Goal: Transaction & Acquisition: Purchase product/service

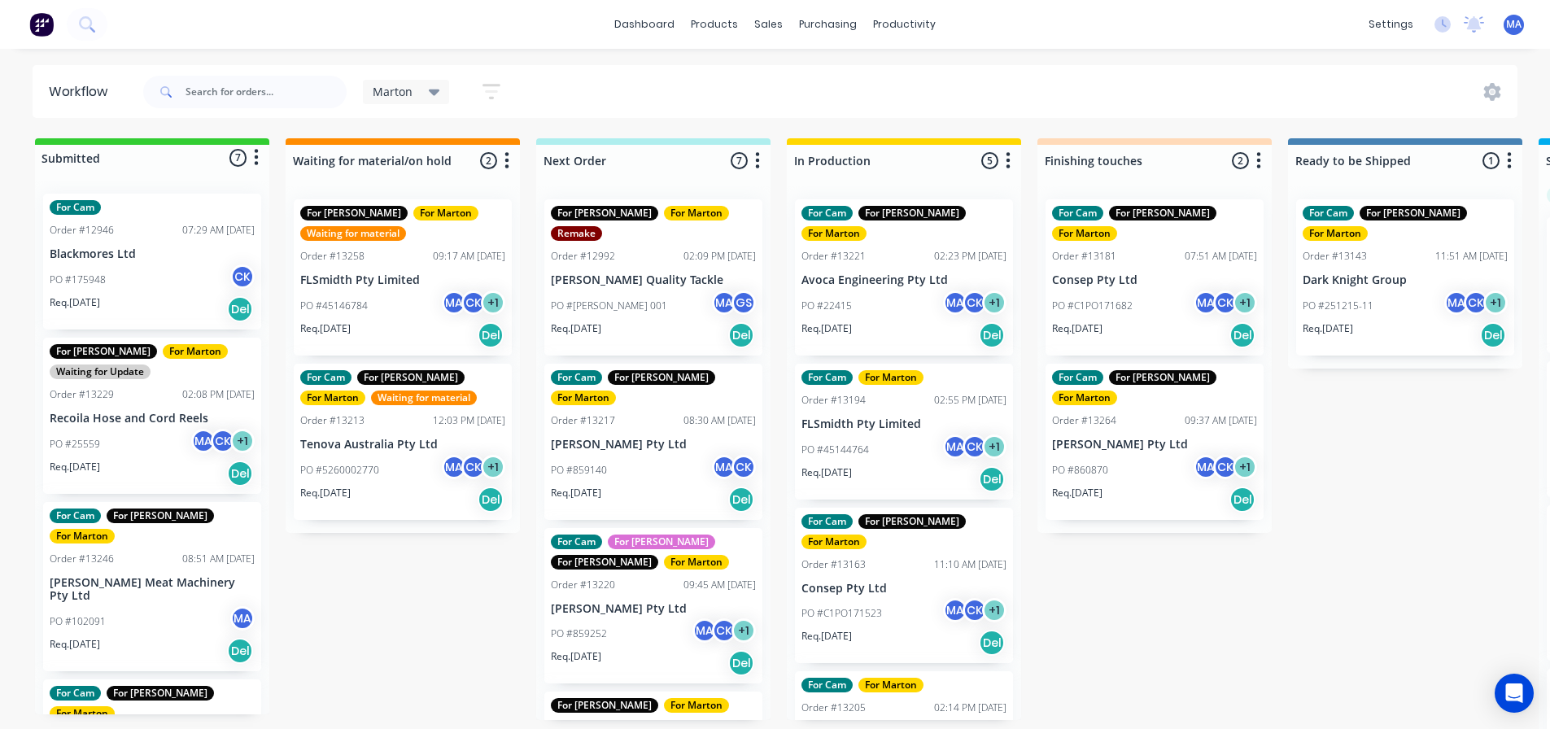
scroll to position [0, 157]
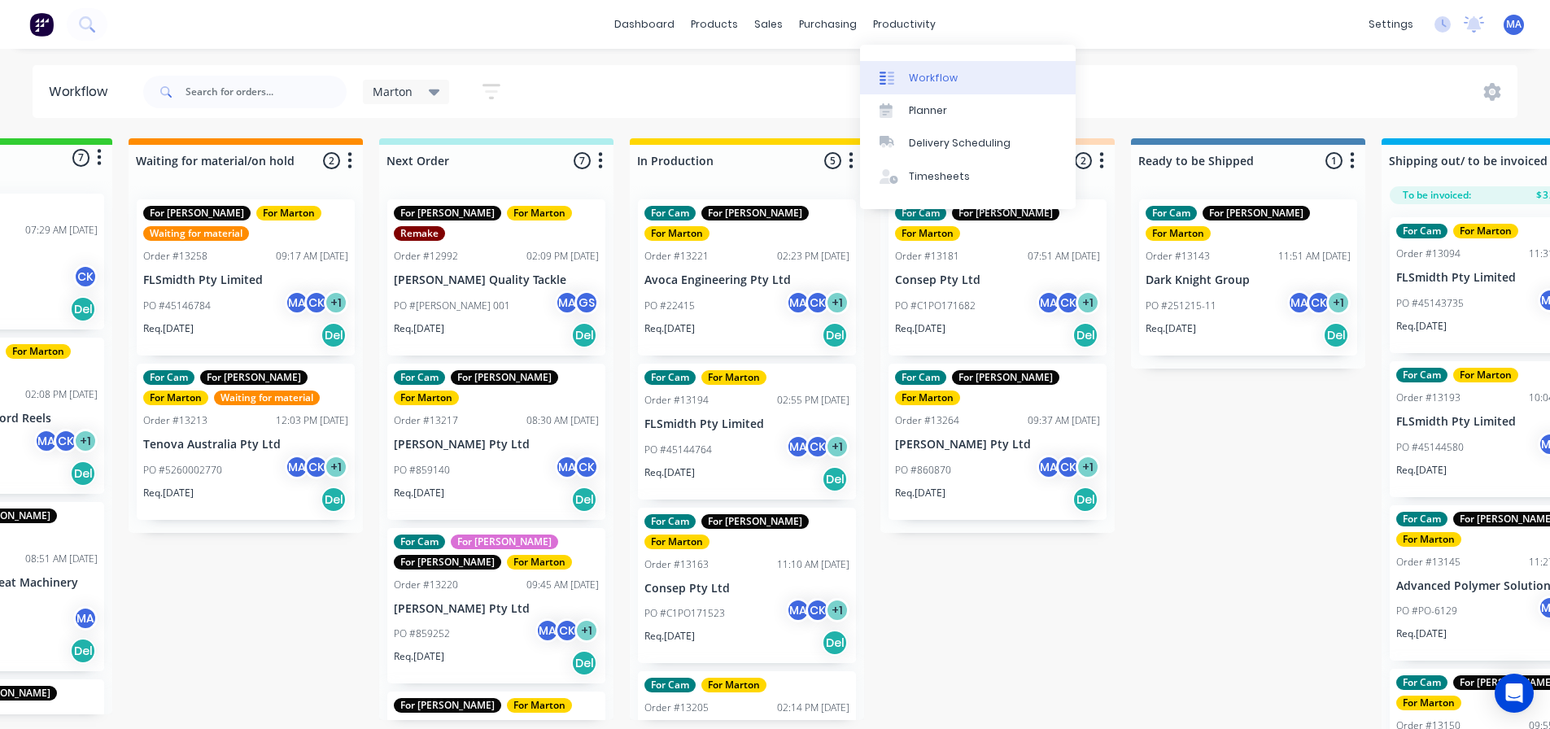
click at [936, 89] on link "Workflow" at bounding box center [968, 77] width 216 height 33
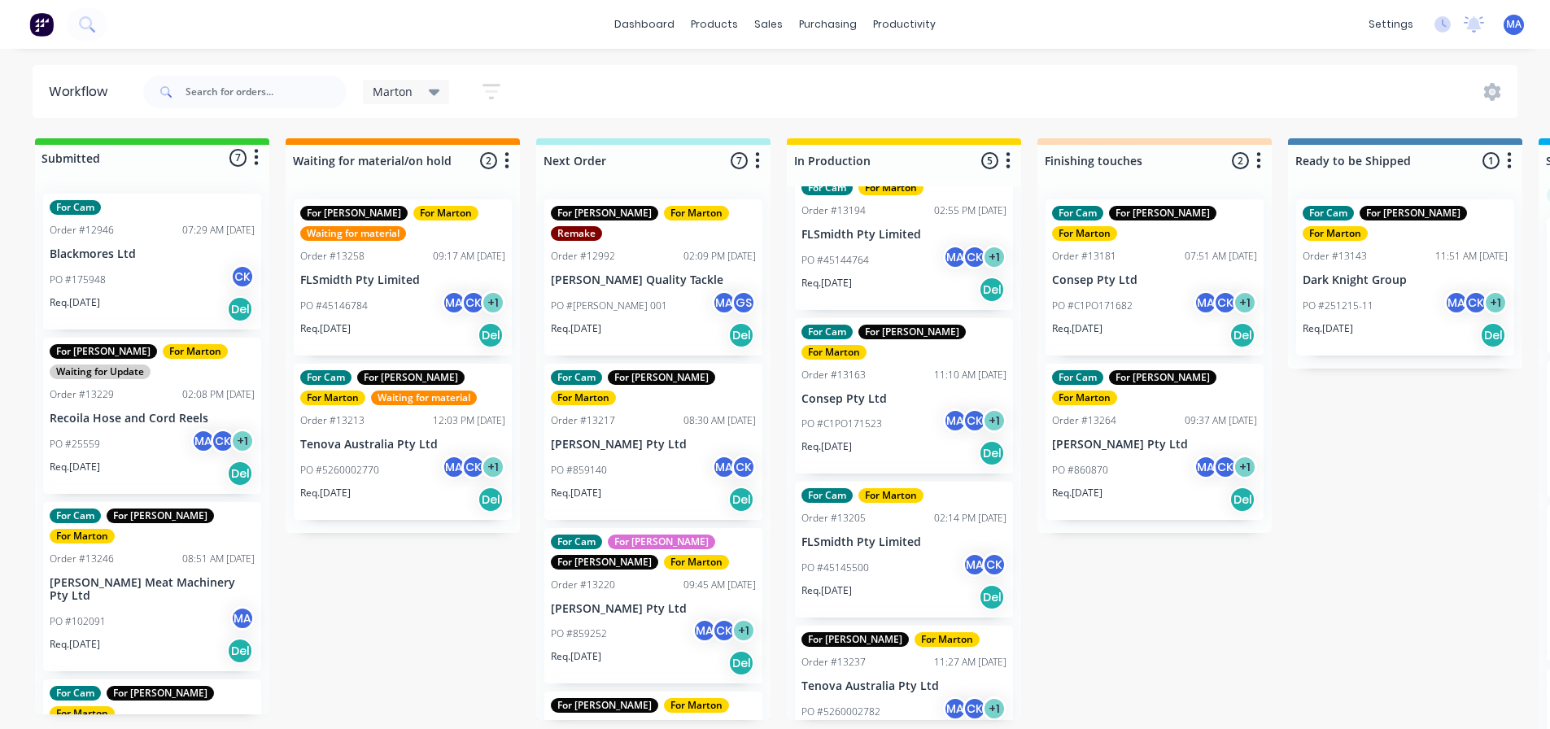
scroll to position [191, 0]
click at [879, 438] on div "Req. 25/08/25 Del" at bounding box center [903, 452] width 205 height 28
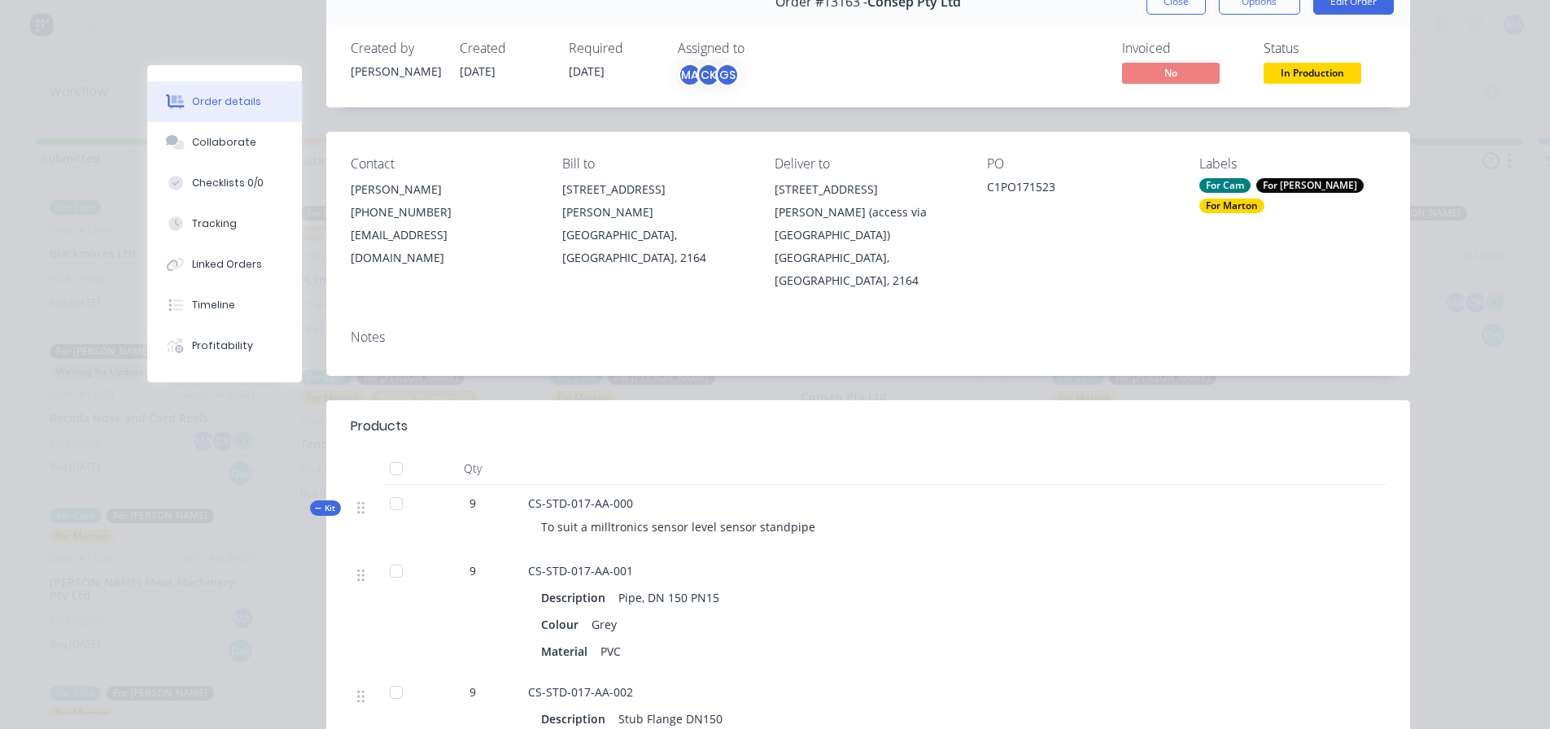
scroll to position [0, 0]
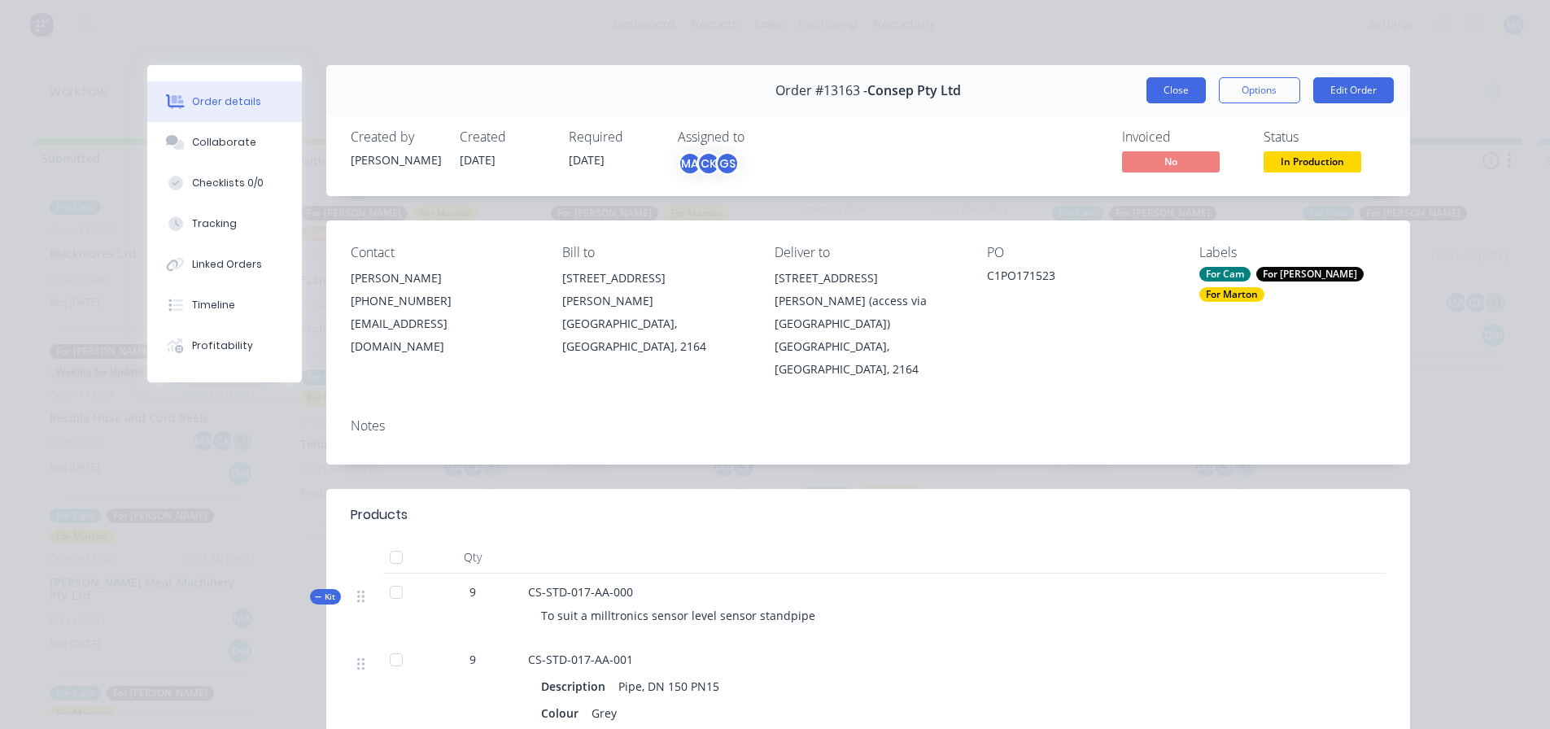
click at [1190, 97] on button "Close" at bounding box center [1175, 90] width 59 height 26
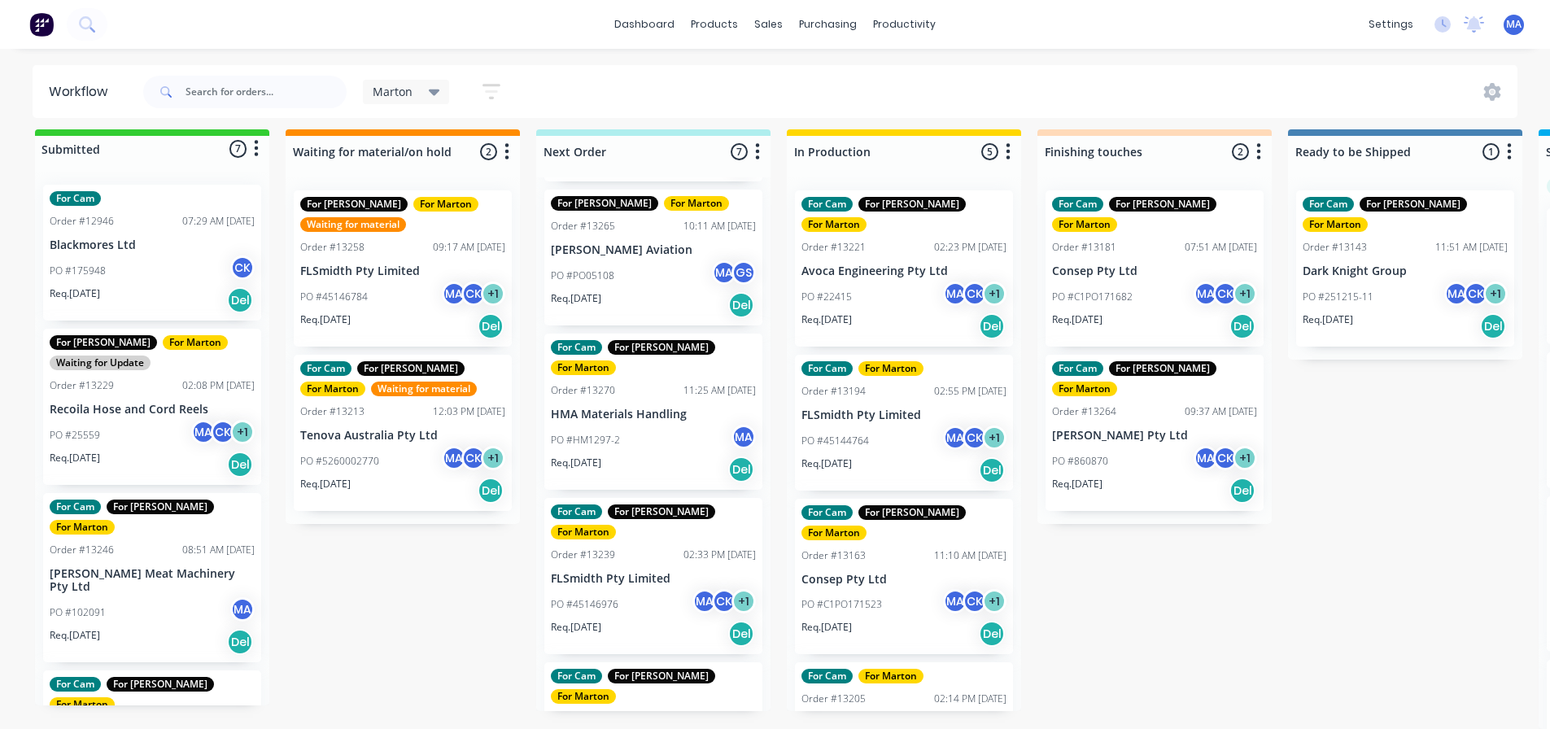
scroll to position [500, 0]
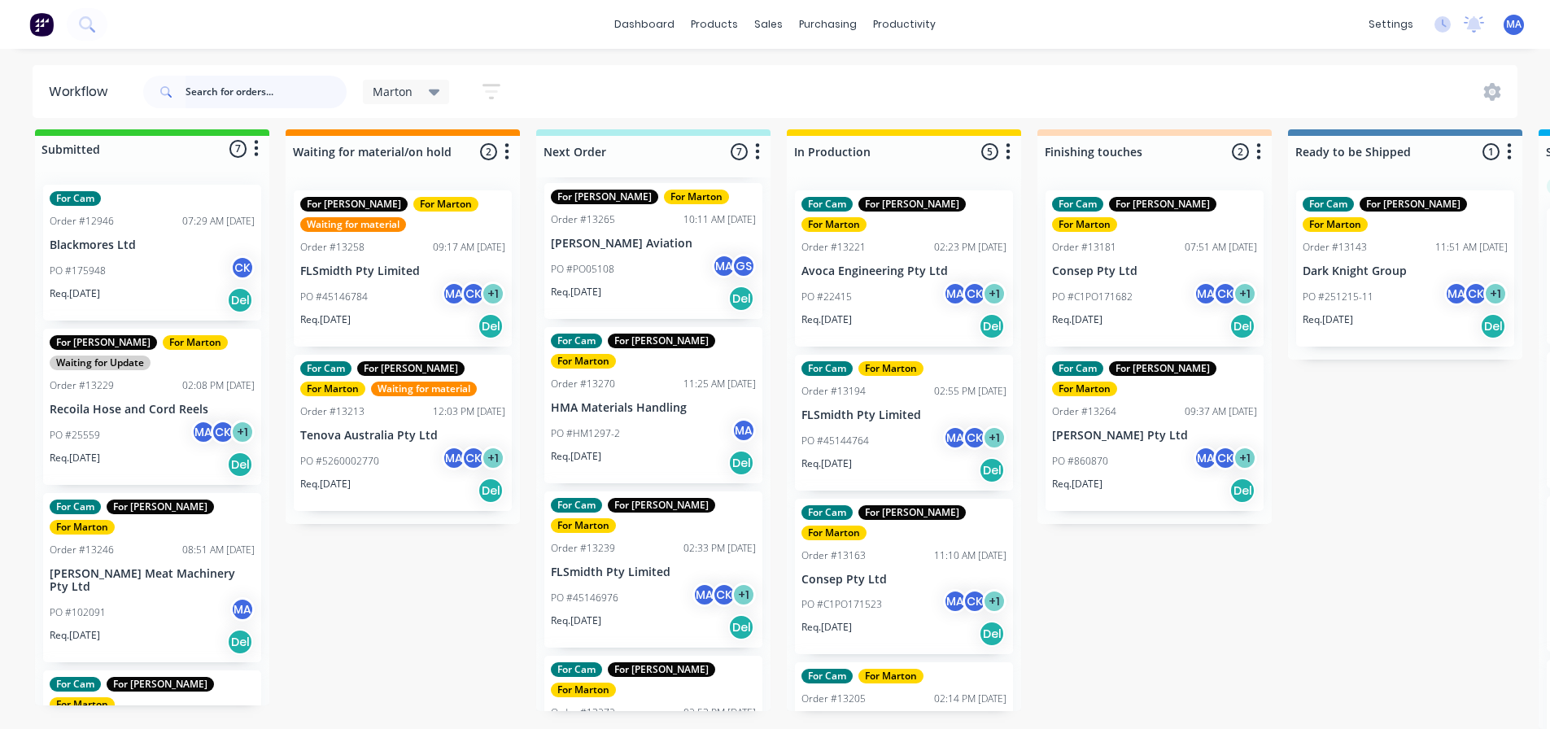
click at [275, 91] on input "text" at bounding box center [266, 92] width 161 height 33
type input "consep"
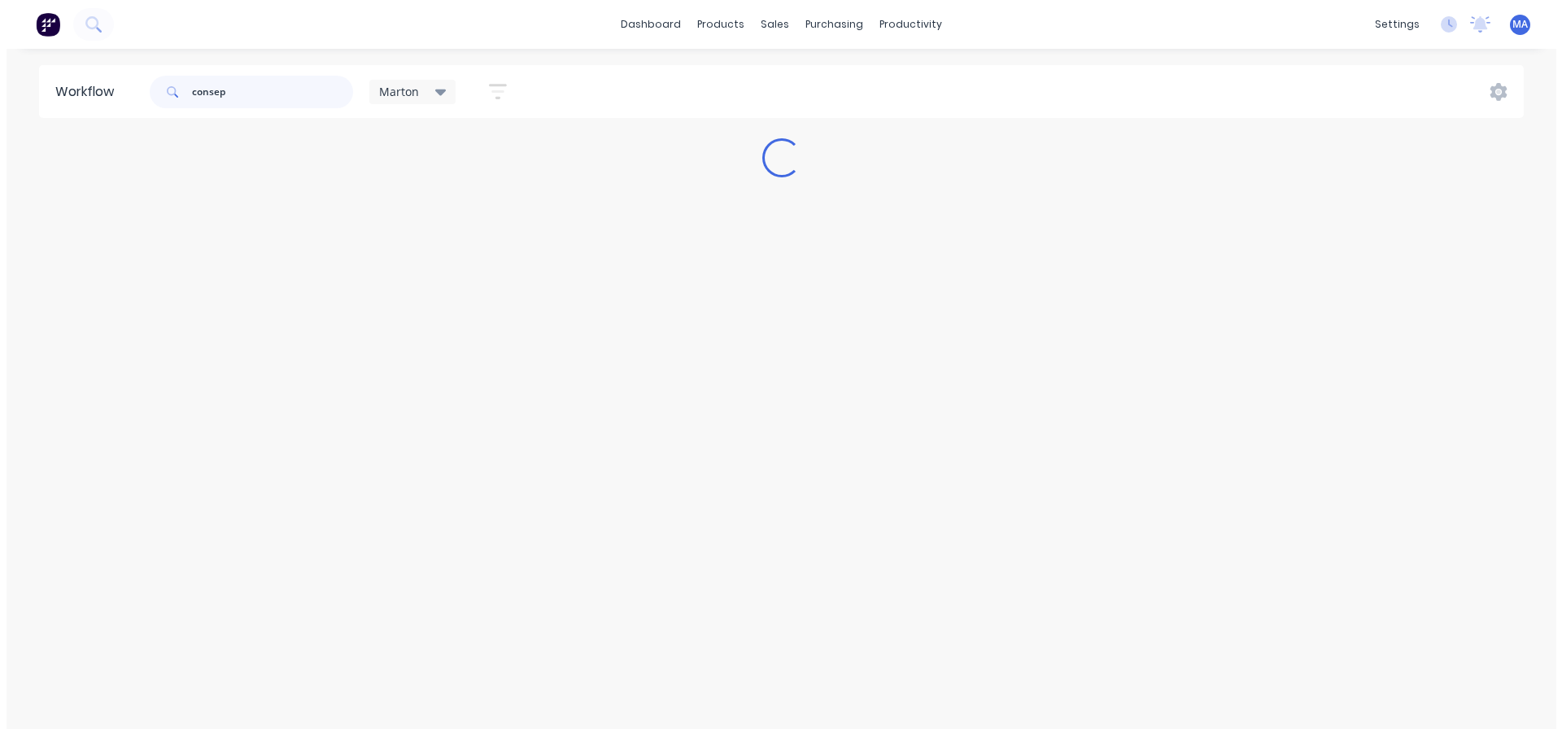
scroll to position [0, 0]
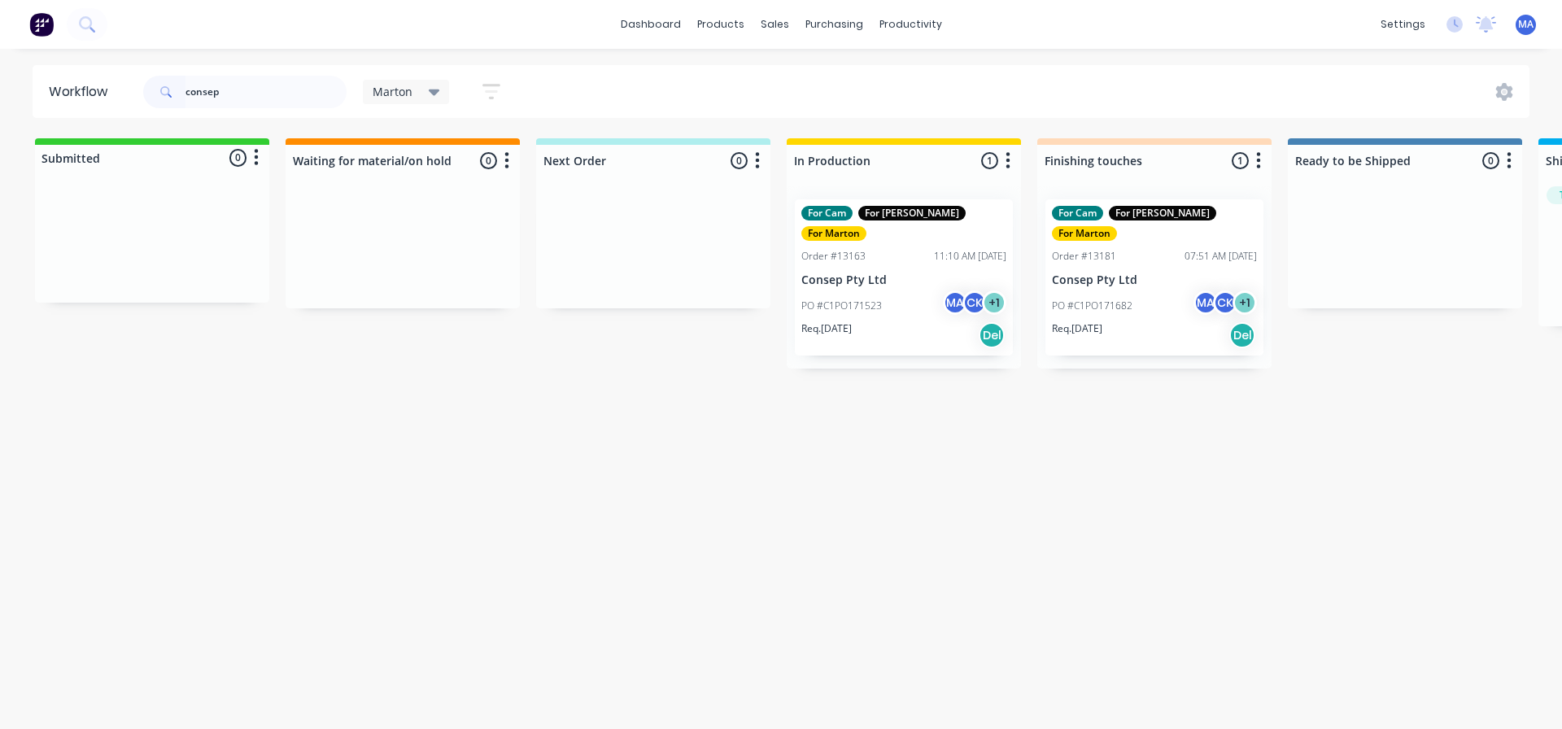
click at [1085, 290] on div "PO #C1PO171682 MA CK + 1" at bounding box center [1154, 305] width 205 height 31
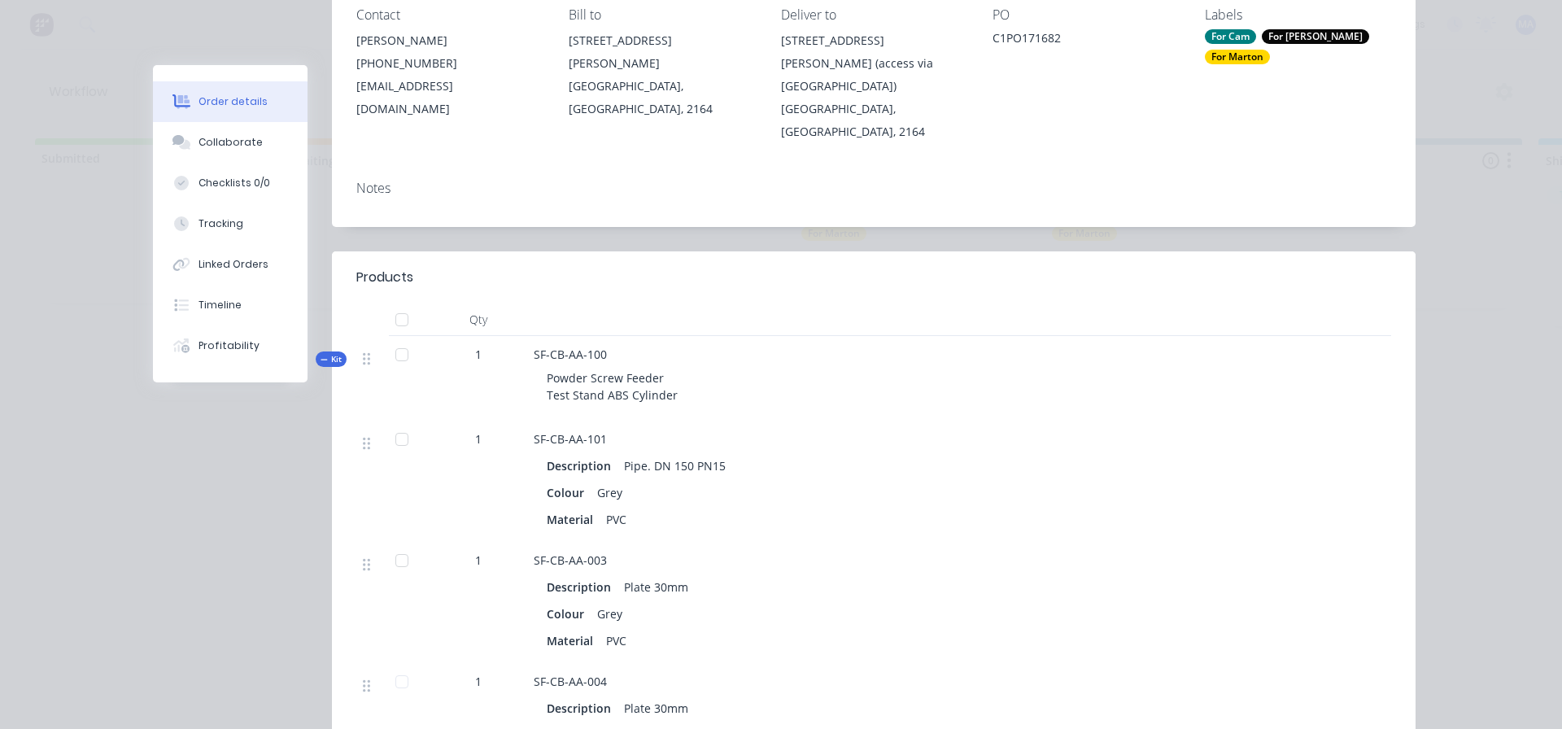
scroll to position [325, 0]
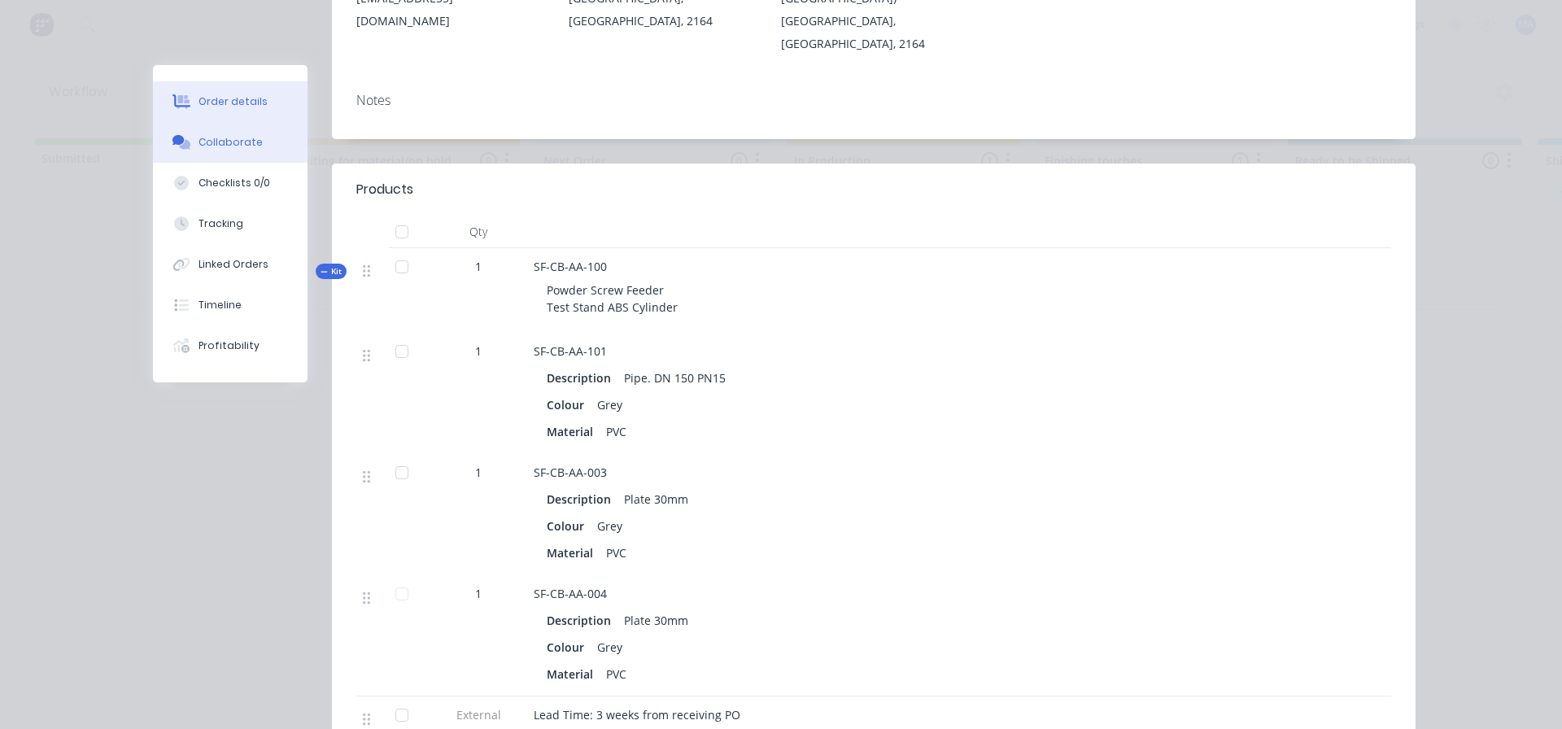
click at [261, 146] on button "Collaborate" at bounding box center [230, 142] width 155 height 41
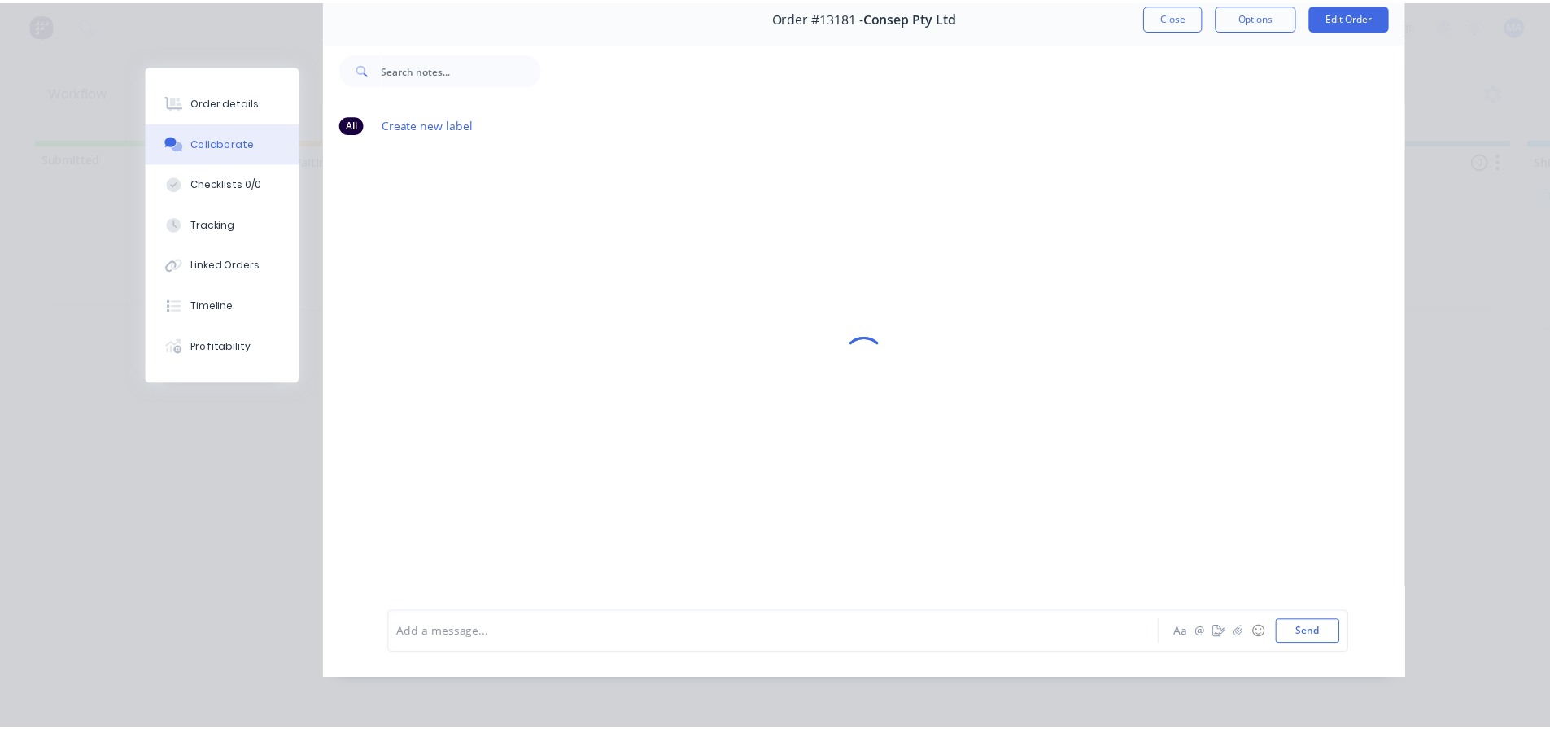
scroll to position [0, 0]
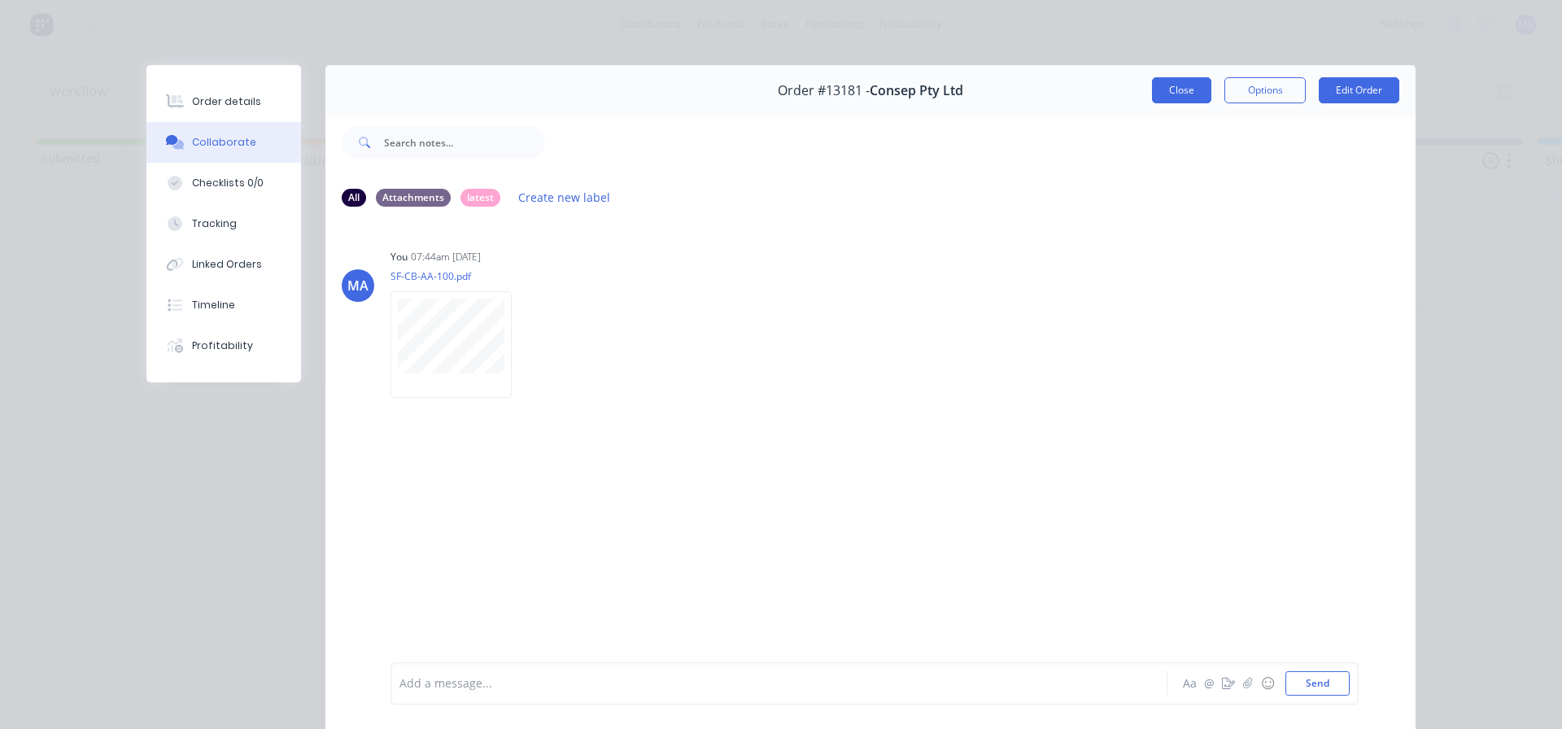
click at [1185, 82] on button "Close" at bounding box center [1181, 90] width 59 height 26
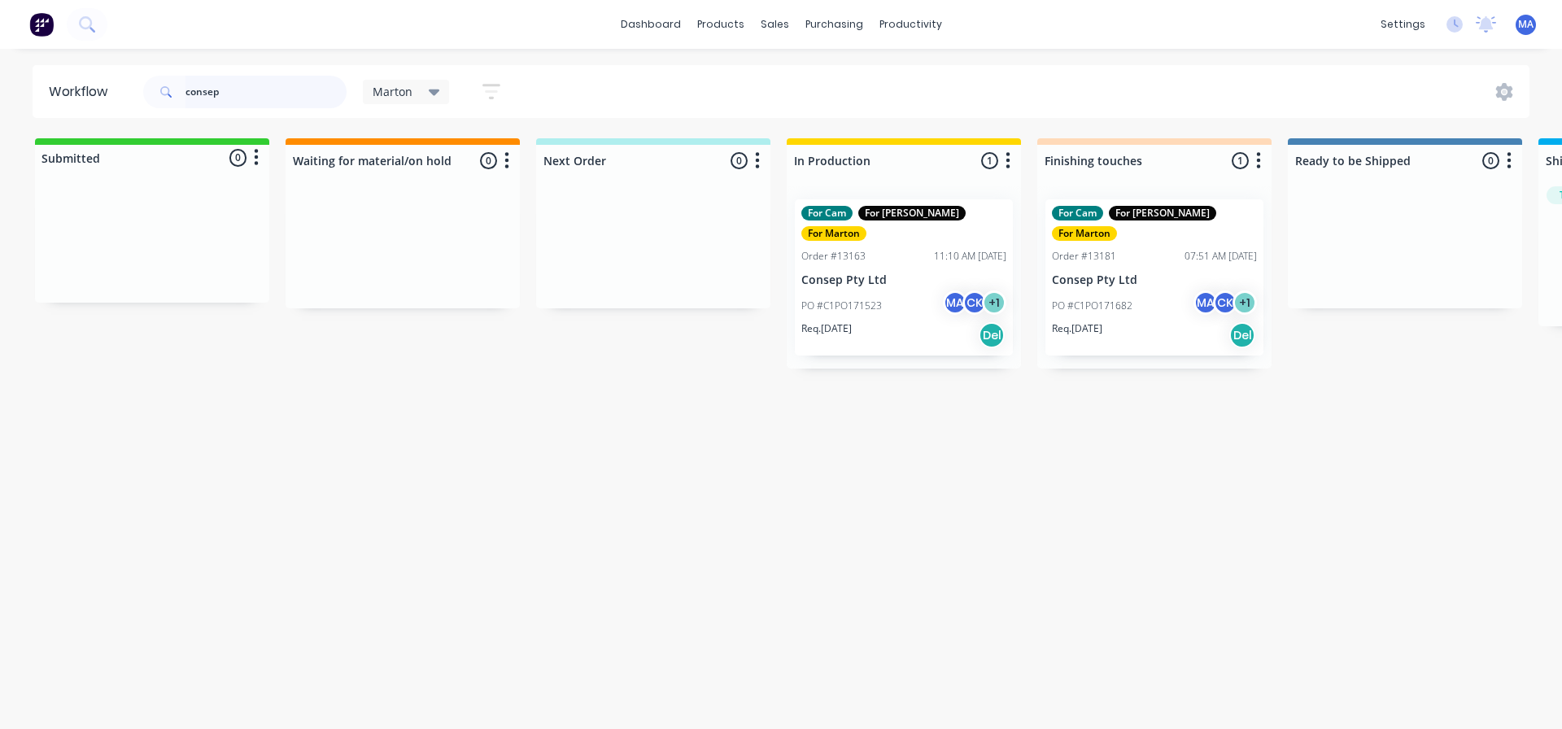
drag, startPoint x: 311, startPoint y: 90, endPoint x: 137, endPoint y: 99, distance: 174.4
click at [150, 98] on div "consep" at bounding box center [244, 92] width 203 height 33
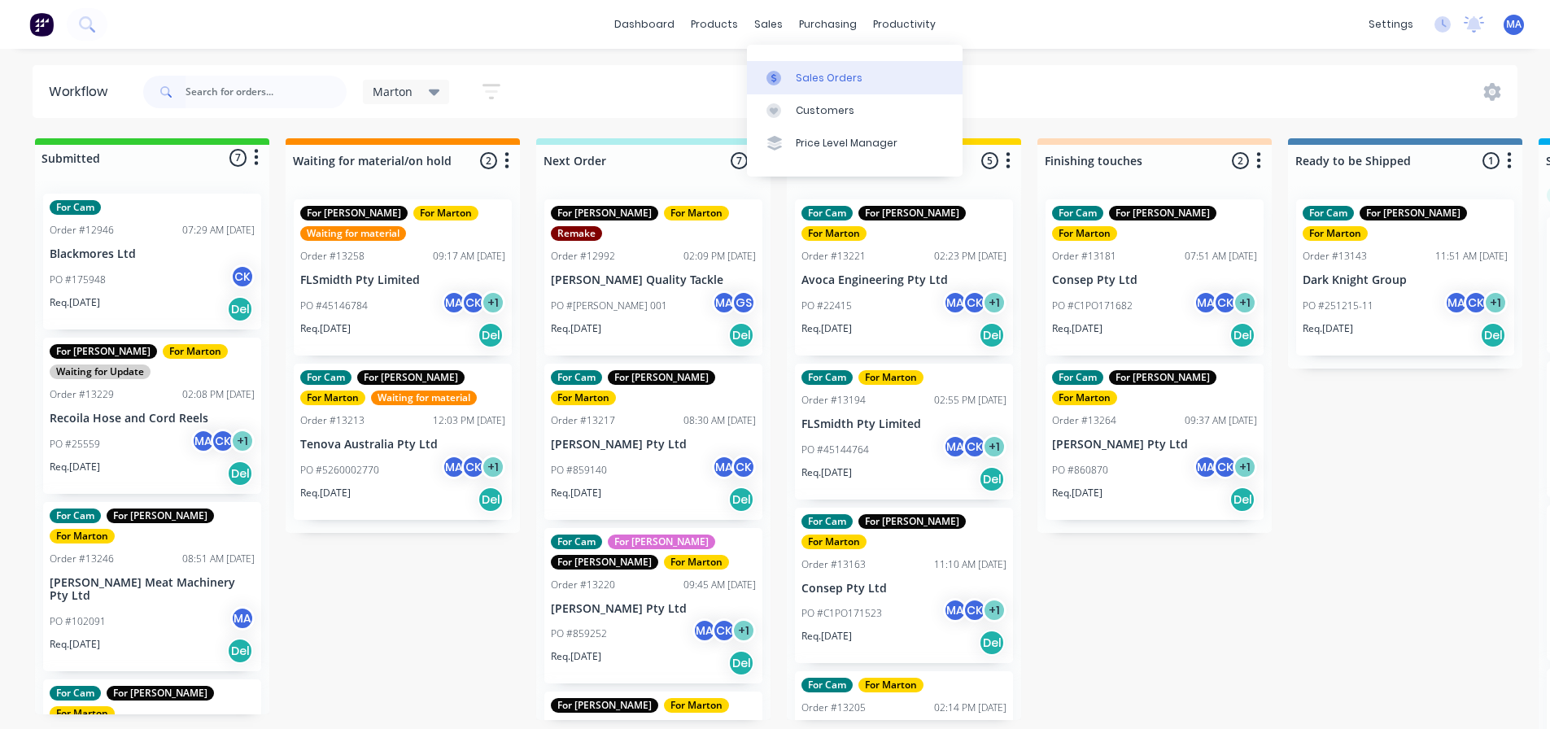
click at [789, 67] on link "Sales Orders" at bounding box center [855, 77] width 216 height 33
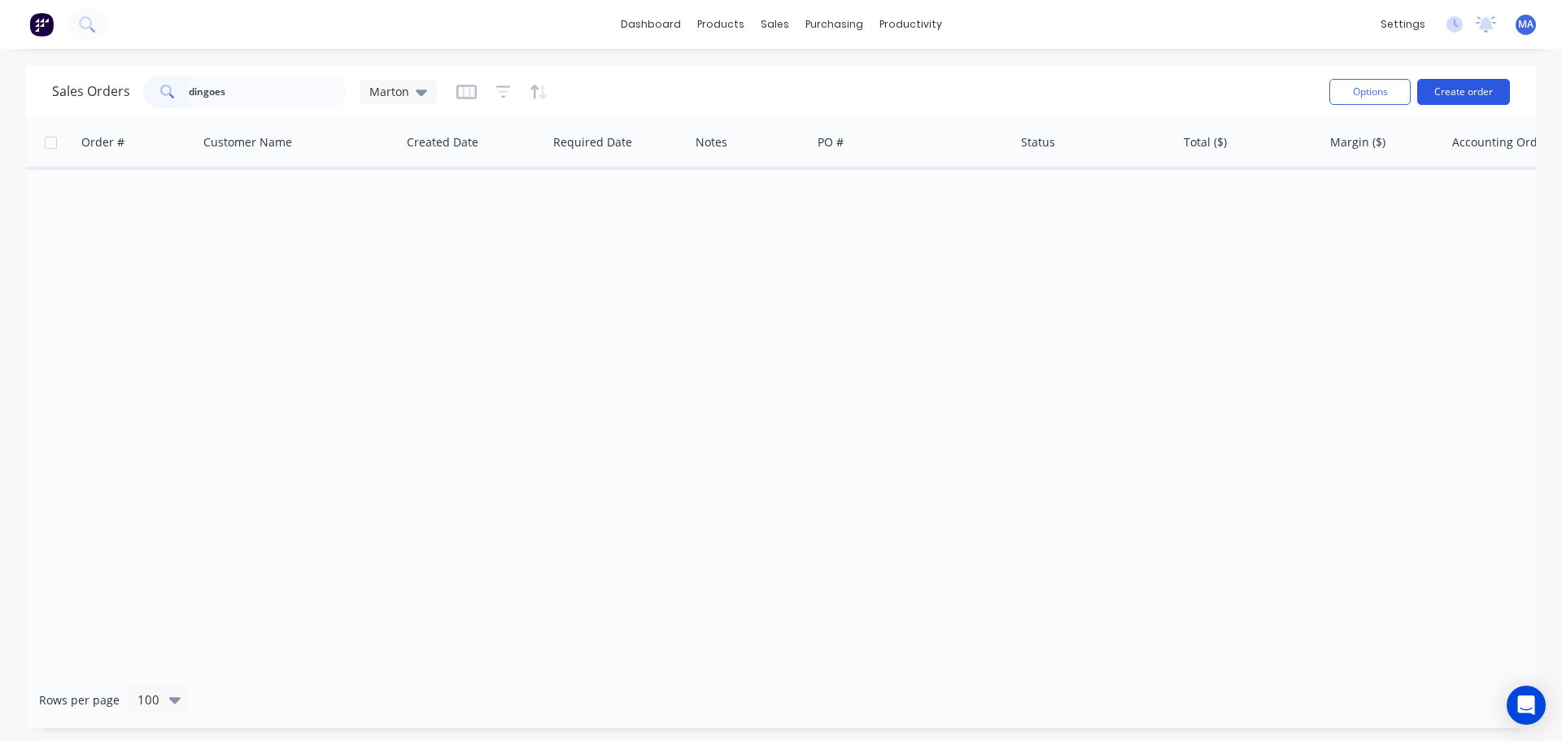
type input "dingoes"
click at [1458, 94] on button "Create order" at bounding box center [1463, 92] width 93 height 26
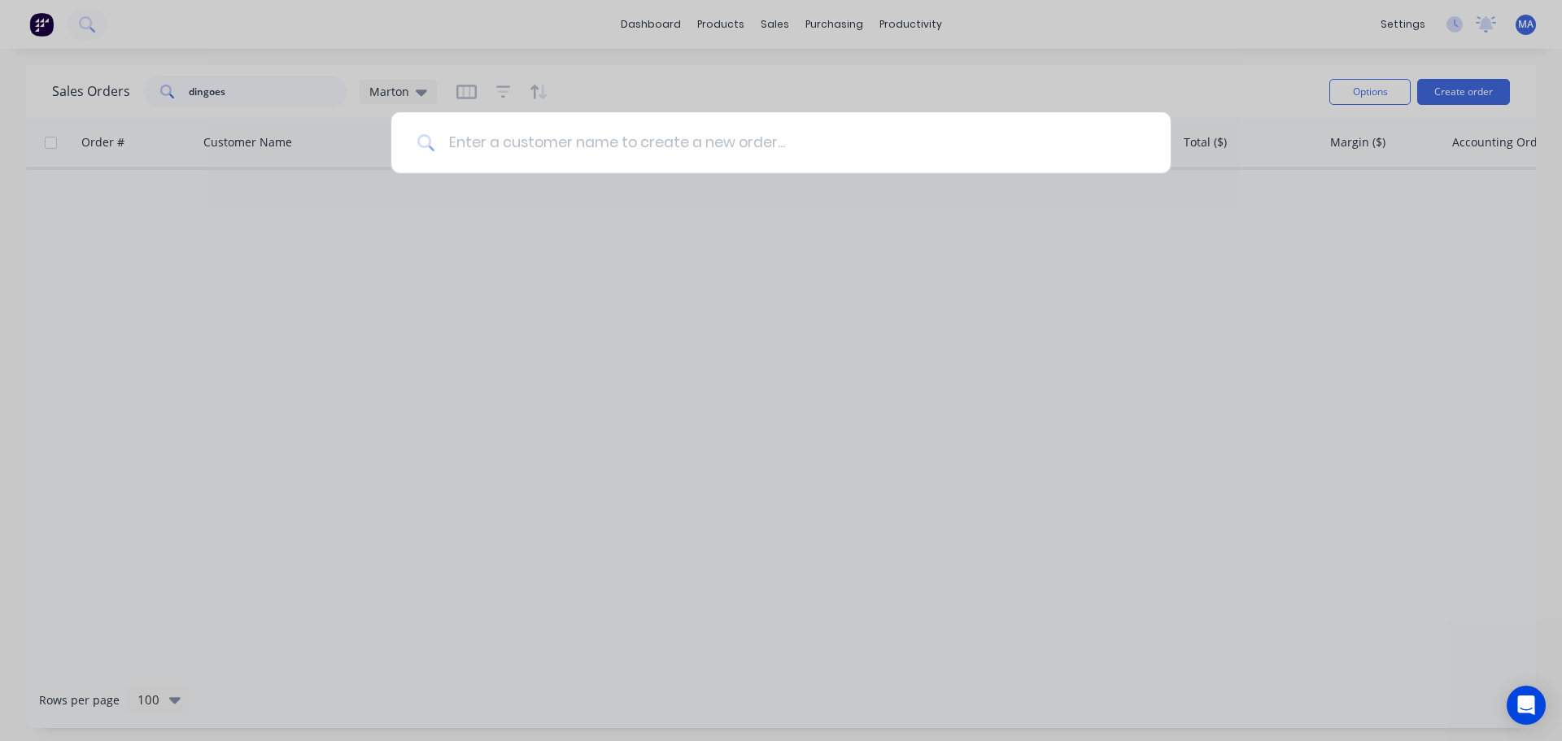
click at [718, 155] on input at bounding box center [790, 142] width 710 height 61
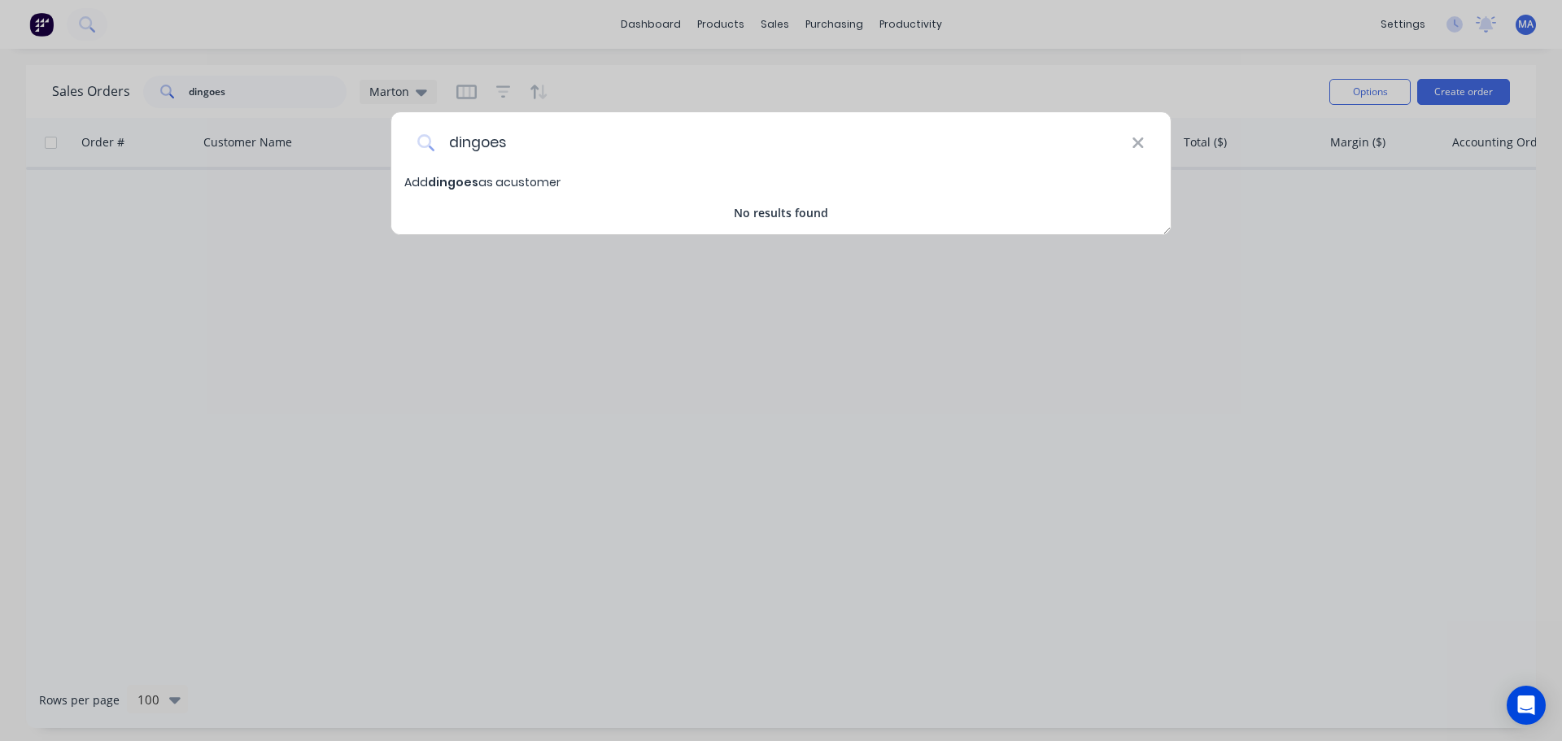
click at [541, 139] on input "dingoes" at bounding box center [783, 142] width 697 height 61
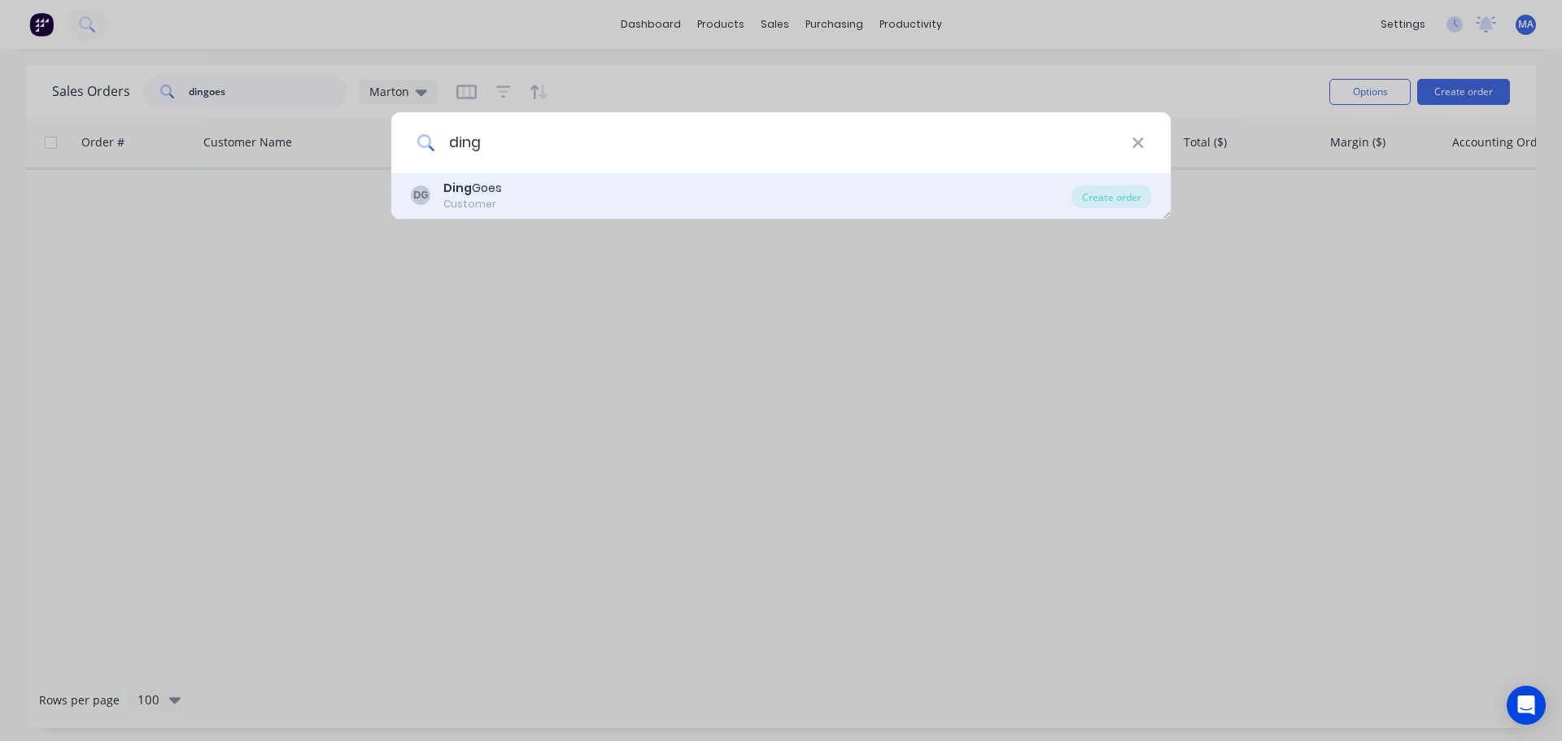
type input "ding"
click at [474, 193] on div "Ding Goes" at bounding box center [472, 188] width 59 height 17
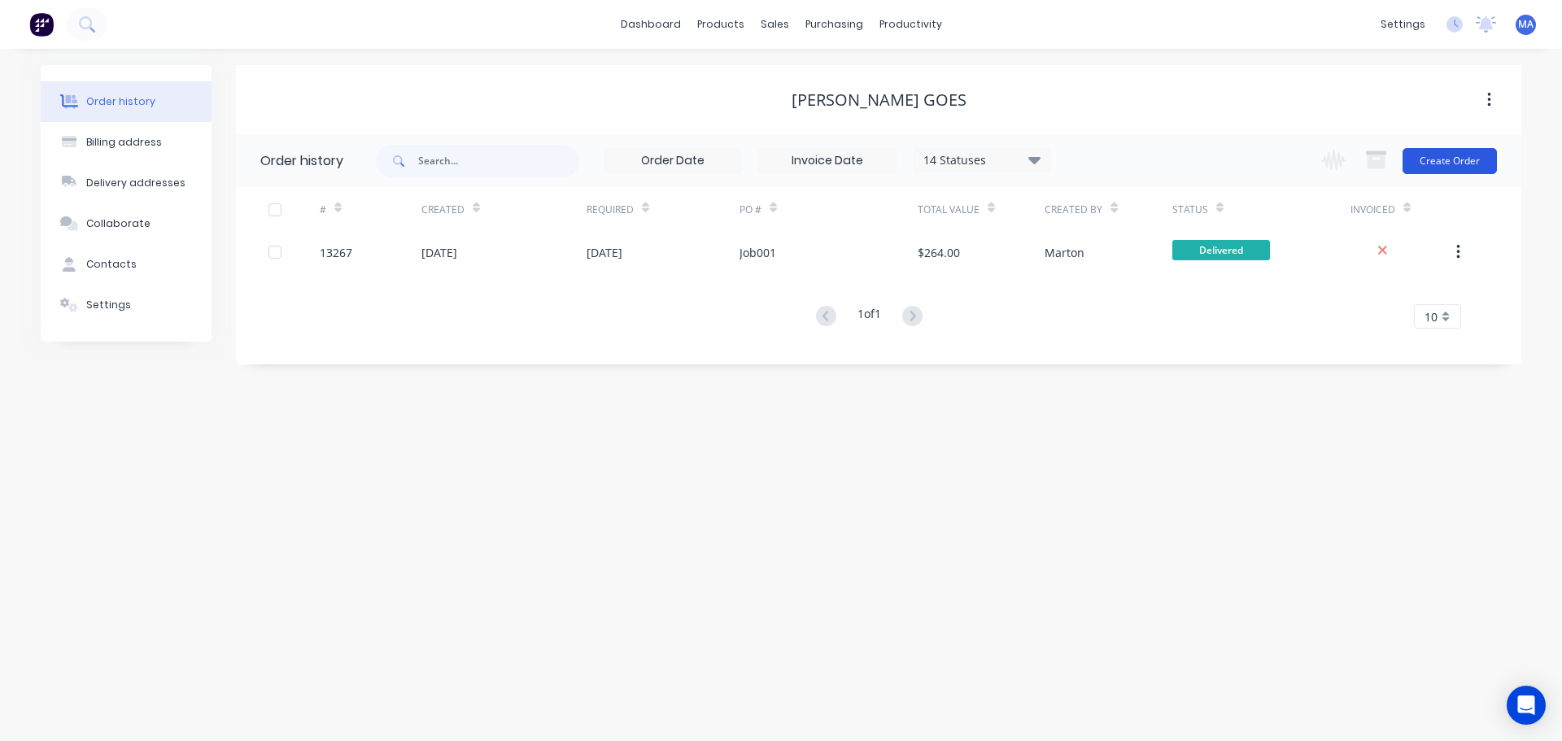
click at [1443, 161] on button "Create Order" at bounding box center [1450, 161] width 94 height 26
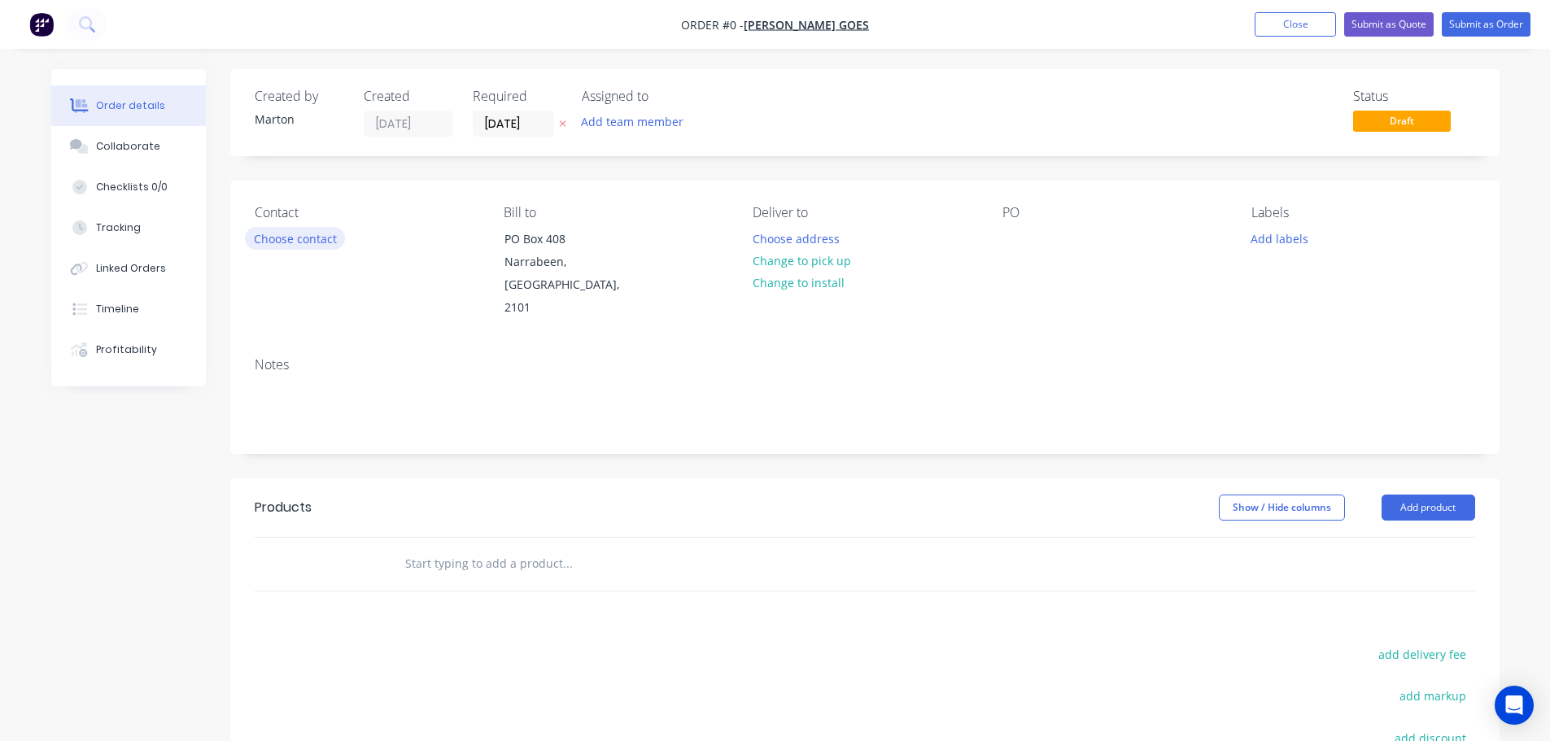
click at [324, 242] on button "Choose contact" at bounding box center [295, 238] width 100 height 22
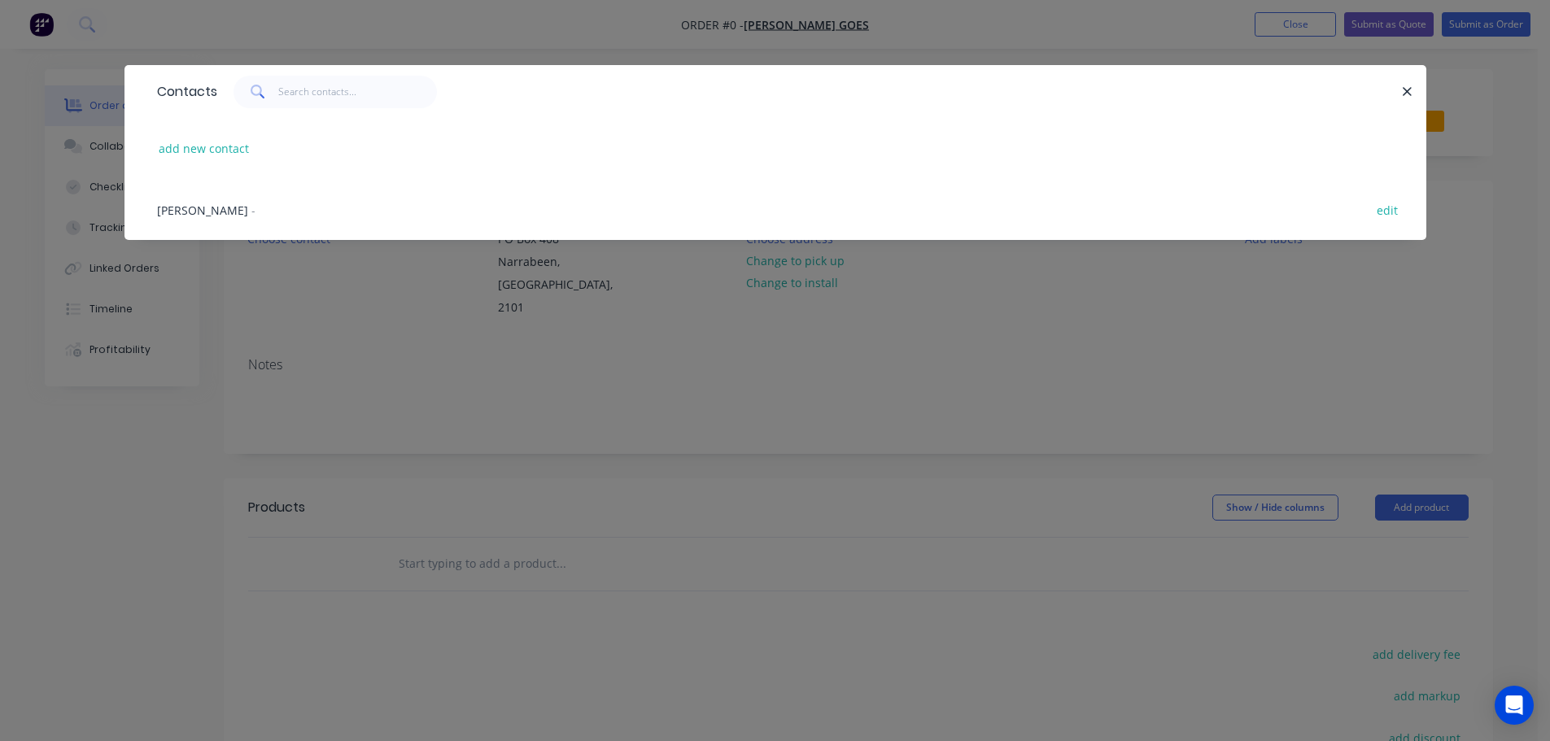
click at [239, 208] on span "Graham Kalazich" at bounding box center [202, 210] width 91 height 15
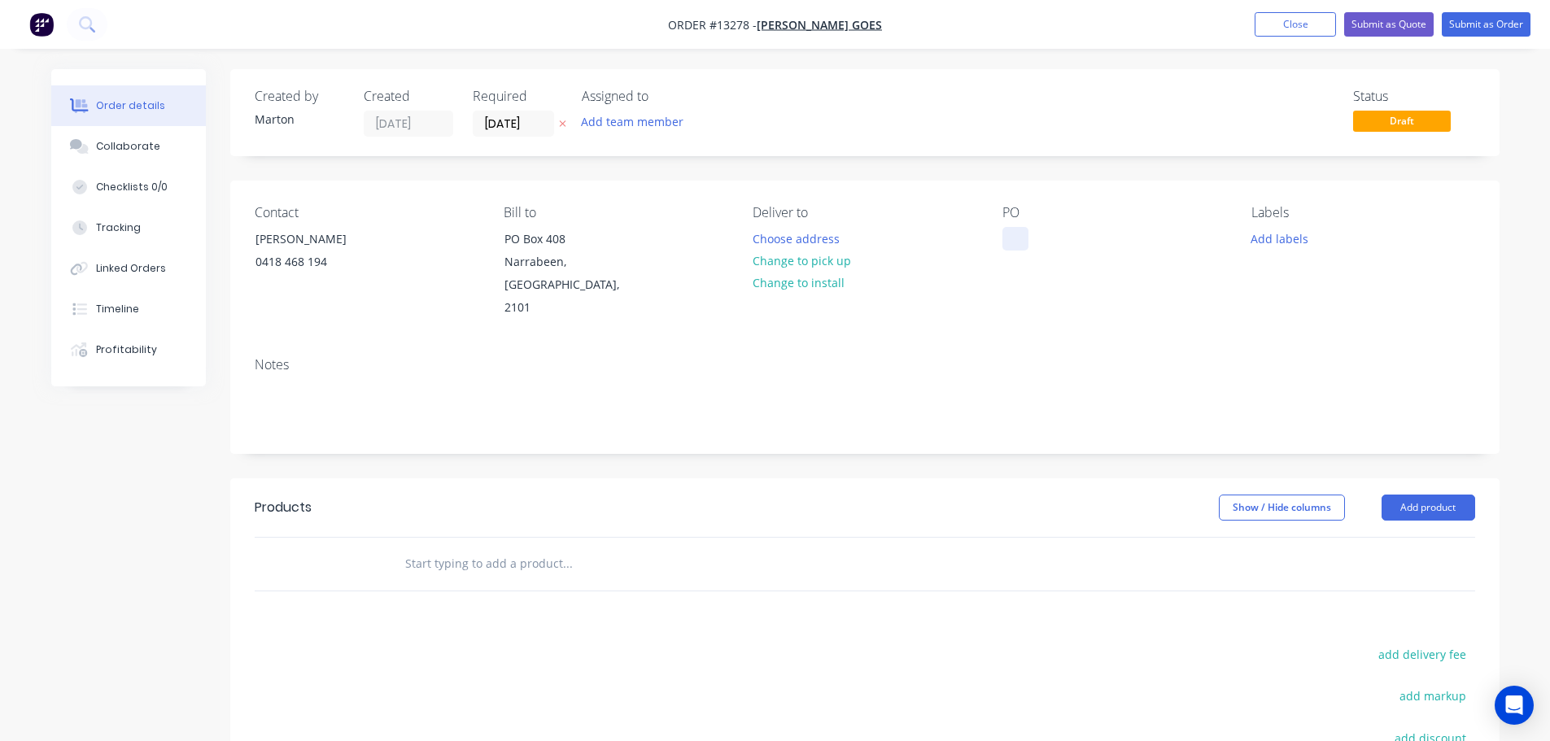
click at [1011, 234] on div at bounding box center [1015, 239] width 26 height 24
click at [1256, 236] on button "Add labels" at bounding box center [1280, 238] width 75 height 22
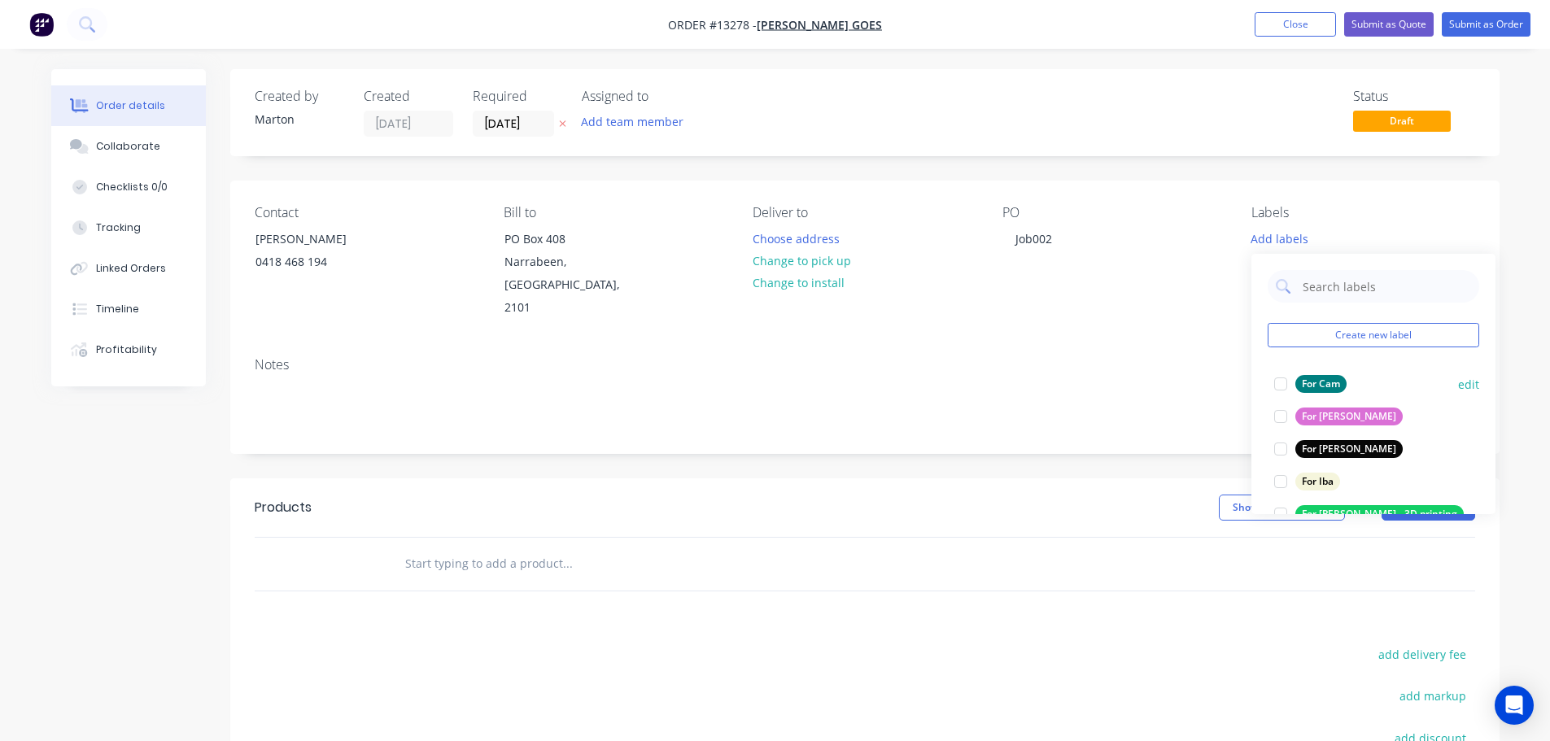
click at [1278, 388] on div at bounding box center [1280, 384] width 33 height 33
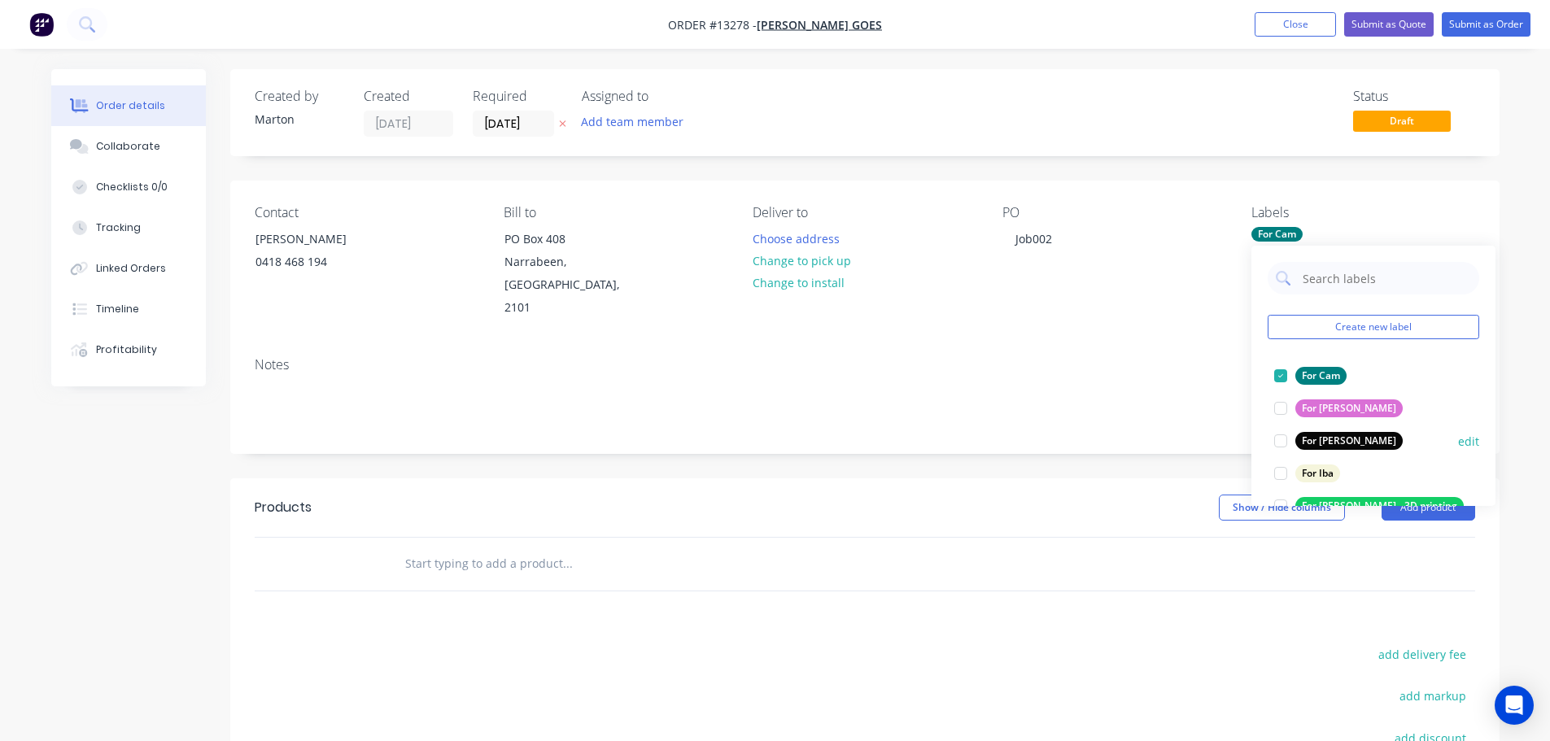
click at [1279, 439] on div at bounding box center [1280, 441] width 33 height 33
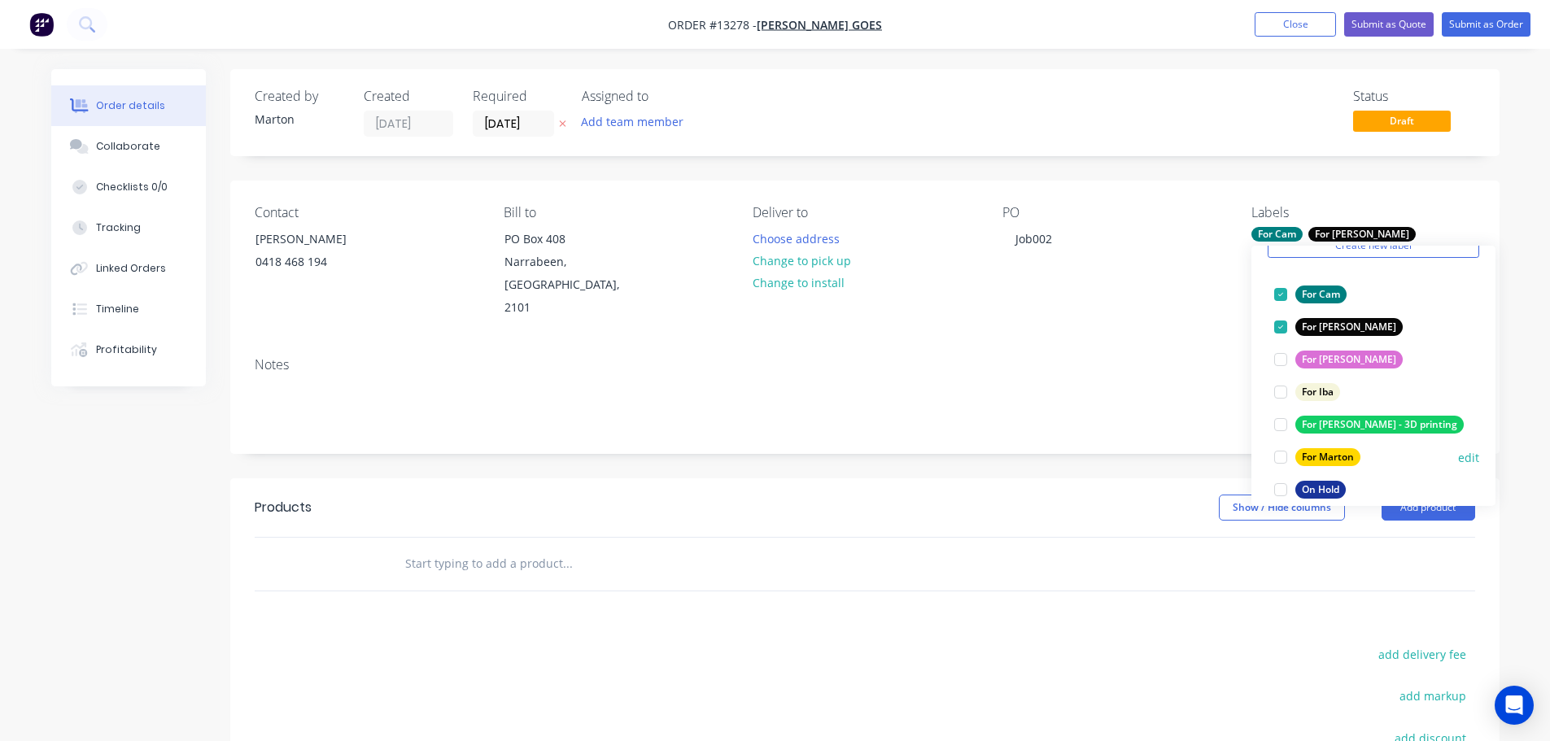
click at [1280, 455] on div at bounding box center [1280, 457] width 33 height 33
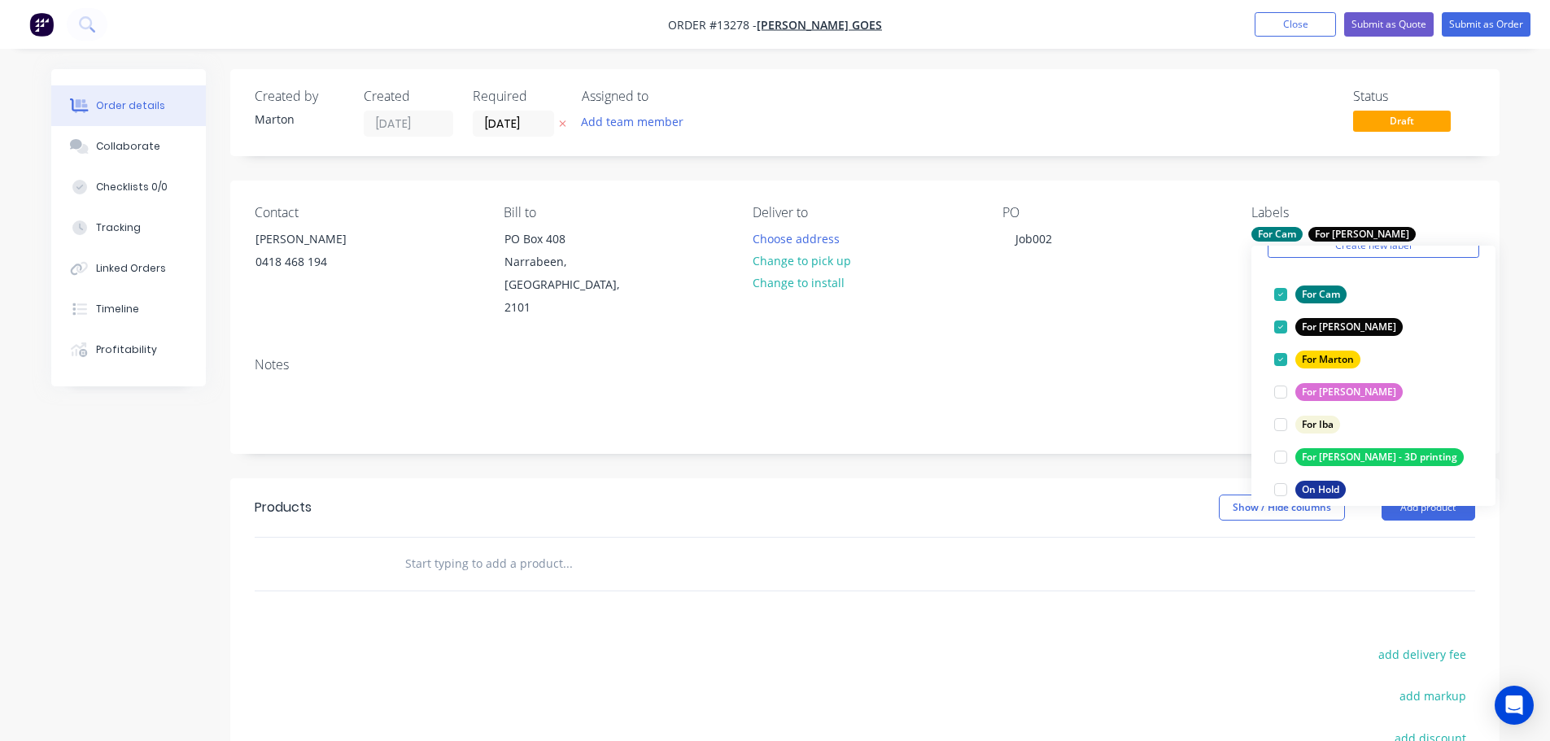
click at [1416, 105] on div "Draft" at bounding box center [1402, 94] width 37 height 21
click at [1412, 116] on span "Draft" at bounding box center [1402, 121] width 98 height 20
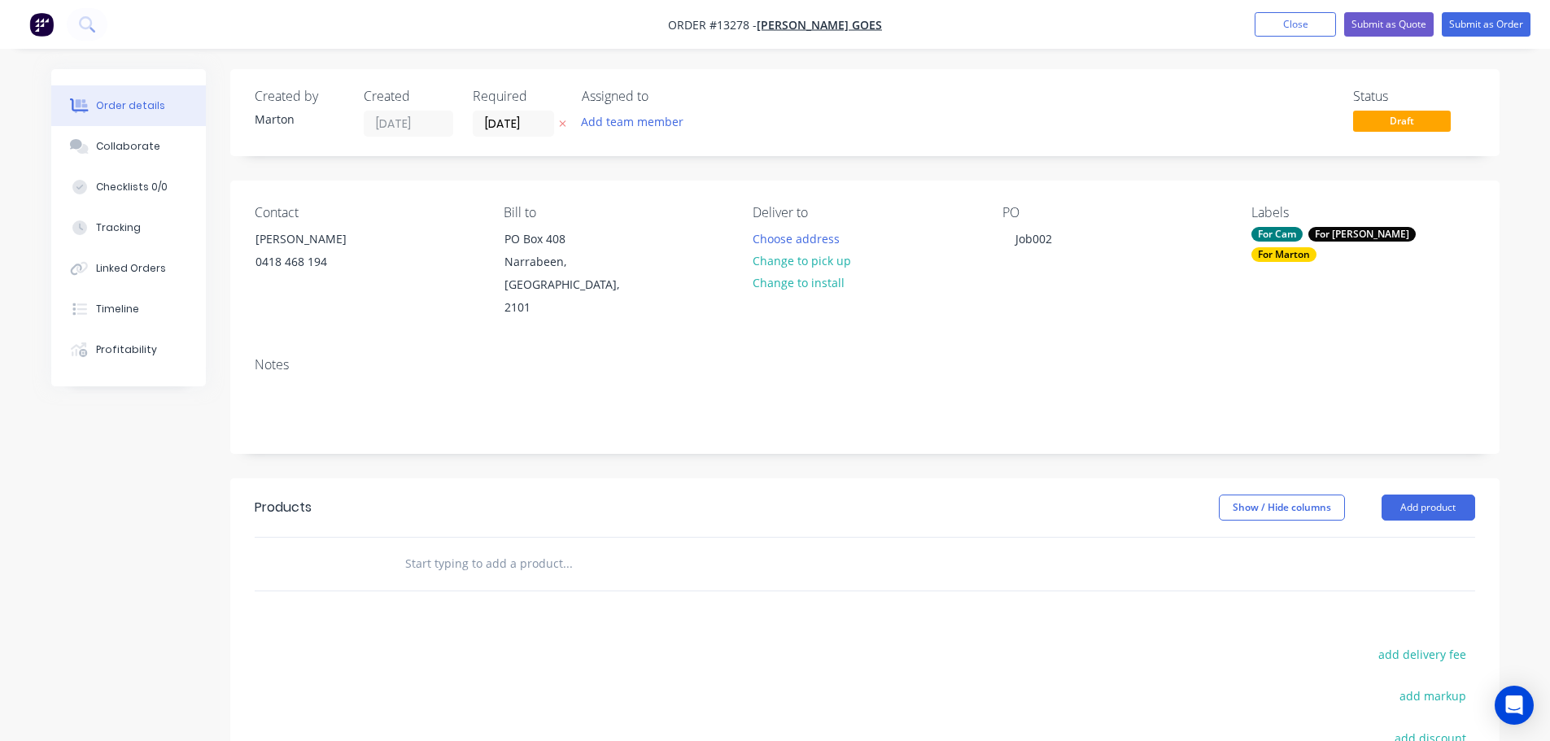
drag, startPoint x: 524, startPoint y: 538, endPoint x: 574, endPoint y: 537, distance: 50.5
click at [526, 548] on input "text" at bounding box center [566, 564] width 325 height 33
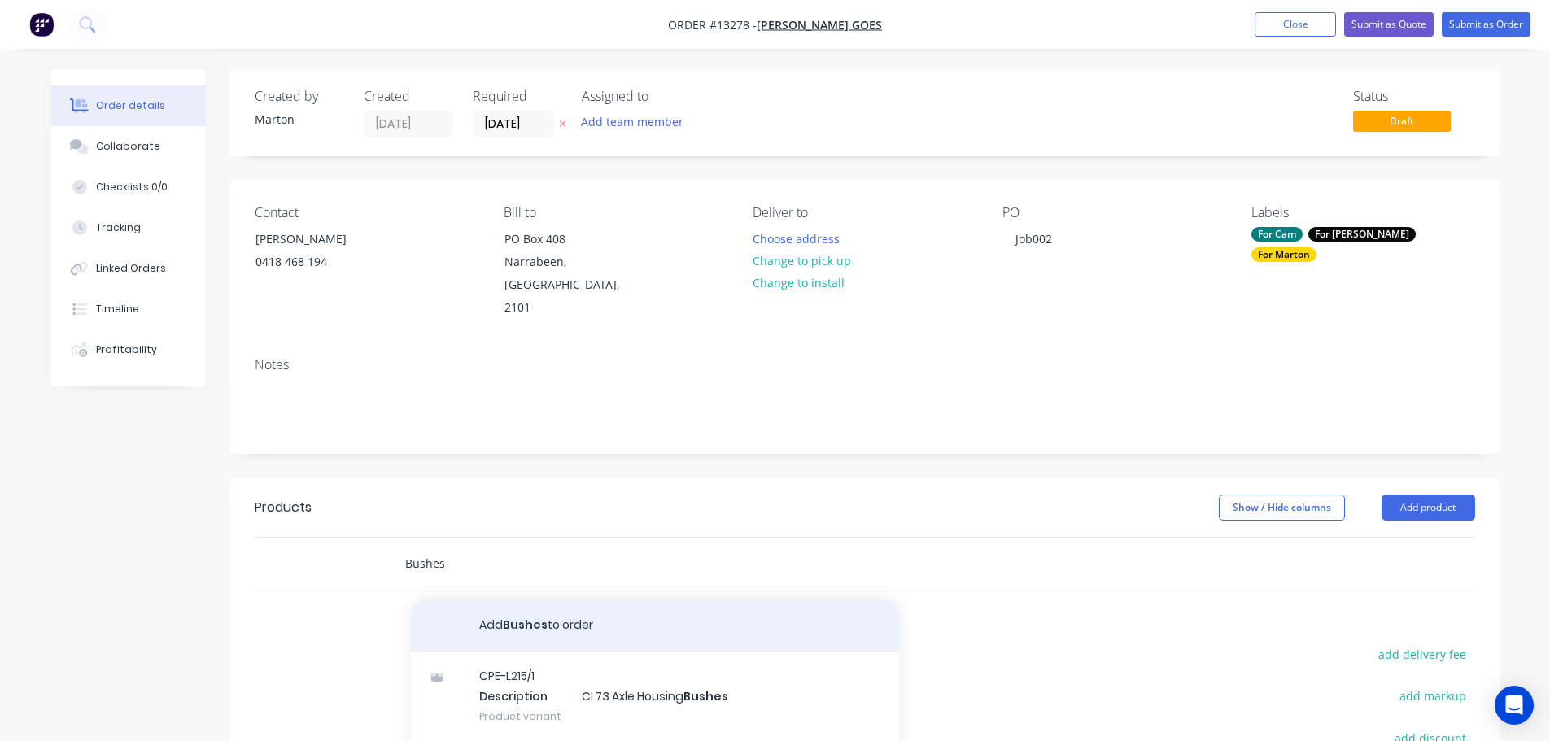
type input "Bushes"
click at [514, 609] on button "Add Bushes to order" at bounding box center [655, 626] width 488 height 52
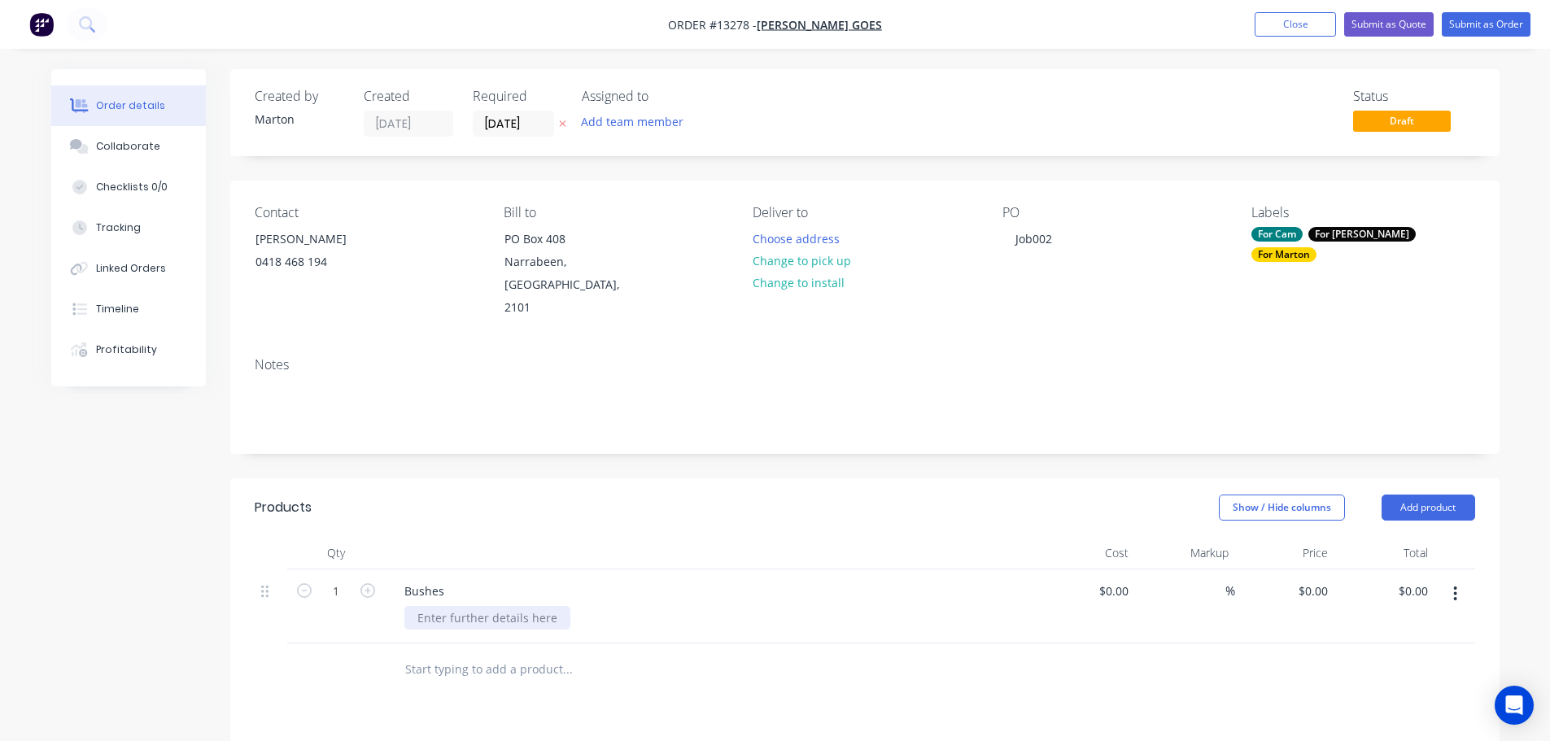
click at [456, 606] on div at bounding box center [487, 618] width 166 height 24
click at [349, 579] on input "1" at bounding box center [336, 591] width 42 height 24
type input "34"
click at [372, 671] on div at bounding box center [336, 670] width 98 height 53
click at [515, 653] on input "text" at bounding box center [566, 669] width 325 height 33
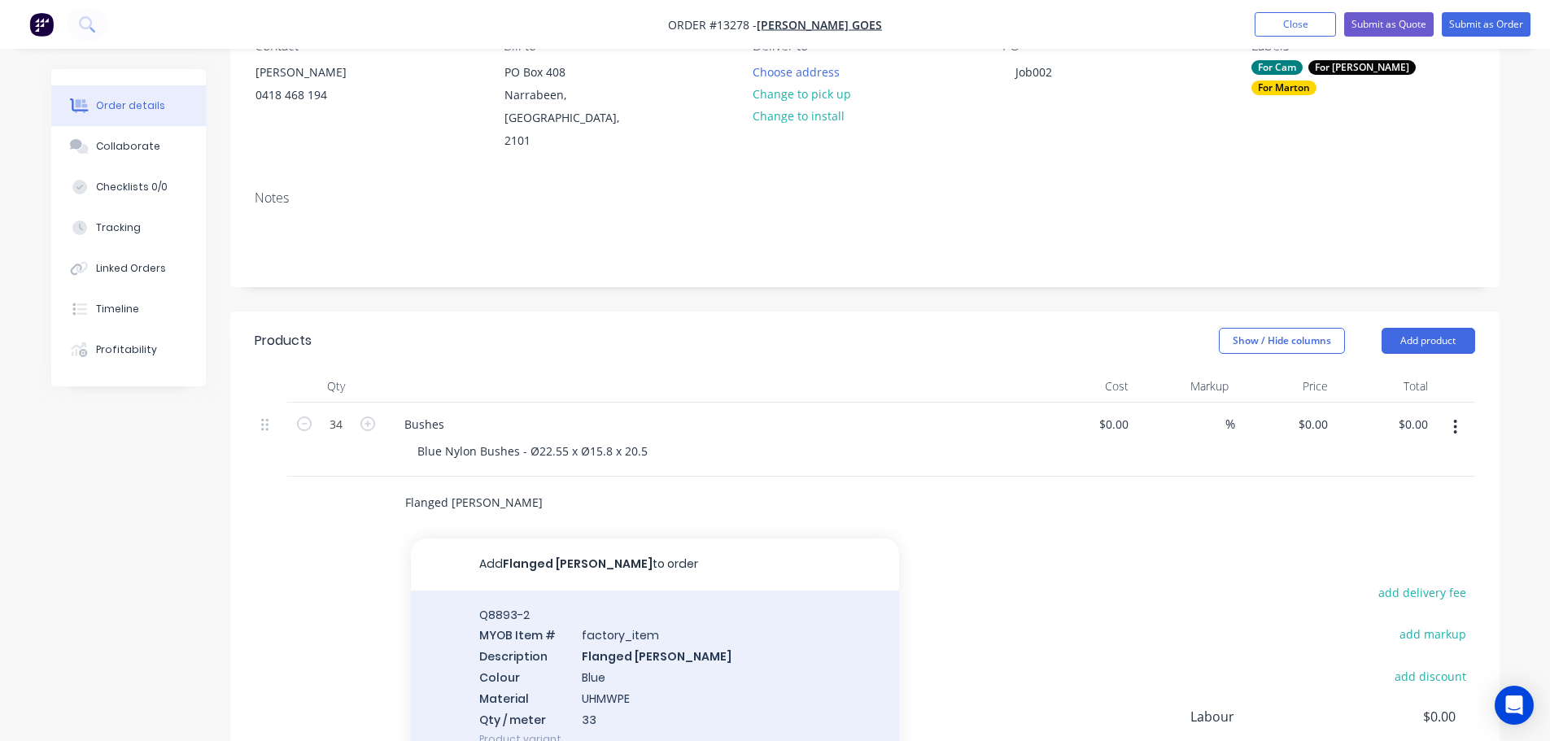
scroll to position [244, 0]
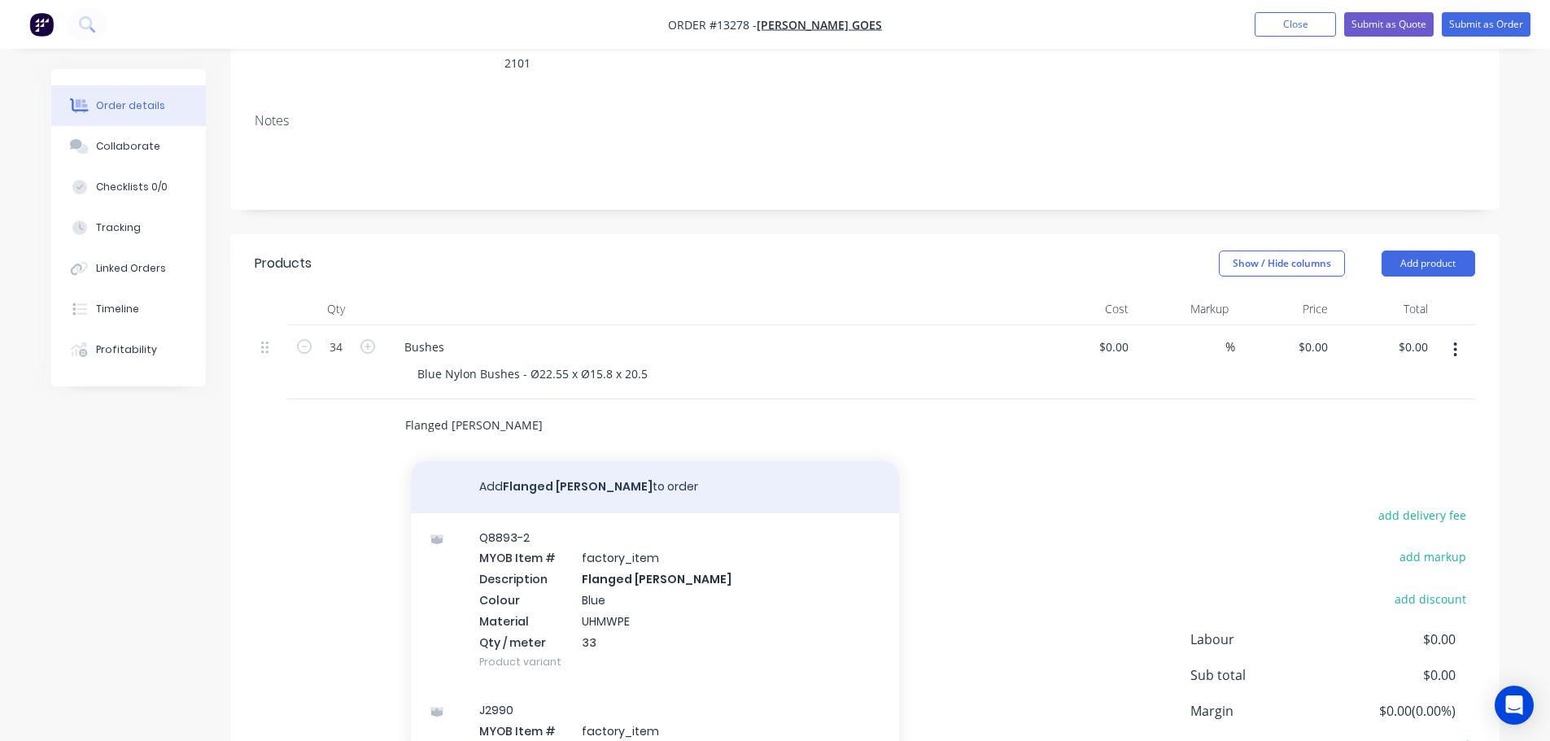
type input "Flanged Bush"
click at [540, 470] on button "Add Flanged Bush to order" at bounding box center [655, 487] width 488 height 52
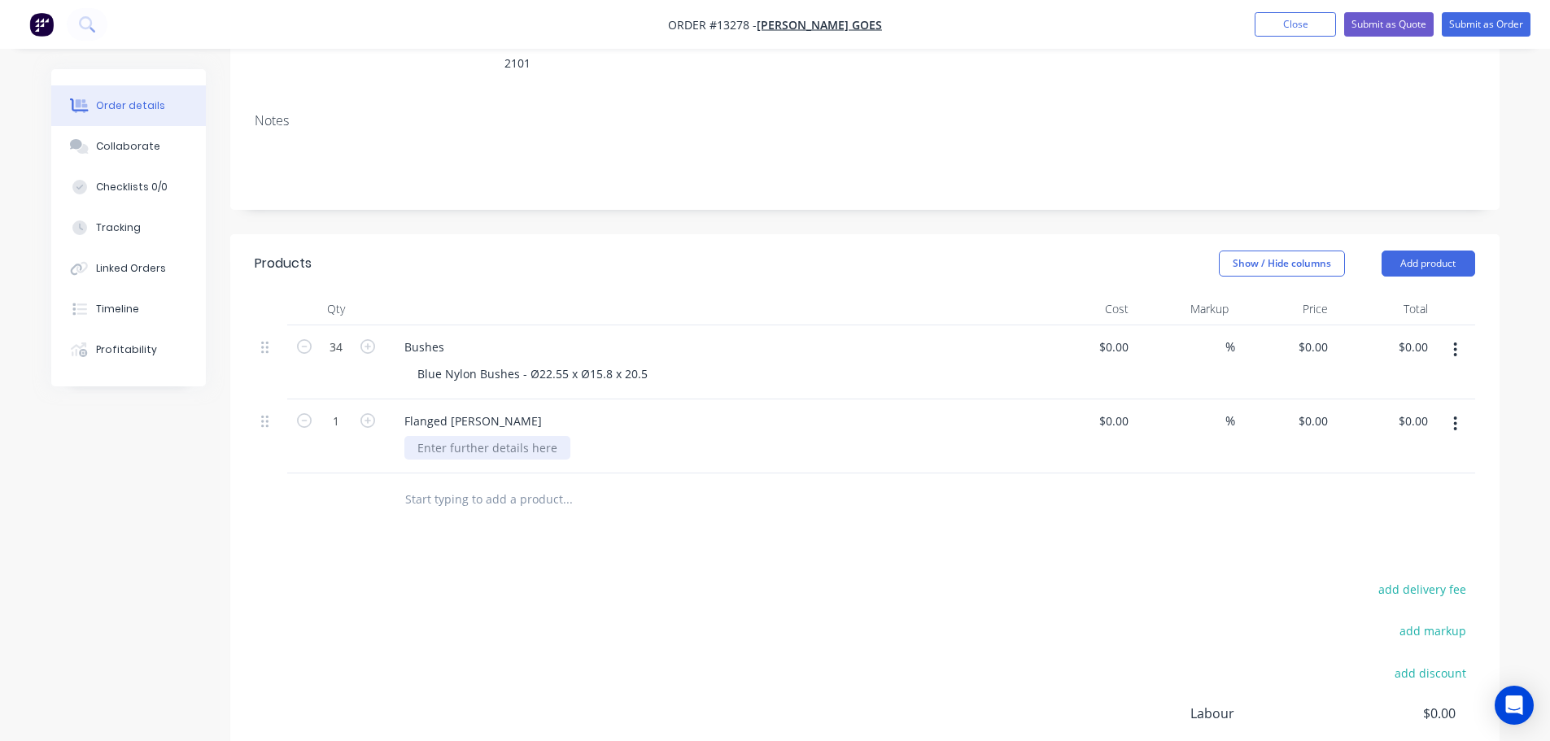
click at [474, 436] on div at bounding box center [487, 448] width 166 height 24
click at [470, 436] on div "Ø115 x" at bounding box center [716, 448] width 625 height 24
click at [469, 436] on div "Ø115 x" at bounding box center [716, 448] width 625 height 24
click at [465, 436] on div "Ø115 x" at bounding box center [435, 448] width 63 height 24
click at [369, 413] on icon "button" at bounding box center [367, 420] width 15 height 15
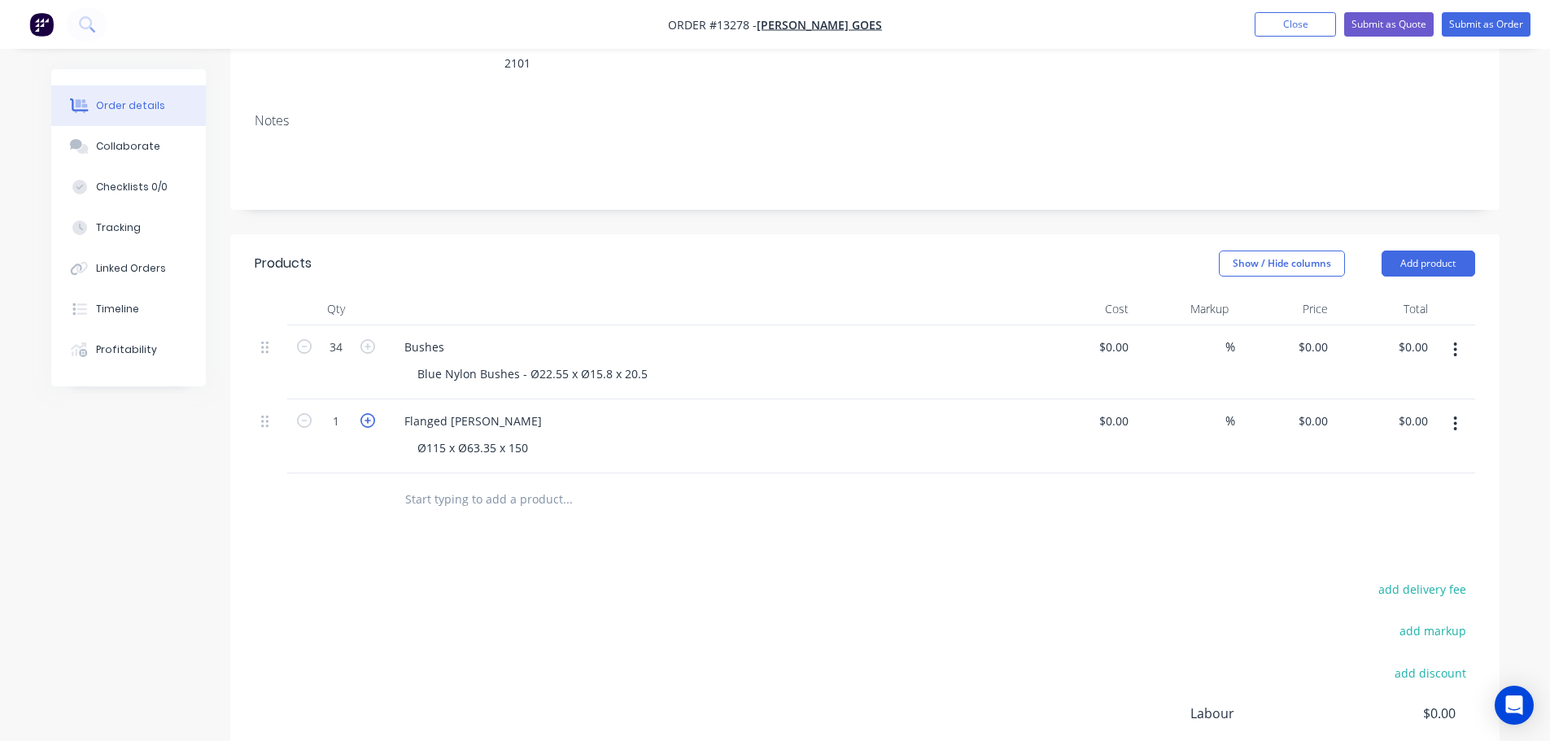
type input "2"
click at [640, 531] on div "Products Show / Hide columns Add product Qty Cost Markup Price Total 34 Bushes …" at bounding box center [864, 575] width 1269 height 683
click at [1128, 335] on input at bounding box center [1116, 347] width 37 height 24
type input "$5.60"
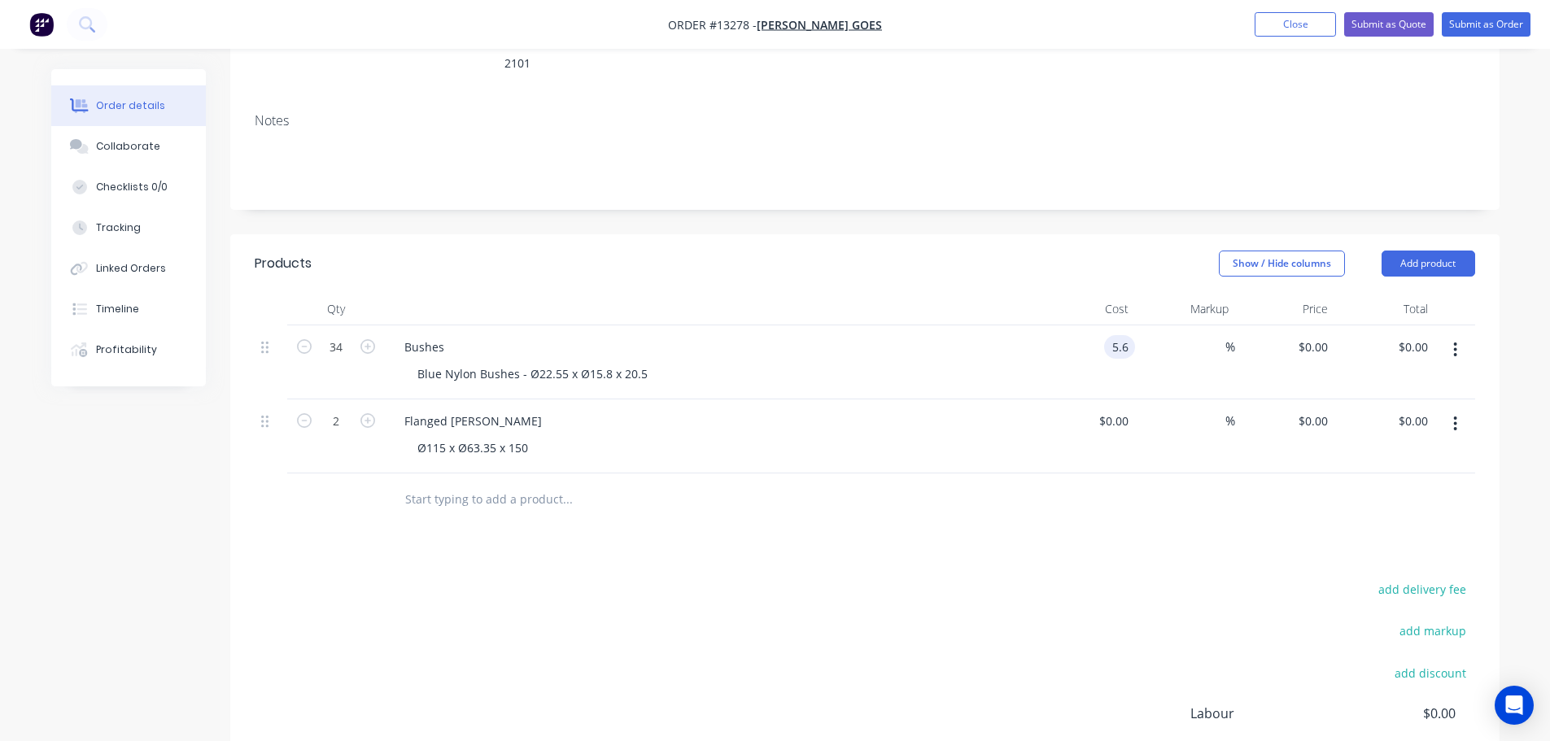
type input "$190.40"
click at [1187, 357] on div "%" at bounding box center [1185, 362] width 100 height 74
click at [1213, 335] on input at bounding box center [1216, 347] width 19 height 24
type input "55"
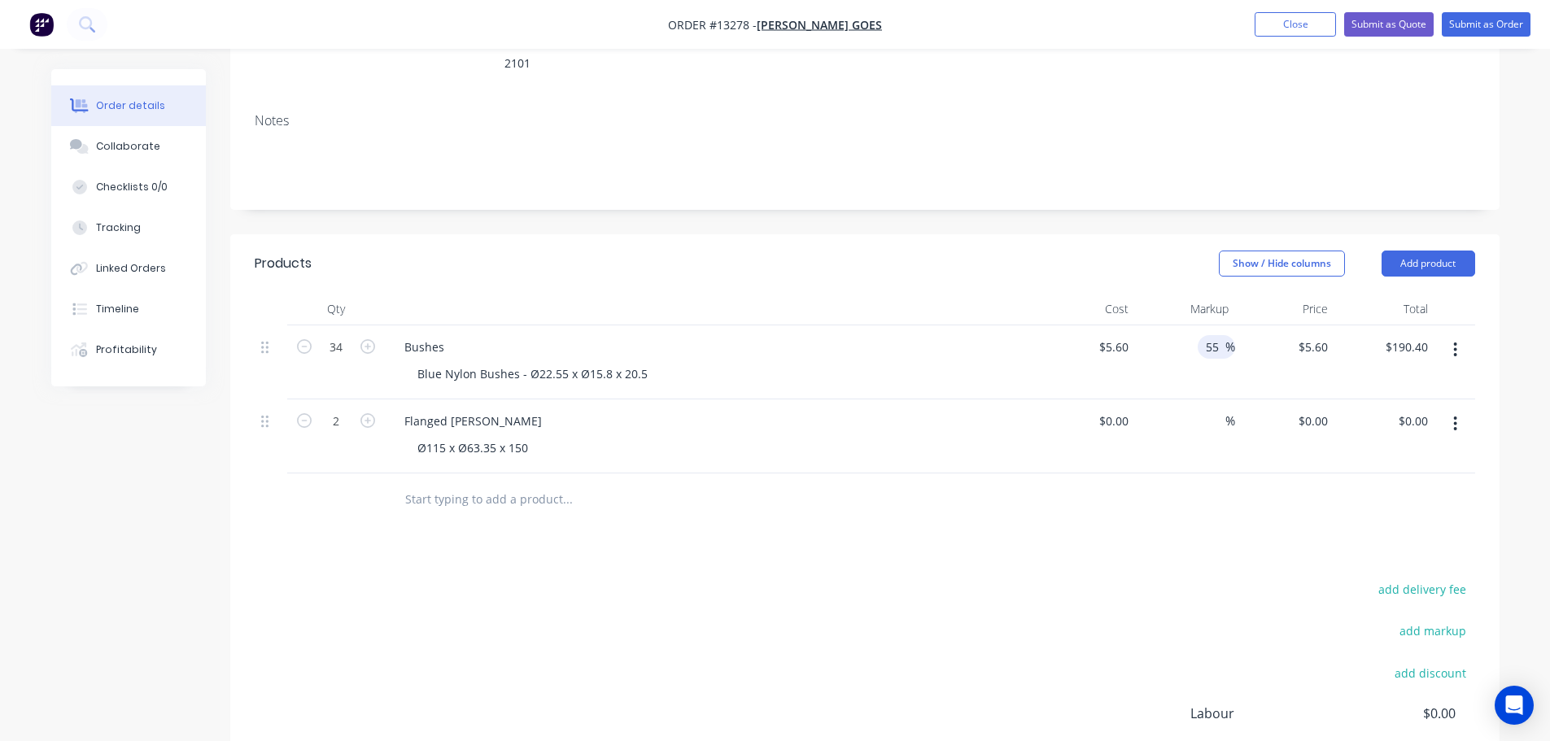
type input "$8.68"
type input "$295.12"
click at [1195, 400] on div "%" at bounding box center [1185, 437] width 100 height 74
click at [1121, 409] on input at bounding box center [1116, 421] width 37 height 24
type input "$131.67"
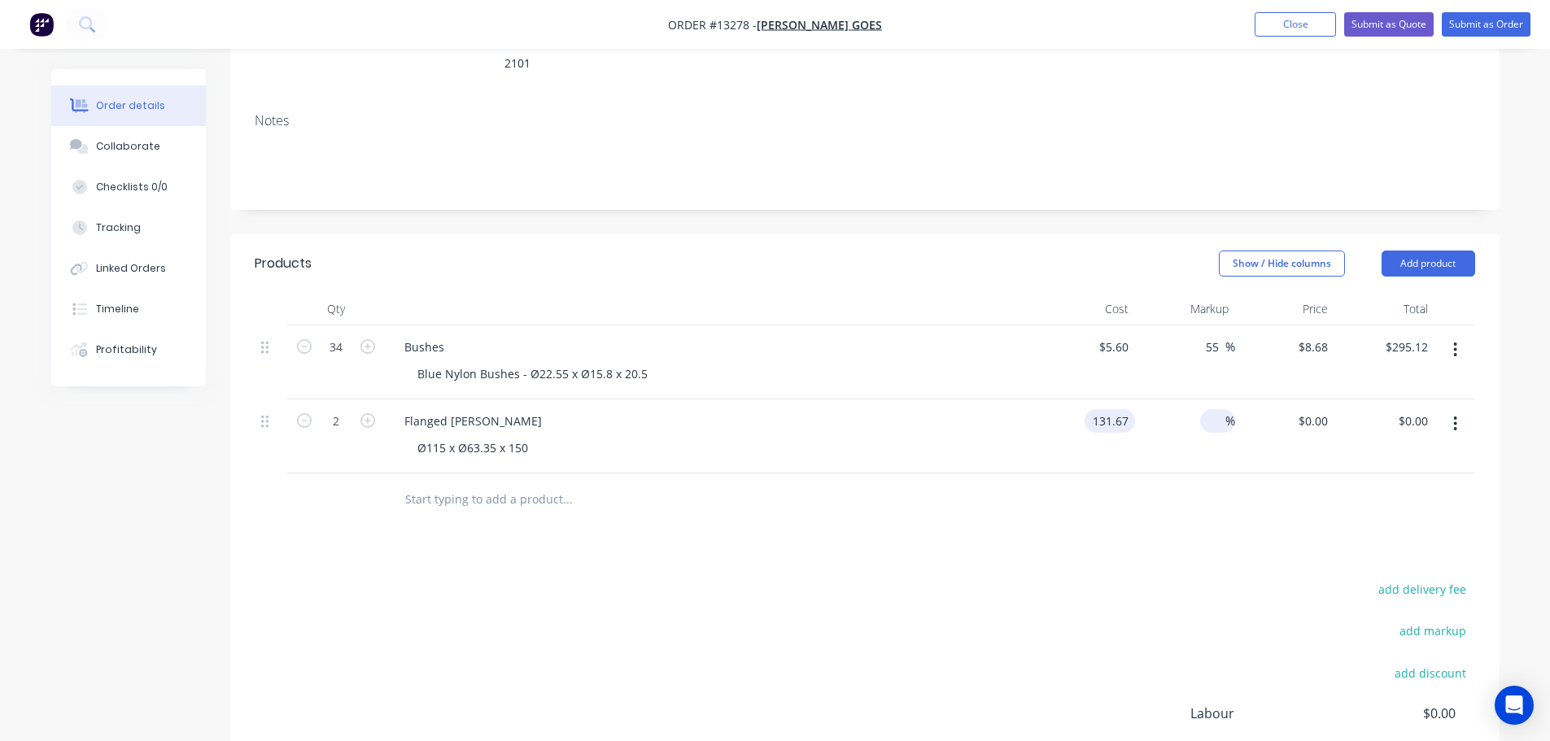
type input "$131.67"
type input "$263.34"
click at [1227, 412] on span "%" at bounding box center [1230, 421] width 10 height 19
type input "55"
type input "$204.0885"
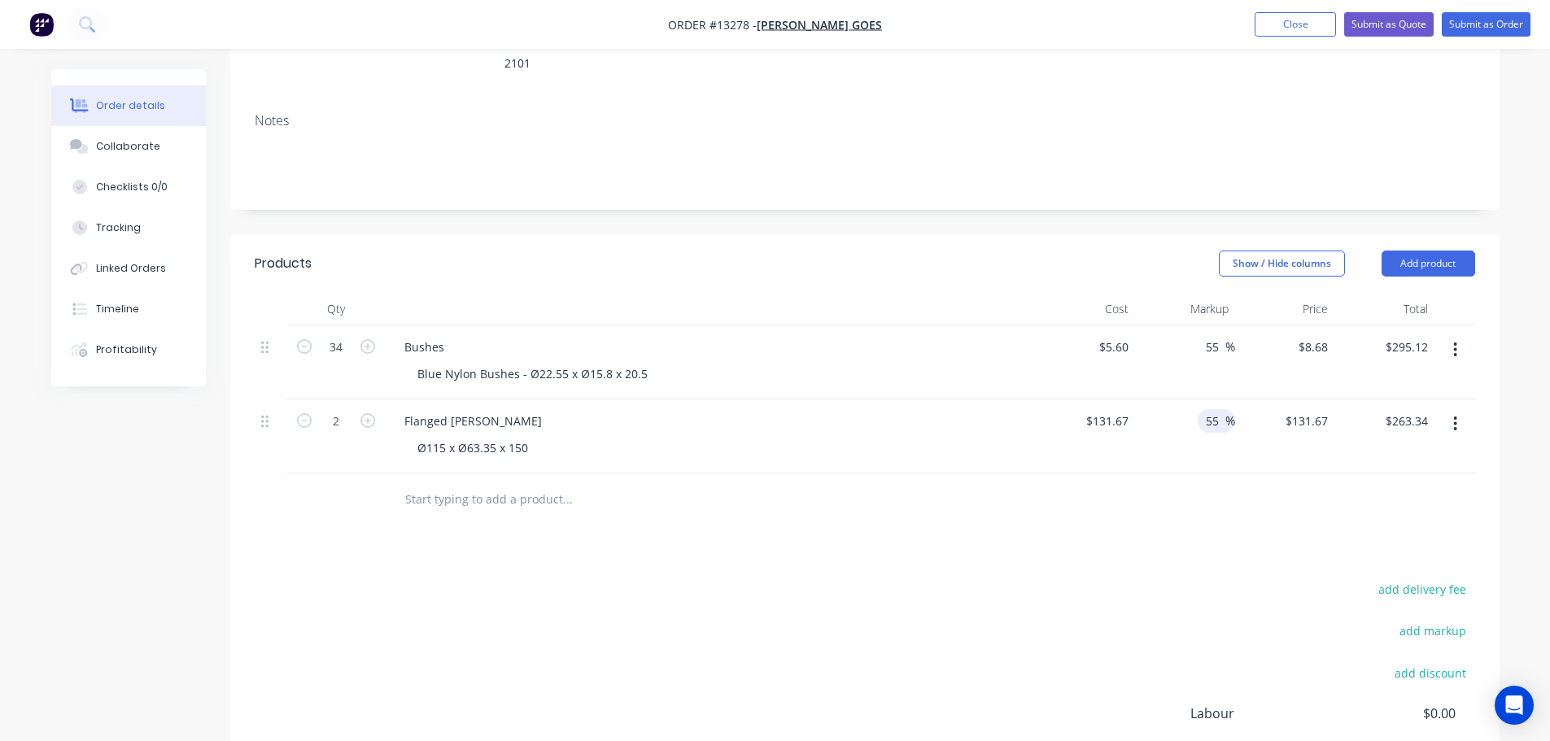
type input "$408.18"
click at [1206, 484] on div at bounding box center [865, 500] width 1221 height 53
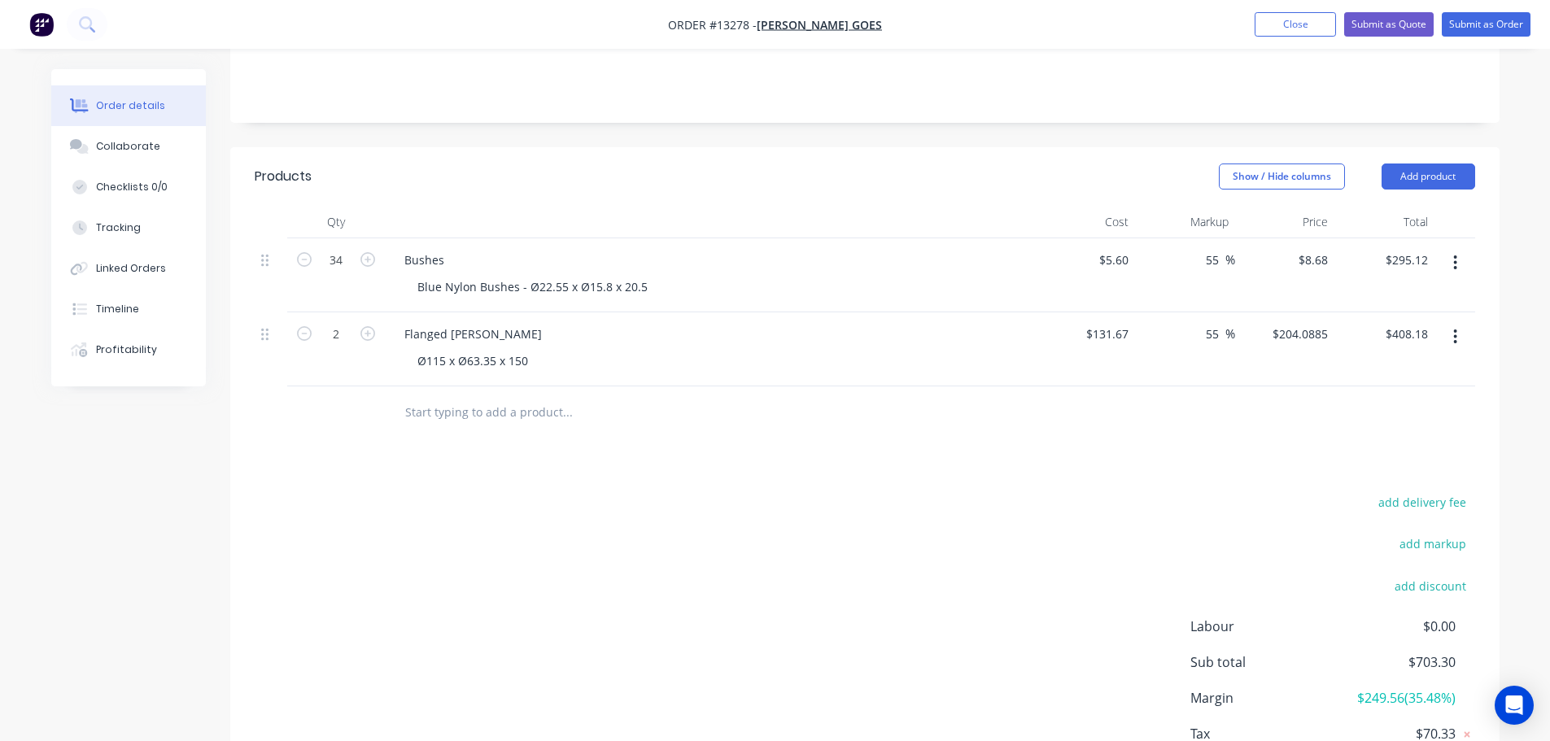
scroll to position [340, 0]
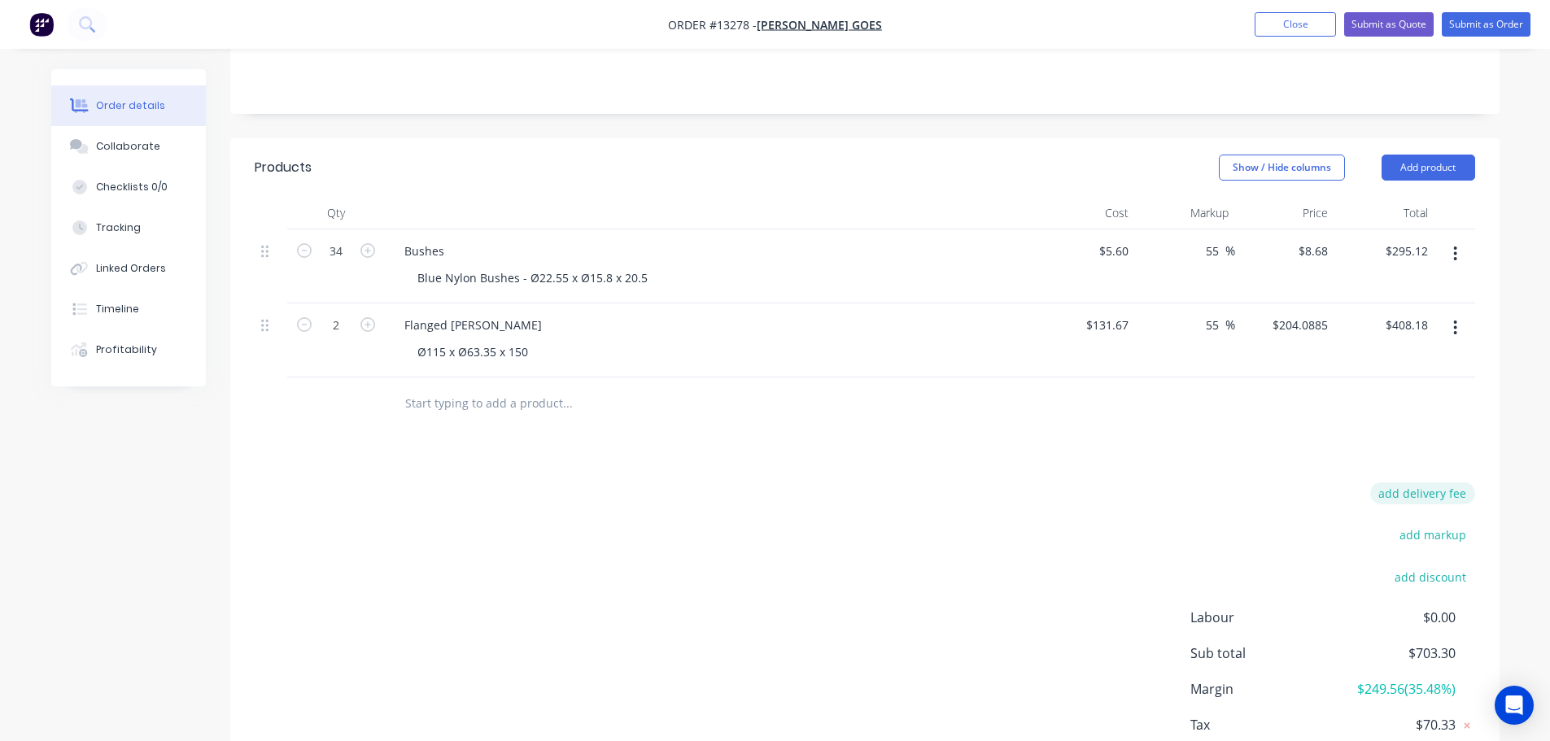
click at [1429, 483] on button "add delivery fee" at bounding box center [1422, 494] width 105 height 22
type input "30"
click at [1177, 483] on div "Delivery fee Delivery fee Delivery fee name (Optional) 30 30 $0 add markup add …" at bounding box center [865, 638] width 1221 height 310
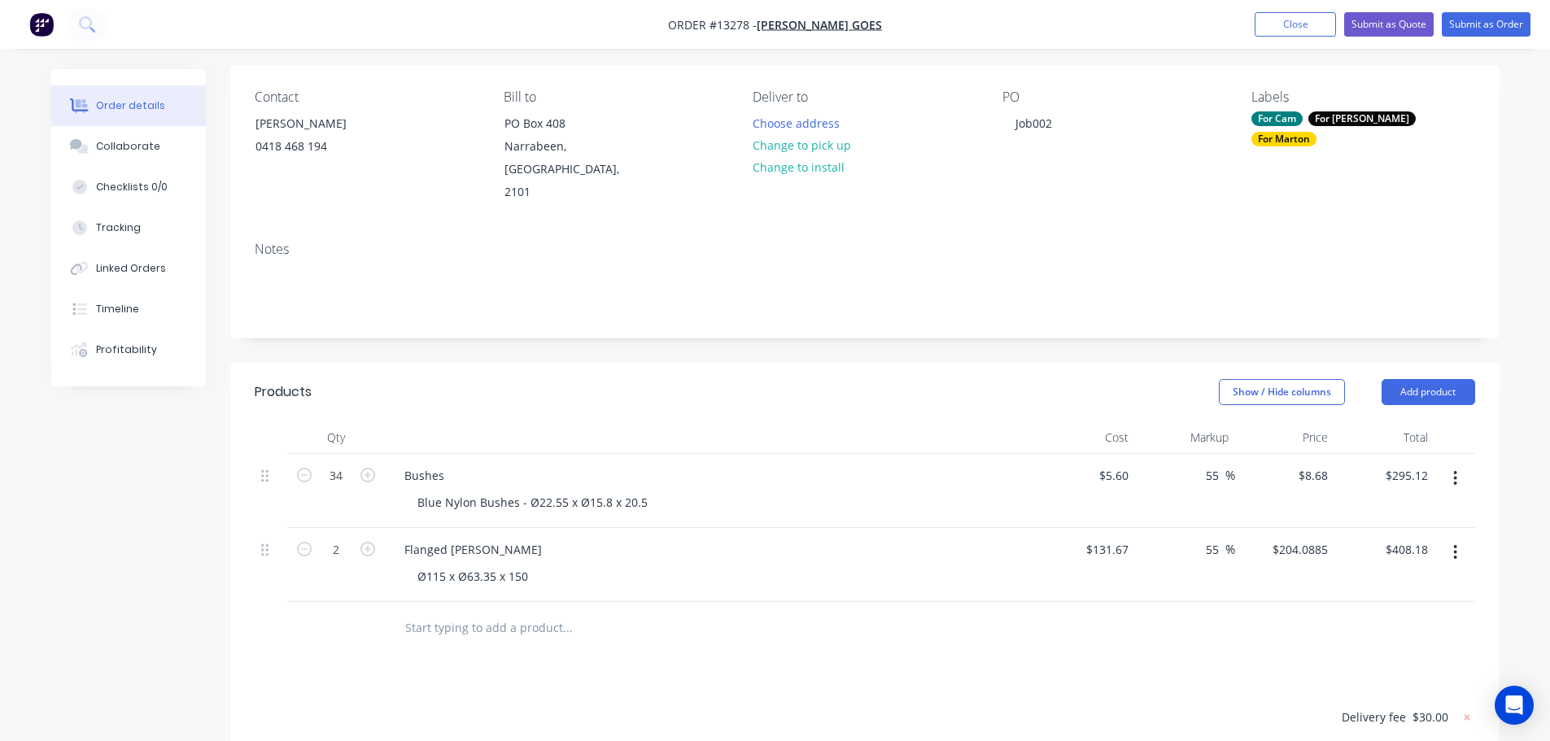
scroll to position [96, 0]
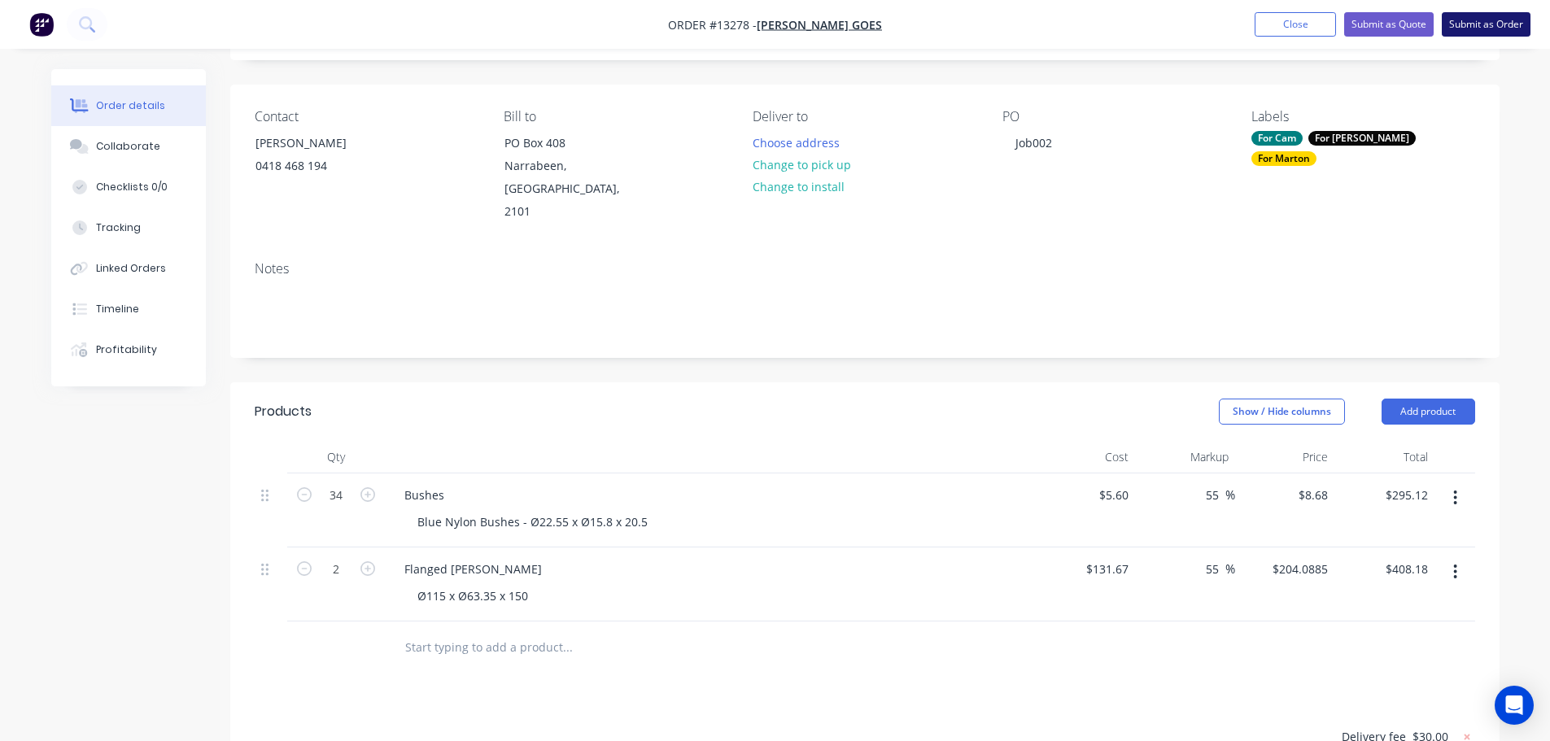
click at [1478, 22] on button "Submit as Order" at bounding box center [1486, 24] width 89 height 24
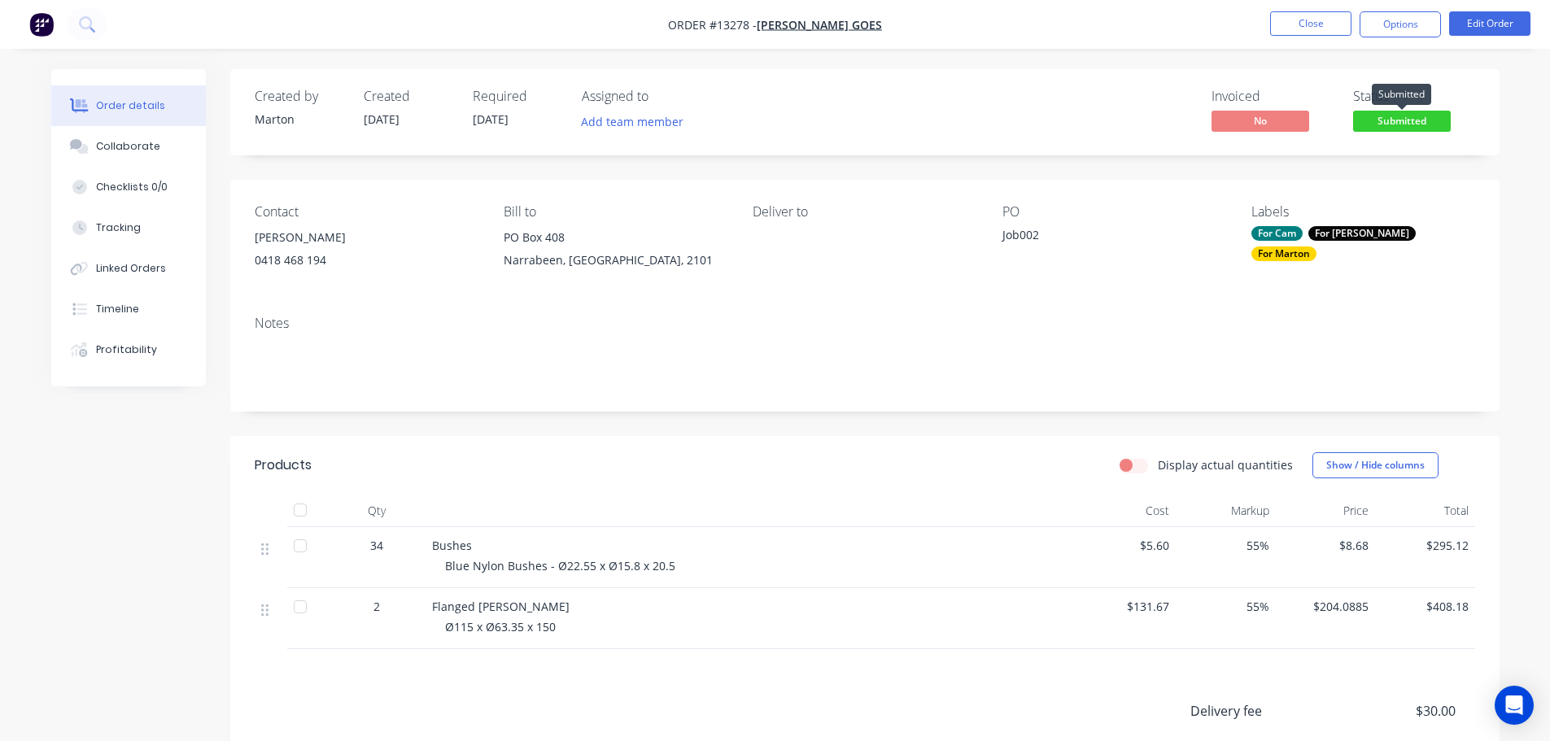
click at [1409, 120] on span "Submitted" at bounding box center [1402, 121] width 98 height 20
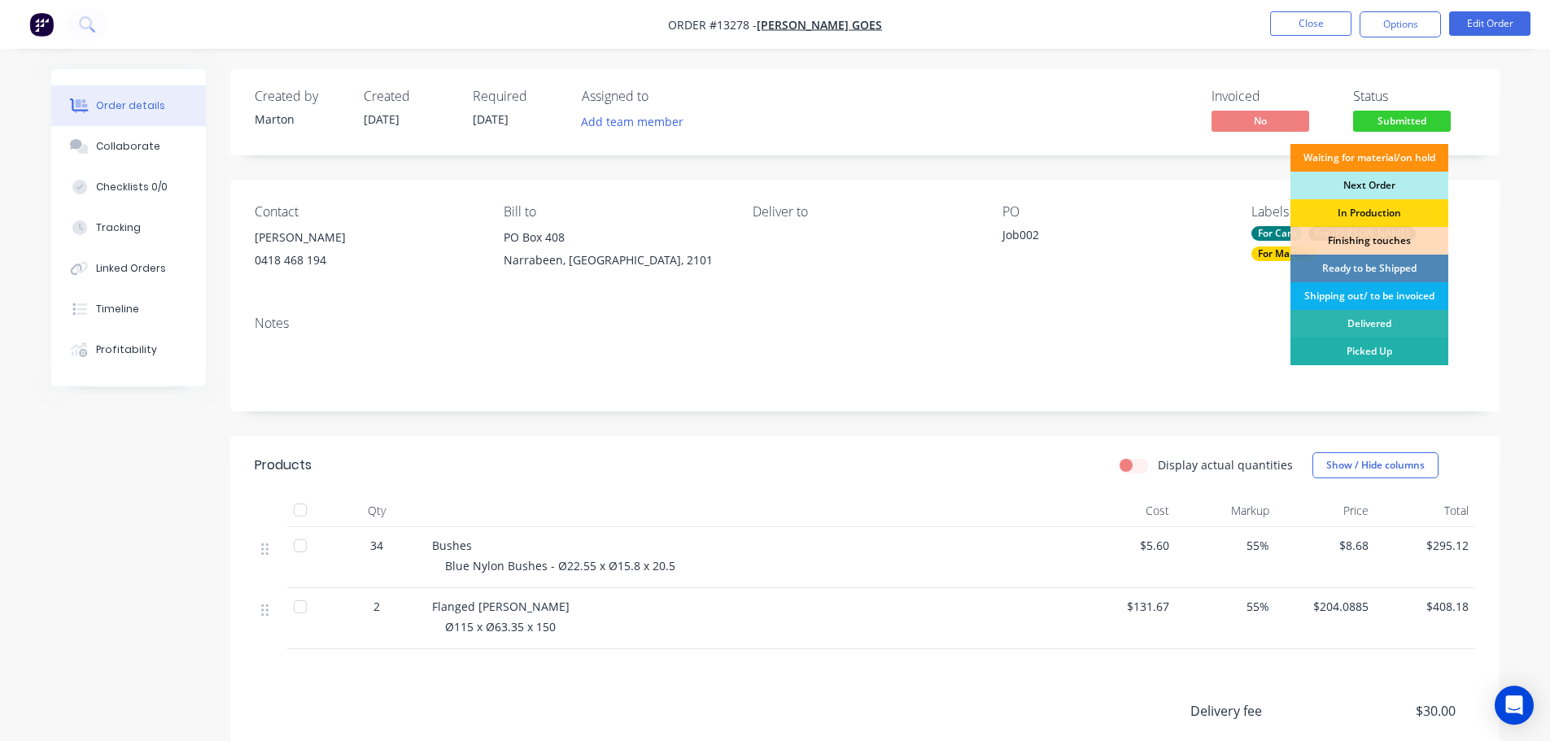
click at [1353, 342] on div "Picked Up" at bounding box center [1370, 352] width 158 height 28
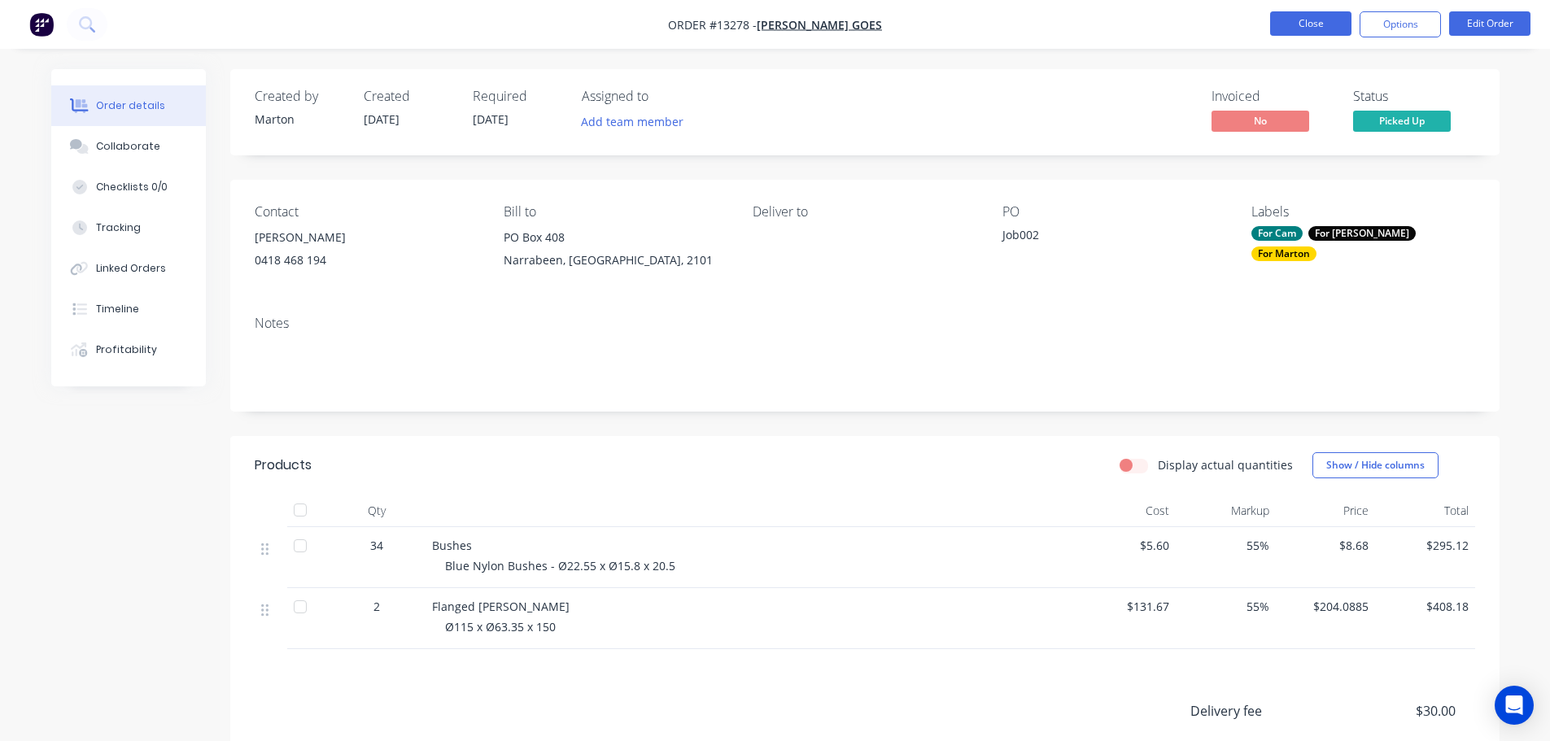
click at [1332, 24] on button "Close" at bounding box center [1310, 23] width 81 height 24
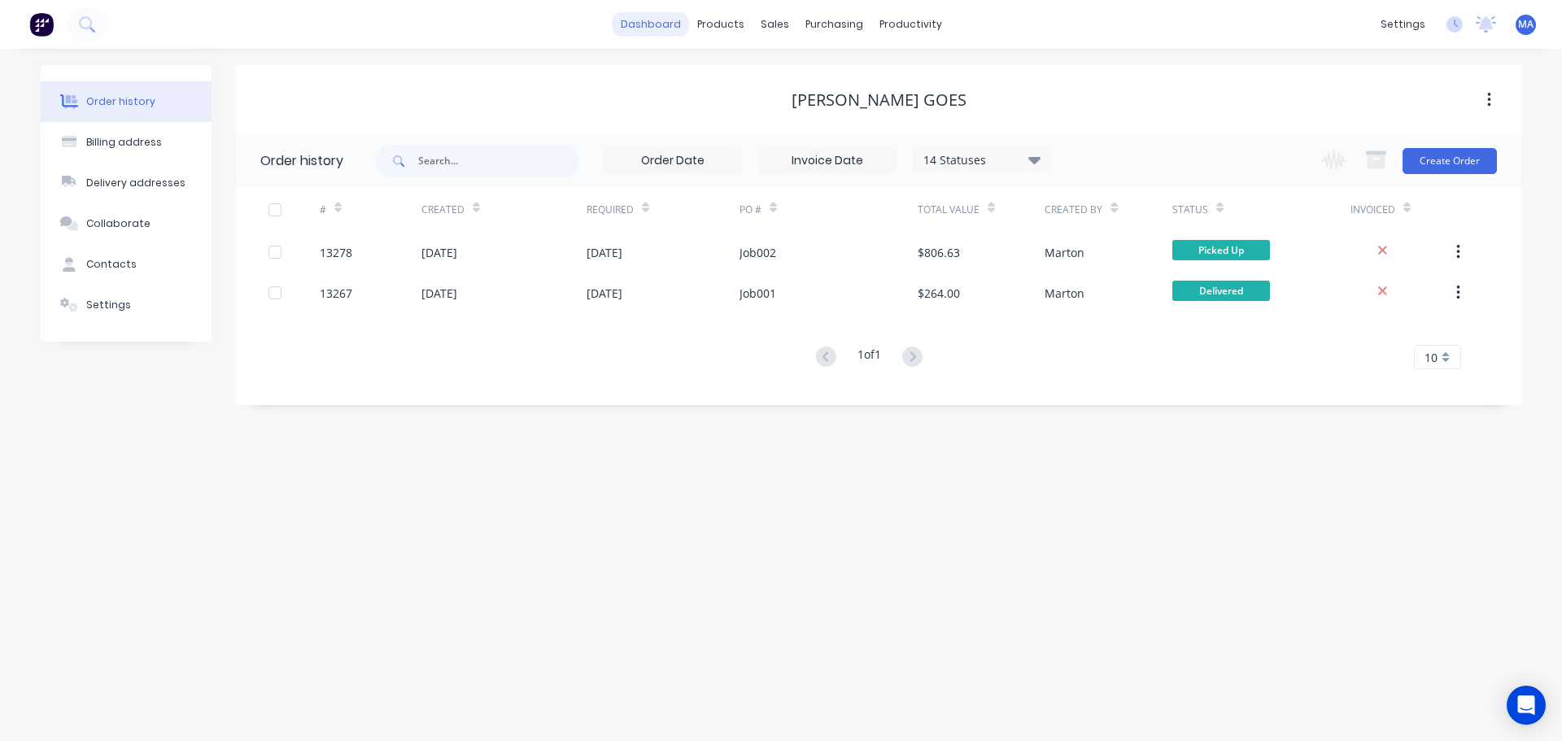
click at [680, 31] on link "dashboard" at bounding box center [651, 24] width 76 height 24
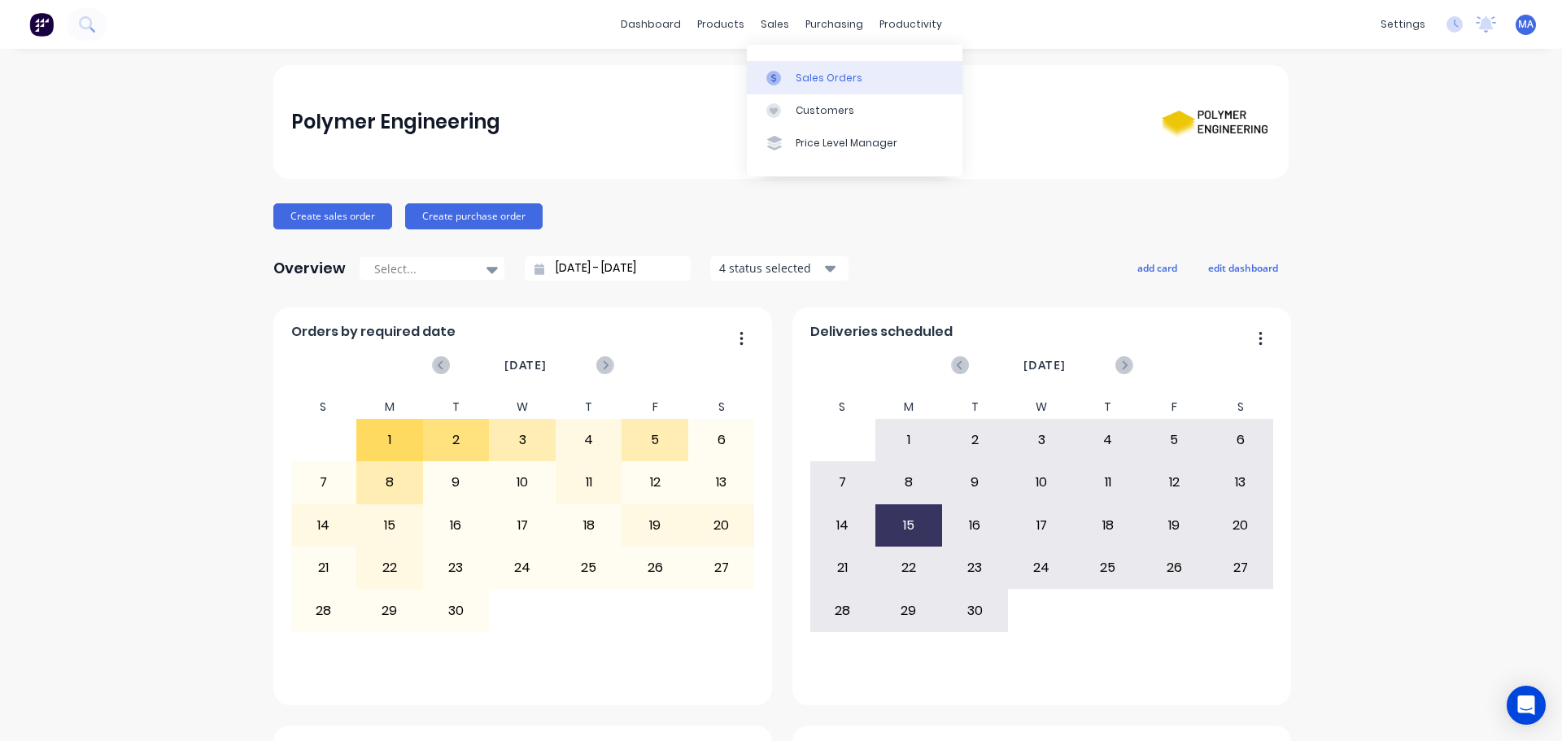
click at [790, 64] on link "Sales Orders" at bounding box center [855, 77] width 216 height 33
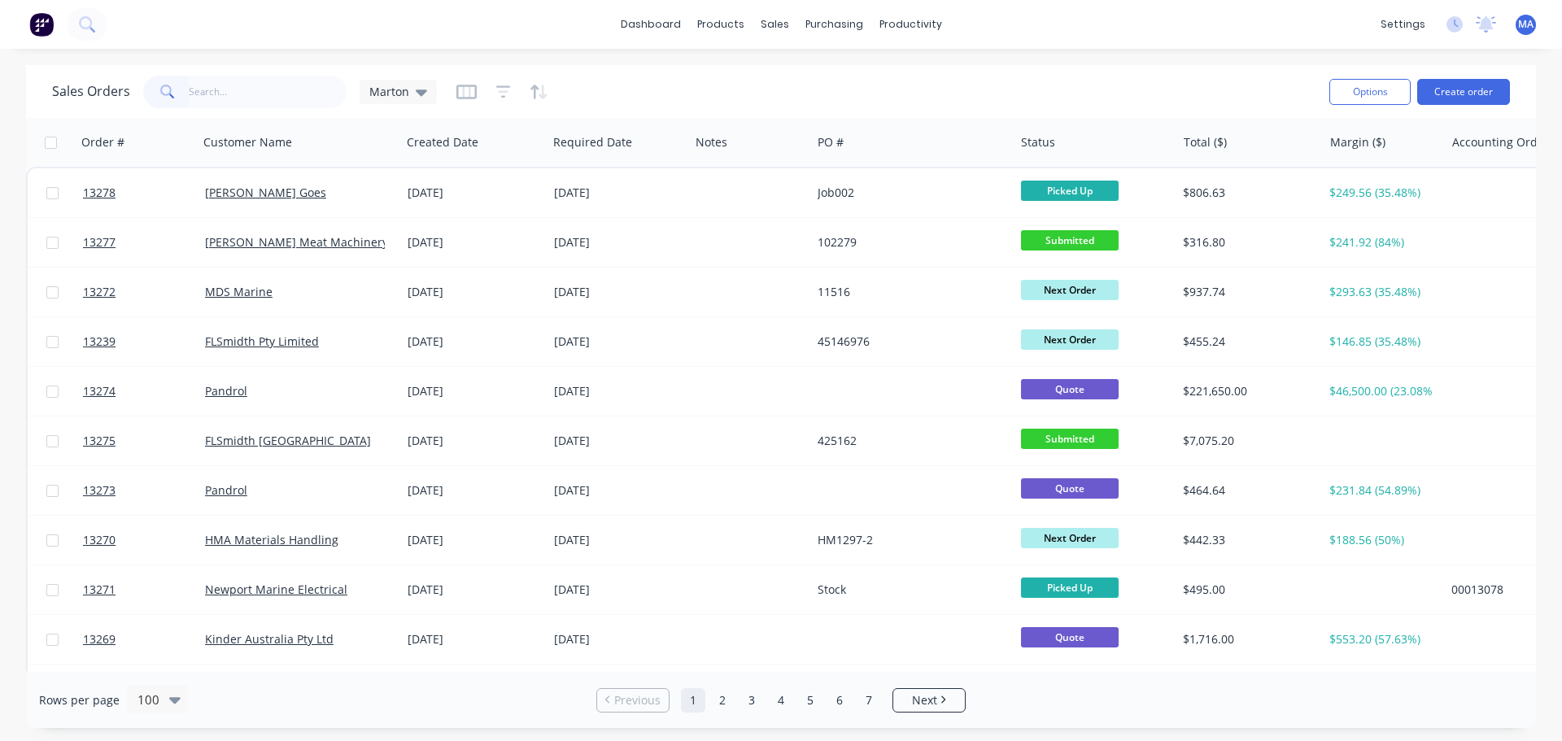
click at [319, 103] on input "text" at bounding box center [268, 92] width 159 height 33
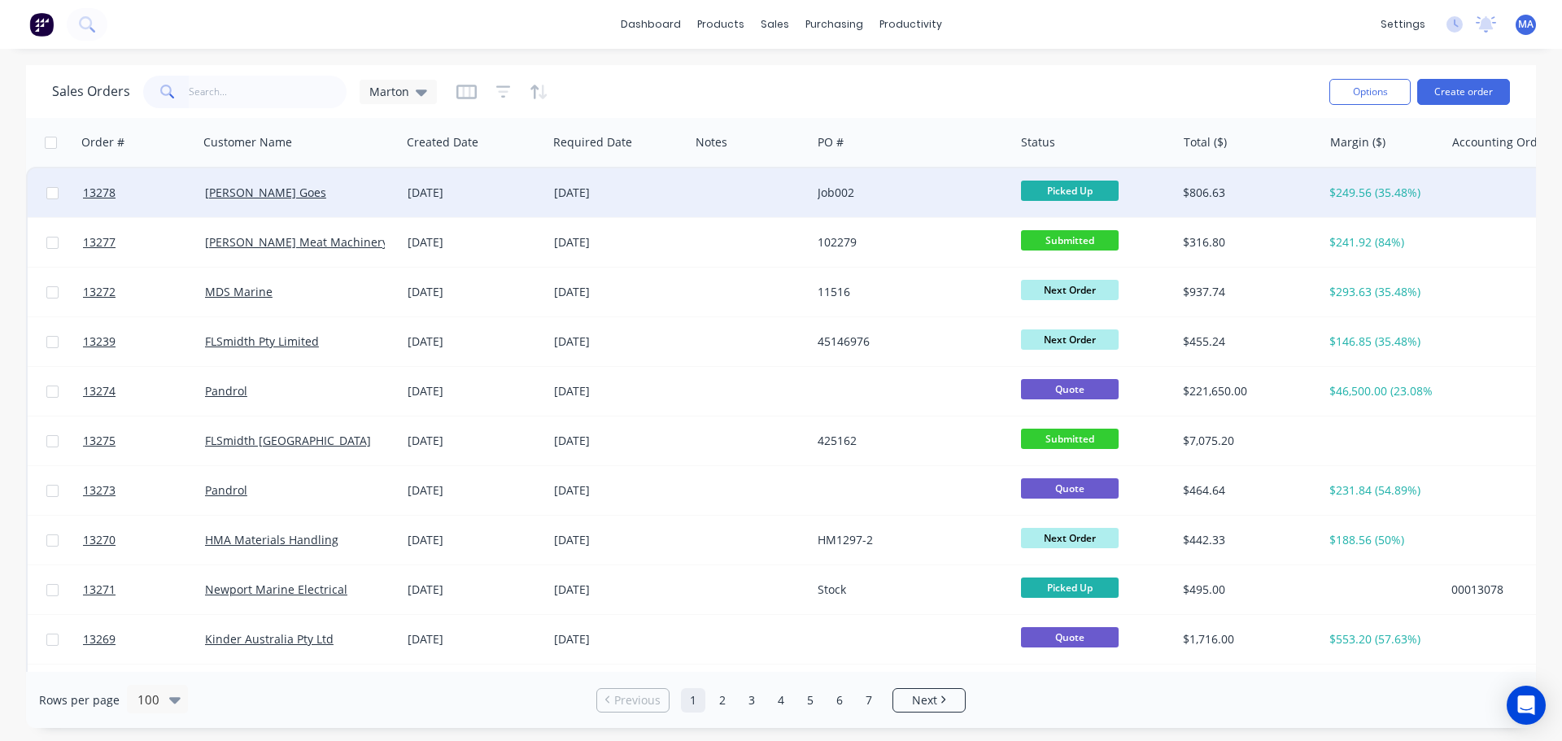
click at [331, 190] on div "[PERSON_NAME] Goes" at bounding box center [295, 193] width 181 height 16
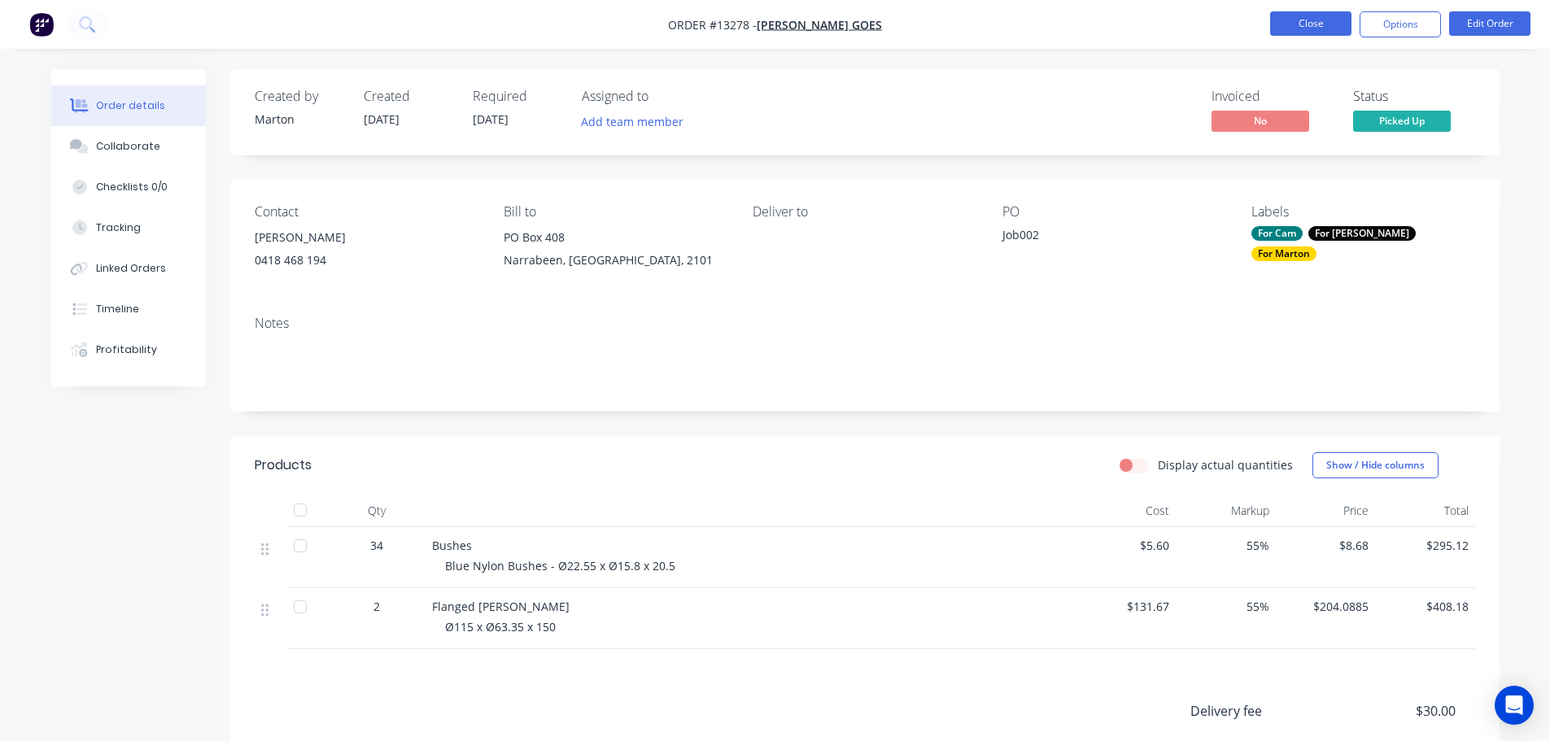
click at [1304, 23] on button "Close" at bounding box center [1310, 23] width 81 height 24
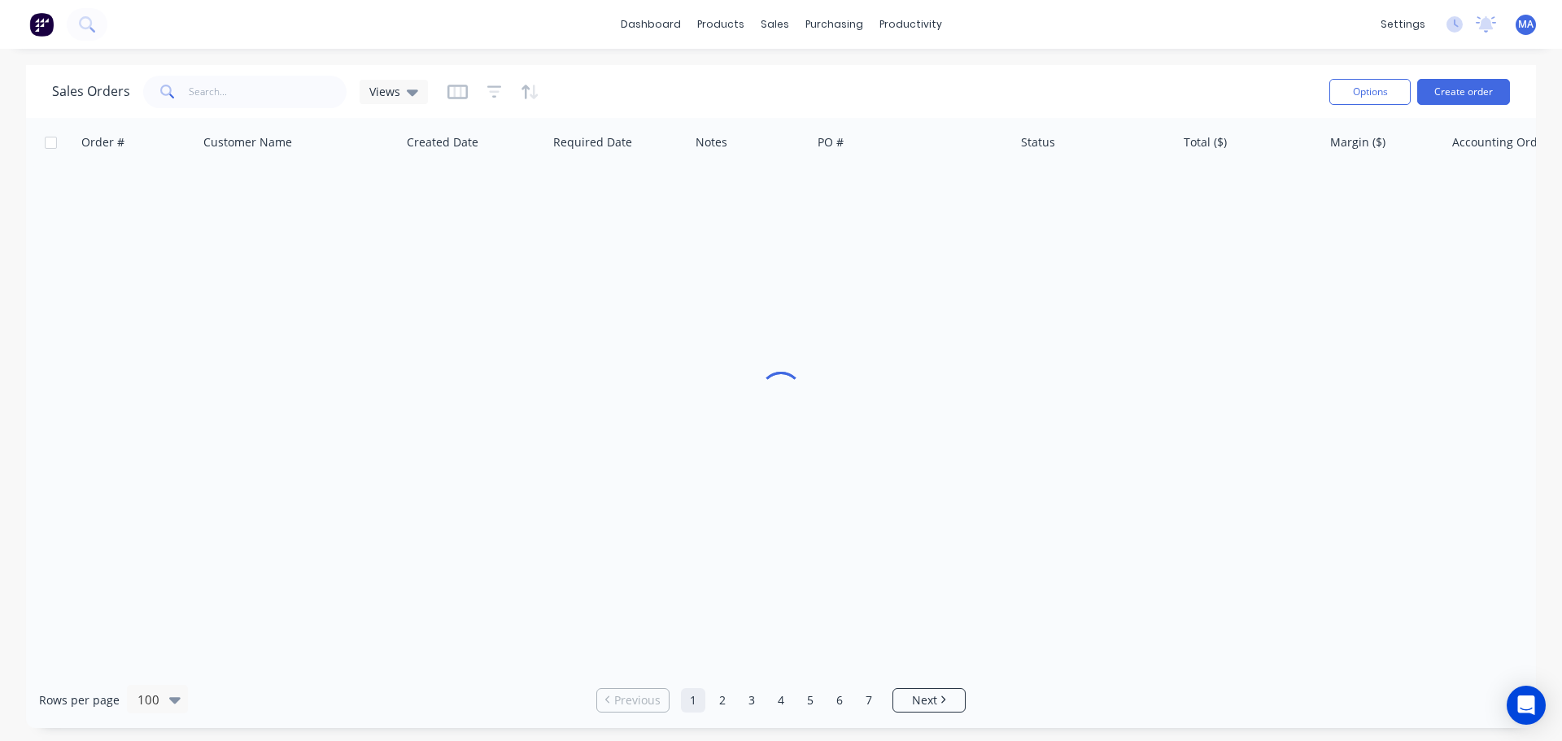
click at [1019, 89] on div "Sales Orders Views" at bounding box center [684, 92] width 1264 height 40
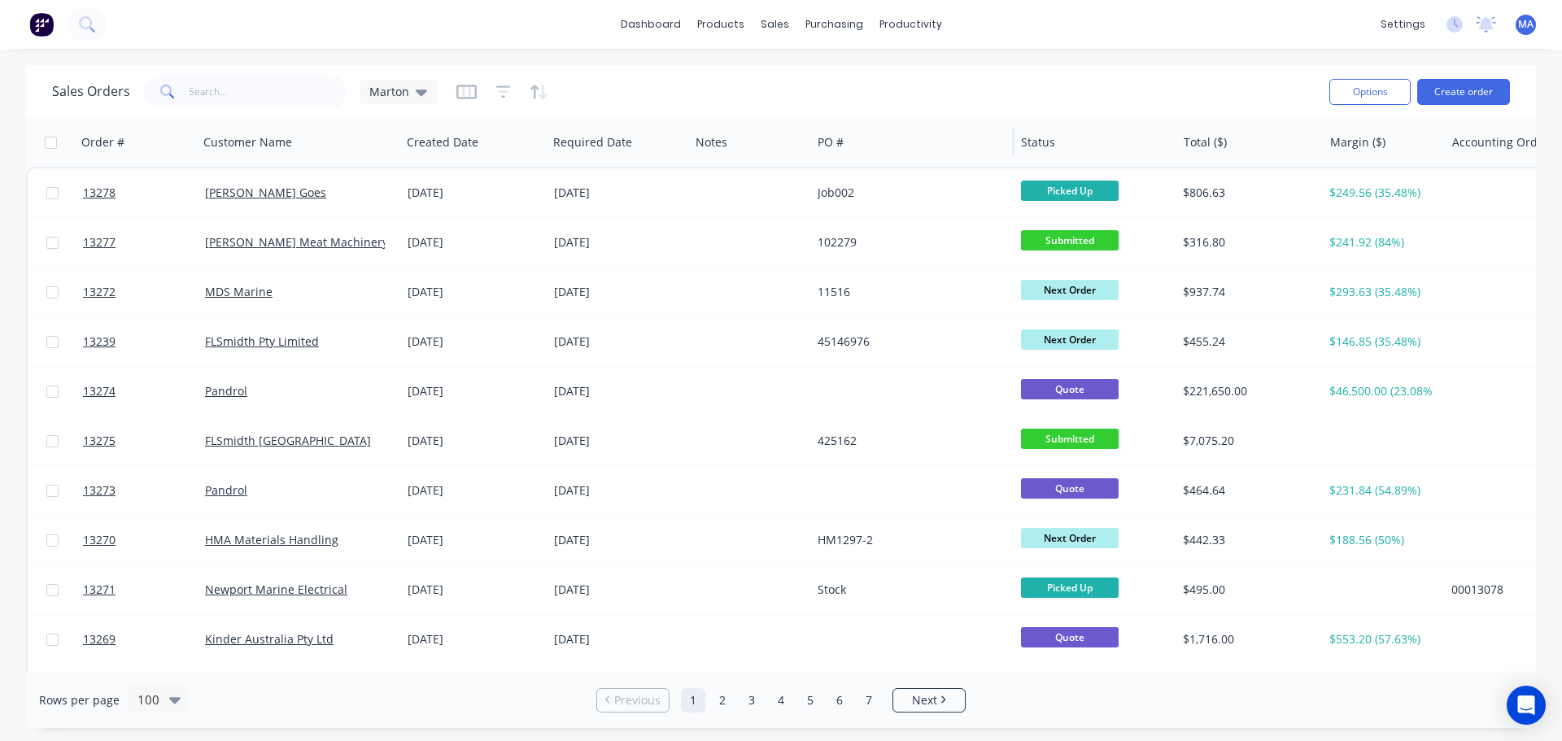
drag, startPoint x: 1007, startPoint y: 99, endPoint x: 977, endPoint y: 124, distance: 38.1
click at [1007, 99] on div "Sales Orders Marton" at bounding box center [684, 92] width 1264 height 40
click at [1458, 97] on button "Create order" at bounding box center [1463, 92] width 93 height 26
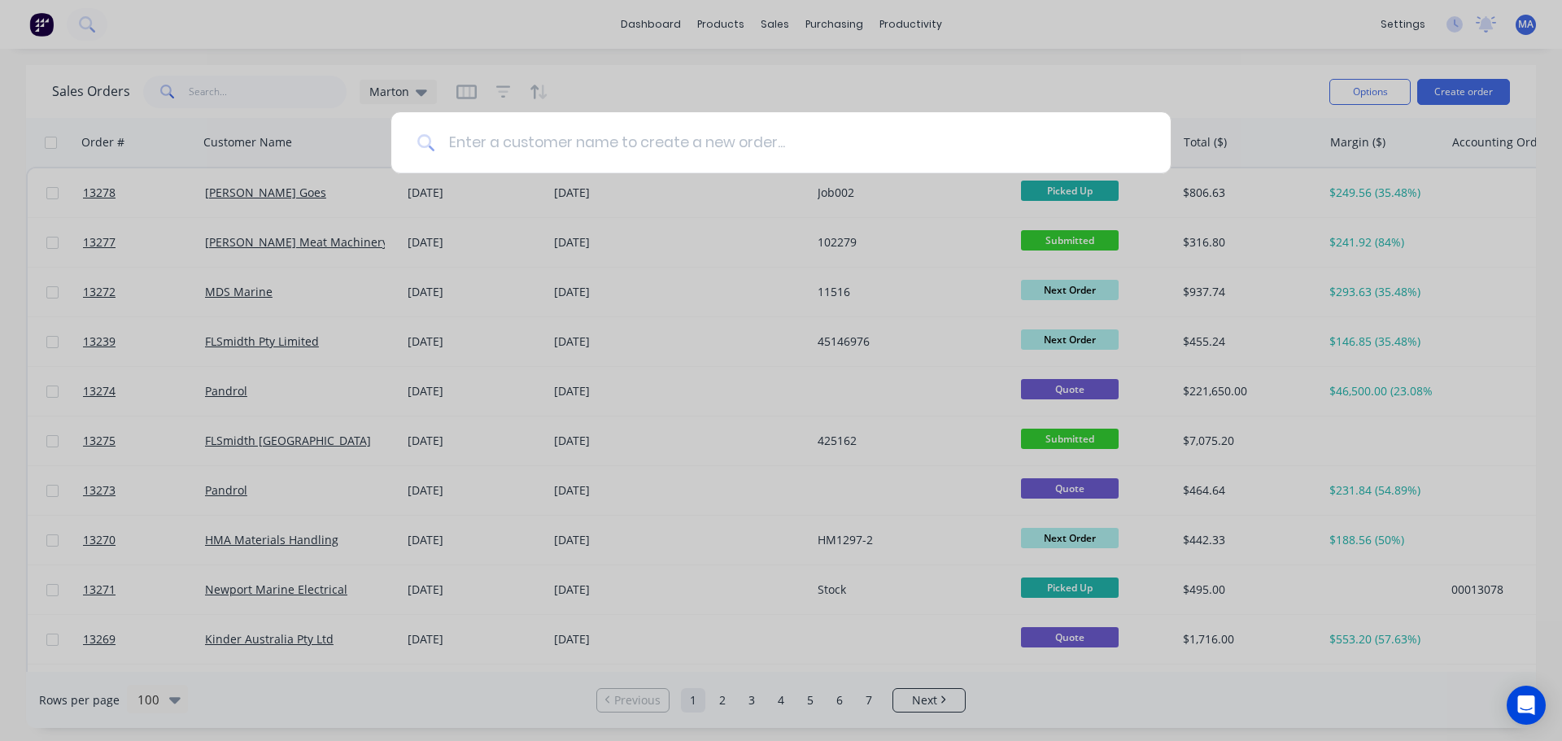
click at [593, 147] on input at bounding box center [790, 142] width 710 height 61
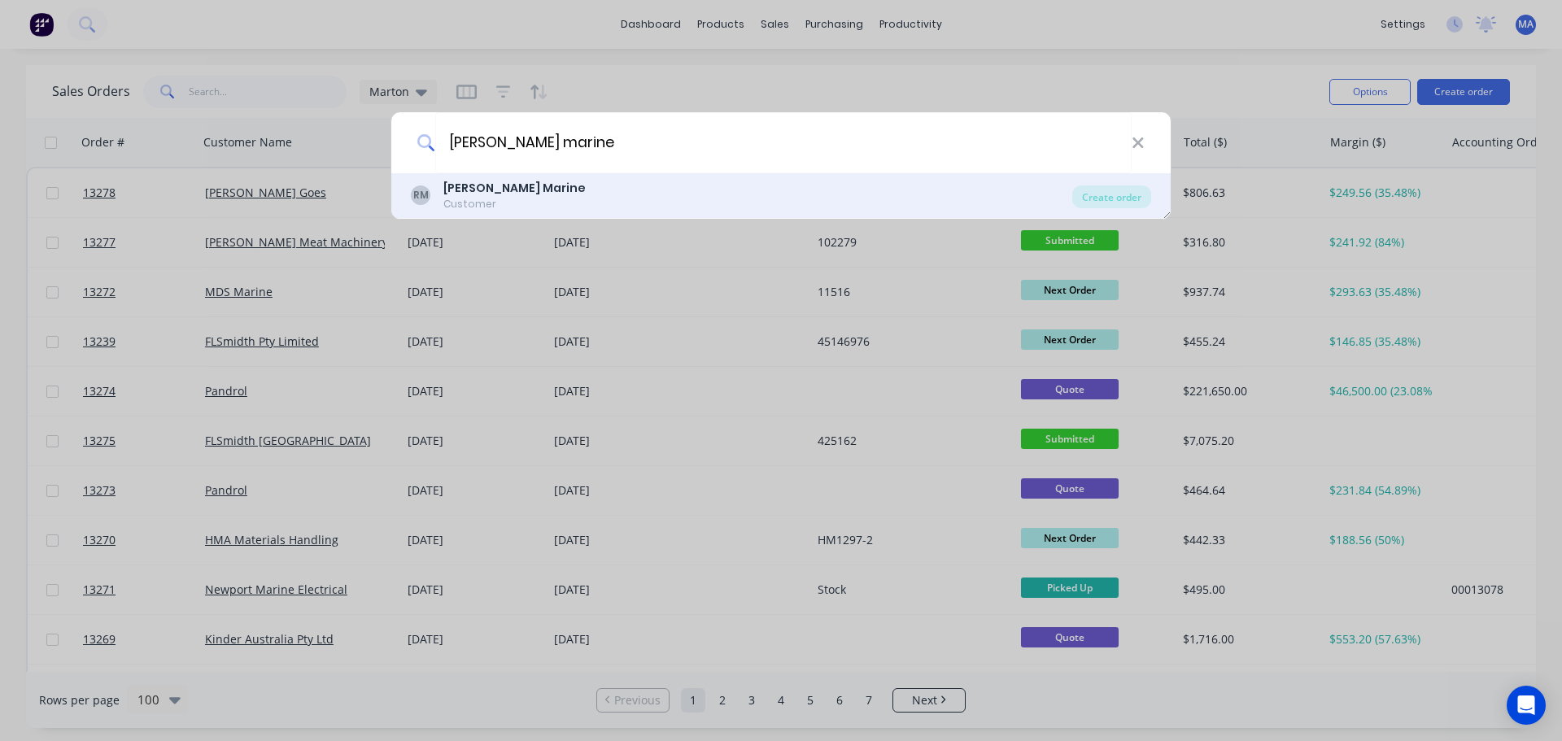
type input "rowell marine"
click at [524, 186] on div "RM Rowell Marine Customer" at bounding box center [742, 196] width 662 height 32
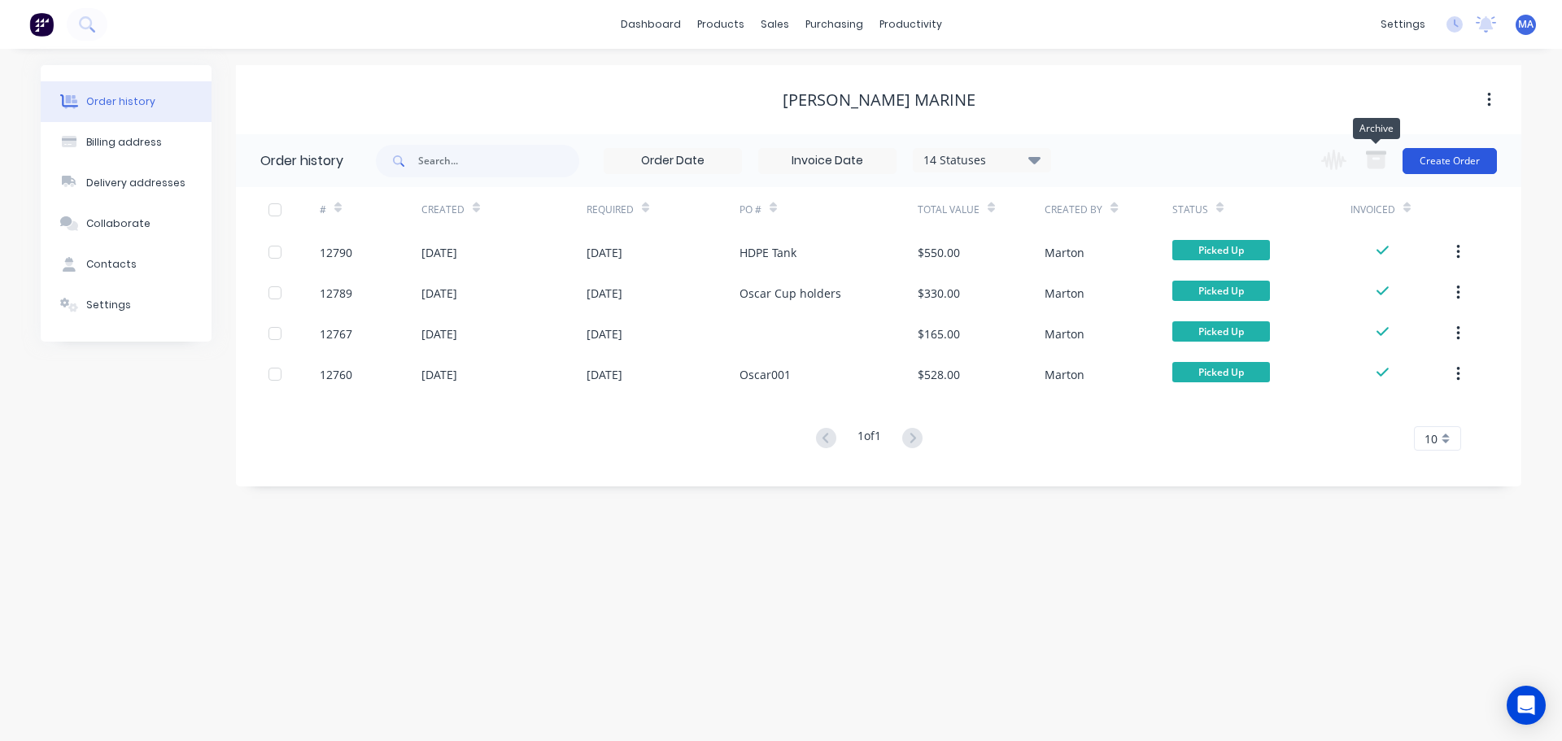
click at [1431, 153] on button "Create Order" at bounding box center [1450, 161] width 94 height 26
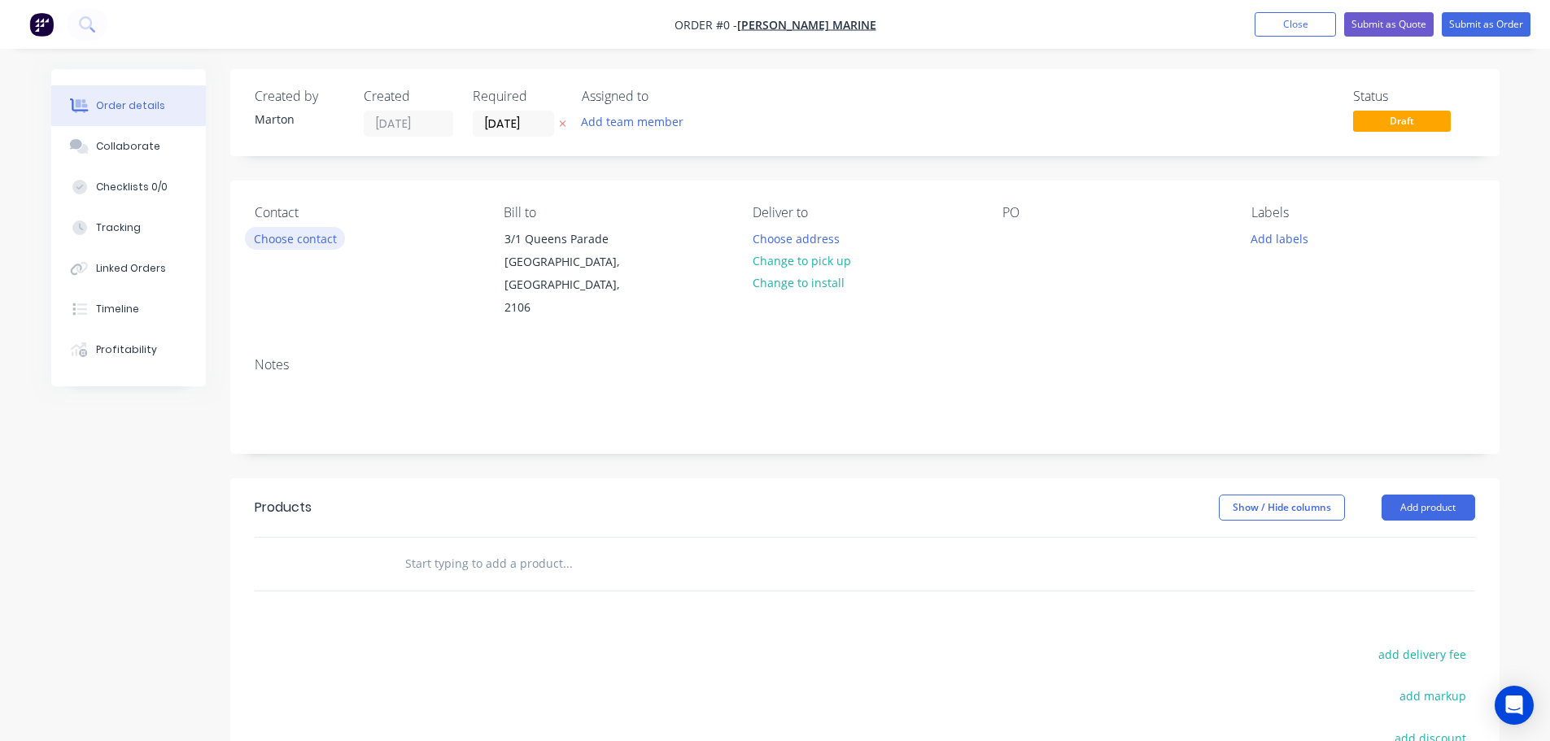
click at [297, 239] on button "Choose contact" at bounding box center [295, 238] width 100 height 22
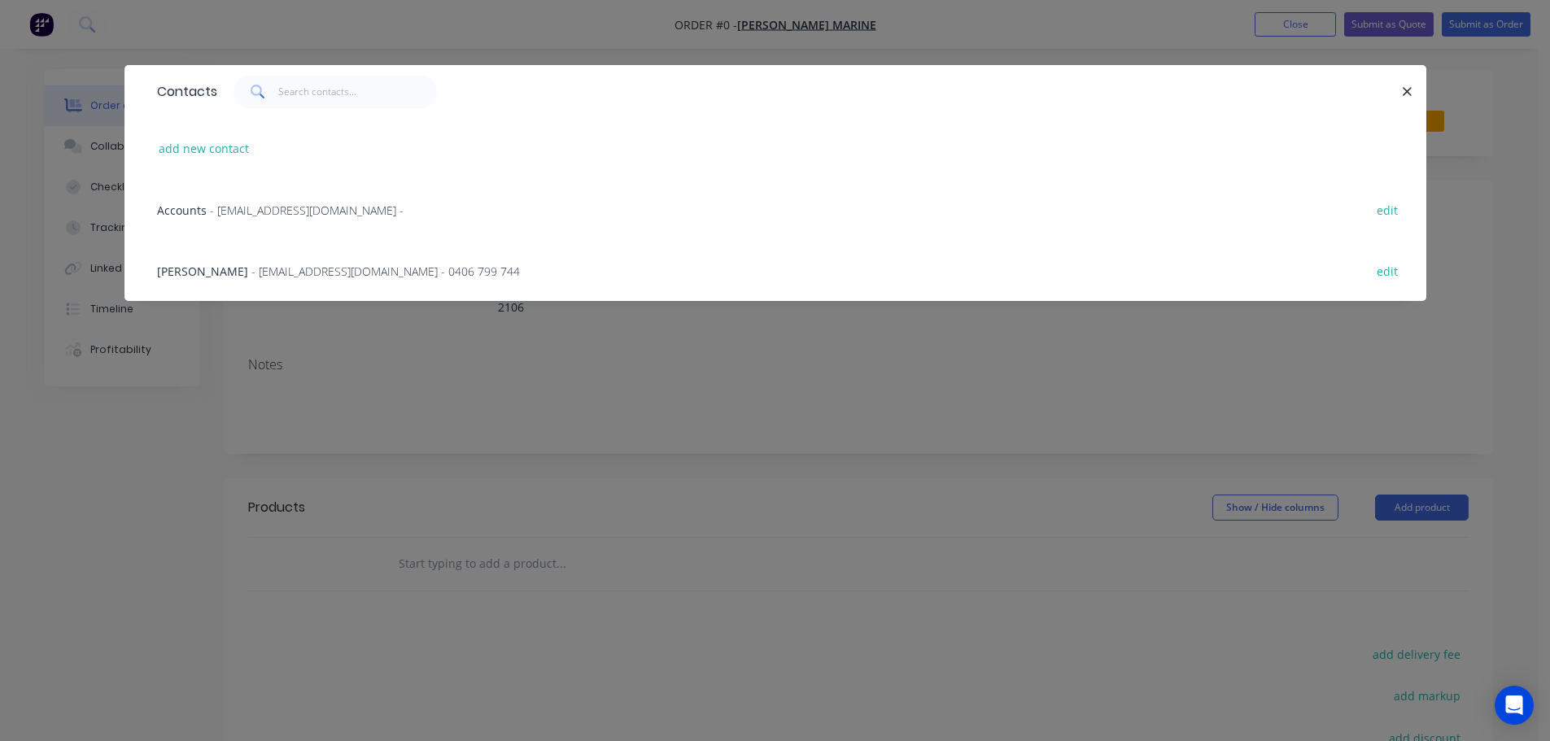
click at [251, 267] on span "- info@rowellmarineshipwrights.com - 0406 799 744" at bounding box center [385, 271] width 269 height 15
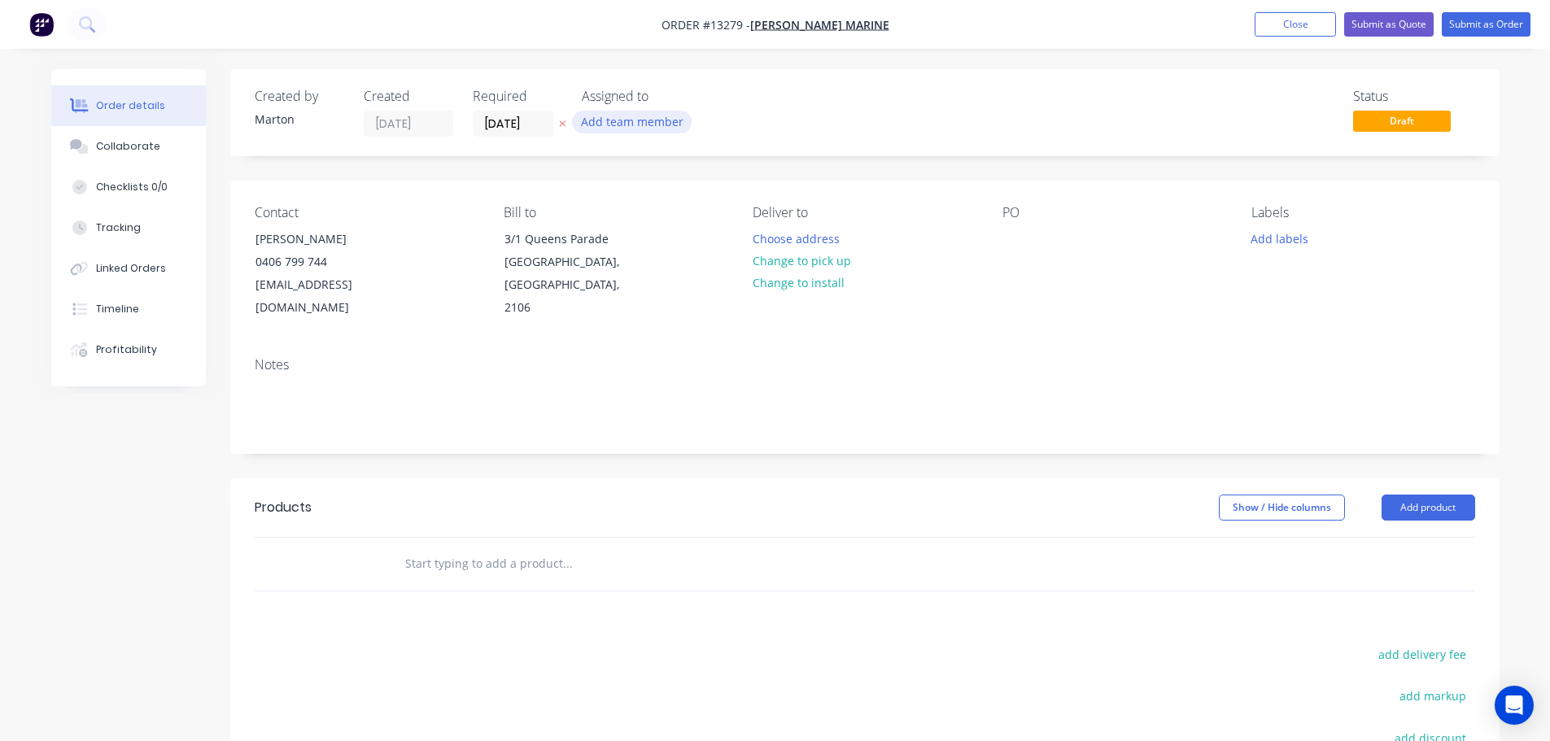
click at [622, 125] on button "Add team member" at bounding box center [632, 122] width 120 height 22
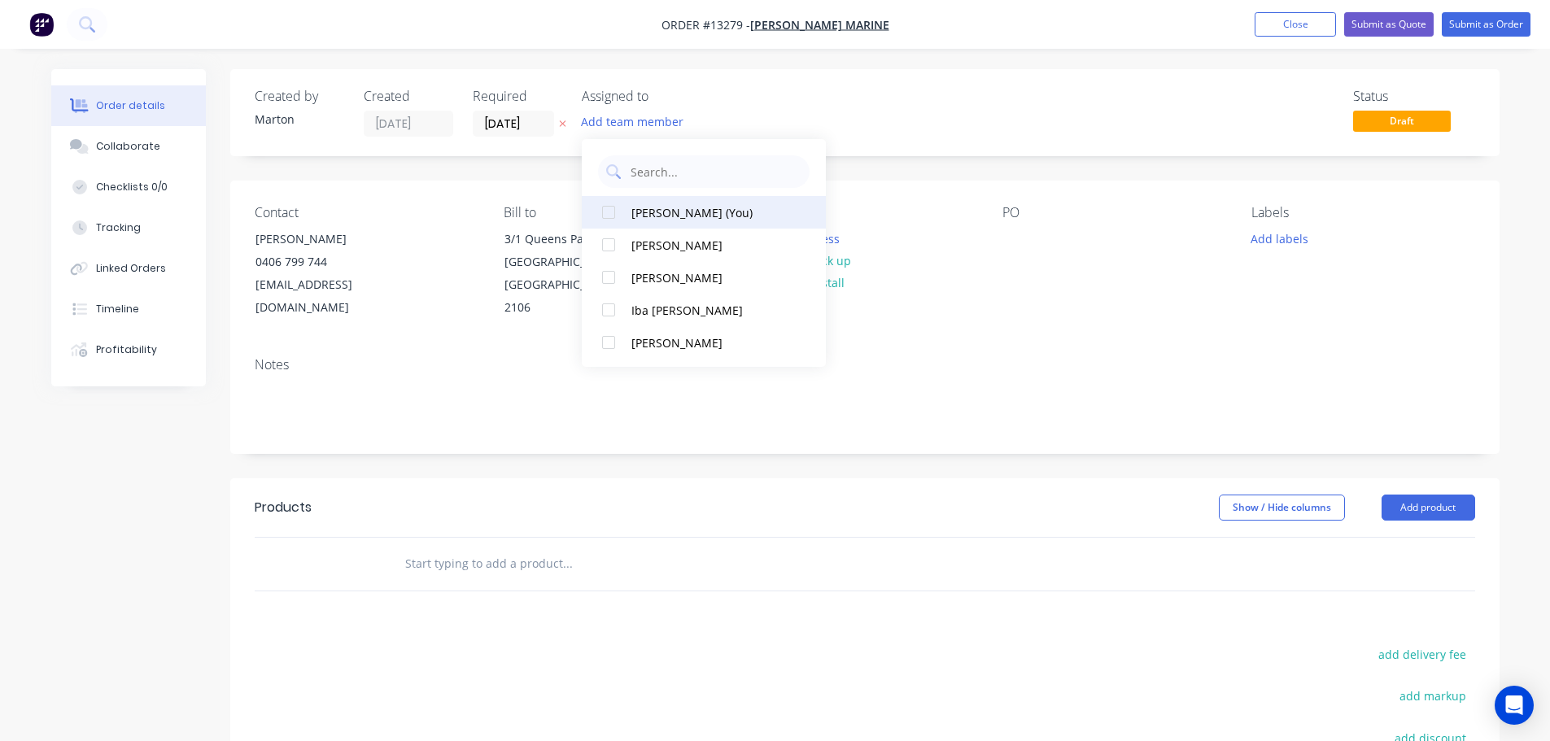
click at [614, 211] on div at bounding box center [608, 212] width 33 height 33
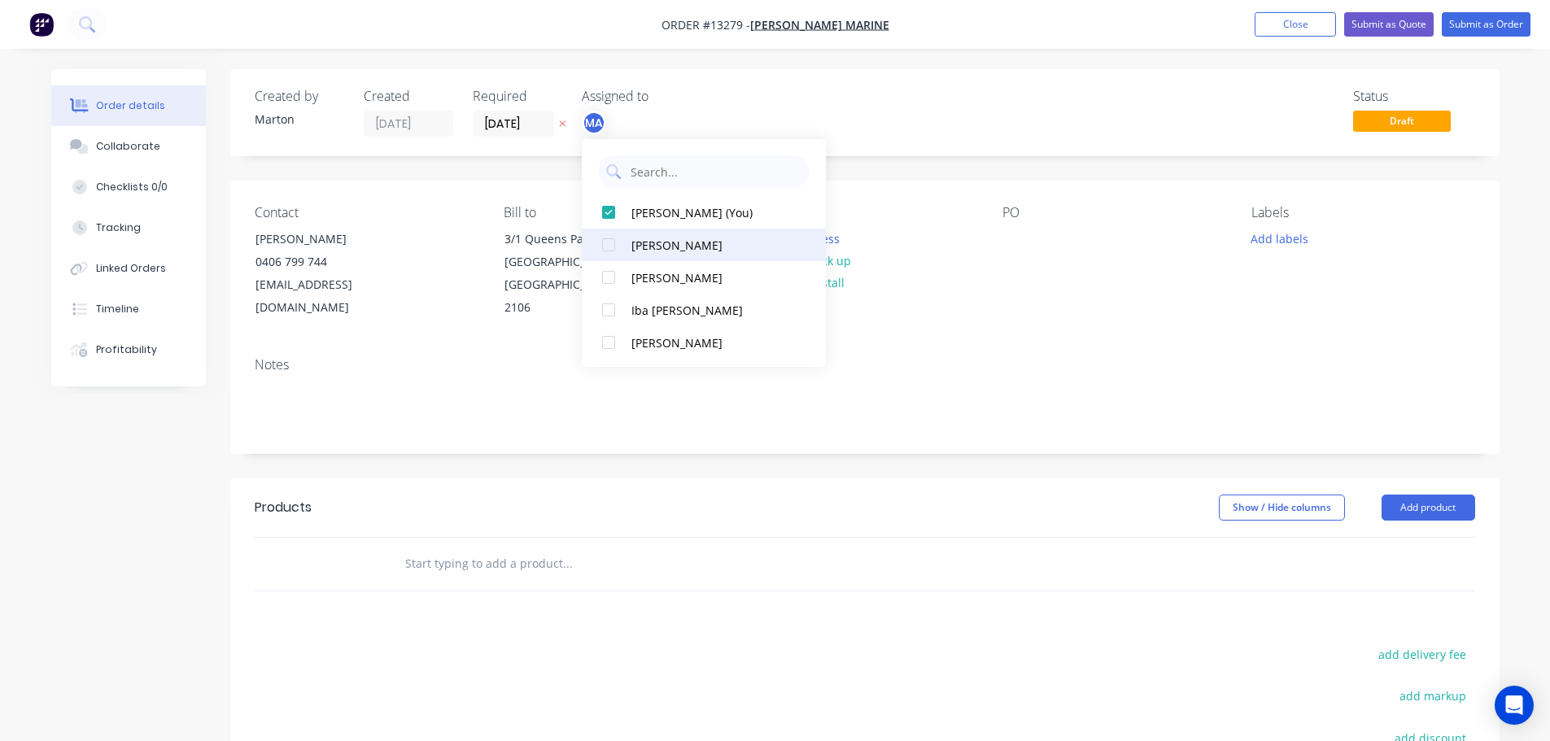
click at [610, 246] on div at bounding box center [608, 245] width 33 height 33
click at [1015, 220] on div "PO" at bounding box center [1113, 212] width 223 height 15
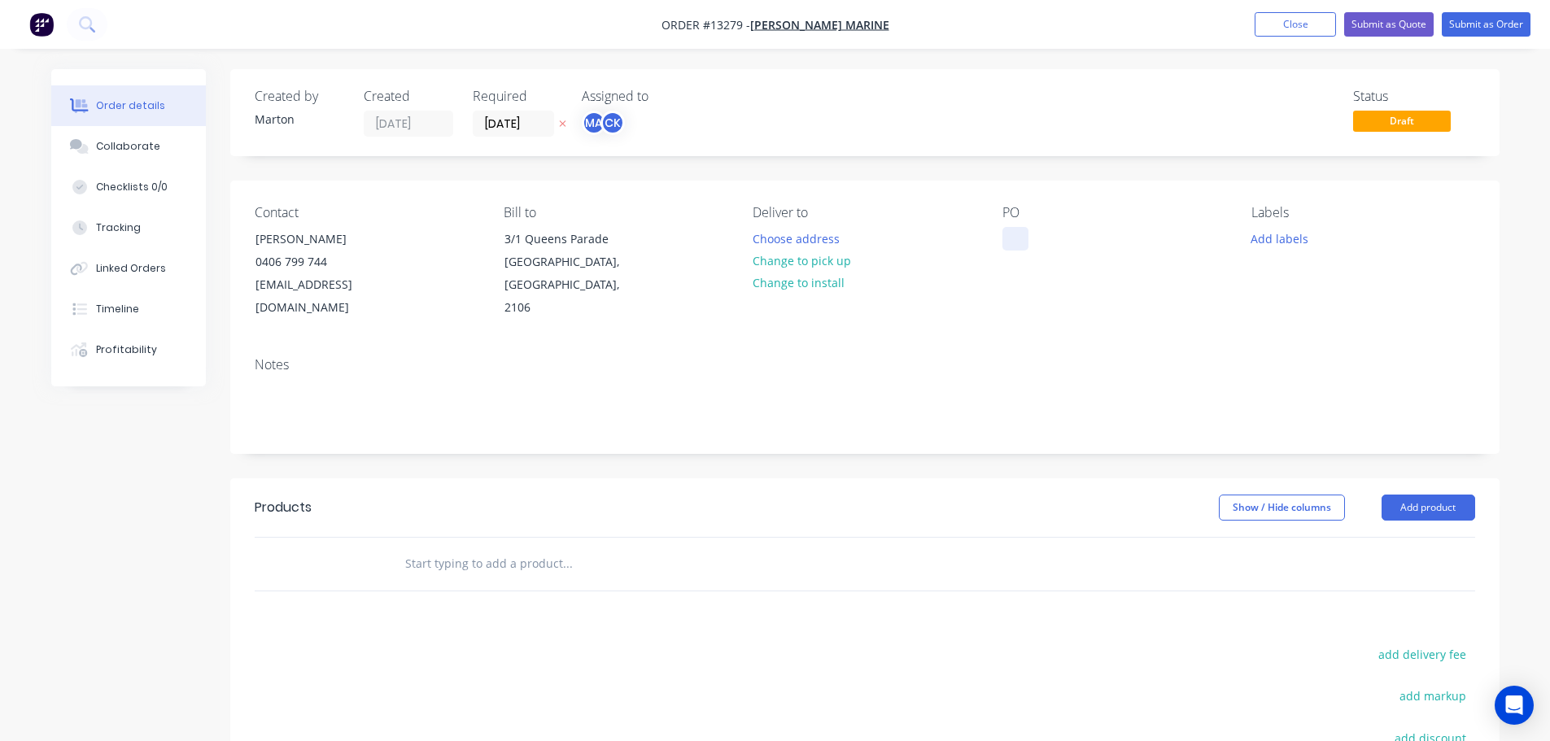
click at [1012, 234] on div at bounding box center [1015, 239] width 26 height 24
click at [788, 228] on button "Choose address" at bounding box center [796, 238] width 104 height 22
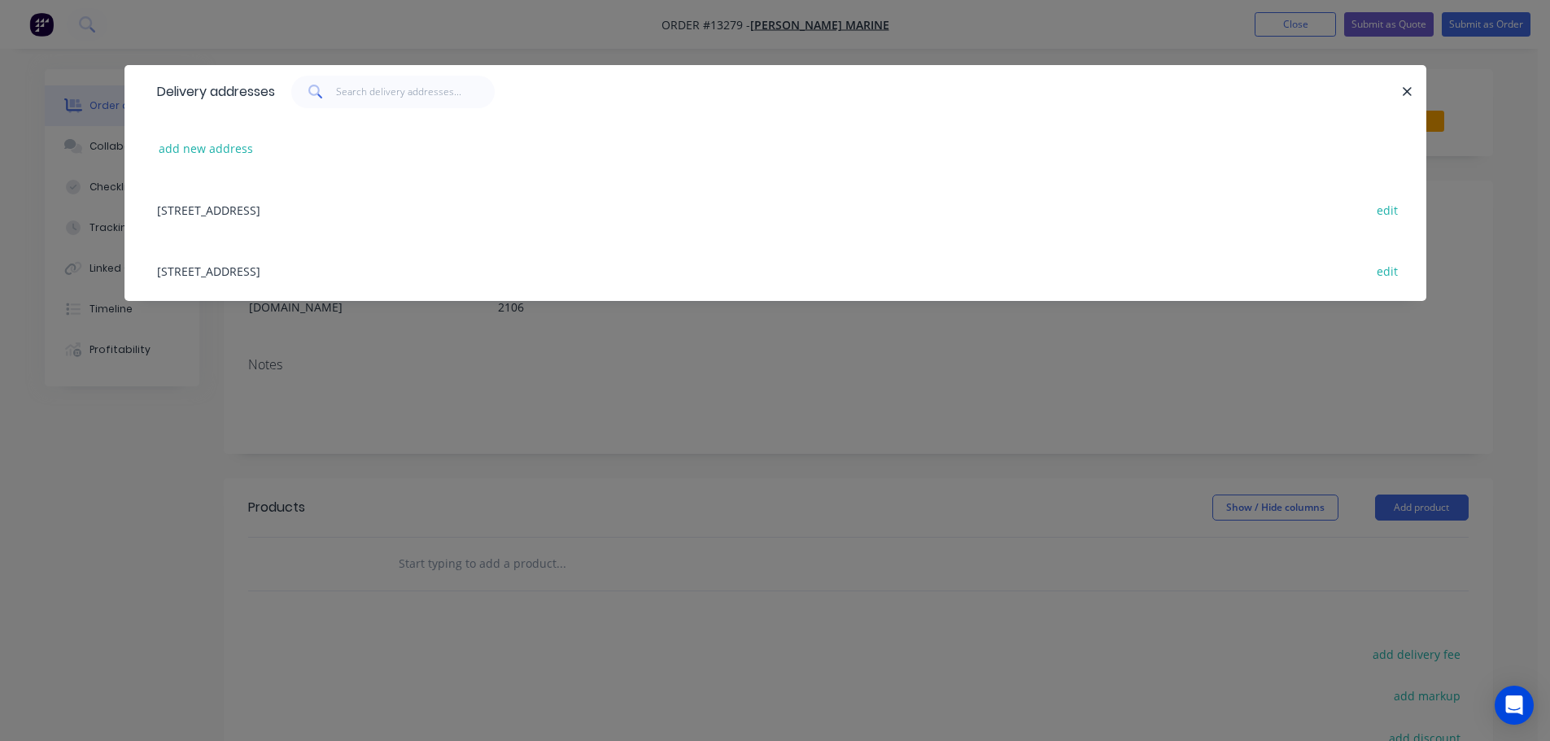
click at [697, 373] on div "Delivery addresses add new address 3/1 Queens Parade, Newport, New South Wales,…" at bounding box center [775, 370] width 1550 height 741
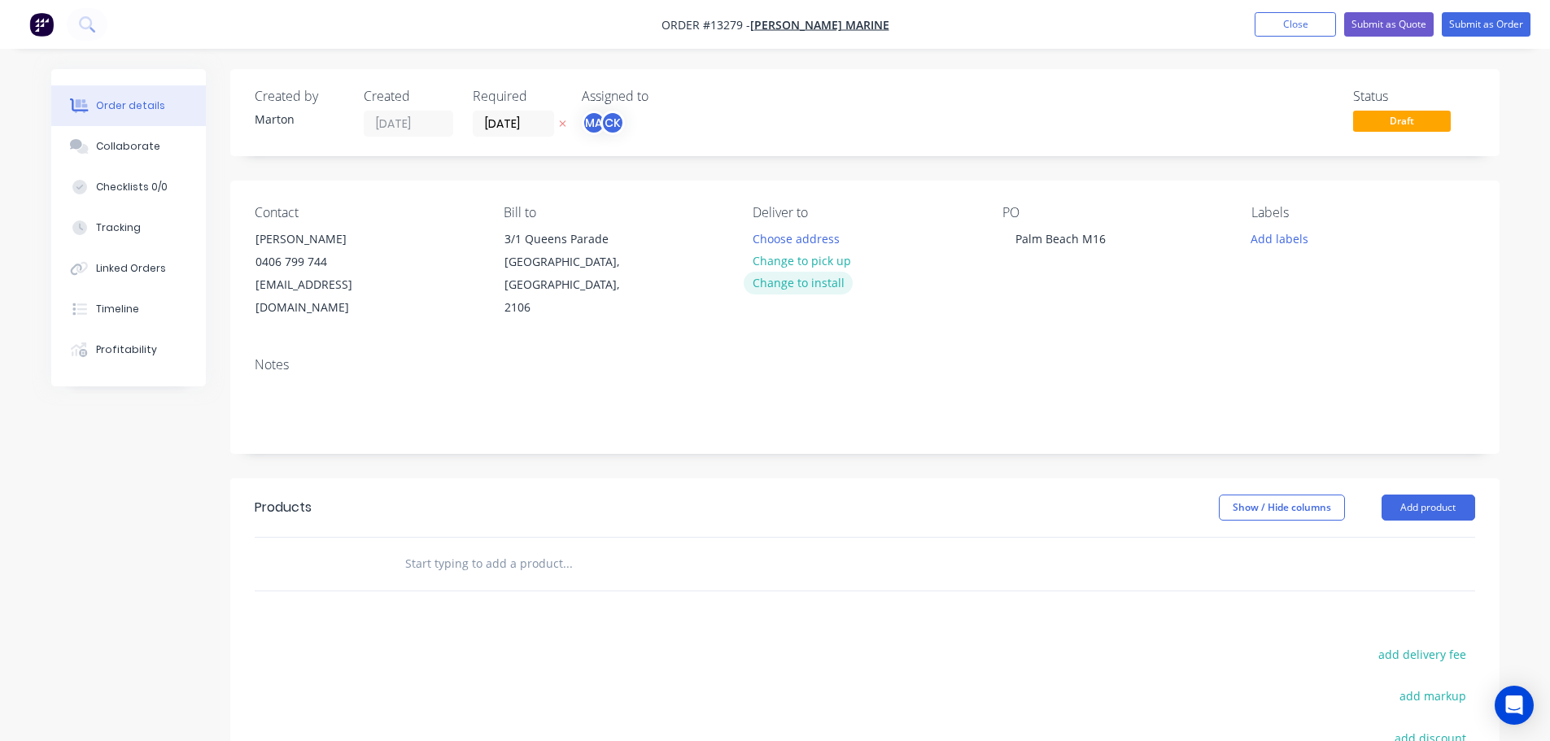
click at [797, 282] on button "Change to install" at bounding box center [798, 283] width 109 height 22
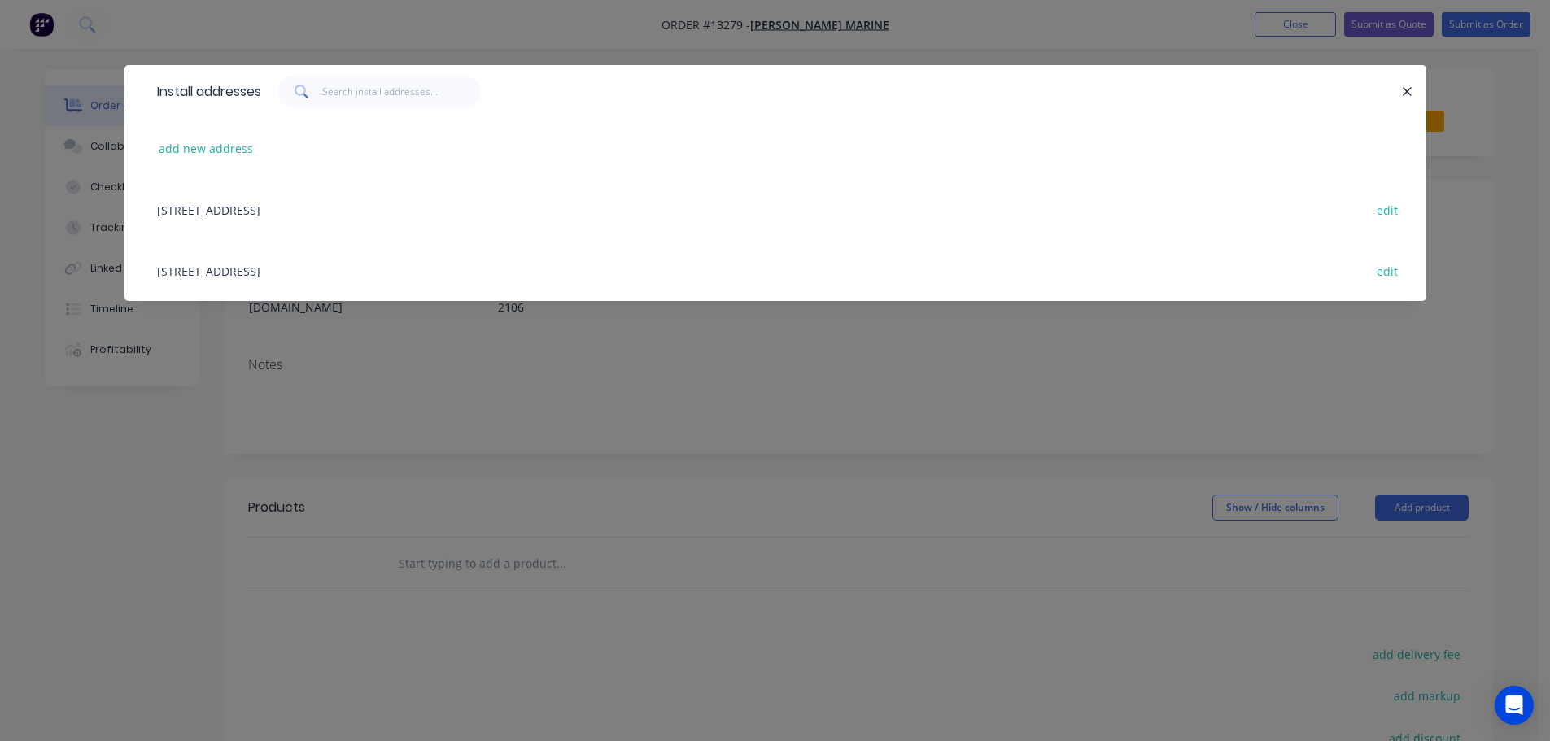
click at [400, 211] on div "3/1 Queens Parade, Newport, New South Wales, Australia, 2106 edit" at bounding box center [775, 209] width 1253 height 61
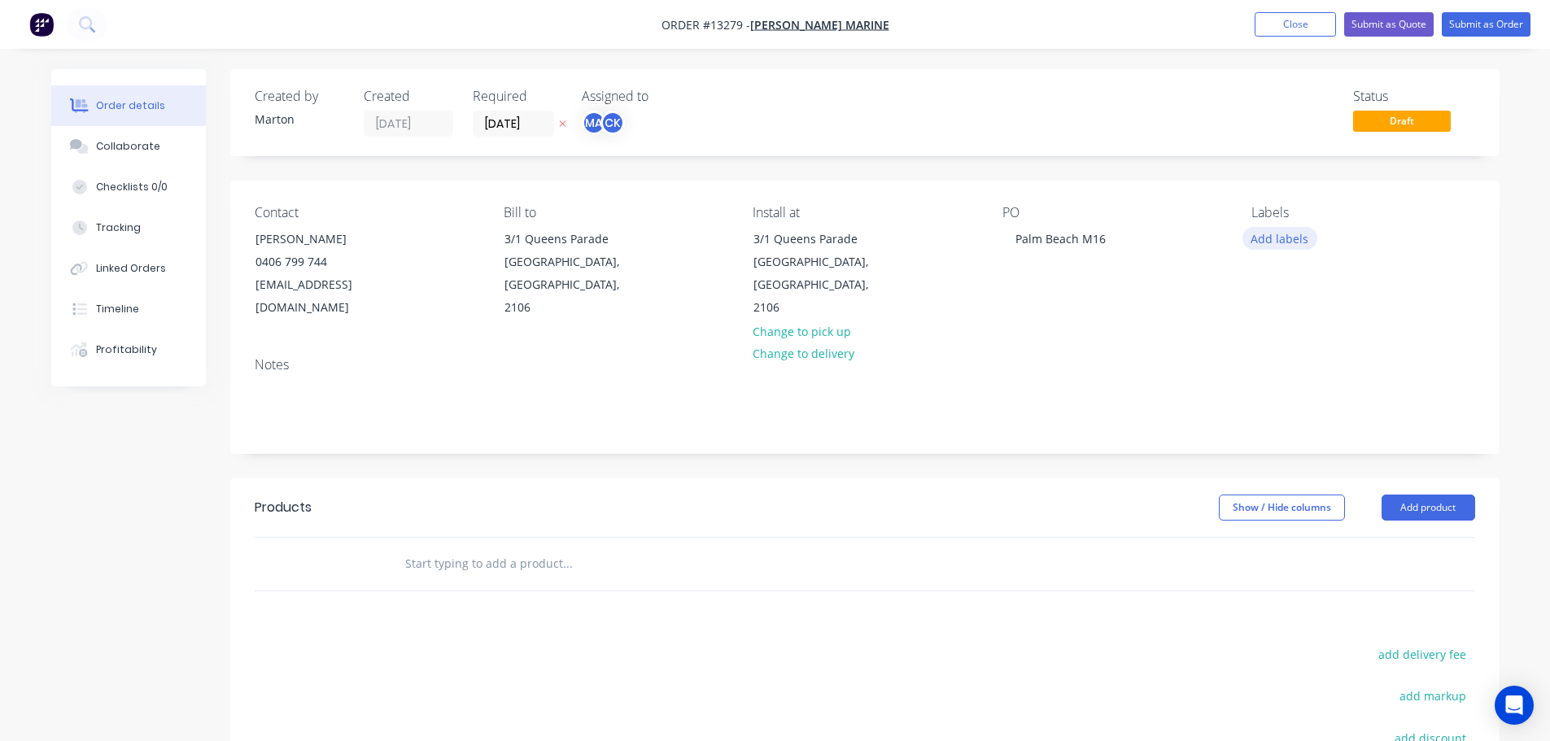
click at [1275, 248] on button "Add labels" at bounding box center [1280, 238] width 75 height 22
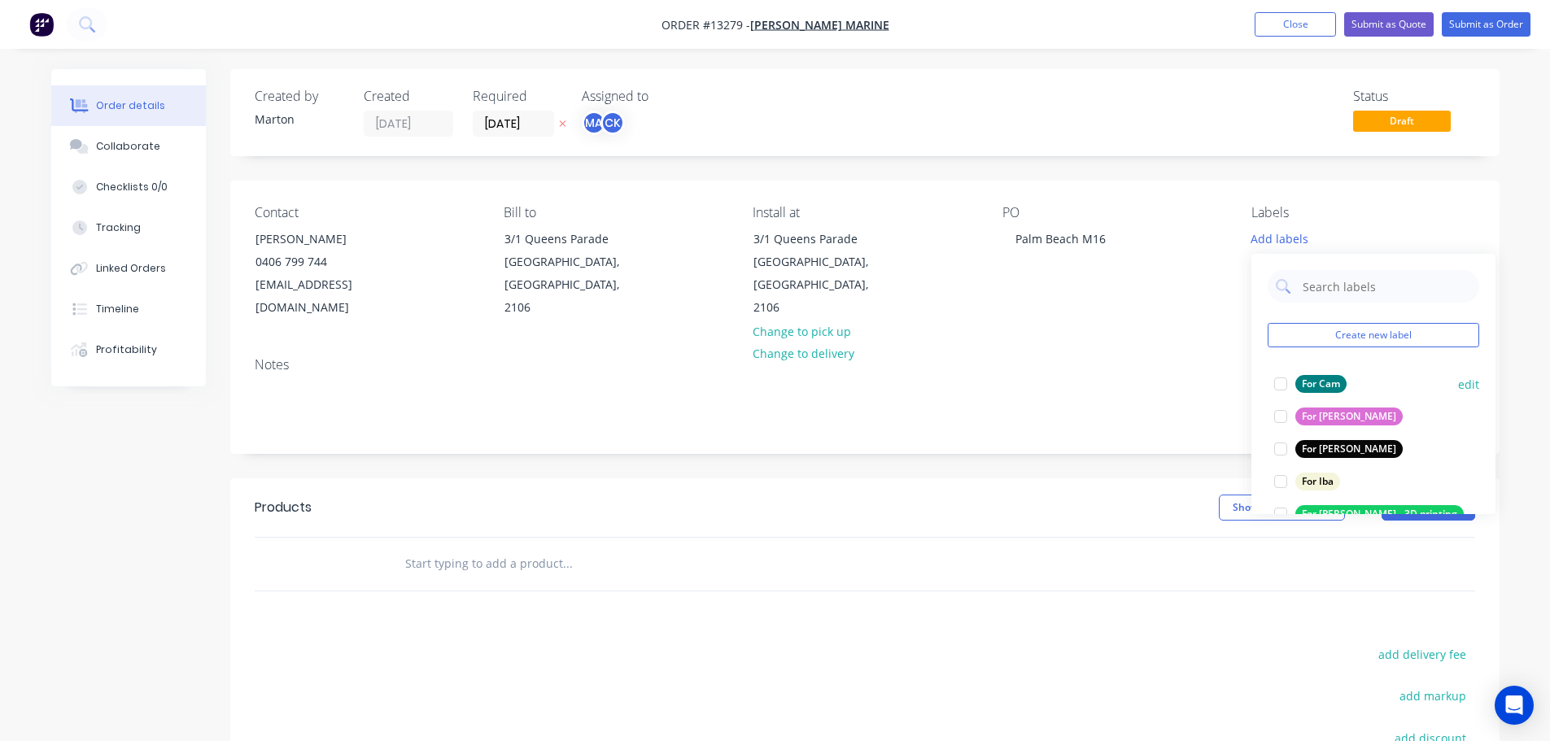
click at [1280, 391] on div at bounding box center [1280, 384] width 33 height 33
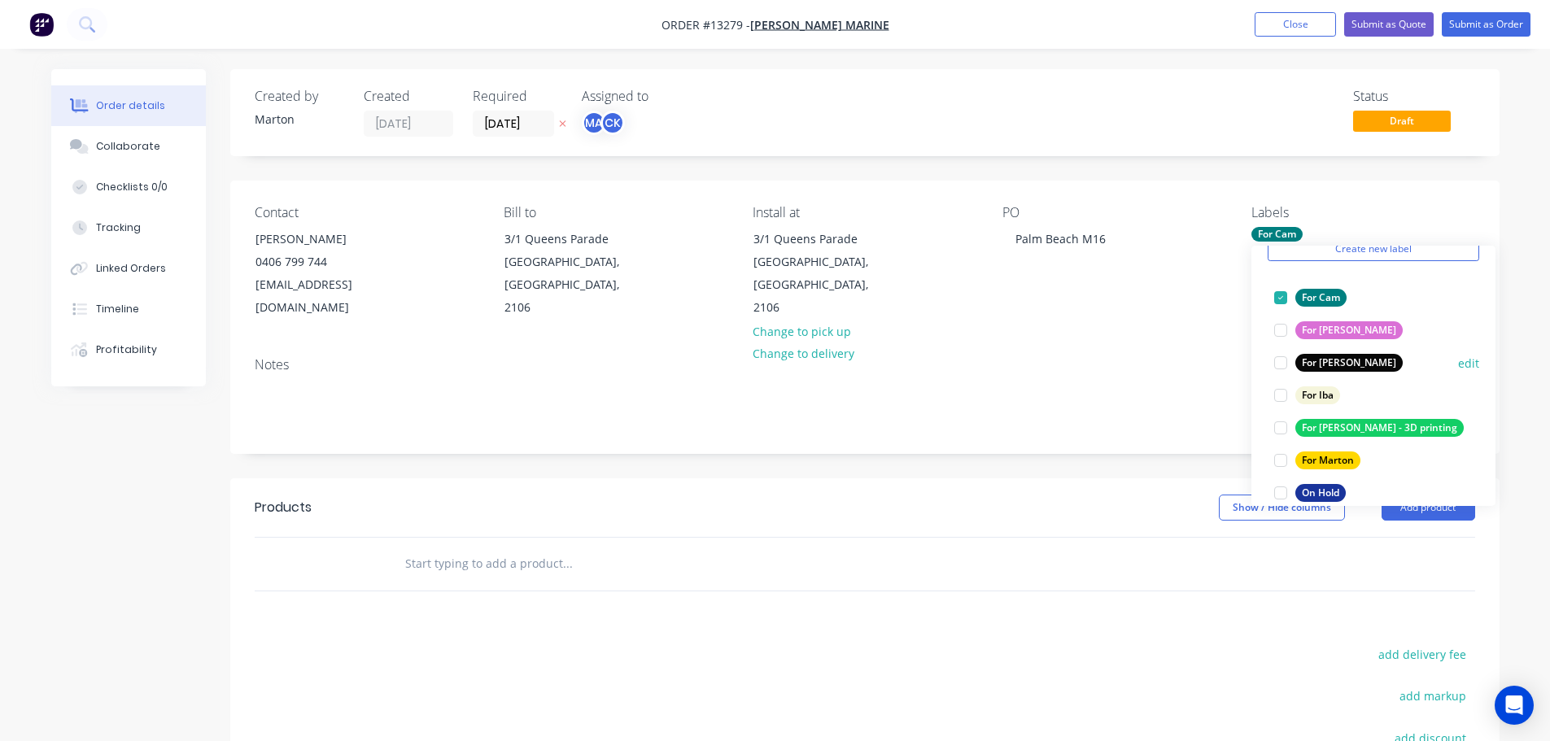
scroll to position [81, 0]
click at [1277, 453] on div at bounding box center [1280, 457] width 33 height 33
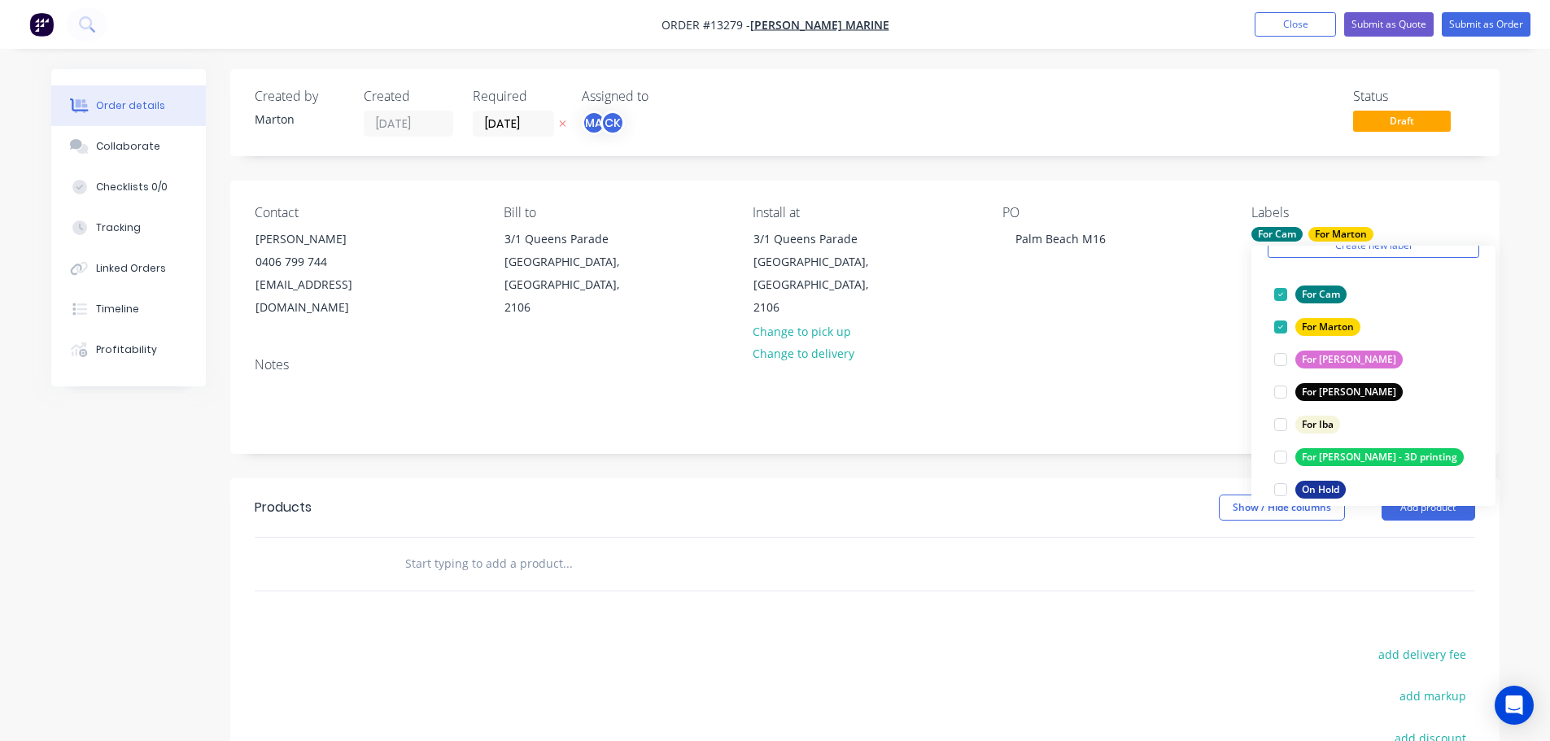
click at [692, 548] on input "text" at bounding box center [566, 564] width 325 height 33
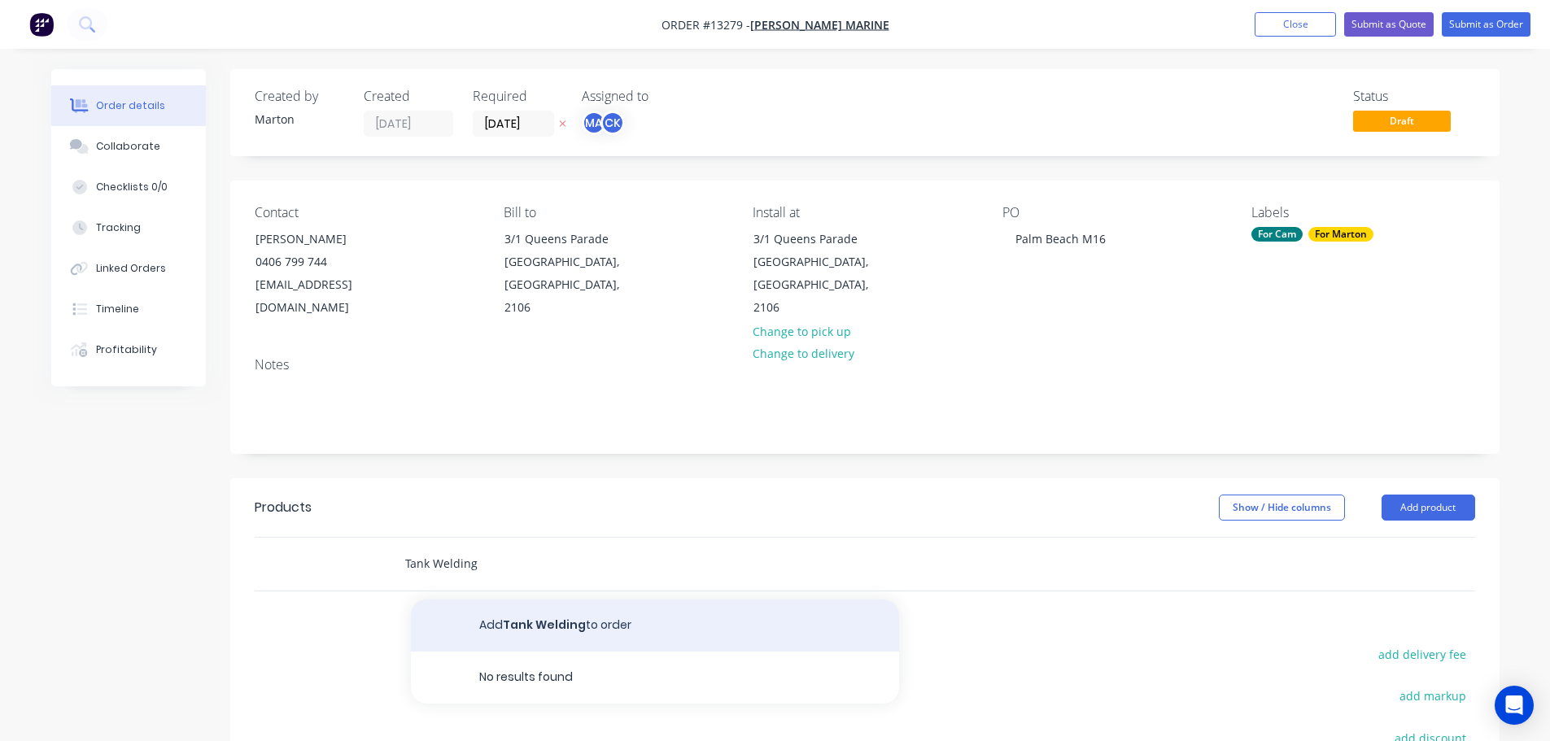
type input "Tank Welding"
click at [511, 600] on button "Add Tank Welding to order" at bounding box center [655, 626] width 488 height 52
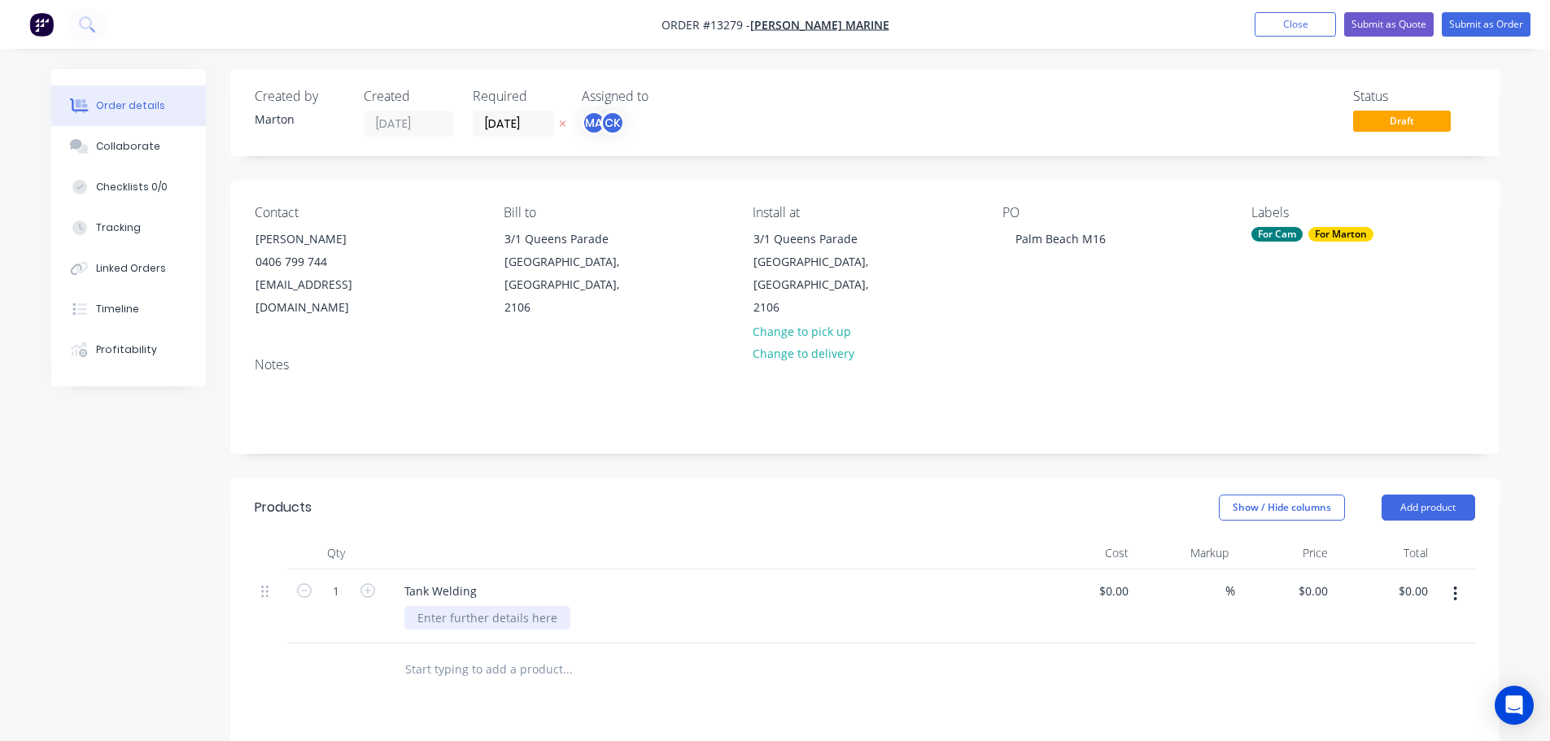
click at [443, 606] on div at bounding box center [487, 618] width 166 height 24
click at [370, 583] on icon "button" at bounding box center [367, 590] width 15 height 15
type input "2"
click at [1318, 579] on input "0" at bounding box center [1315, 591] width 37 height 24
type input "$120.00"
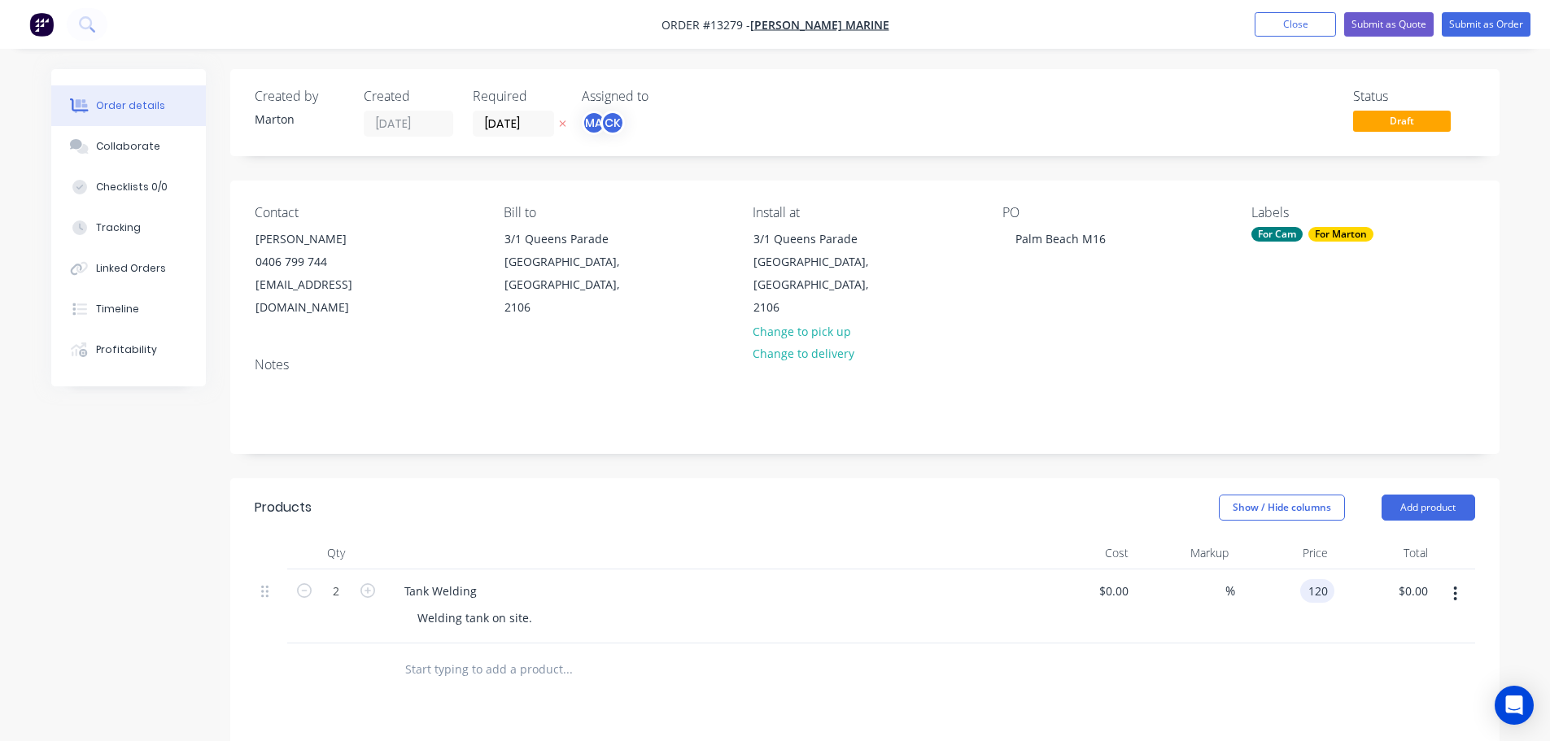
type input "$240.00"
drag, startPoint x: 1255, startPoint y: 666, endPoint x: 945, endPoint y: 629, distance: 312.2
click at [1249, 670] on div at bounding box center [865, 670] width 1221 height 53
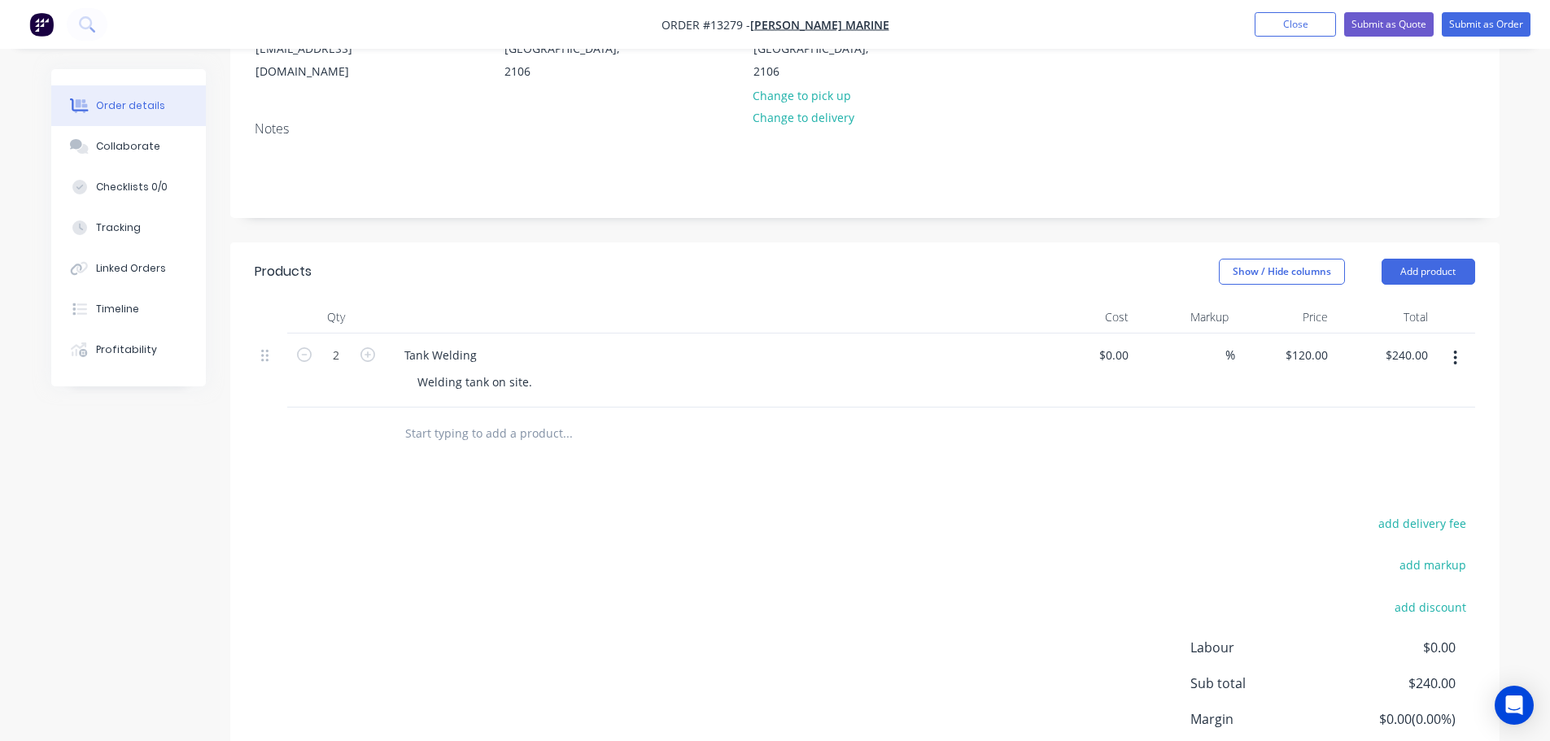
scroll to position [244, 0]
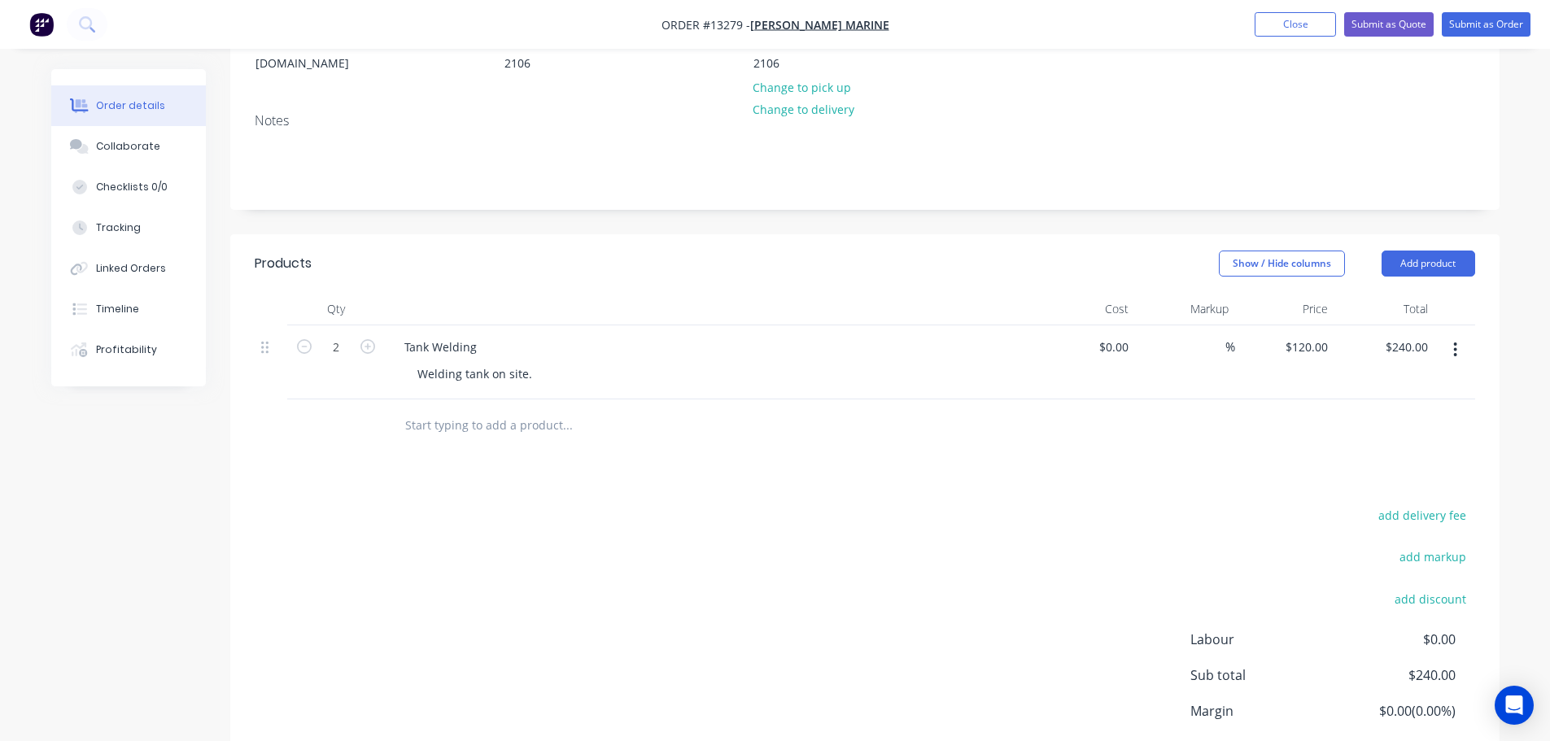
click at [1450, 335] on button "button" at bounding box center [1455, 349] width 38 height 29
click at [1451, 335] on button "button" at bounding box center [1455, 349] width 38 height 29
click at [1426, 251] on button "Add product" at bounding box center [1429, 264] width 94 height 26
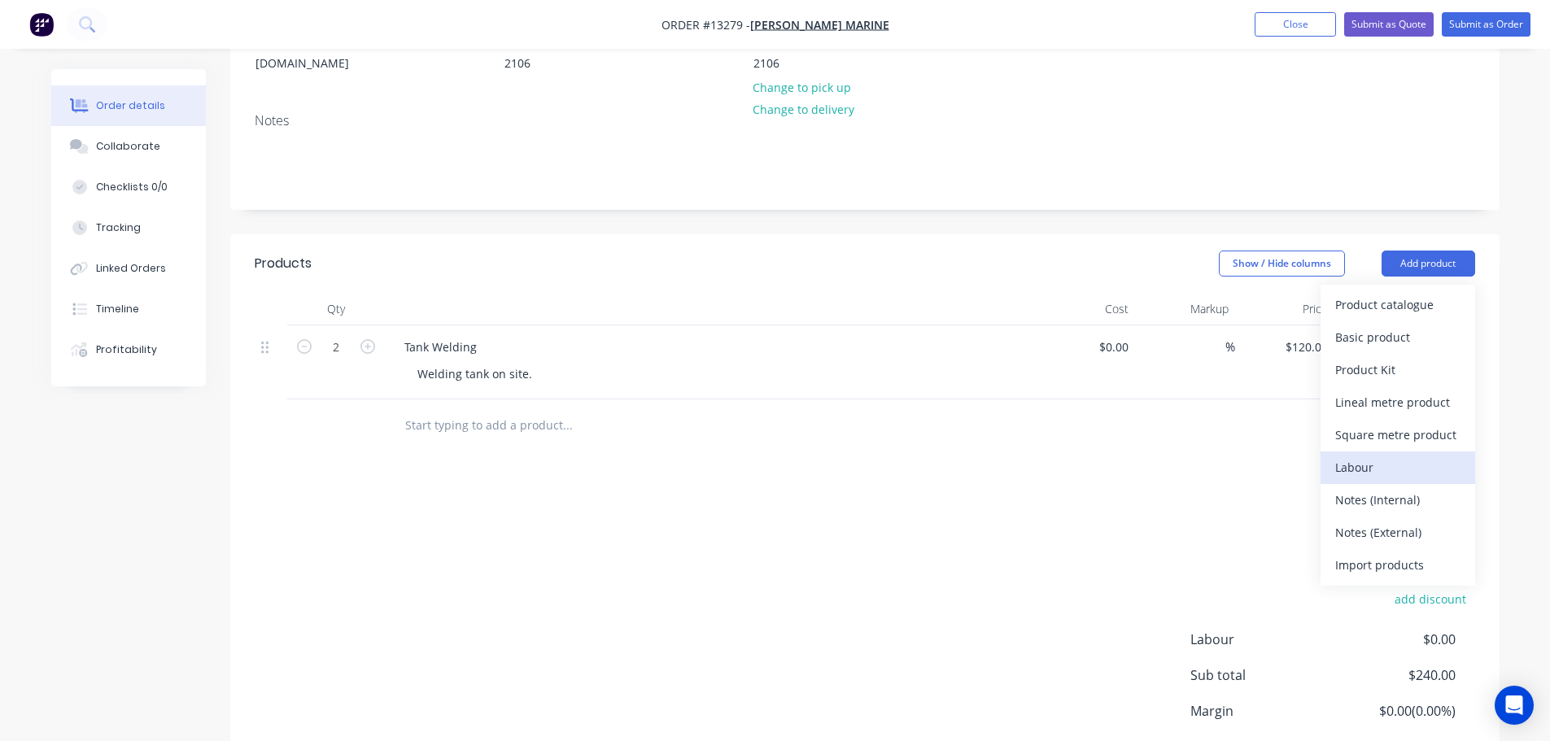
click at [1382, 456] on div "Labour" at bounding box center [1397, 468] width 125 height 24
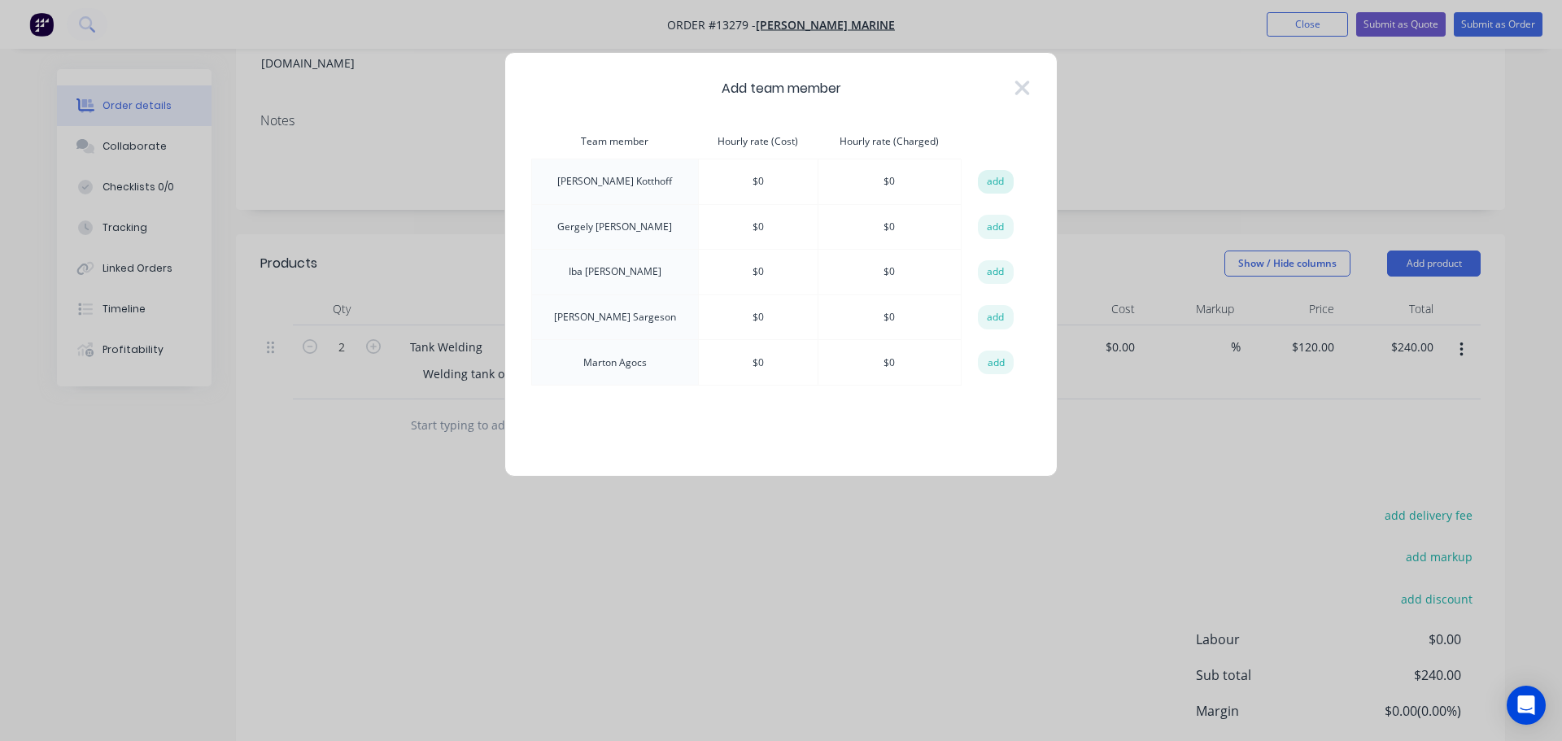
click at [986, 178] on button "add" at bounding box center [996, 182] width 36 height 24
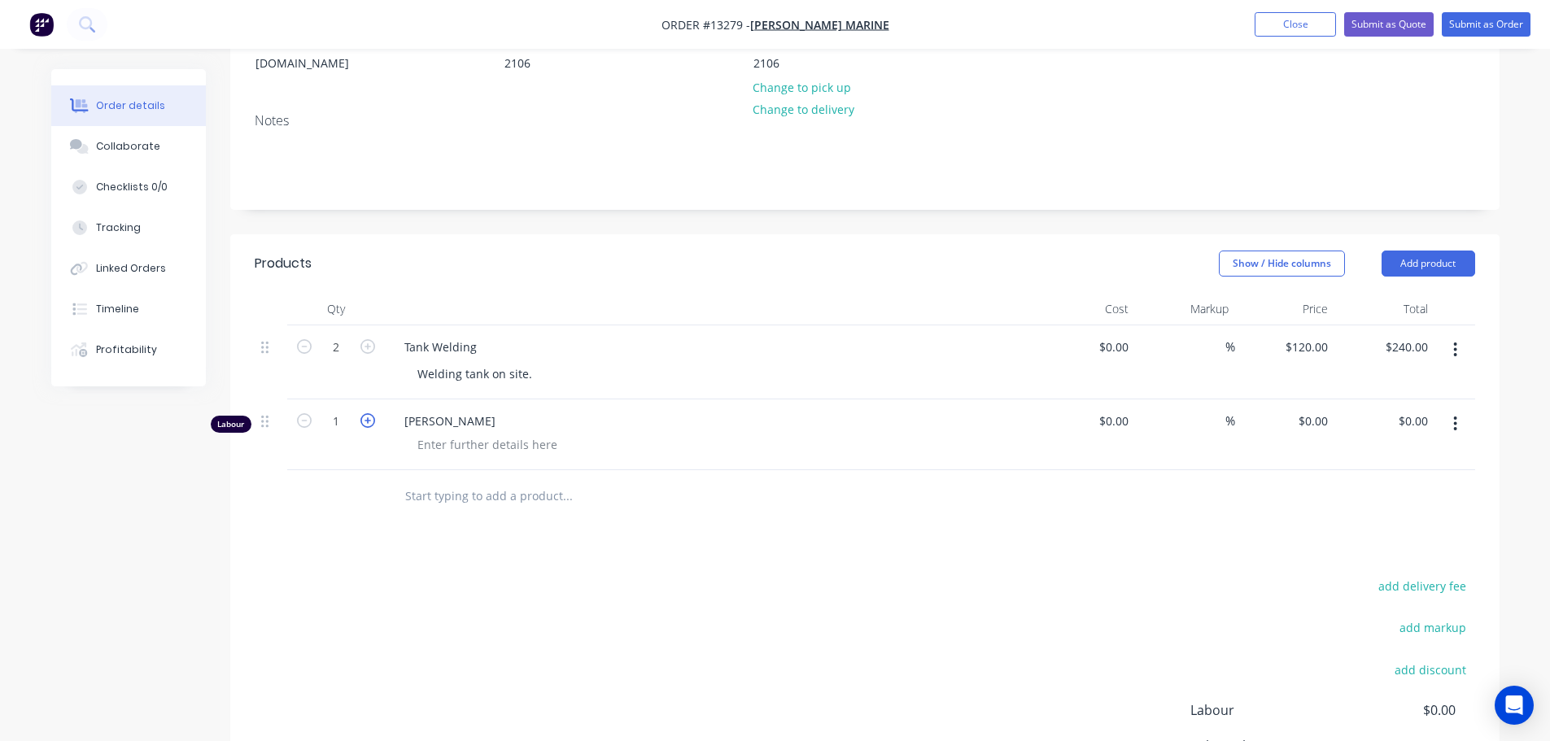
click at [360, 413] on icon "button" at bounding box center [367, 420] width 15 height 15
type input "2"
click at [1317, 409] on input "0" at bounding box center [1325, 421] width 19 height 24
type input "$120.00"
type input "$240.00"
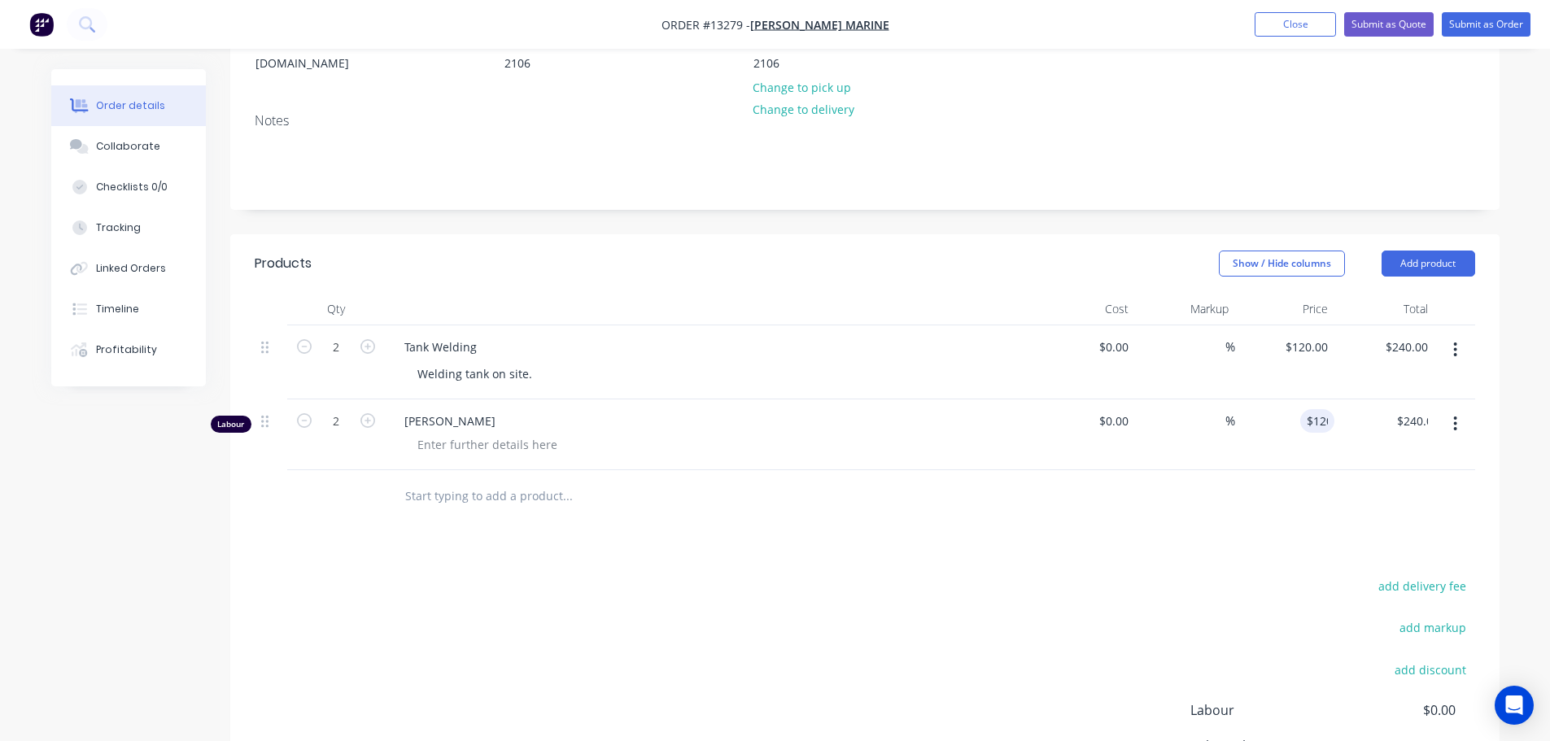
click at [1213, 497] on div at bounding box center [865, 496] width 1221 height 53
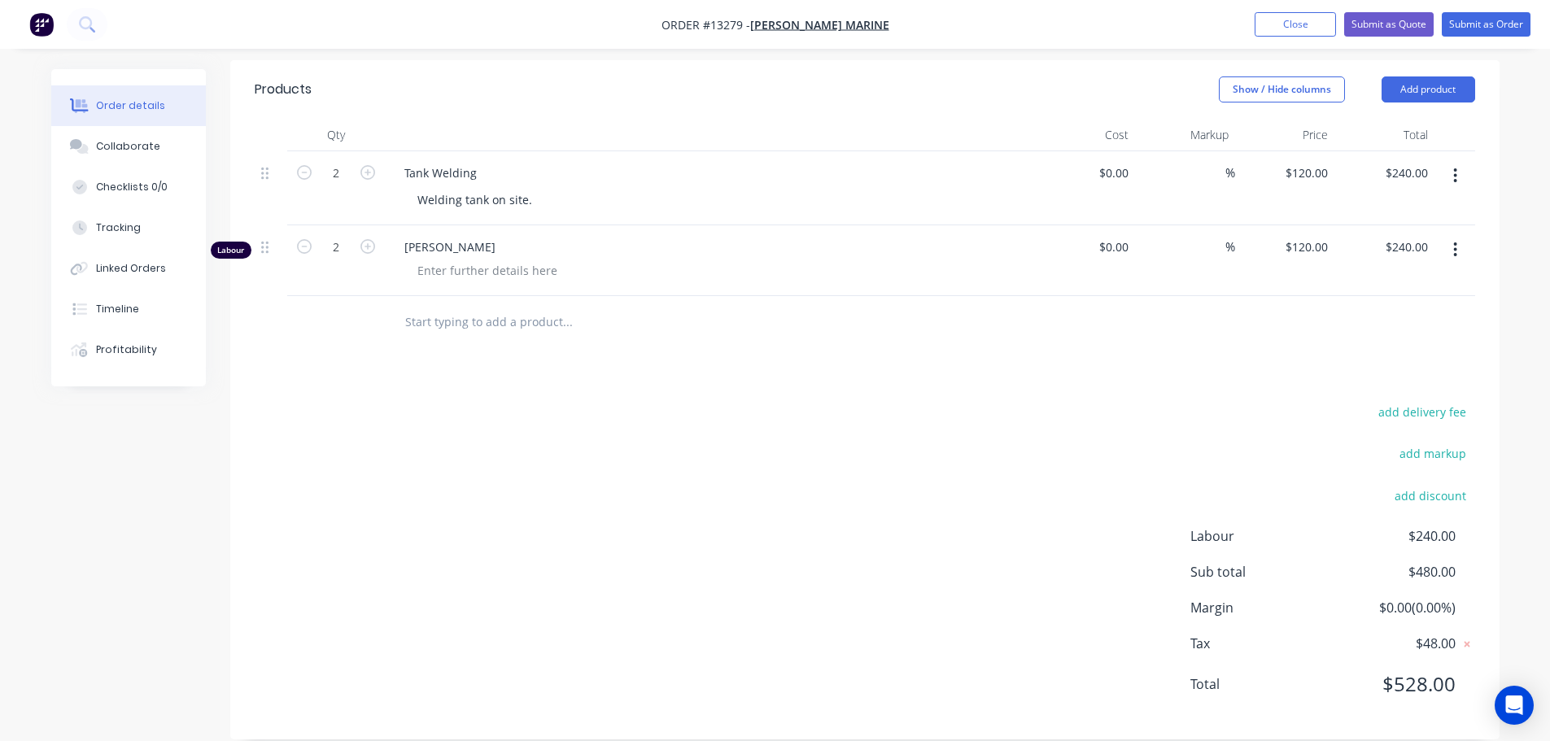
scroll to position [337, 0]
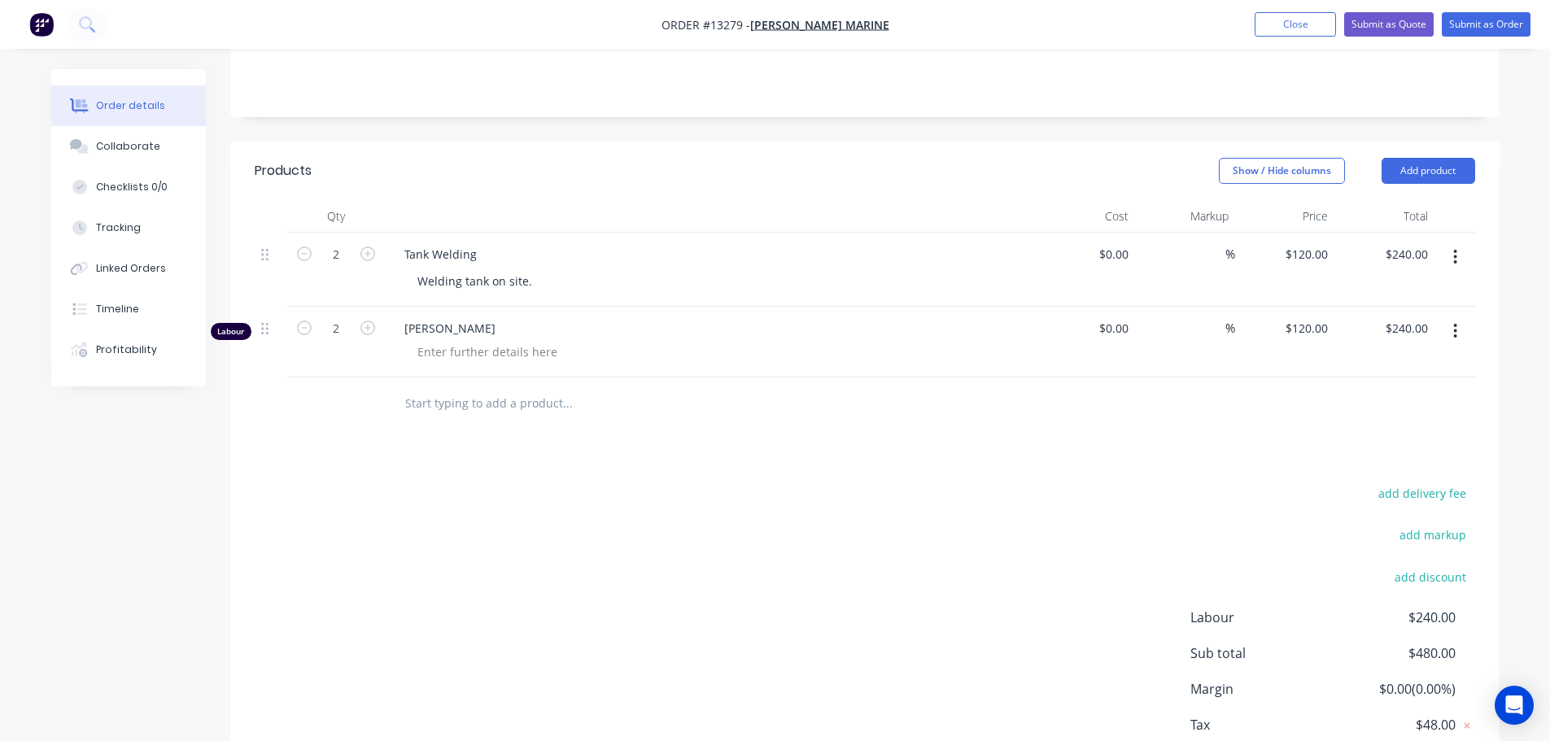
click at [1448, 317] on button "button" at bounding box center [1455, 331] width 38 height 29
click at [1372, 460] on div "Delete" at bounding box center [1397, 472] width 125 height 24
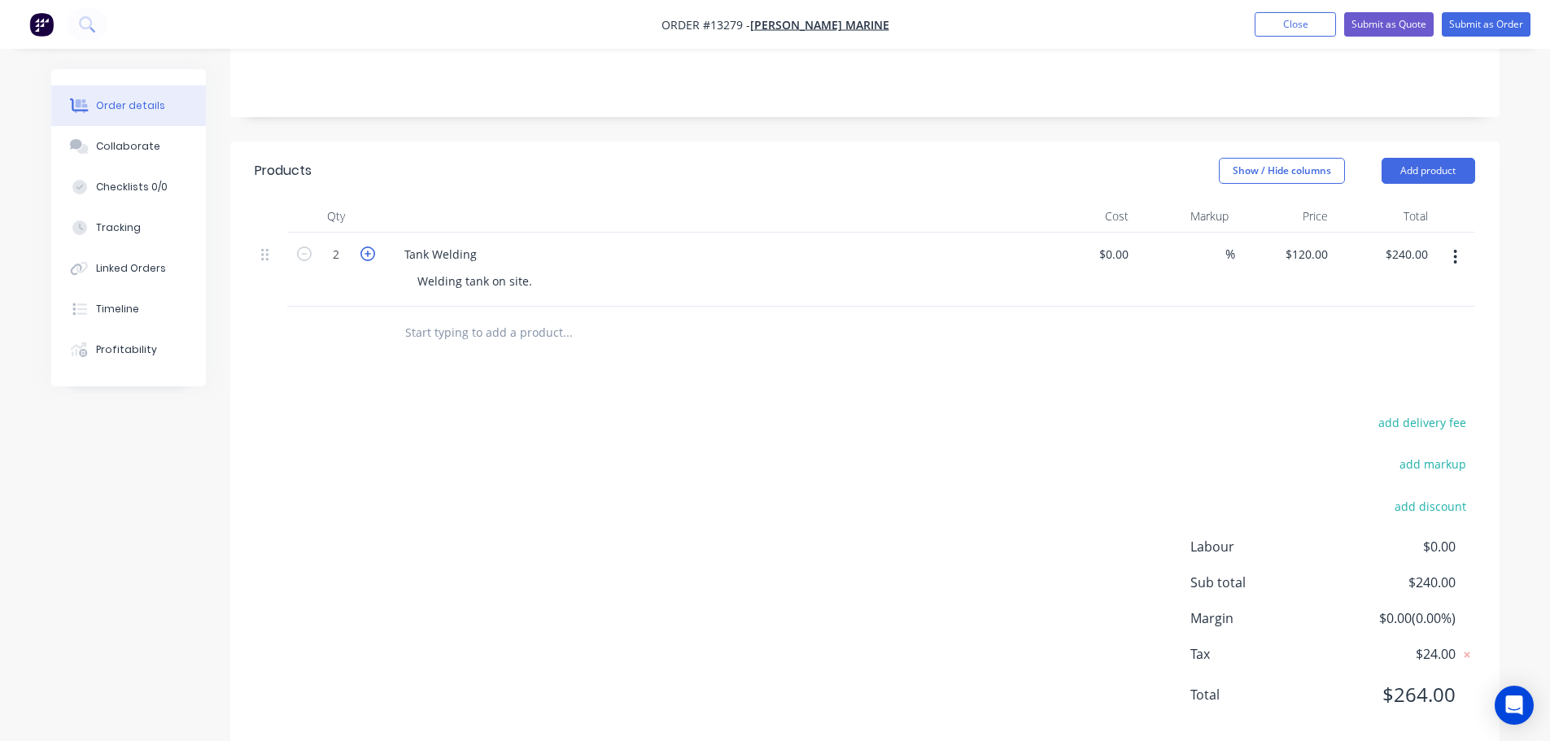
click at [366, 247] on icon "button" at bounding box center [367, 254] width 15 height 15
type input "3"
type input "$360.00"
click at [366, 247] on icon "button" at bounding box center [367, 254] width 15 height 15
type input "4"
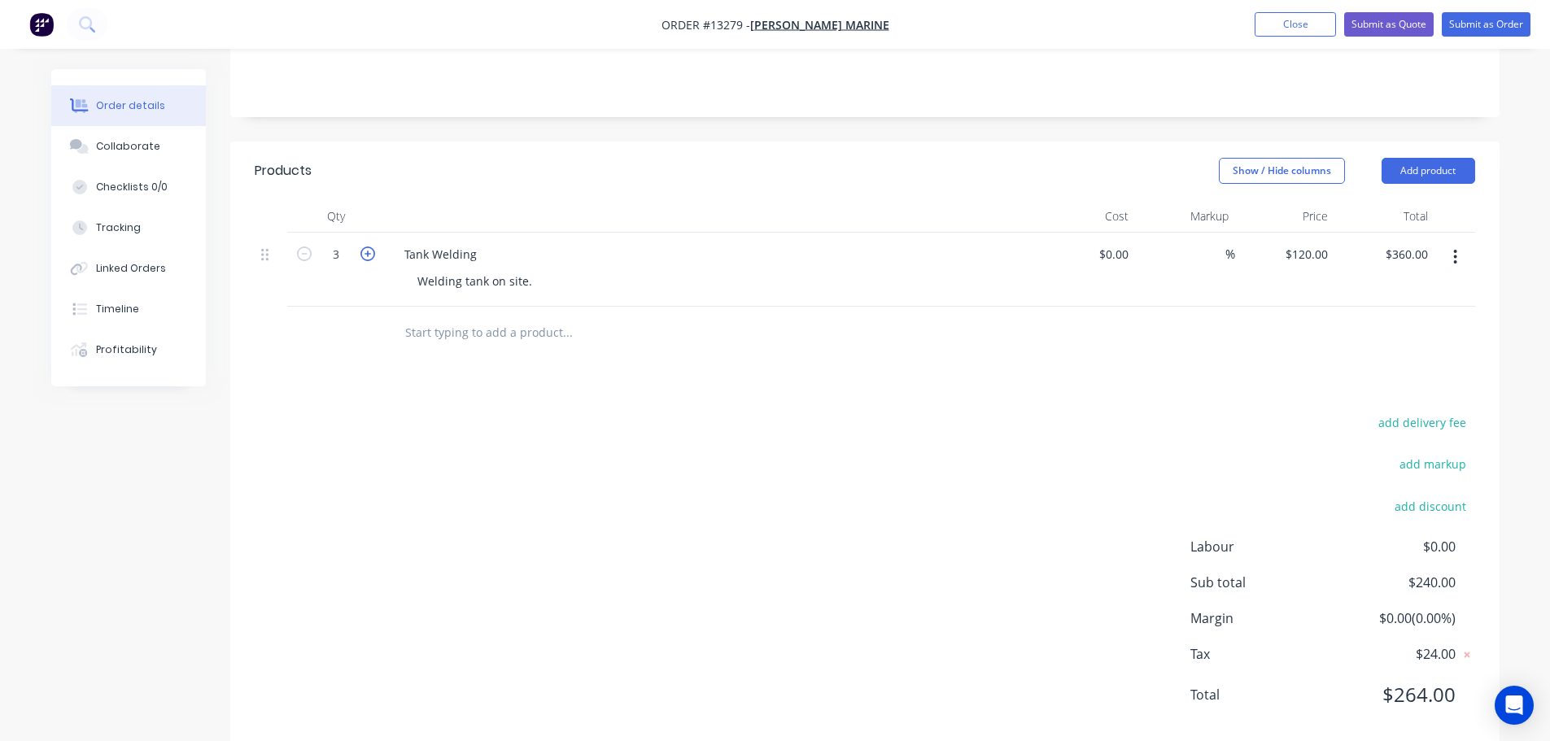
type input "$480.00"
click at [636, 412] on div "add delivery fee add markup add discount Labour $0.00 Sub total $480.00 Margin …" at bounding box center [865, 569] width 1221 height 314
click at [301, 247] on icon "button" at bounding box center [304, 254] width 15 height 15
type input "3"
type input "$360.00"
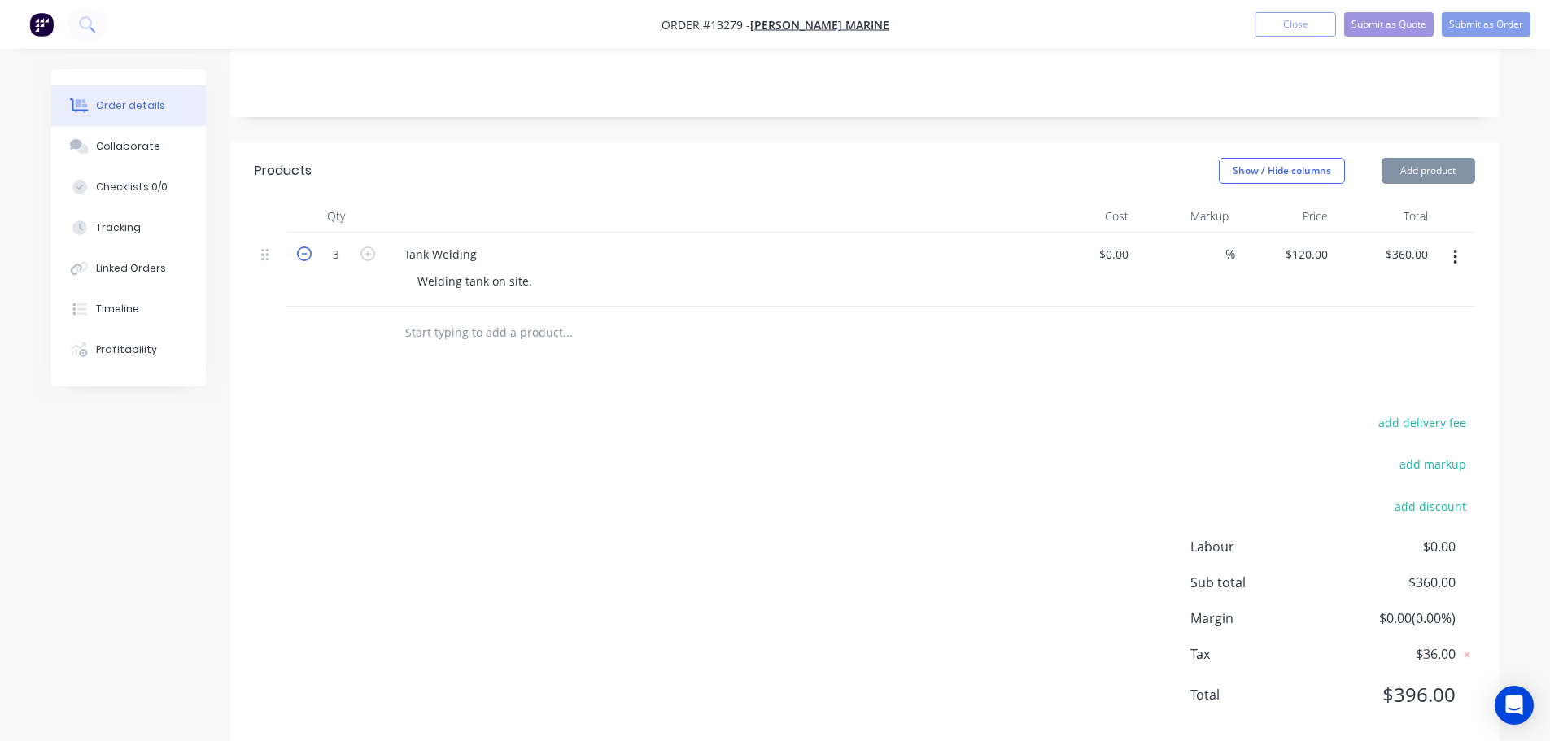
click at [301, 247] on icon "button" at bounding box center [304, 254] width 15 height 15
type input "2"
type input "$240.00"
drag, startPoint x: 863, startPoint y: 385, endPoint x: 1212, endPoint y: 327, distance: 353.8
click at [867, 383] on div "Products Show / Hide columns Add product Qty Cost Markup Price Total 2 Tank Wel…" at bounding box center [864, 446] width 1269 height 609
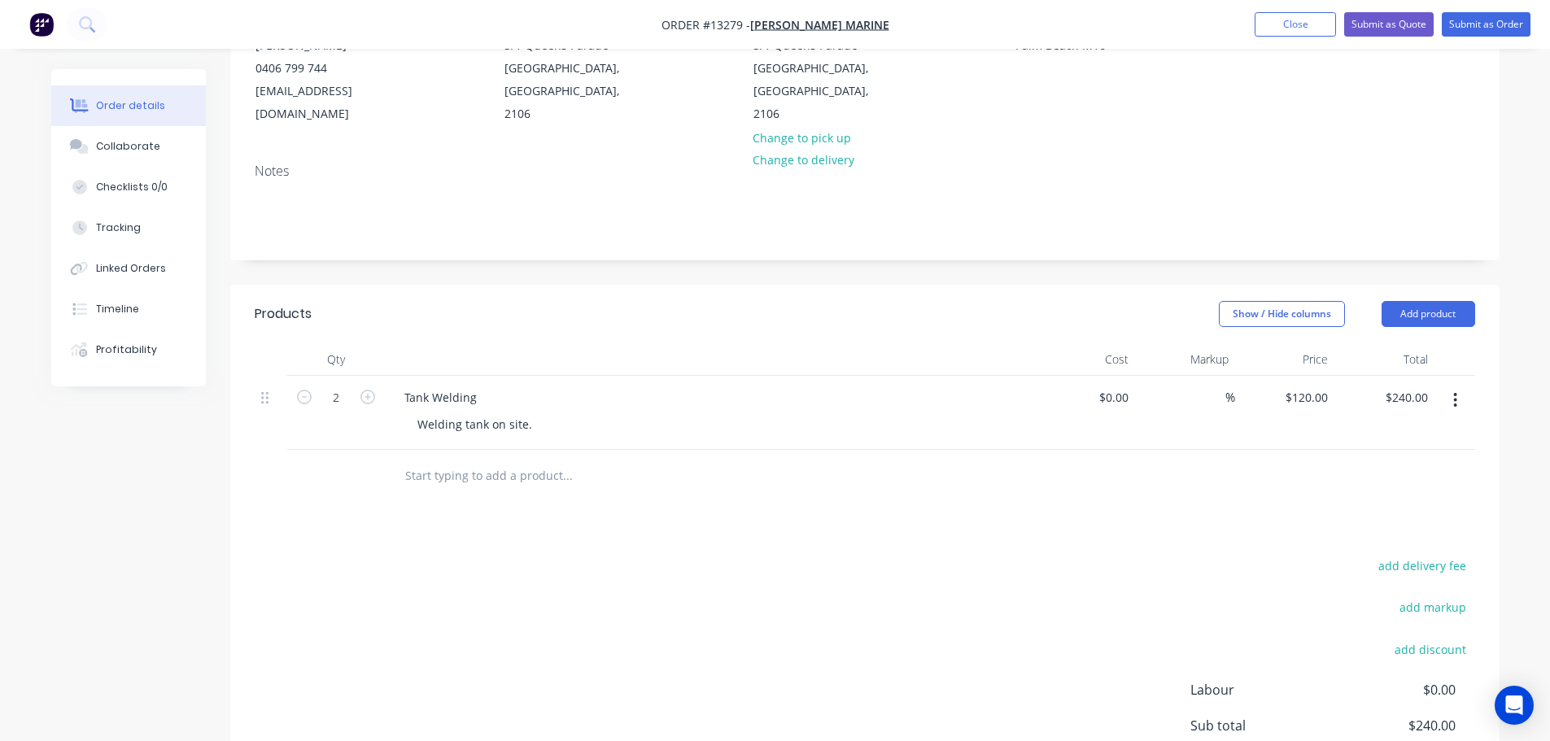
scroll to position [185, 0]
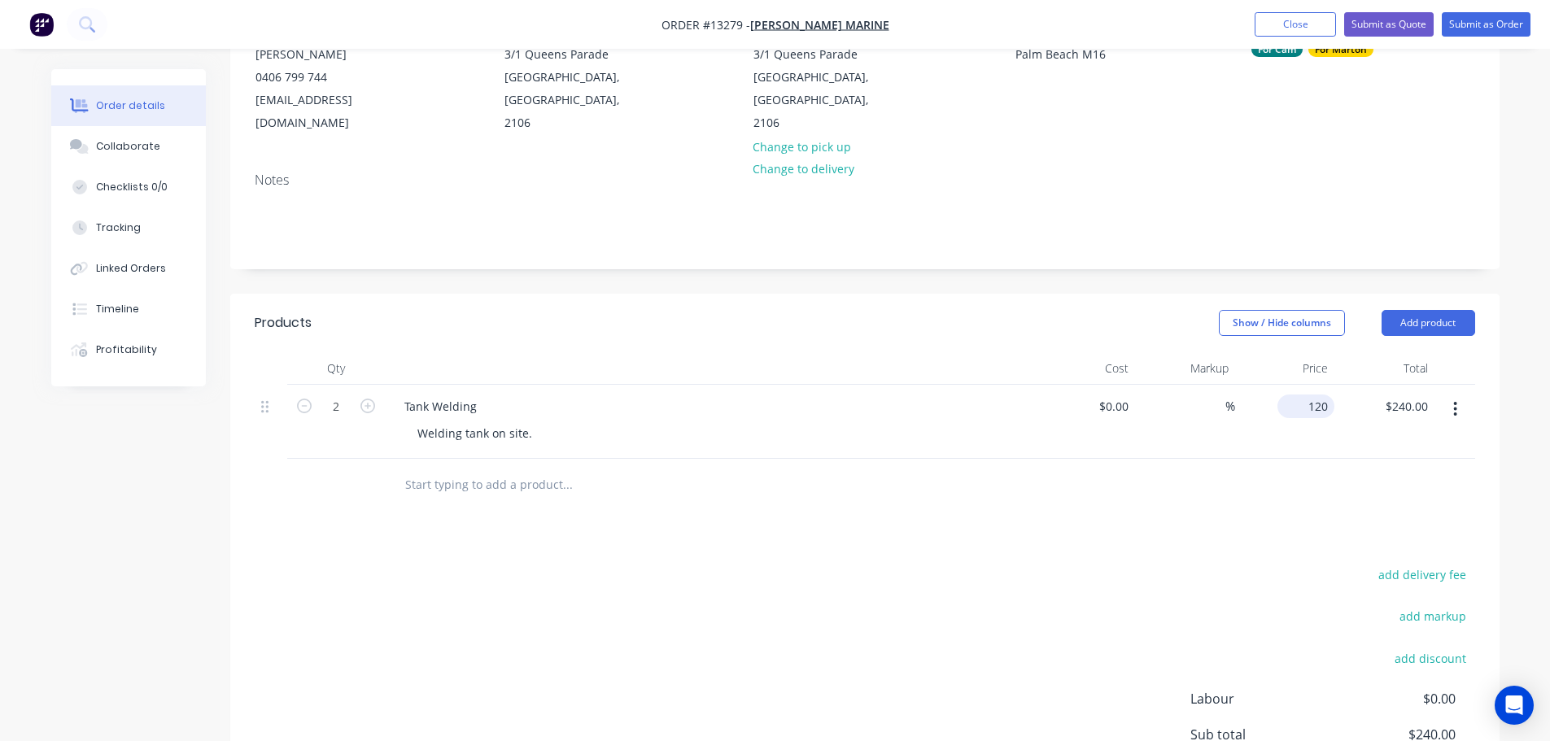
click at [1304, 395] on div "120 $120.00" at bounding box center [1305, 407] width 57 height 24
click at [1320, 395] on input "15" at bounding box center [1323, 407] width 21 height 24
type input "$160.00"
type input "$320.00"
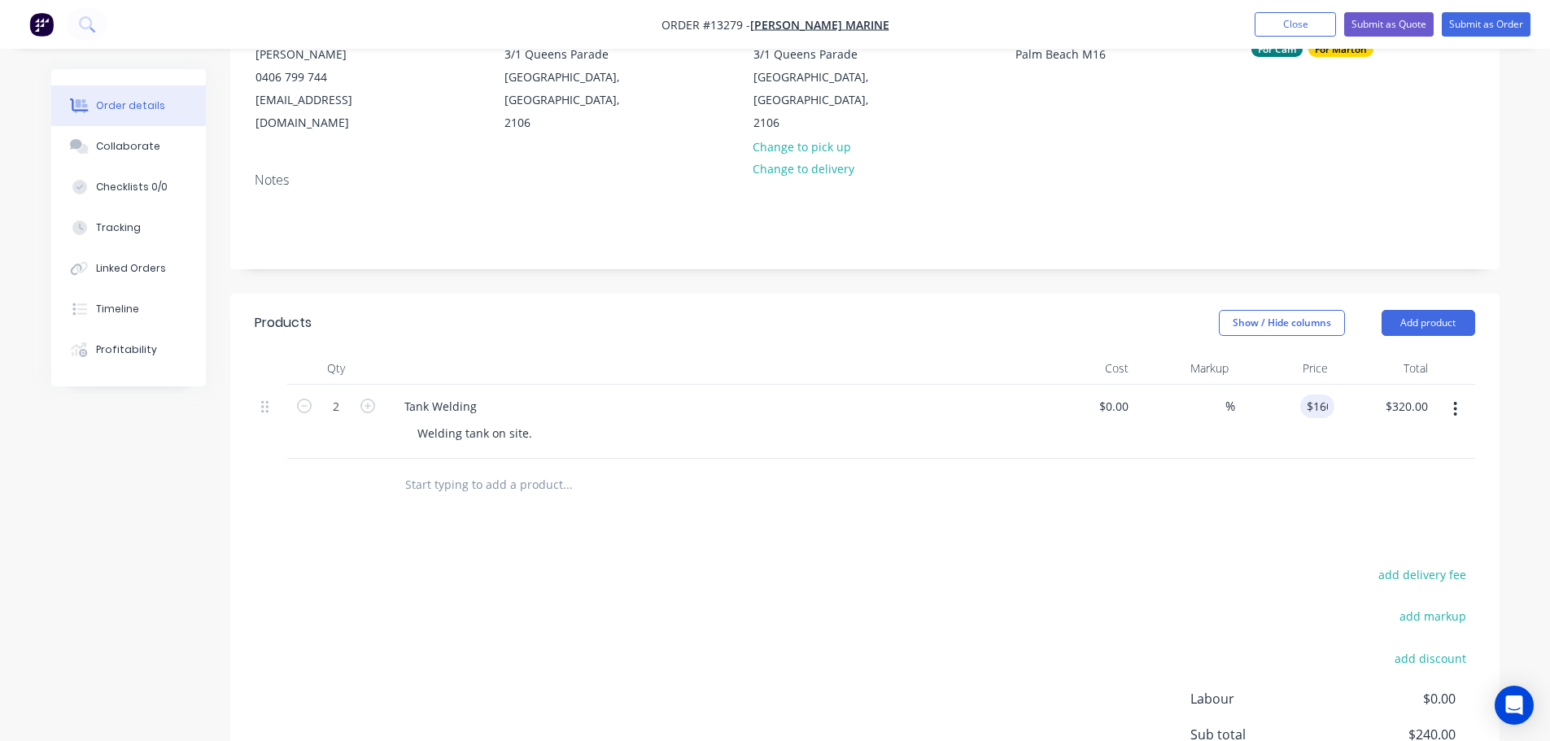
click at [1311, 465] on div at bounding box center [865, 485] width 1221 height 53
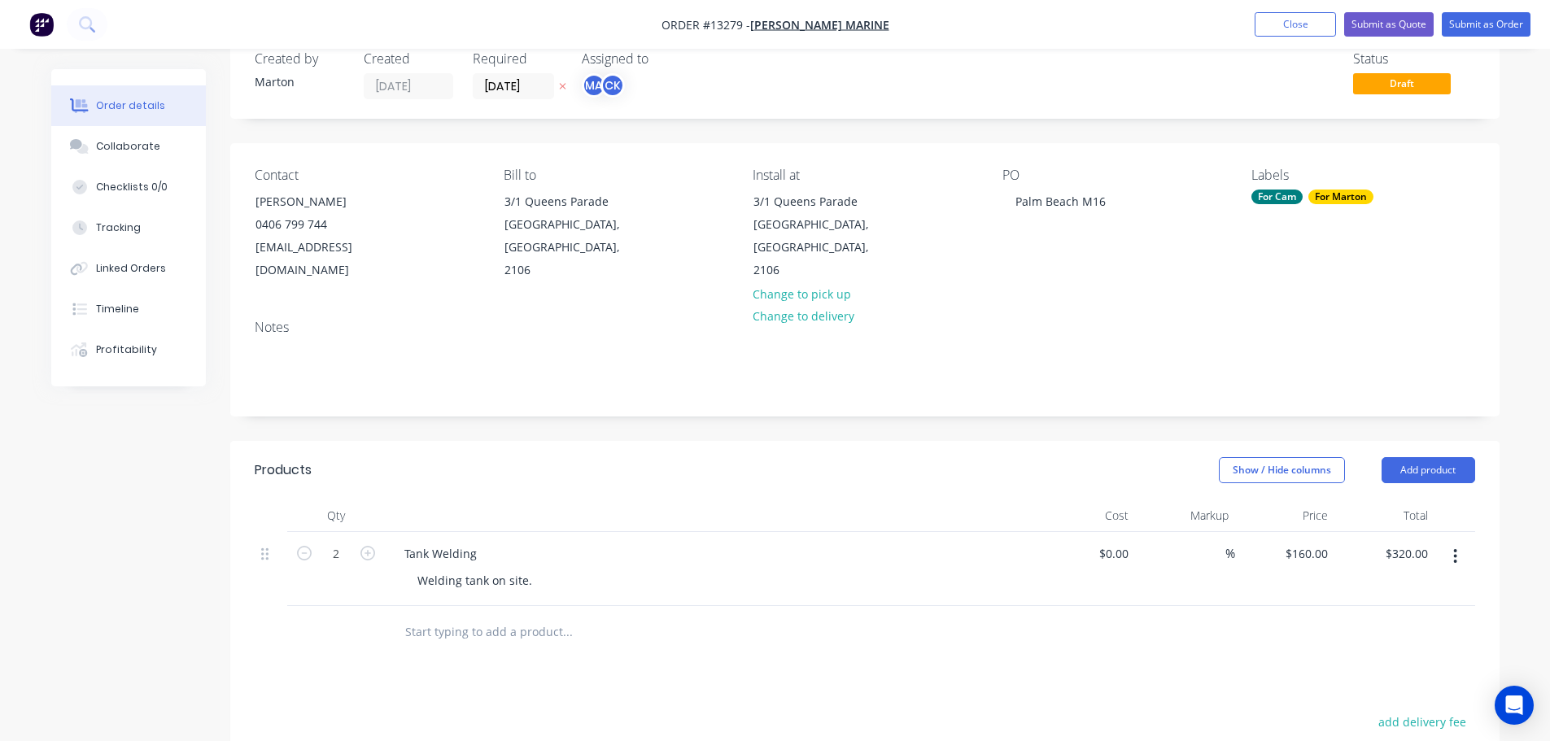
scroll to position [22, 0]
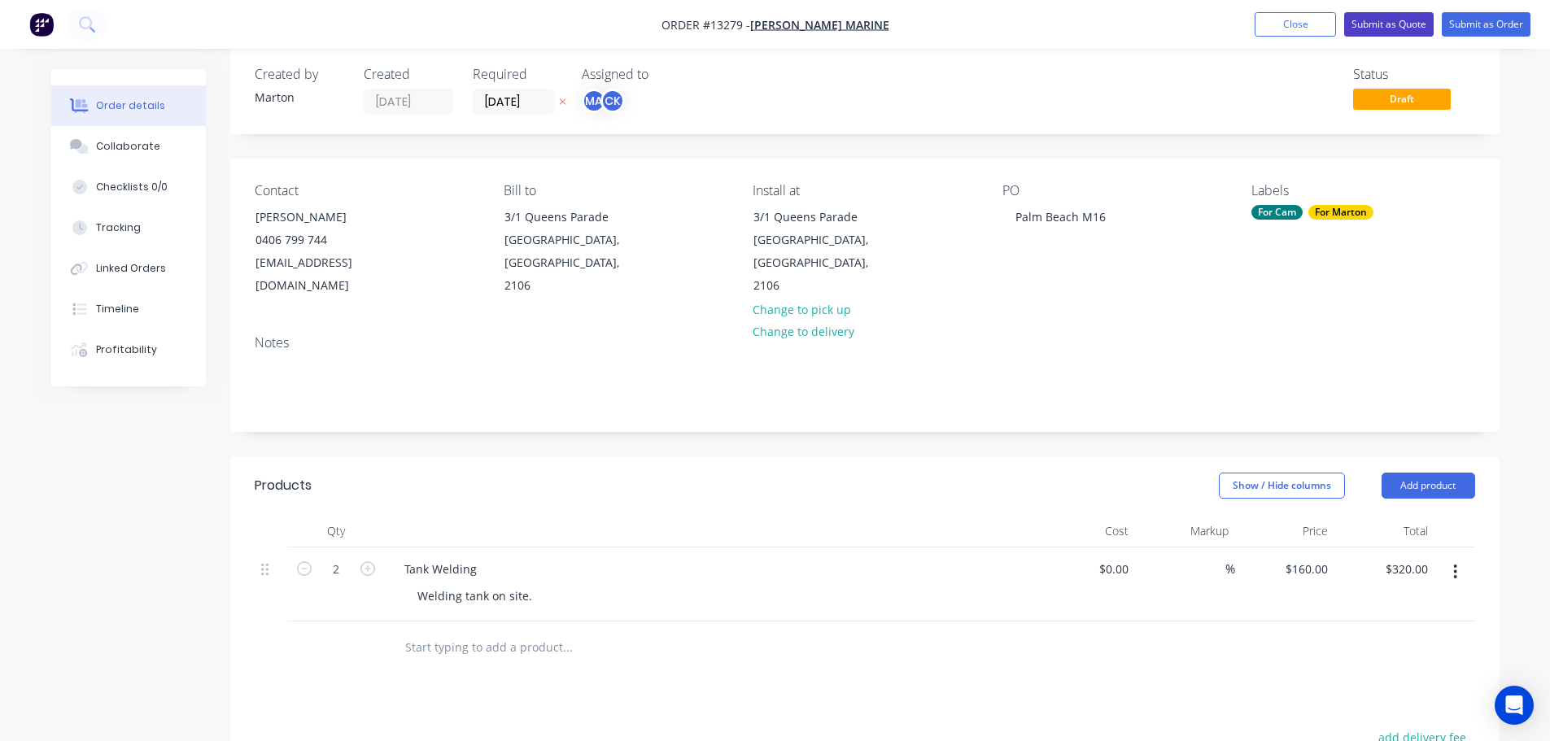
click at [1392, 22] on button "Submit as Quote" at bounding box center [1389, 24] width 90 height 24
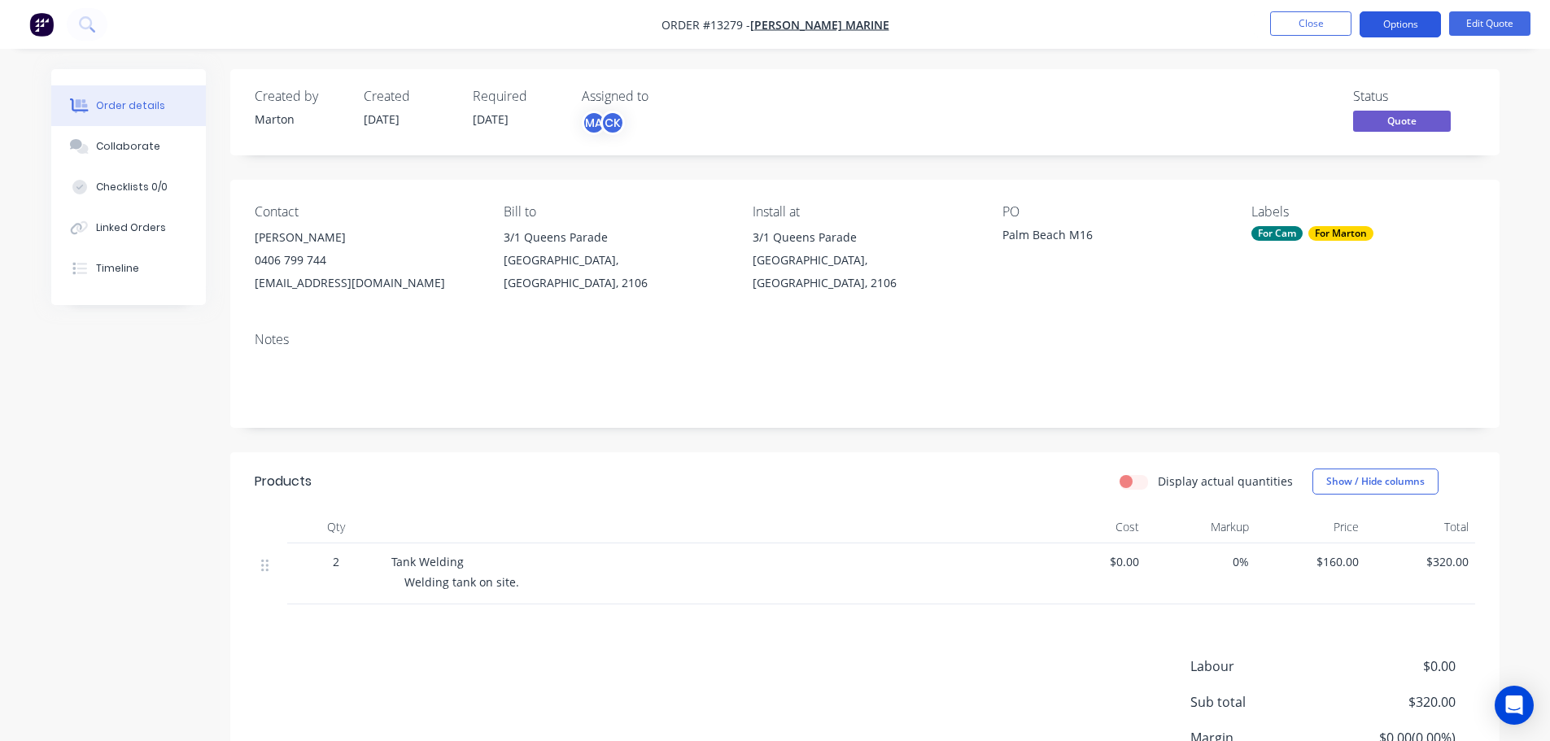
click at [1426, 27] on button "Options" at bounding box center [1400, 24] width 81 height 26
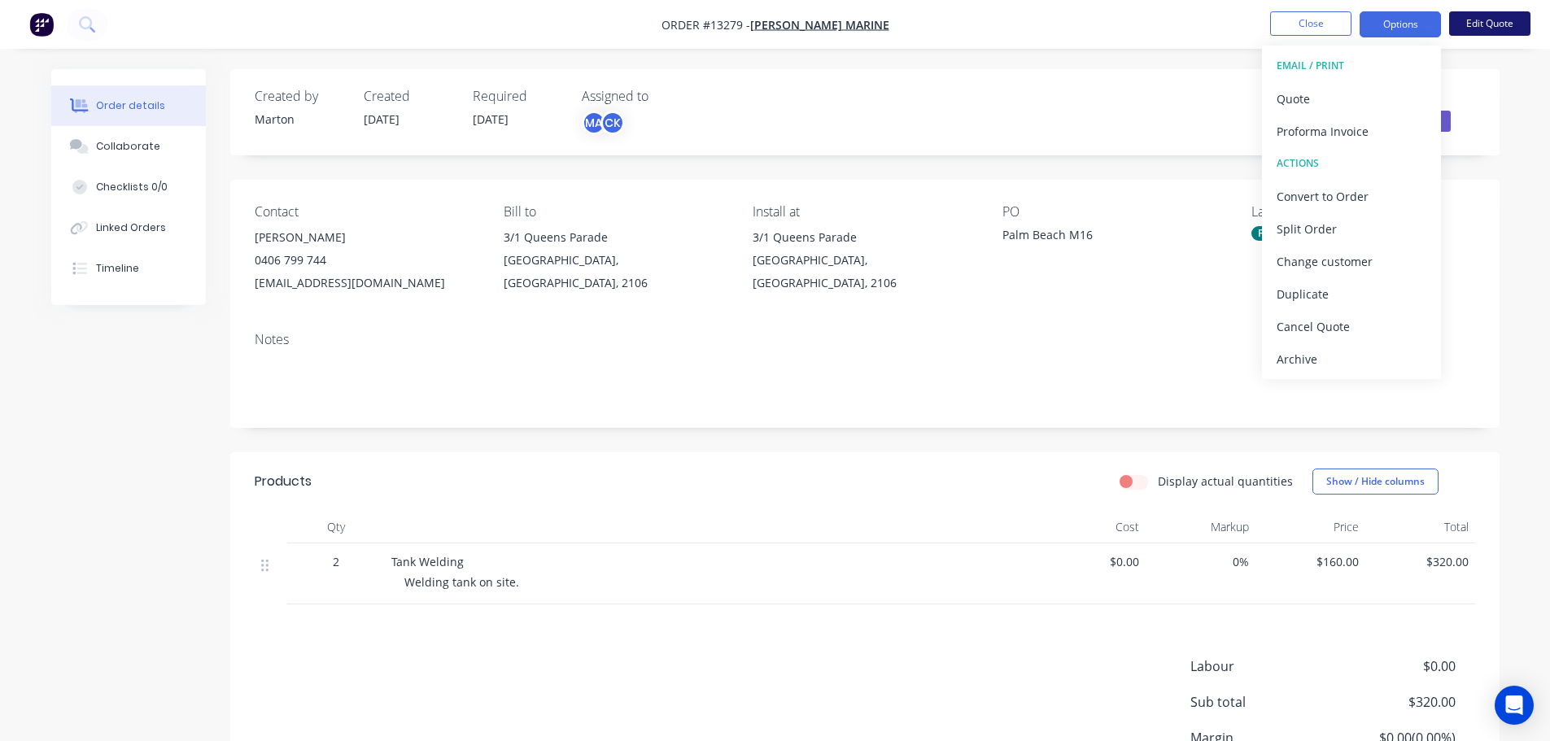
click at [1476, 25] on button "Edit Quote" at bounding box center [1489, 23] width 81 height 24
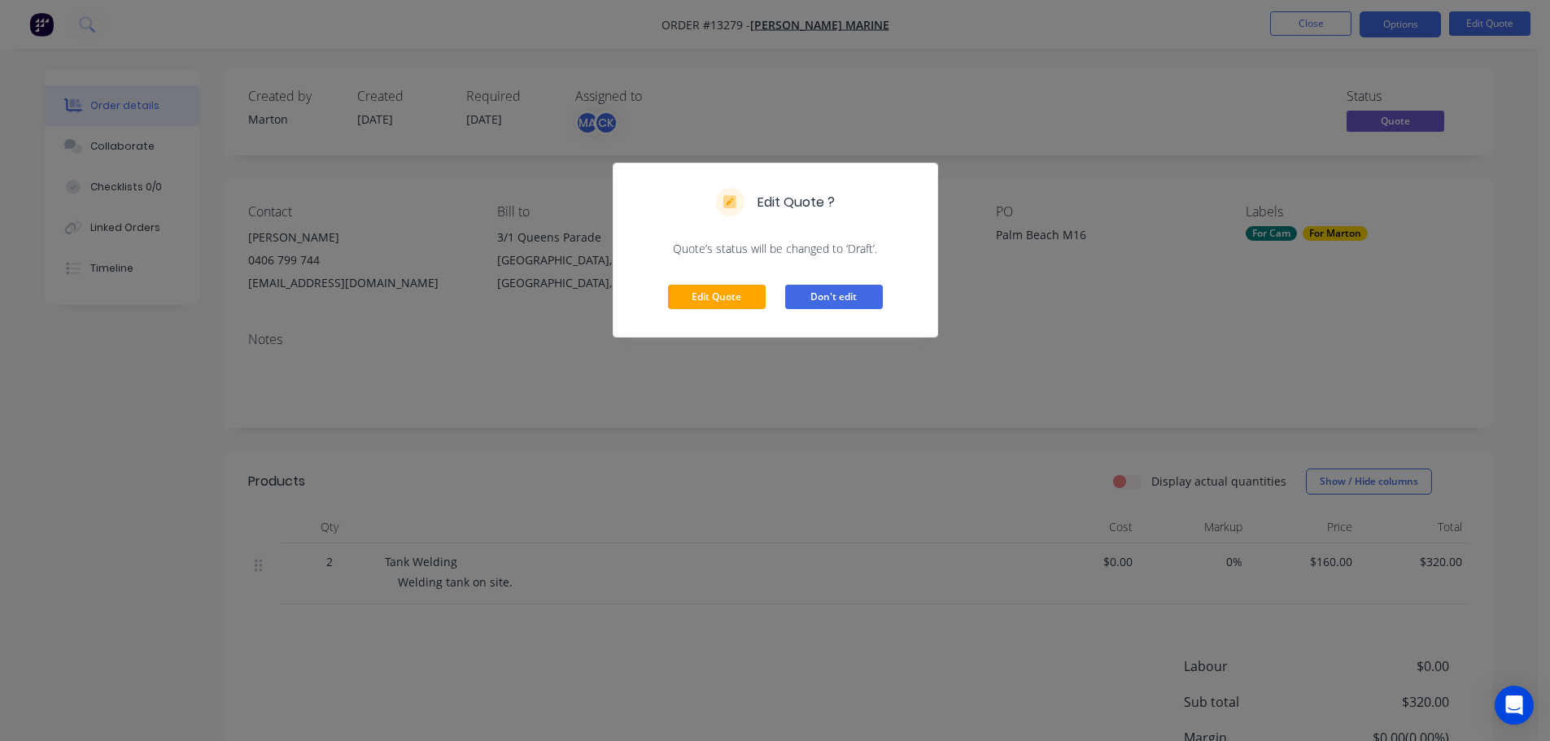
click at [869, 293] on button "Don't edit" at bounding box center [834, 297] width 98 height 24
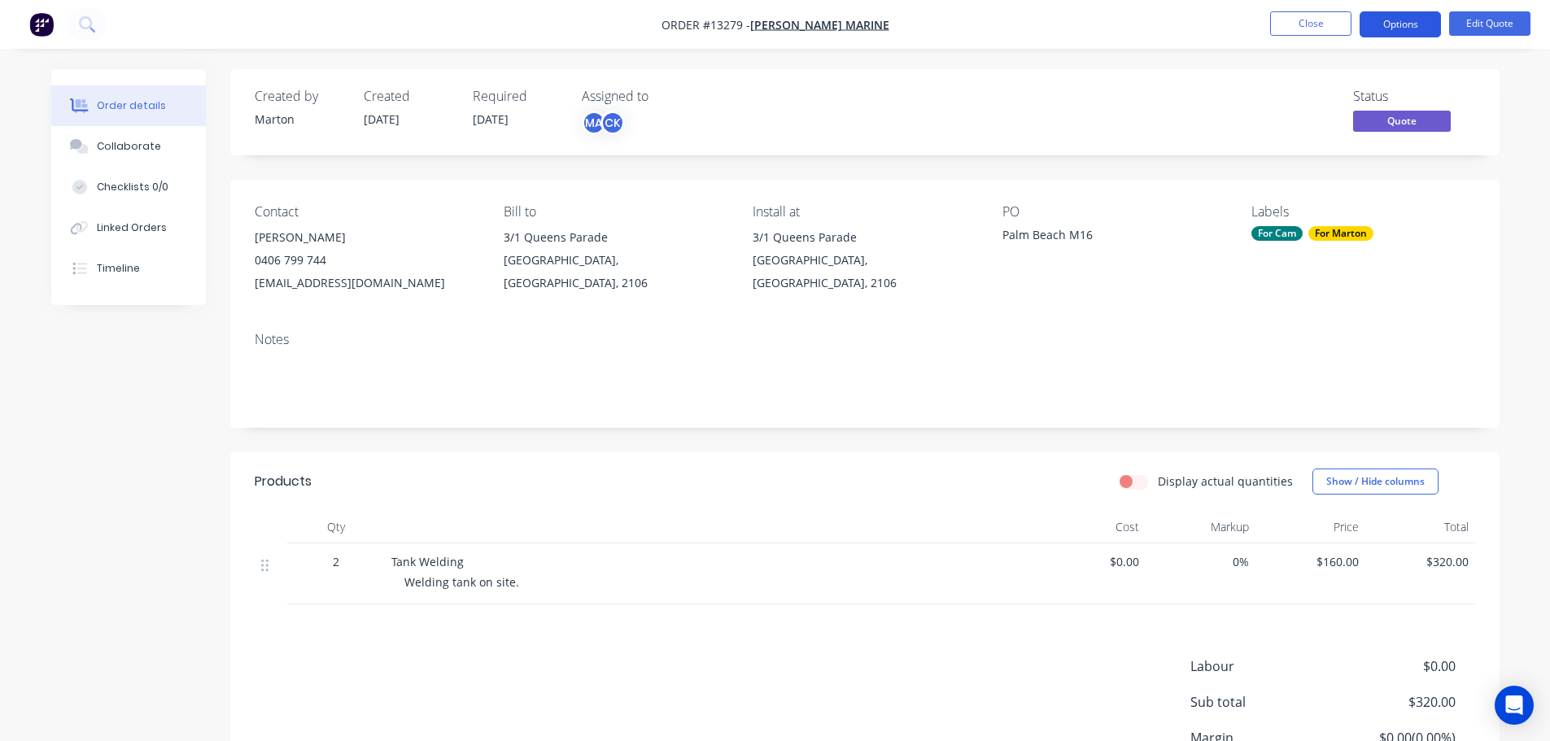
click at [1398, 33] on button "Options" at bounding box center [1400, 24] width 81 height 26
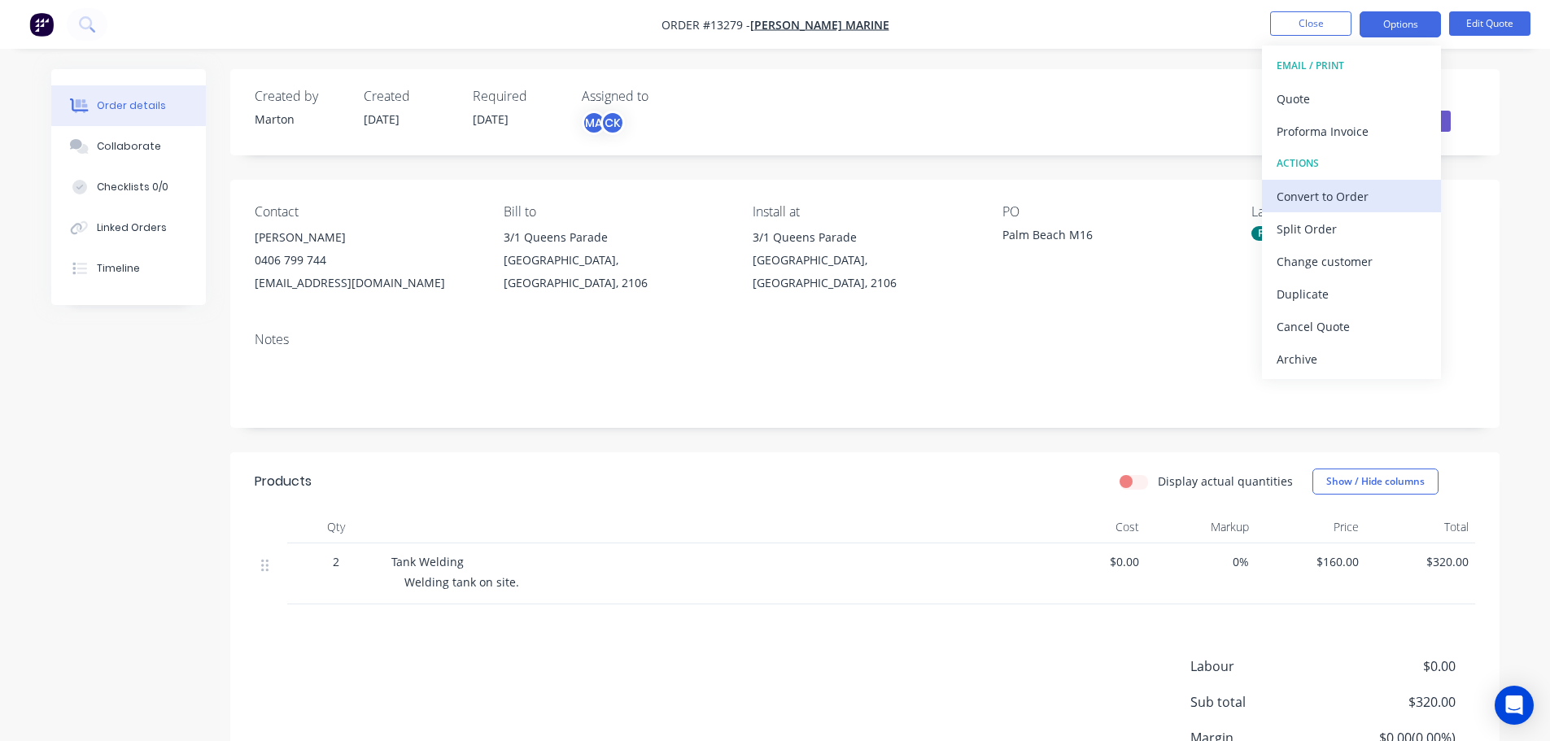
click at [1336, 199] on div "Convert to Order" at bounding box center [1352, 197] width 150 height 24
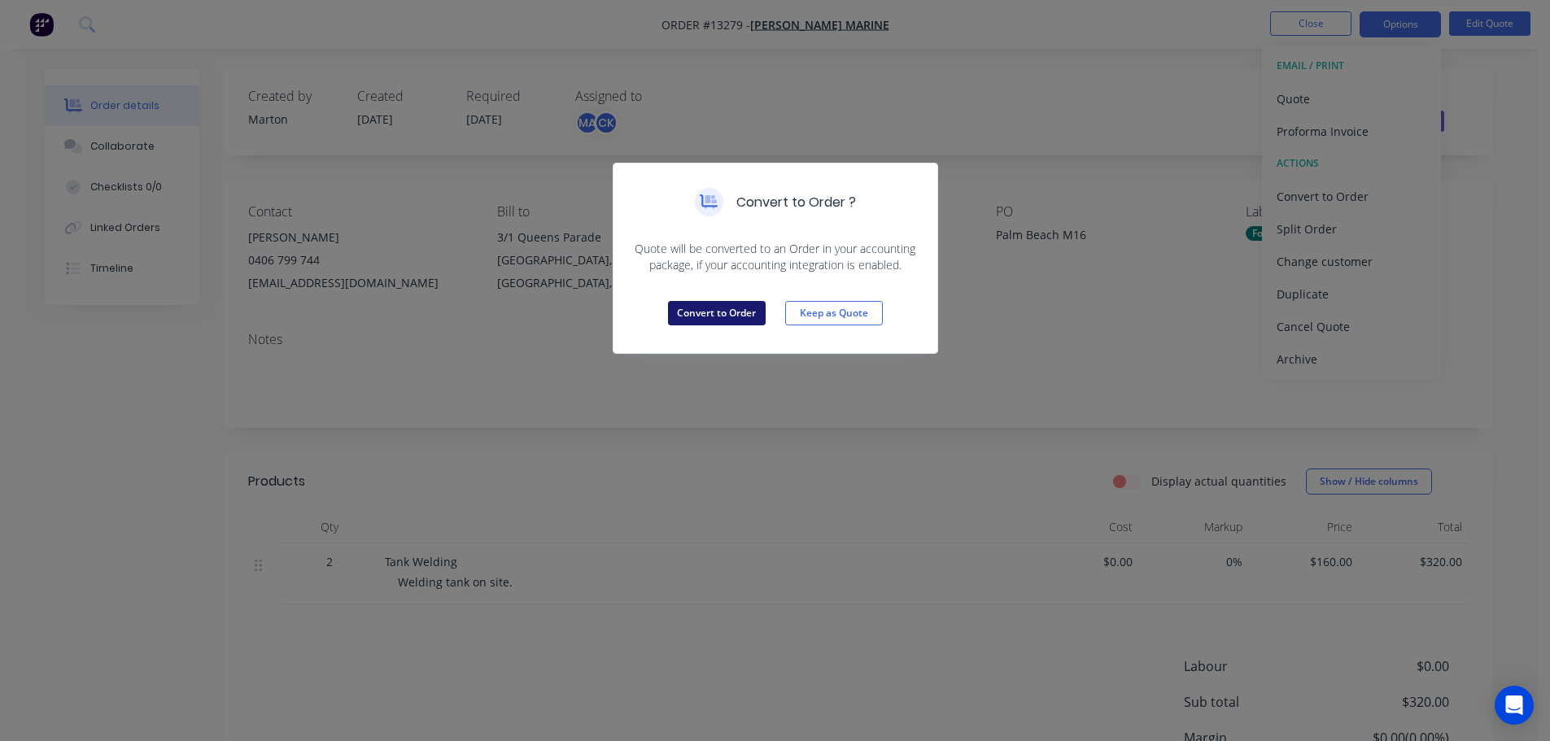
click at [711, 314] on button "Convert to Order" at bounding box center [717, 313] width 98 height 24
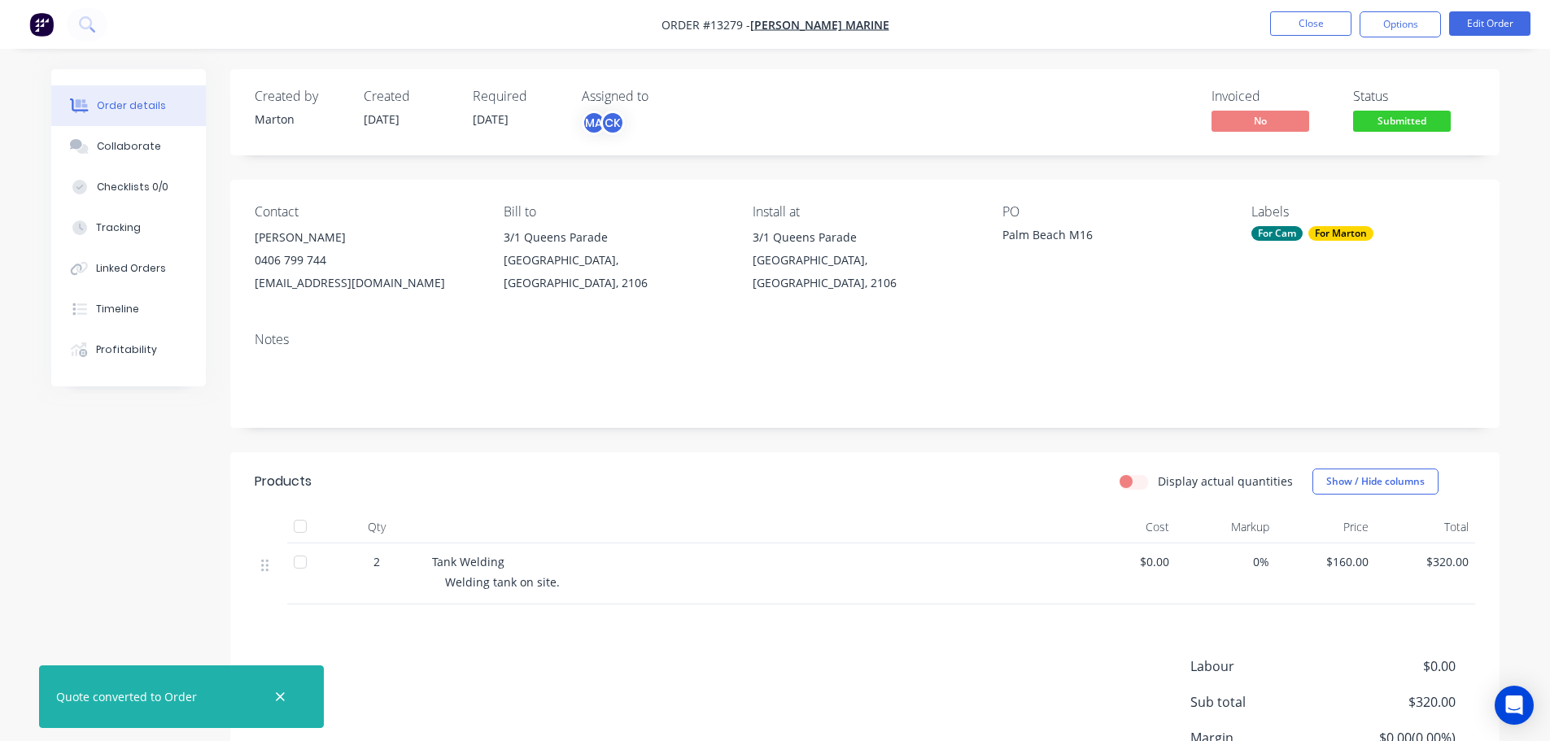
click at [1393, 116] on span "Submitted" at bounding box center [1402, 121] width 98 height 20
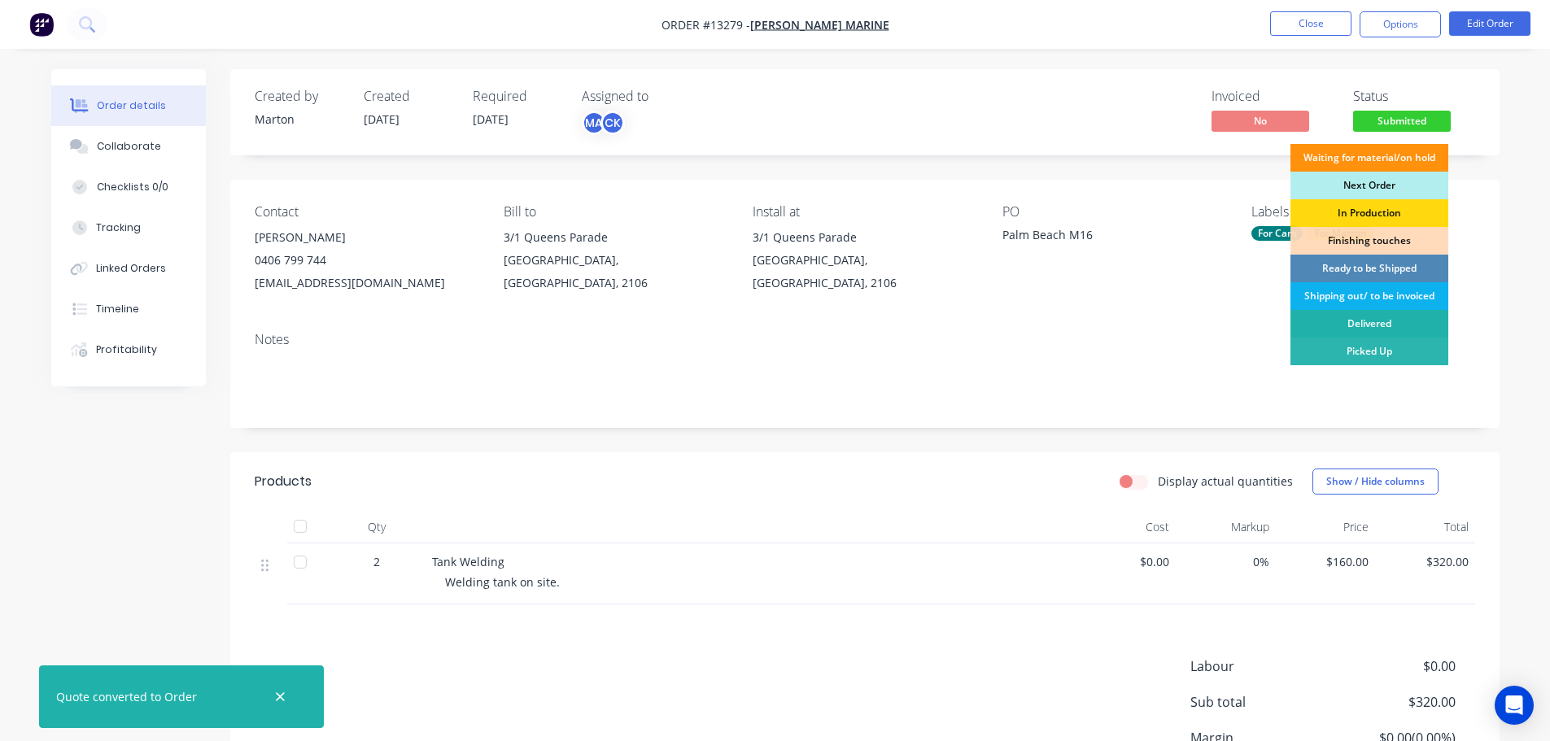
click at [1361, 317] on div "Delivered" at bounding box center [1370, 324] width 158 height 28
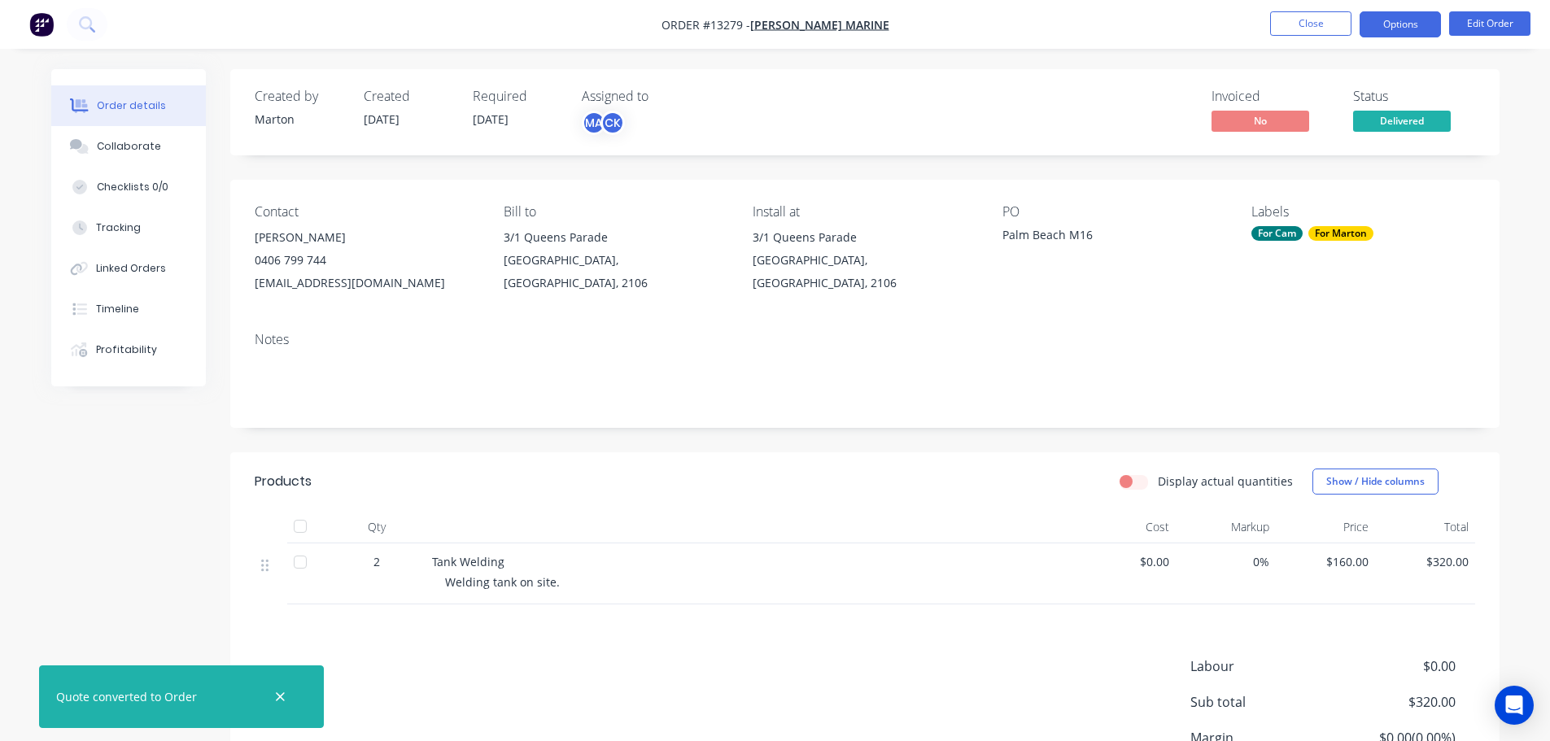
click at [1401, 35] on button "Options" at bounding box center [1400, 24] width 81 height 26
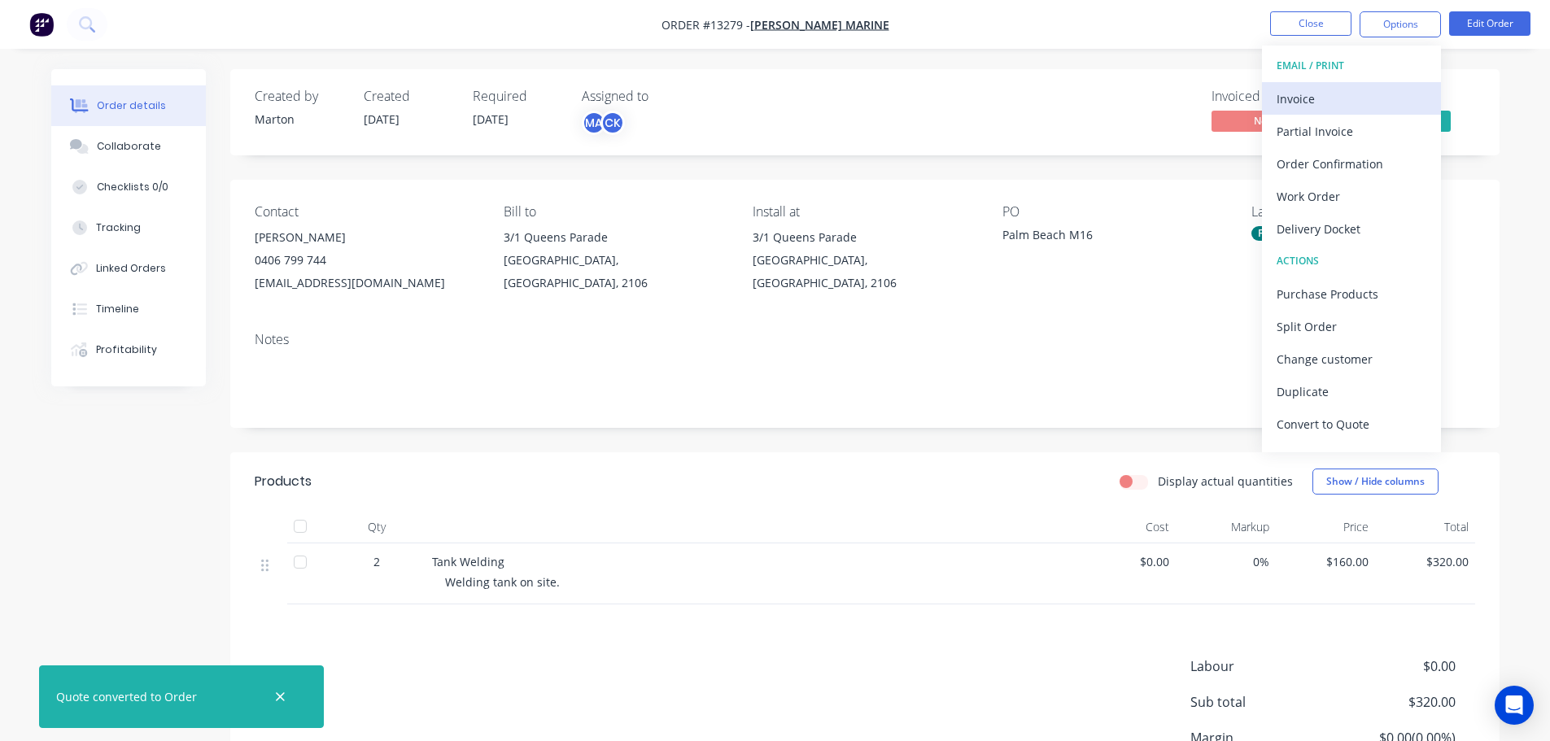
click at [1342, 89] on div "Invoice" at bounding box center [1352, 99] width 150 height 24
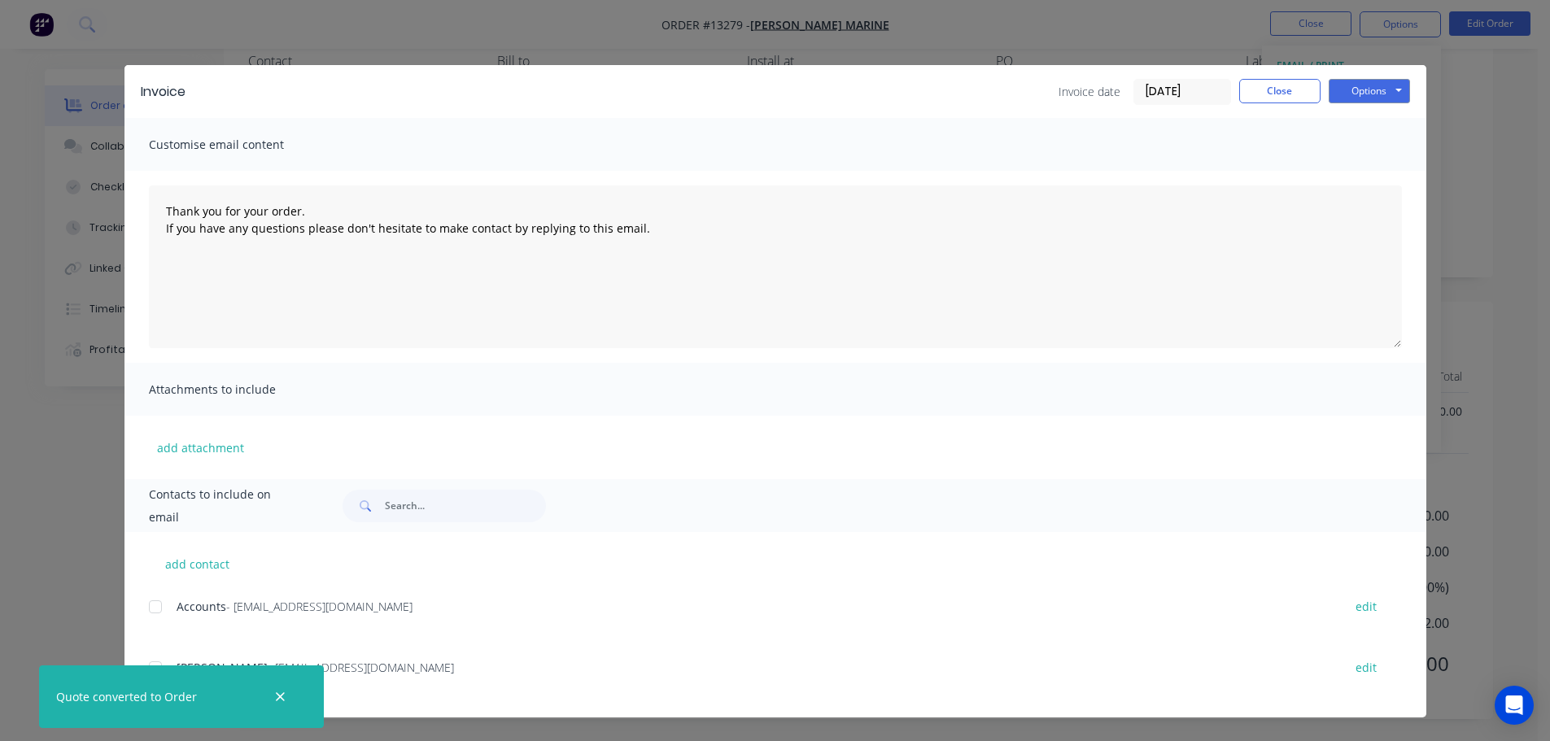
scroll to position [153, 0]
click at [288, 697] on button "button" at bounding box center [280, 697] width 20 height 20
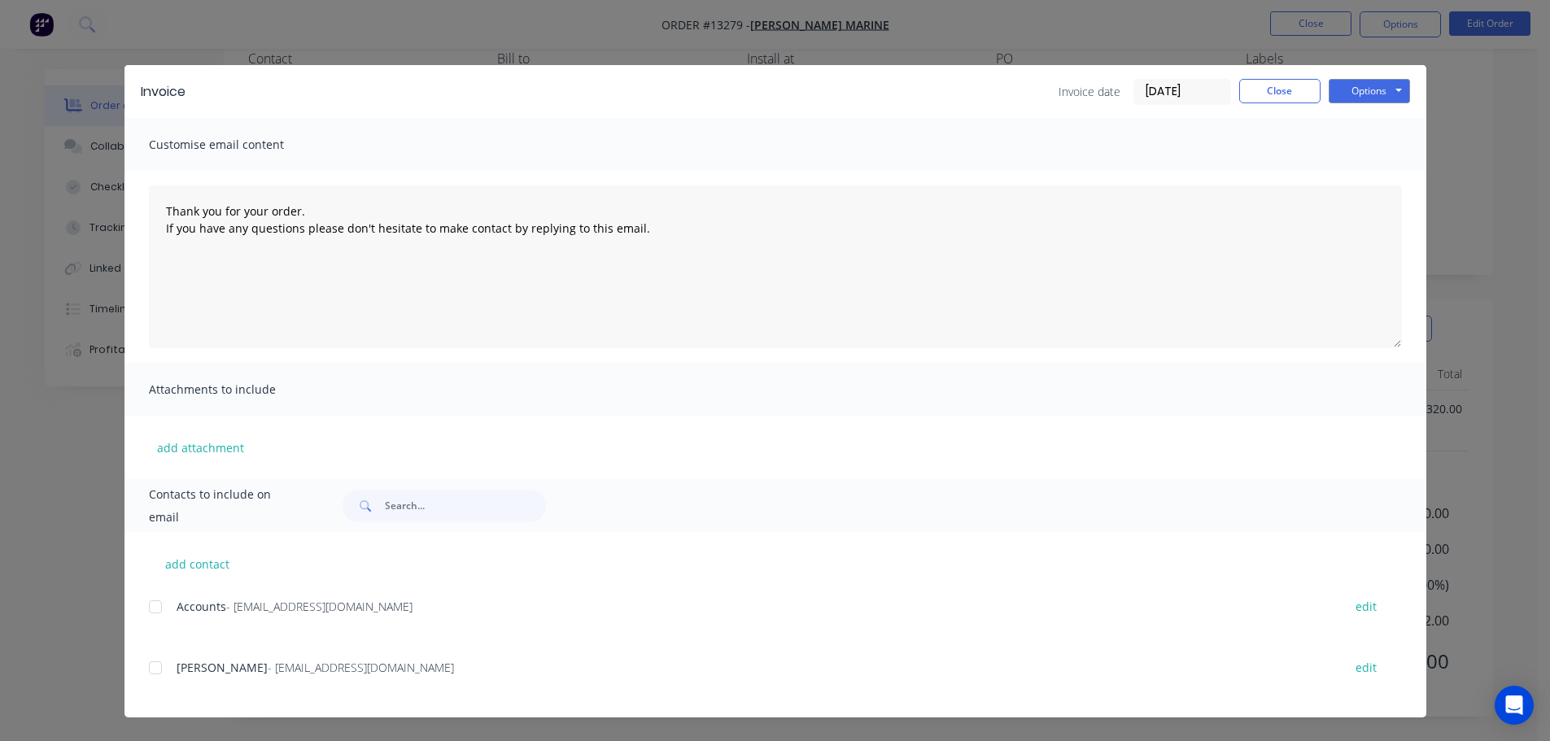
click at [154, 661] on div at bounding box center [155, 668] width 33 height 33
click at [155, 608] on div at bounding box center [155, 607] width 33 height 33
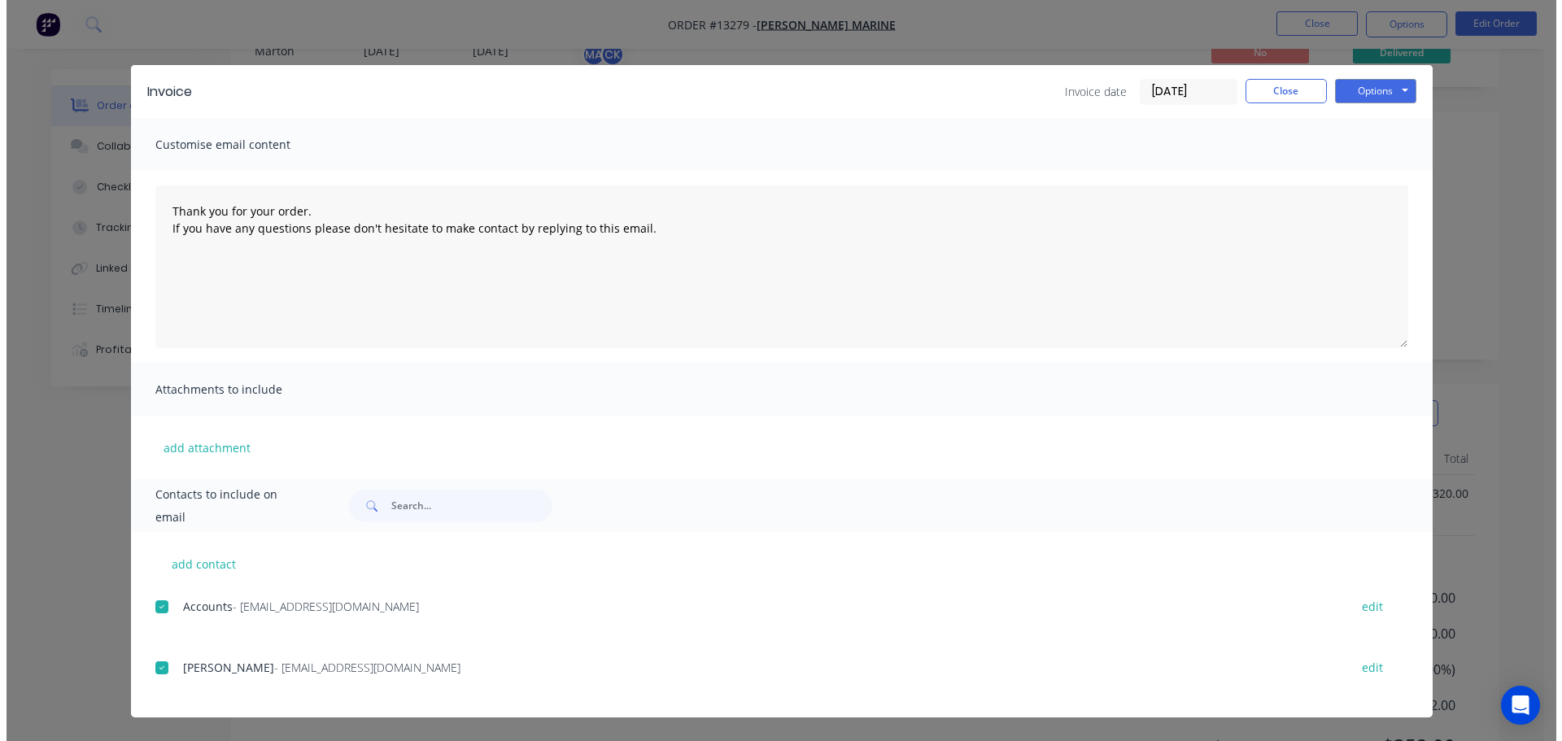
scroll to position [0, 0]
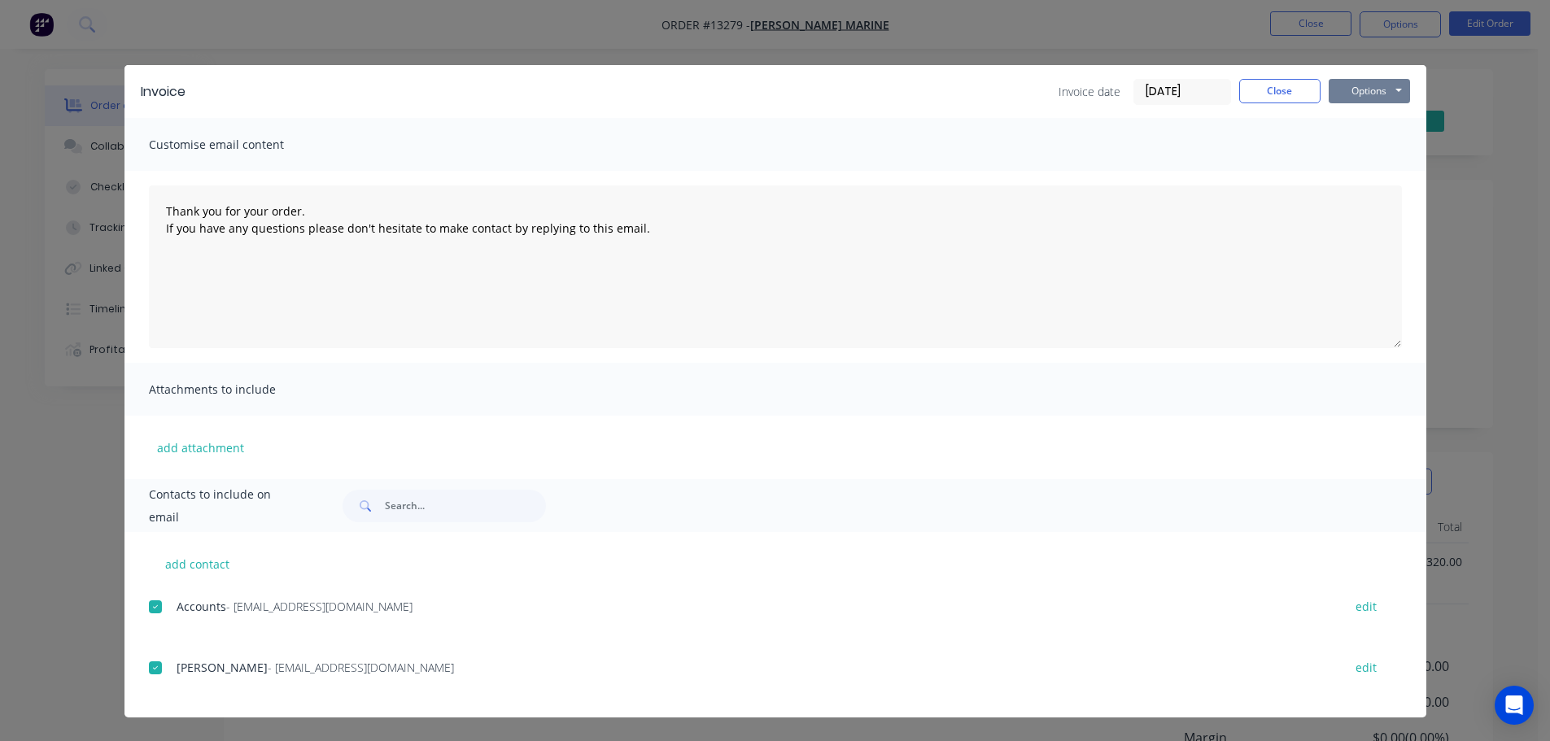
click at [1388, 94] on button "Options" at bounding box center [1369, 91] width 81 height 24
click at [1365, 180] on button "Email" at bounding box center [1381, 173] width 104 height 27
type textarea "Thank you for your order. If you have any questions please don't hesitate to ma…"
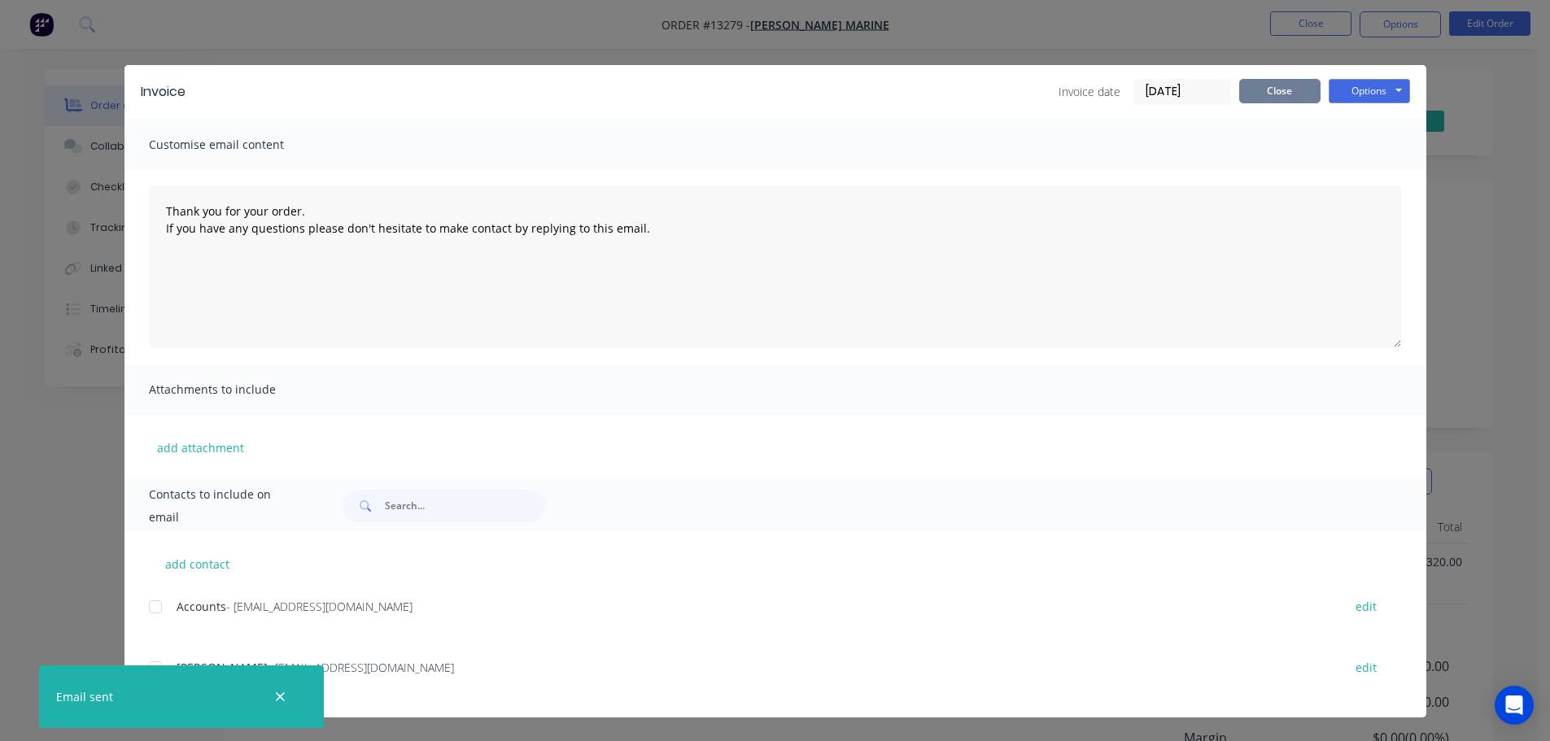
click at [1295, 85] on button "Close" at bounding box center [1279, 91] width 81 height 24
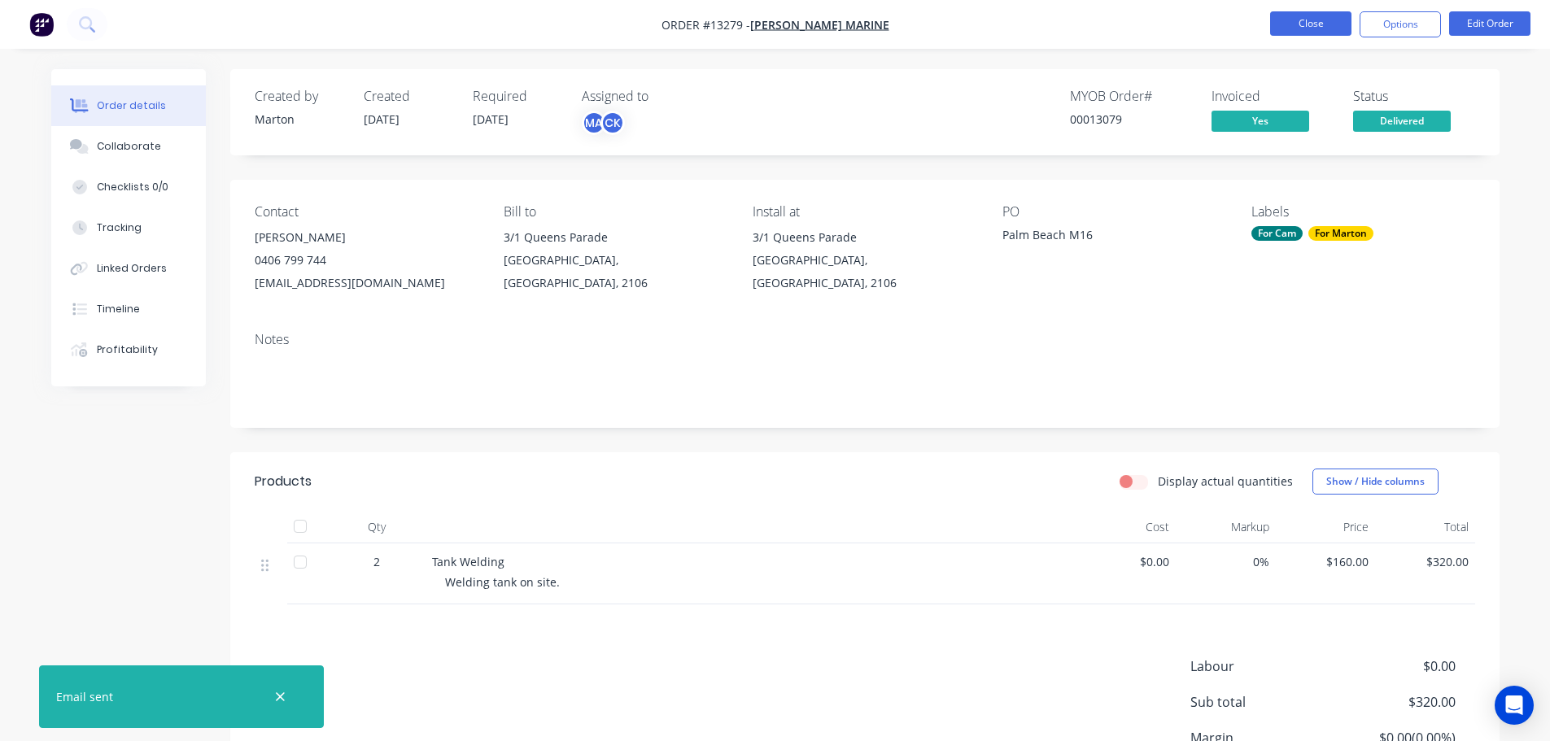
click at [1298, 33] on button "Close" at bounding box center [1310, 23] width 81 height 24
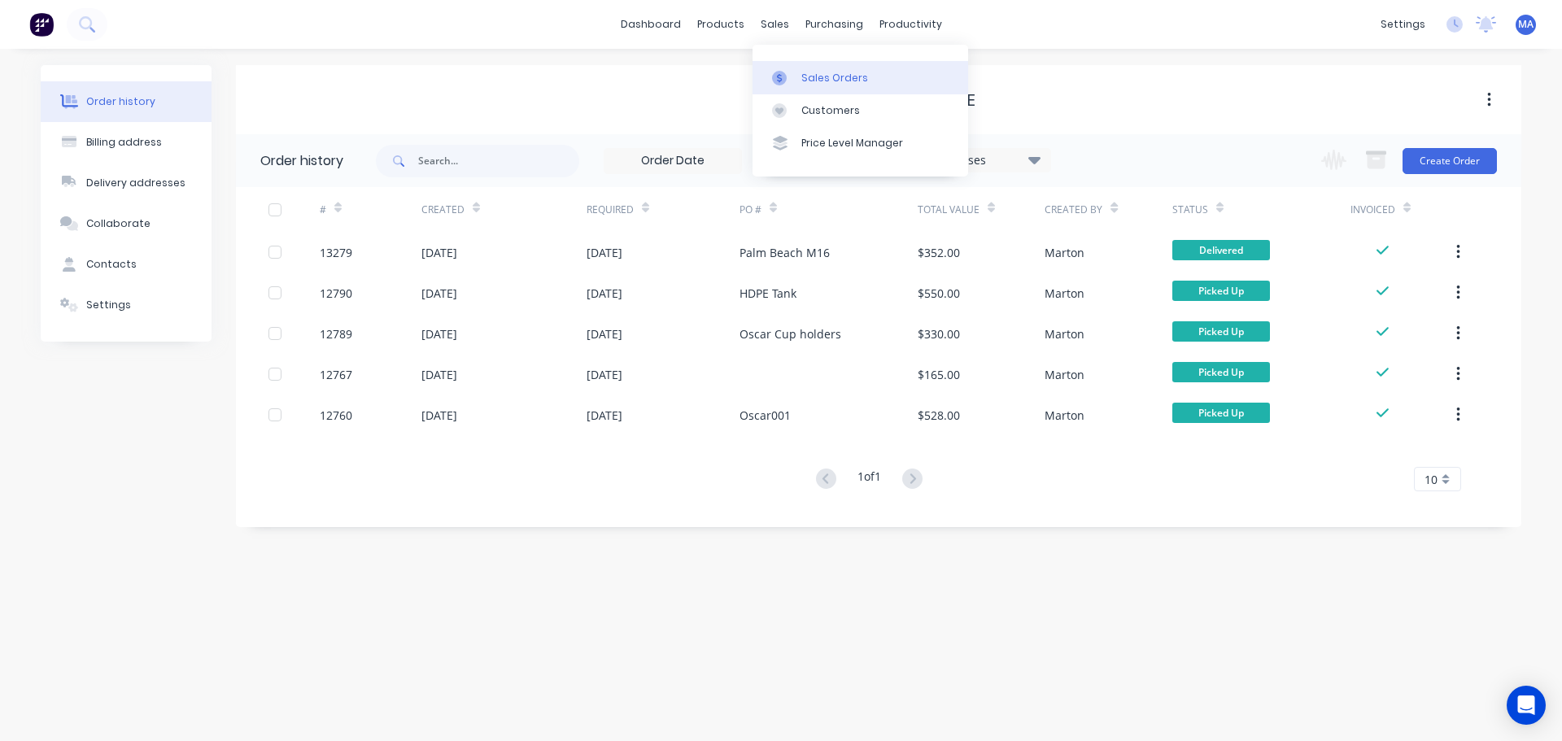
click at [793, 75] on div at bounding box center [784, 78] width 24 height 15
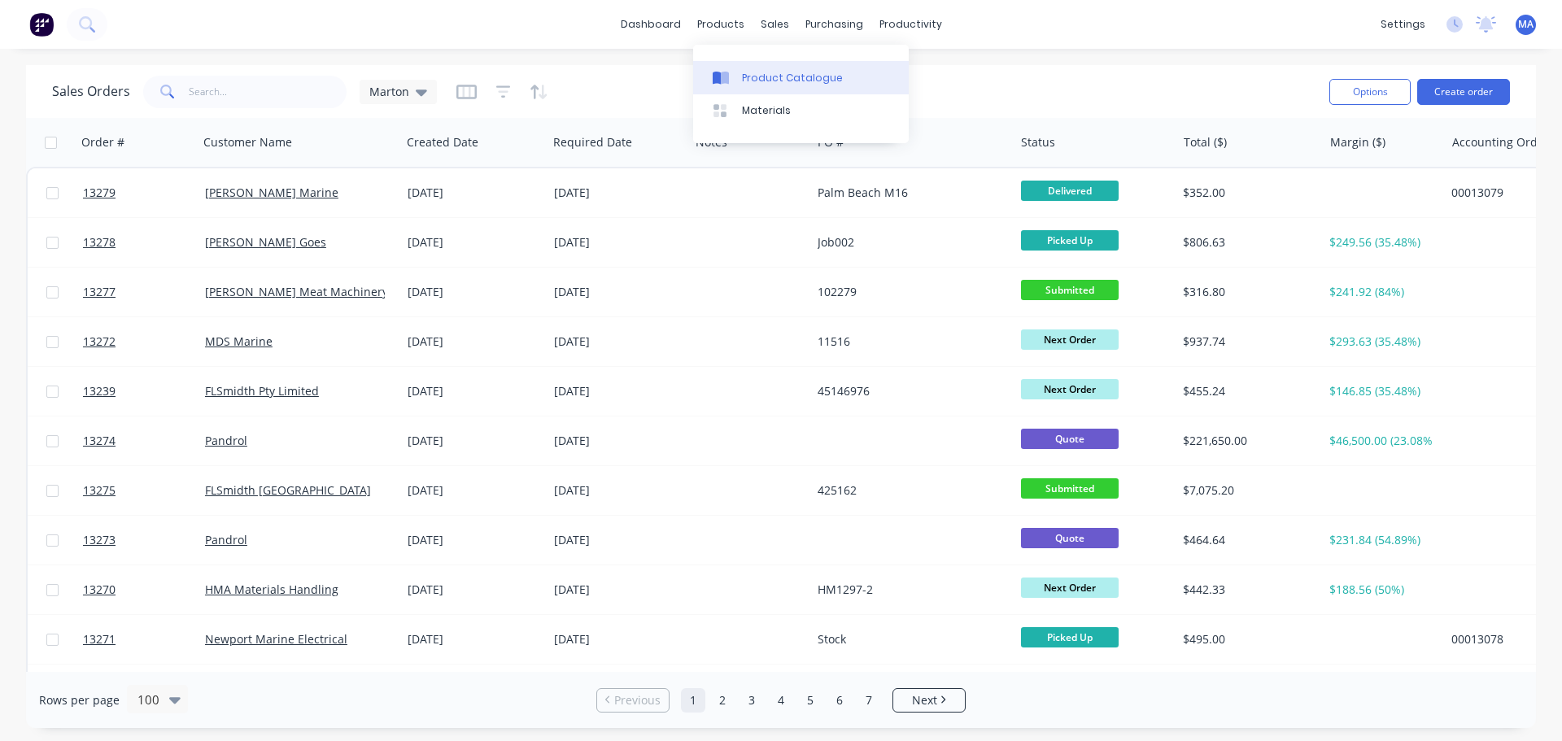
click at [740, 72] on link "Product Catalogue" at bounding box center [801, 77] width 216 height 33
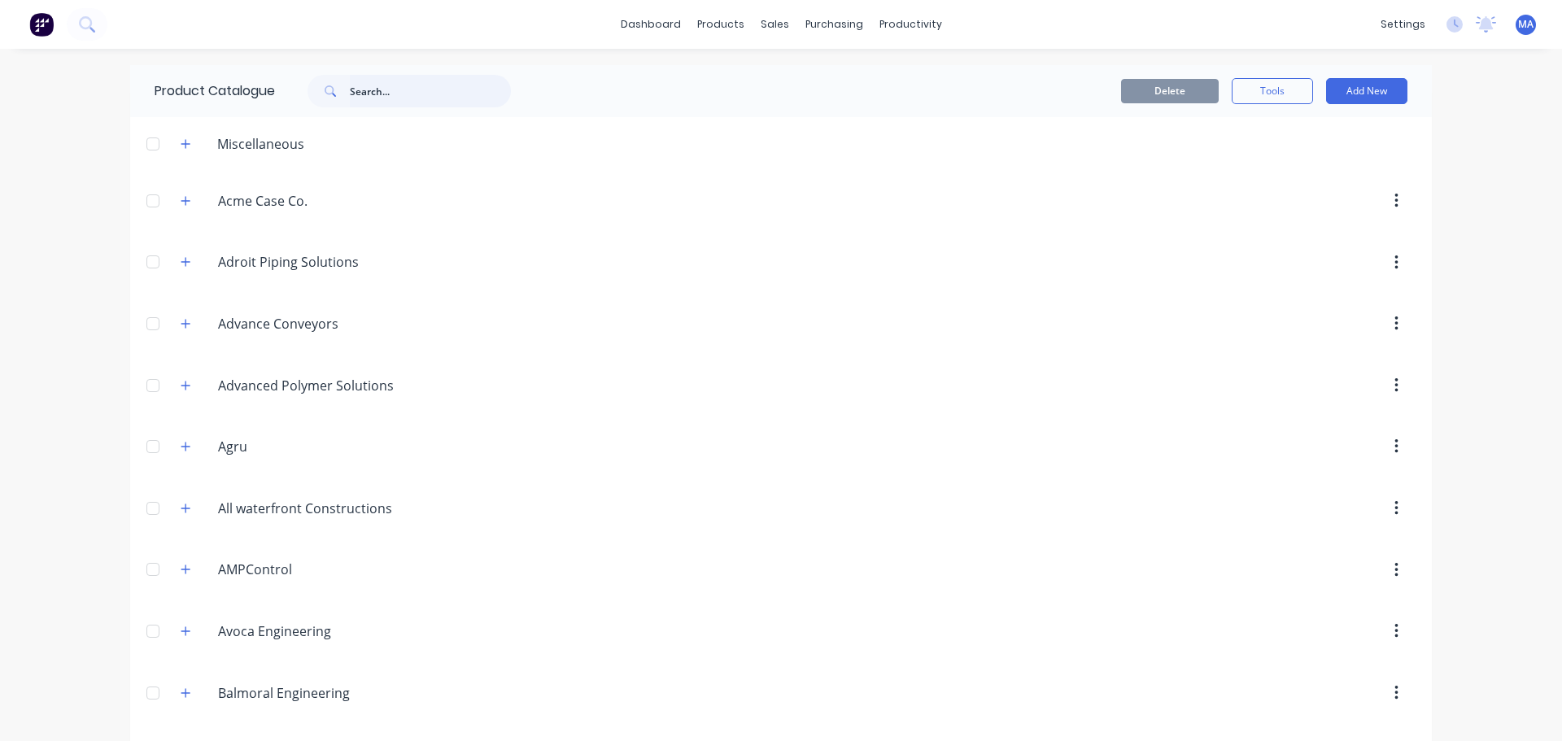
click at [365, 98] on input "text" at bounding box center [430, 91] width 161 height 33
click at [183, 148] on icon "button" at bounding box center [186, 143] width 10 height 11
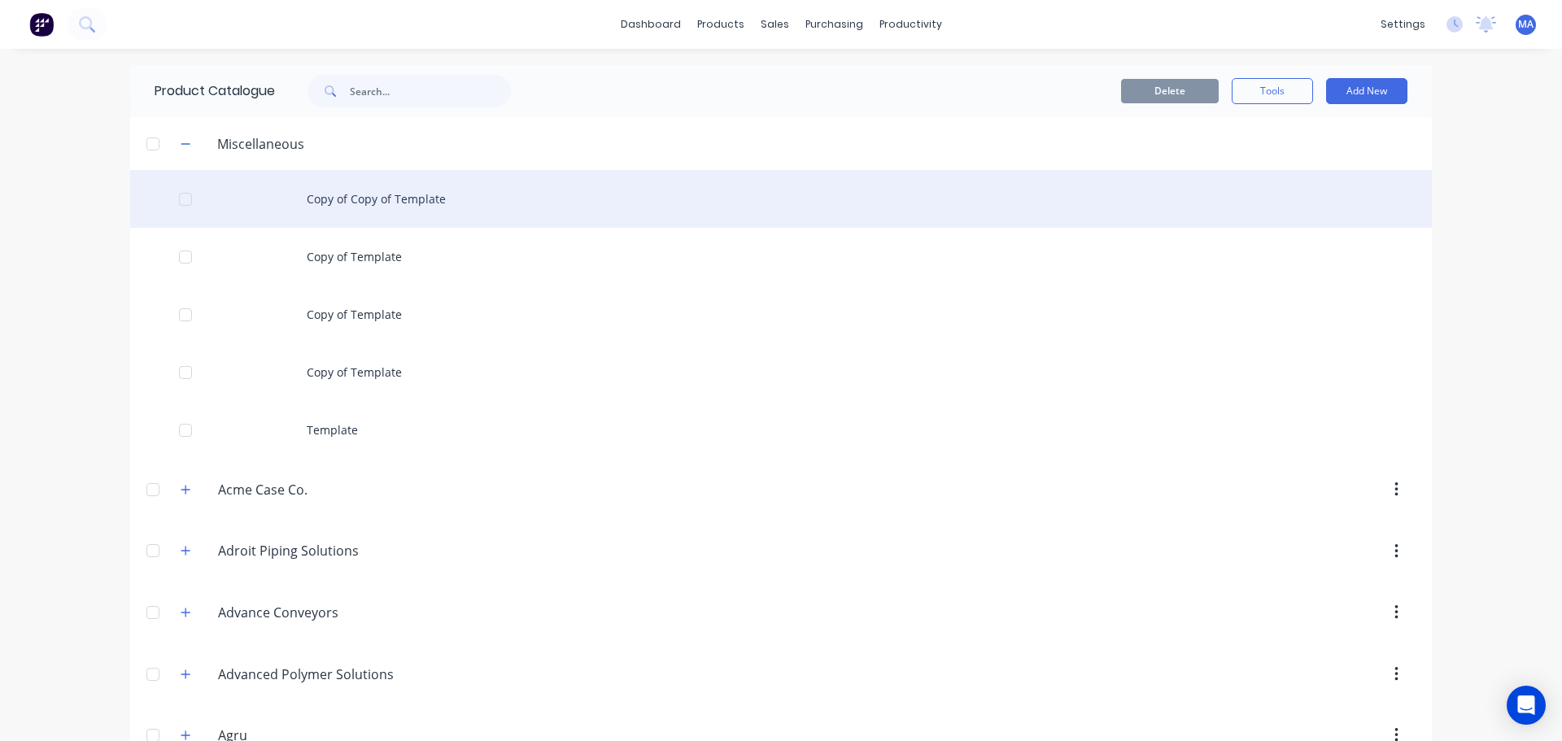
click at [326, 201] on div "Copy of Copy of Template" at bounding box center [781, 199] width 1302 height 58
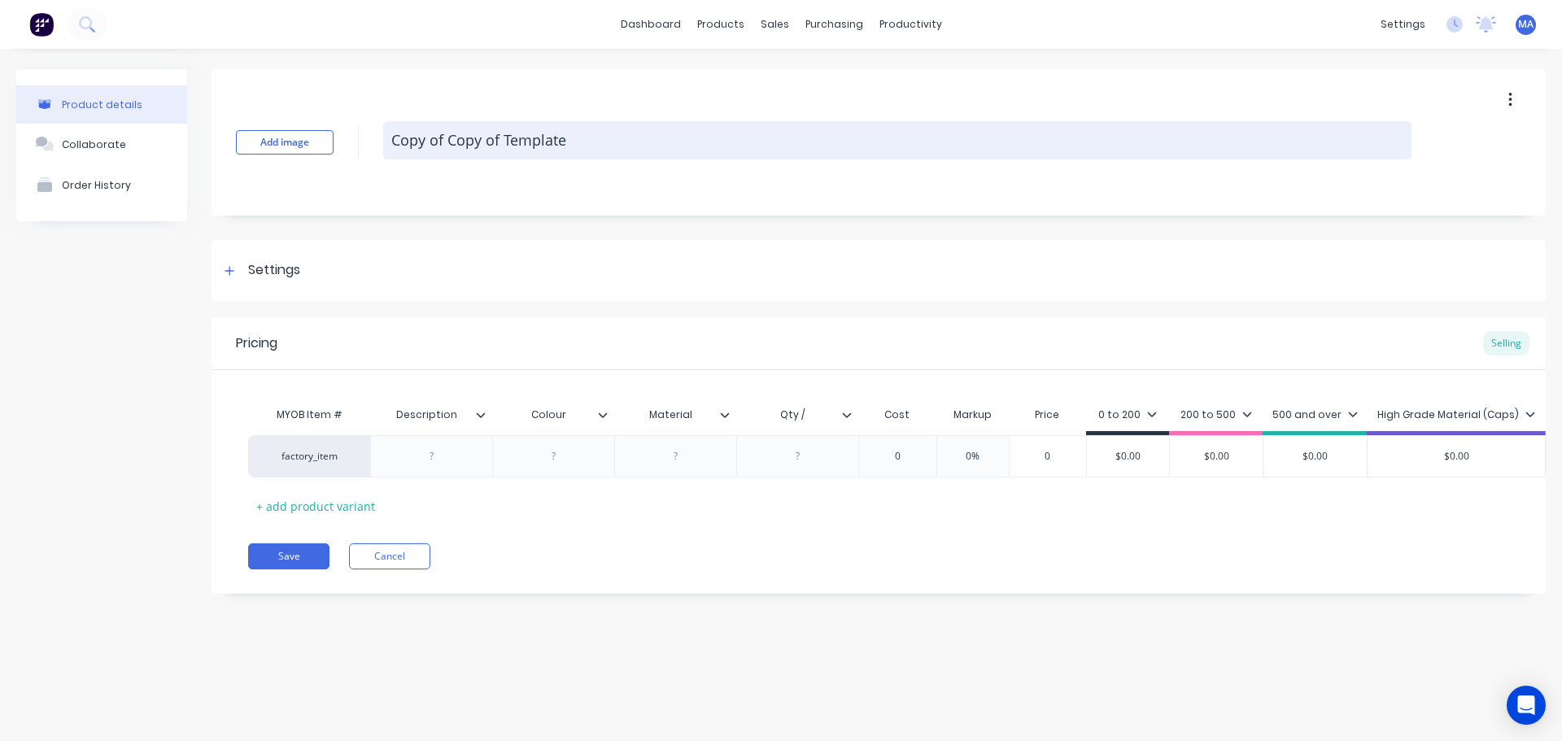
click at [564, 147] on textarea "Copy of Copy of Template" at bounding box center [897, 140] width 1029 height 38
drag, startPoint x: 625, startPoint y: 139, endPoint x: 405, endPoint y: 143, distance: 219.7
click at [405, 143] on textarea "Copy of Copy of Template" at bounding box center [897, 140] width 1029 height 38
type textarea "x"
type textarea "Co"
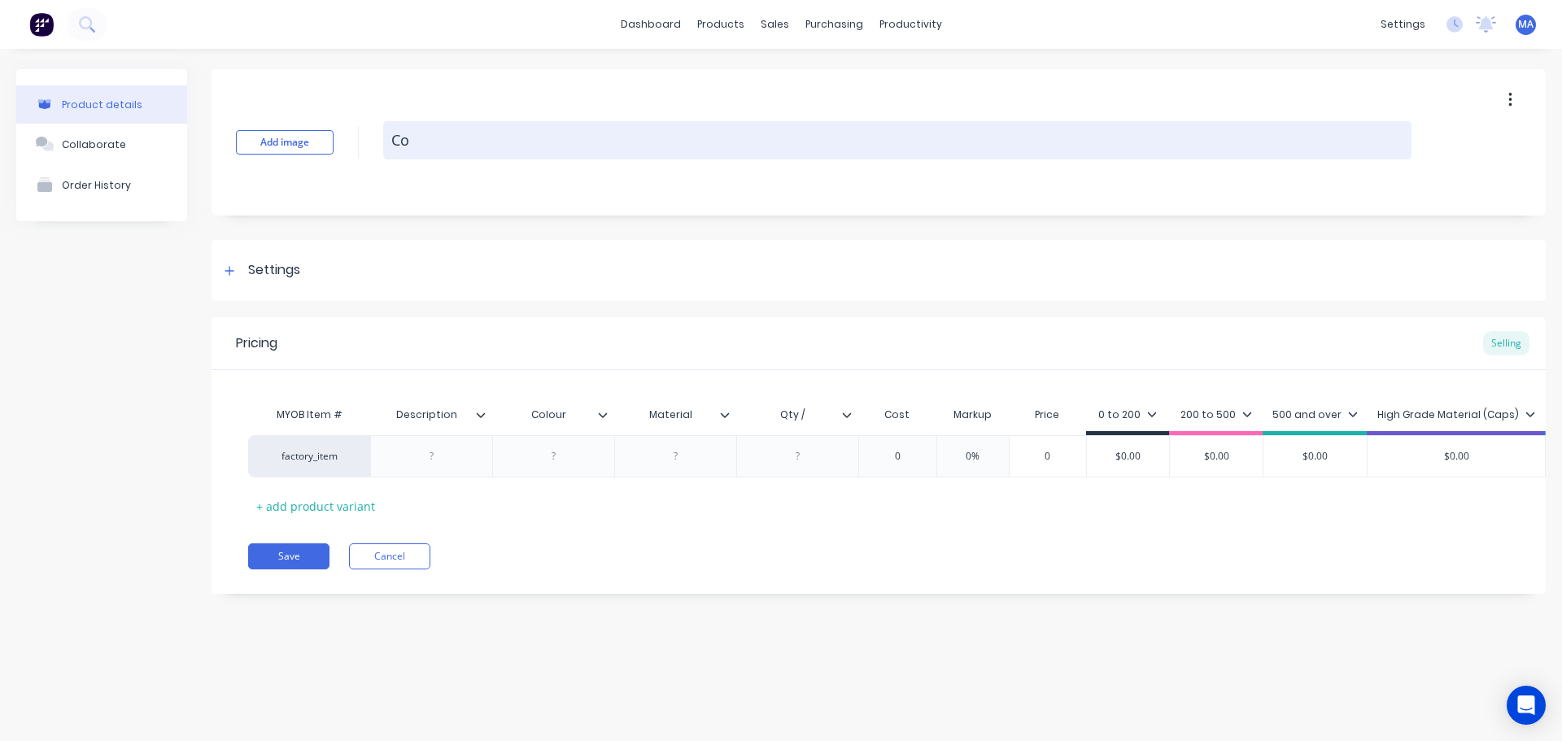
type textarea "x"
type textarea "C"
type textarea "x"
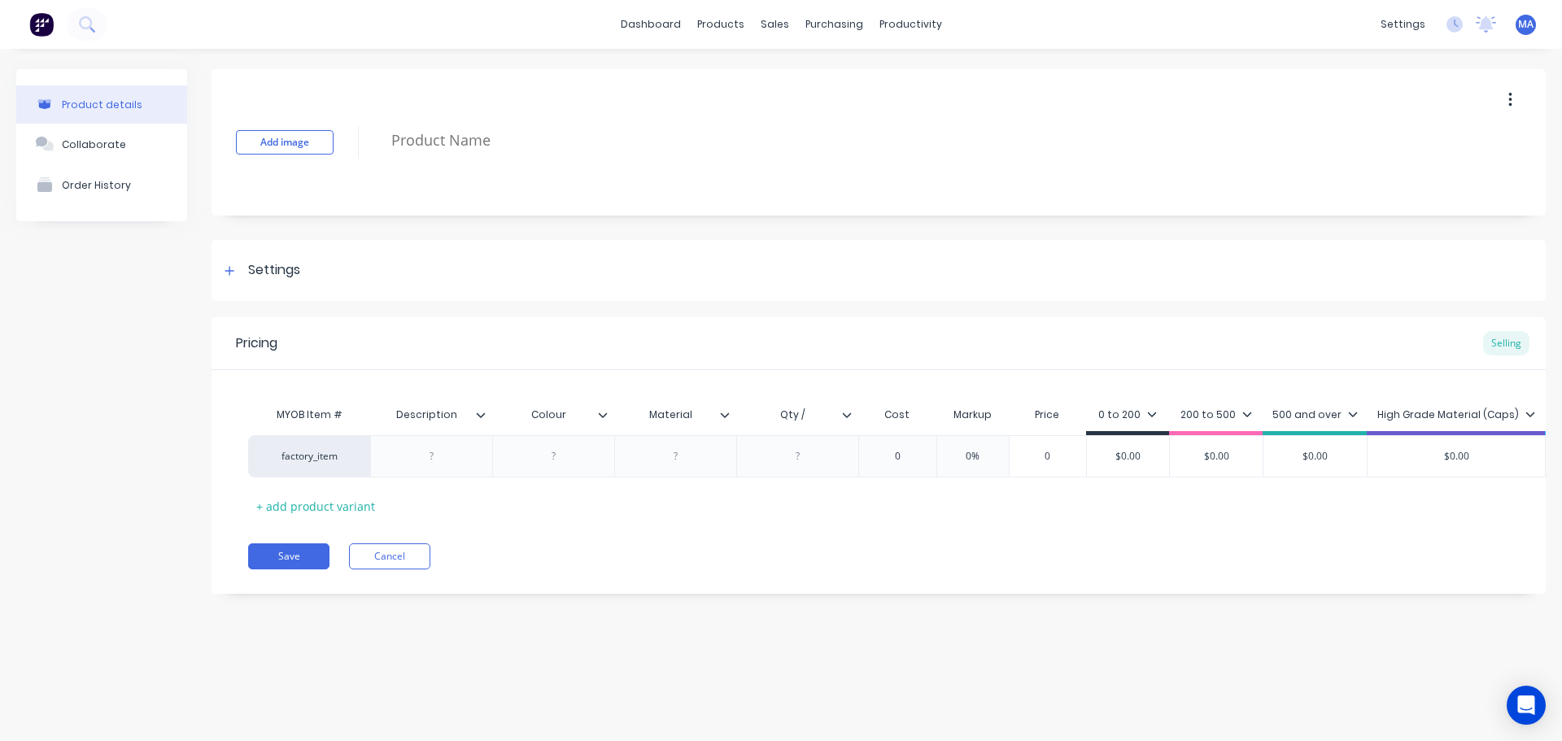
type textarea "x"
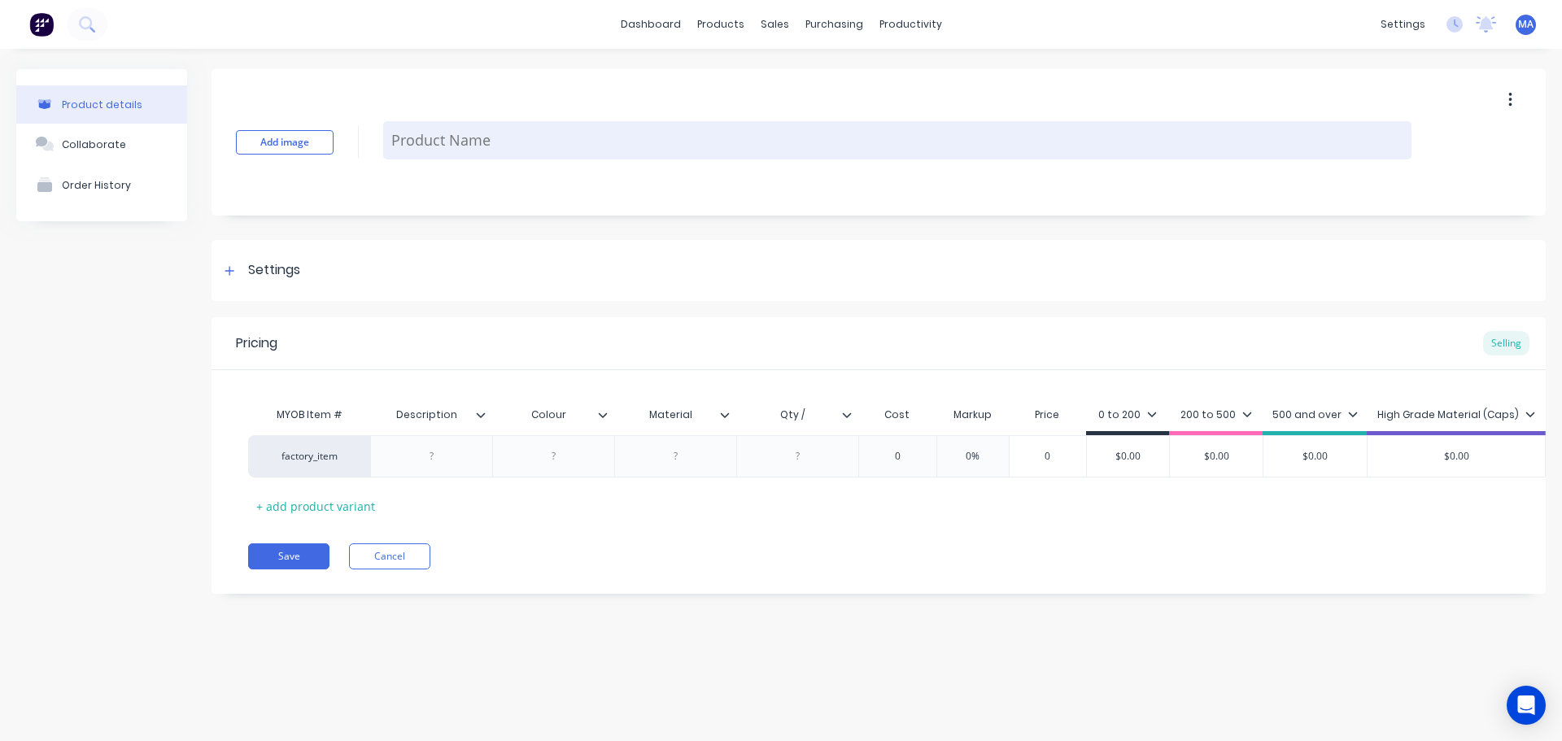
click at [456, 150] on textarea at bounding box center [897, 140] width 1029 height 38
type textarea "x"
type textarea "D"
type textarea "x"
type textarea "DS"
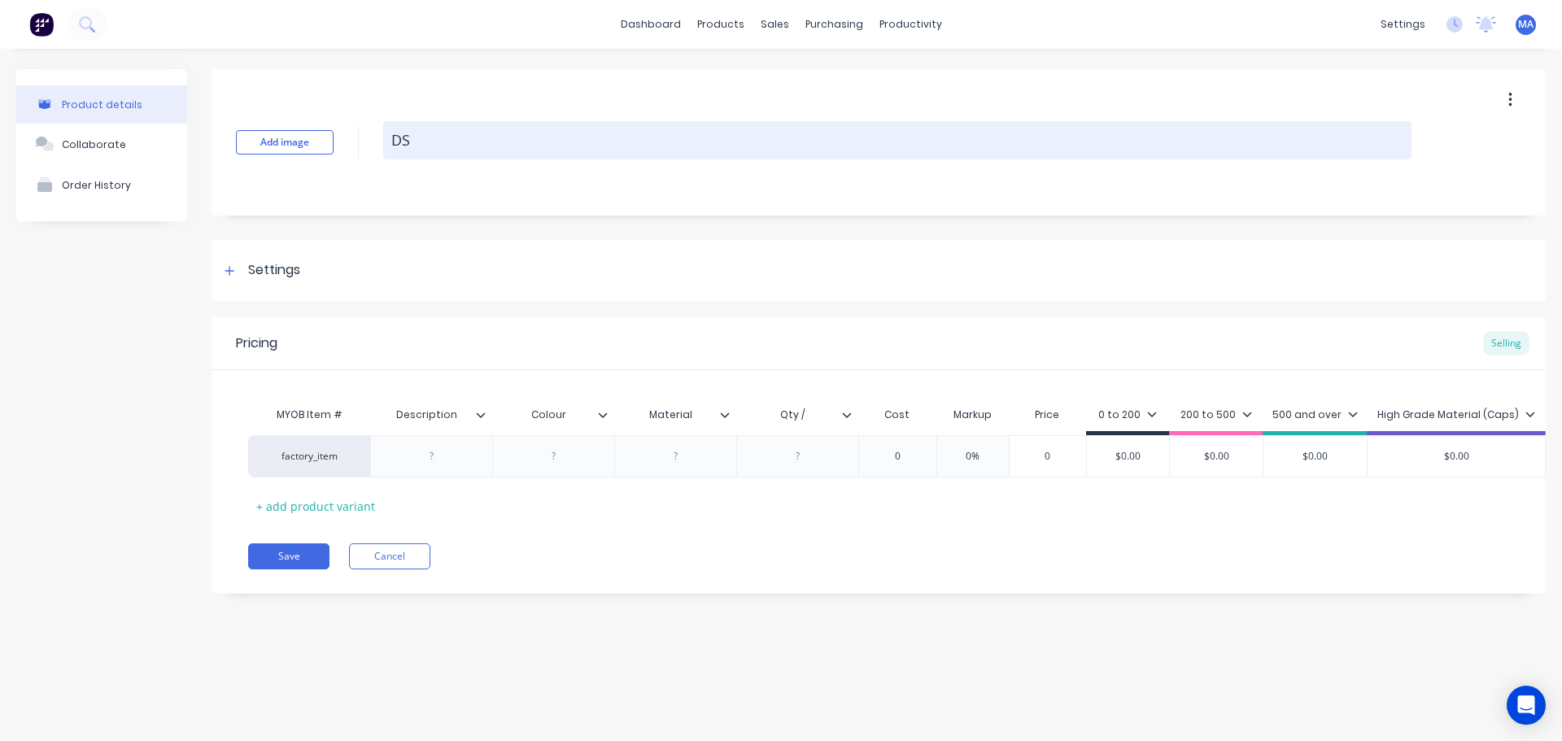
type textarea "x"
type textarea "DS-"
type textarea "x"
type textarea "DS-K"
type textarea "x"
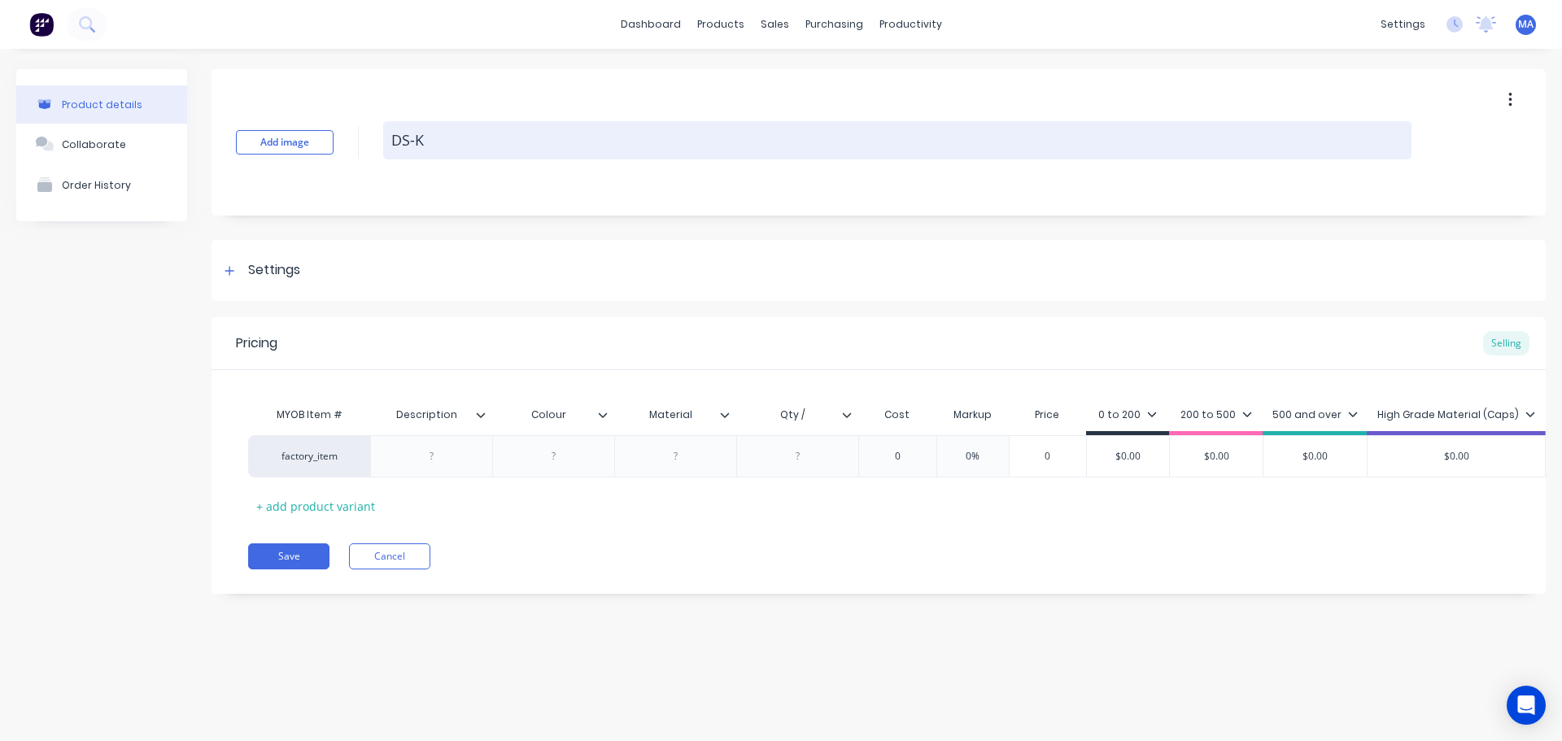
type textarea "DS-KA"
type textarea "x"
type textarea "DS-KA-"
type textarea "x"
type textarea "DS-KA-3"
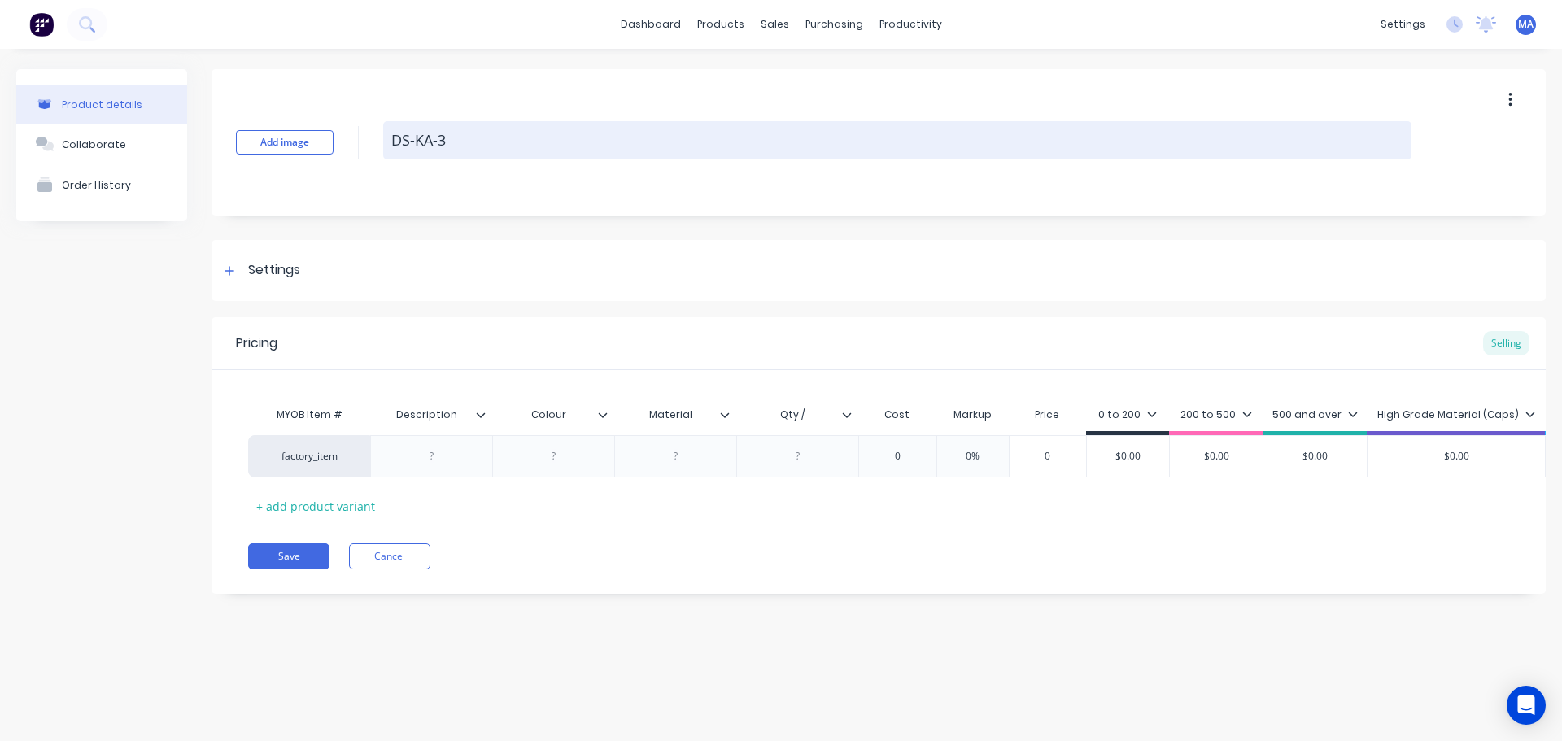
type textarea "x"
type textarea "DS-KA-30"
type textarea "x"
type textarea "DS-KA-30-"
type textarea "x"
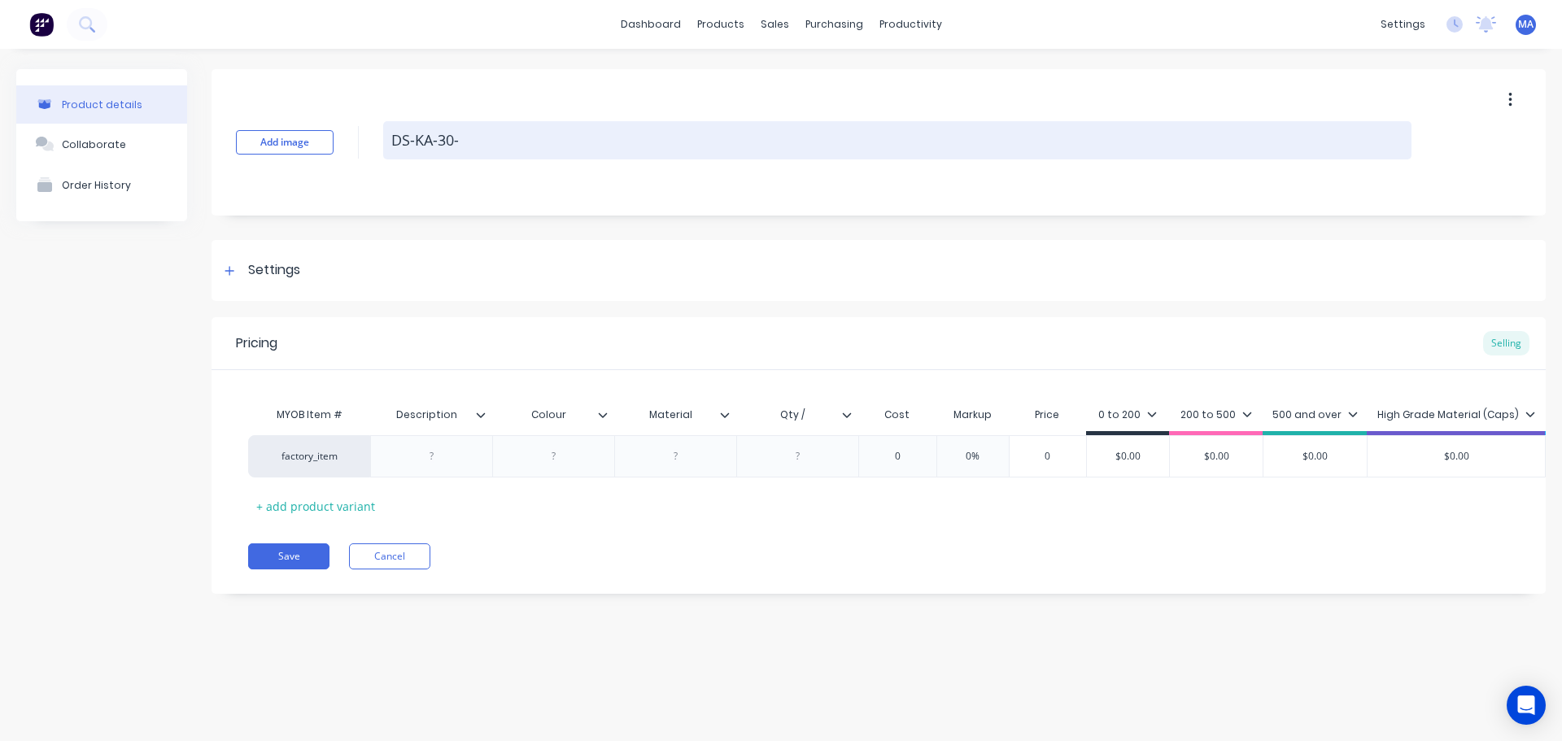
type textarea "DS-KA-30-0"
type textarea "x"
type textarea "DS-KA-30-00"
type textarea "x"
type textarea "DS-KA-30-001"
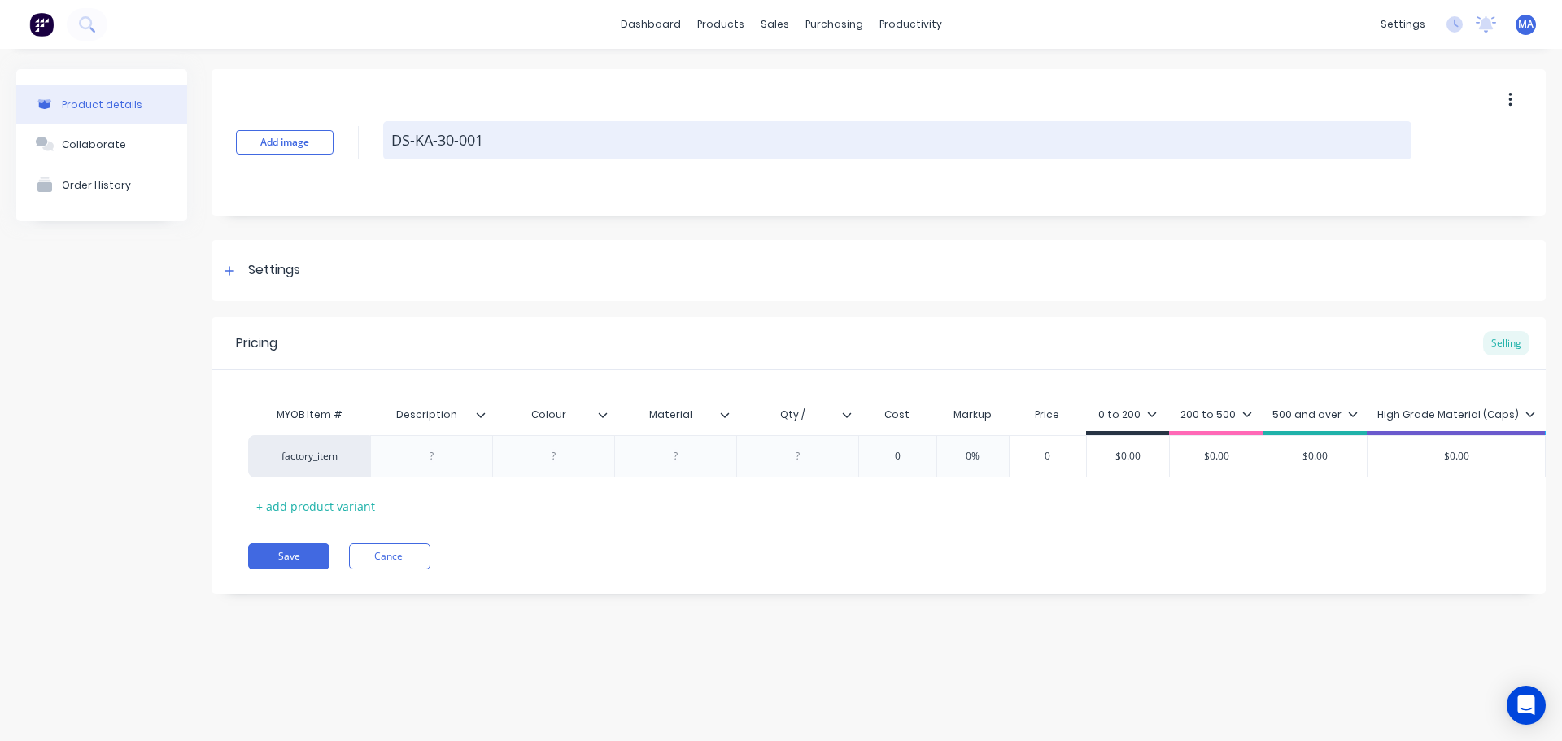
type textarea "x"
type textarea "DS-KA-30-001-"
type textarea "x"
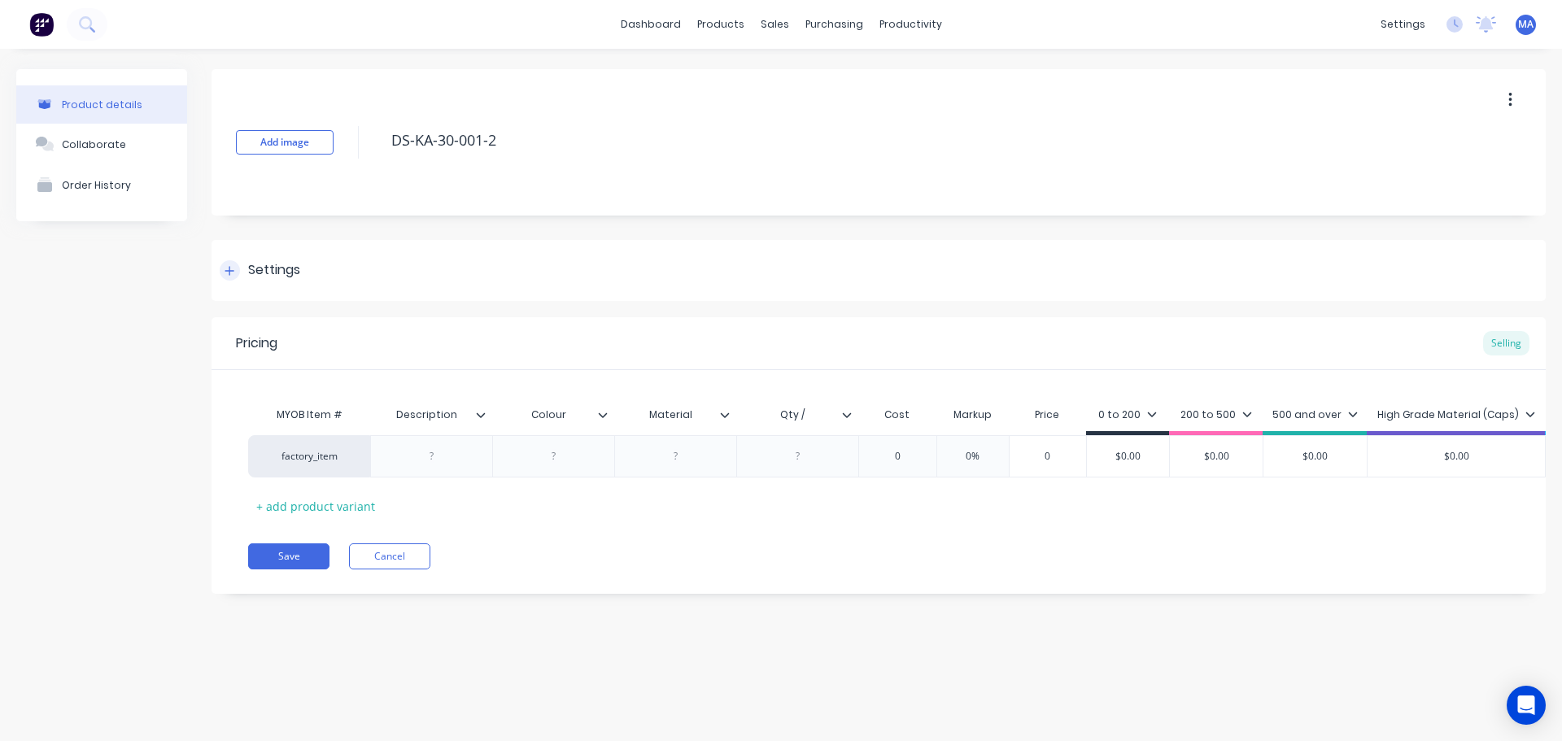
type textarea "DS-KA-30-001-2"
type textarea "x"
type textarea "DS-KA-30-001-2"
click at [347, 267] on div "Settings" at bounding box center [879, 270] width 1334 height 61
type textarea "x"
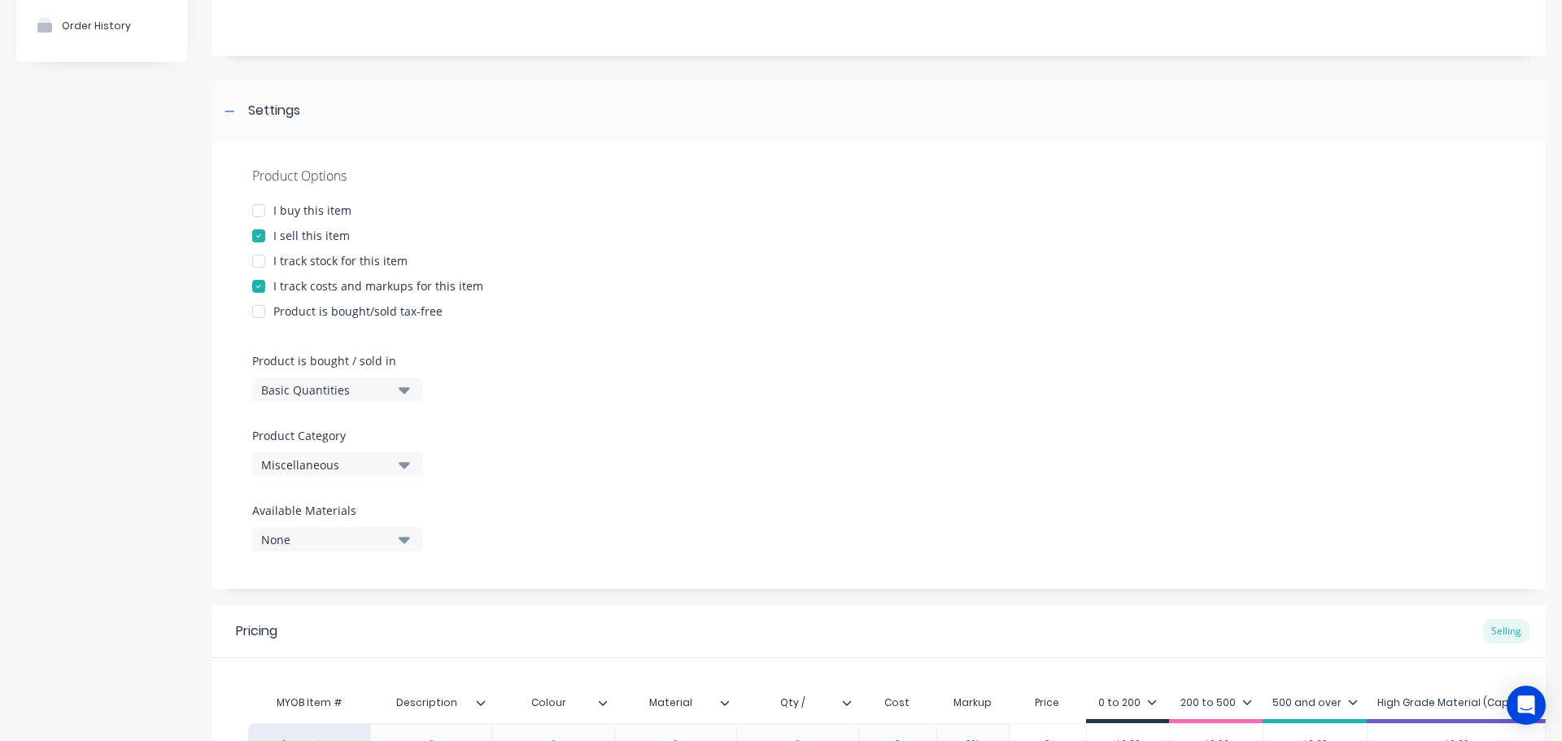
scroll to position [163, 0]
click at [347, 457] on div "Miscellaneous" at bounding box center [326, 461] width 130 height 17
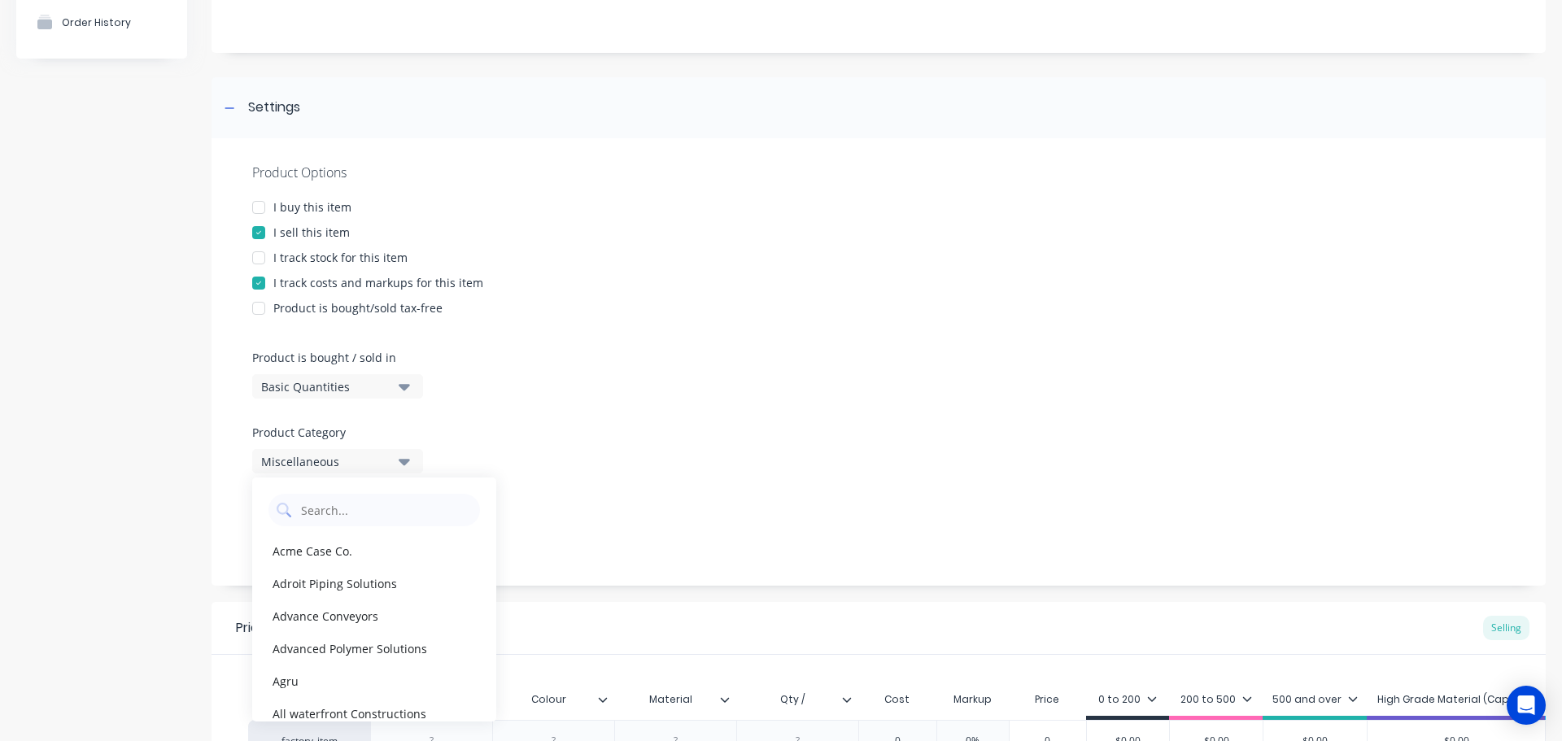
click at [334, 491] on div at bounding box center [374, 506] width 244 height 41
click at [330, 506] on Category "text" at bounding box center [385, 510] width 173 height 33
type Category "ta"
click at [314, 638] on div "Takraf (Tenova)" at bounding box center [374, 648] width 244 height 33
type textarea "x"
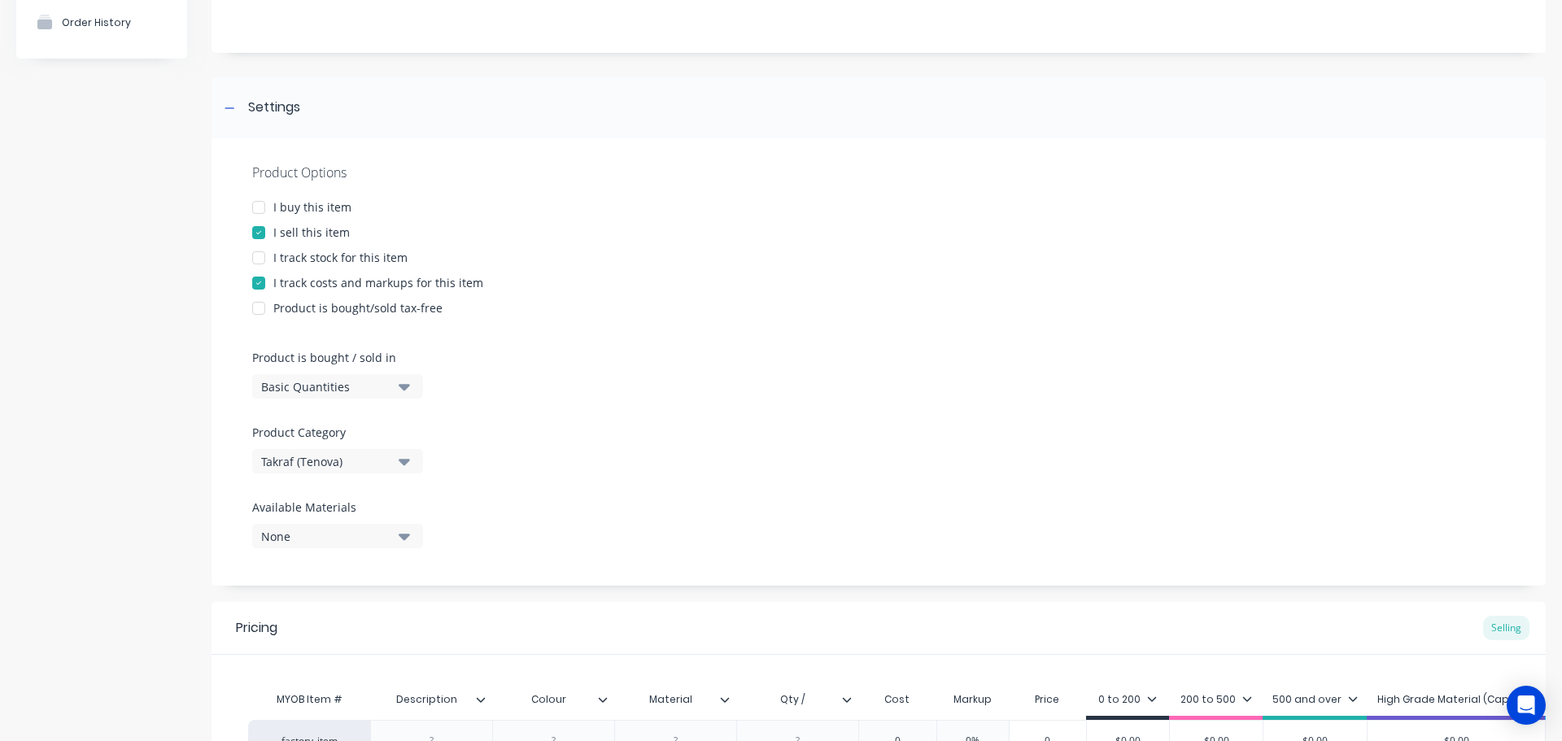
click at [617, 482] on div "Product Options I buy this item I sell this item I track stock for this item I …" at bounding box center [879, 362] width 1334 height 448
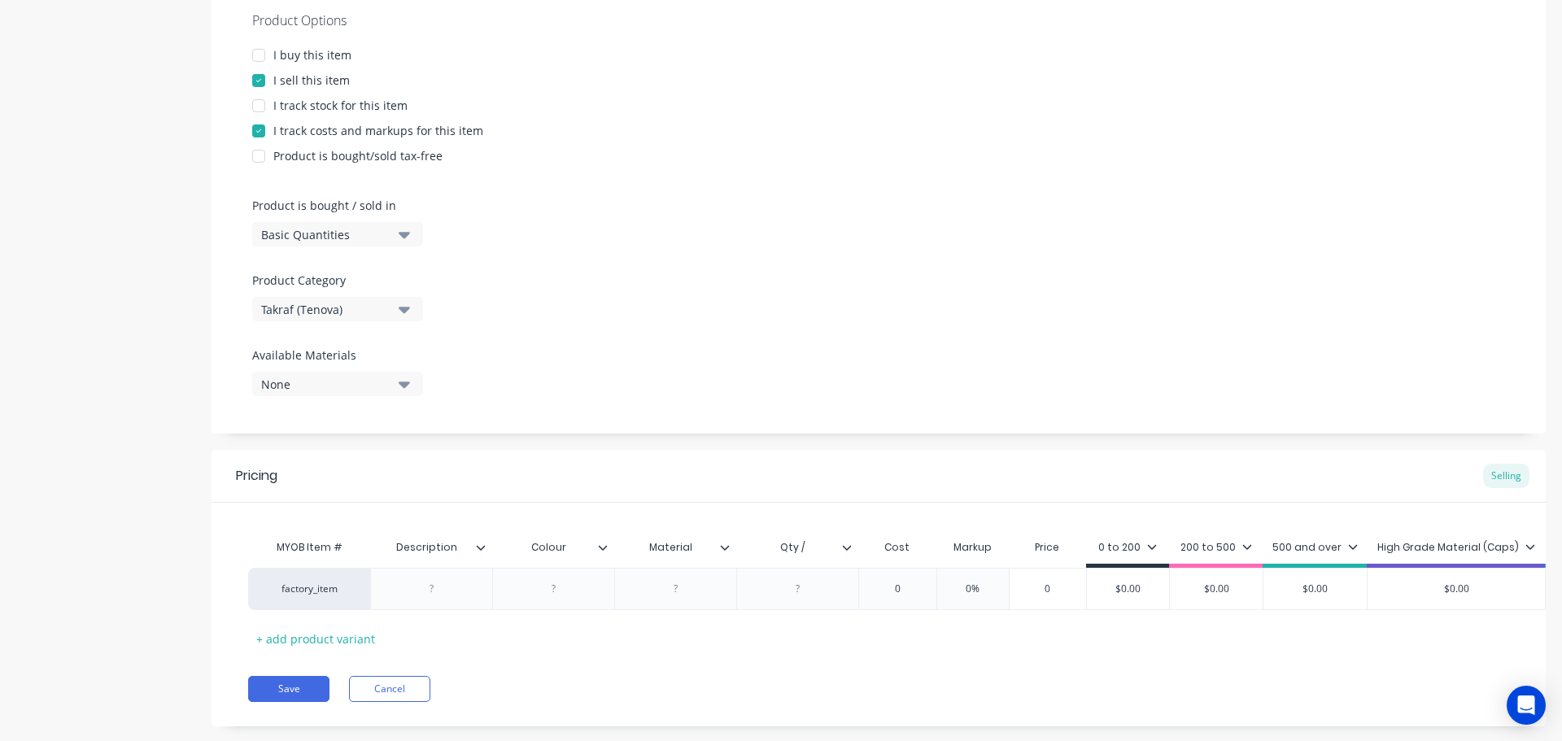
scroll to position [357, 0]
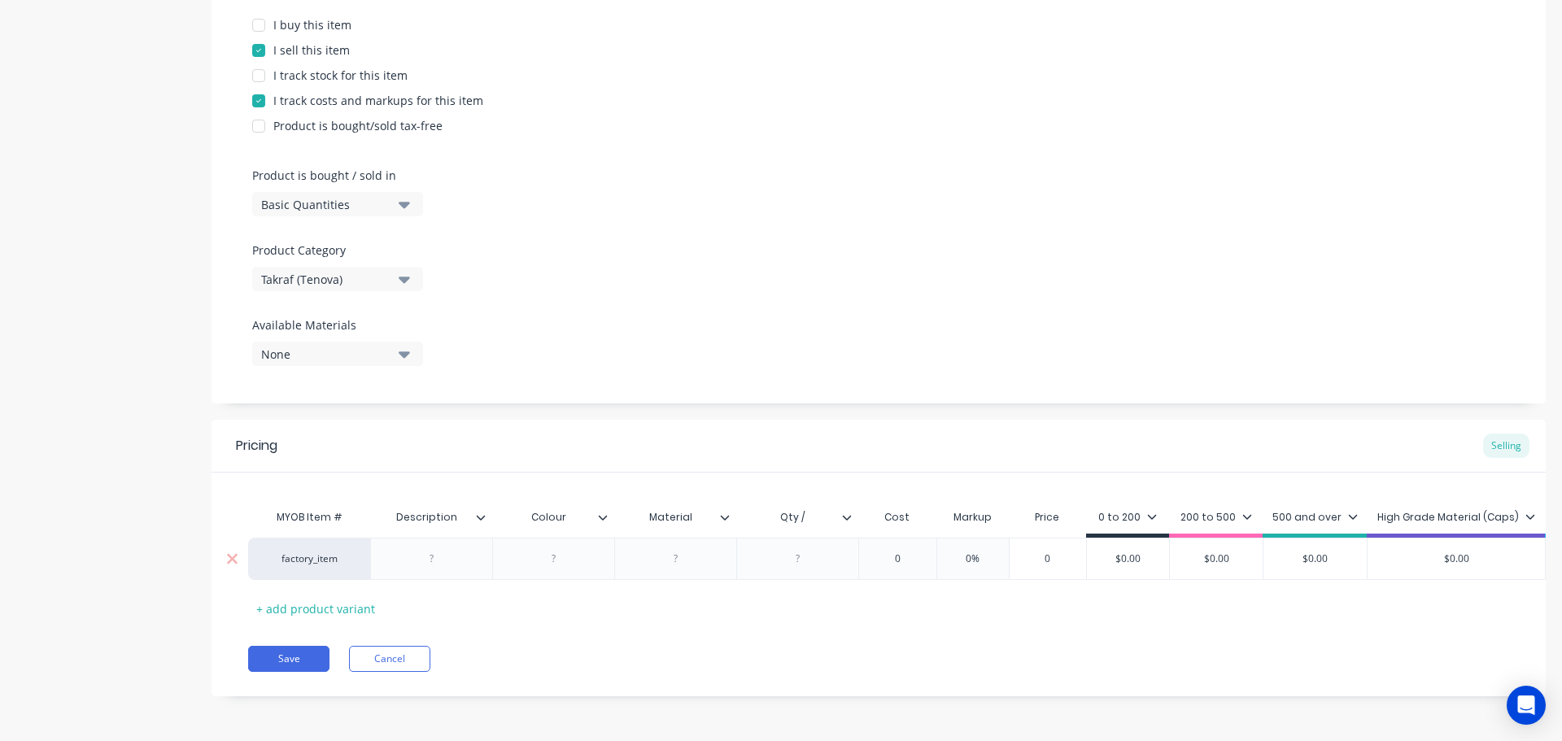
click at [445, 551] on div at bounding box center [431, 558] width 81 height 21
type textarea "x"
click at [468, 510] on input "Description" at bounding box center [426, 517] width 112 height 15
type input "Drawing No."
type textarea "x"
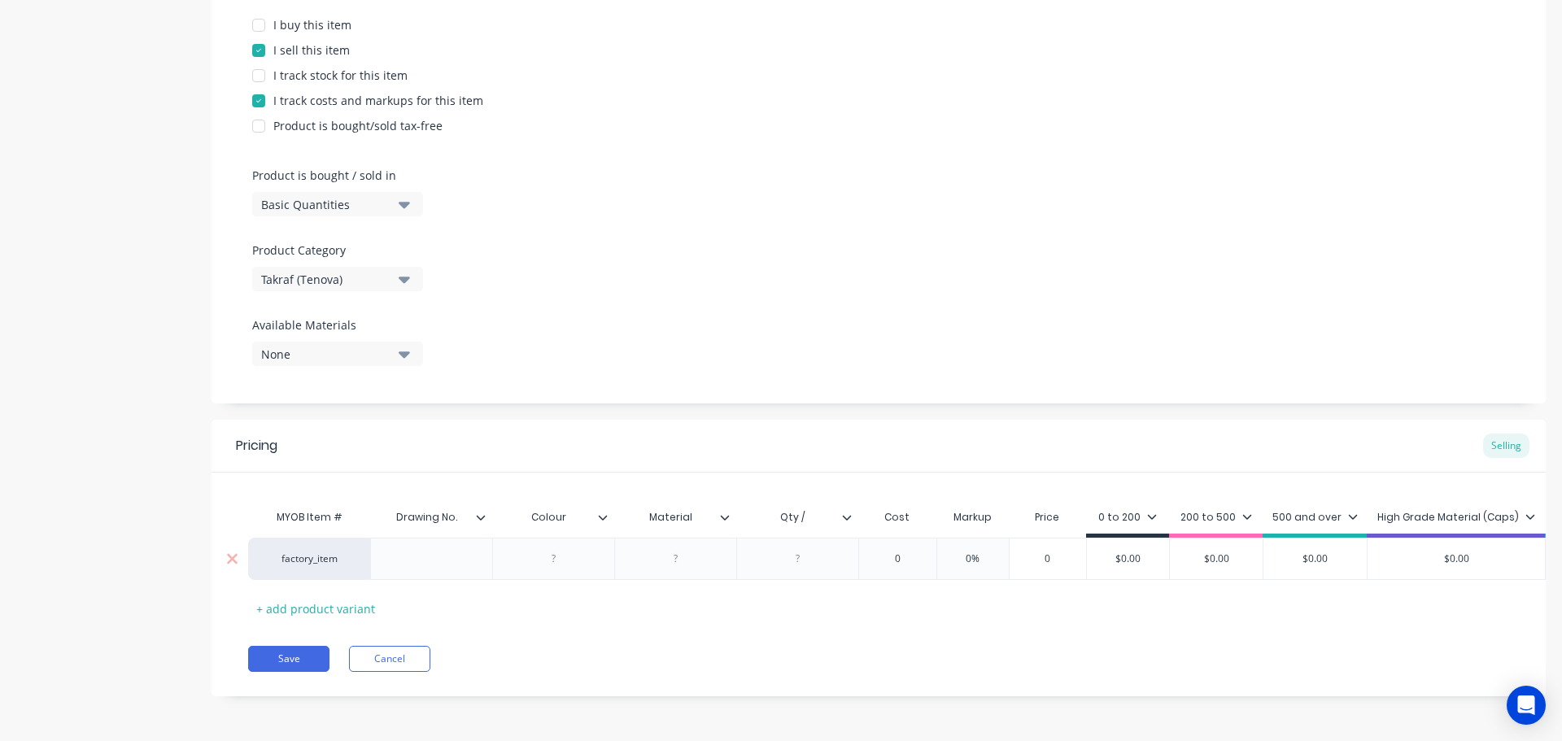
click at [443, 548] on div at bounding box center [431, 558] width 81 height 21
type textarea "x"
drag, startPoint x: 557, startPoint y: 546, endPoint x: 572, endPoint y: 544, distance: 14.7
click at [560, 548] on div at bounding box center [553, 558] width 81 height 21
drag, startPoint x: 605, startPoint y: 557, endPoint x: 593, endPoint y: 557, distance: 11.4
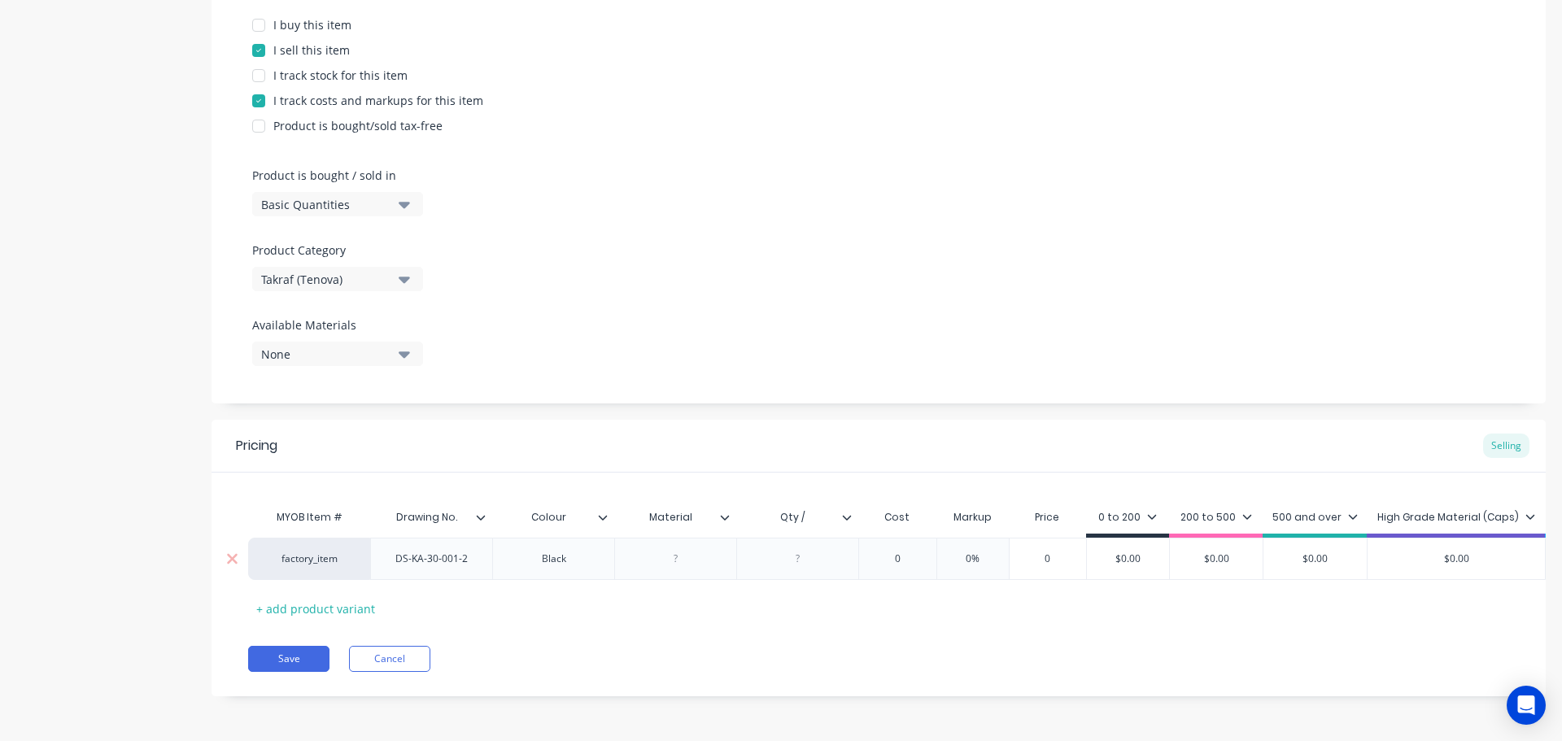
click at [605, 557] on div "Black" at bounding box center [553, 559] width 122 height 42
click at [554, 552] on div "Black/White" at bounding box center [553, 558] width 81 height 21
click at [548, 552] on div "Black/ White" at bounding box center [554, 558] width 82 height 21
type textarea "x"
click at [672, 548] on div at bounding box center [675, 558] width 81 height 21
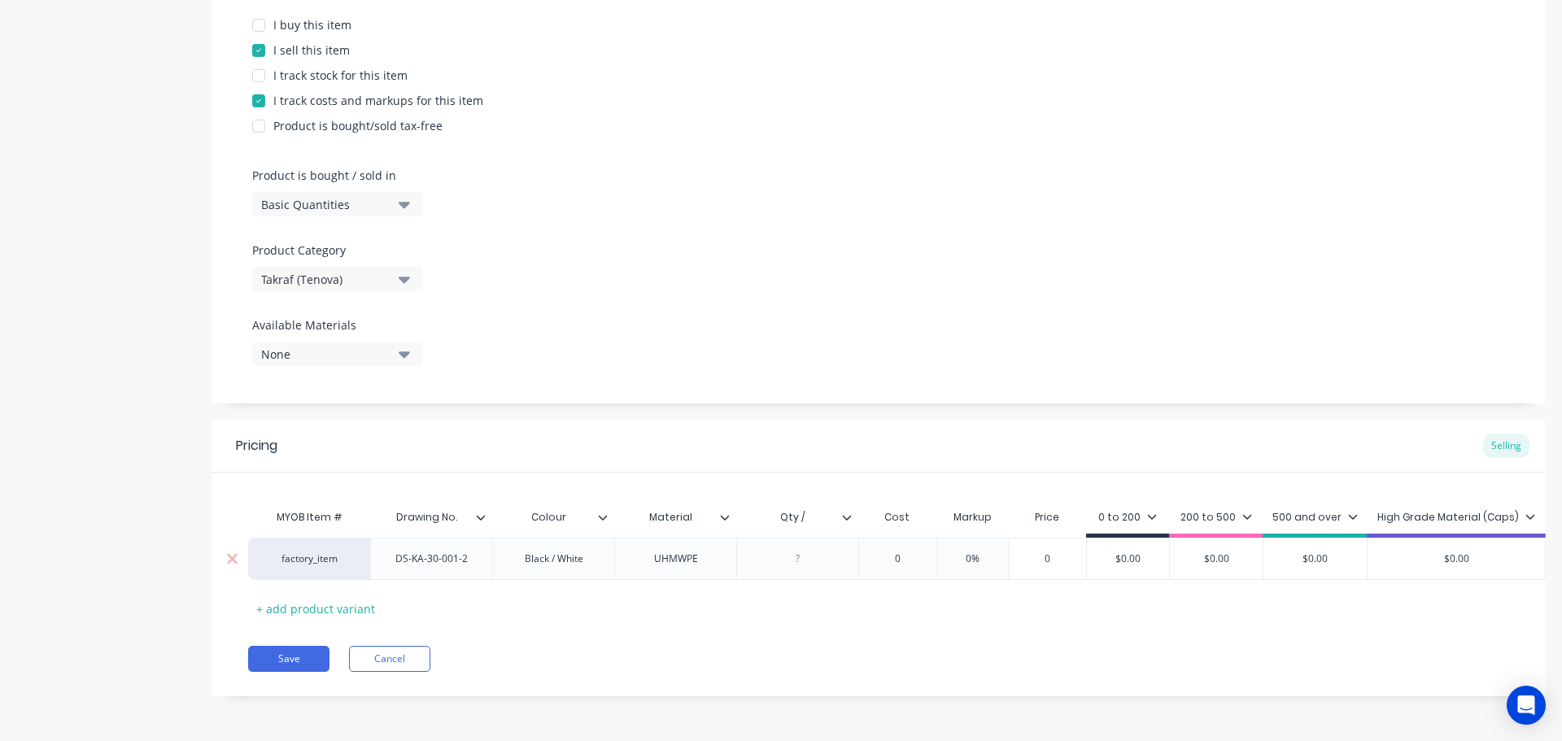
click at [821, 538] on div at bounding box center [797, 559] width 122 height 42
type textarea "x"
click at [823, 510] on input "Qty /" at bounding box center [792, 517] width 112 height 15
type input "Qty / sheet"
click at [803, 551] on div at bounding box center [798, 558] width 81 height 21
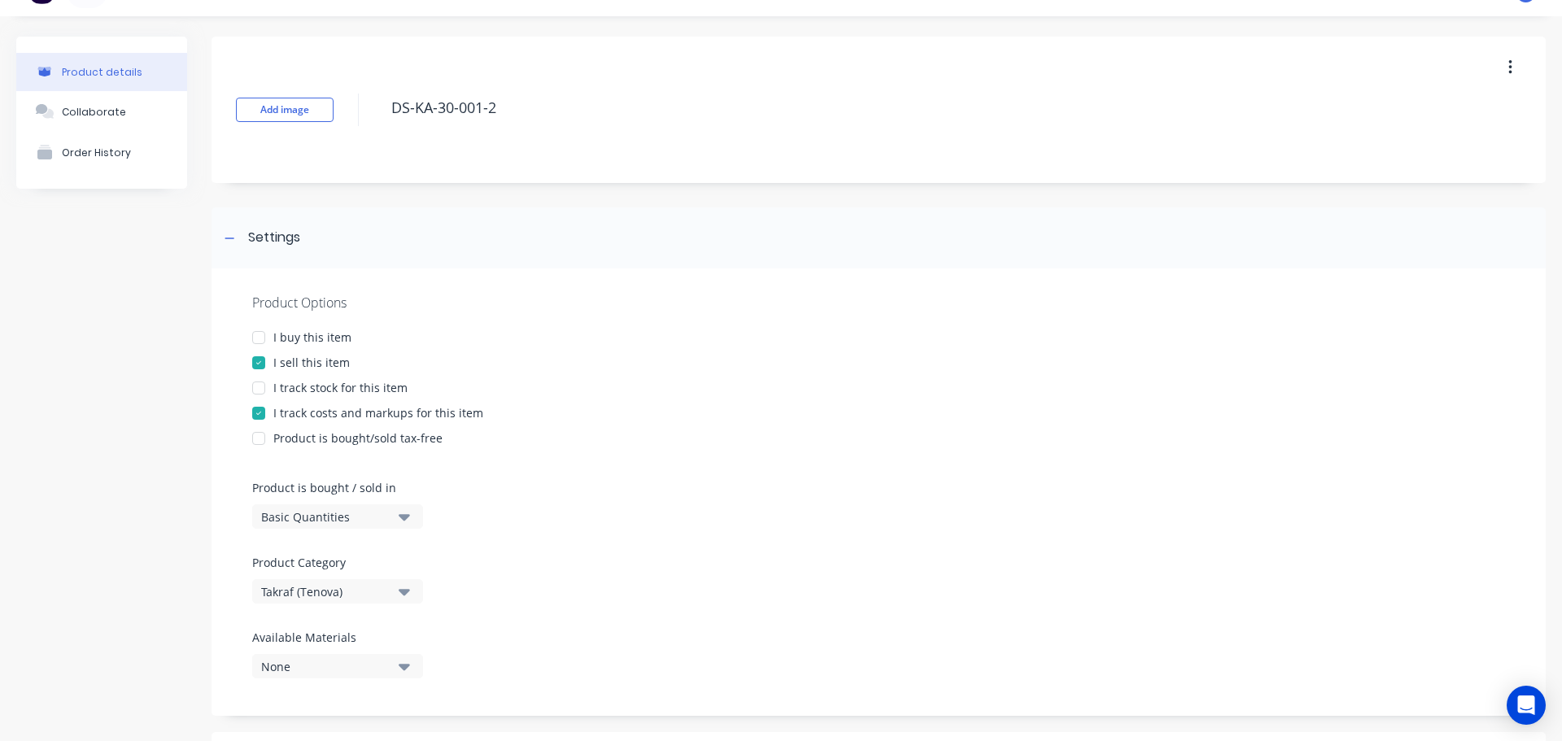
scroll to position [32, 0]
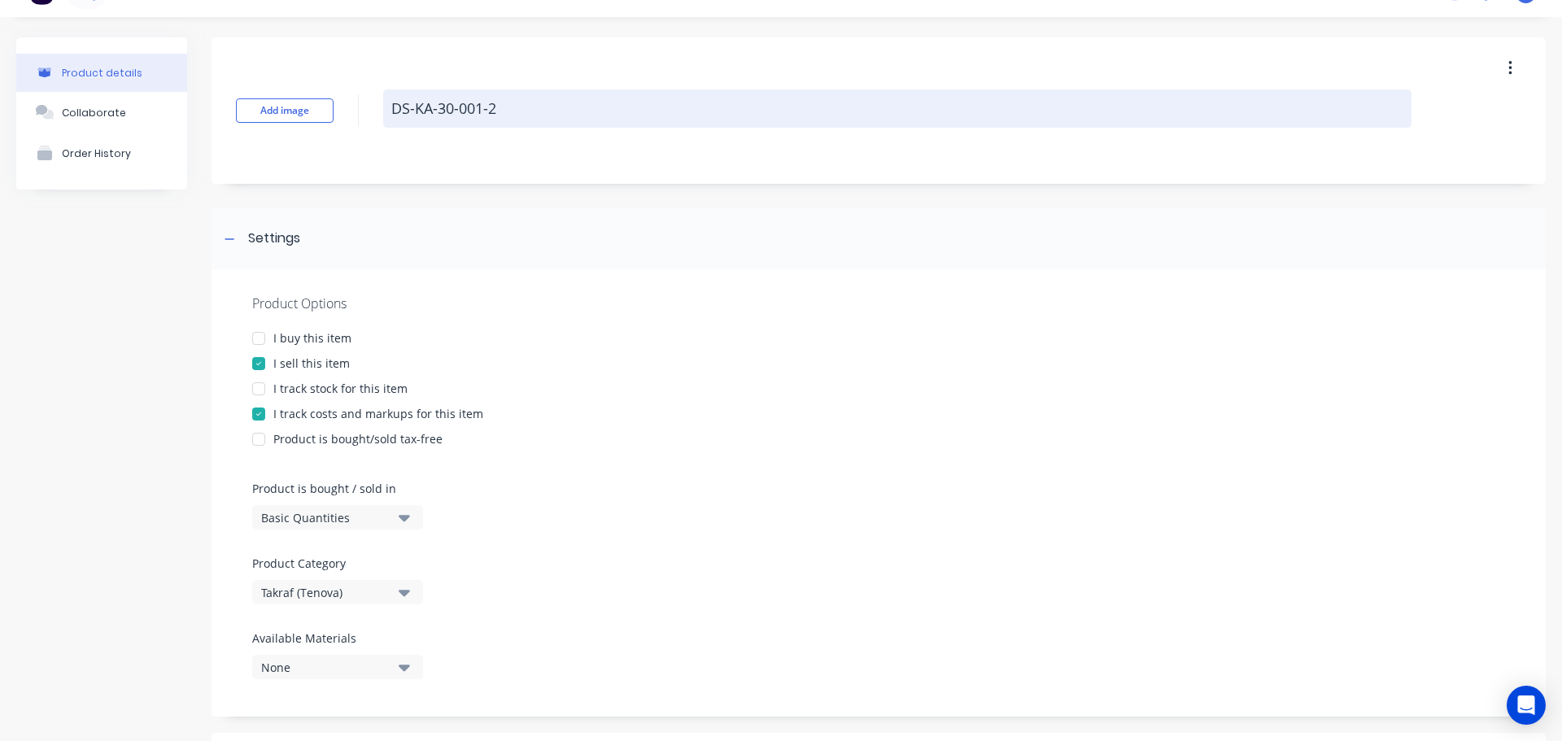
click at [537, 107] on textarea "DS-KA-30-001-2" at bounding box center [897, 109] width 1029 height 38
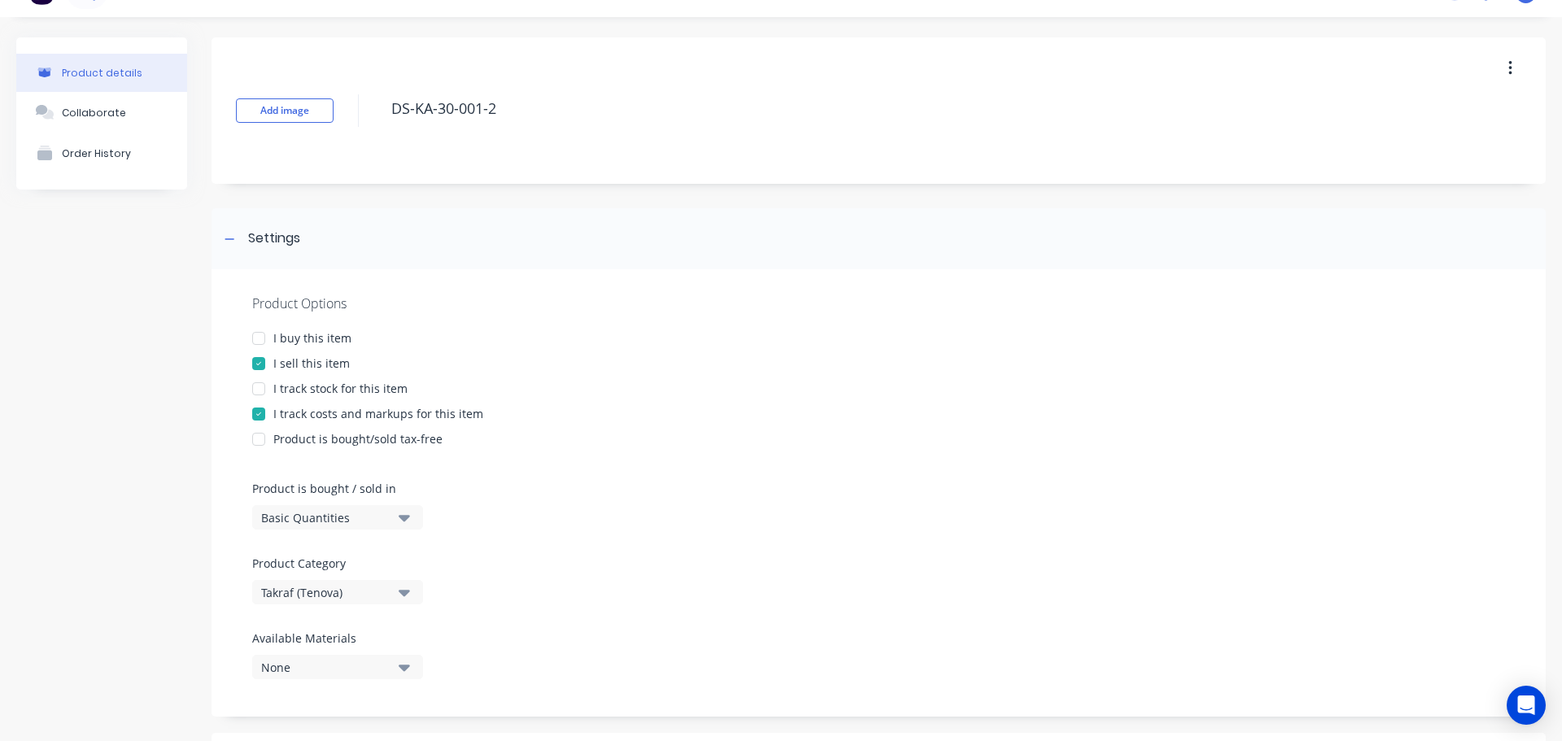
drag, startPoint x: 516, startPoint y: 112, endPoint x: 357, endPoint y: 123, distance: 159.0
click at [358, 122] on div "Add image DS-KA-30-001-2" at bounding box center [879, 110] width 1334 height 146
type textarea "x"
type textarea "C"
type textarea "x"
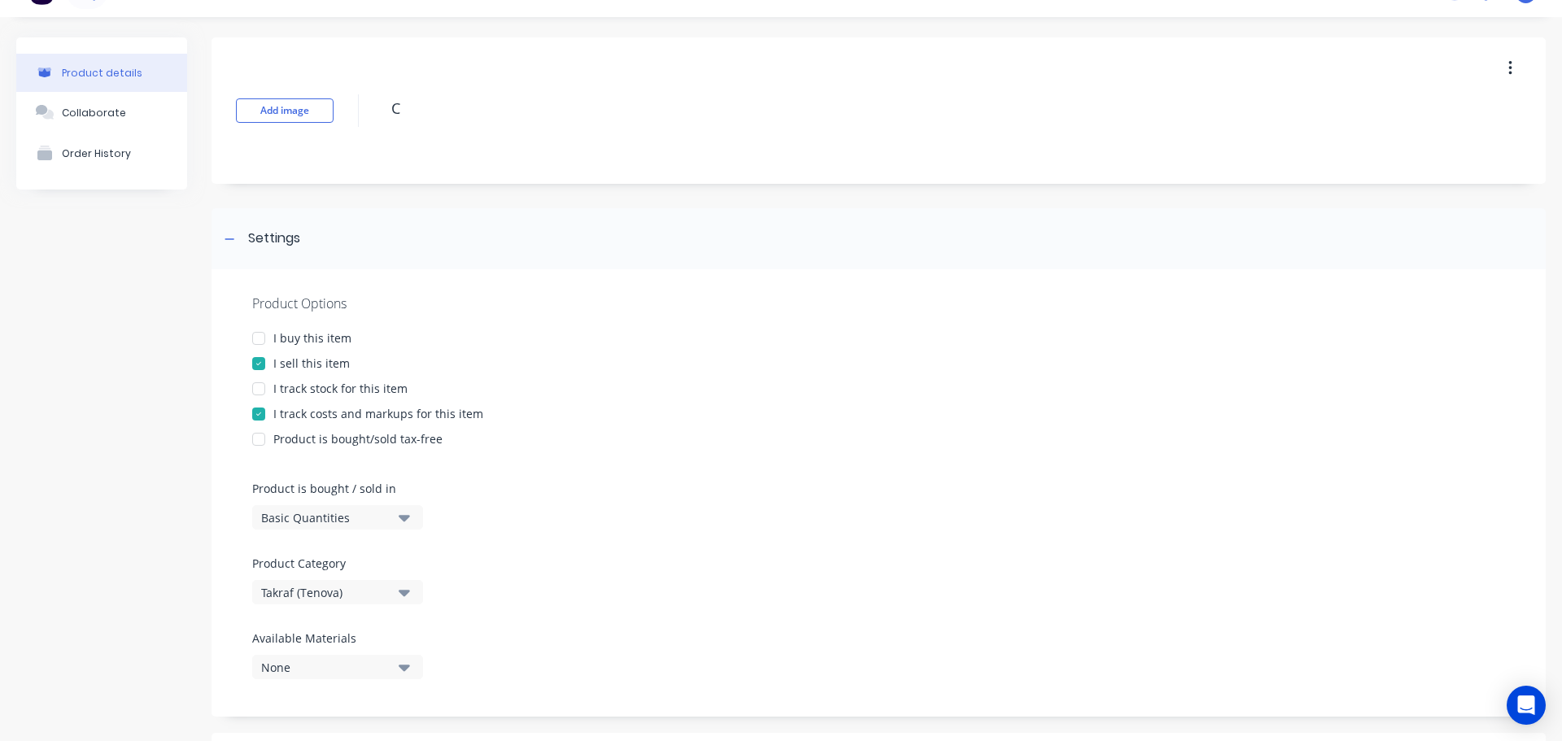
type textarea "Cl"
type textarea "x"
type textarea "Clo"
type textarea "x"
type textarea "Clot"
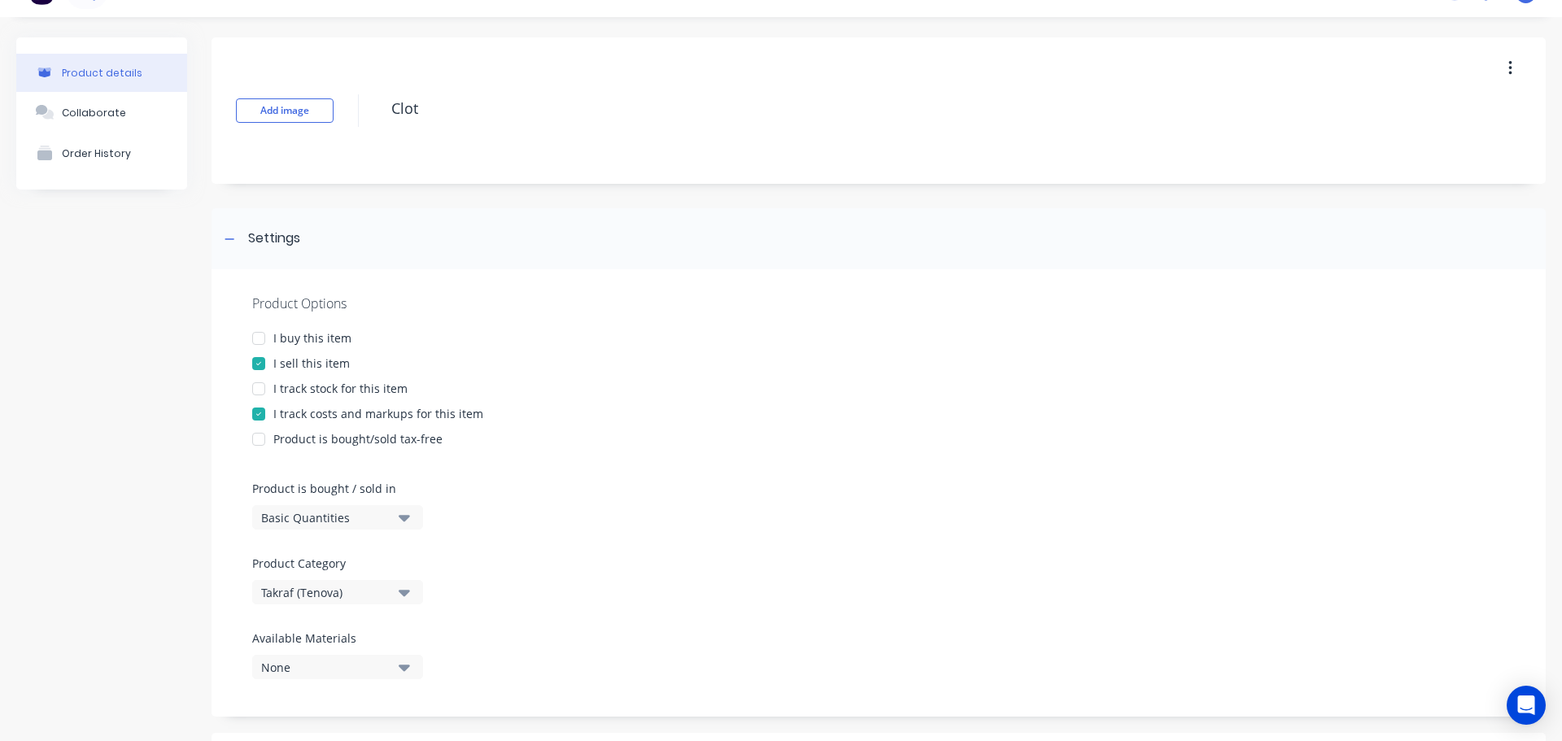
type textarea "x"
type textarea "Cloth"
type textarea "x"
type textarea "Cloth"
type textarea "x"
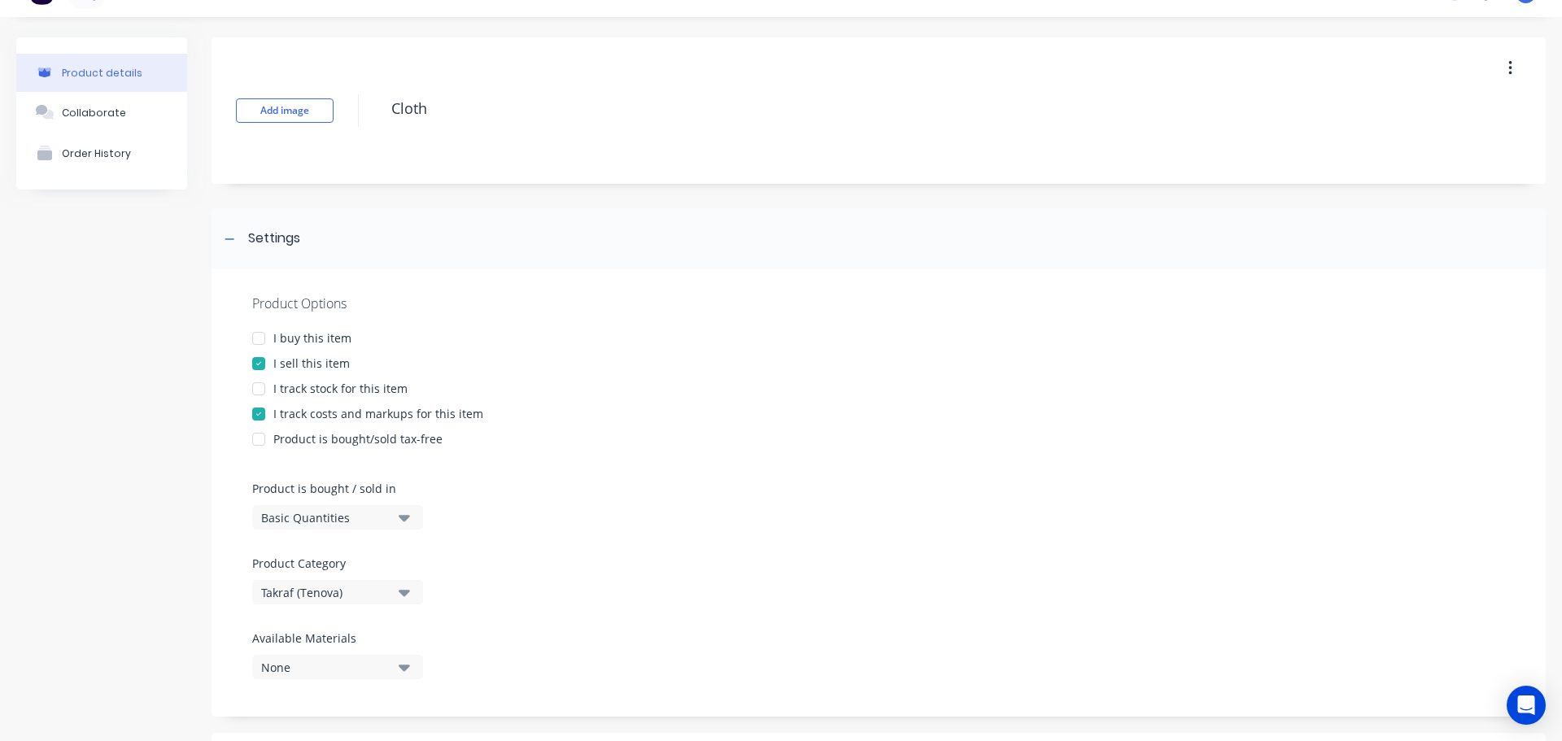
type textarea "Cloth T"
type textarea "x"
type textarea "Cloth Te"
type textarea "x"
type textarea "Cloth Ten"
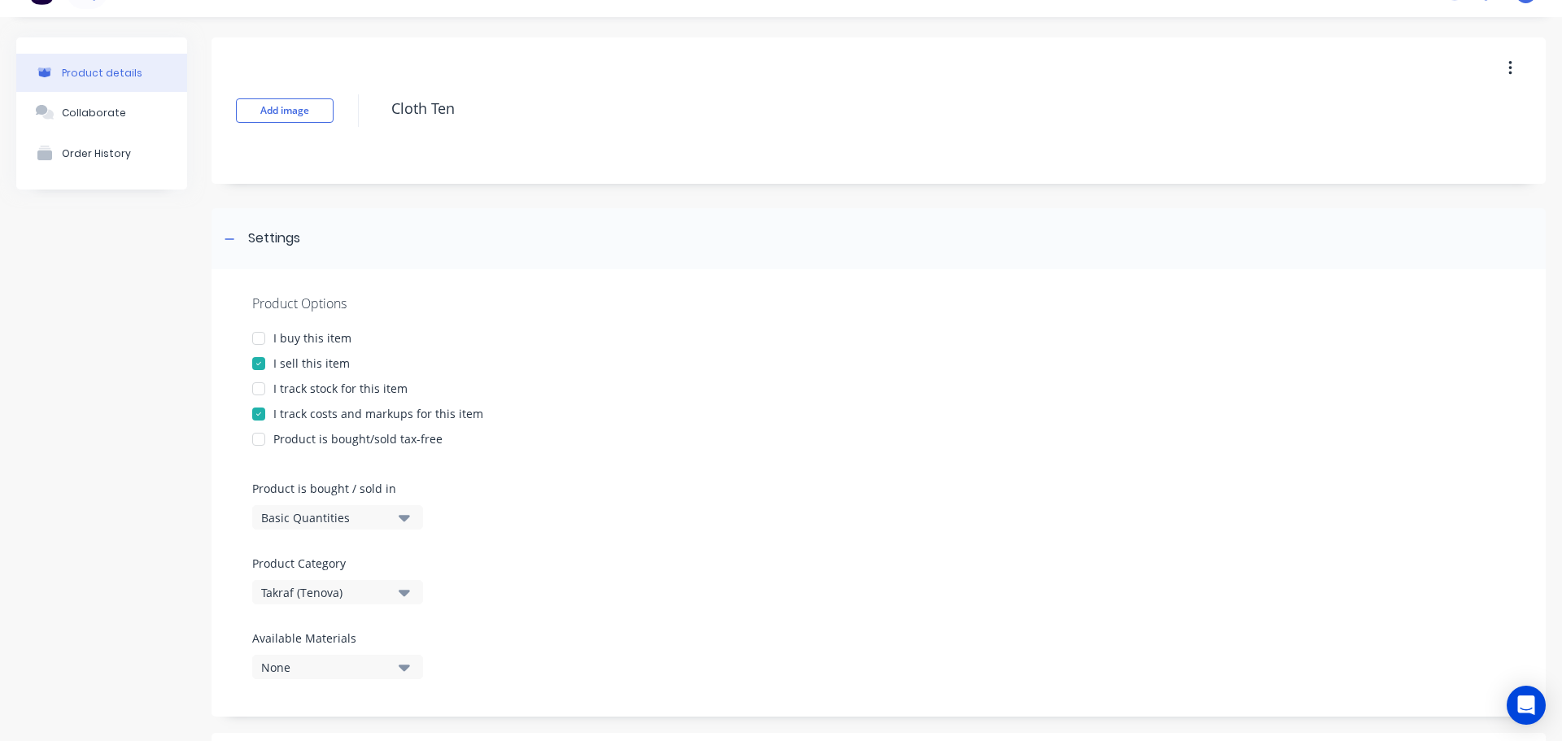
type textarea "x"
type textarea "Cloth Tens"
type textarea "x"
type textarea "Cloth Tensi"
type textarea "x"
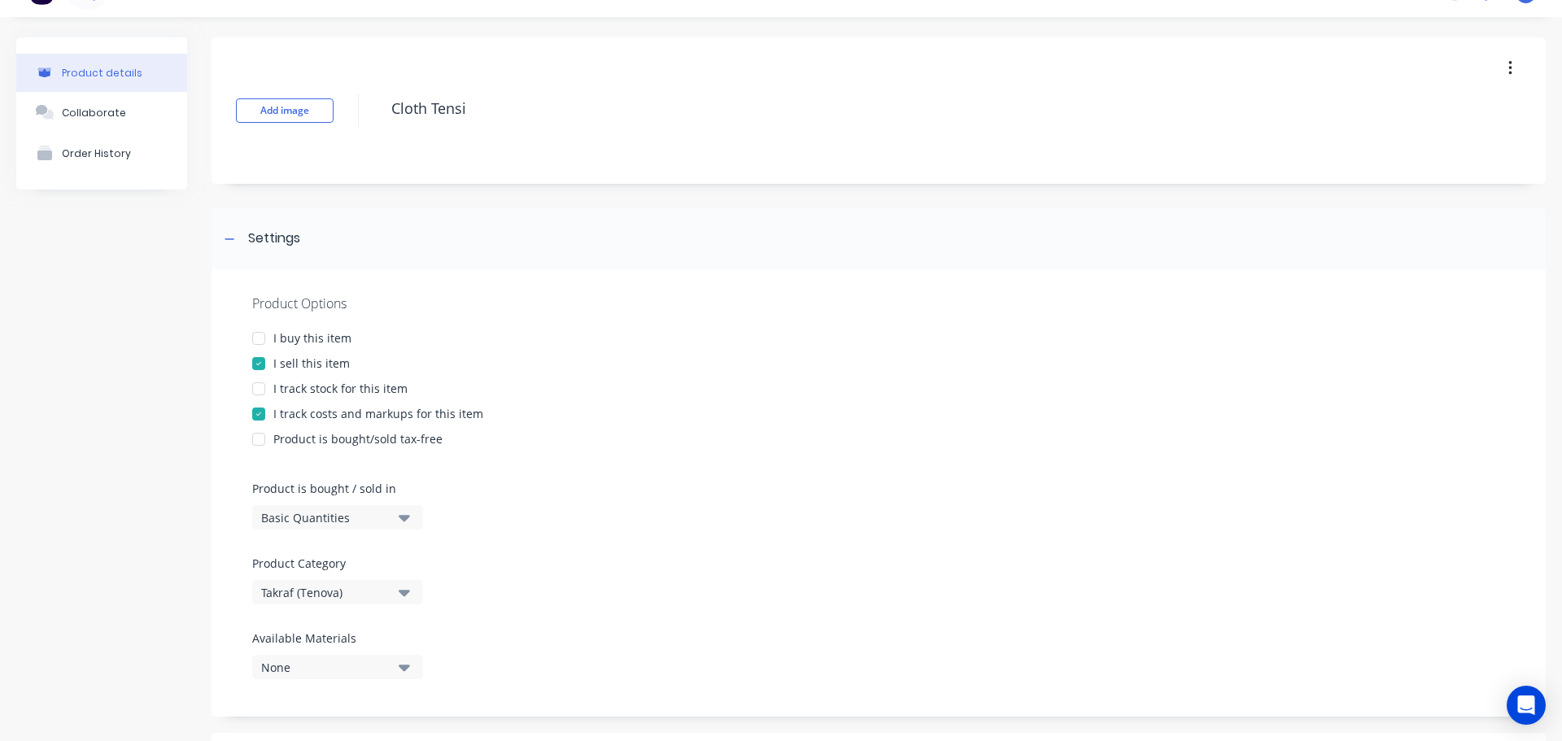
type textarea "Cloth Tensio"
type textarea "x"
type textarea "Cloth Tension"
type textarea "x"
type textarea "Cloth Tension"
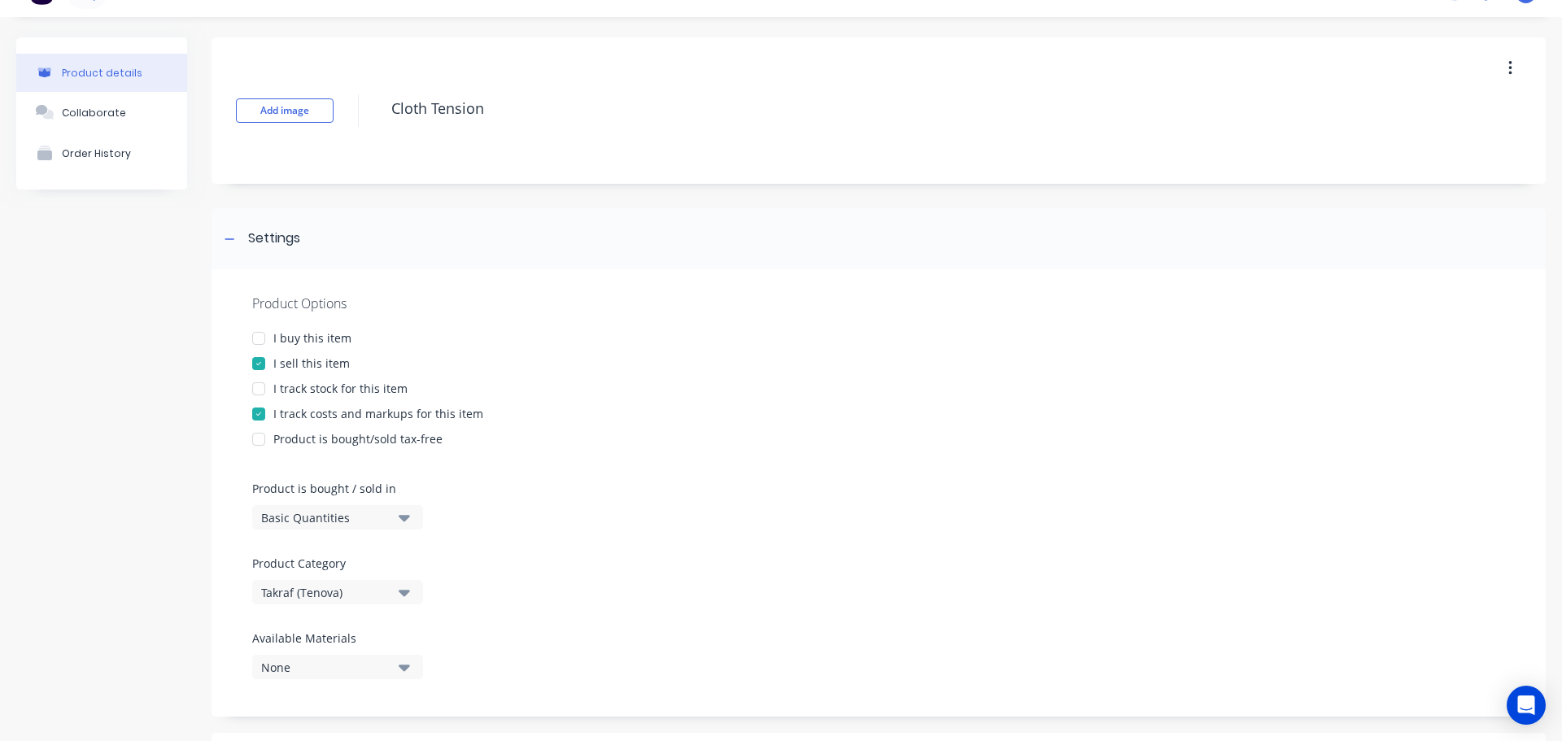
type textarea "x"
type textarea "Cloth Tension R"
type textarea "x"
type textarea "Cloth Tension Ro"
type textarea "x"
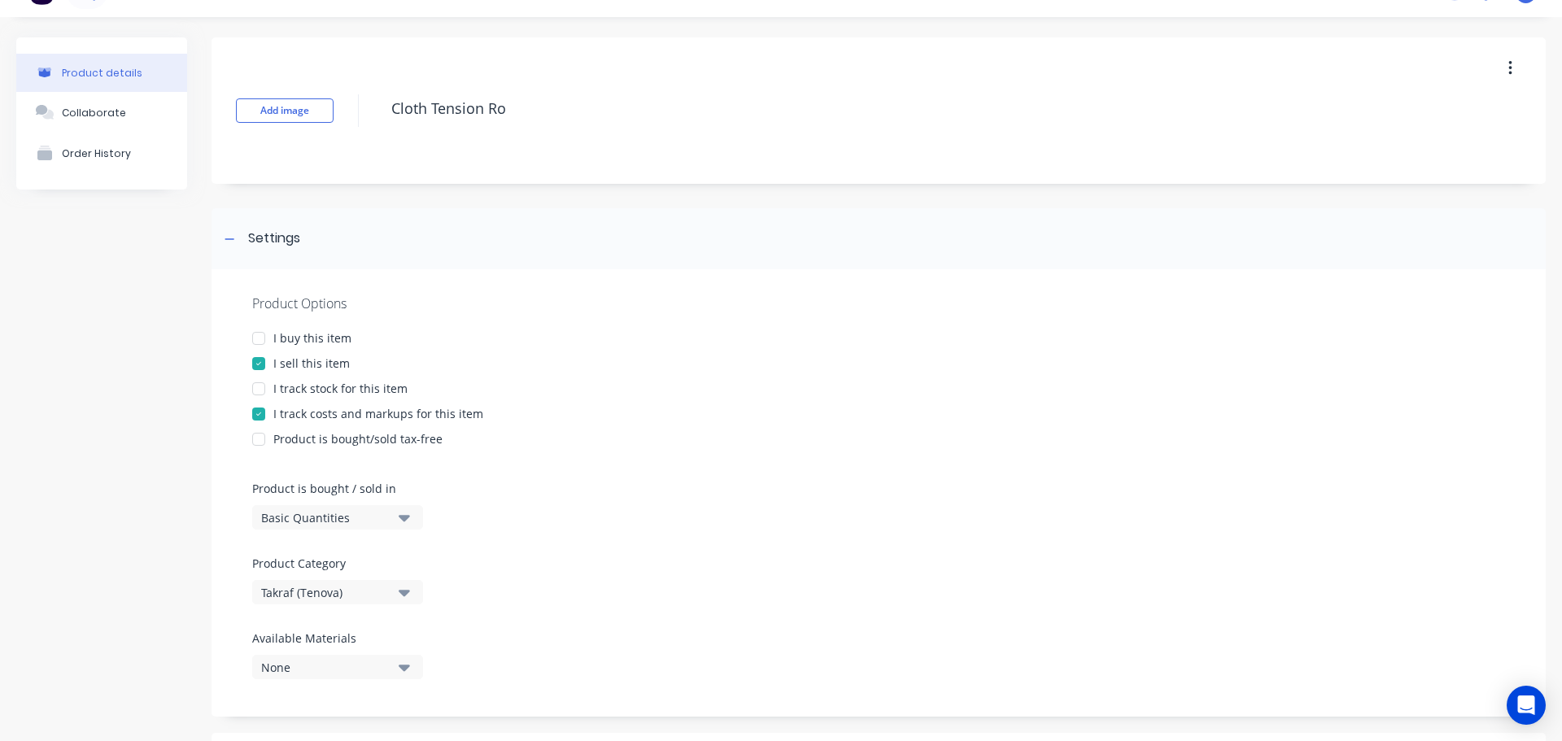
type textarea "Cloth Tension Rol"
type textarea "x"
type textarea "Cloth Tension Roll"
type textarea "x"
type textarea "Cloth Tension Rolle"
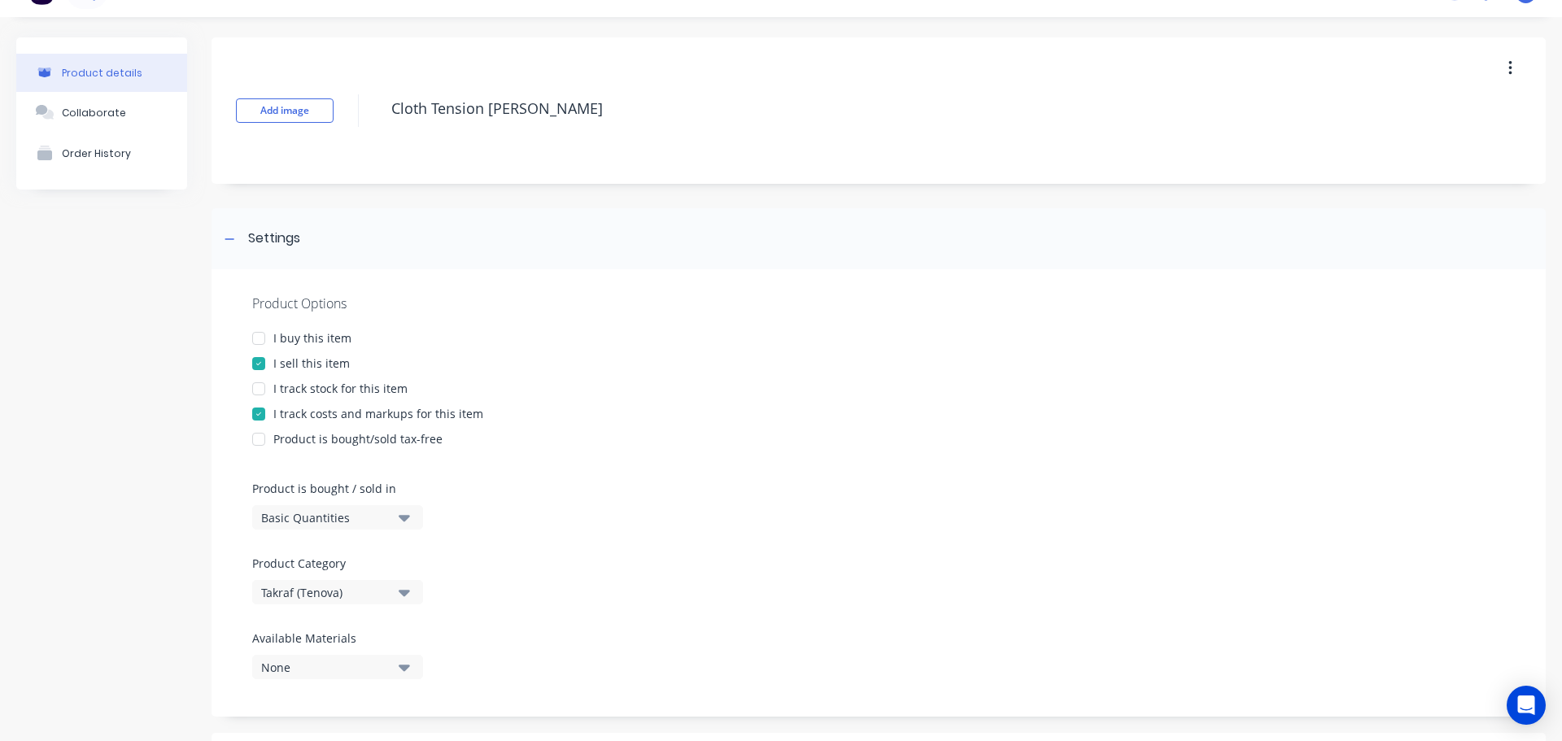
type textarea "x"
type textarea "Cloth Tension Roller"
type textarea "x"
type textarea "Cloth Tension Roller"
type textarea "x"
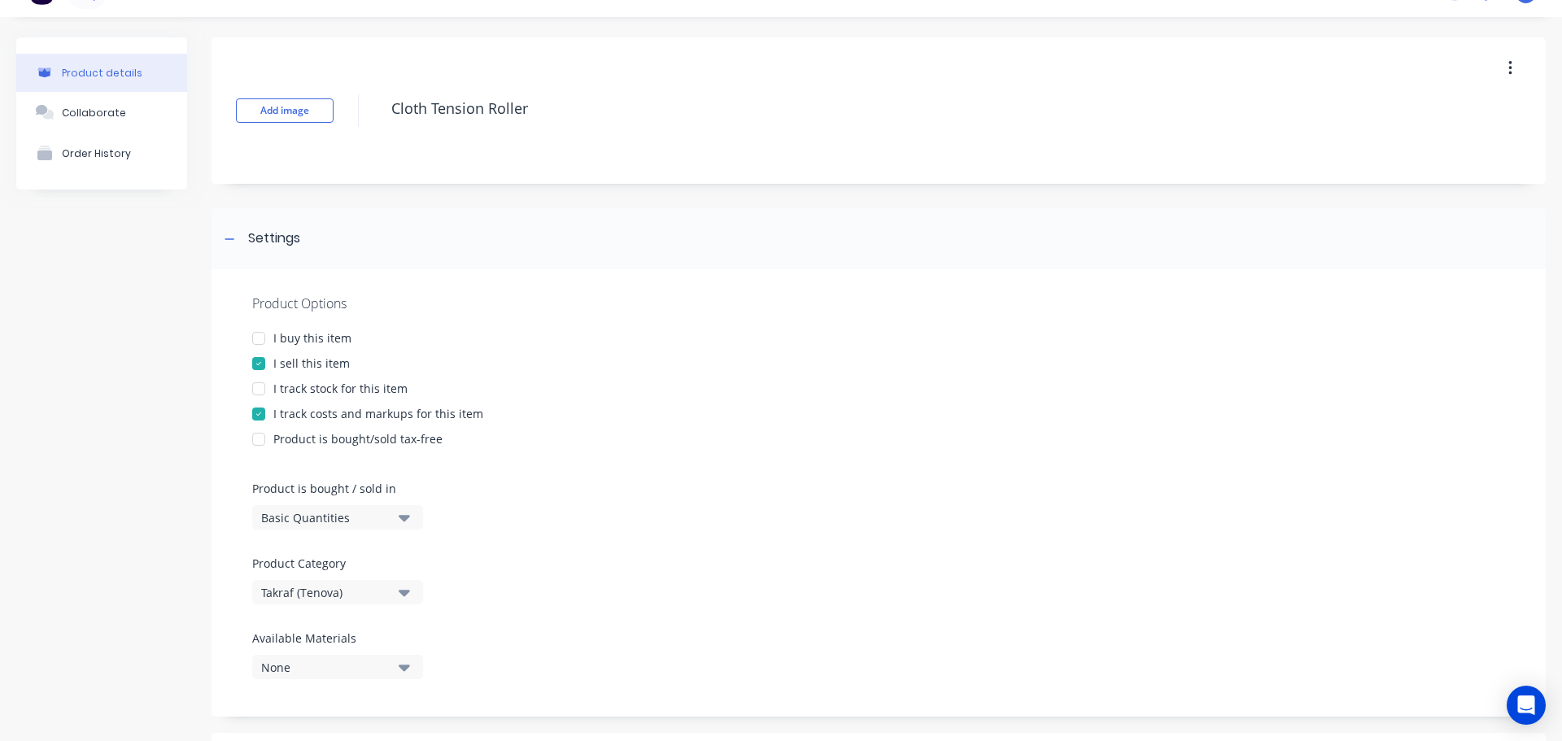
type textarea "Cloth Tension Roller G"
type textarea "x"
type textarea "Cloth Tension Roller Gu"
type textarea "x"
type textarea "Cloth Tension Roller Gui"
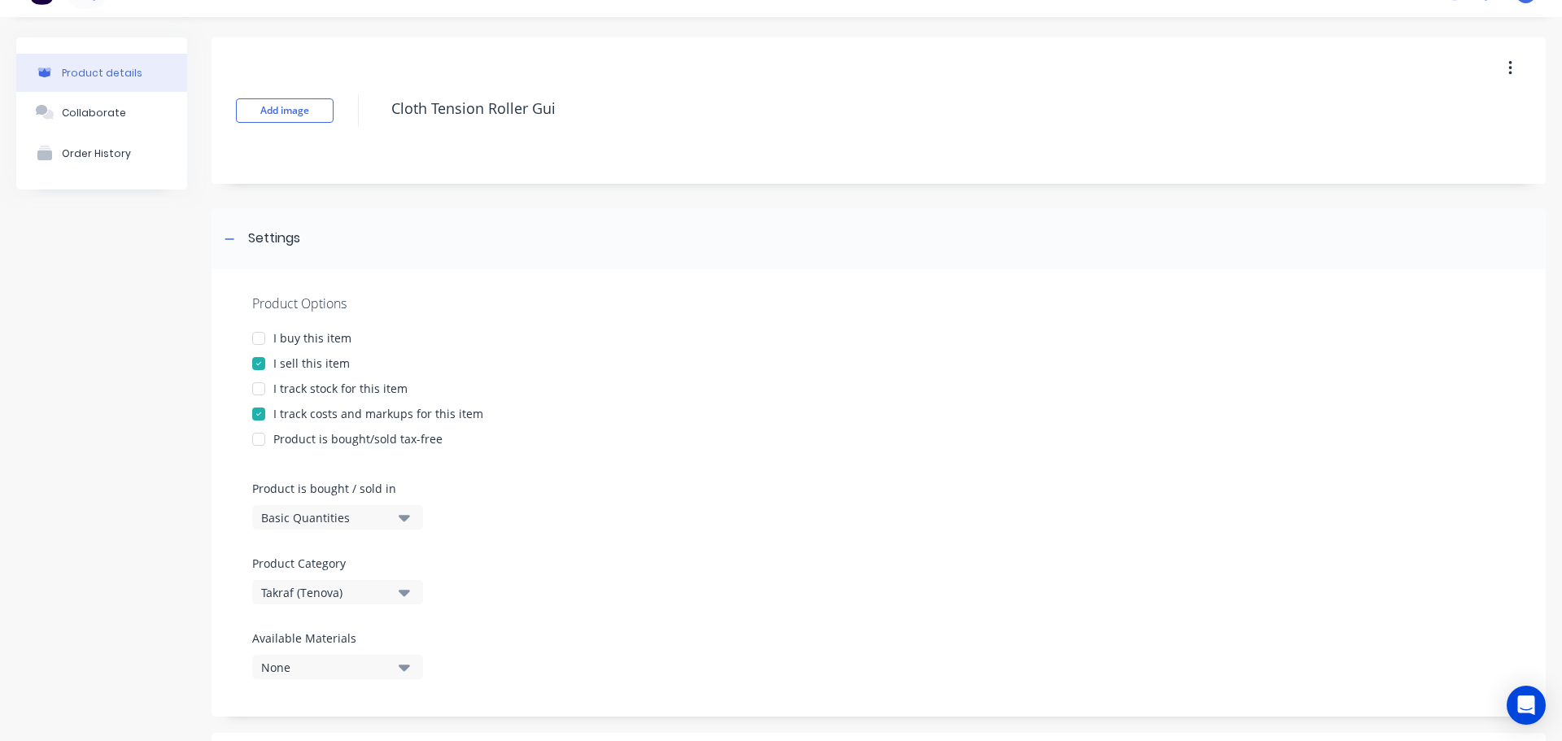
type textarea "x"
type textarea "Cloth Tension Roller Guide"
type textarea "x"
type textarea "Cloth Tension Roller Guides"
type textarea "x"
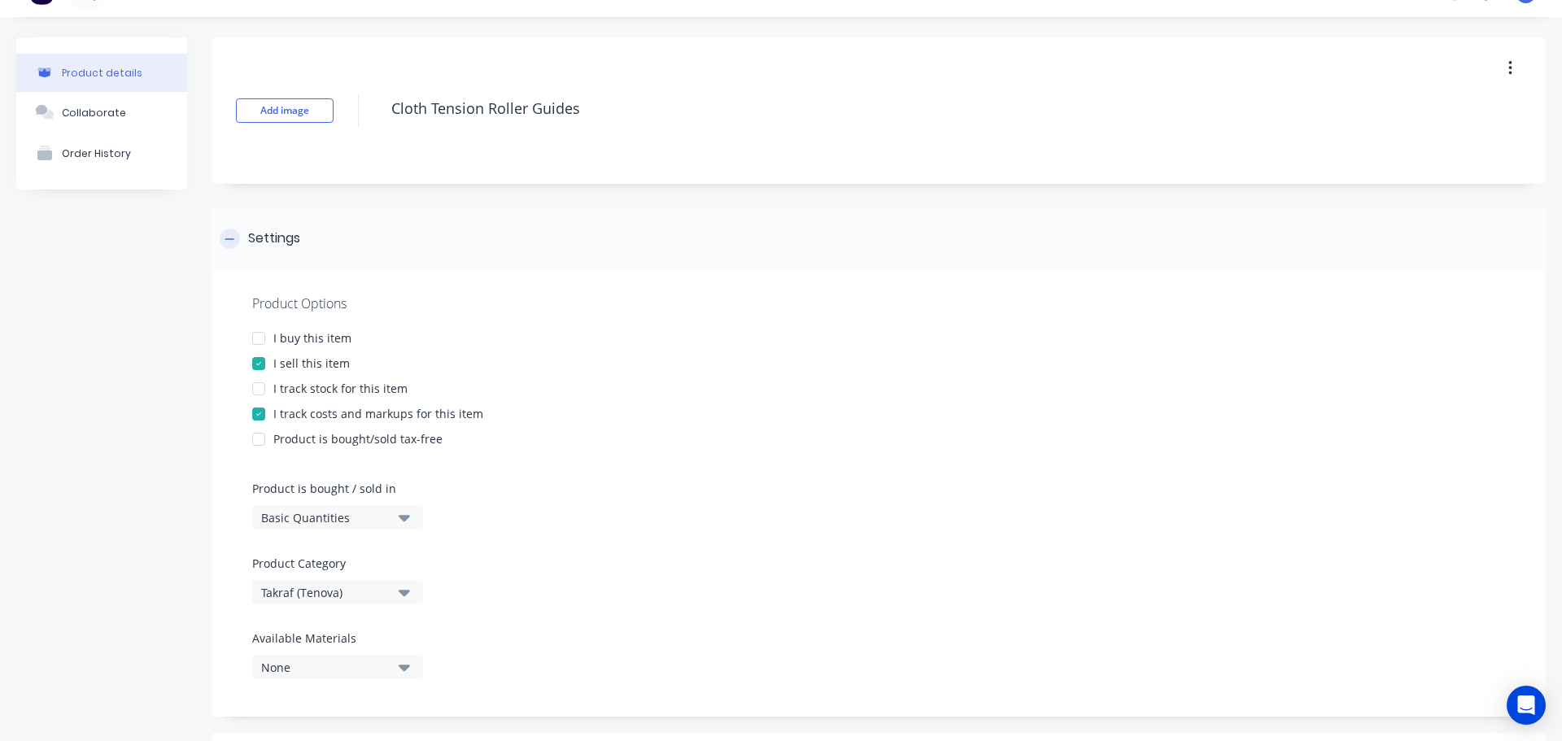
type textarea "Cloth Tension Roller Guides"
click at [497, 211] on div "Settings" at bounding box center [879, 238] width 1334 height 61
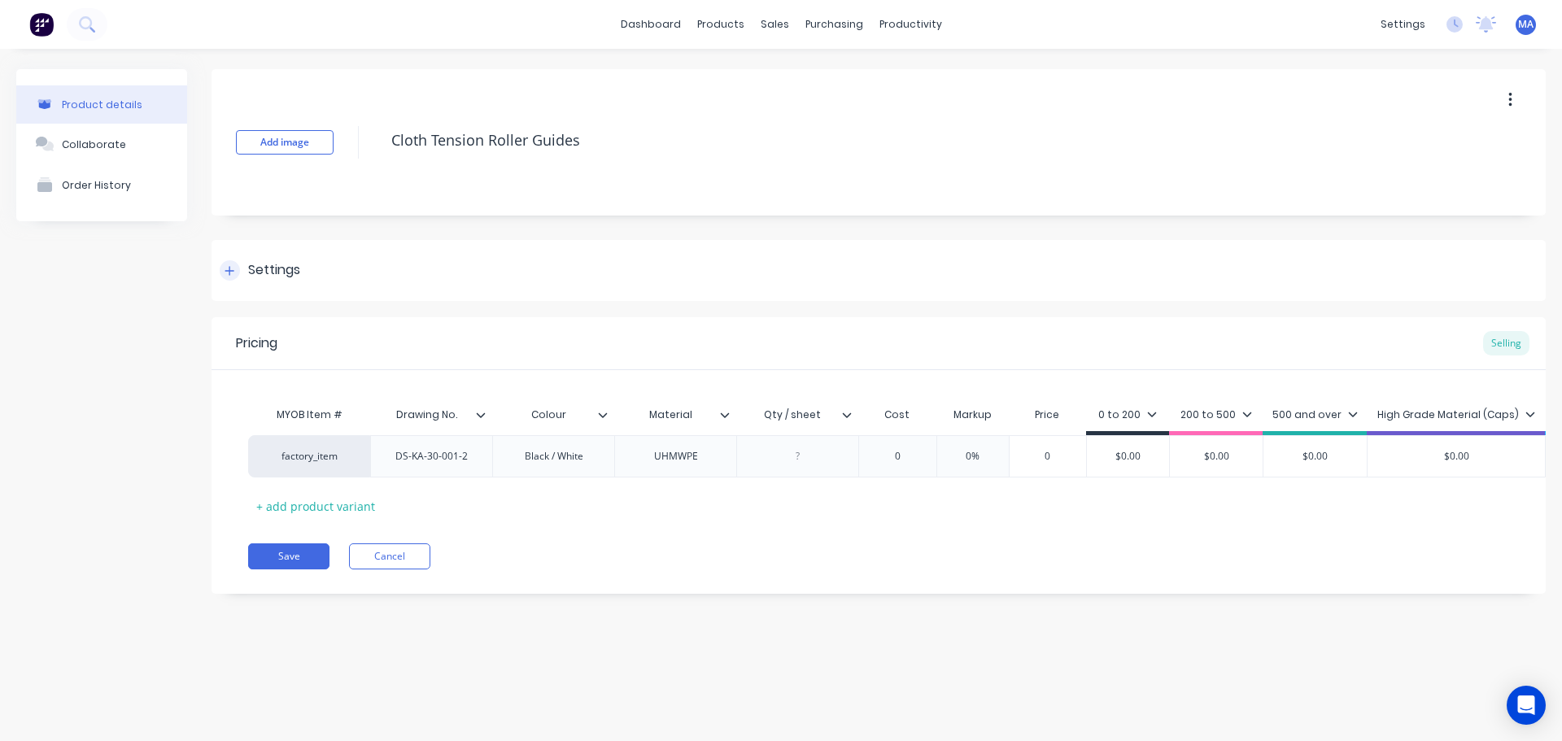
scroll to position [0, 0]
drag, startPoint x: 709, startPoint y: 554, endPoint x: 721, endPoint y: 547, distance: 14.2
click at [709, 554] on div "Pricing Selling MYOB Item # Drawing No. Colour Material Qty / sheet Cost Markup…" at bounding box center [879, 455] width 1334 height 277
click at [799, 461] on div at bounding box center [798, 456] width 81 height 21
type textarea "x"
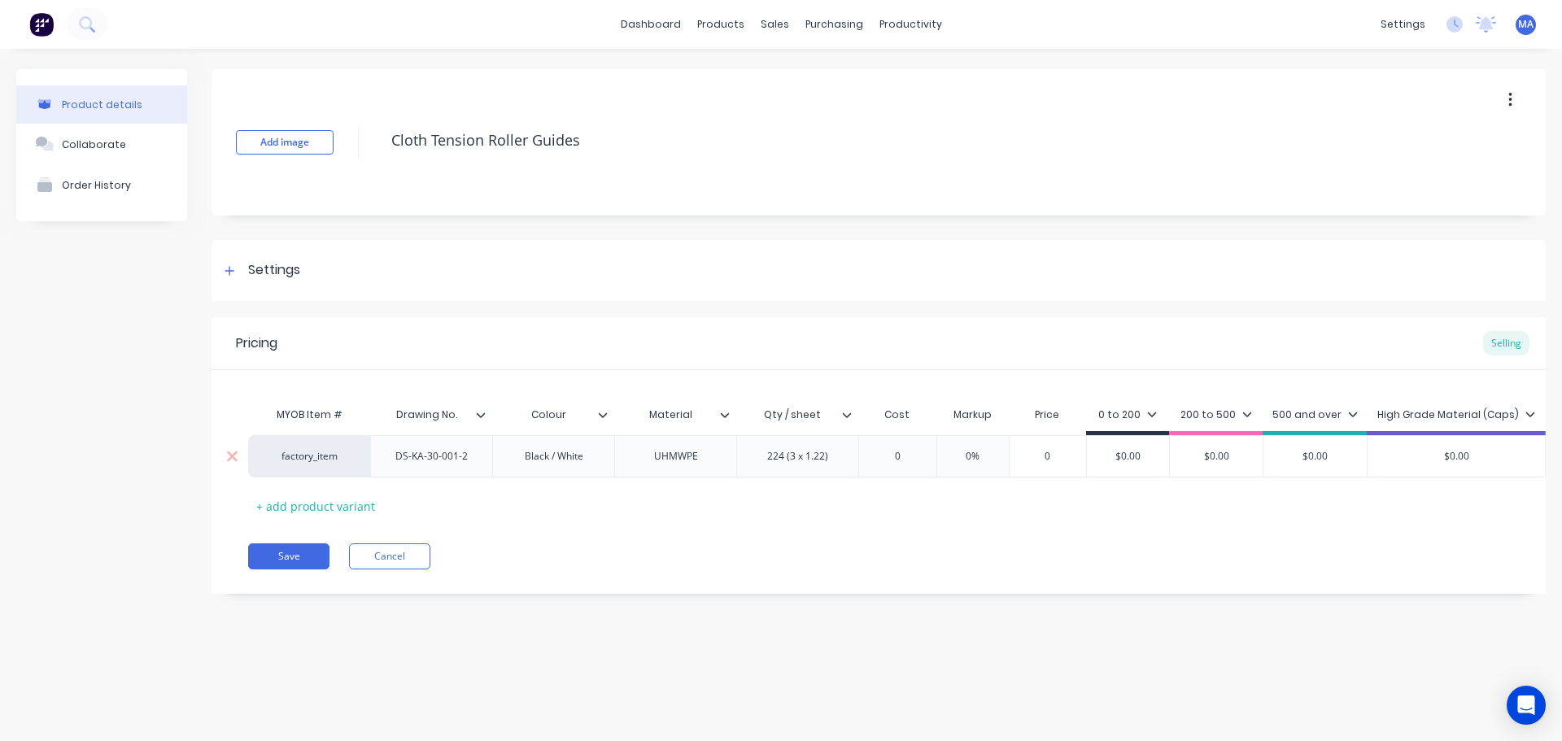
type input "0"
click at [891, 461] on input "0" at bounding box center [897, 456] width 81 height 15
click at [818, 457] on div "224 (3 x 1.22)" at bounding box center [797, 456] width 87 height 21
click at [803, 460] on div "224 (3 x 1)" at bounding box center [798, 456] width 81 height 21
click at [792, 461] on div "224 (2 x 1)" at bounding box center [798, 456] width 81 height 21
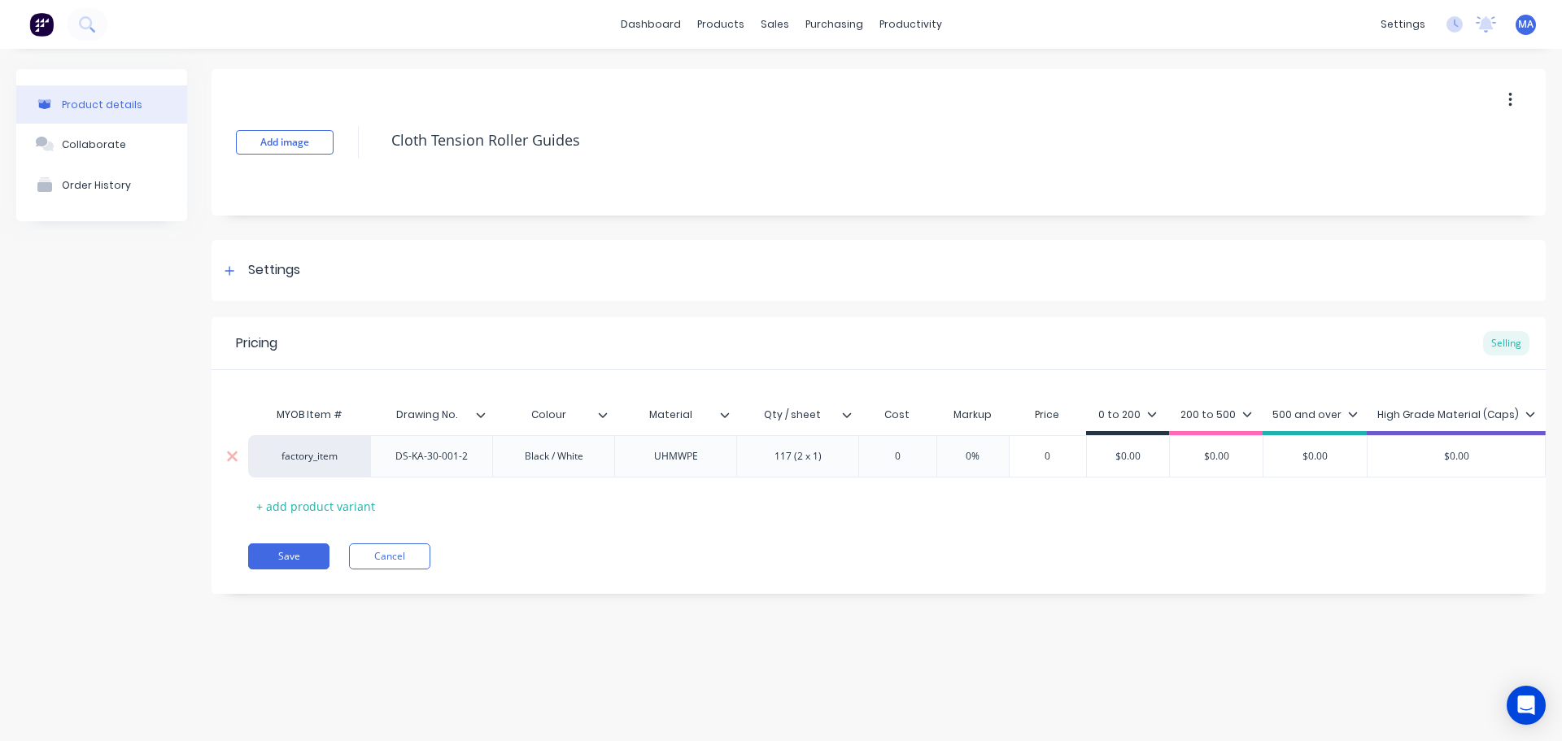
click at [899, 455] on input "0" at bounding box center [897, 456] width 81 height 15
type textarea "x"
type input "7"
type textarea "x"
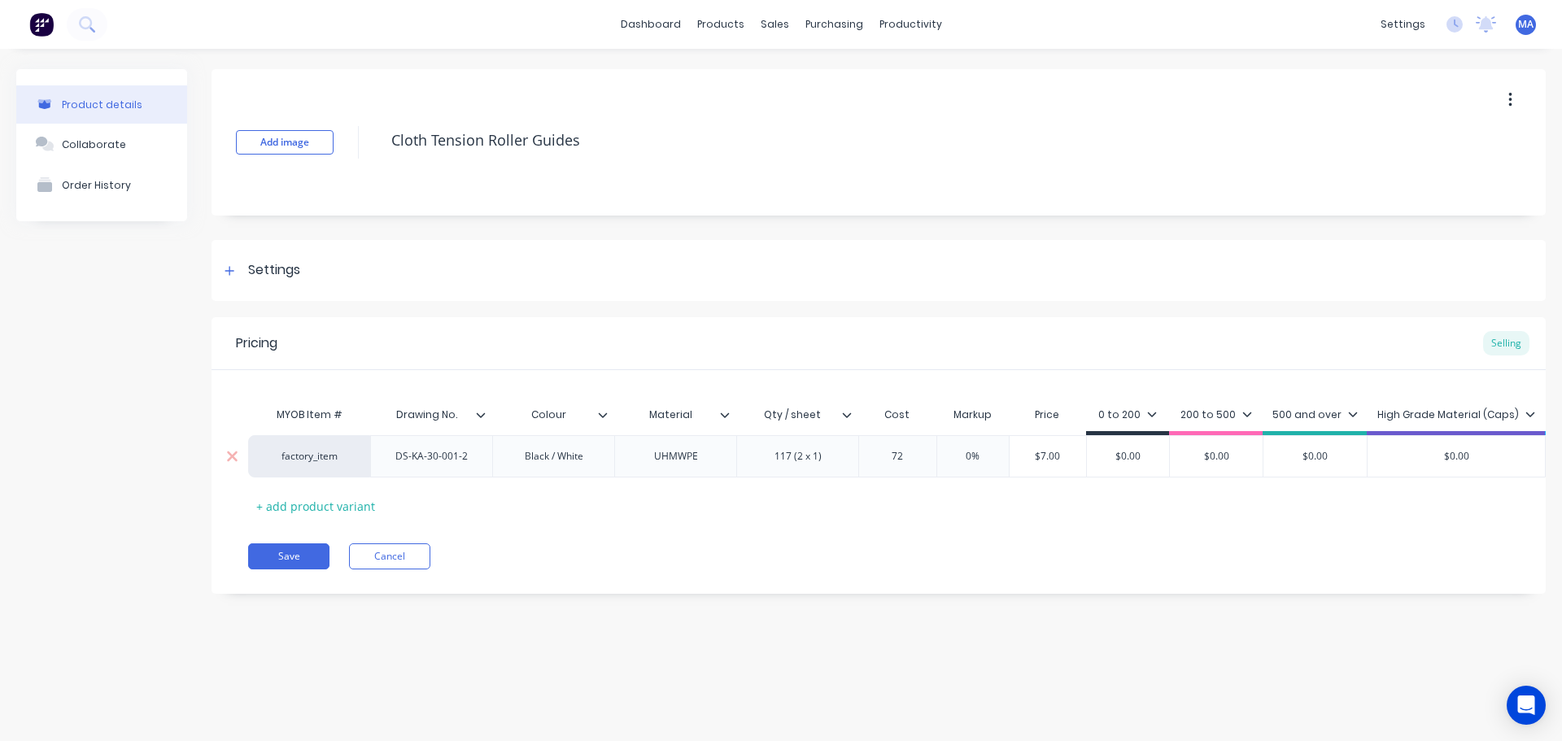
type input "72."
type textarea "x"
type input "72.7"
type textarea "x"
click at [1016, 447] on div "0%" at bounding box center [994, 456] width 81 height 41
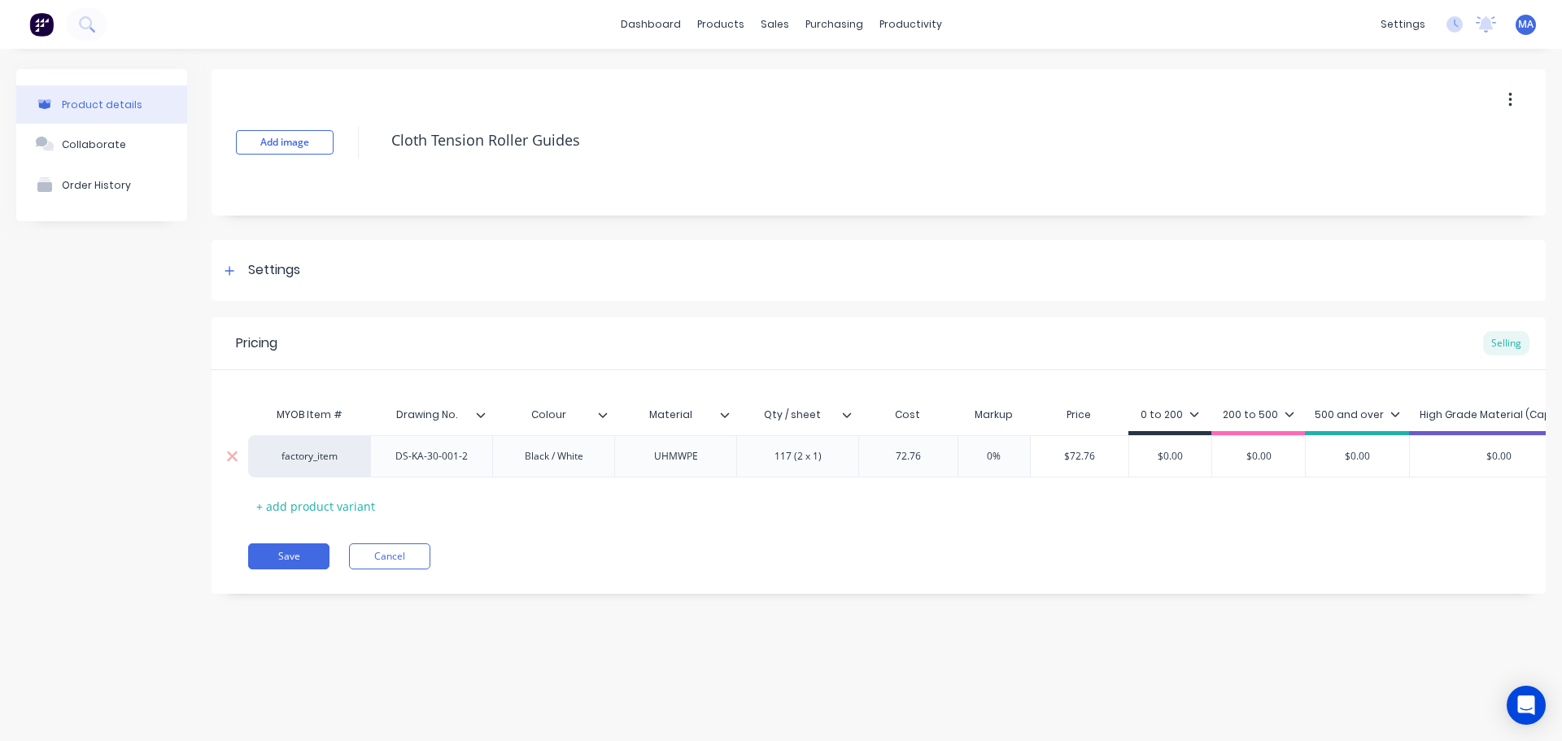
type input "72.76"
type input "0%"
click at [998, 455] on input "0%" at bounding box center [994, 456] width 81 height 15
click at [990, 456] on input "0%" at bounding box center [994, 456] width 81 height 15
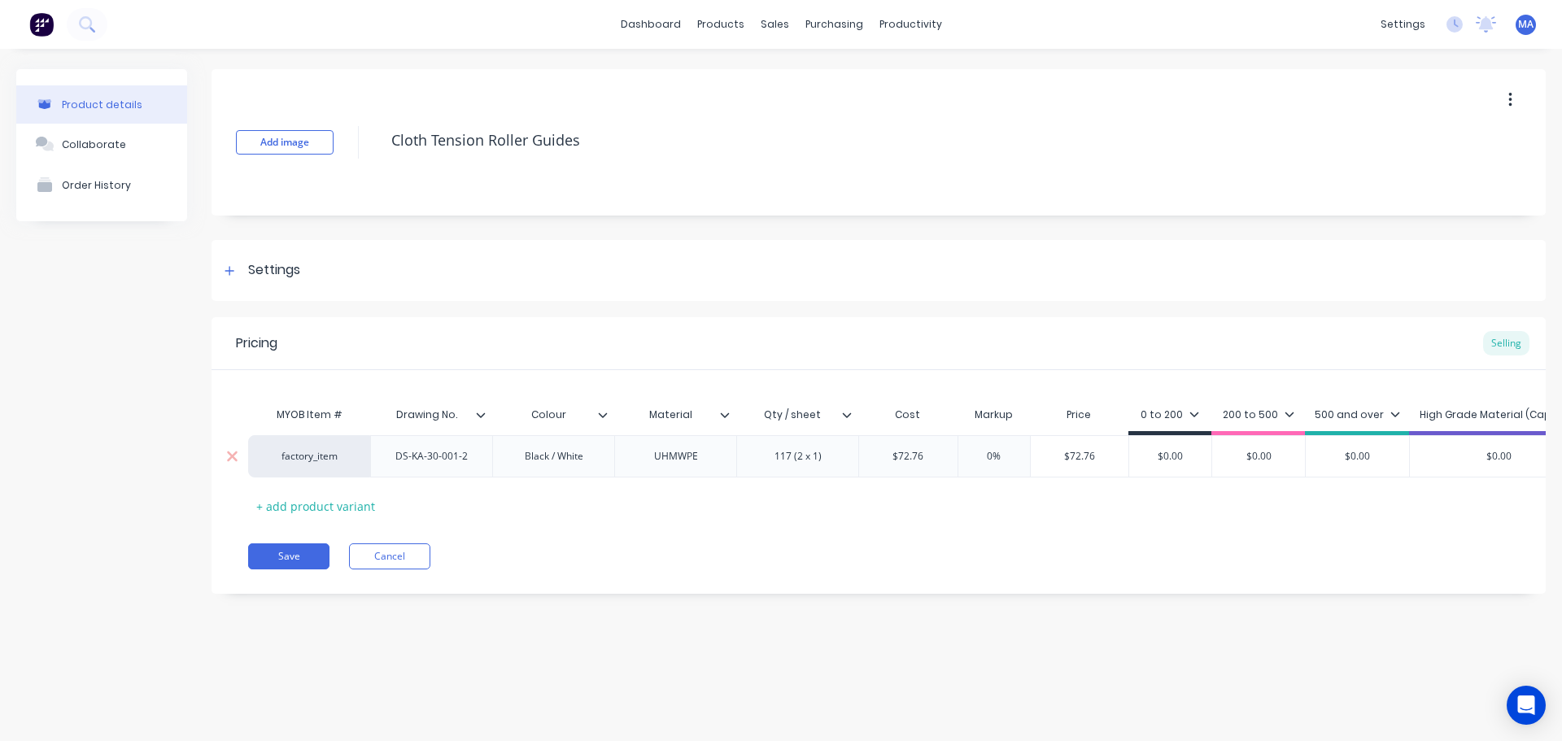
click at [990, 456] on input "0%" at bounding box center [994, 456] width 81 height 15
click at [988, 456] on input "0%" at bounding box center [994, 456] width 81 height 15
type textarea "x"
type input "5%"
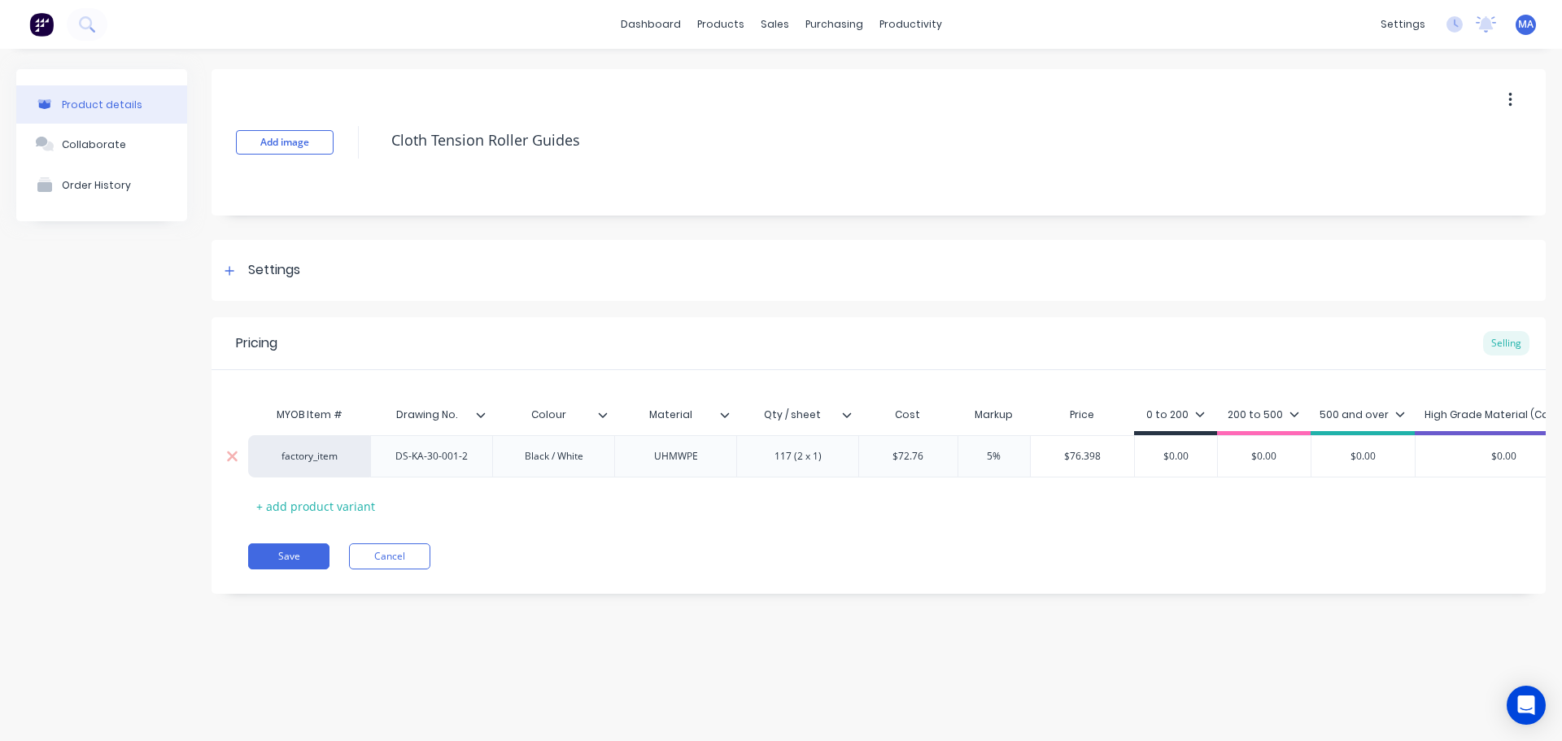
type textarea "x"
type input "55%"
click at [987, 460] on input "55%" at bounding box center [994, 456] width 81 height 15
type textarea "x"
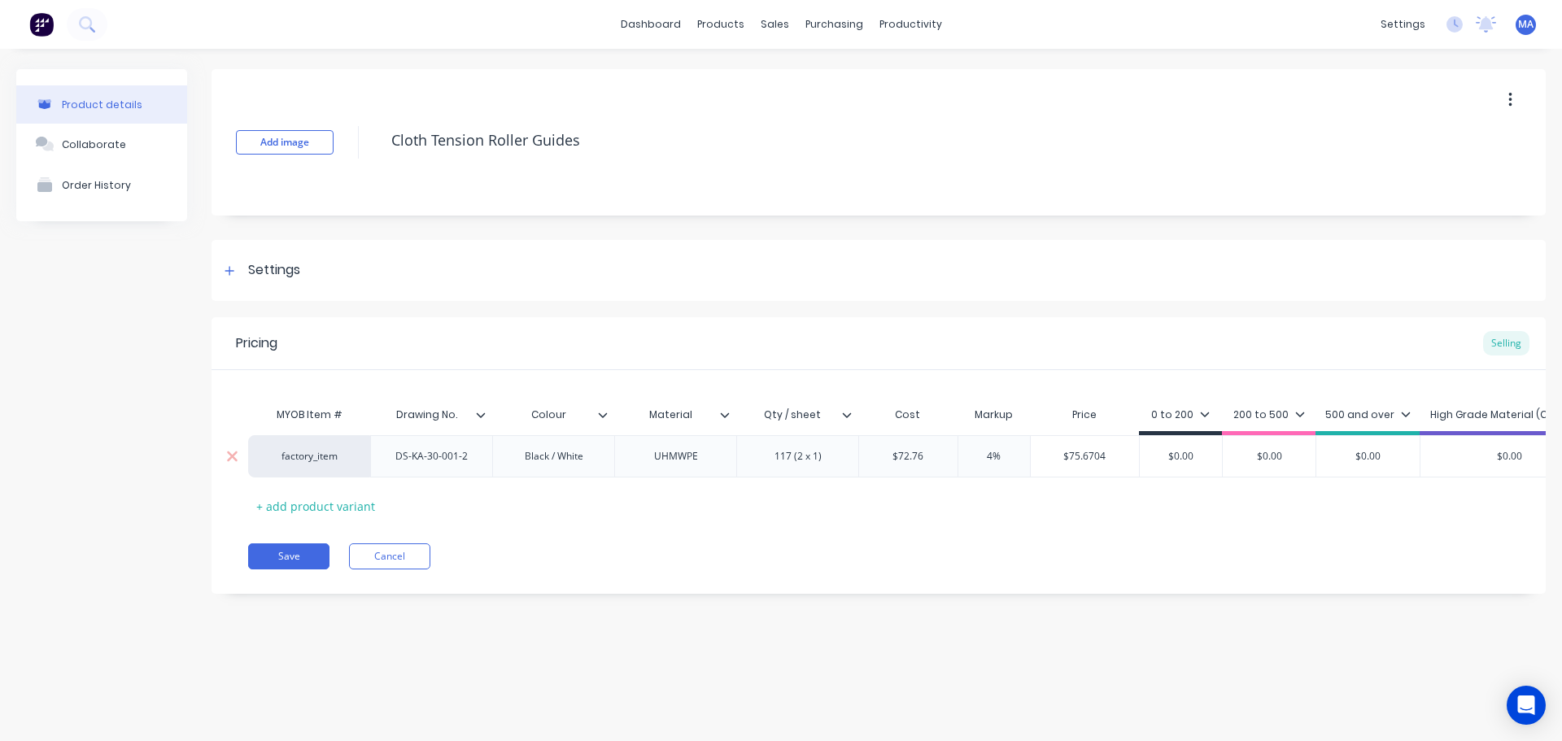
type input "40%"
type textarea "x"
type input "40%"
type input "$101.864"
click at [1079, 449] on input "$101.864" at bounding box center [1085, 456] width 109 height 15
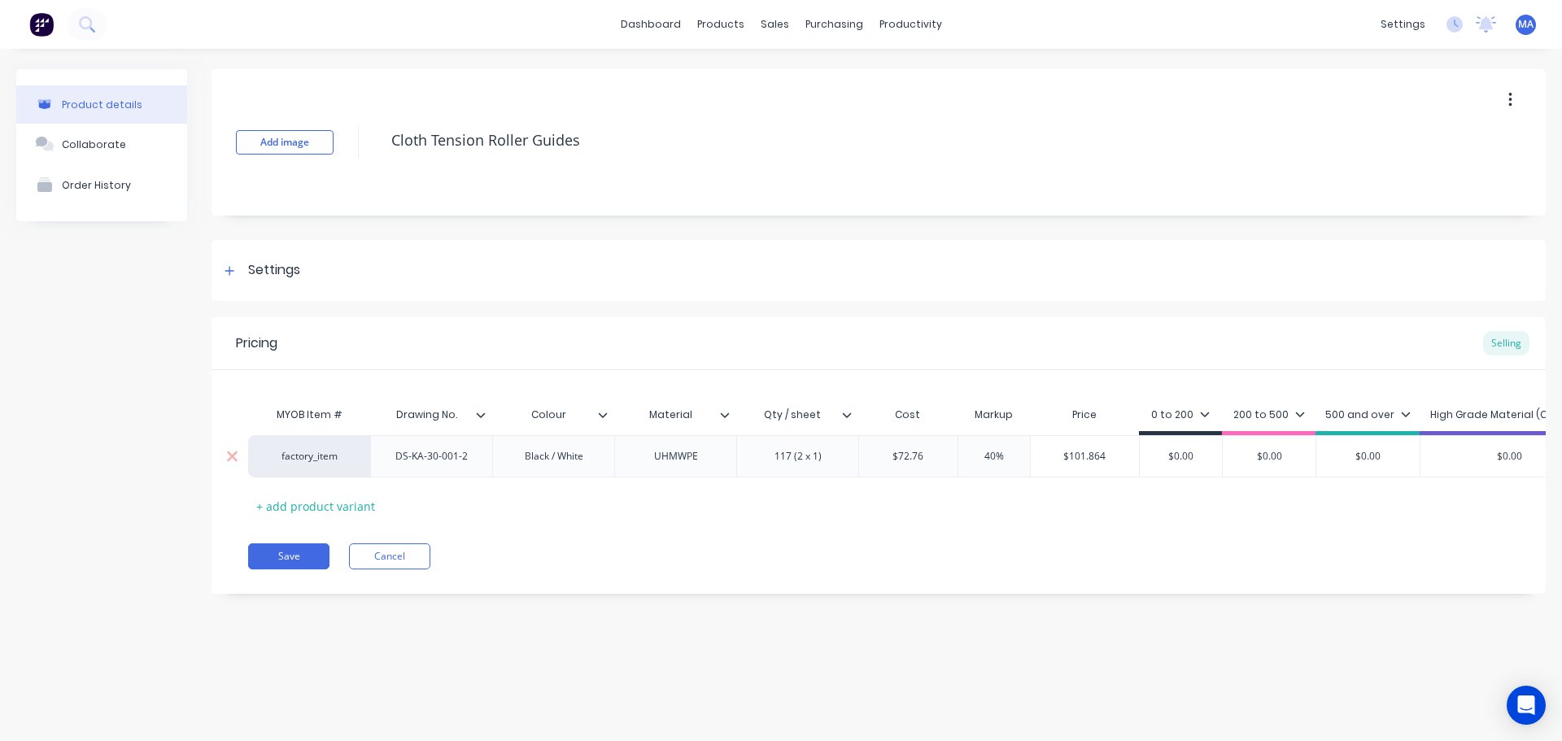
drag, startPoint x: 1063, startPoint y: 458, endPoint x: 1025, endPoint y: 463, distance: 37.7
click at [1028, 462] on div "factory_item DS-KA-30-001-2 Black / White UHMWPE 117 (2 x 1) $72.76 72.76 40% 4…" at bounding box center [1007, 456] width 1518 height 42
type input "$0.00"
drag, startPoint x: 1199, startPoint y: 452, endPoint x: 1125, endPoint y: 457, distance: 74.3
click at [1138, 457] on div "factory_item DS-KA-30-001-2 Black / White UHMWPE 117 (2 x 1) $72.76 72.76 40% 4…" at bounding box center [1007, 456] width 1518 height 42
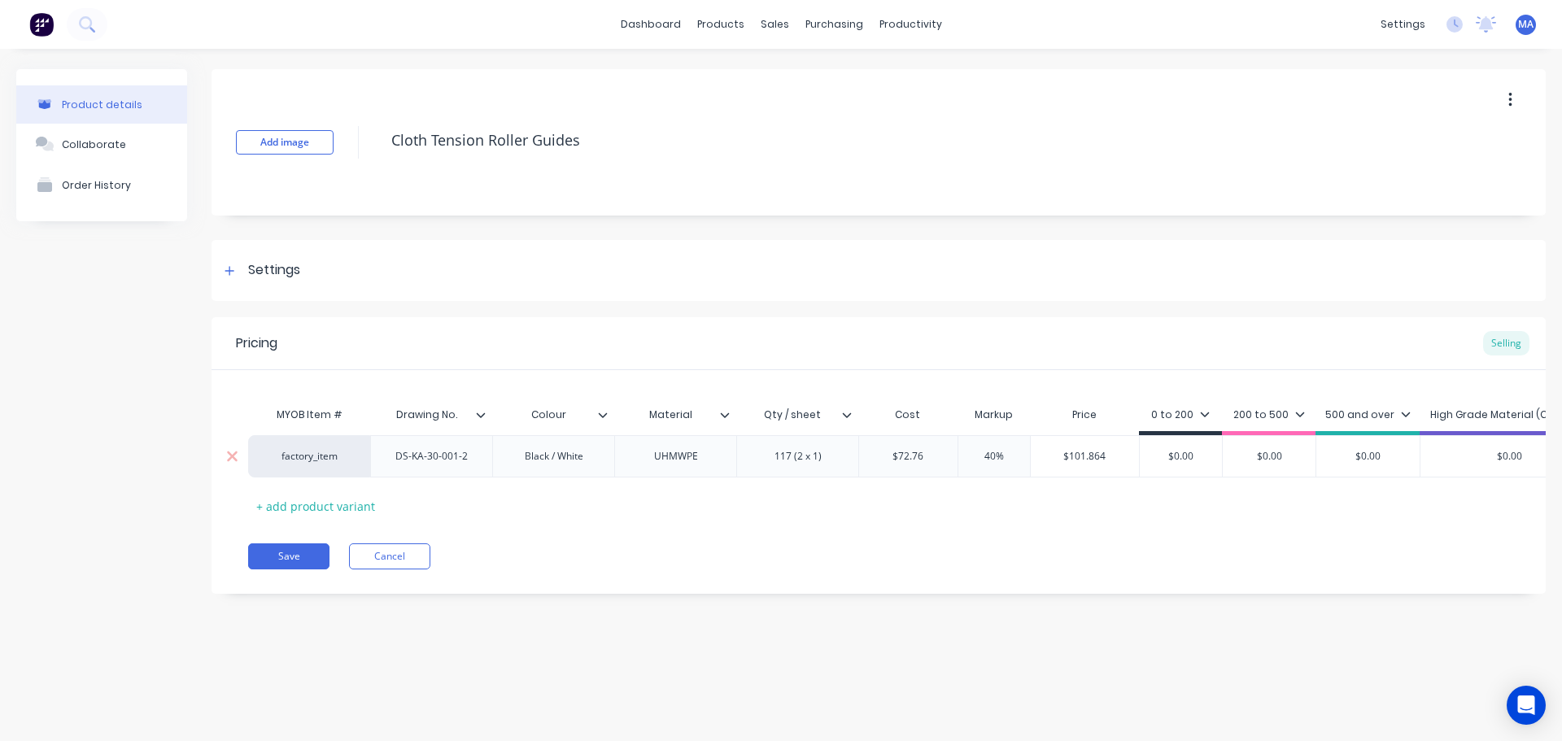
paste input "101.864"
type textarea "x"
type input "$101.864"
click at [1220, 408] on div "0 to 200" at bounding box center [1188, 419] width 99 height 33
click at [1212, 413] on icon at bounding box center [1213, 414] width 10 height 10
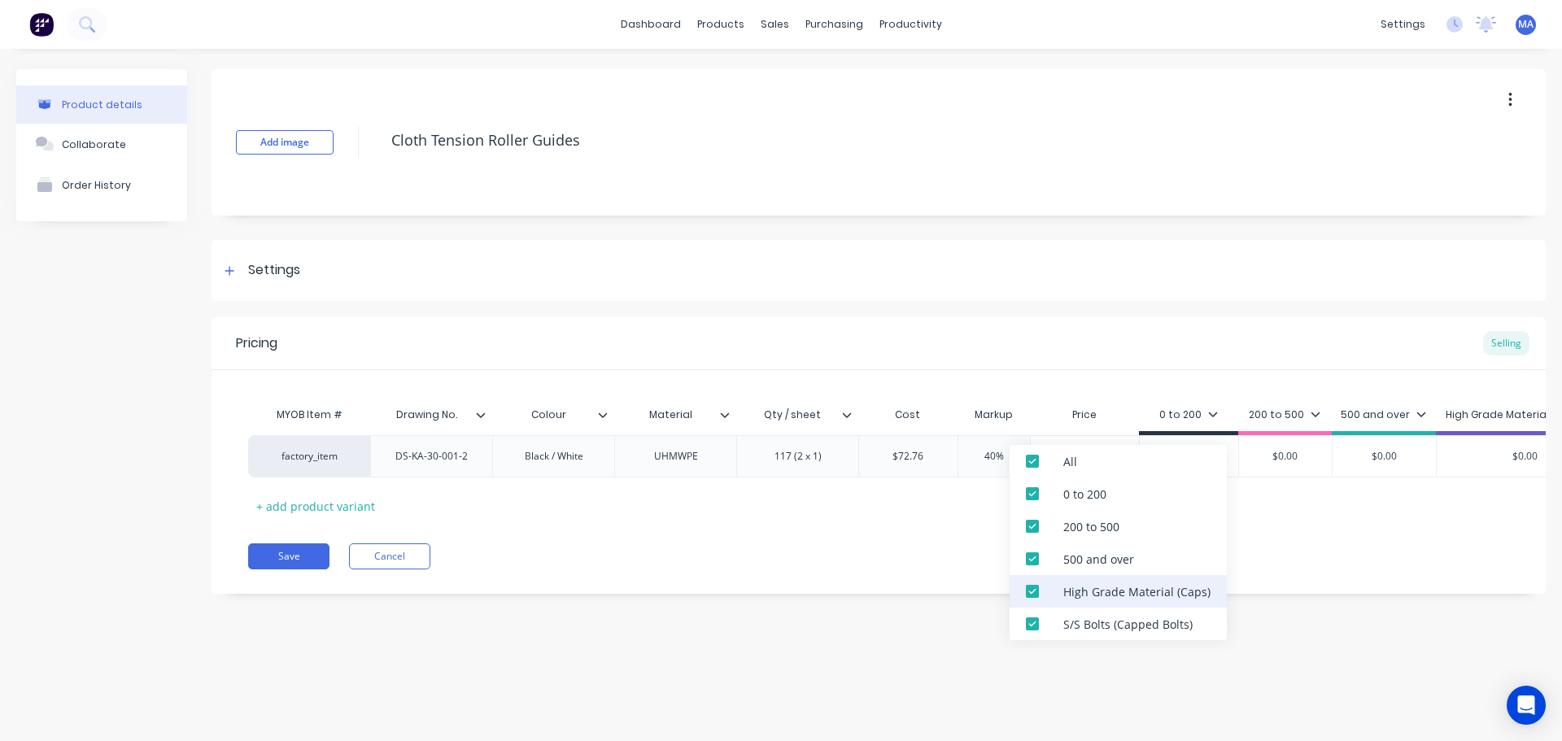
click at [1106, 579] on div "High Grade Material (Caps)" at bounding box center [1118, 591] width 217 height 33
click at [1097, 617] on div "S/S Bolts (Capped Bolts)" at bounding box center [1127, 624] width 129 height 17
type textarea "x"
click at [1113, 293] on div "Settings" at bounding box center [879, 270] width 1334 height 61
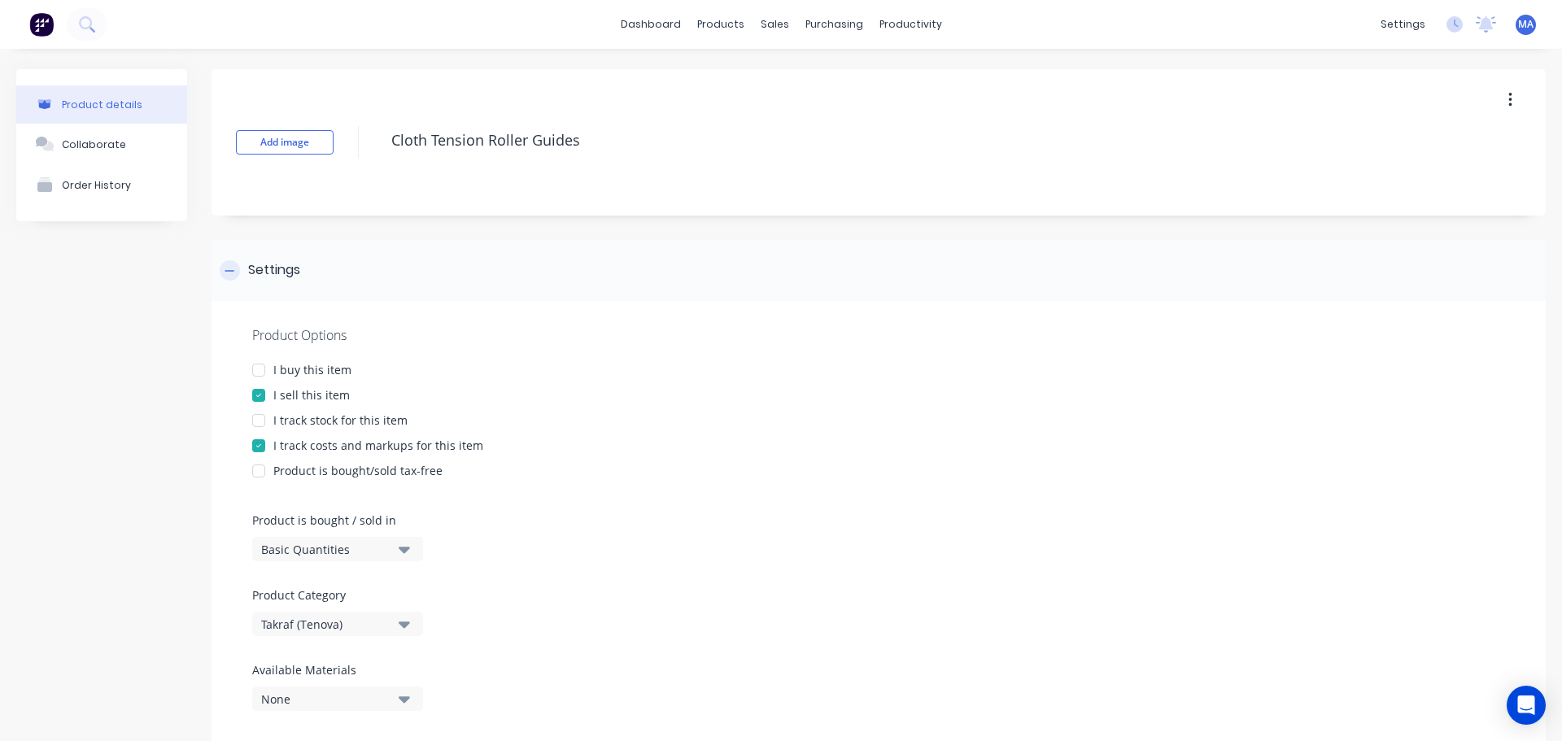
click at [385, 281] on div "Settings" at bounding box center [879, 270] width 1334 height 61
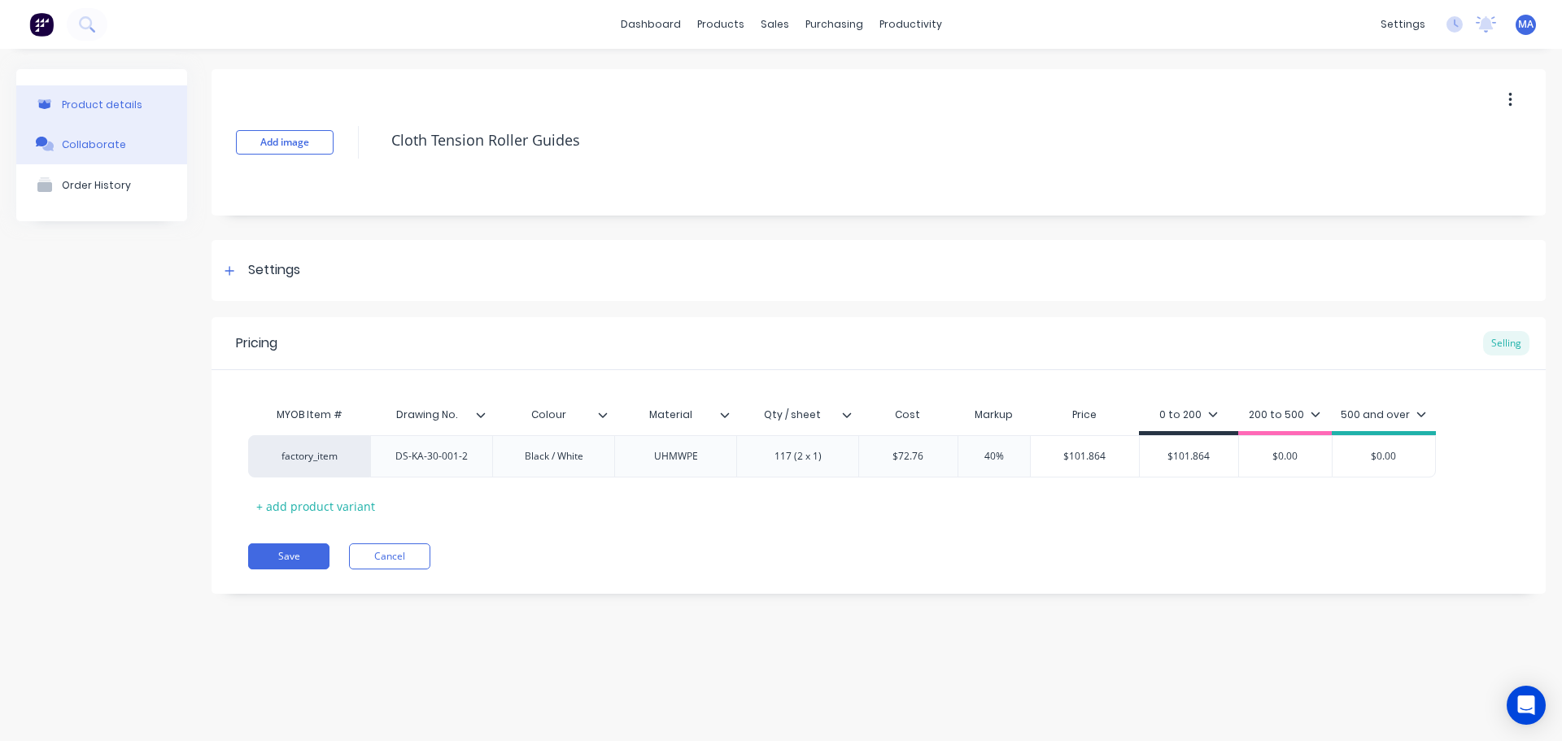
click at [105, 158] on button "Collaborate" at bounding box center [101, 144] width 171 height 41
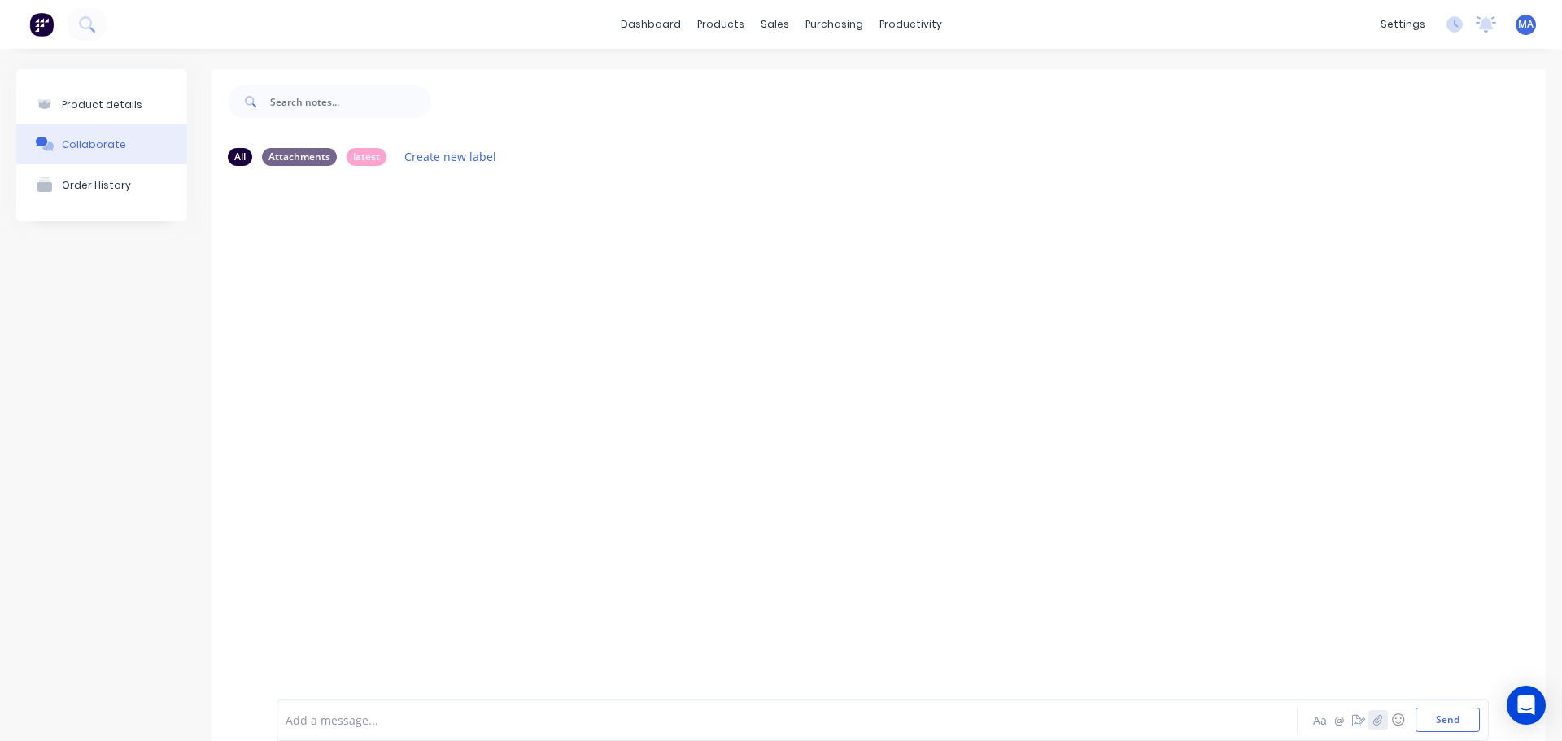
click at [1374, 724] on icon "button" at bounding box center [1378, 720] width 9 height 11
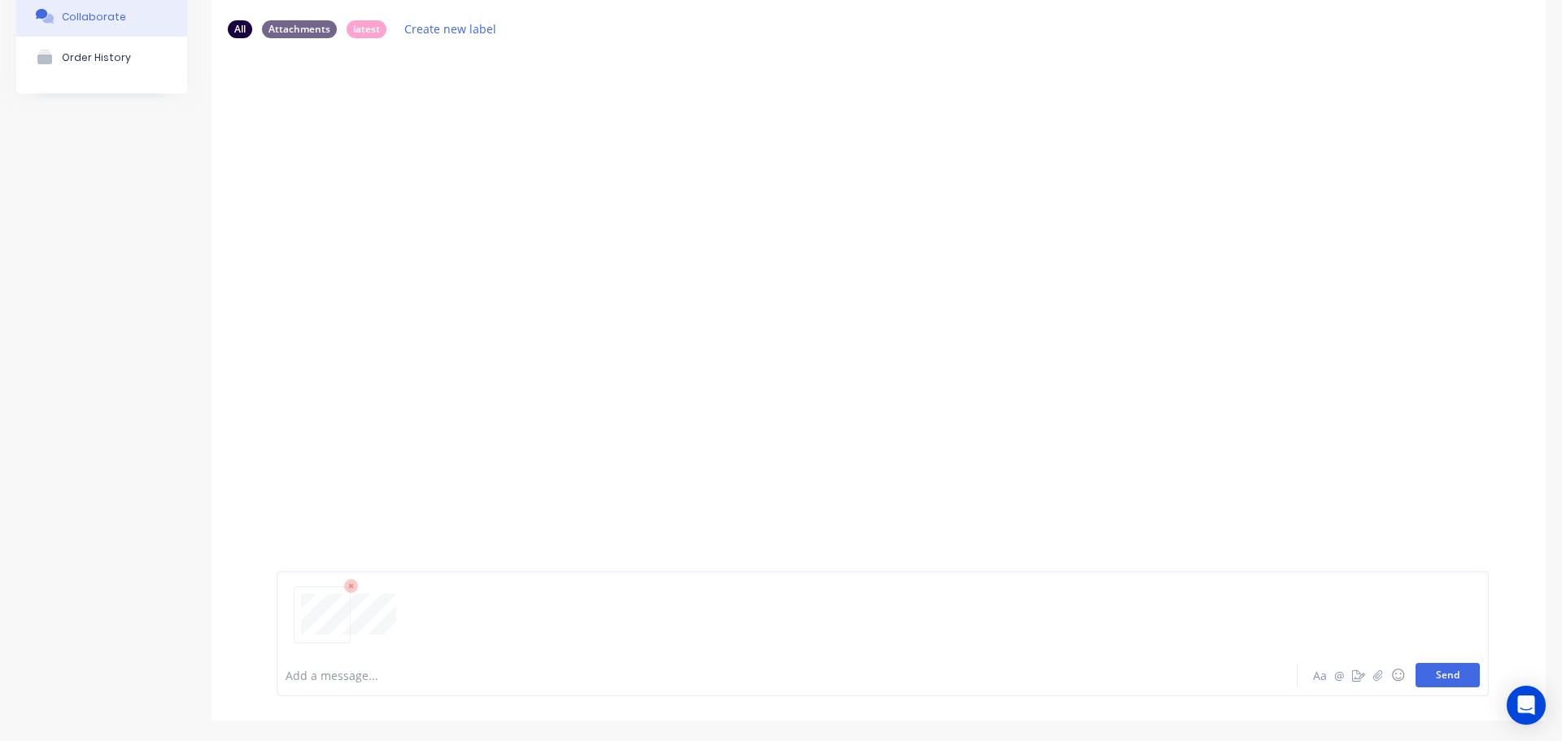
click at [1434, 682] on button "Send" at bounding box center [1448, 675] width 64 height 24
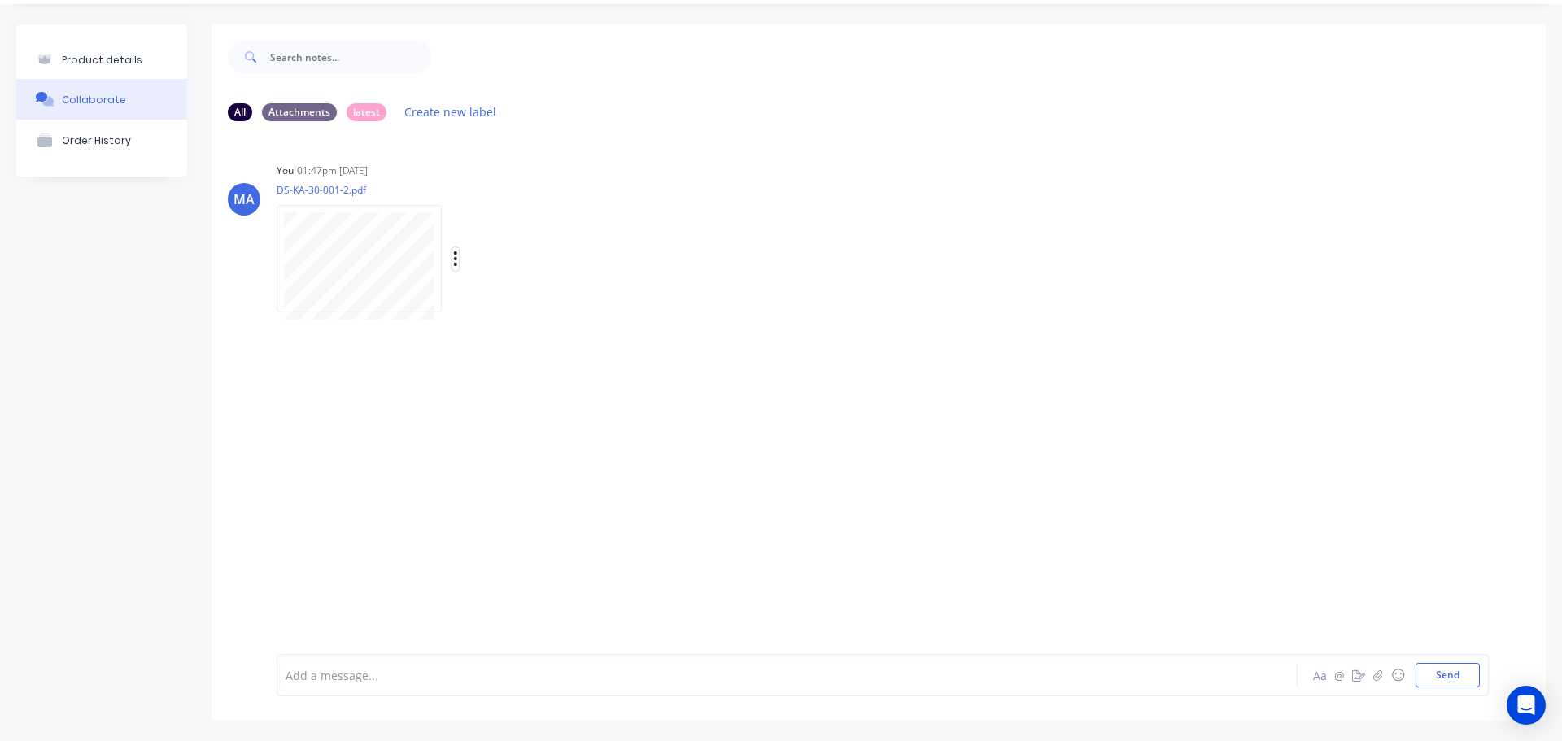
click at [457, 256] on icon "button" at bounding box center [455, 259] width 5 height 19
click at [503, 302] on button "Auto-attach to new orders" at bounding box center [562, 303] width 183 height 38
click at [690, 307] on div "MA You 01:47pm 02/09/25 DS-KA-30-001-2.pdf Labels Auto-attach to new orders Sal…" at bounding box center [879, 382] width 1334 height 496
click at [450, 254] on div "Labels Auto-attach to new orders Sales Orders Purchase Orders Download Delete" at bounding box center [450, 259] width 347 height 122
click at [455, 256] on icon "button" at bounding box center [455, 259] width 5 height 19
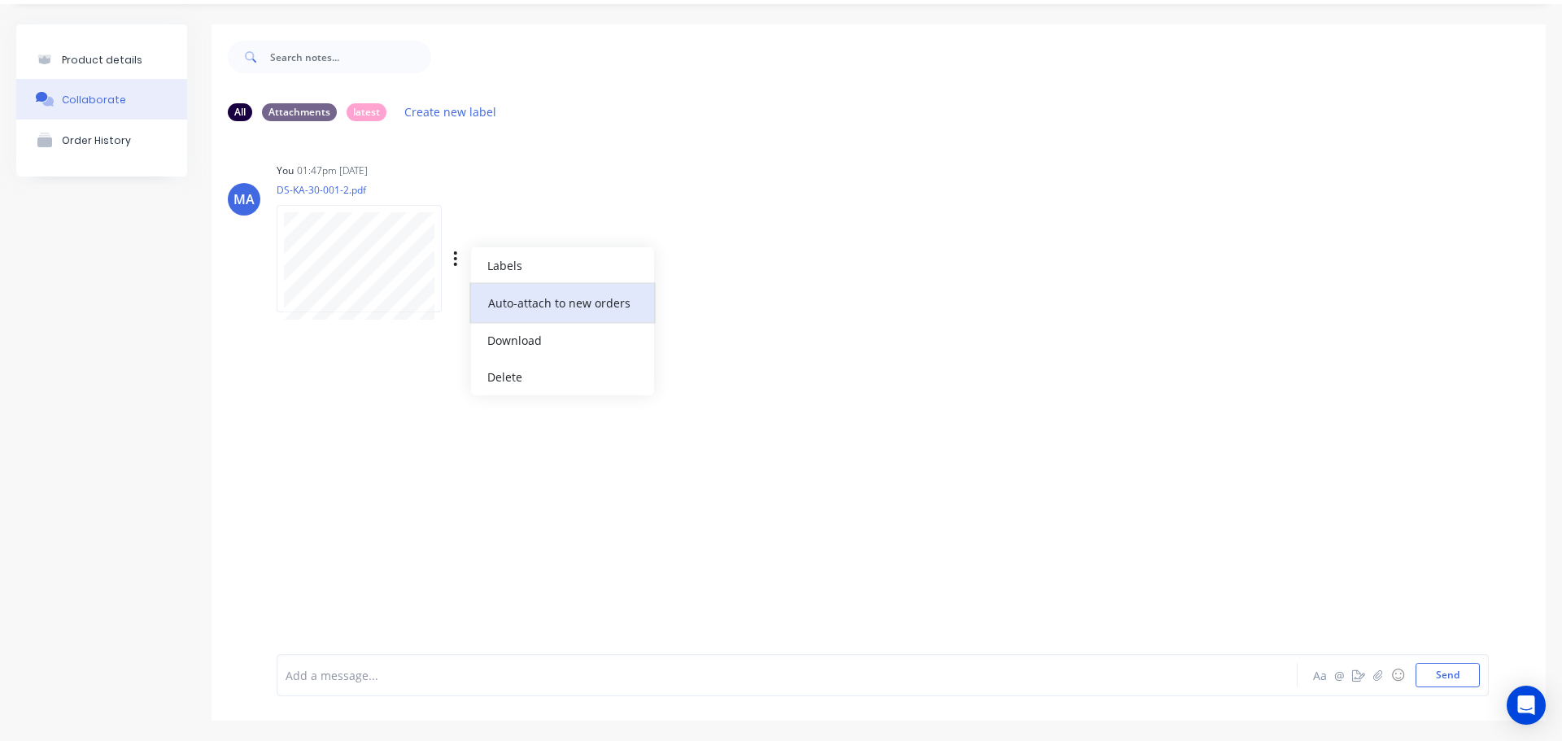
click at [484, 296] on button "Auto-attach to new orders" at bounding box center [562, 303] width 183 height 38
click at [679, 299] on button "Sales Orders" at bounding box center [757, 302] width 183 height 37
click at [719, 294] on label at bounding box center [719, 294] width 0 height 0
click at [686, 302] on input "checkbox" at bounding box center [687, 301] width 13 height 15
checkbox input "true"
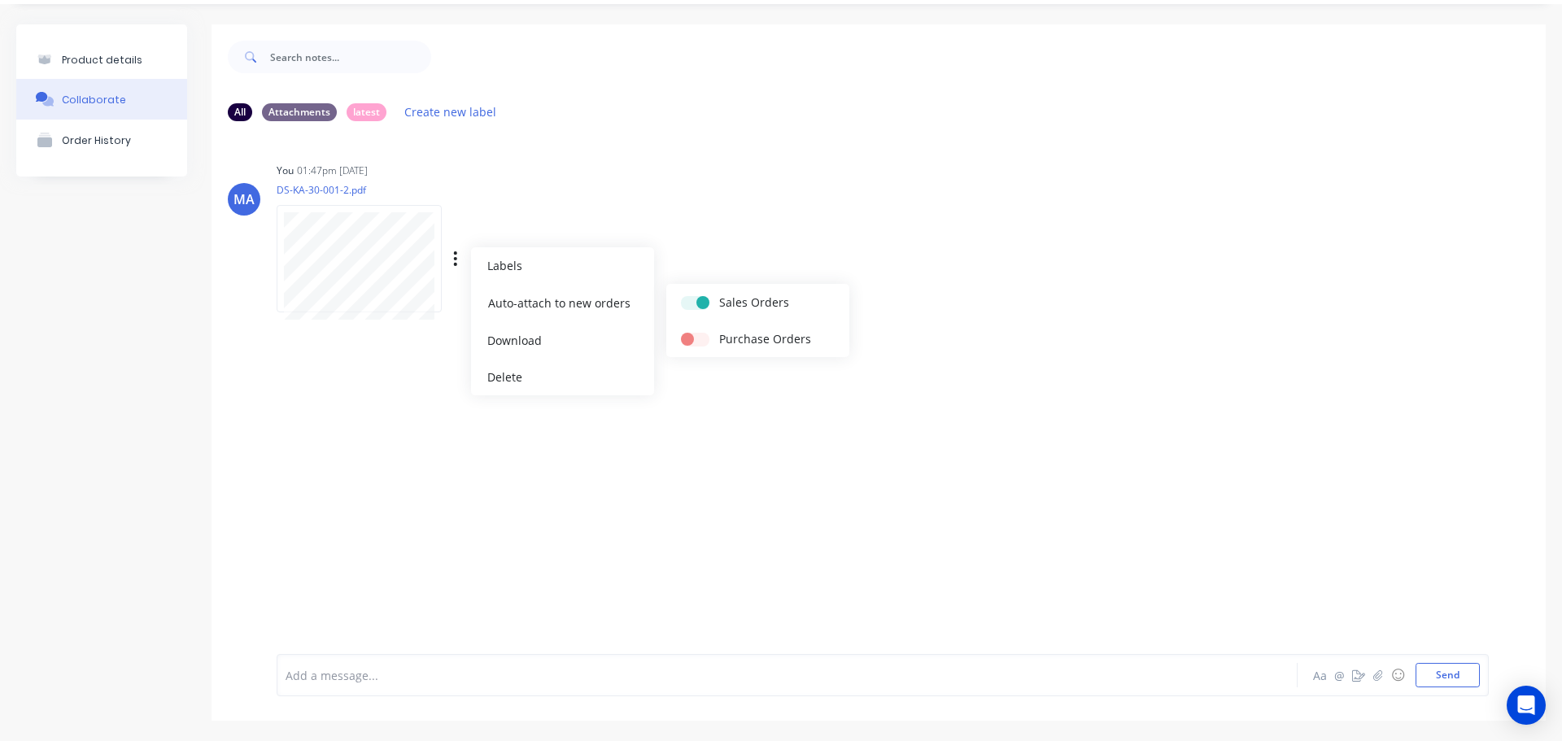
click at [716, 218] on div "You 01:47pm 02/09/25 DS-KA-30-001-2.pdf Labels Auto-attach to new orders Sales …" at bounding box center [531, 232] width 509 height 146
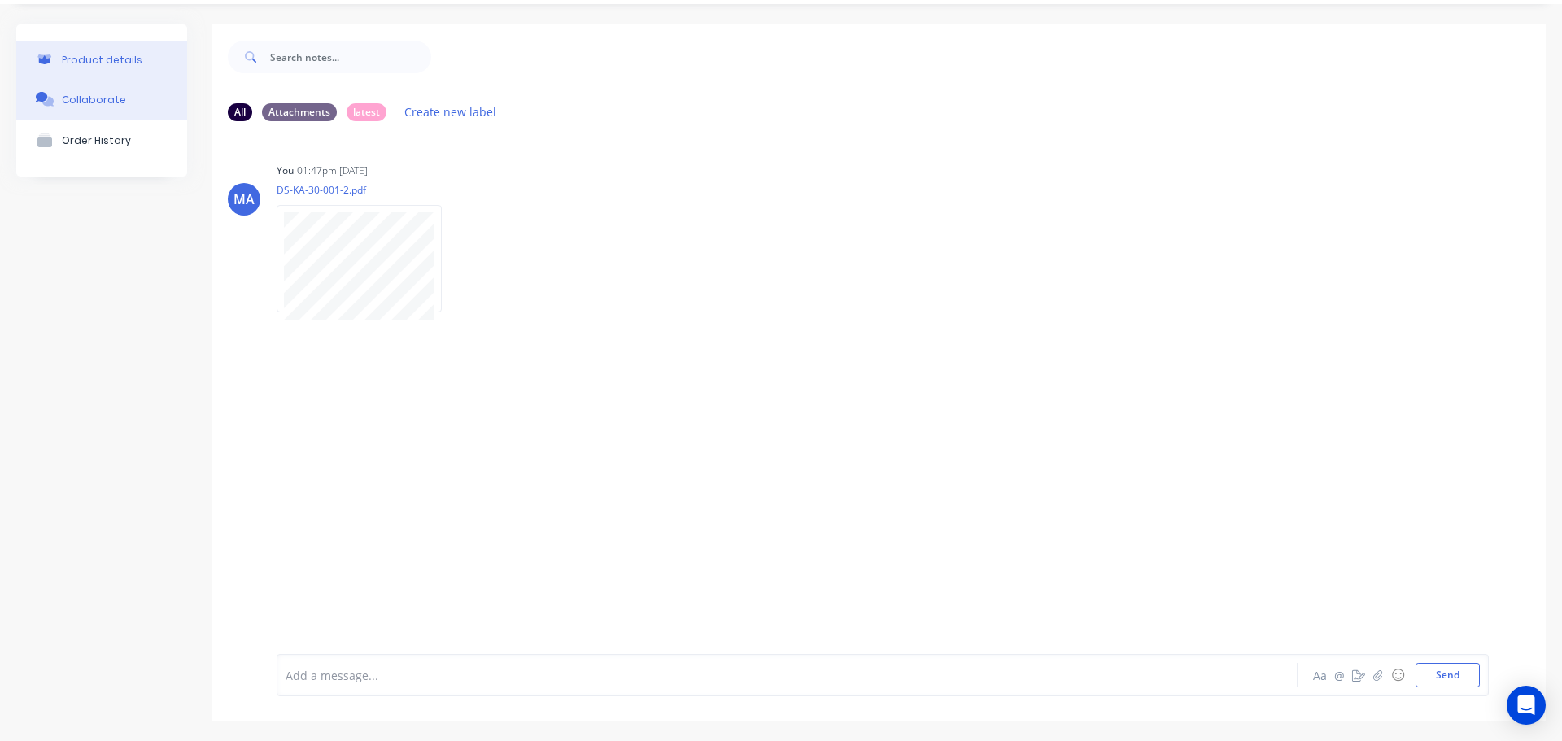
click at [150, 61] on button "Product details" at bounding box center [101, 60] width 171 height 38
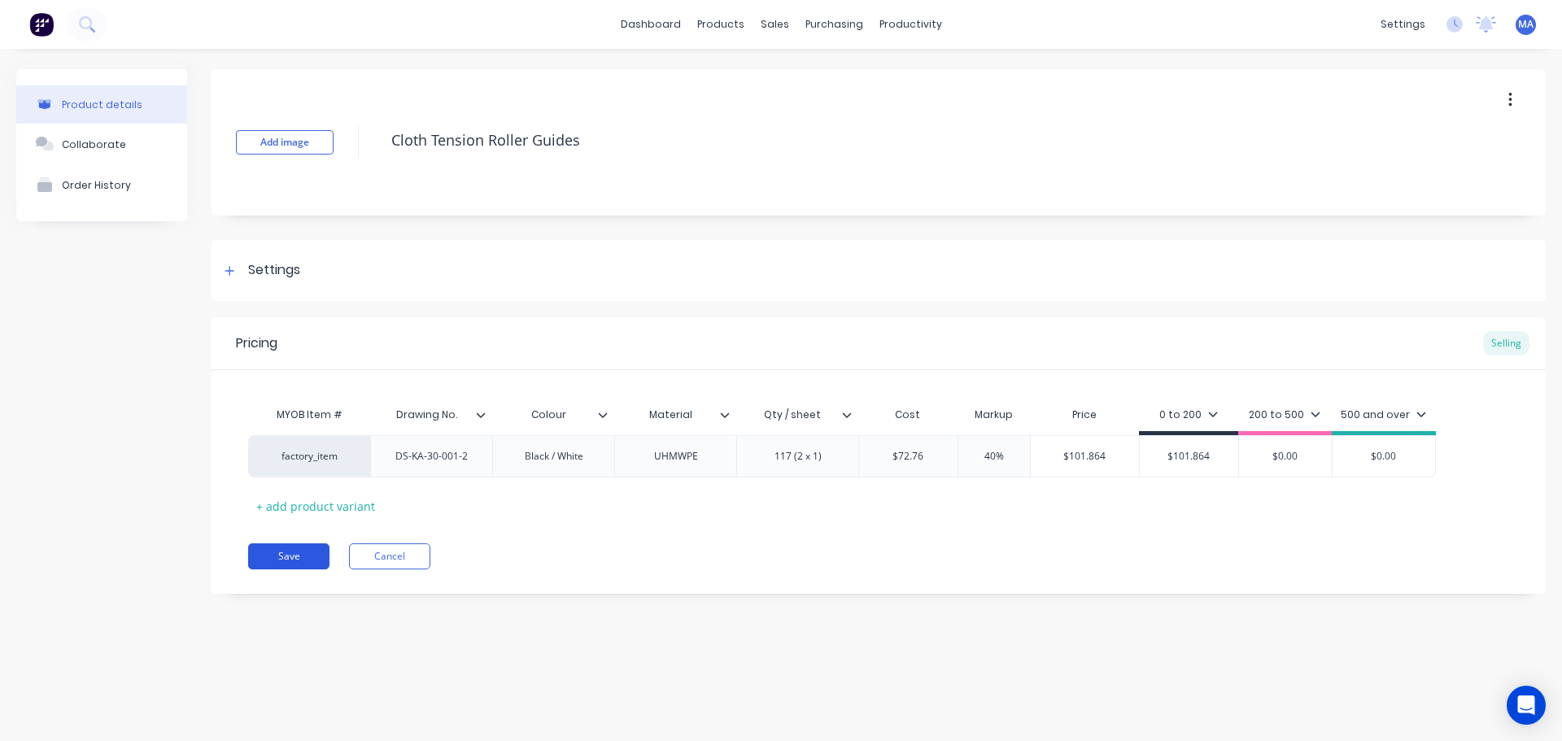
click at [313, 563] on button "Save" at bounding box center [288, 557] width 81 height 26
type textarea "x"
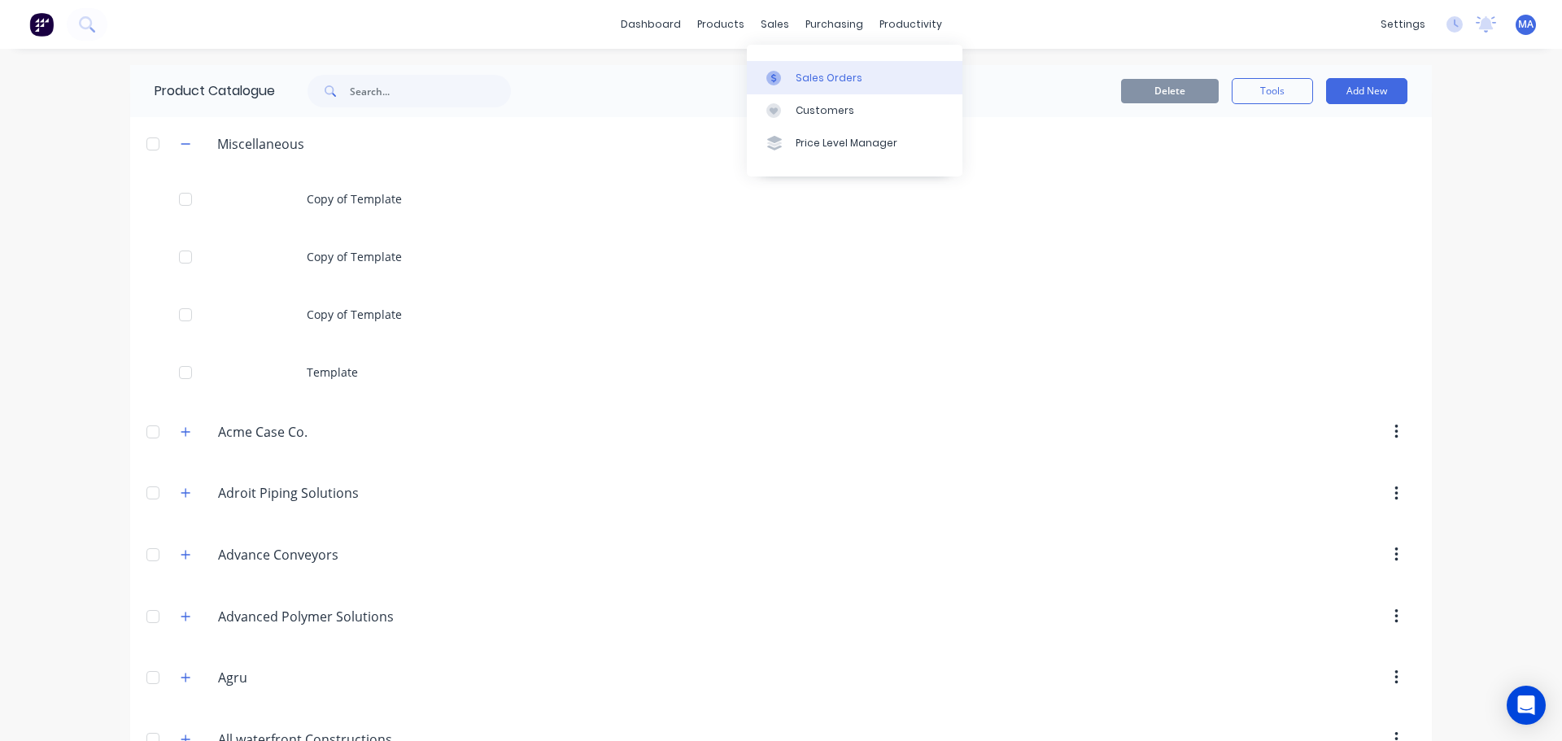
click at [806, 90] on link "Sales Orders" at bounding box center [855, 77] width 216 height 33
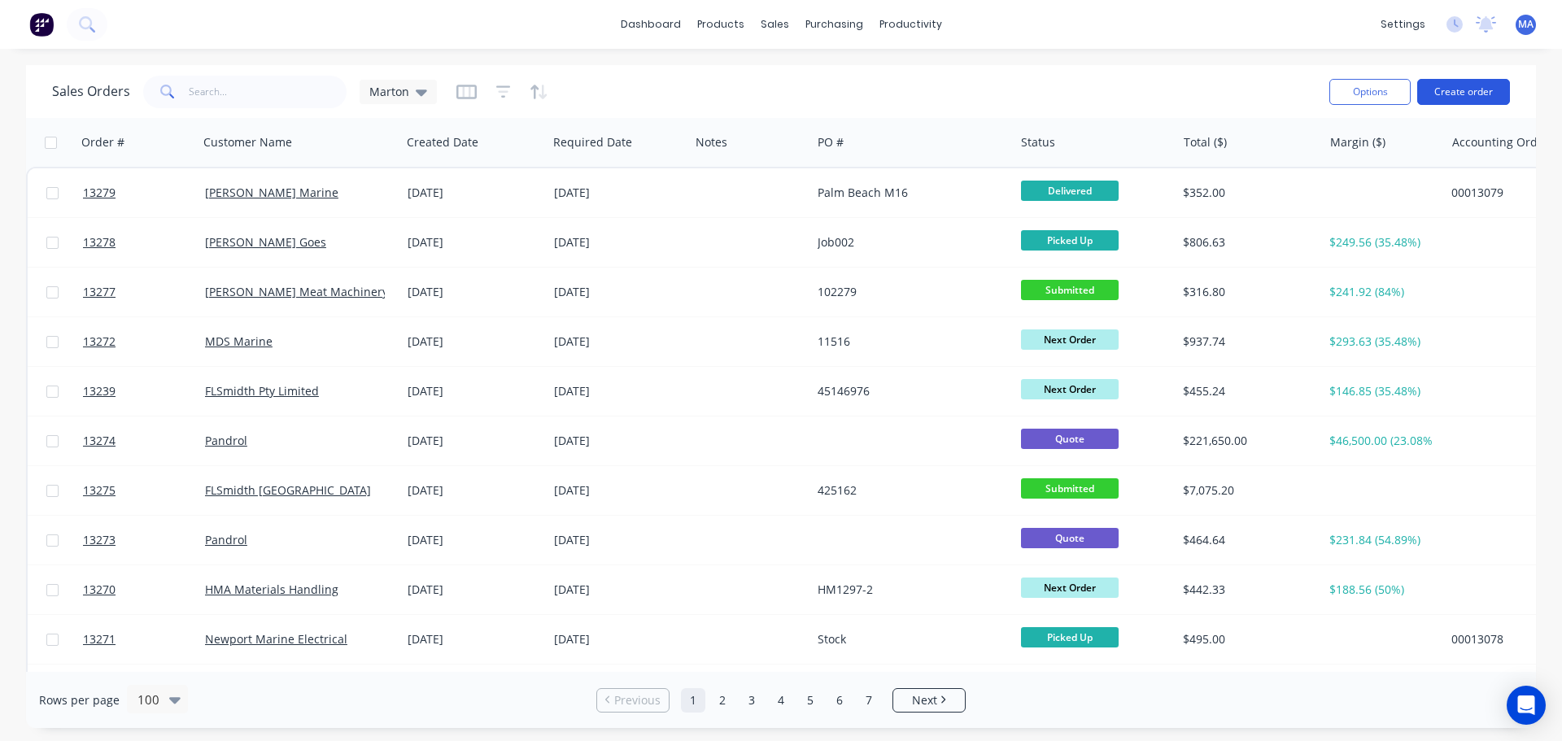
click at [1456, 94] on button "Create order" at bounding box center [1463, 92] width 93 height 26
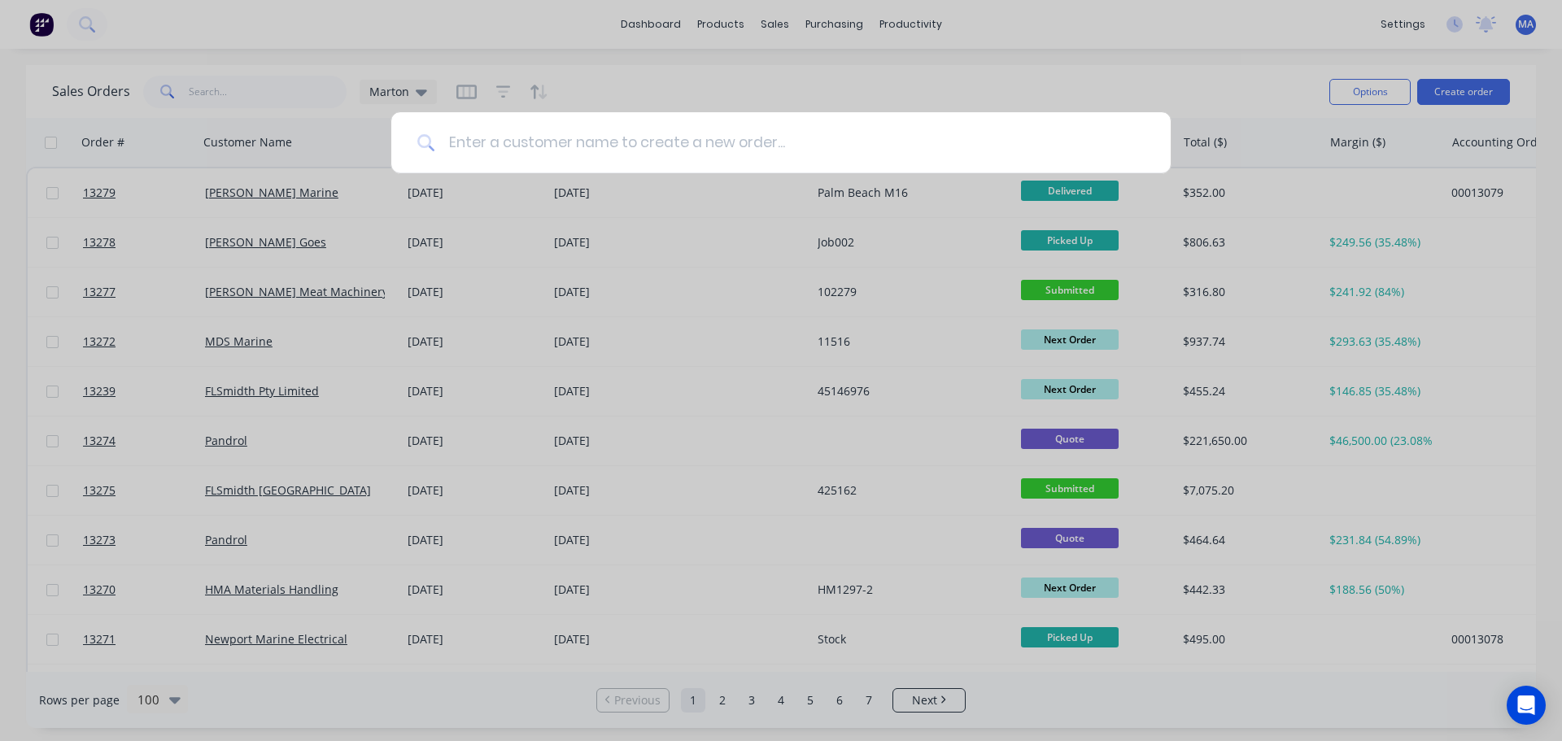
click at [543, 146] on input at bounding box center [790, 142] width 710 height 61
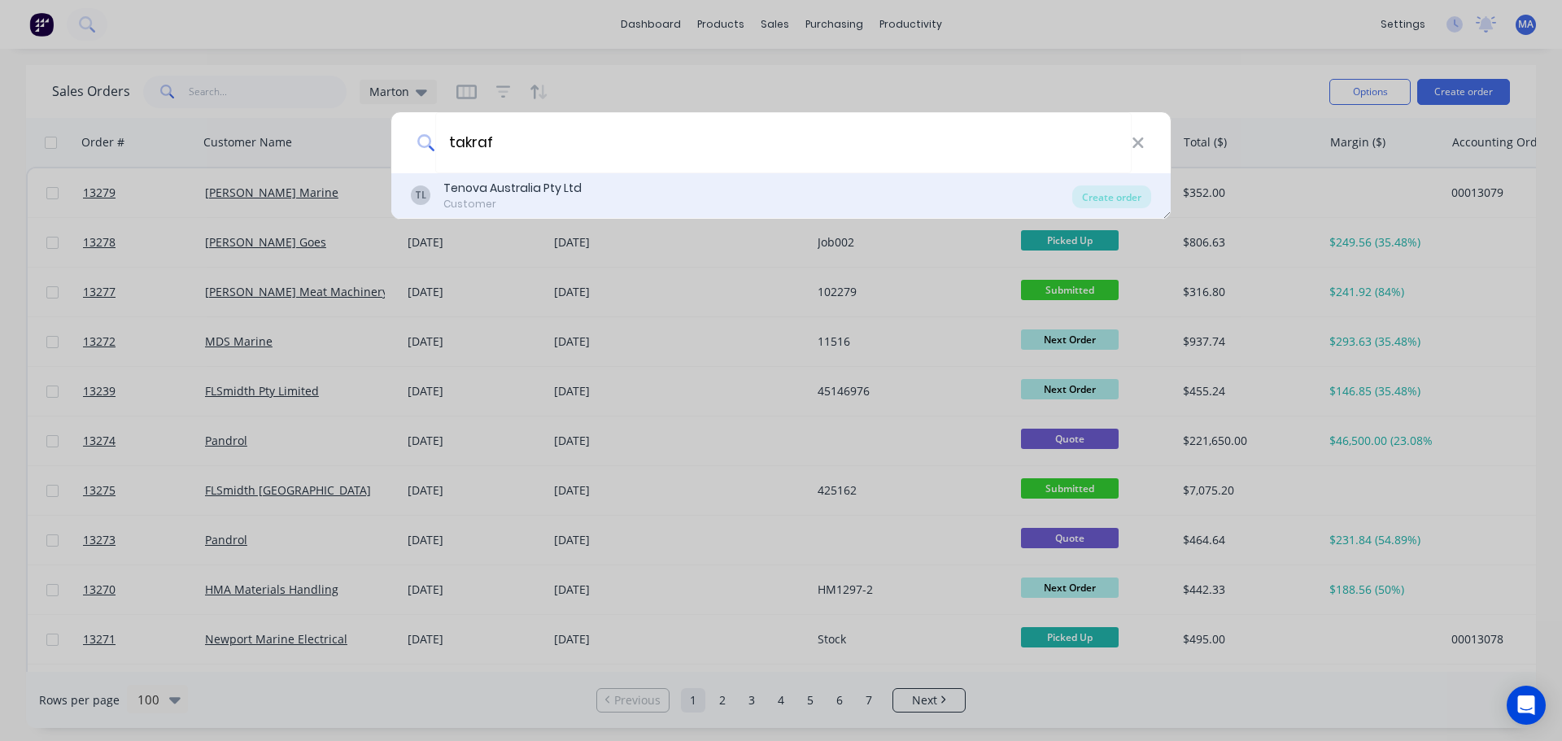
type input "takraf"
click at [531, 207] on div "Customer" at bounding box center [512, 204] width 138 height 15
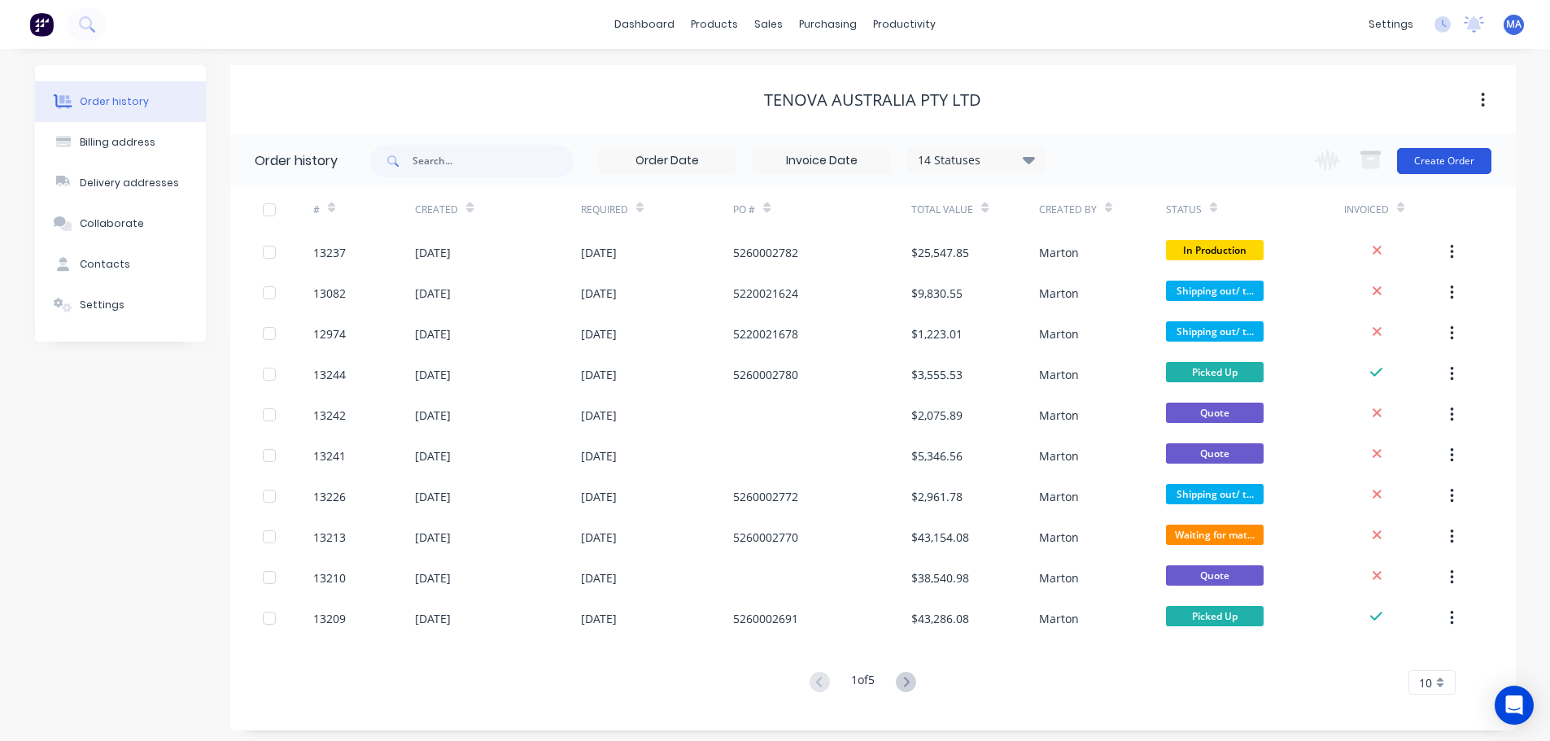
click at [1439, 155] on button "Create Order" at bounding box center [1444, 161] width 94 height 26
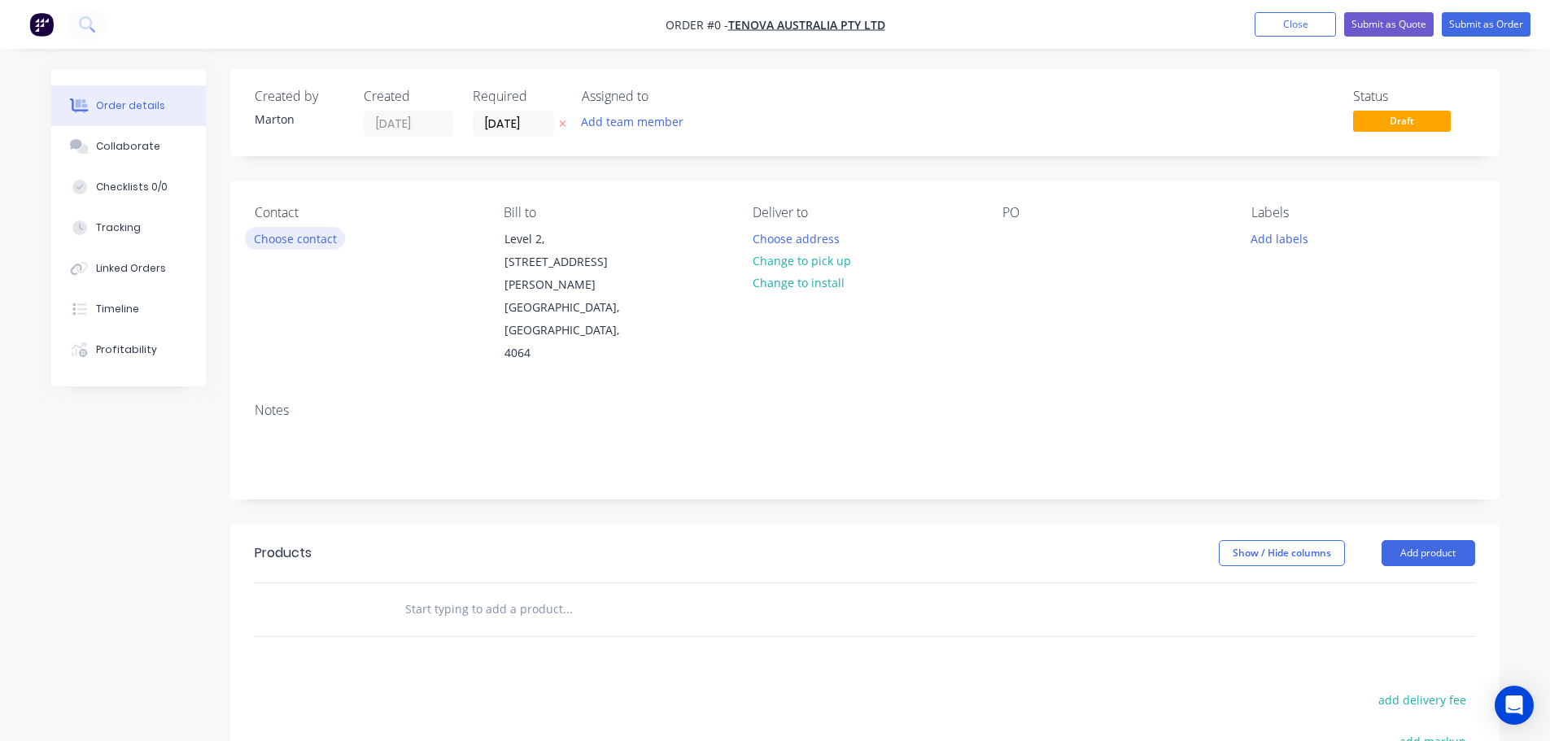
click at [321, 242] on button "Choose contact" at bounding box center [295, 238] width 100 height 22
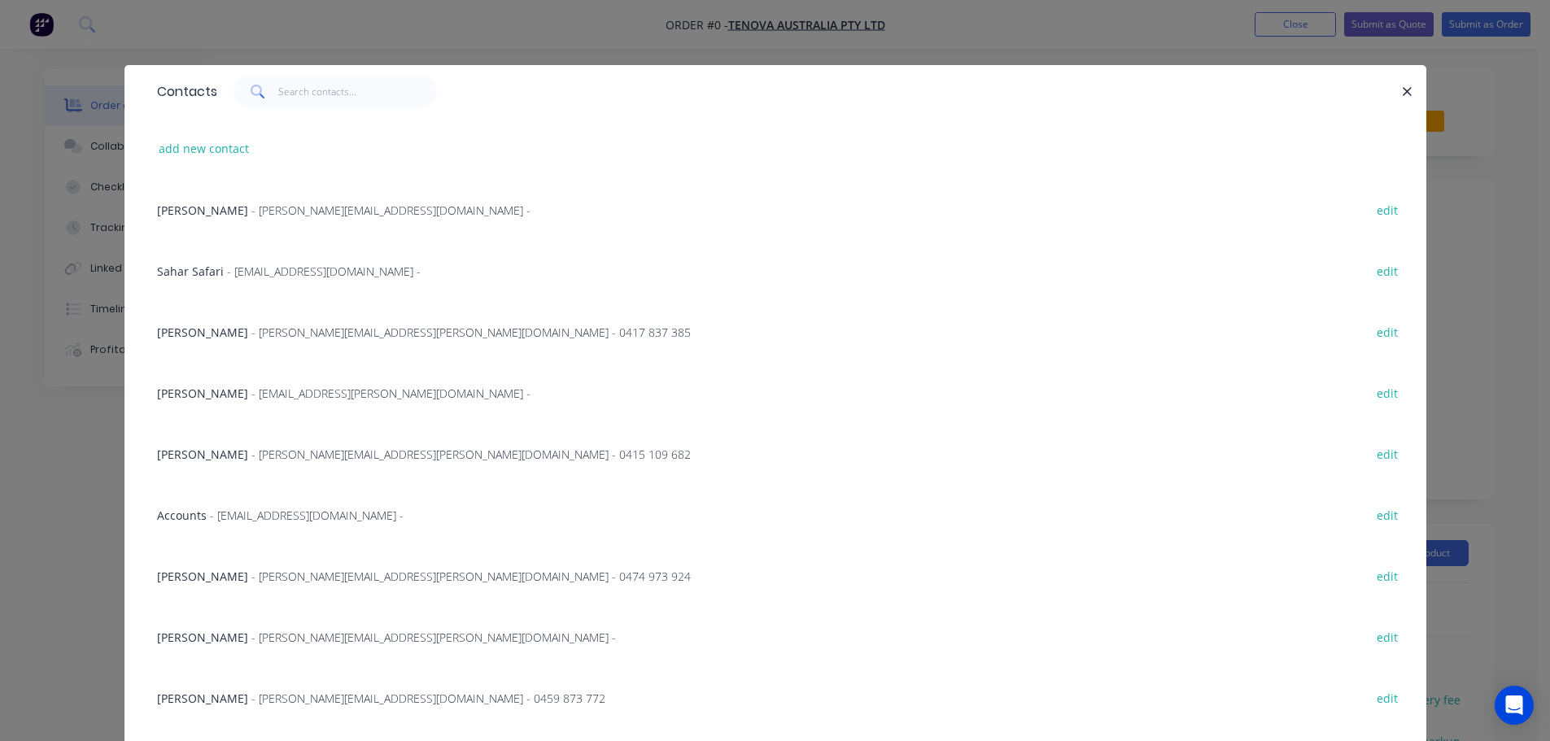
click at [212, 459] on span "[PERSON_NAME]" at bounding box center [202, 454] width 91 height 15
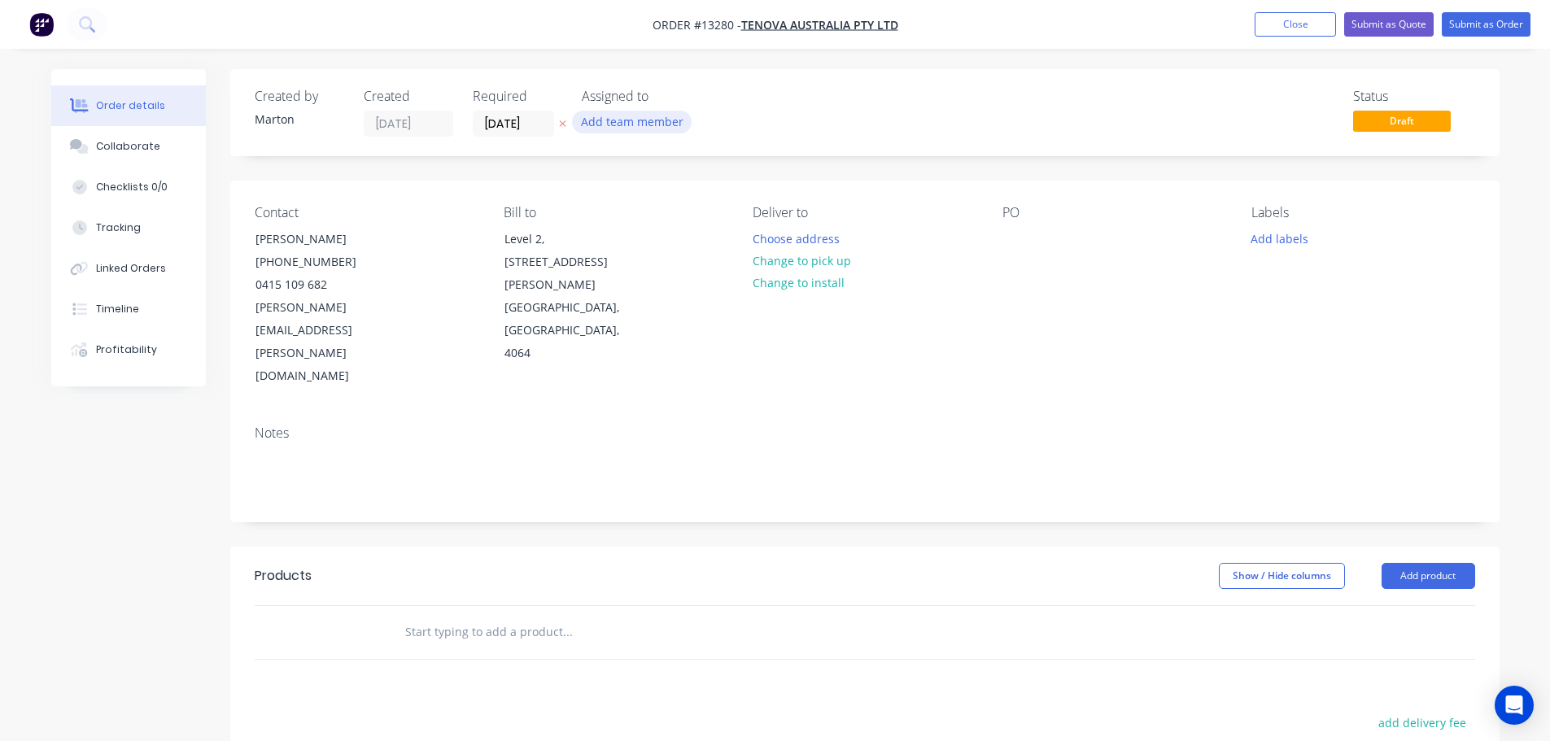
click at [638, 129] on button "Add team member" at bounding box center [632, 122] width 120 height 22
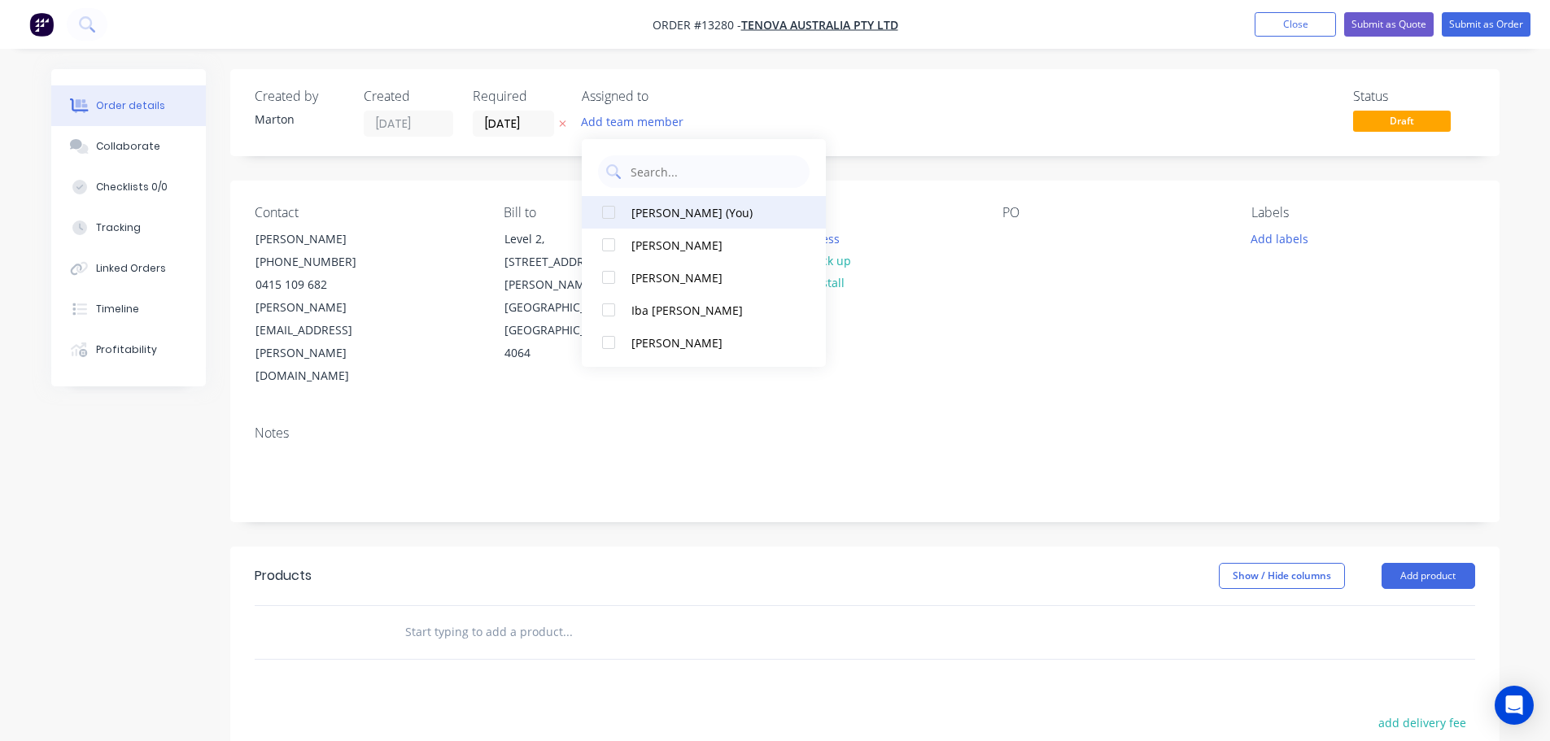
click at [617, 228] on div at bounding box center [608, 212] width 33 height 33
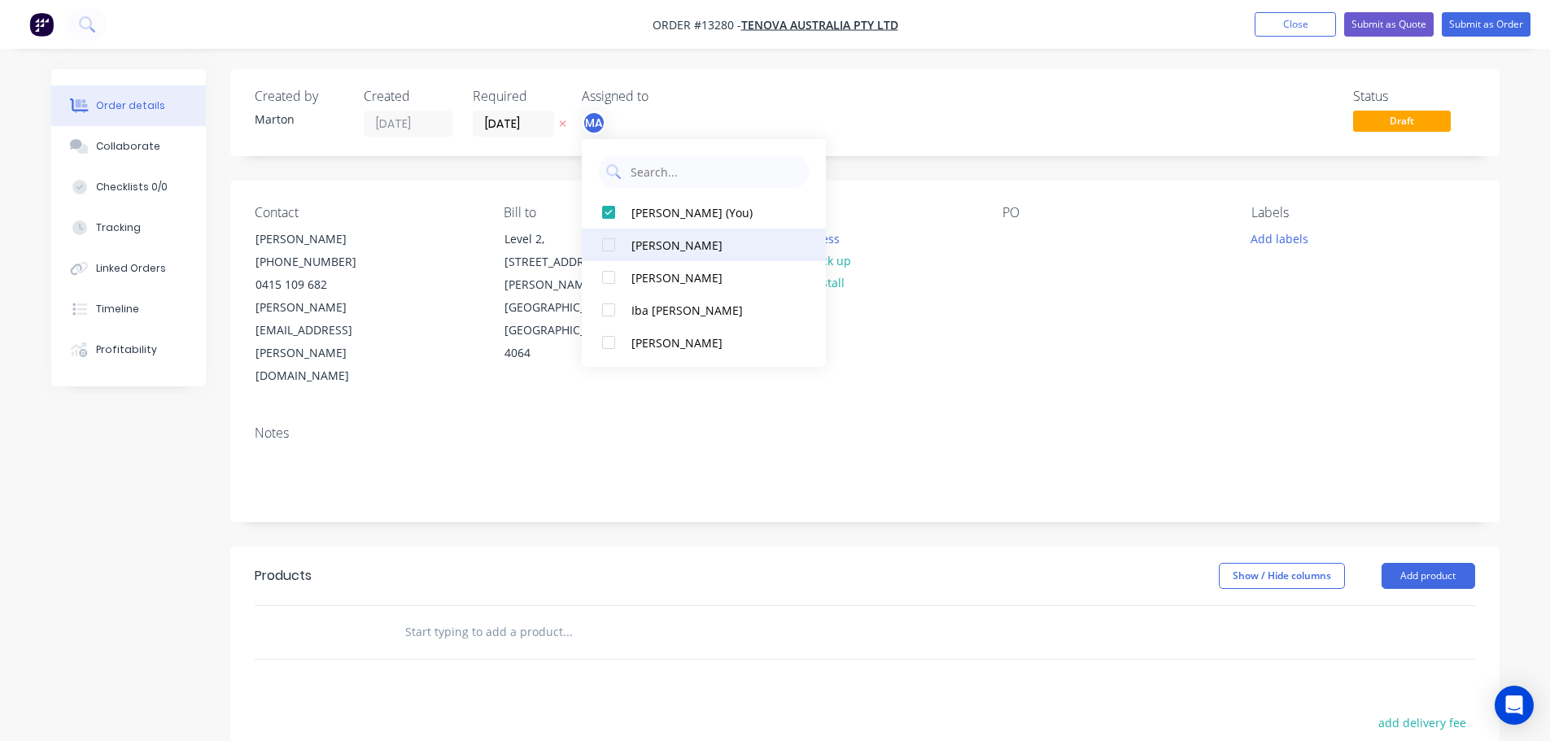
click at [617, 245] on div at bounding box center [608, 245] width 33 height 33
click at [539, 116] on input "[DATE]" at bounding box center [514, 123] width 80 height 24
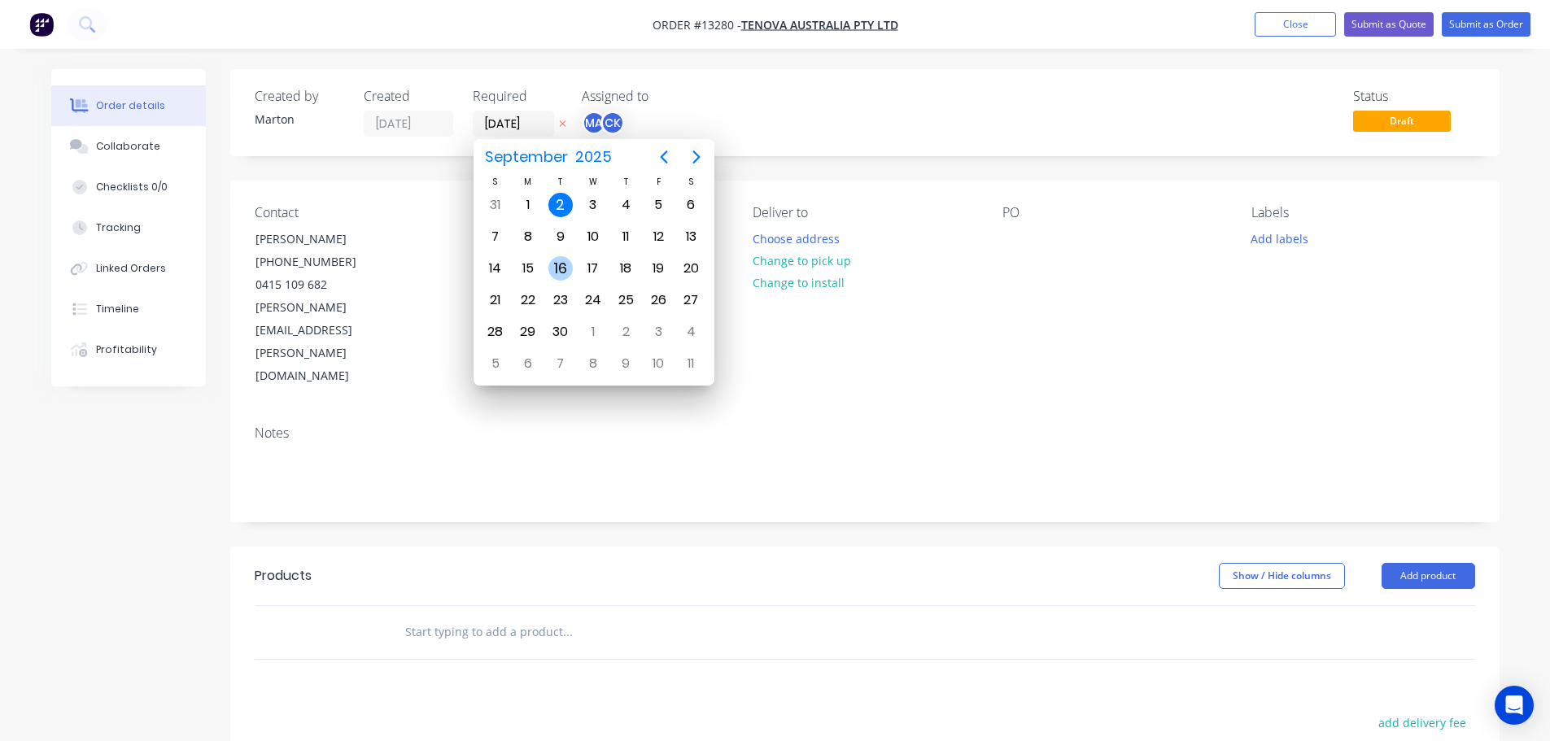
click at [556, 264] on div "16" at bounding box center [560, 268] width 24 height 24
type input "[DATE]"
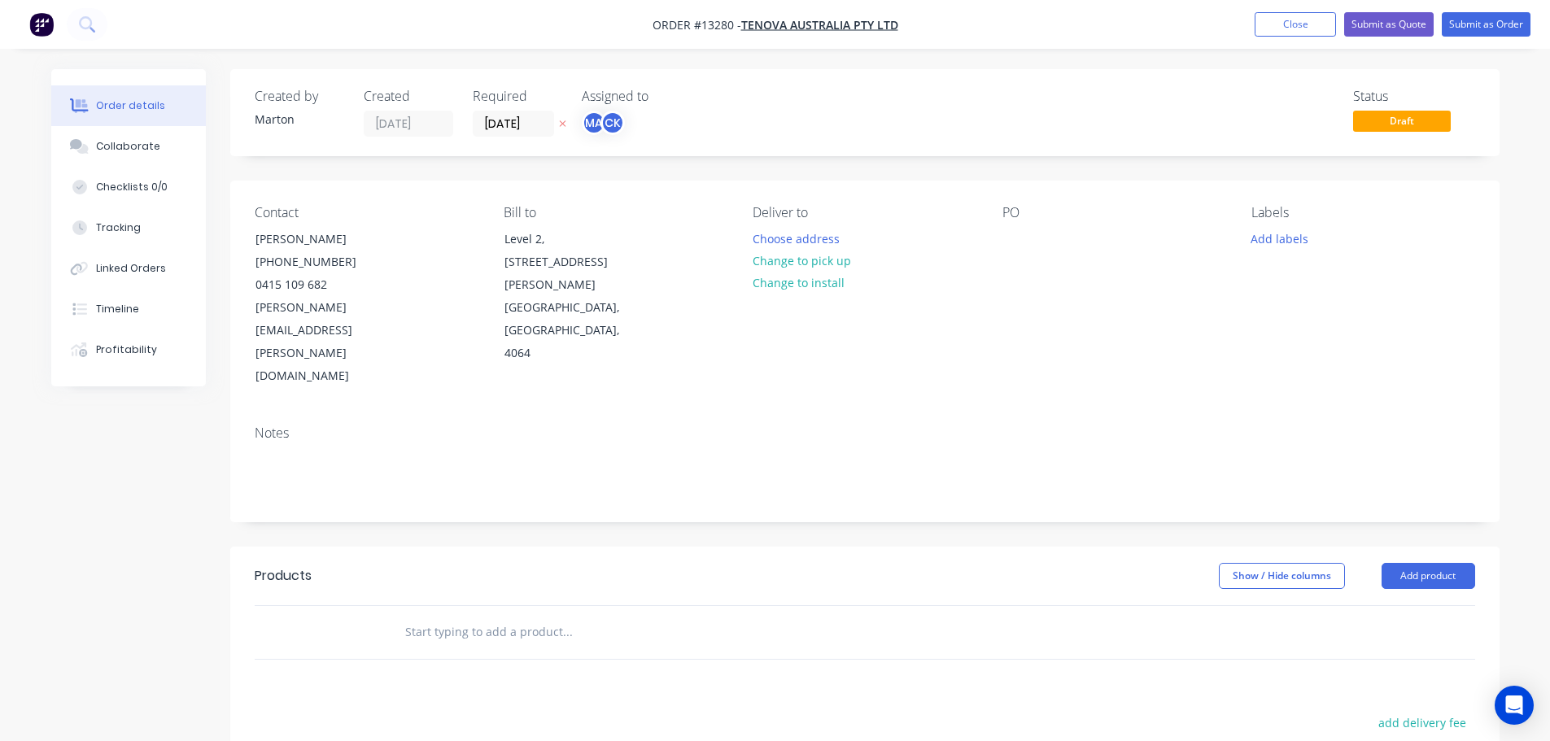
click at [472, 616] on input "text" at bounding box center [566, 632] width 325 height 33
type input "cloth tension"
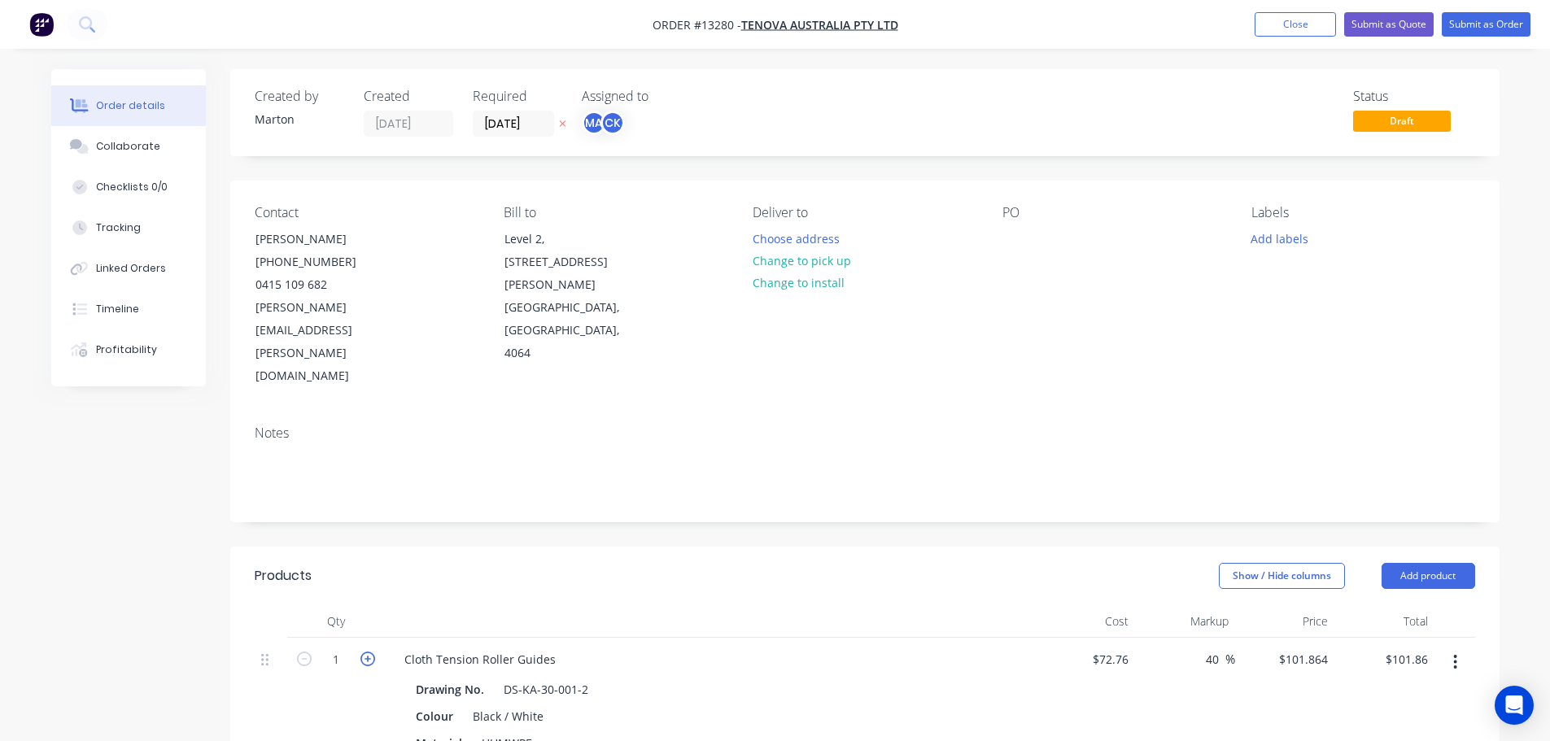
click at [366, 652] on icon "button" at bounding box center [367, 659] width 15 height 15
type input "2"
type input "$203.73"
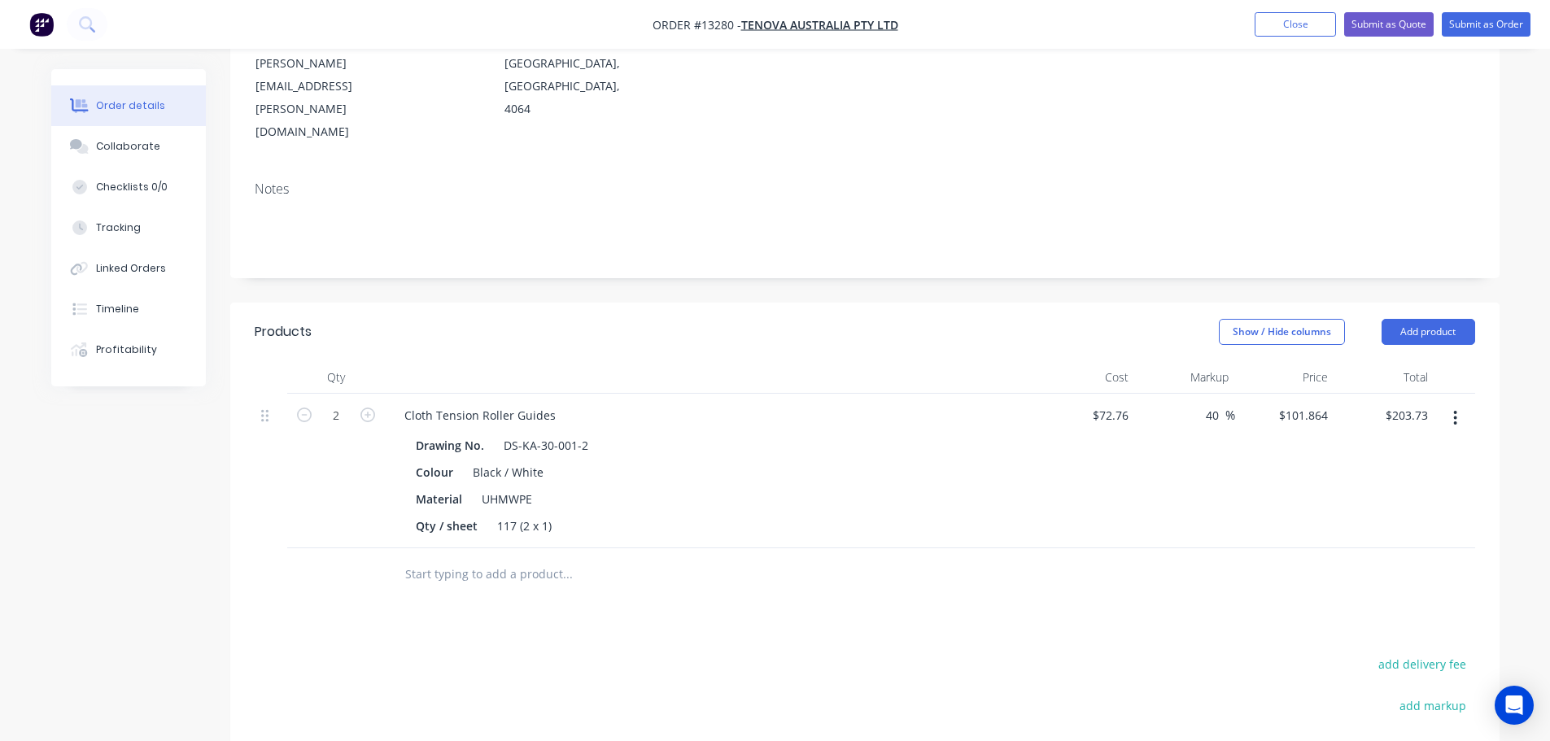
click at [914, 544] on div "Products Show / Hide columns Add product Qty Cost Markup Price Total 2 Cloth Te…" at bounding box center [864, 647] width 1269 height 689
click at [1465, 319] on button "Add product" at bounding box center [1429, 332] width 94 height 26
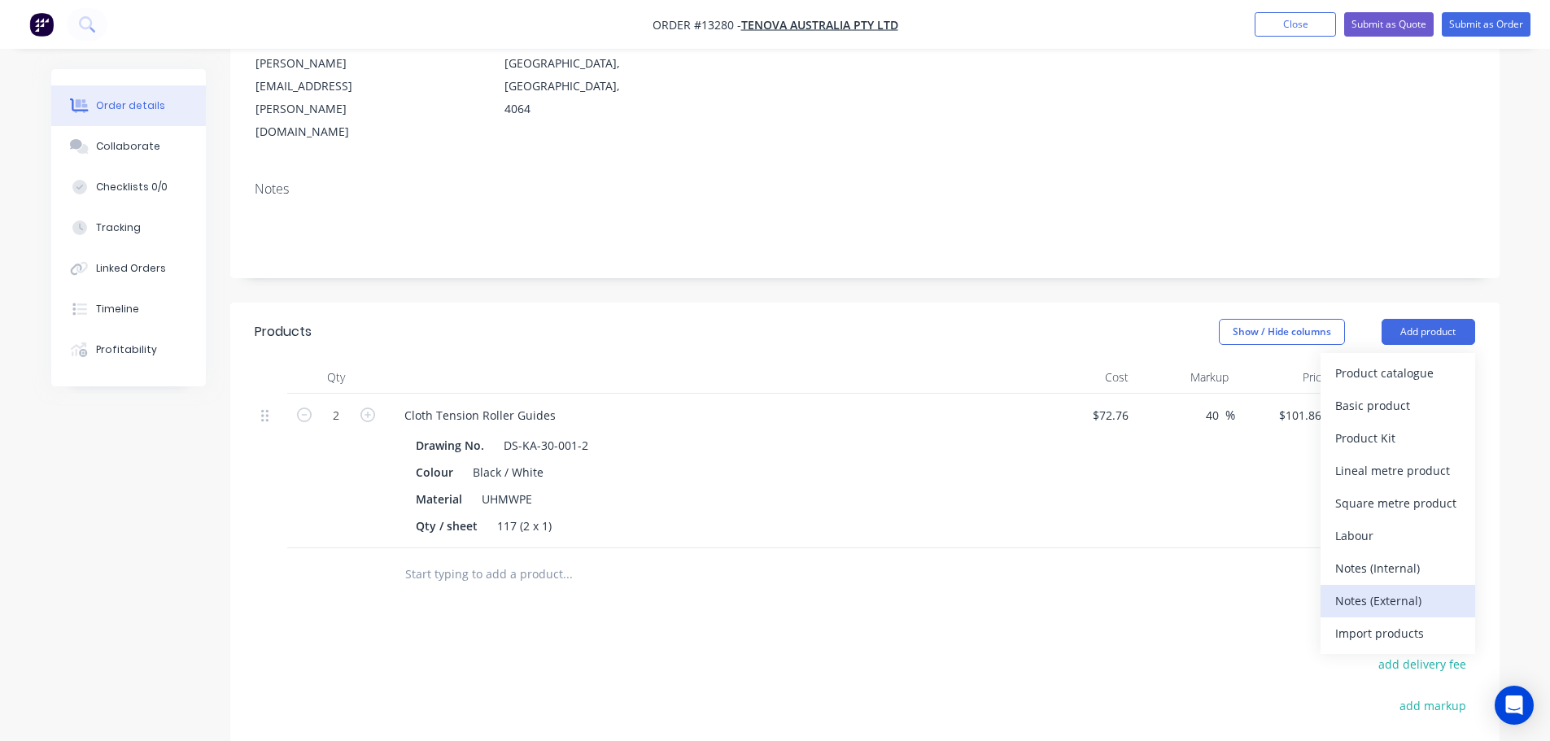
click at [1377, 589] on div "Notes (External)" at bounding box center [1397, 601] width 125 height 24
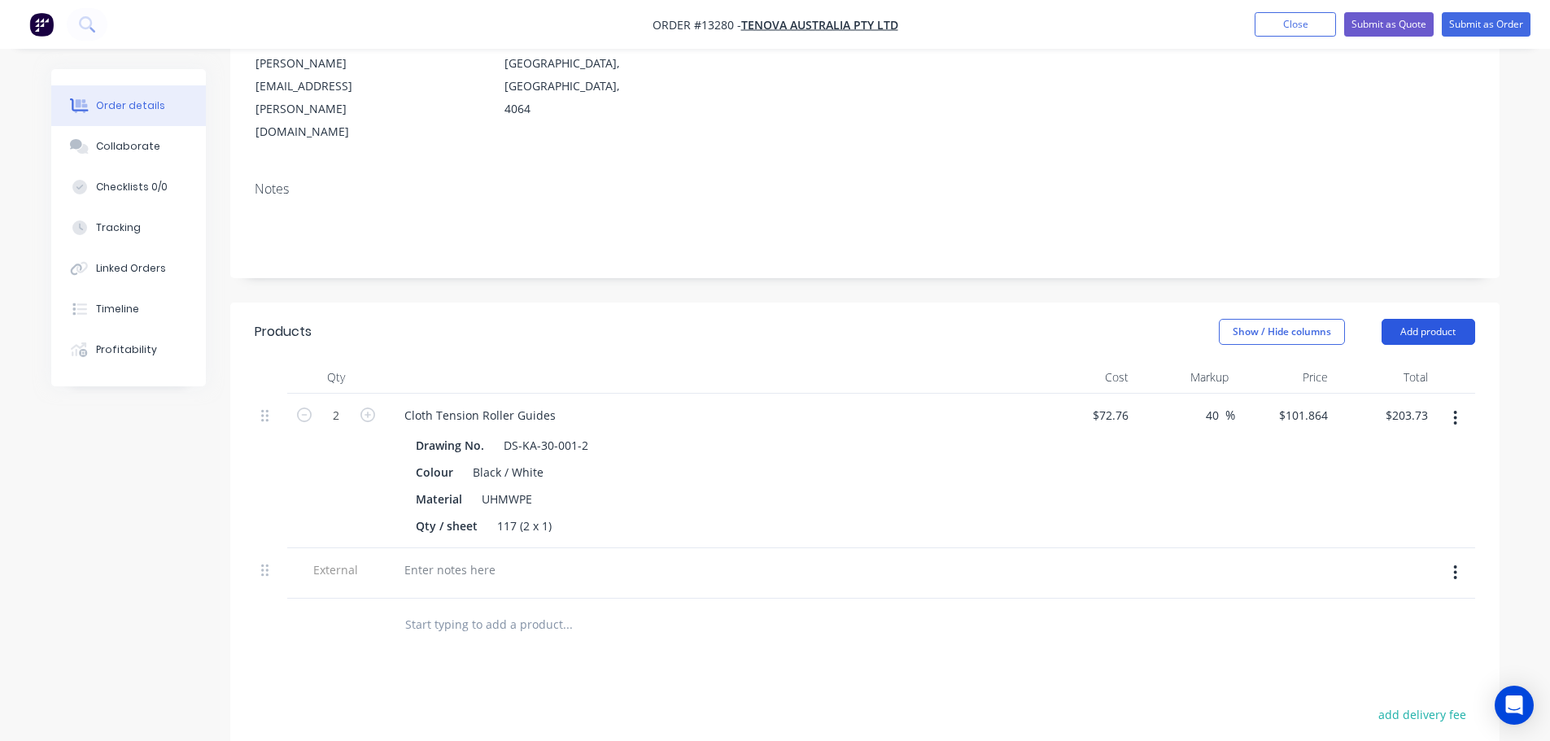
click at [1443, 319] on button "Add product" at bounding box center [1429, 332] width 94 height 26
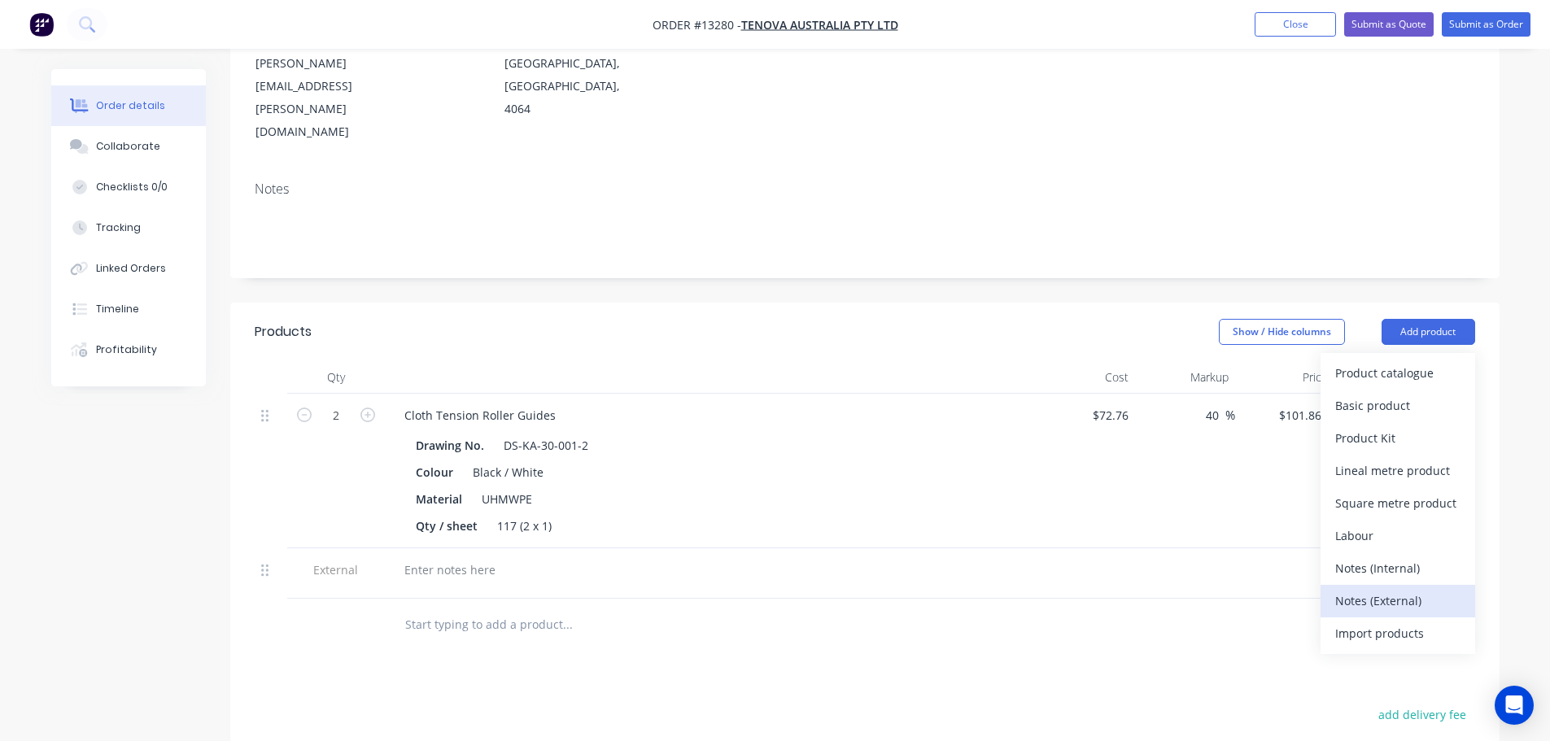
click at [1362, 589] on div "Notes (External)" at bounding box center [1397, 601] width 125 height 24
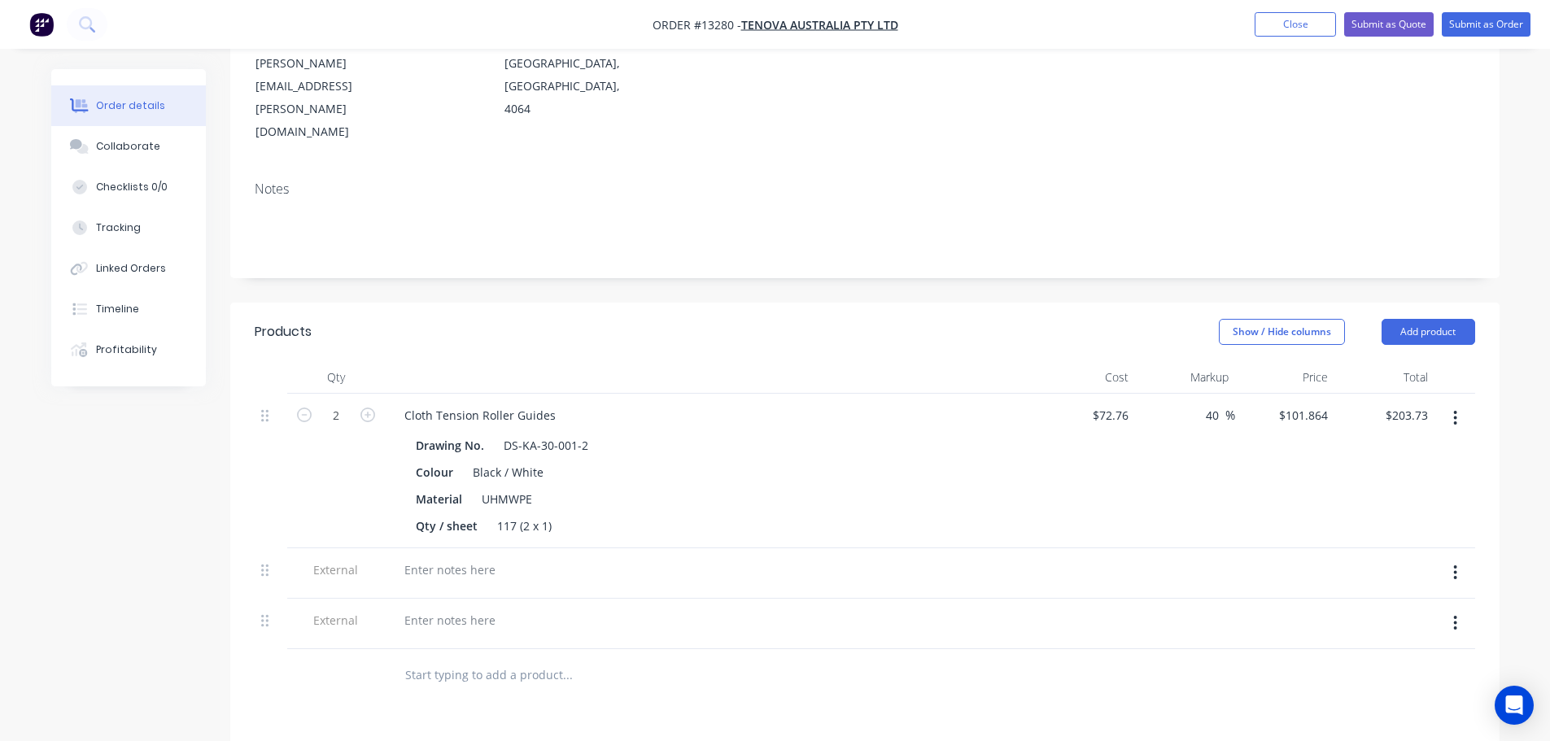
click at [510, 558] on div at bounding box center [710, 570] width 638 height 24
click at [478, 548] on div at bounding box center [710, 573] width 651 height 50
click at [487, 558] on div at bounding box center [449, 570] width 117 height 24
click at [559, 558] on div "Lead Time: 1 week from recevng PO" at bounding box center [539, 570] width 296 height 24
click at [475, 609] on div at bounding box center [449, 621] width 117 height 24
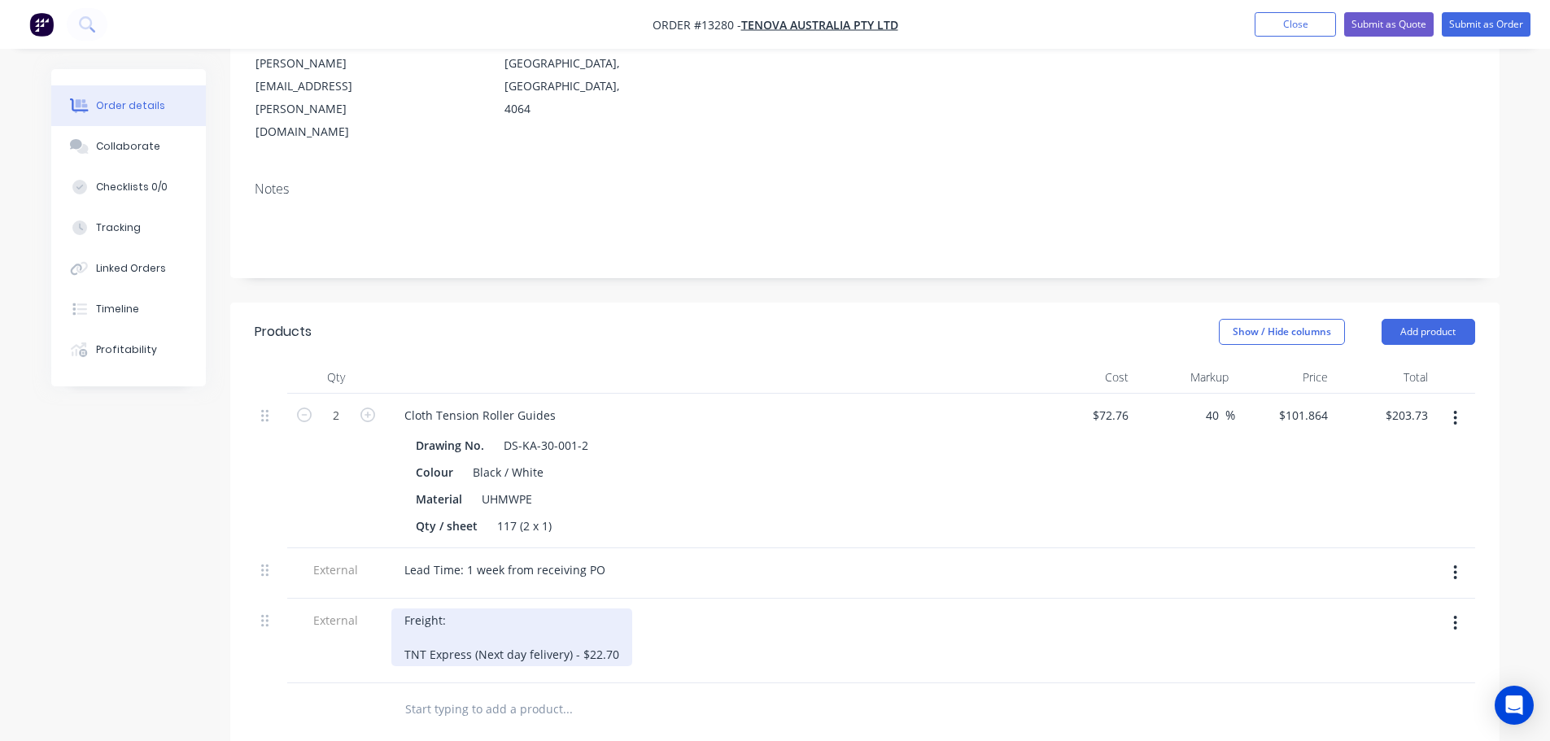
click at [536, 609] on div "Freight: TNT Express (Next day felivery) - $22.70" at bounding box center [511, 638] width 241 height 58
click at [617, 609] on div "Freight: TNT Express (Next day delivery) - $22.70" at bounding box center [513, 638] width 244 height 58
click at [436, 609] on div "Freight: TNT Express (Next day delivery) - $22.70" at bounding box center [513, 638] width 244 height 58
click at [621, 609] on div "Freight: MyTeamGE - Priority (next day delivery) - 33.45 TNT Express (Next day …" at bounding box center [530, 638] width 279 height 58
click at [654, 693] on input "text" at bounding box center [566, 709] width 325 height 33
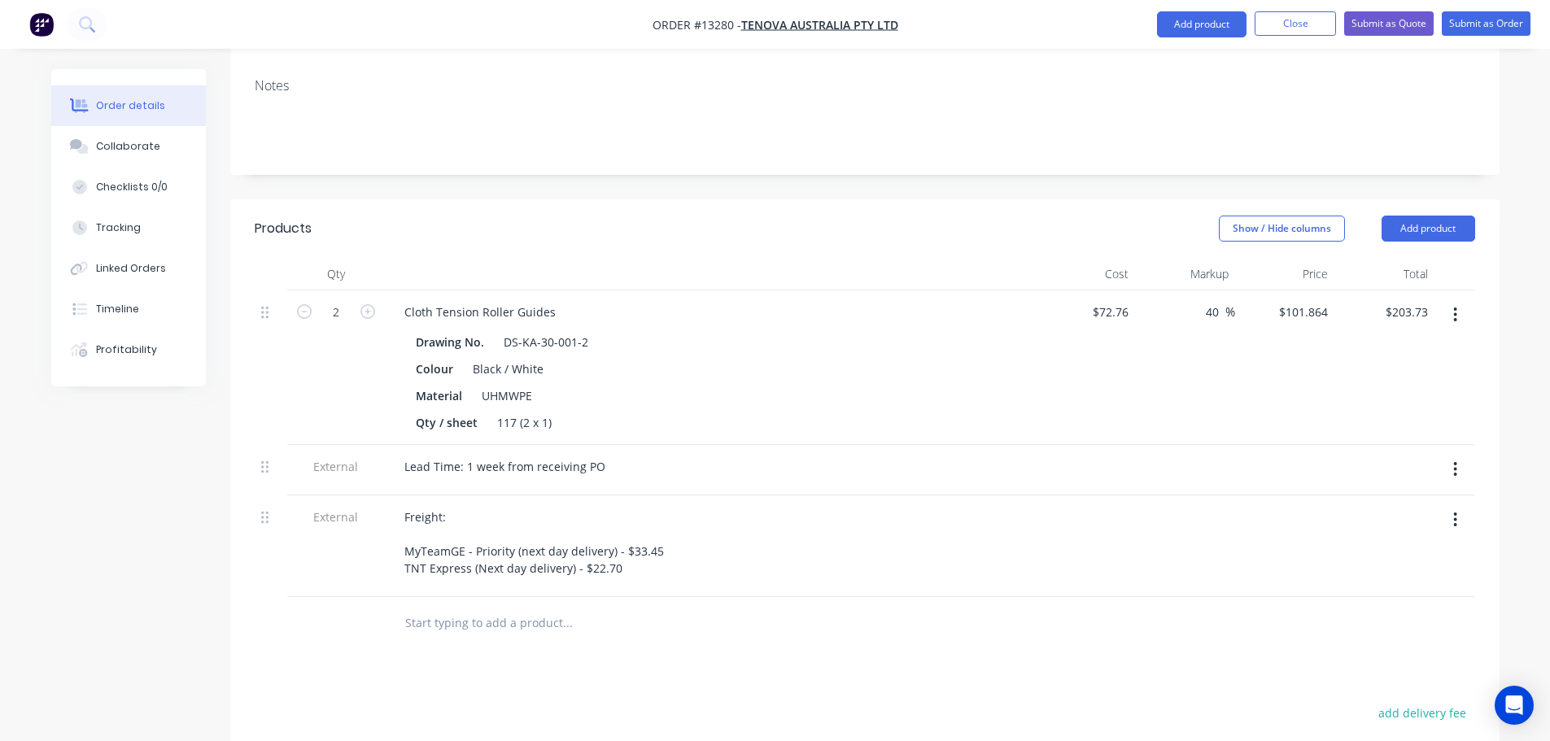
scroll to position [488, 0]
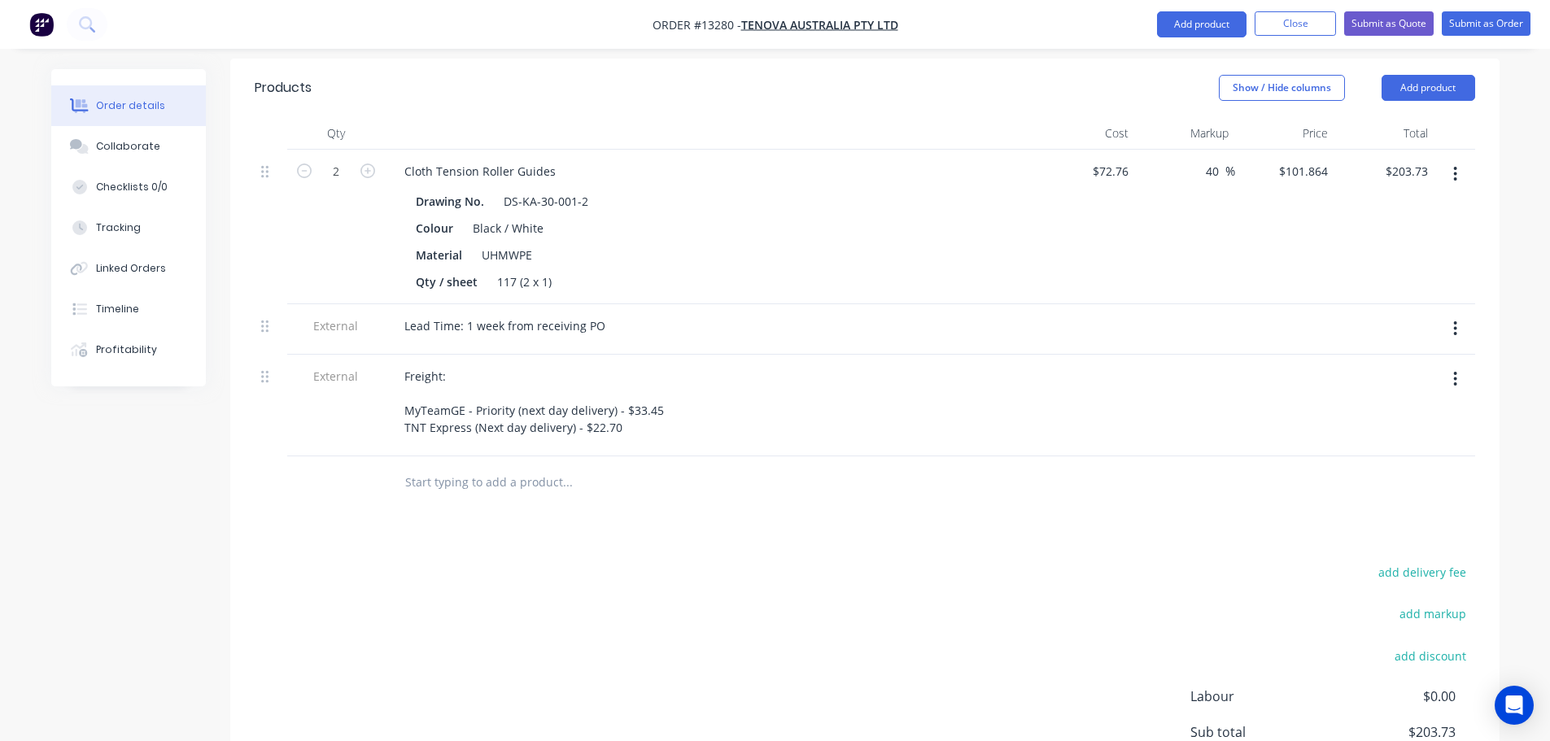
click at [1422, 489] on div "Products Show / Hide columns Add product Qty Cost Markup Price Total 2 Cloth Te…" at bounding box center [864, 479] width 1269 height 841
click at [1413, 561] on button "add delivery fee" at bounding box center [1422, 572] width 105 height 22
type input "22.70"
click at [1016, 561] on div "Delivery fee Delivery fee Delivery fee name (Optional) 22.70 22.70 $0 add marku…" at bounding box center [865, 716] width 1221 height 310
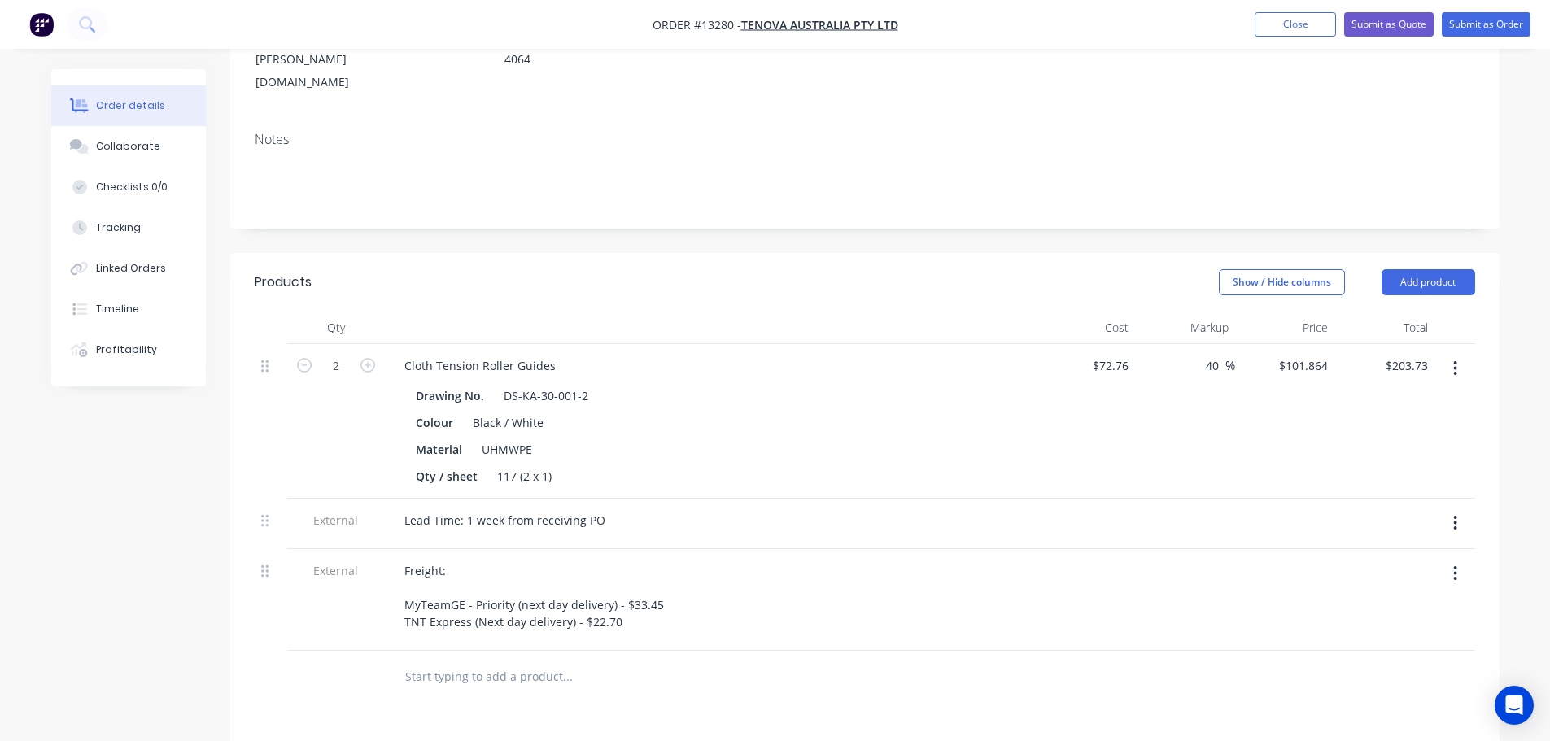
scroll to position [244, 0]
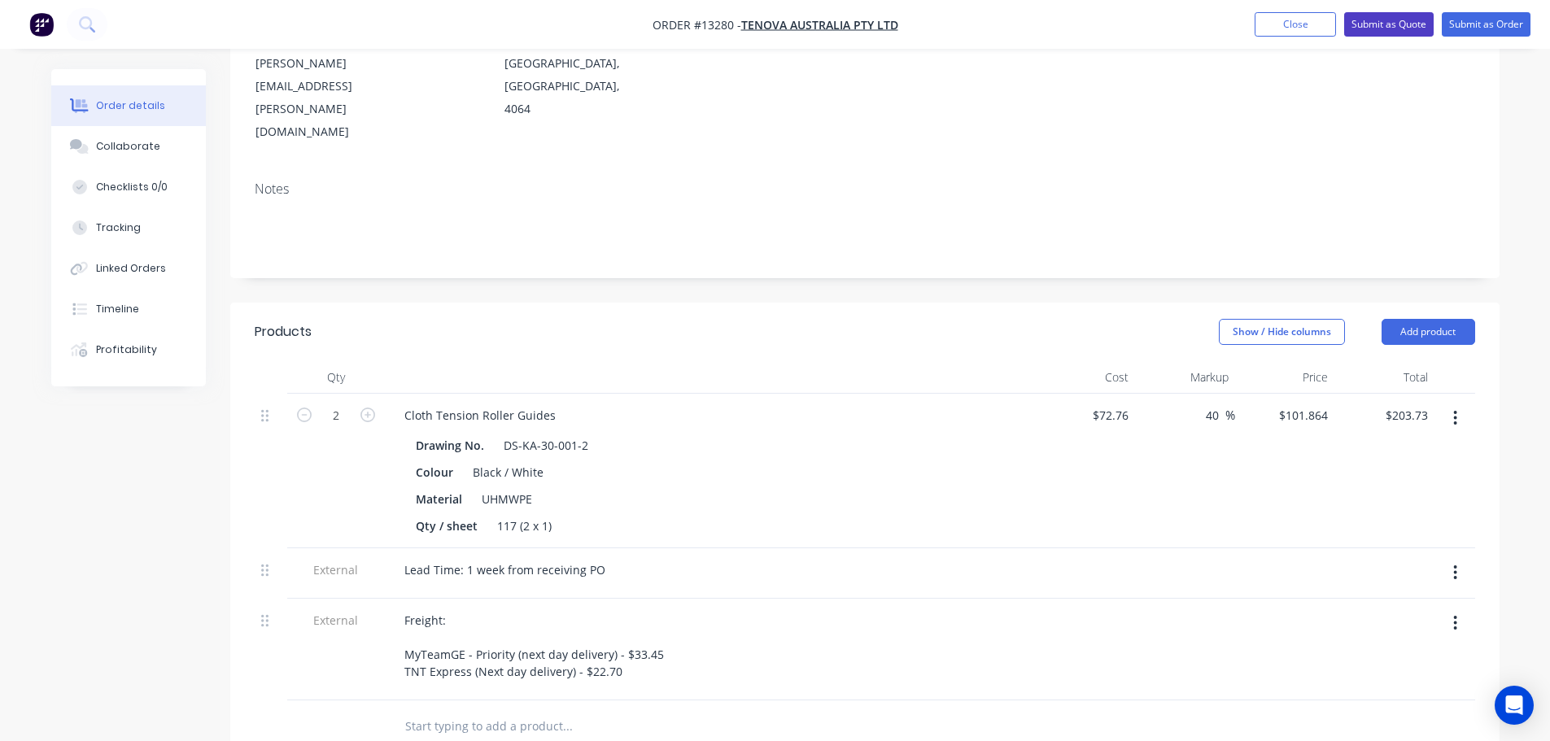
click at [1389, 24] on button "Submit as Quote" at bounding box center [1389, 24] width 90 height 24
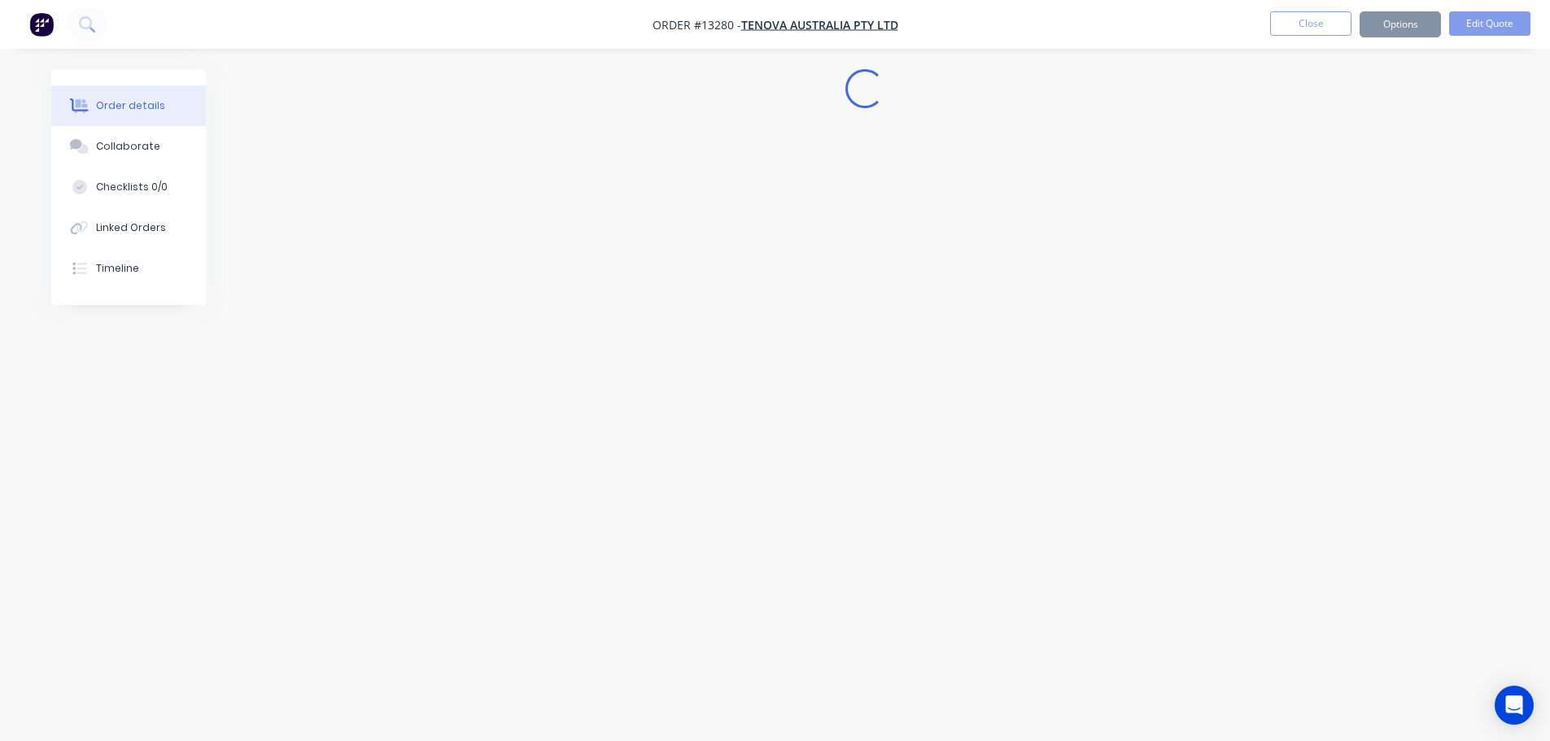
scroll to position [0, 0]
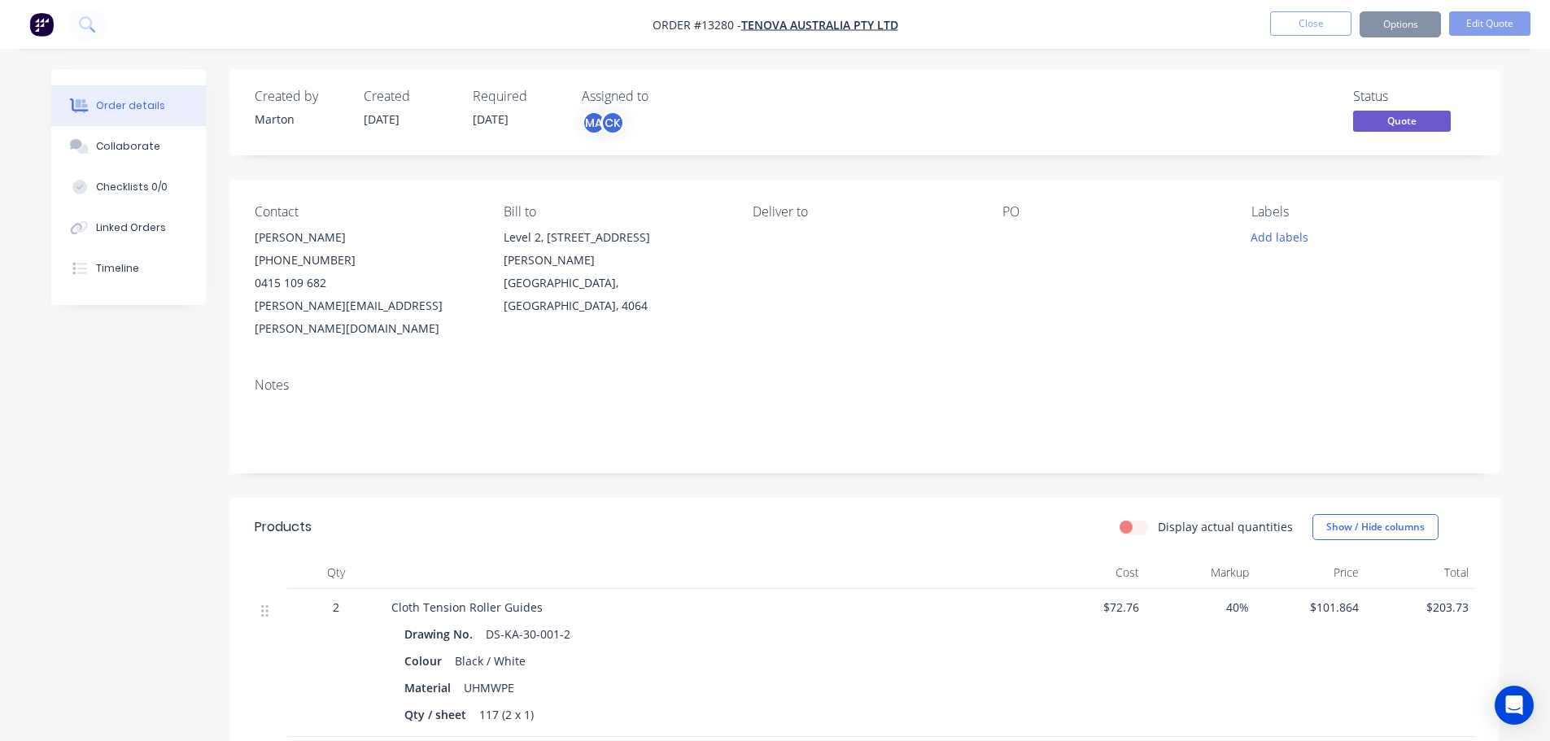
click at [1393, 25] on button "Options" at bounding box center [1400, 24] width 81 height 26
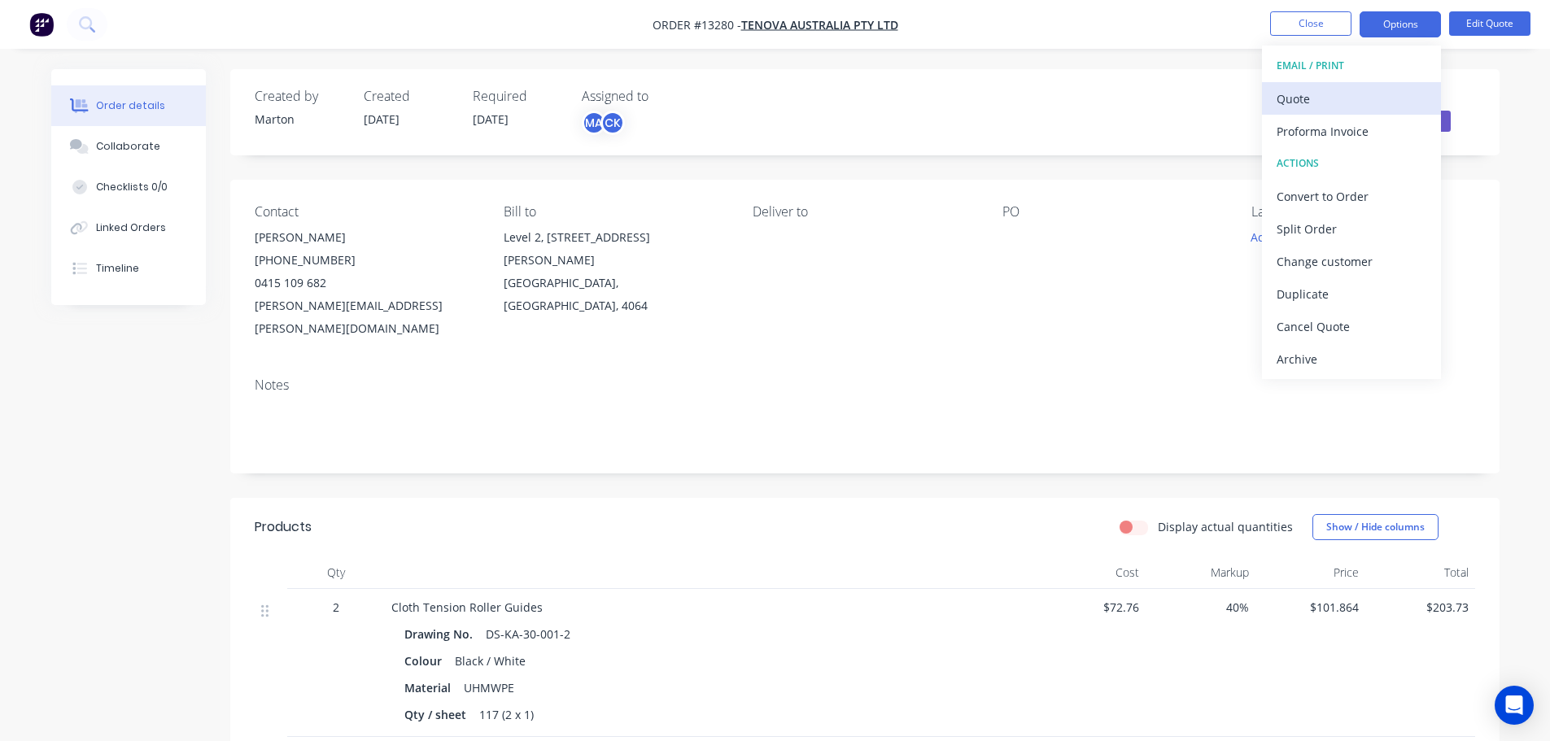
click at [1343, 103] on div "Quote" at bounding box center [1352, 99] width 150 height 24
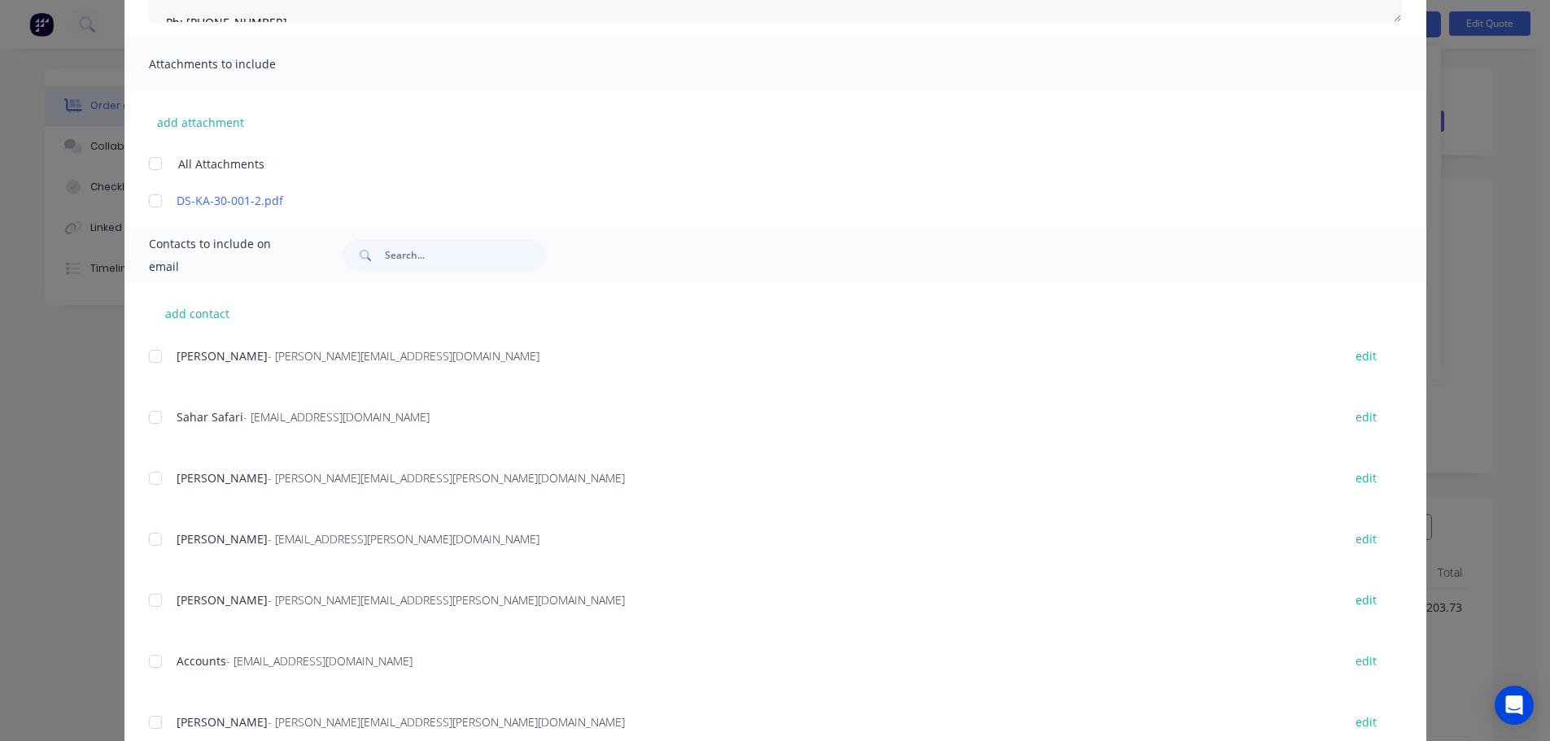
click at [151, 599] on div at bounding box center [155, 600] width 33 height 33
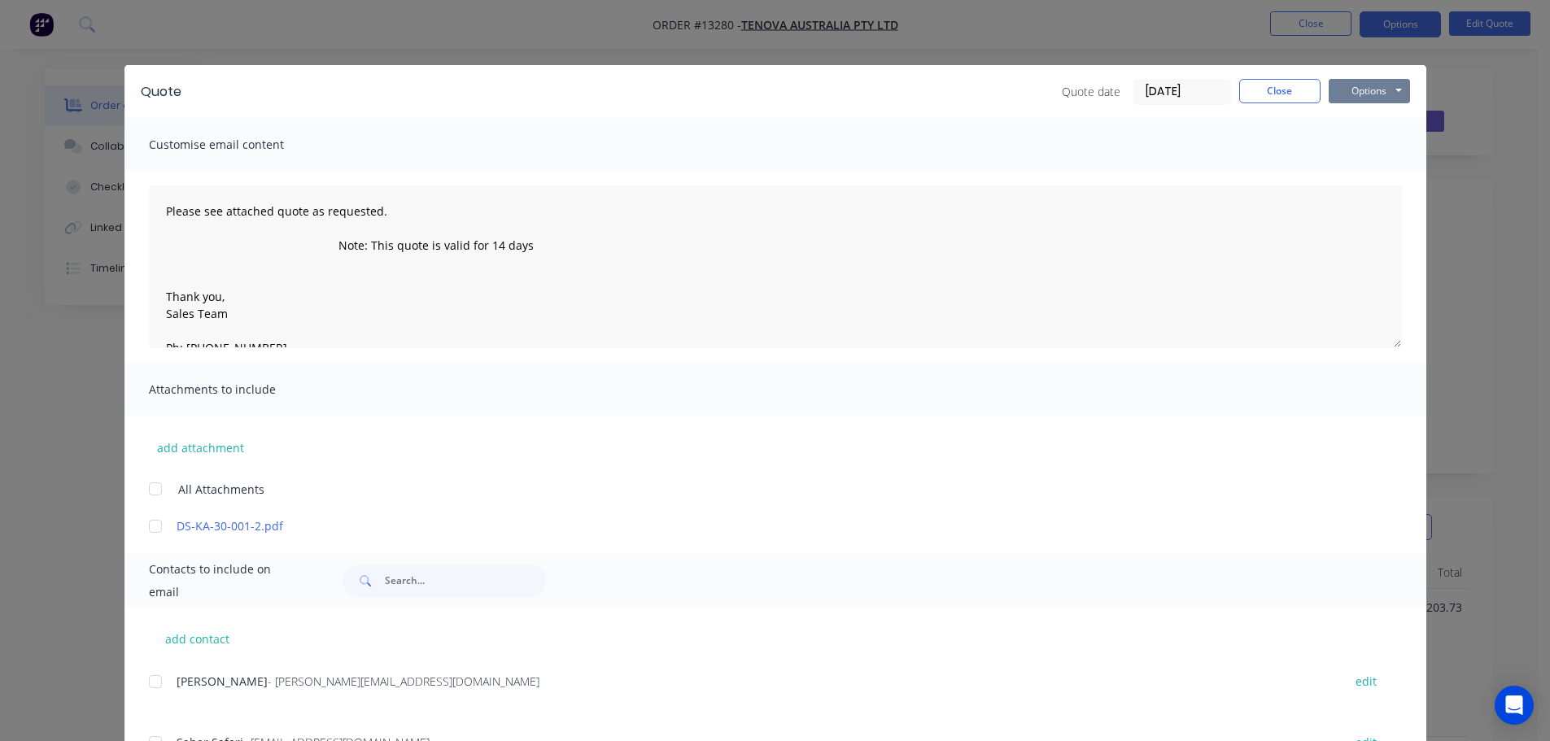
click at [1365, 80] on button "Options" at bounding box center [1369, 91] width 81 height 24
click at [1362, 120] on button "Preview" at bounding box center [1381, 120] width 104 height 27
click at [1381, 93] on button "Options" at bounding box center [1369, 91] width 81 height 24
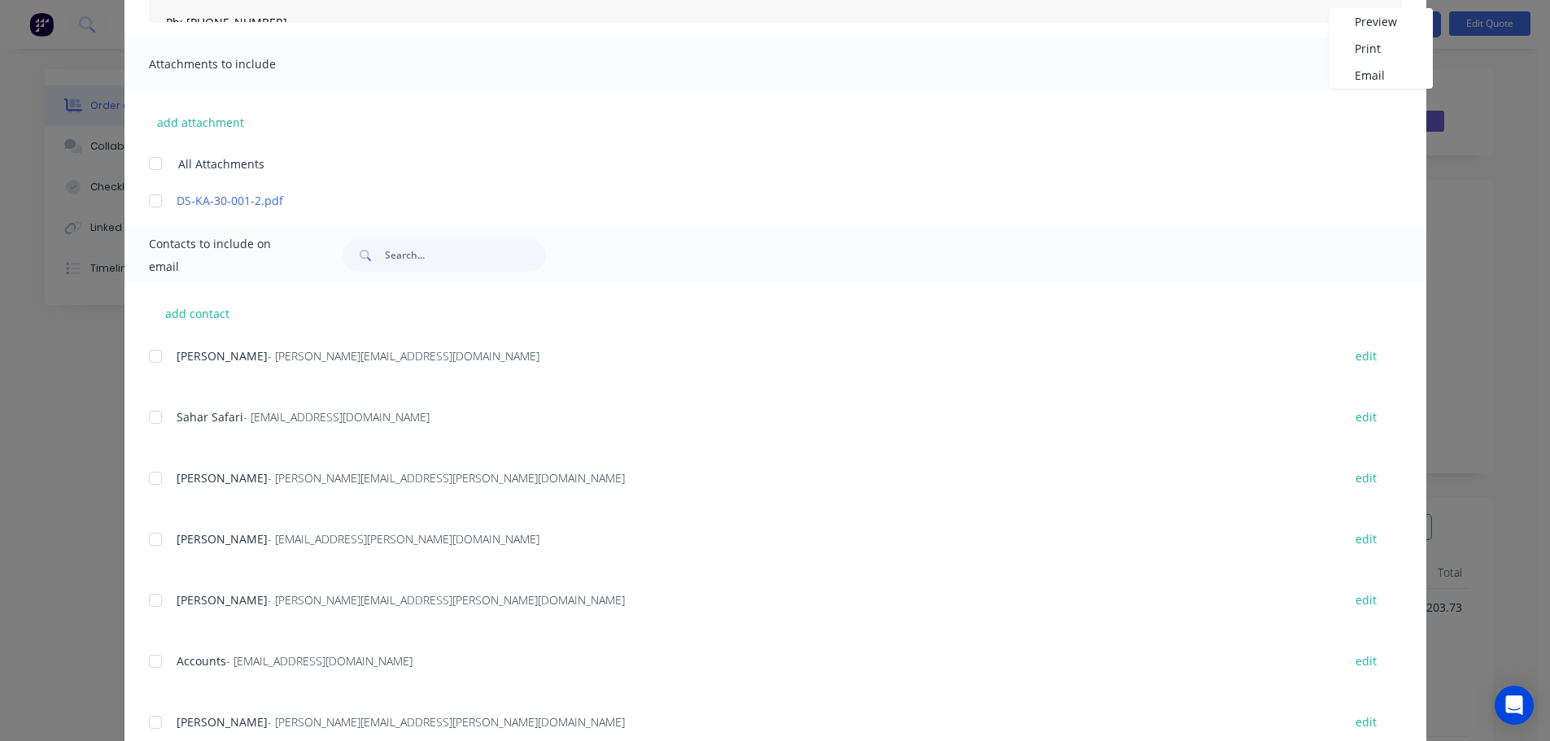
click at [147, 597] on div at bounding box center [155, 600] width 33 height 33
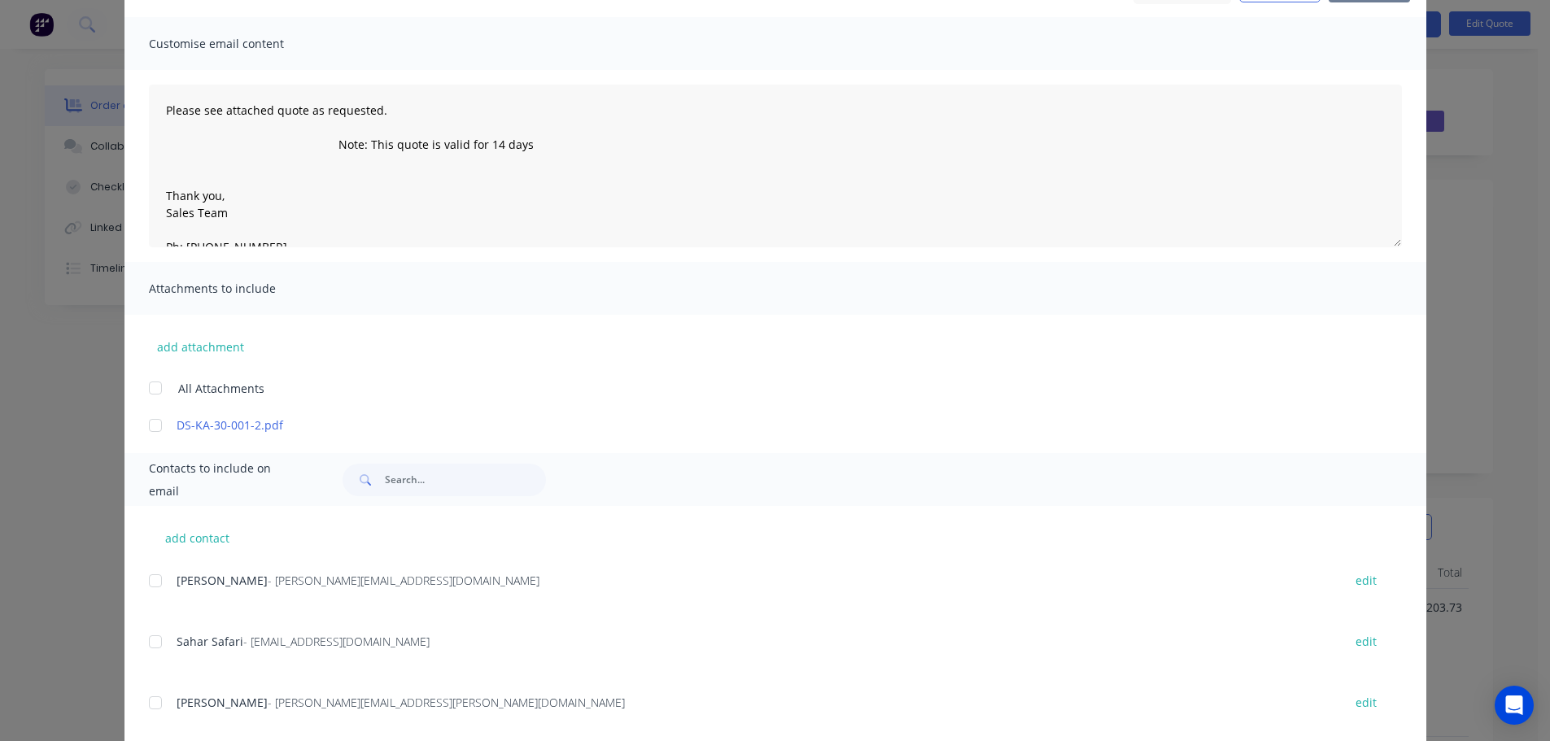
scroll to position [81, 0]
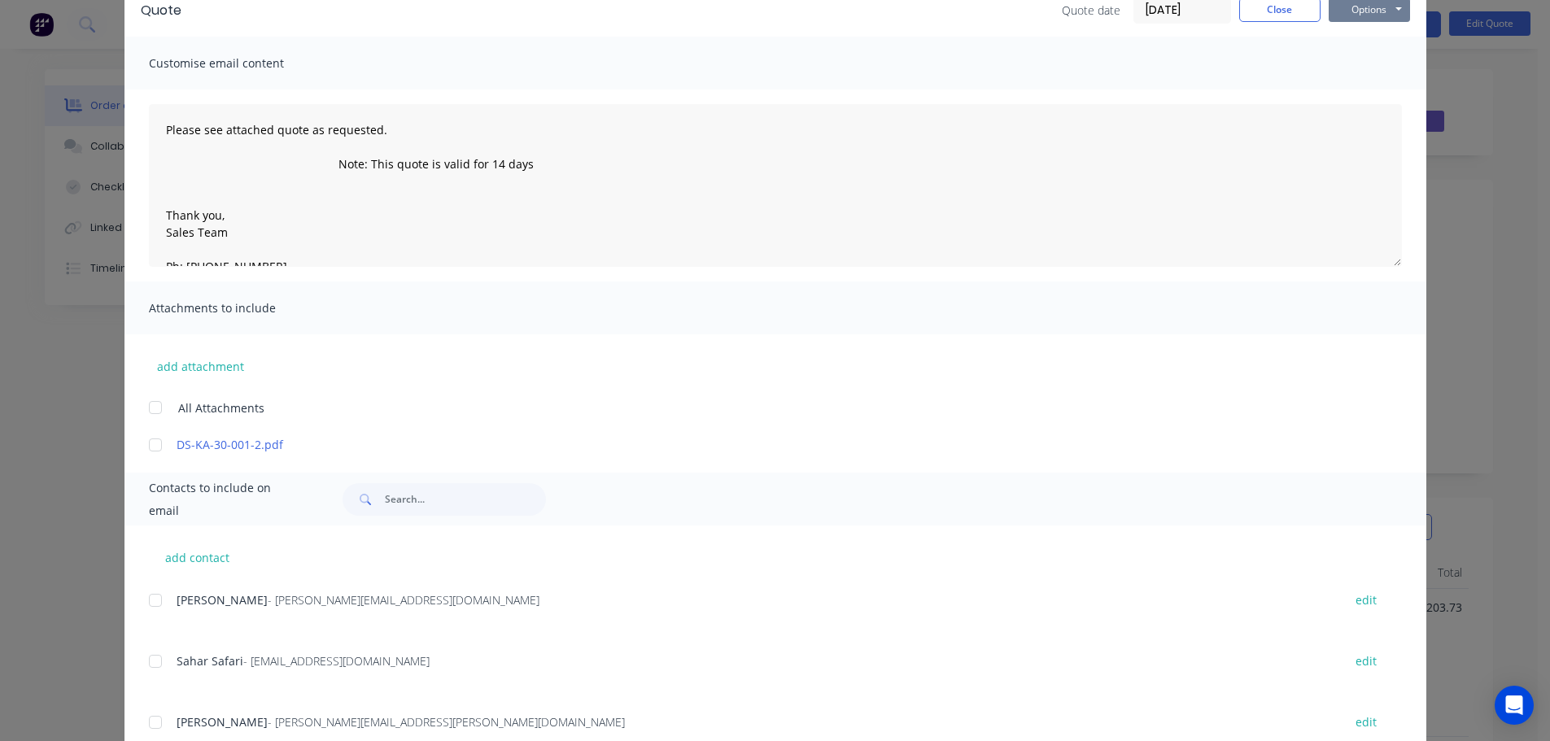
click at [1370, 12] on button "Options" at bounding box center [1369, 10] width 81 height 24
click at [1361, 91] on button "Email" at bounding box center [1381, 92] width 104 height 27
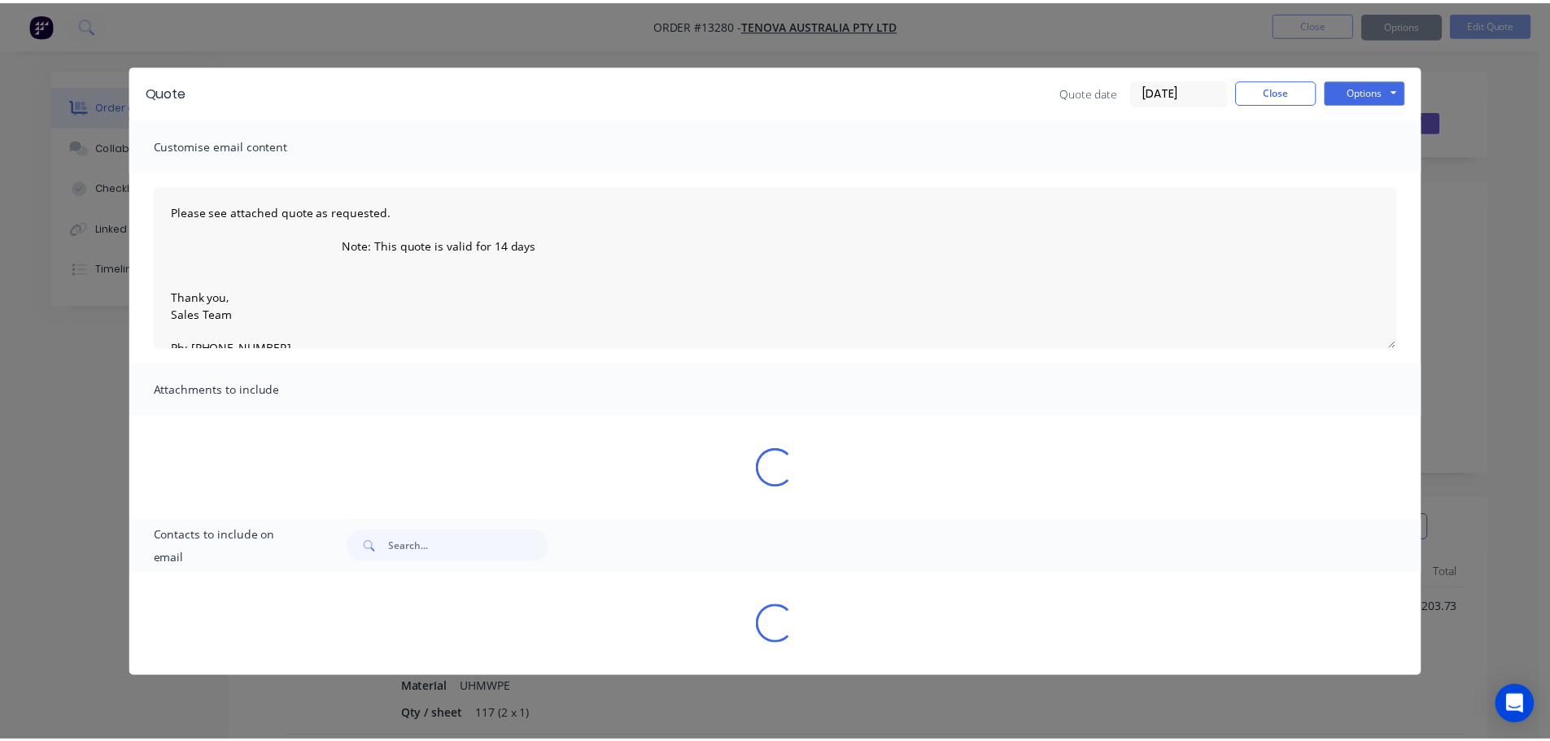
scroll to position [0, 0]
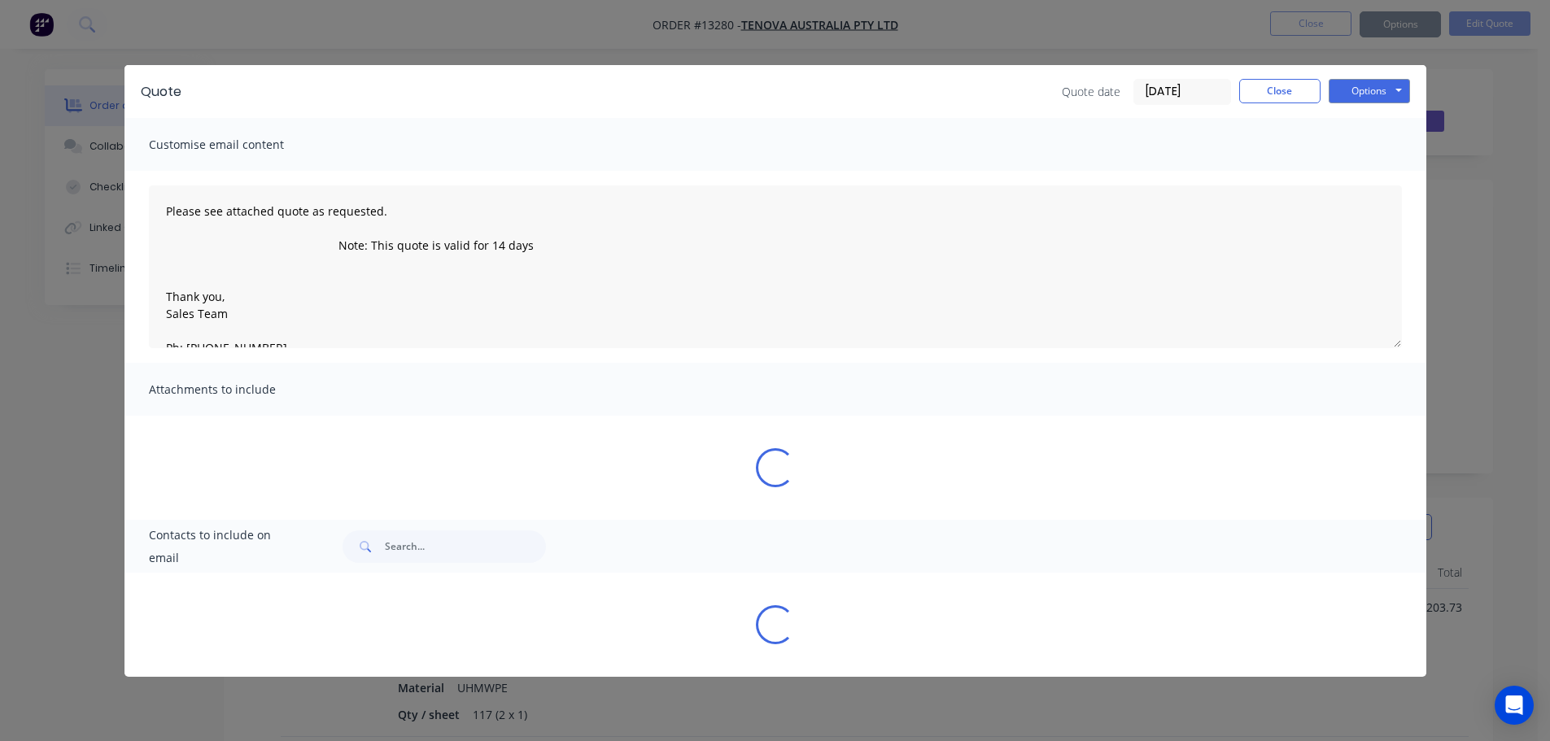
type textarea "Please see attached quote as requested. Note: This quote is valid for 14 days T…"
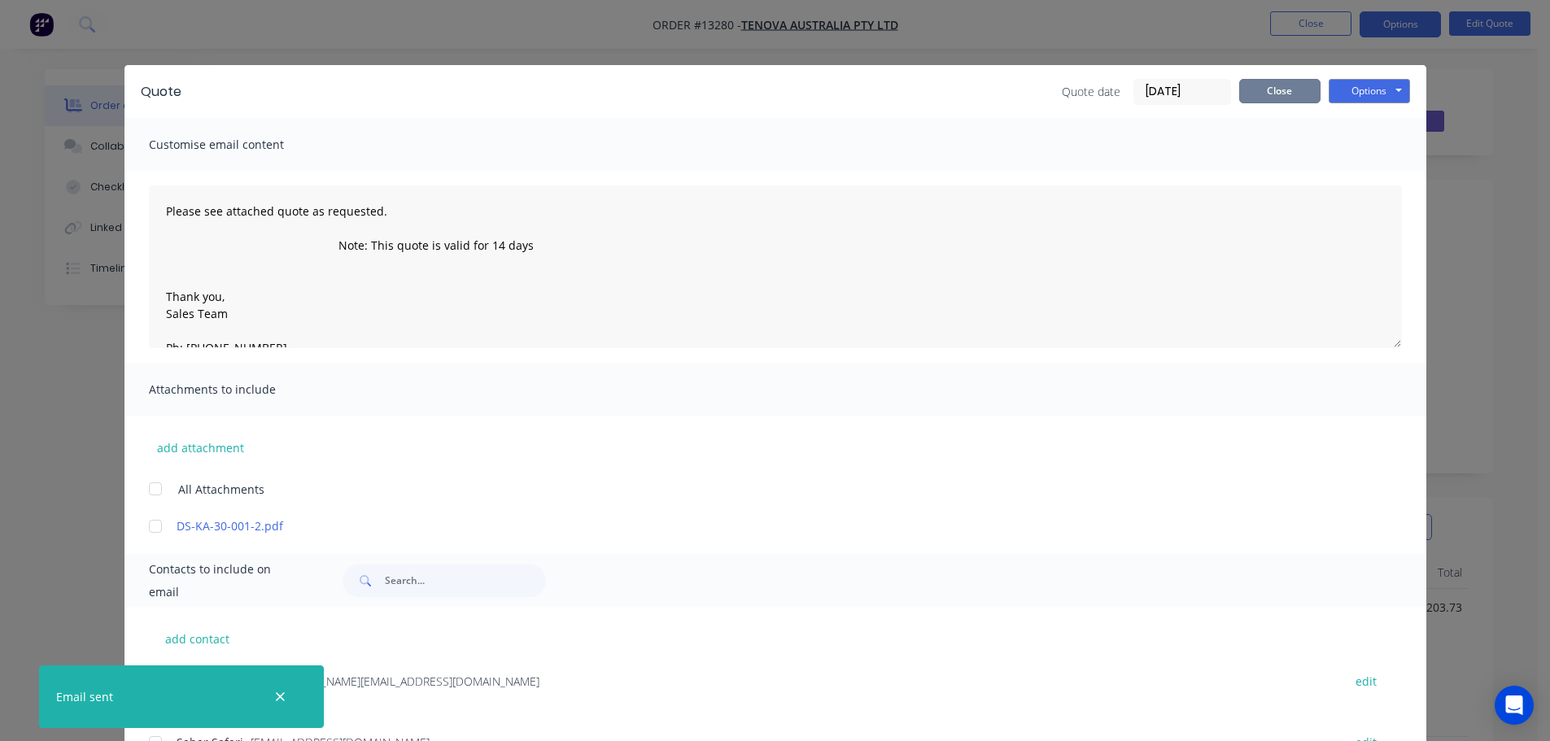
click at [1258, 94] on button "Close" at bounding box center [1279, 91] width 81 height 24
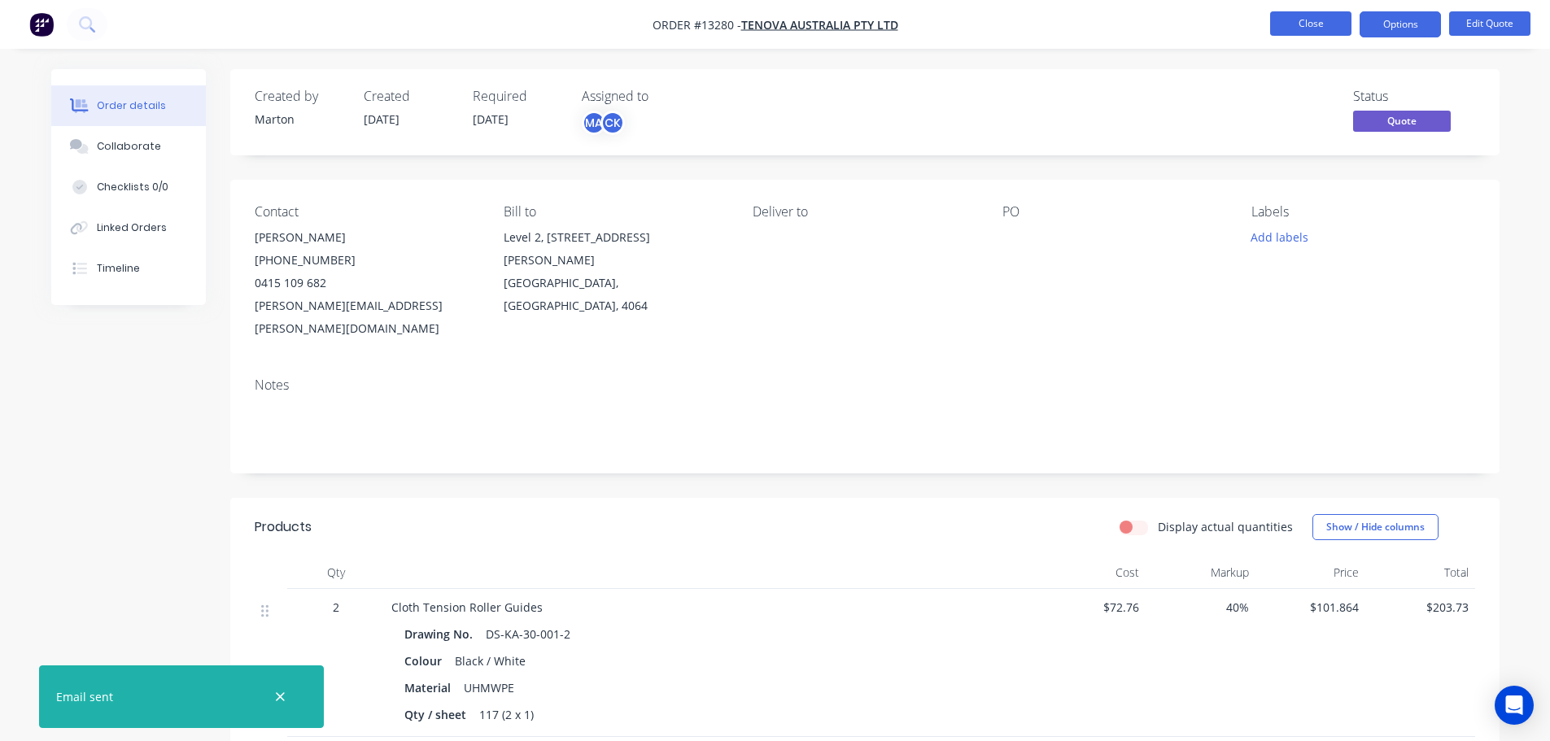
click at [1305, 21] on button "Close" at bounding box center [1310, 23] width 81 height 24
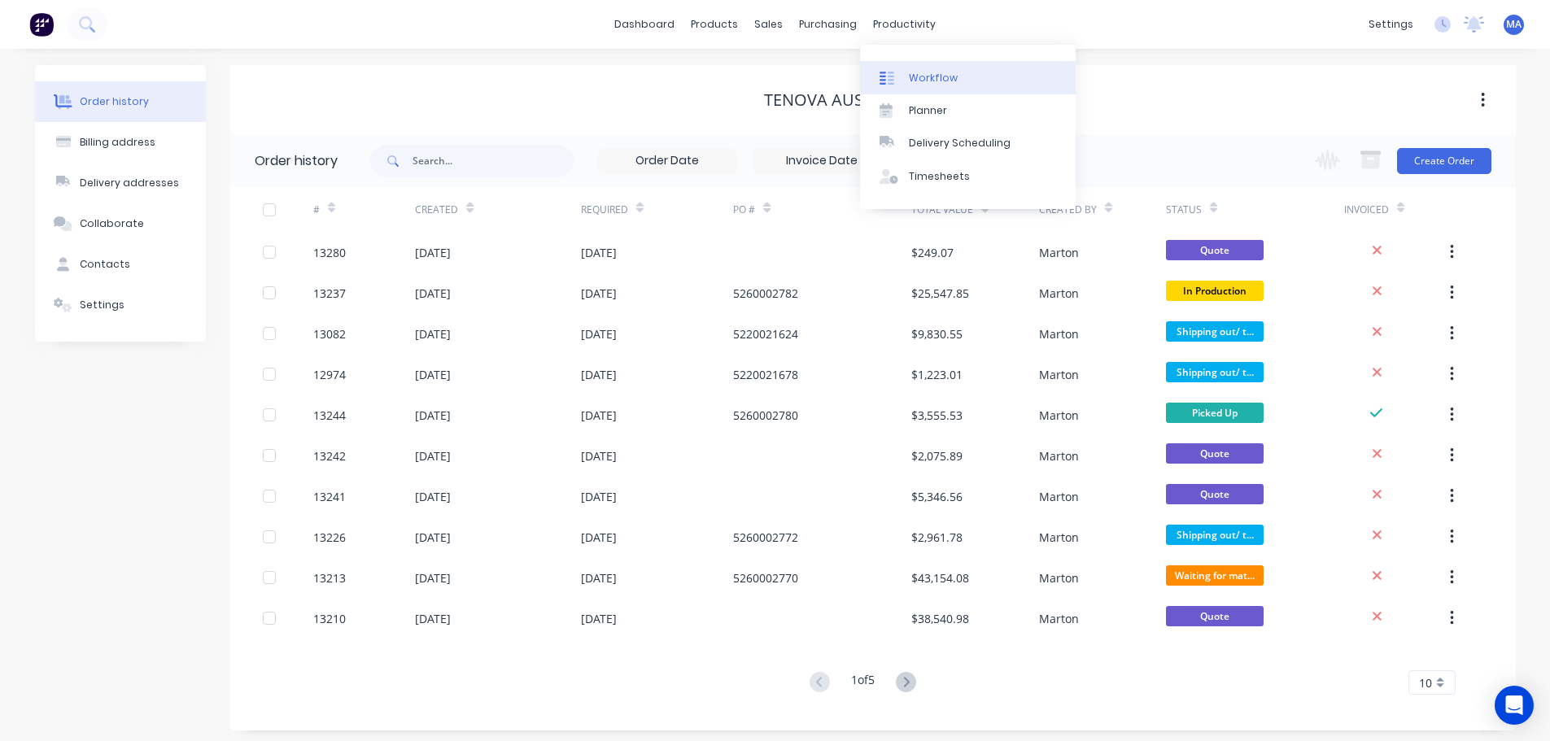
click at [897, 66] on link "Workflow" at bounding box center [968, 77] width 216 height 33
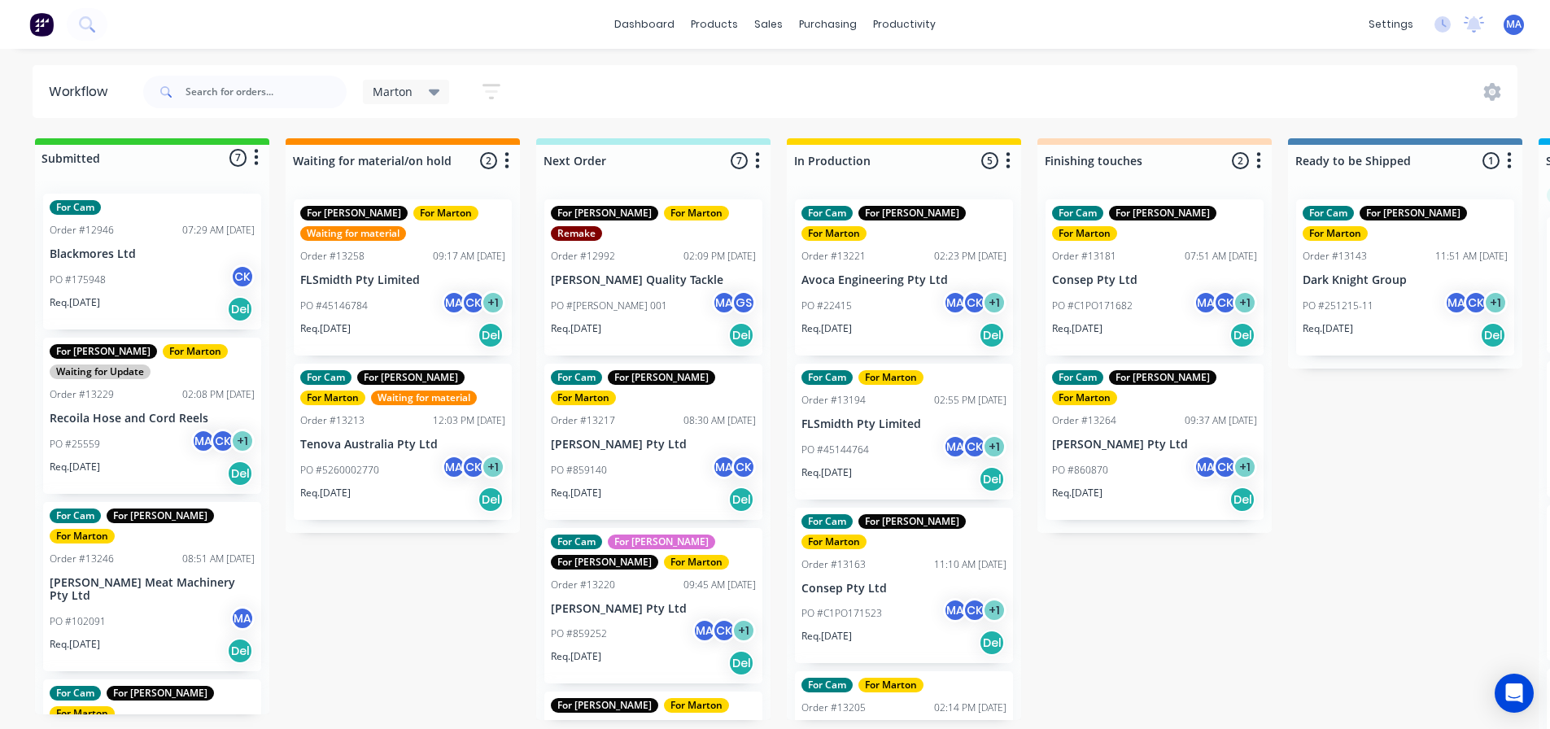
click at [907, 443] on div "PO #45144764 MA CK + 1" at bounding box center [903, 450] width 205 height 31
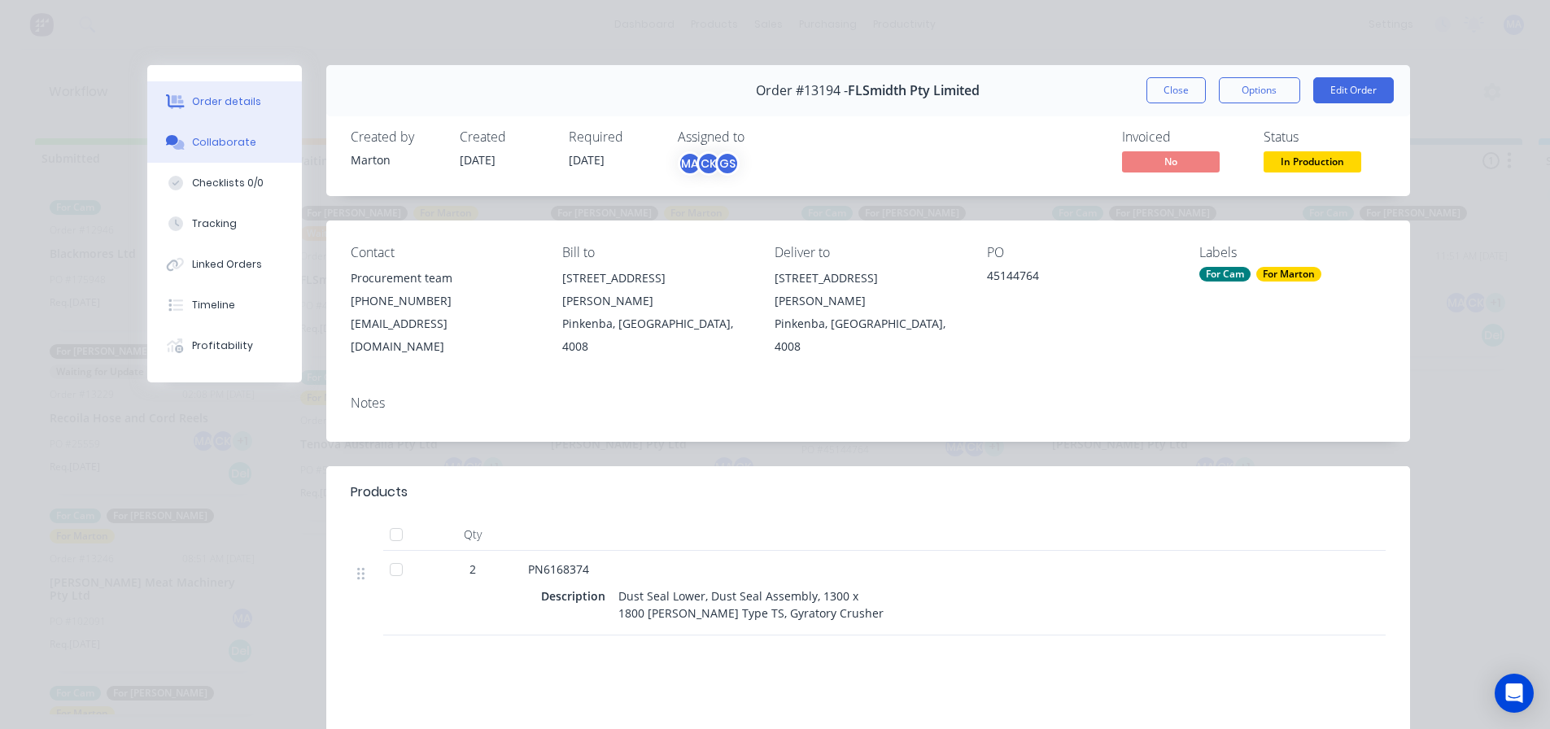
click at [221, 153] on button "Collaborate" at bounding box center [224, 142] width 155 height 41
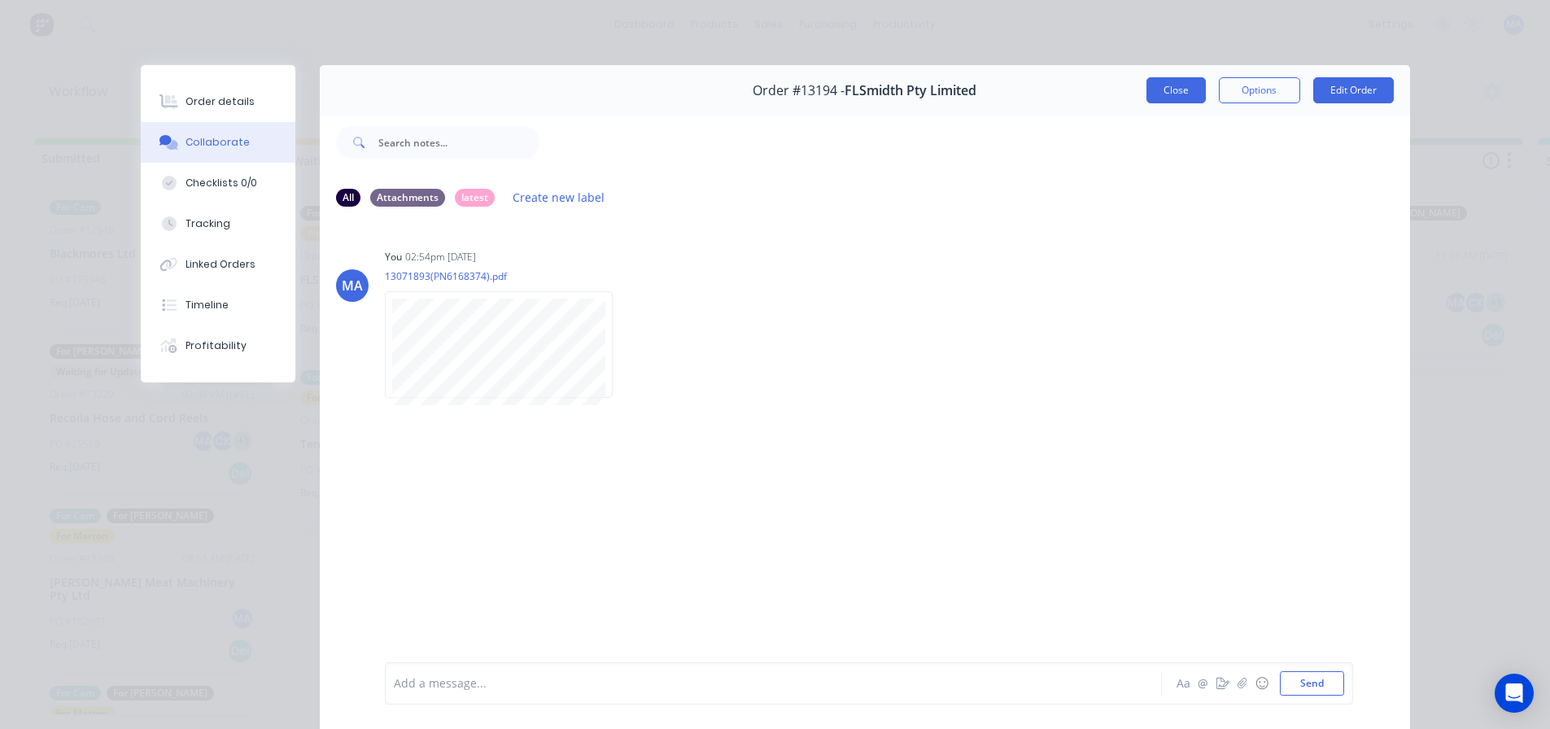
click at [1173, 87] on button "Close" at bounding box center [1175, 90] width 59 height 26
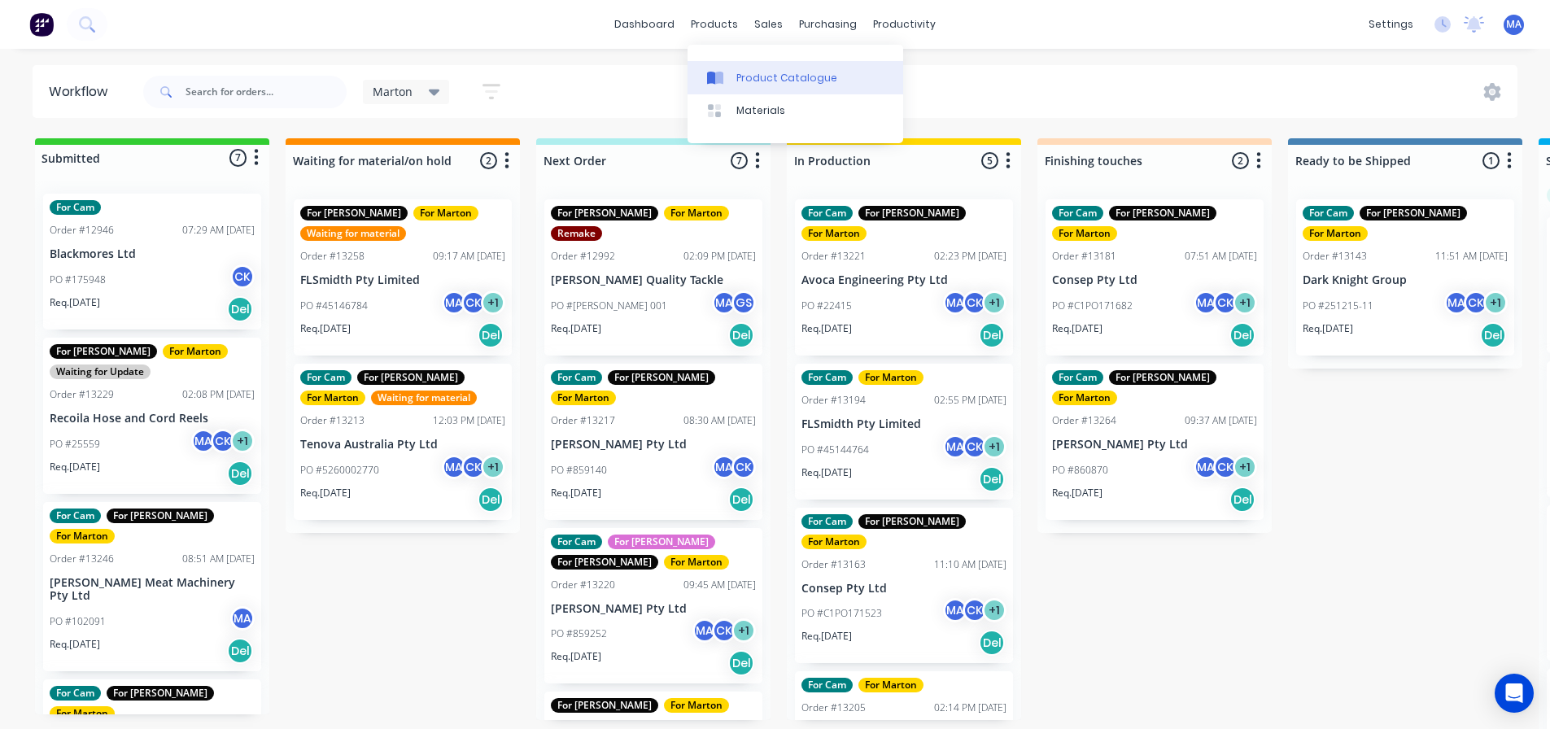
click at [739, 61] on link "Product Catalogue" at bounding box center [796, 77] width 216 height 33
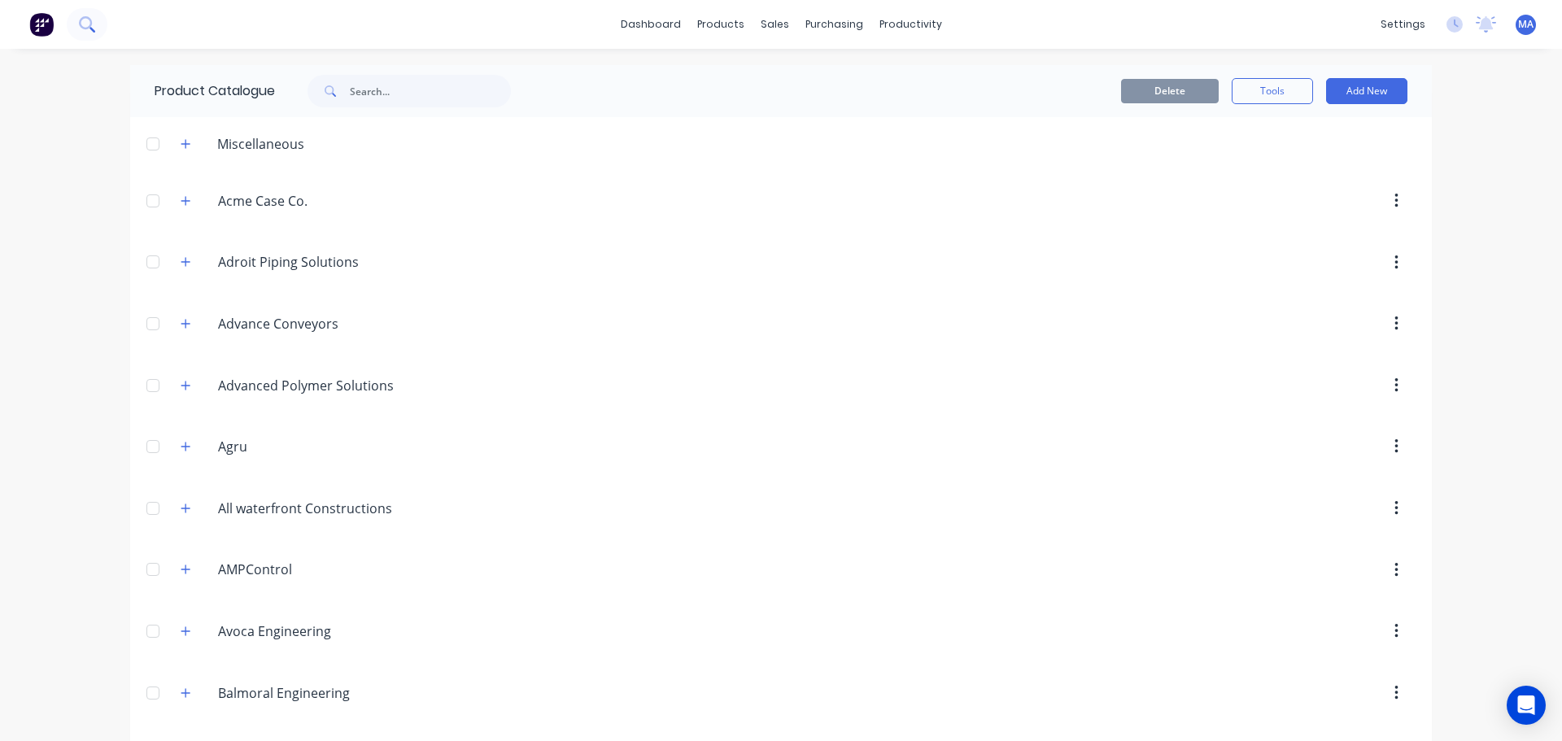
click at [85, 18] on icon at bounding box center [85, 22] width 13 height 13
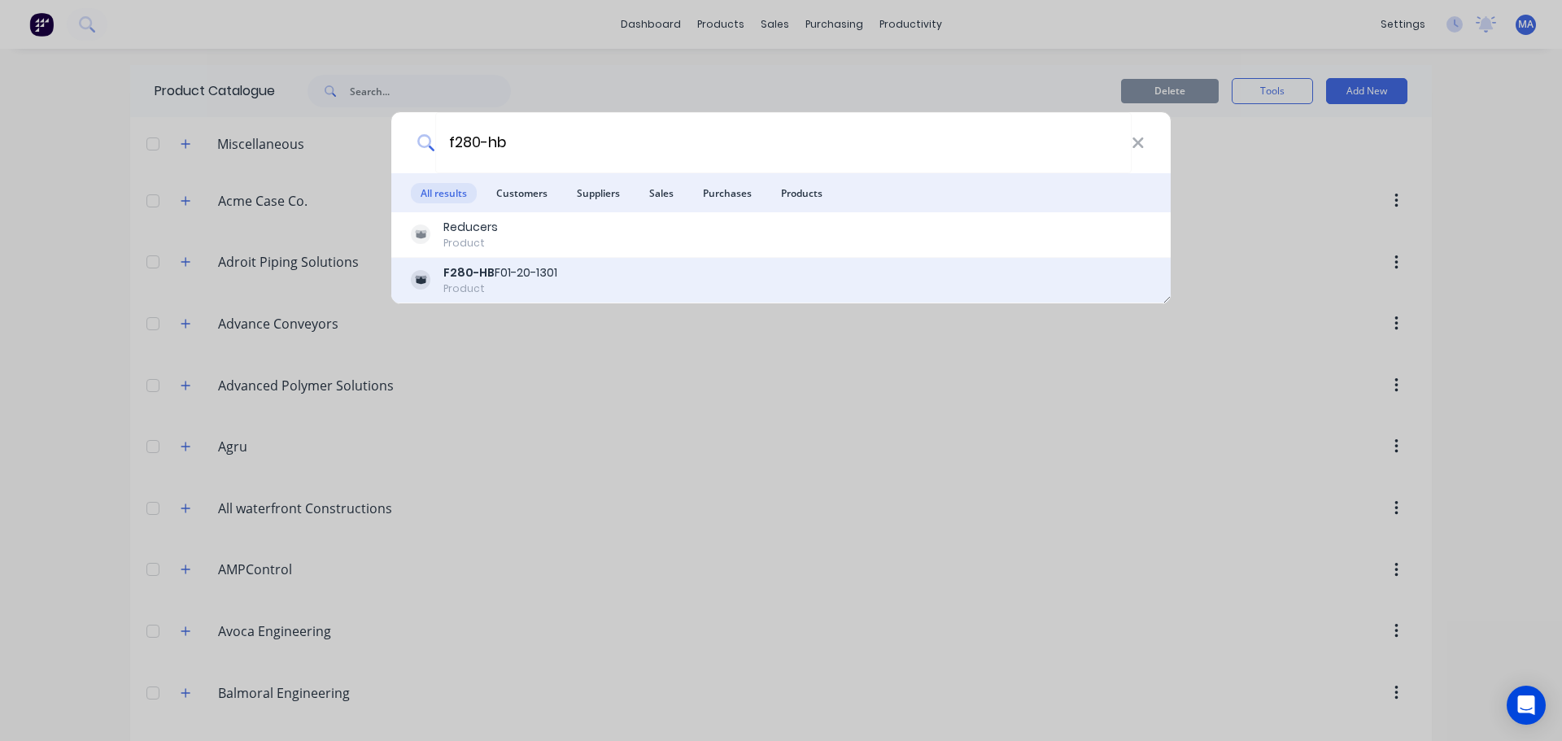
type input "f280-hb"
click at [578, 277] on div "F280-HB F01-20-1301 Product" at bounding box center [781, 280] width 740 height 32
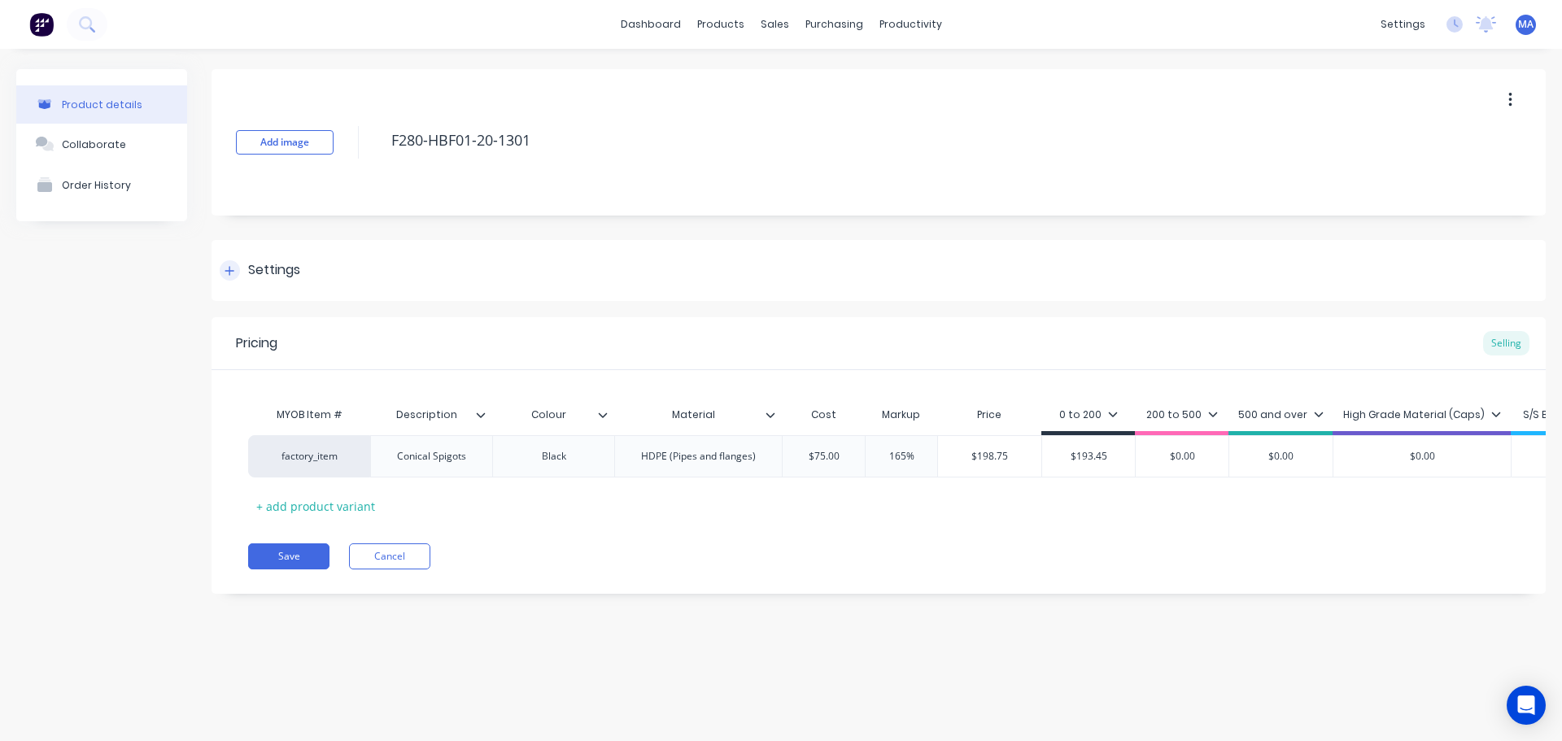
click at [251, 269] on div "Settings" at bounding box center [274, 270] width 52 height 20
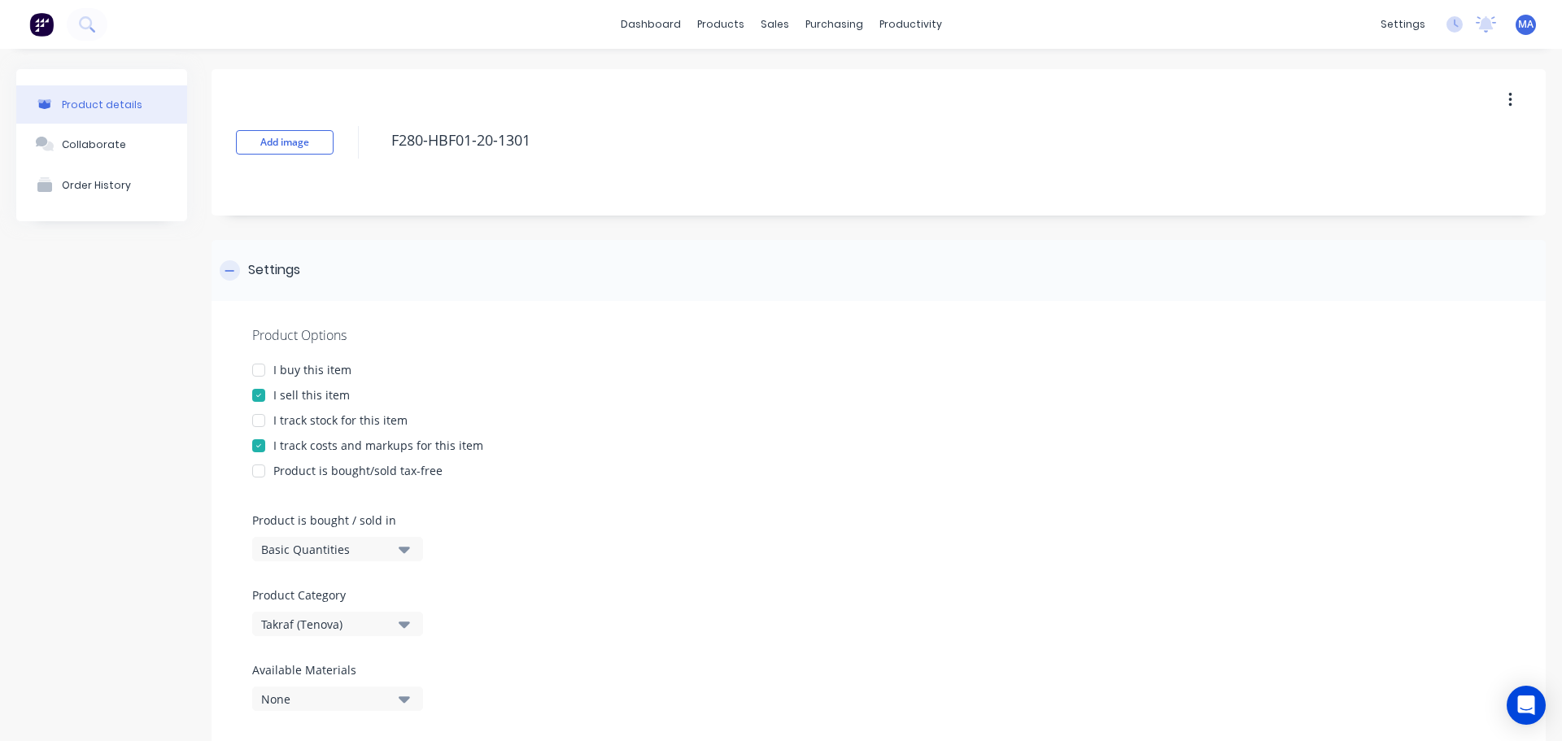
click at [260, 265] on div "Settings" at bounding box center [274, 270] width 52 height 20
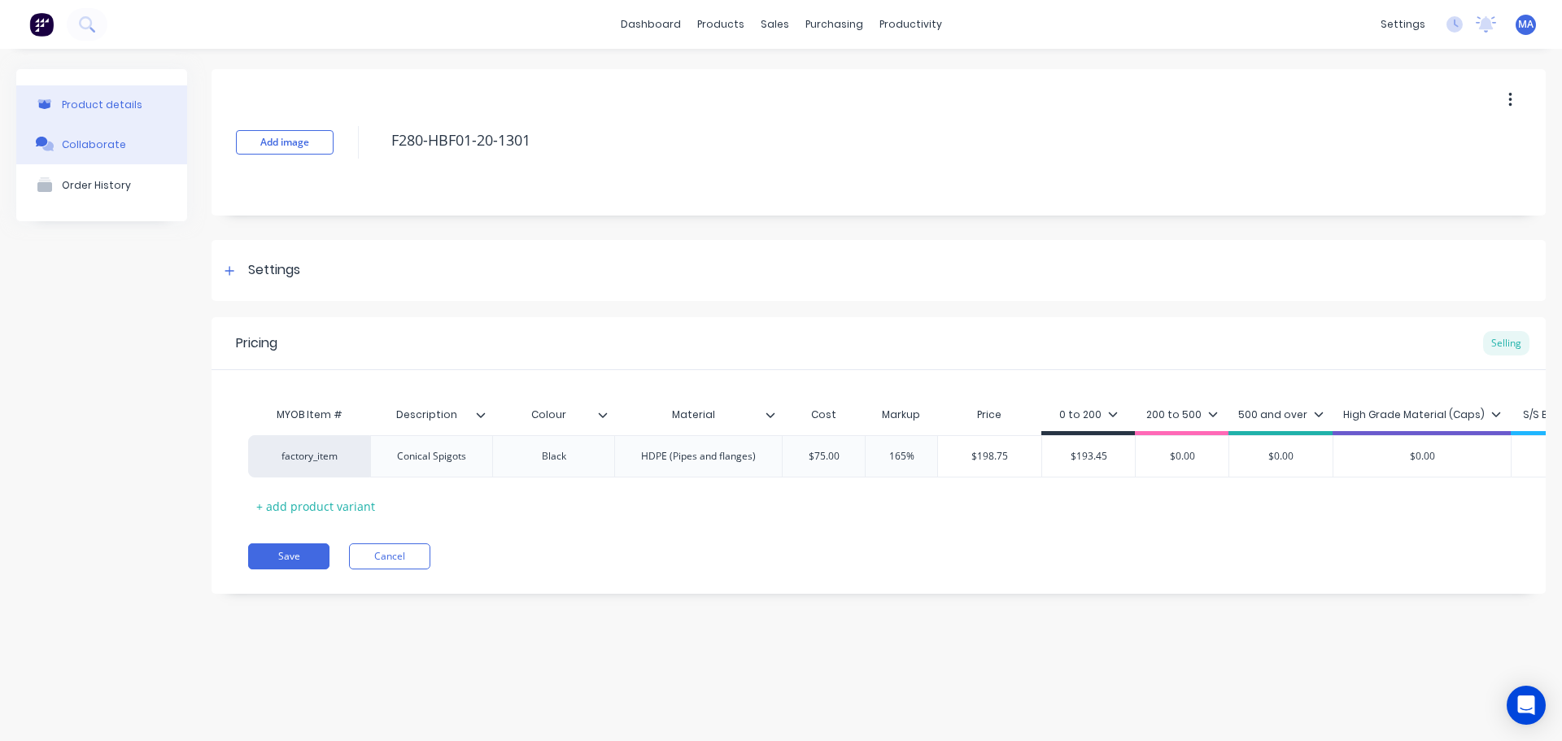
click at [125, 150] on button "Collaborate" at bounding box center [101, 144] width 171 height 41
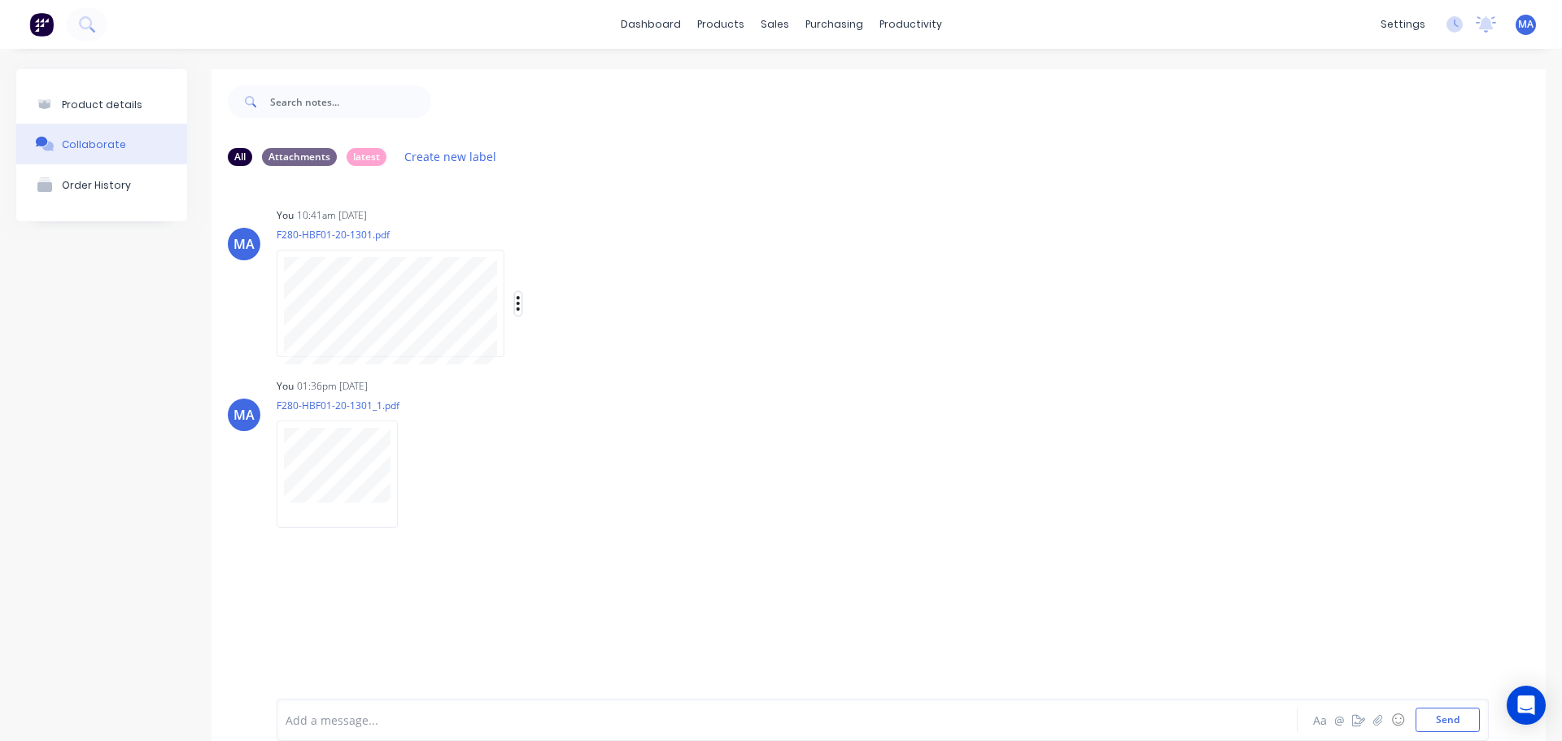
click at [517, 306] on icon "button" at bounding box center [518, 304] width 5 height 19
click at [564, 410] on button "Delete" at bounding box center [625, 422] width 183 height 37
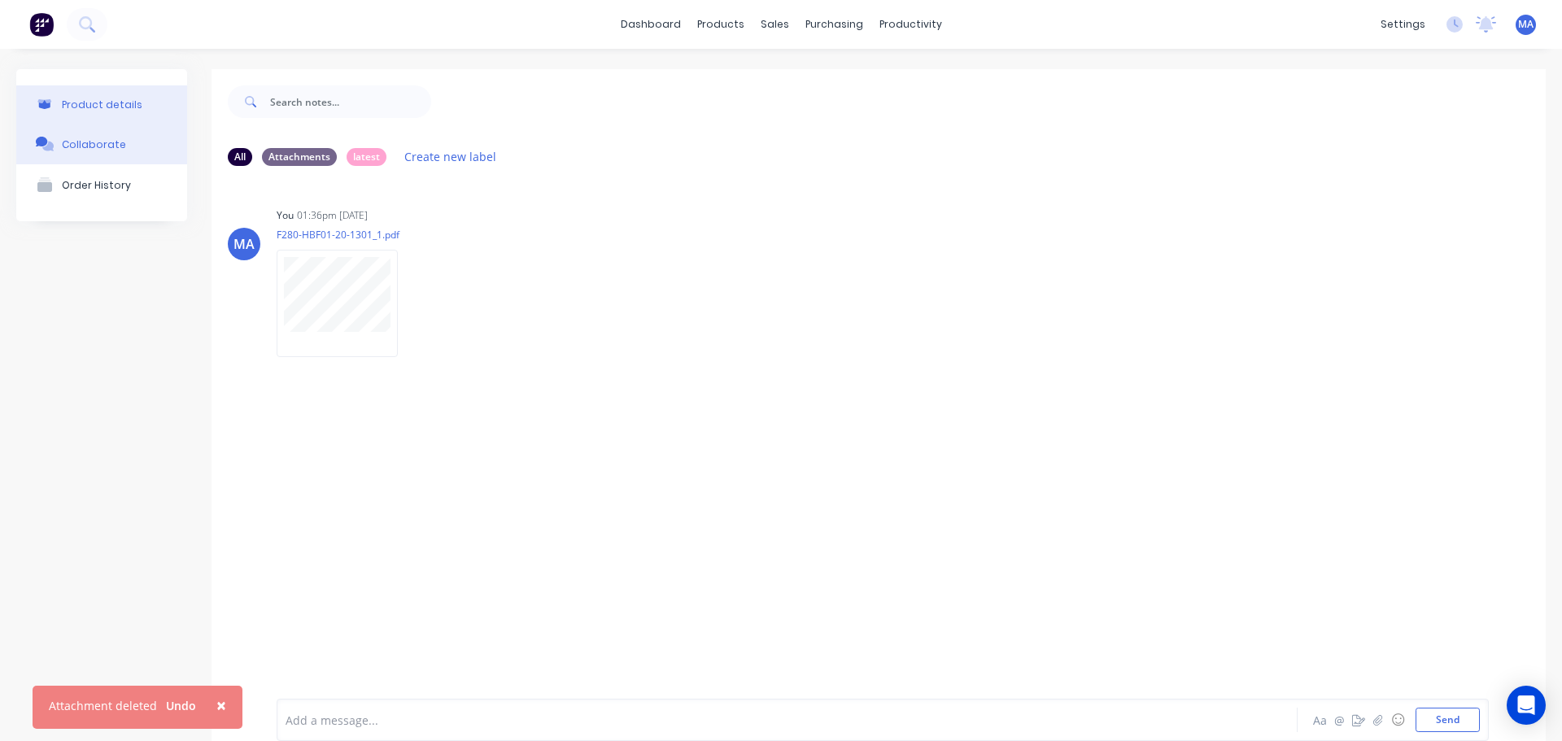
click at [140, 111] on button "Product details" at bounding box center [101, 104] width 171 height 38
type textarea "x"
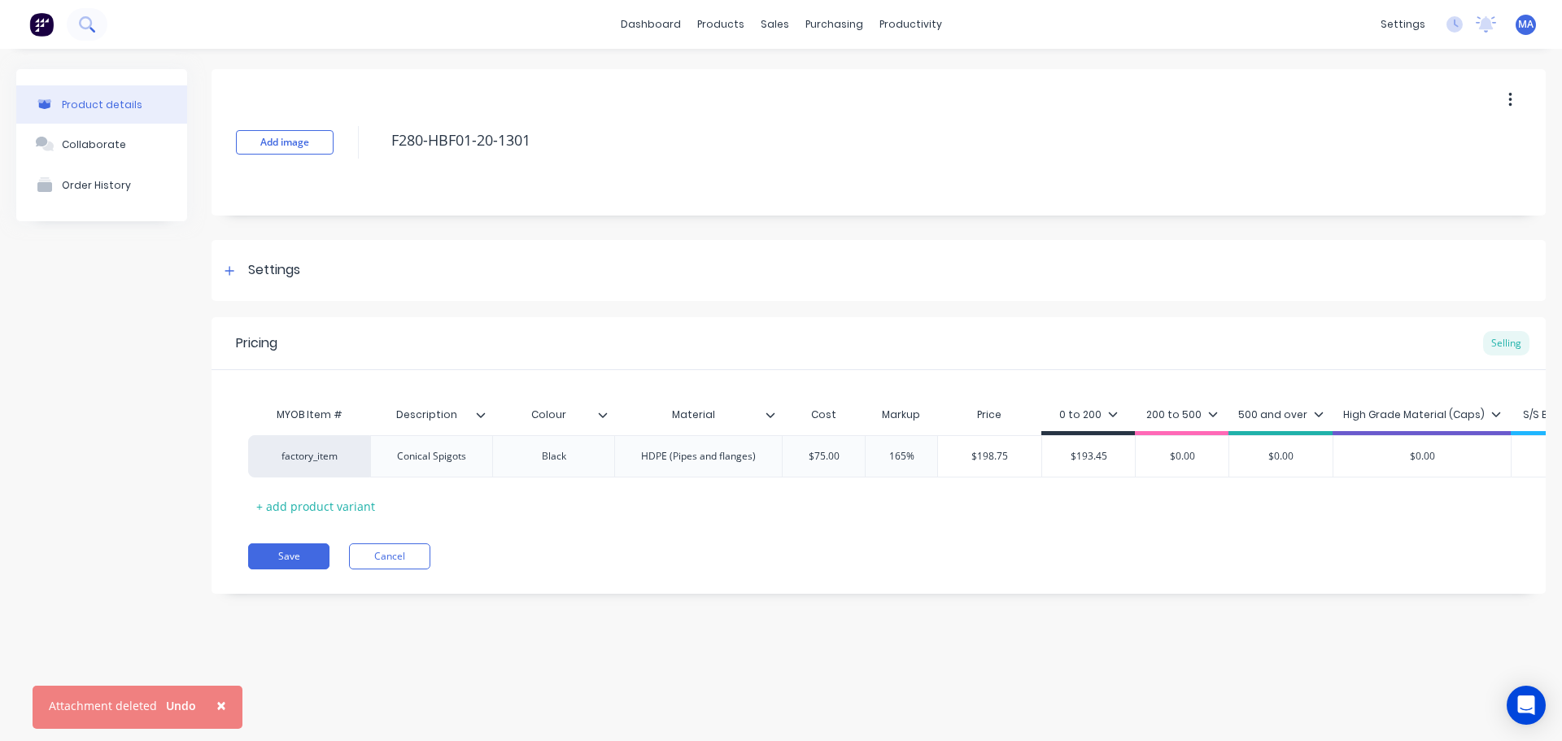
click at [79, 22] on icon at bounding box center [86, 23] width 15 height 15
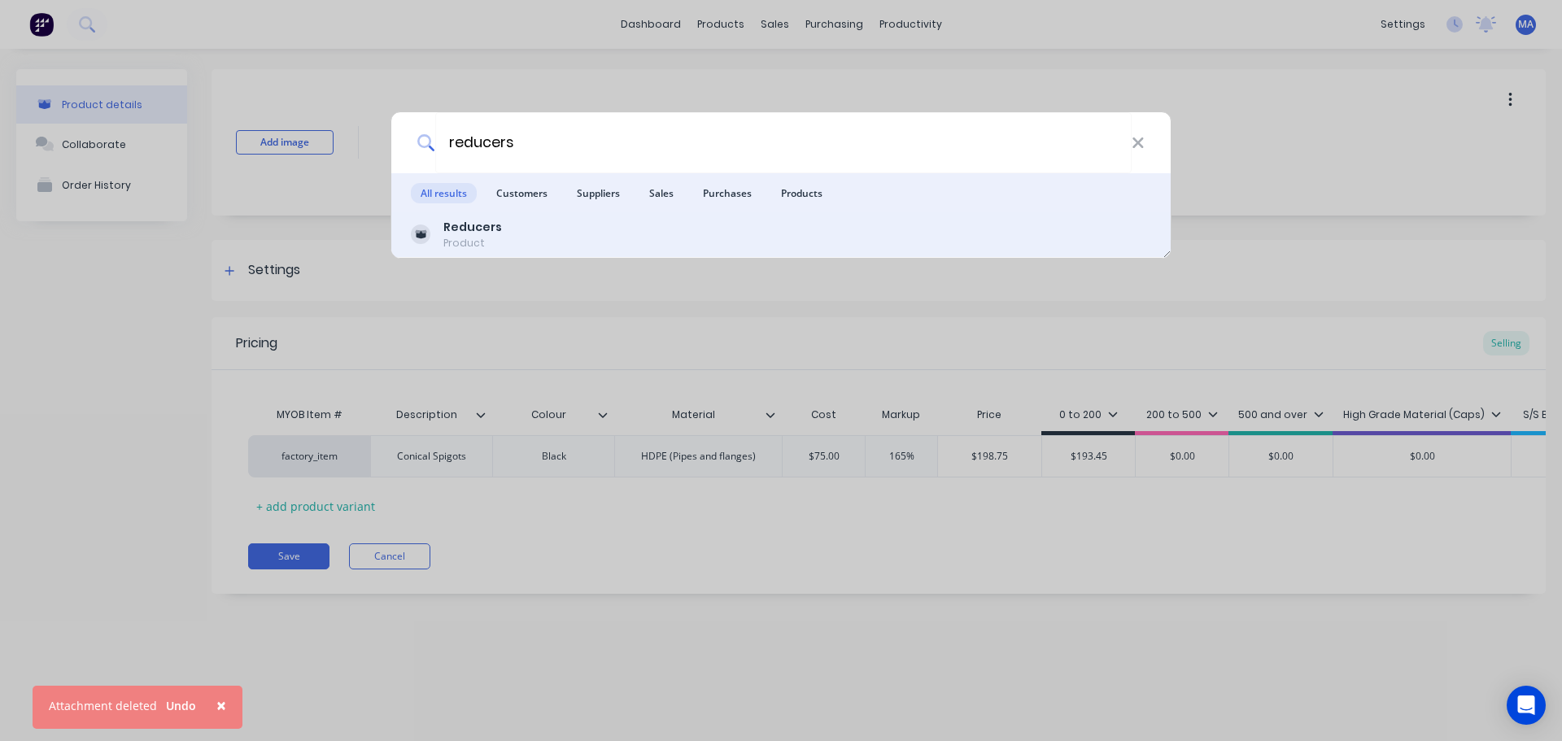
type input "reducers"
click at [592, 223] on div "Reducers Product" at bounding box center [781, 235] width 740 height 32
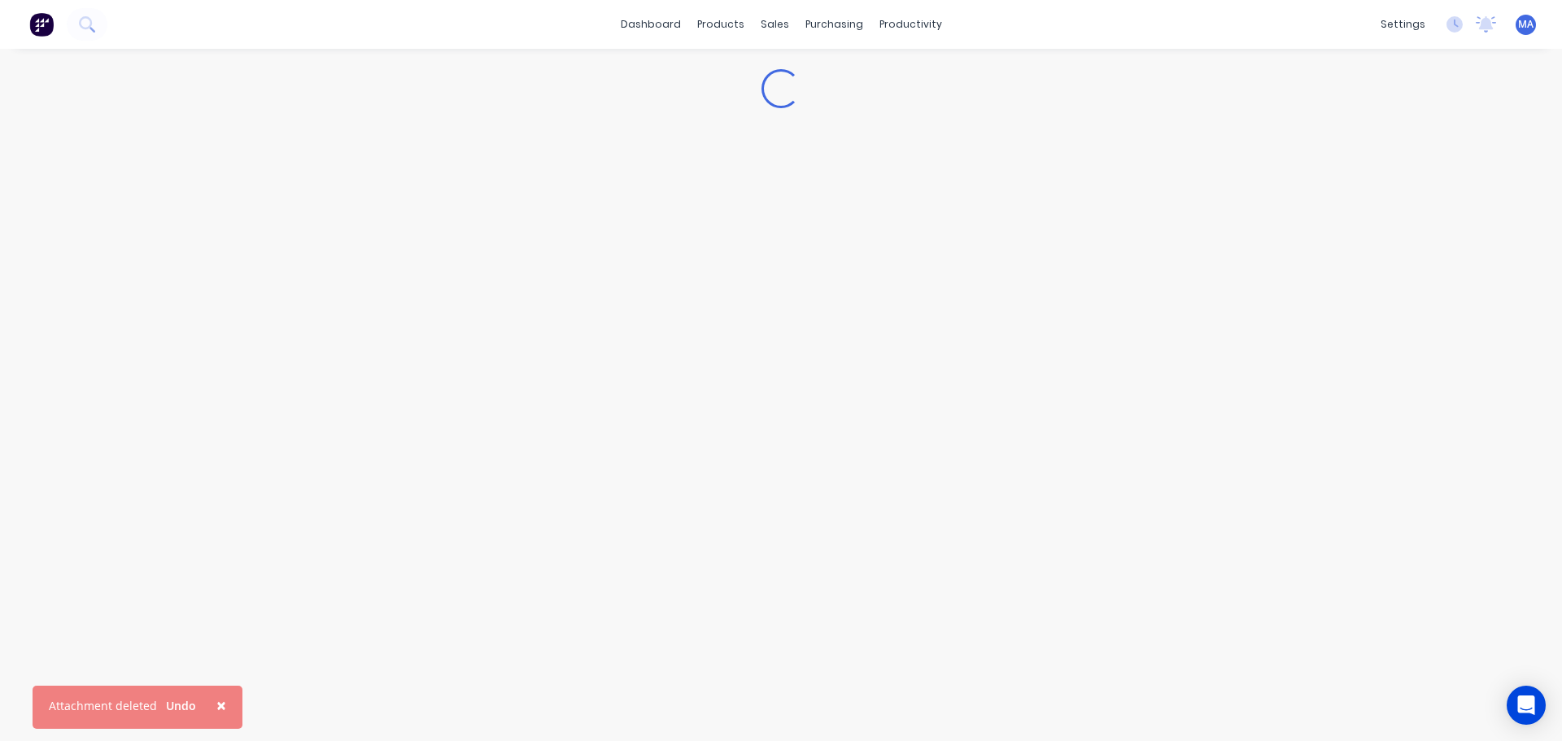
click at [216, 700] on span "×" at bounding box center [221, 705] width 10 height 23
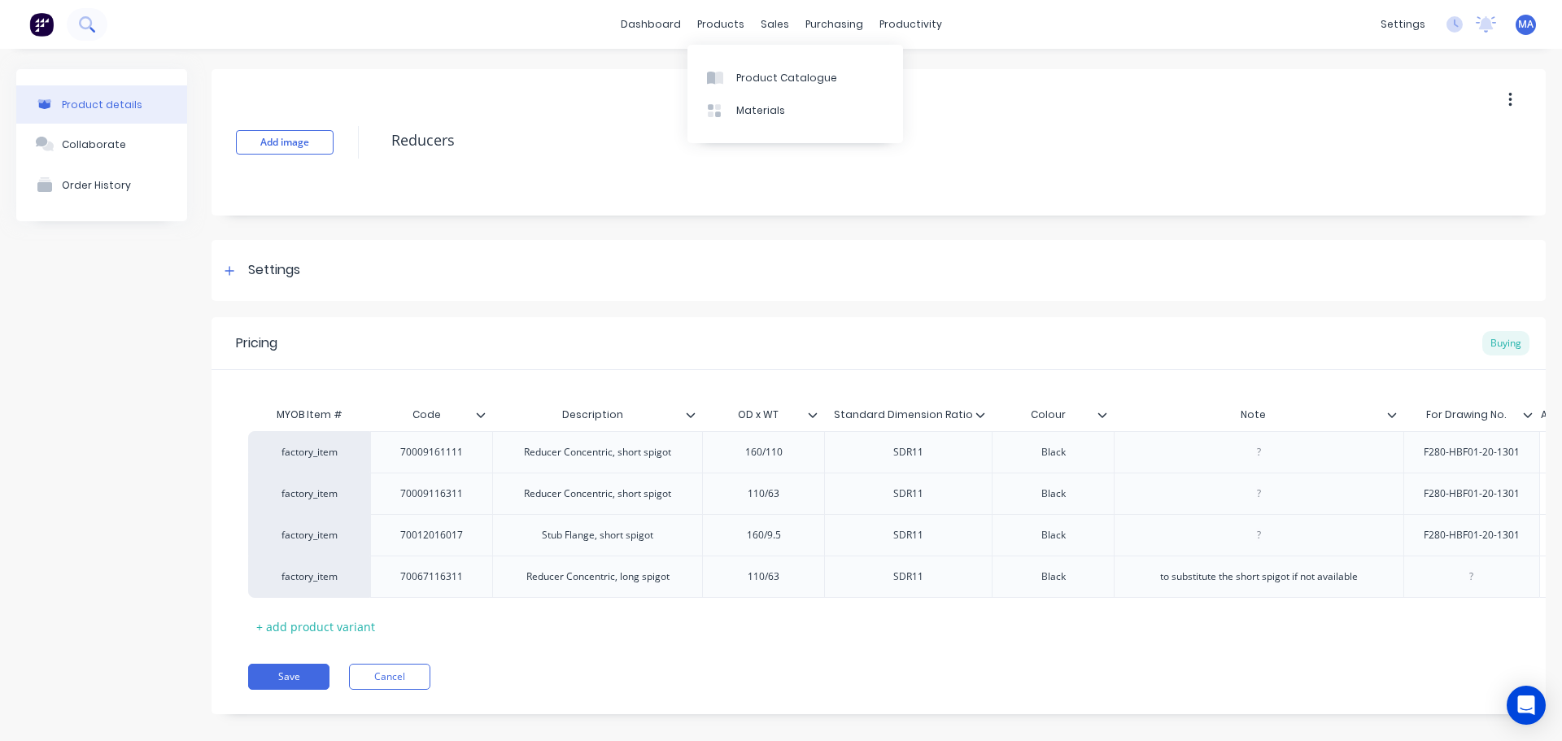
click at [99, 28] on button at bounding box center [87, 24] width 41 height 33
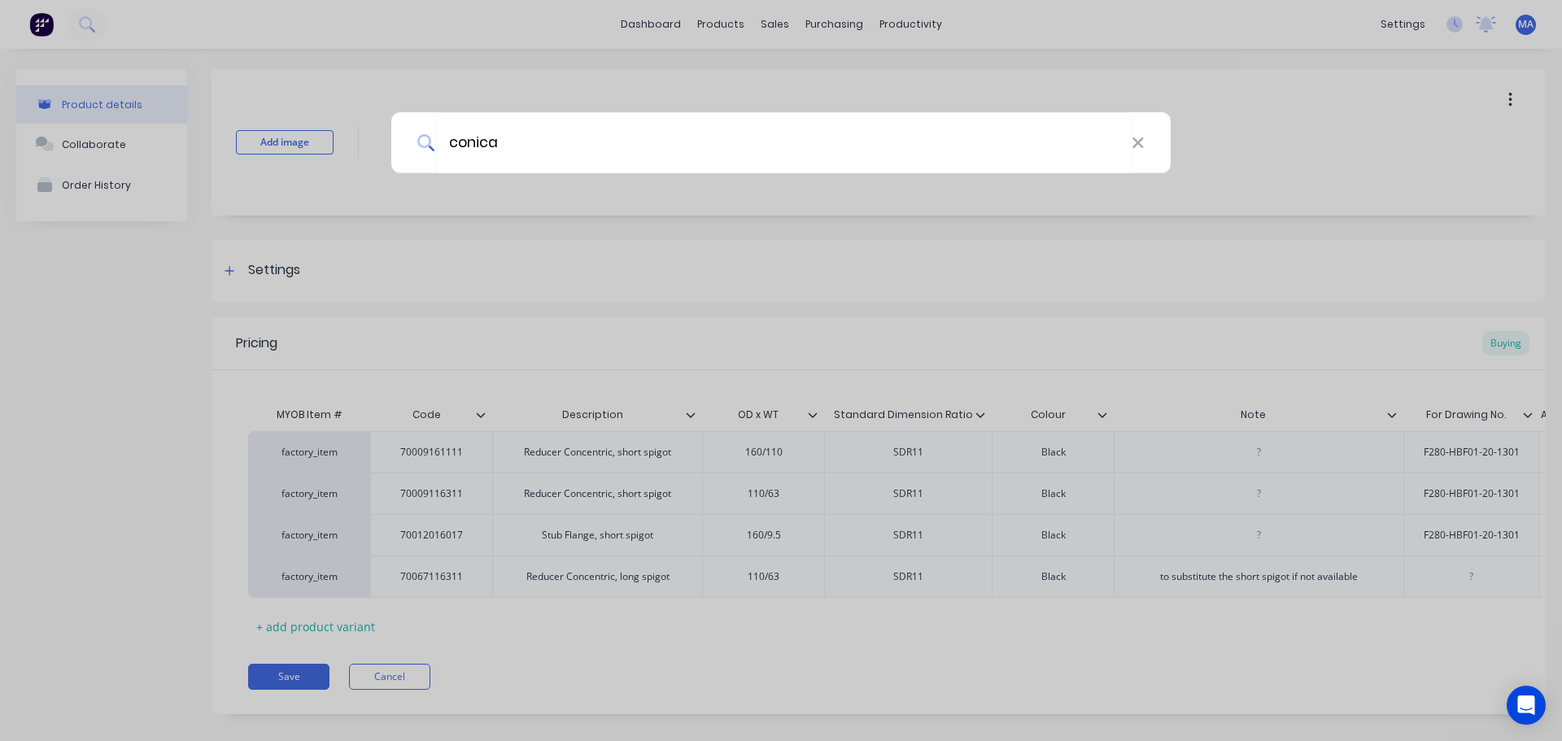
type input "conical"
type textarea "x"
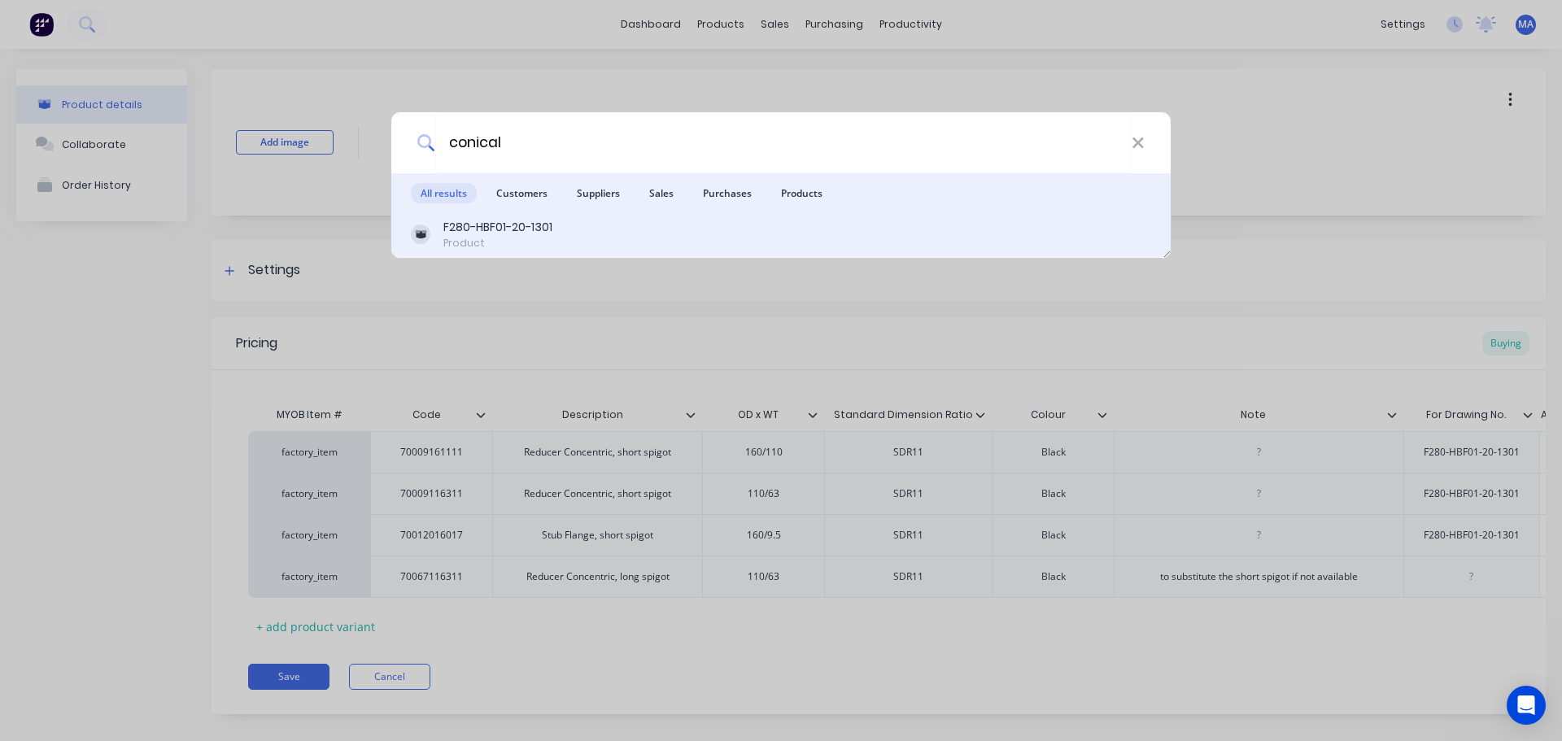
type input "conical"
click at [581, 237] on div "F280-HBF01-20-1301 Product" at bounding box center [781, 235] width 740 height 32
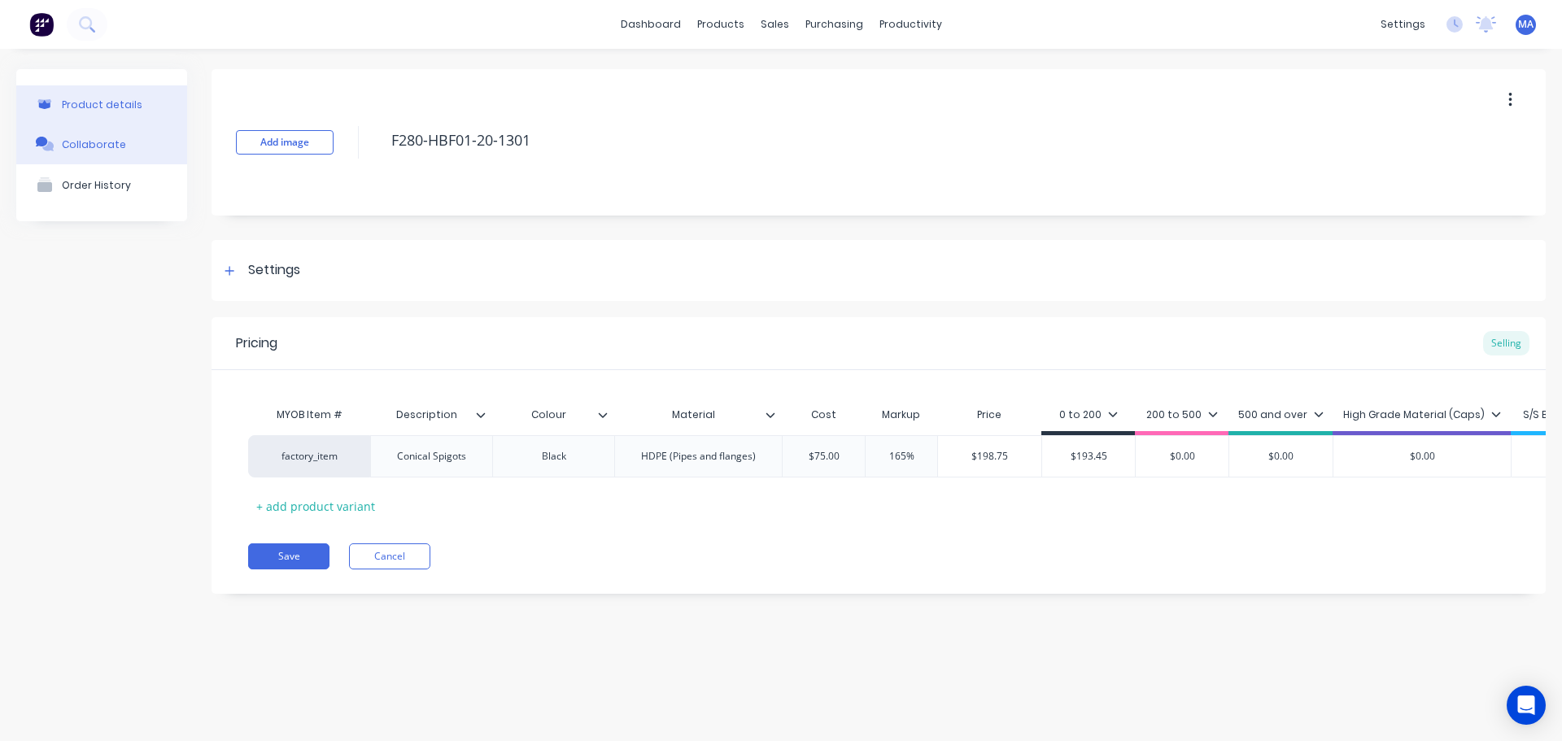
click at [129, 154] on button "Collaborate" at bounding box center [101, 144] width 171 height 41
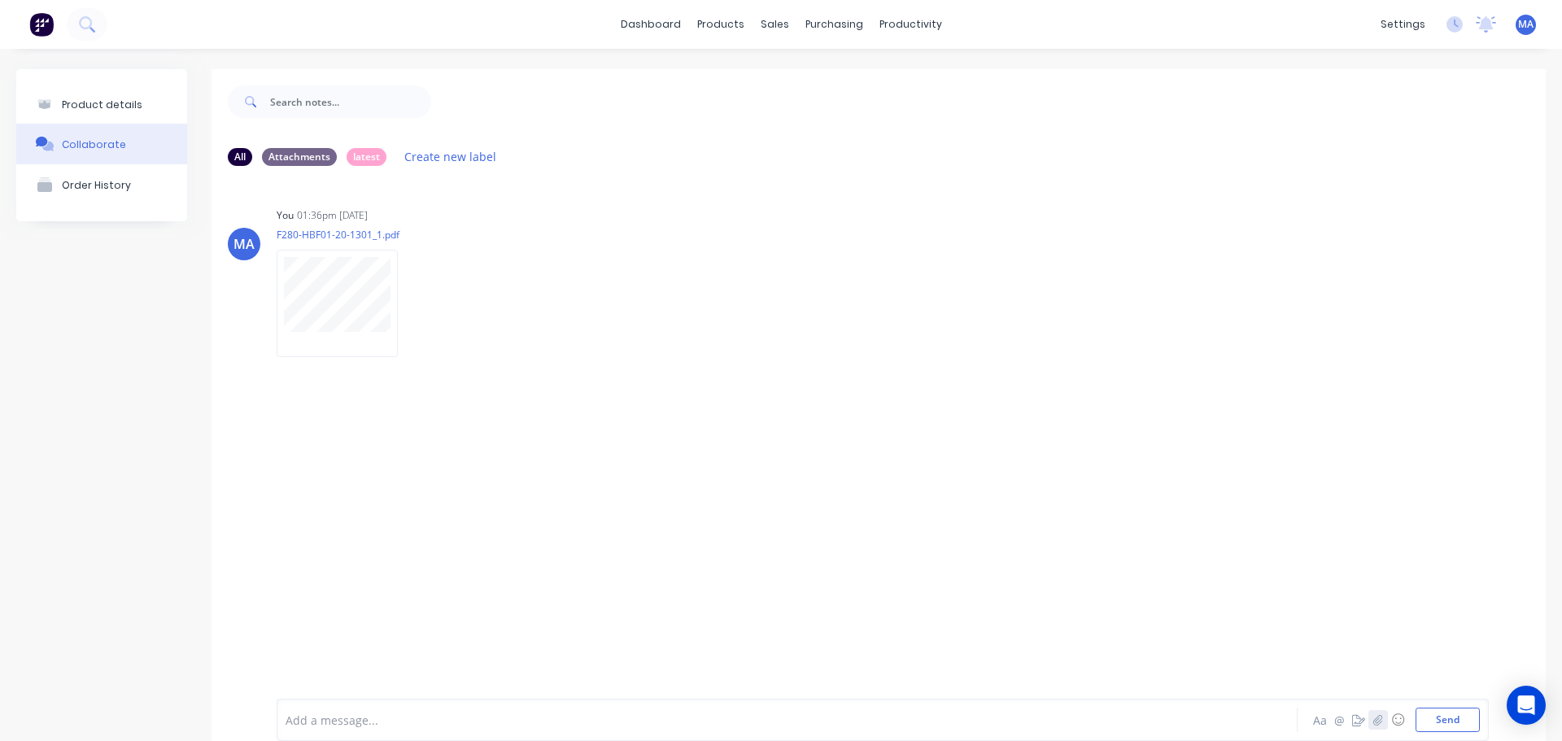
click at [1372, 723] on button "button" at bounding box center [1379, 720] width 20 height 20
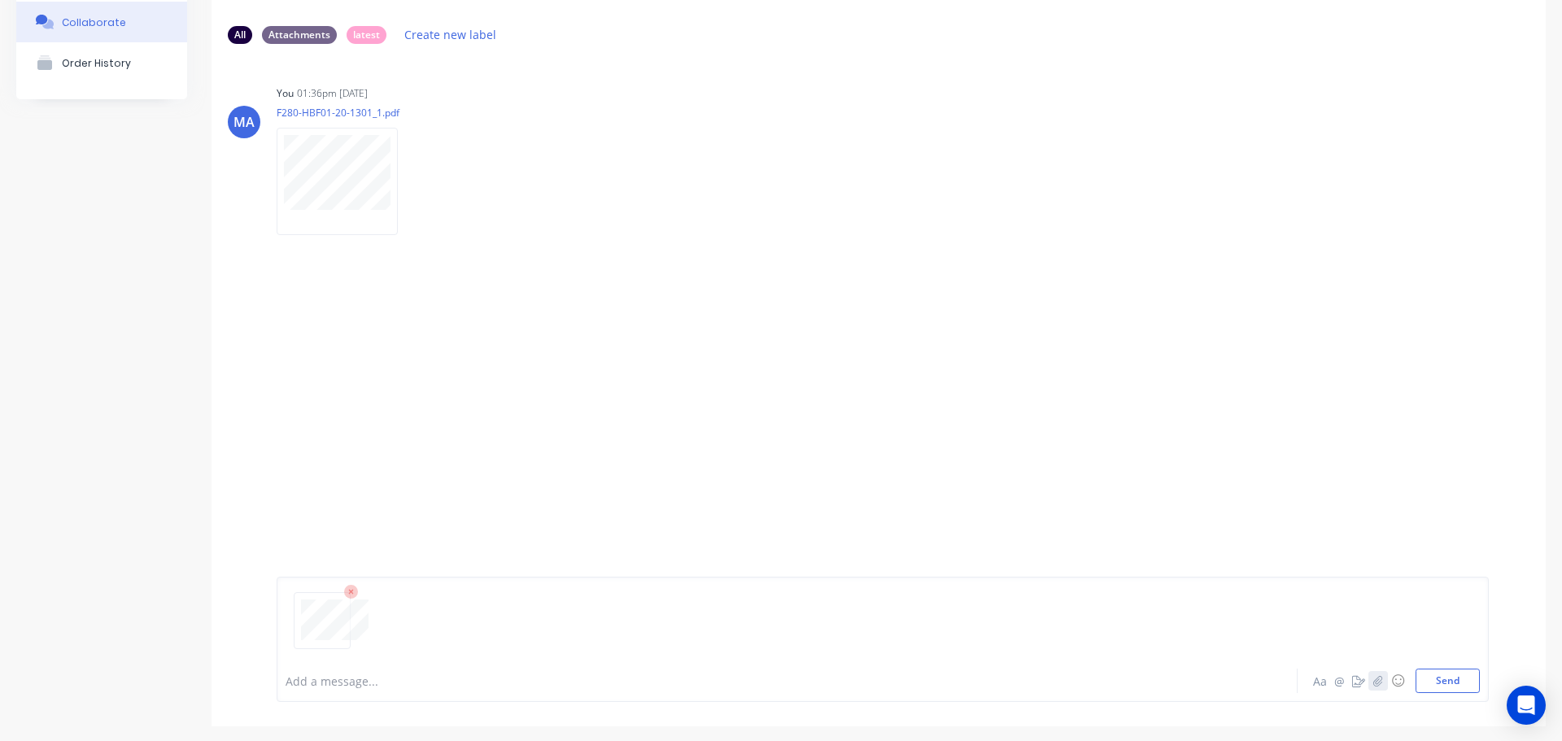
scroll to position [128, 0]
click at [355, 589] on icon at bounding box center [351, 586] width 15 height 15
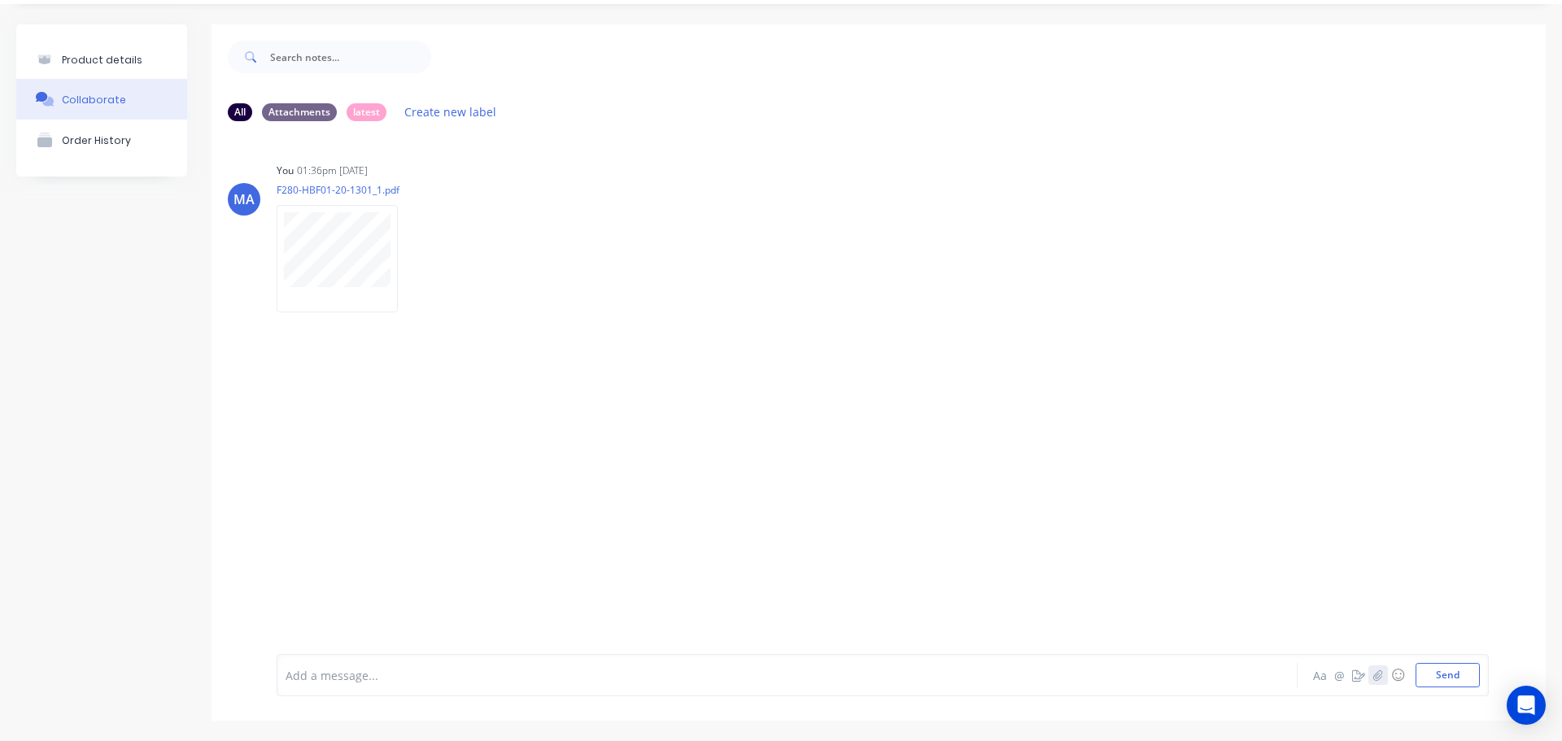
click at [1374, 673] on icon "button" at bounding box center [1379, 675] width 10 height 11
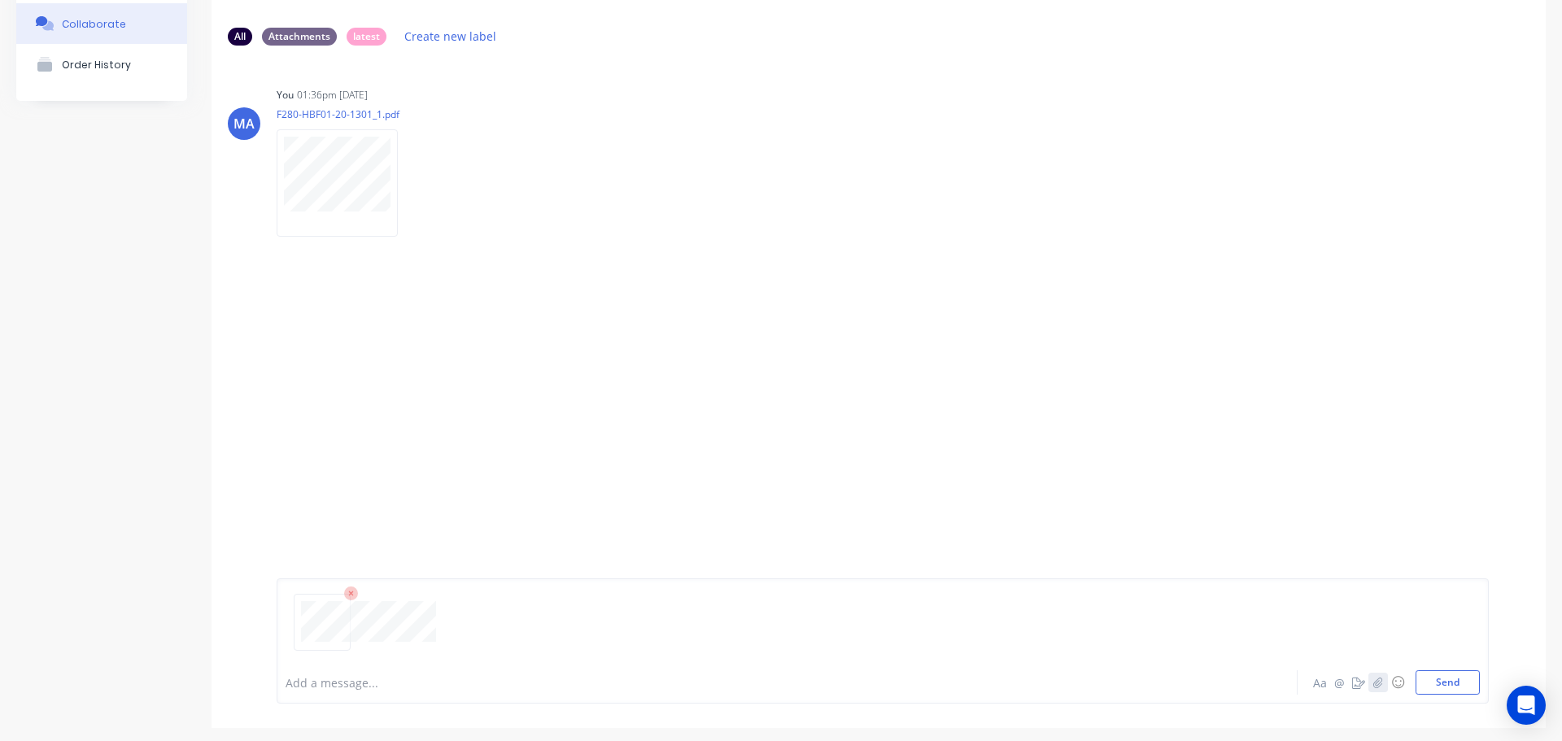
scroll to position [128, 0]
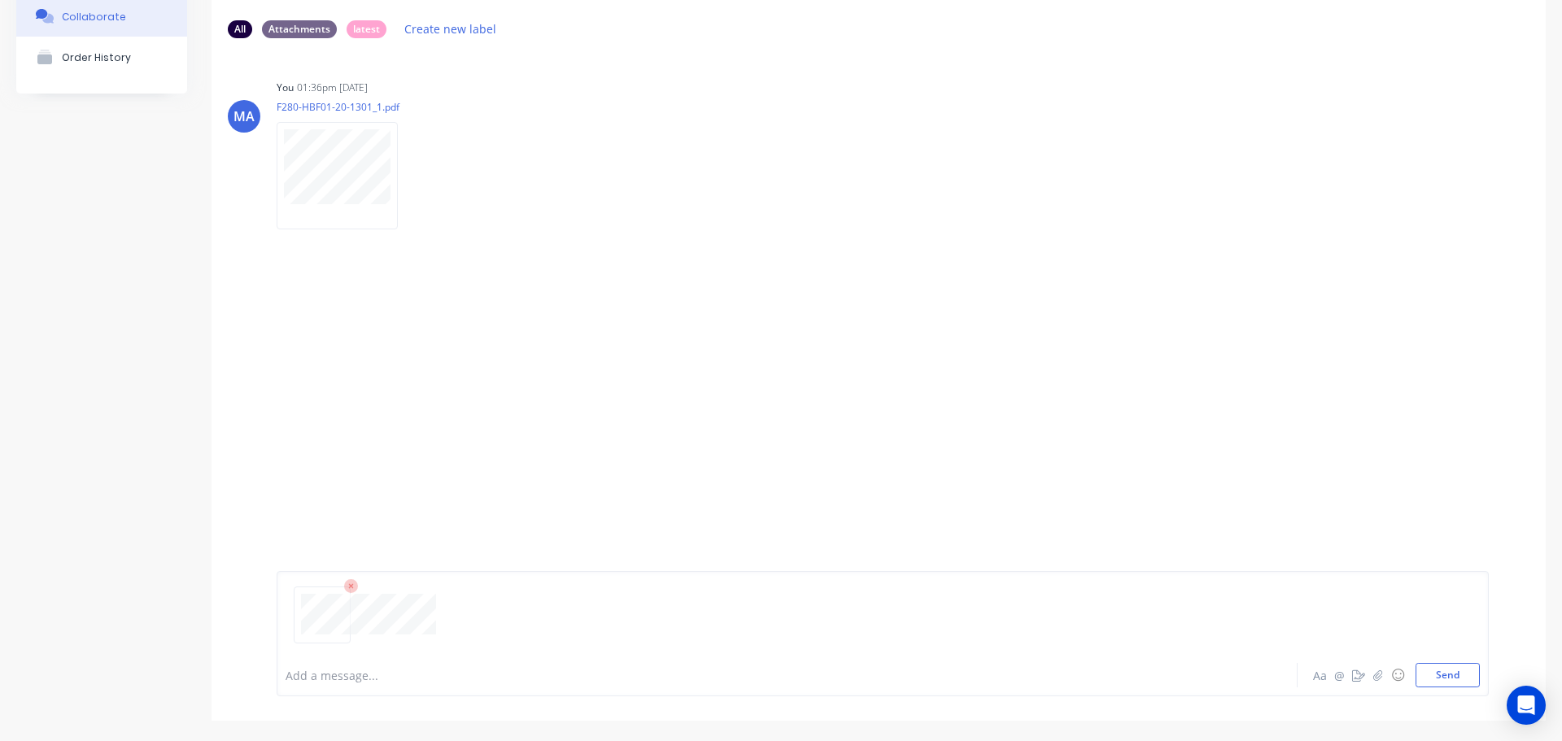
click at [1478, 667] on div "Add a message... Aa @ ☺ Send" at bounding box center [879, 634] width 1334 height 174
click at [1460, 674] on button "Send" at bounding box center [1448, 675] width 64 height 24
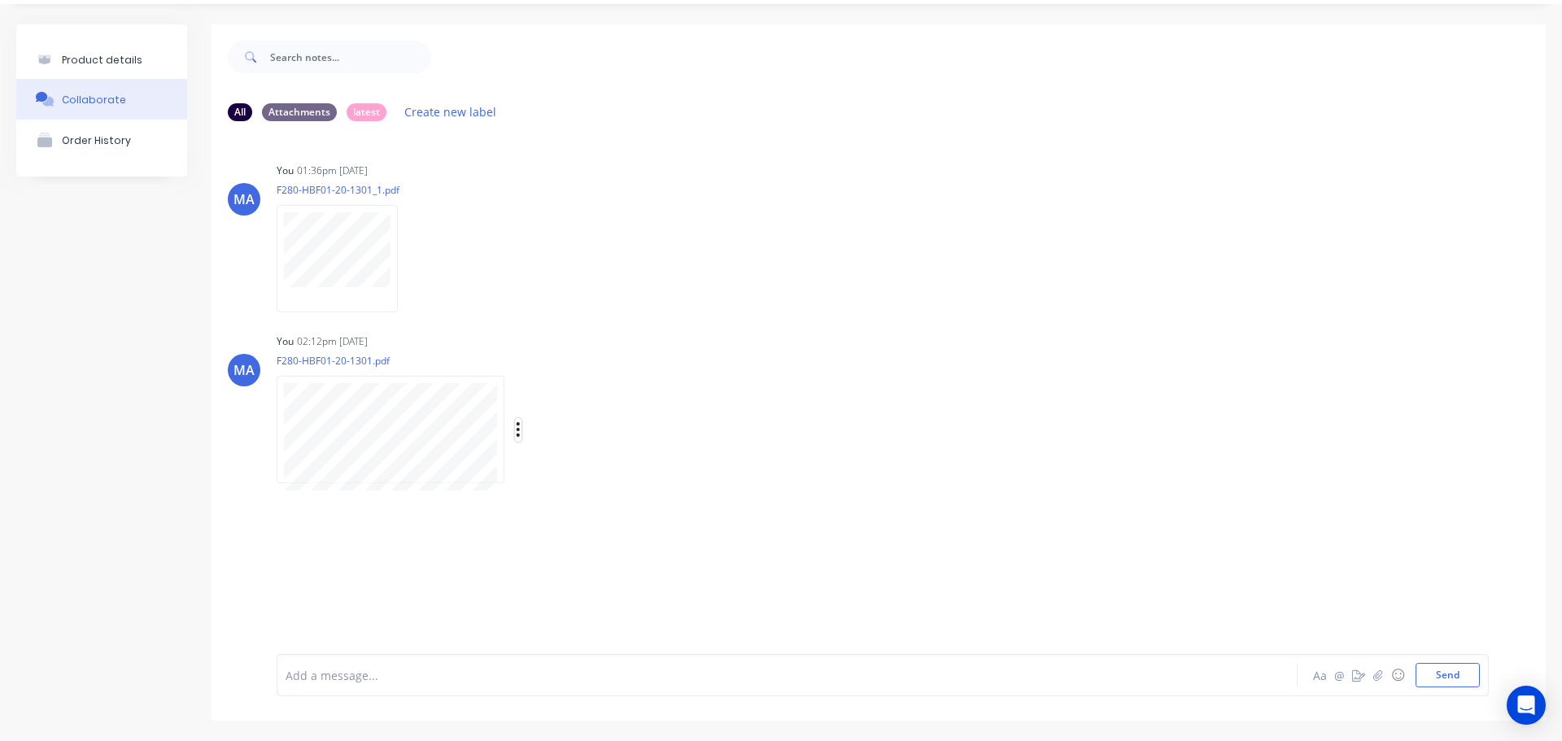
click at [520, 428] on icon "button" at bounding box center [518, 430] width 5 height 19
click at [606, 470] on button "Auto-attach to new orders" at bounding box center [625, 474] width 183 height 38
click at [782, 465] on label at bounding box center [782, 465] width 0 height 0
click at [757, 470] on input "checkbox" at bounding box center [750, 472] width 13 height 15
checkbox input "true"
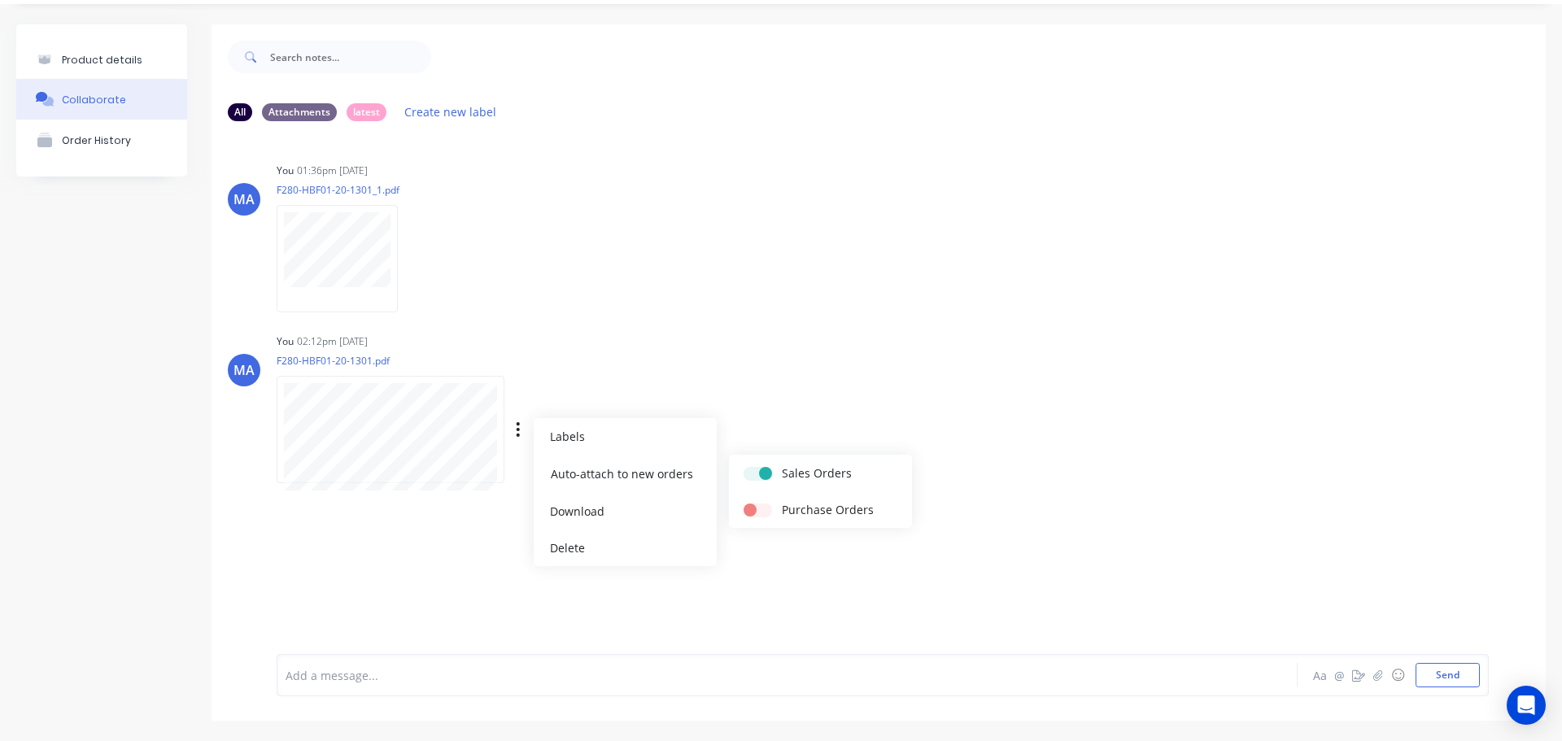
click at [706, 343] on div "You 02:12pm 02/09/25" at bounding box center [531, 341] width 509 height 15
click at [413, 255] on icon "button" at bounding box center [411, 259] width 5 height 19
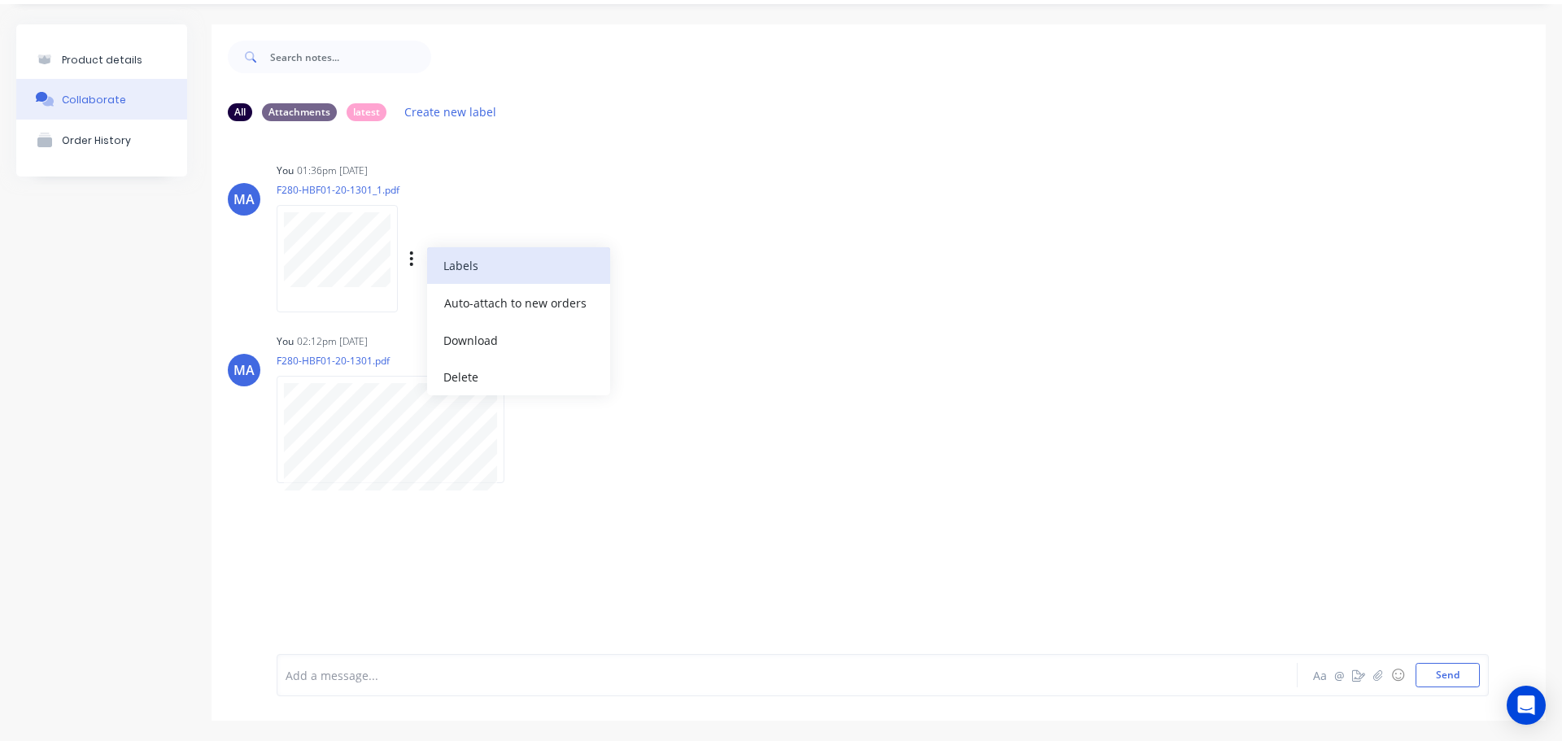
click at [471, 269] on button "Labels" at bounding box center [518, 265] width 183 height 37
click at [840, 207] on div "MA You 01:36pm 19/08/25 F280-HBF01-20-1301_1.pdf Labels Auto-attach to new orde…" at bounding box center [879, 232] width 1334 height 146
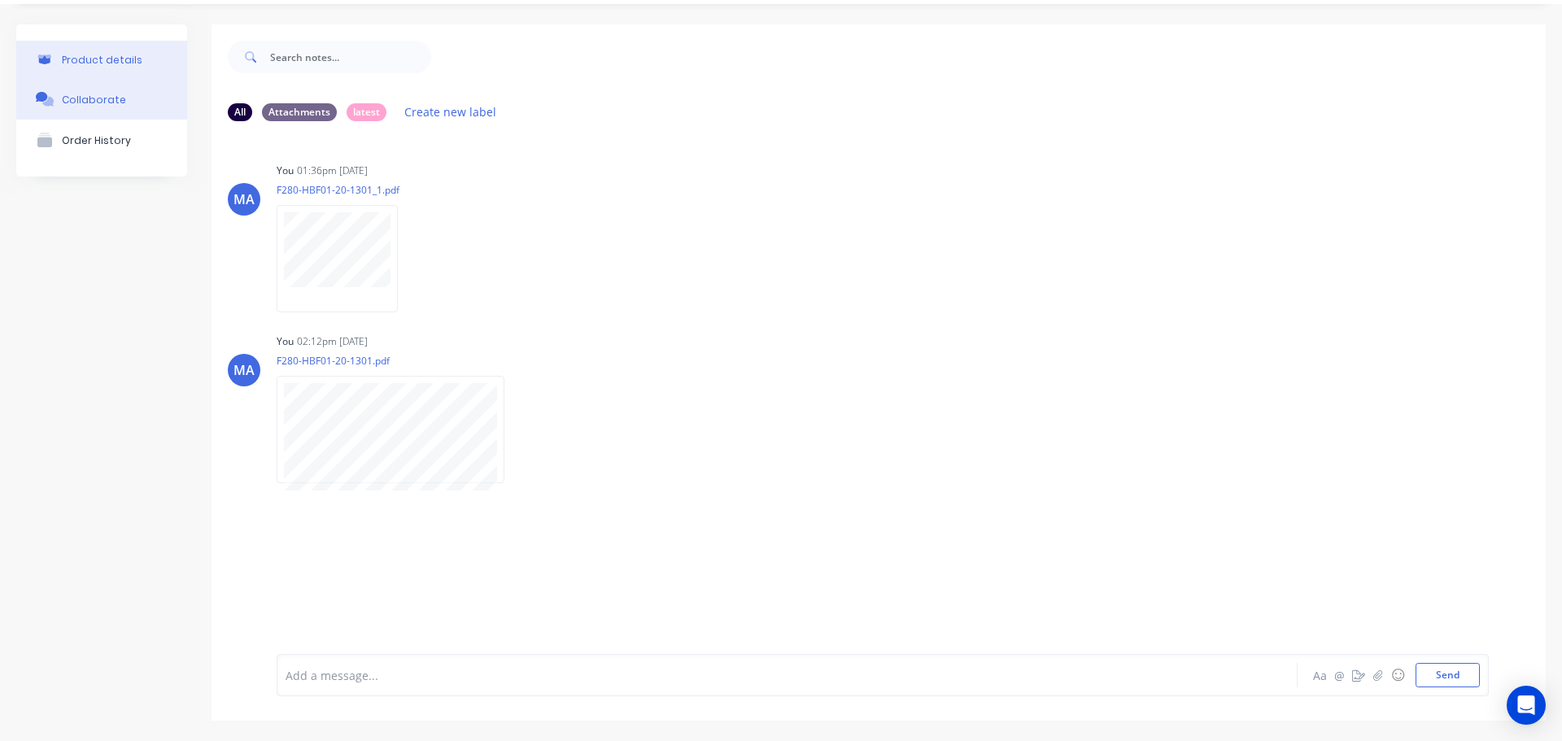
click at [145, 68] on button "Product details" at bounding box center [101, 60] width 171 height 38
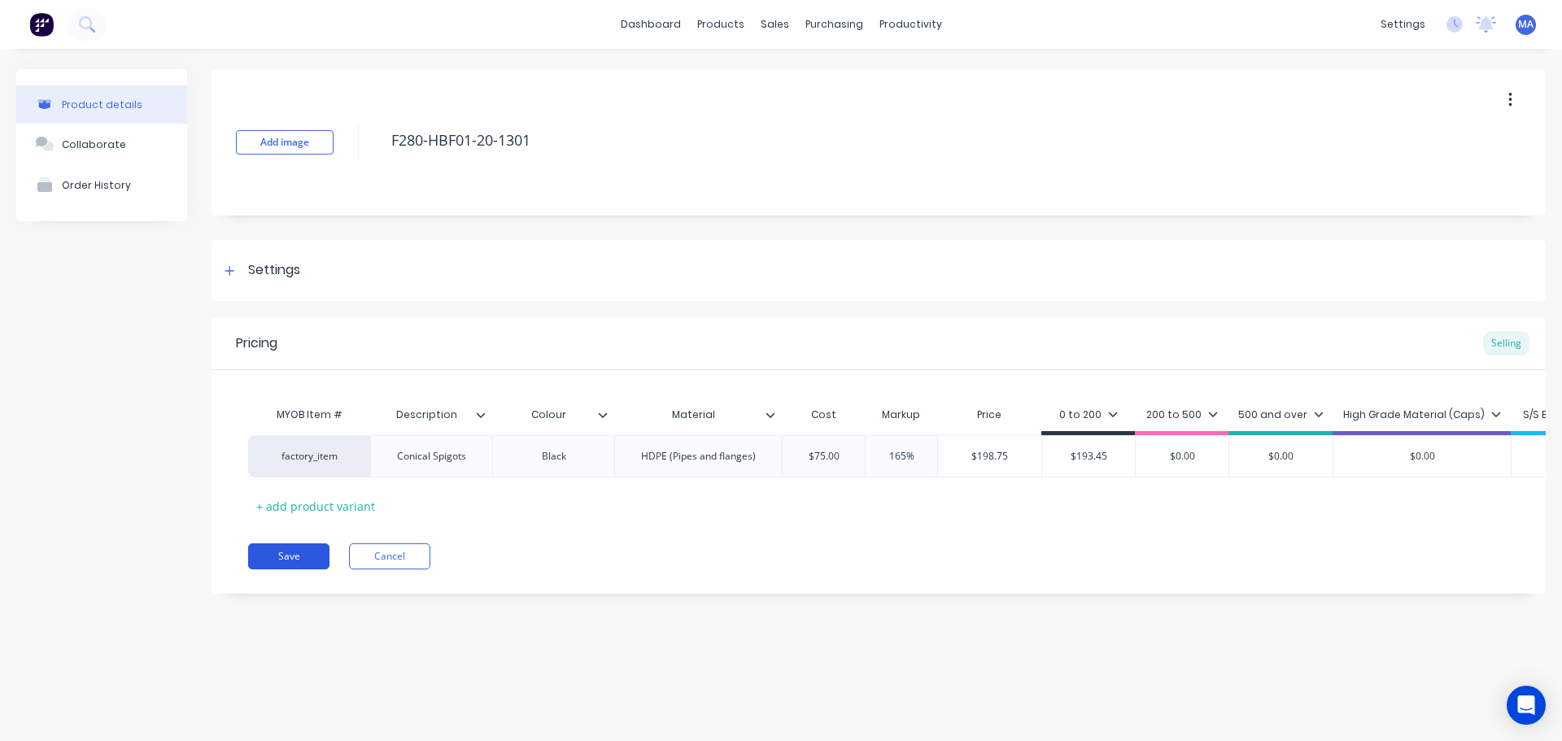
click at [306, 570] on button "Save" at bounding box center [288, 557] width 81 height 26
type textarea "x"
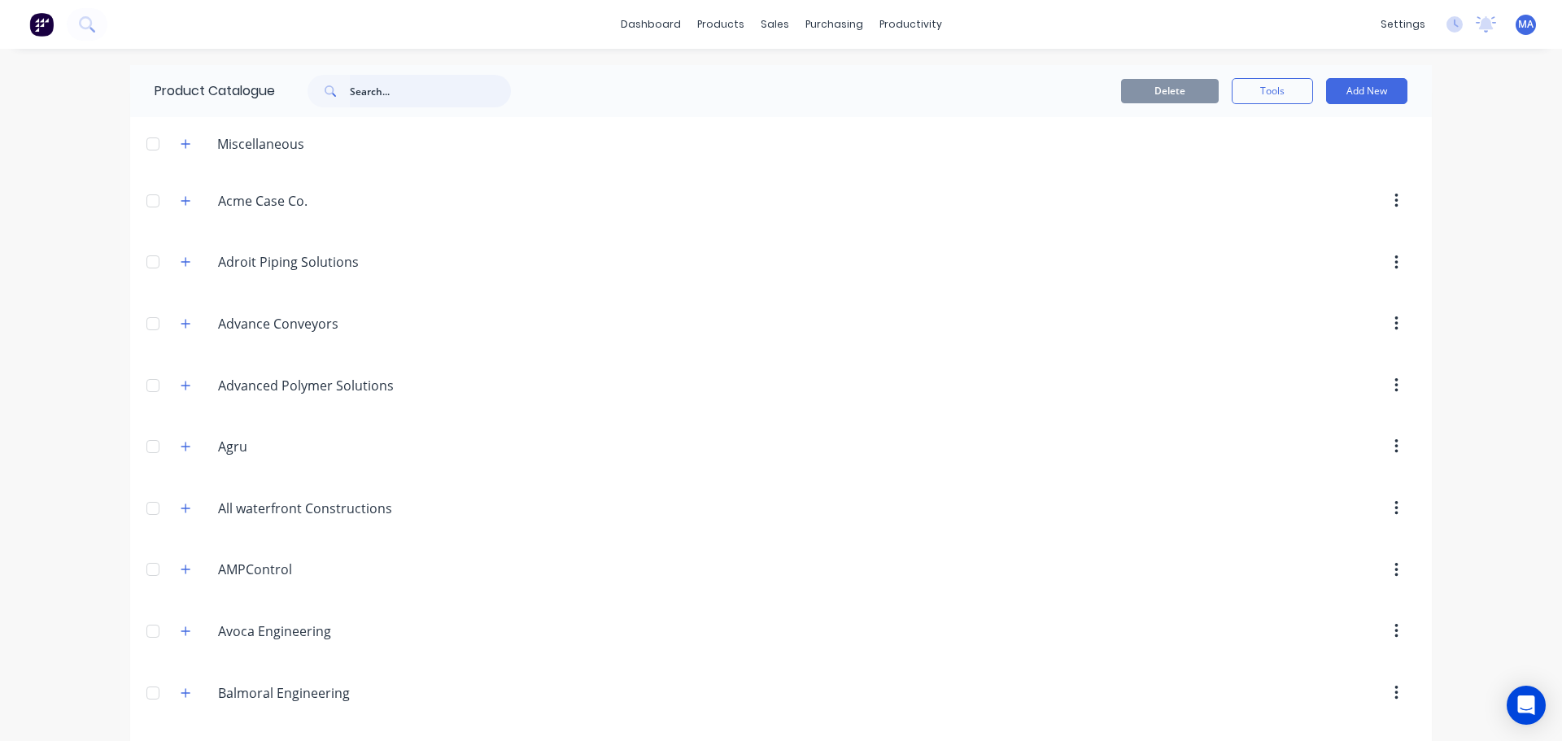
click at [378, 85] on input "text" at bounding box center [430, 91] width 161 height 33
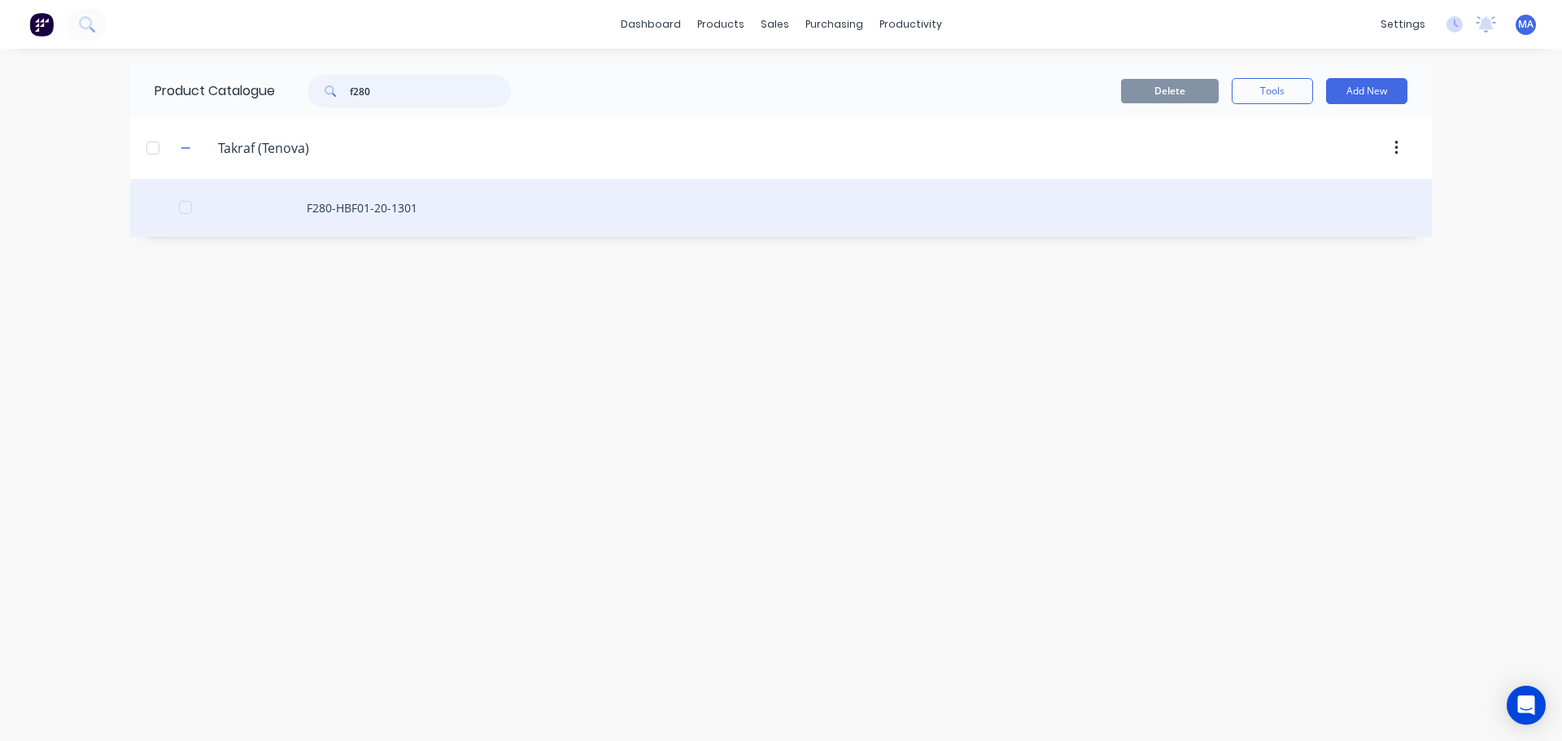
click at [186, 208] on div at bounding box center [185, 207] width 33 height 33
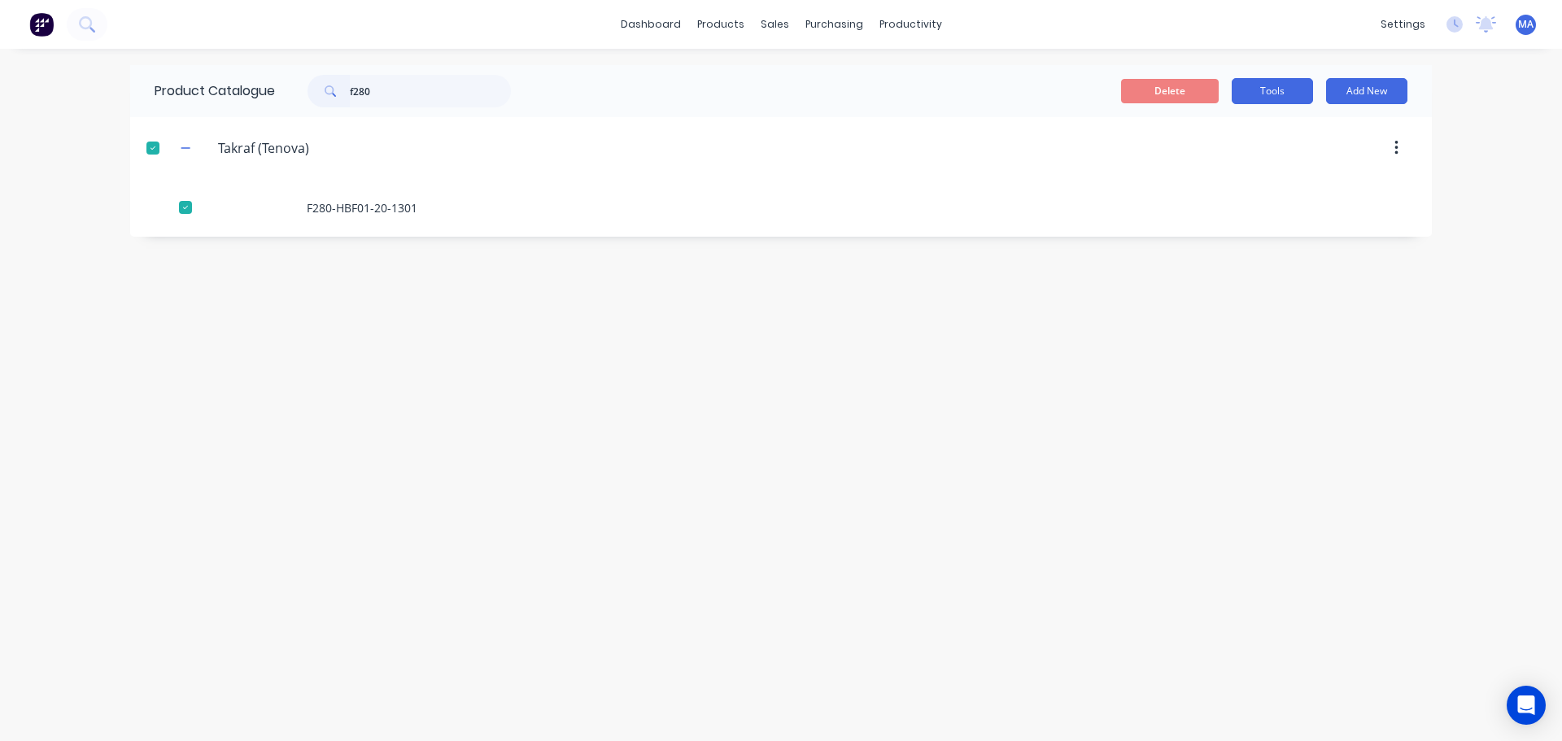
click at [1286, 94] on button "Tools" at bounding box center [1272, 91] width 81 height 26
click at [1267, 136] on span "Duplicate product" at bounding box center [1234, 132] width 122 height 17
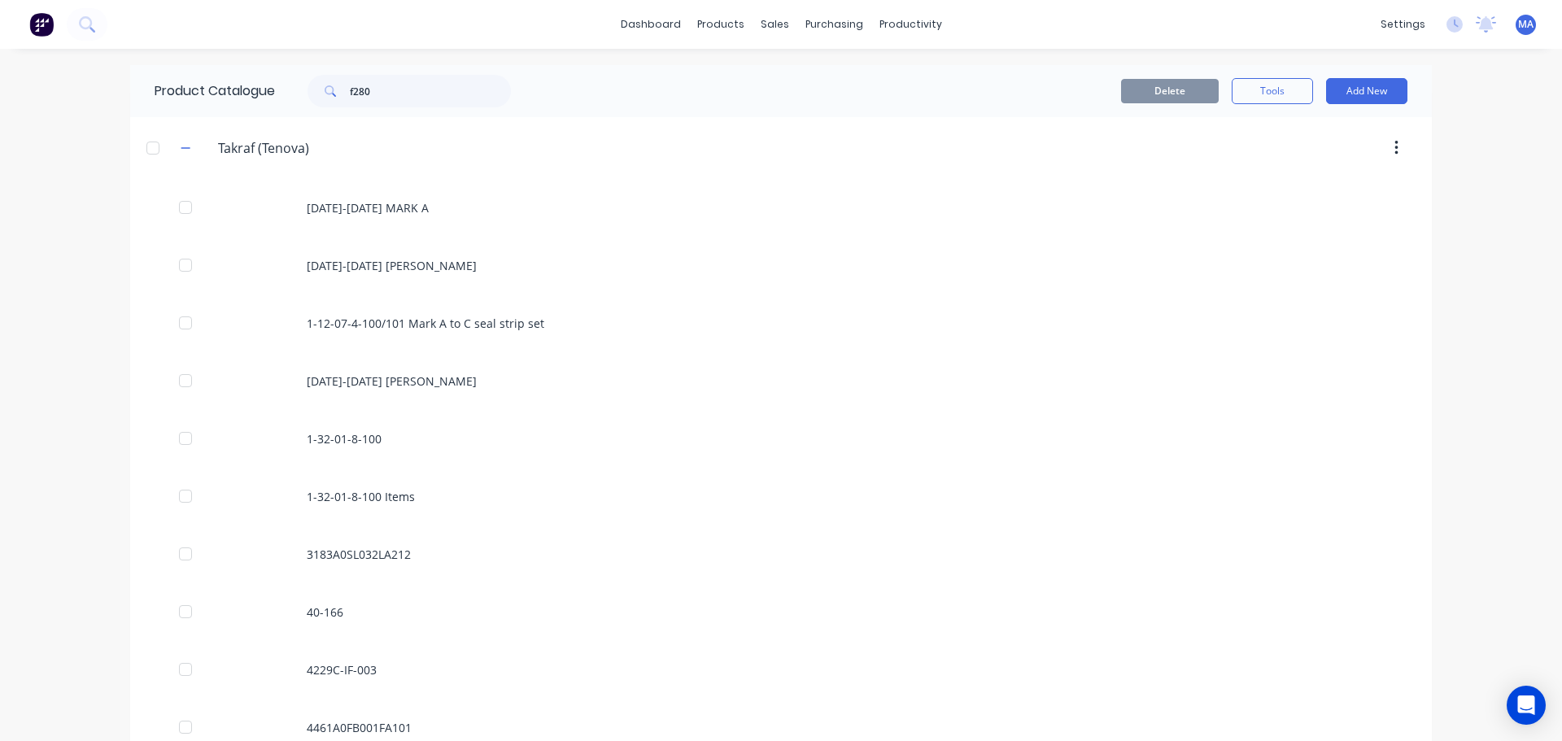
click at [402, 108] on div "Product Catalogue f280" at bounding box center [340, 91] width 421 height 52
click at [399, 98] on input "f280" at bounding box center [430, 91] width 161 height 33
type input "f280"
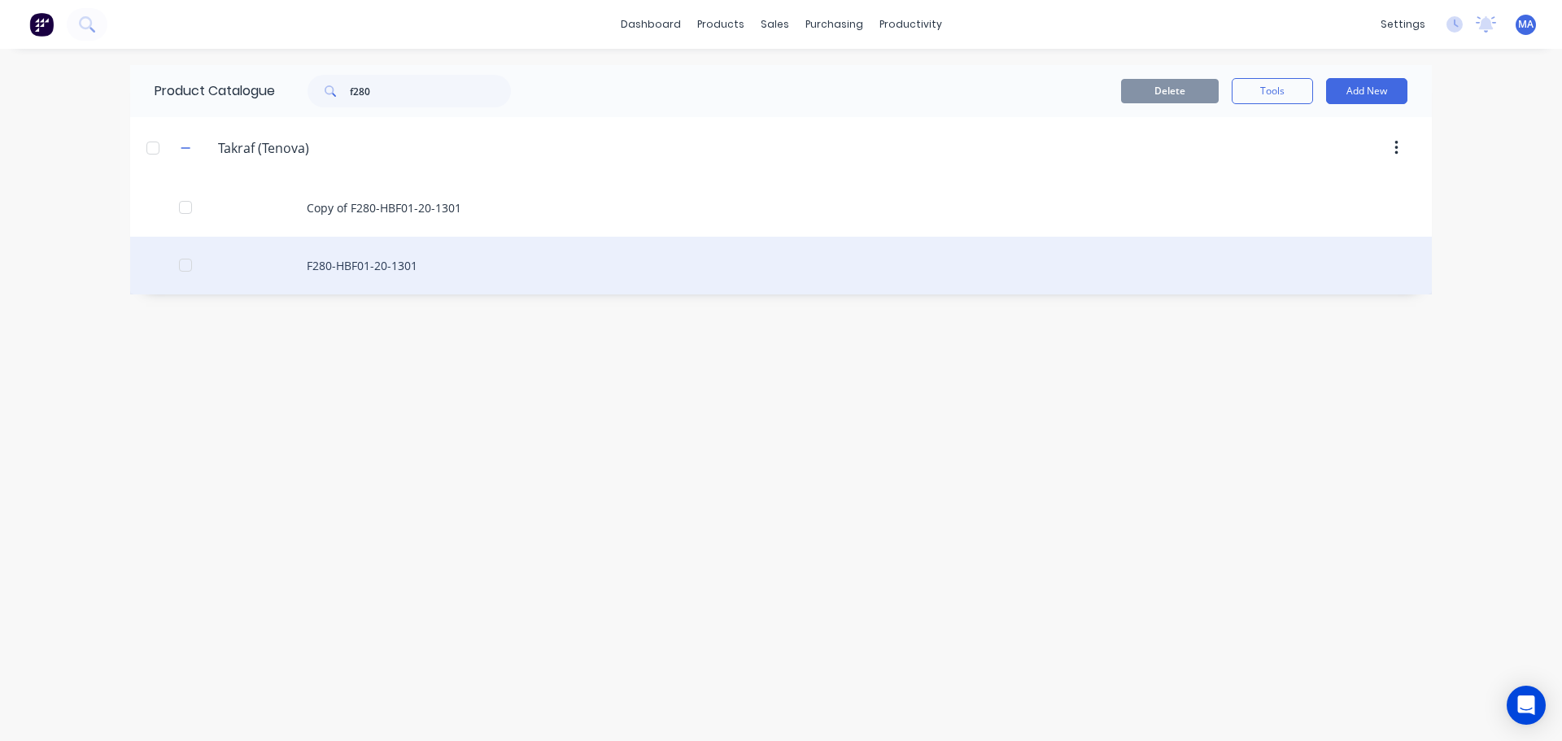
click at [408, 263] on div "F280-HBF01-20-1301" at bounding box center [781, 266] width 1302 height 58
type textarea "x"
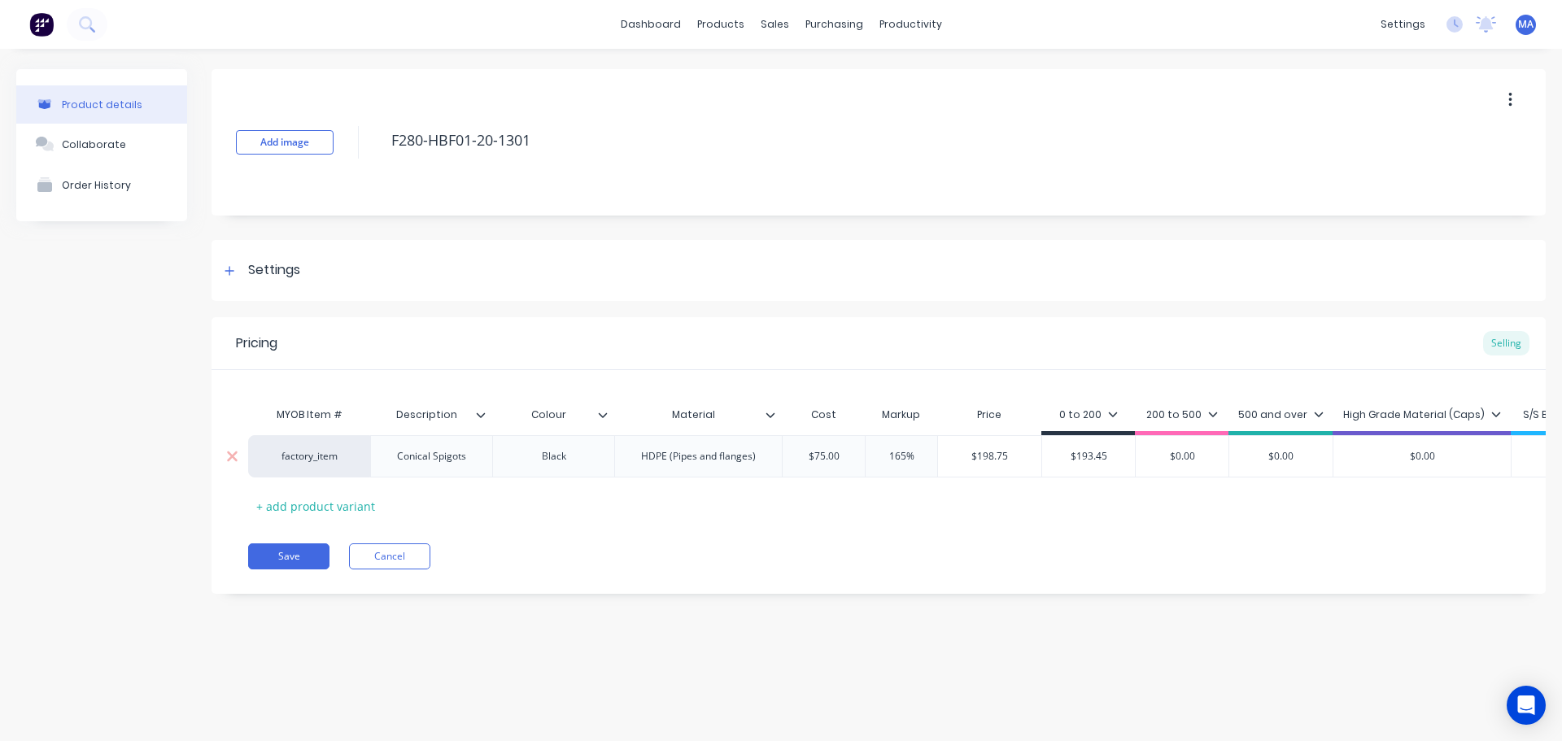
type input "$198.75"
click at [997, 463] on input "$198.75" at bounding box center [989, 456] width 103 height 15
type textarea "x"
type input "$2"
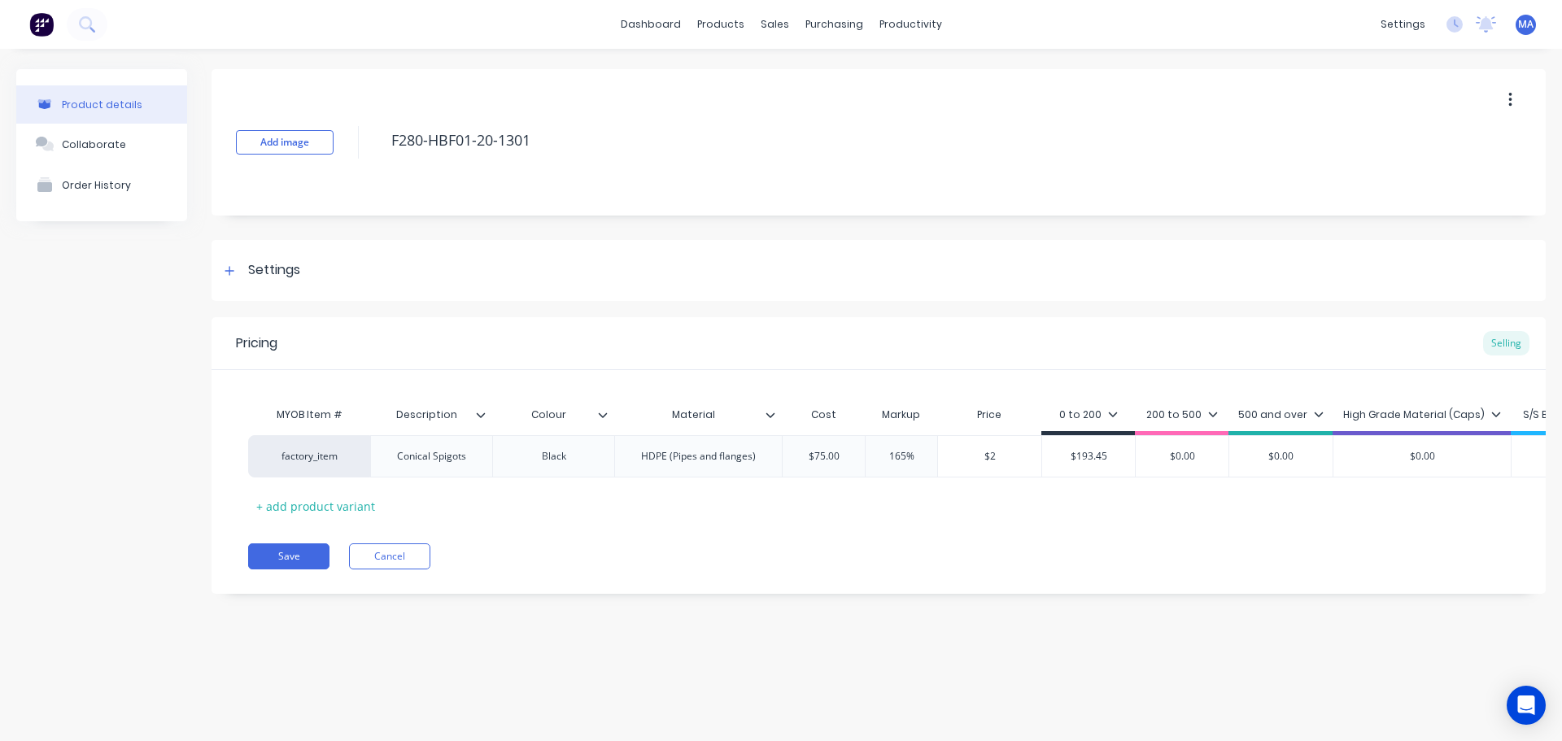
type textarea "x"
type input "$22"
type textarea "x"
type input "$223."
type textarea "x"
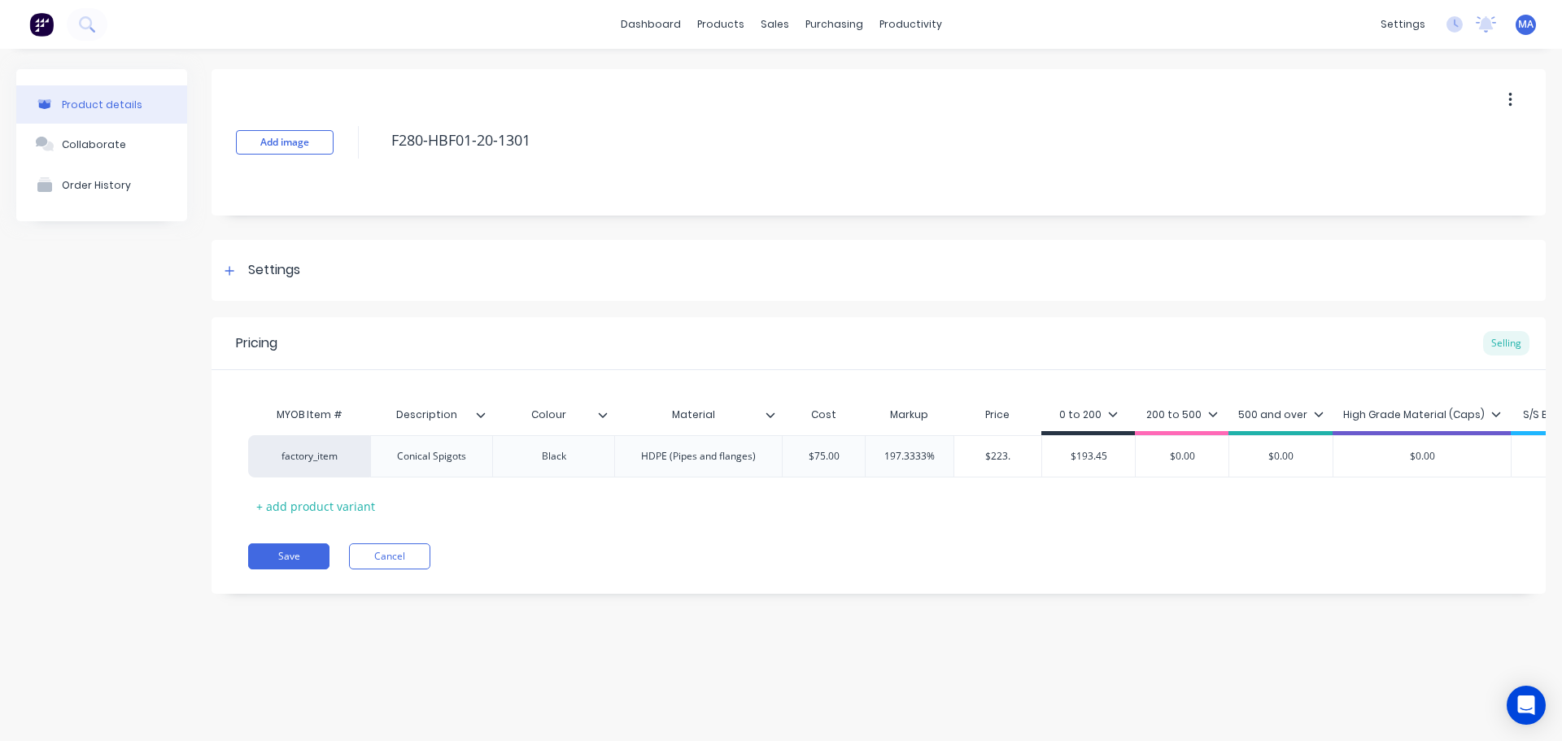
type input "$223.4"
type textarea "x"
drag, startPoint x: 1037, startPoint y: 456, endPoint x: 963, endPoint y: 460, distance: 74.2
click at [975, 456] on input "$223.43" at bounding box center [1005, 456] width 103 height 15
type input "$223.43"
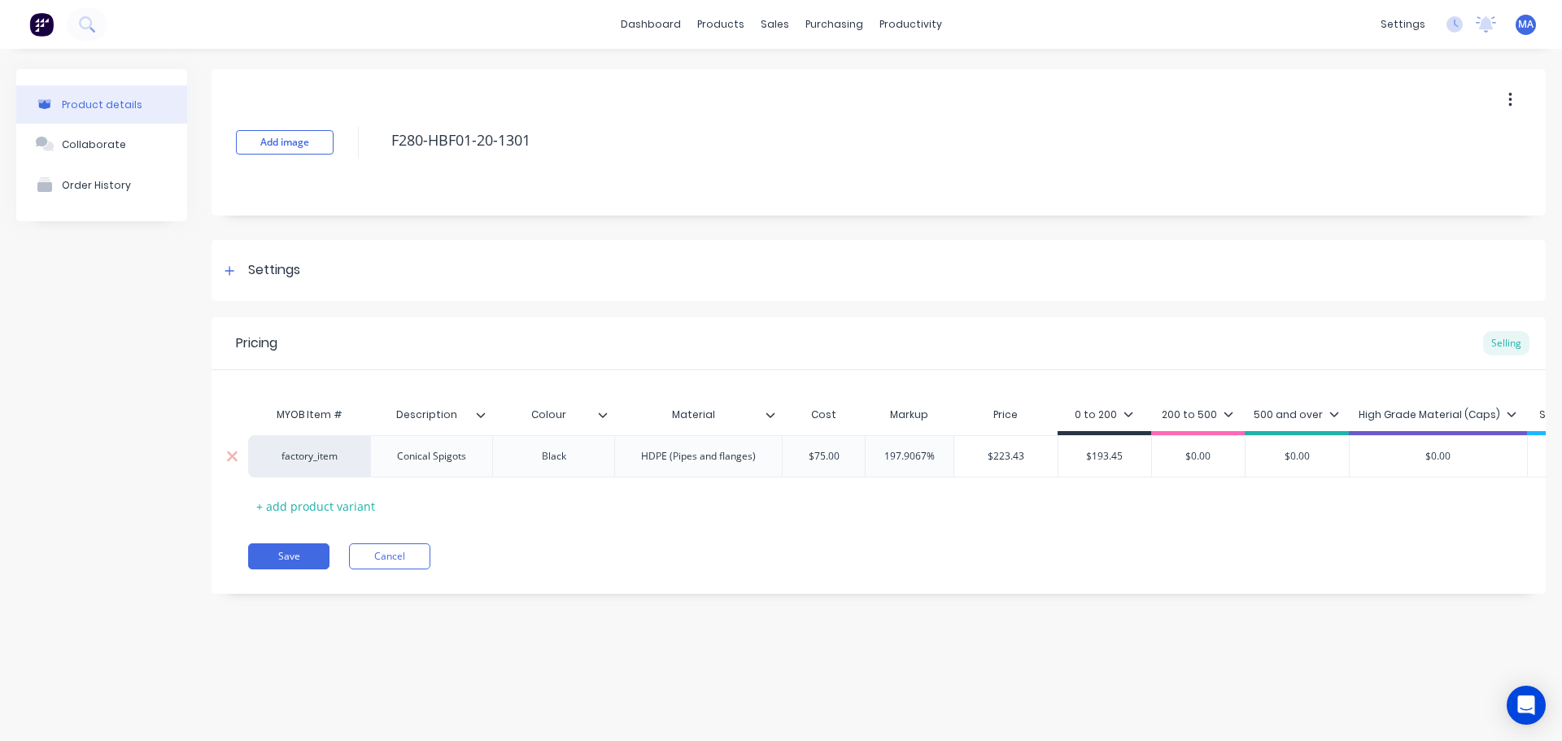
type input "$0.00"
drag, startPoint x: 1105, startPoint y: 460, endPoint x: 1064, endPoint y: 460, distance: 40.7
click at [1064, 459] on div "factory_item Conical Spigots Black HDPE (Pipes and flanges) $75.00 197.9067% $2…" at bounding box center [971, 456] width 1447 height 42
paste input "$223.43"
type textarea "x"
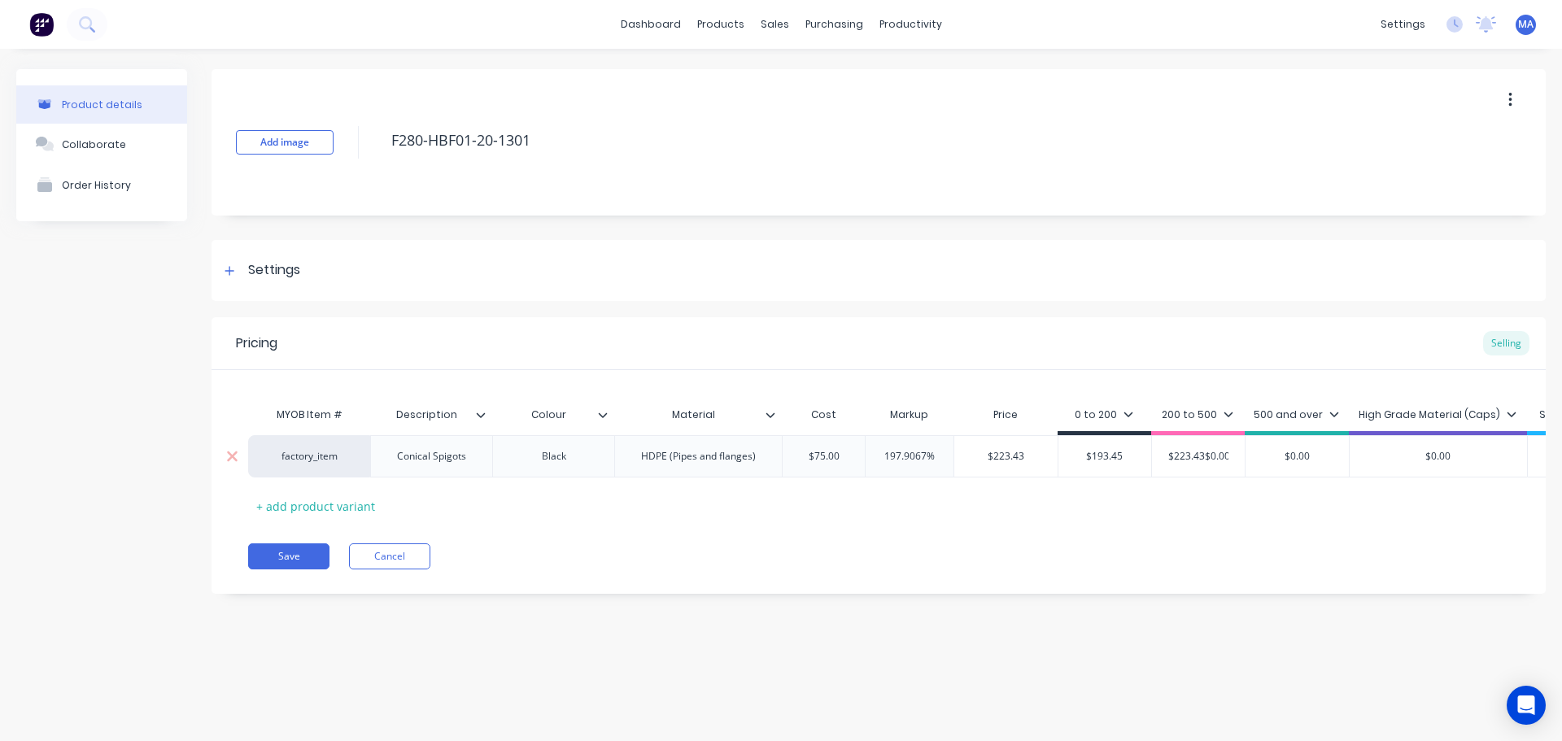
type input "$223.43$0.00"
type input "$193.45"
drag, startPoint x: 1078, startPoint y: 458, endPoint x: 1042, endPoint y: 468, distance: 37.9
click at [1040, 461] on div "factory_item Conical Spigots Black HDPE (Pipes and flanges) $75.00 197.9067% $2…" at bounding box center [971, 456] width 1447 height 42
paste input "223.43"
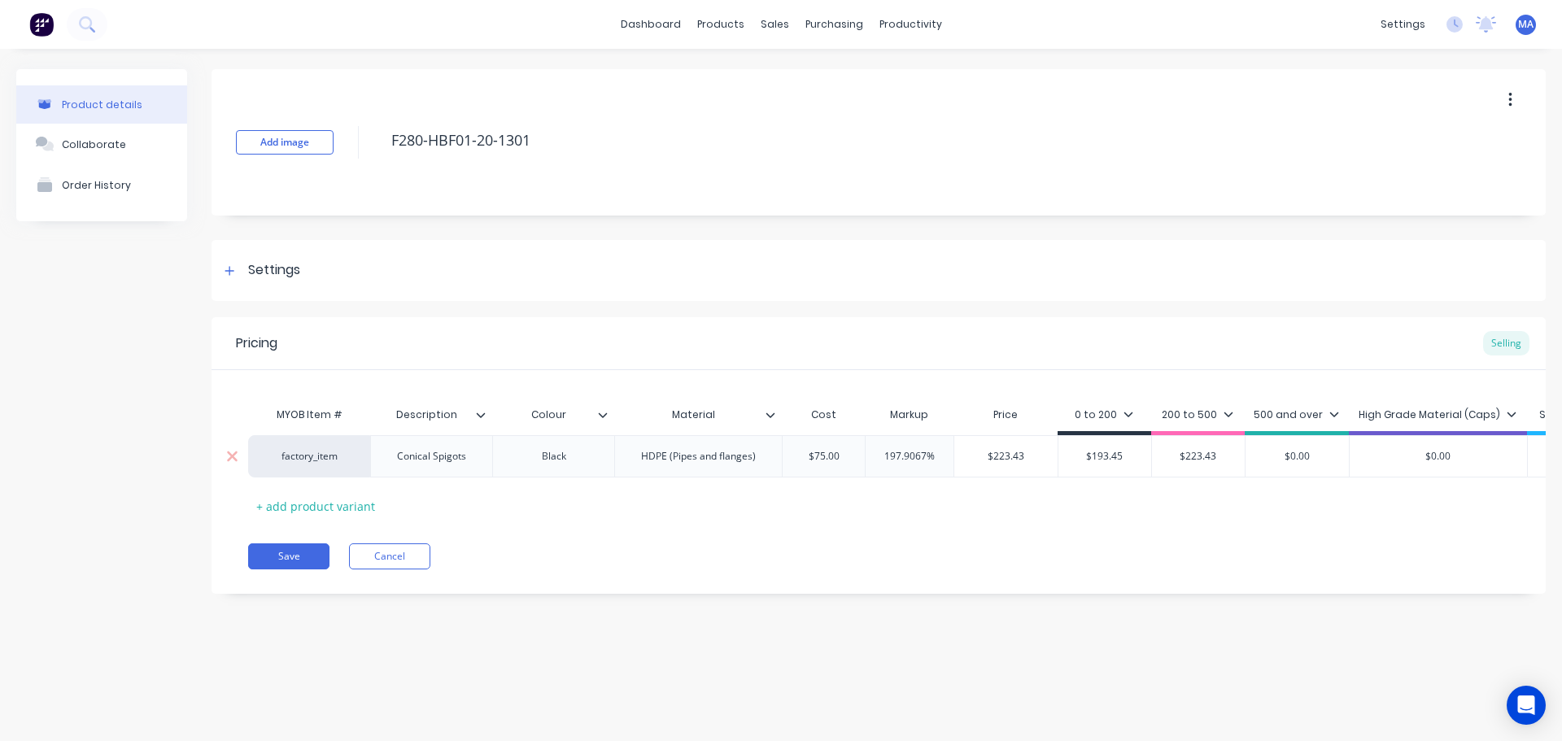
type textarea "x"
type input "$223.43"
click at [1181, 486] on div "MYOB Item # Description Colour Material Cost Markup Price 0 to 200 200 to 500 5…" at bounding box center [878, 459] width 1261 height 120
click at [1200, 425] on div "200 to 500" at bounding box center [1198, 419] width 94 height 33
click at [1202, 419] on div "200 to 500" at bounding box center [1198, 415] width 72 height 15
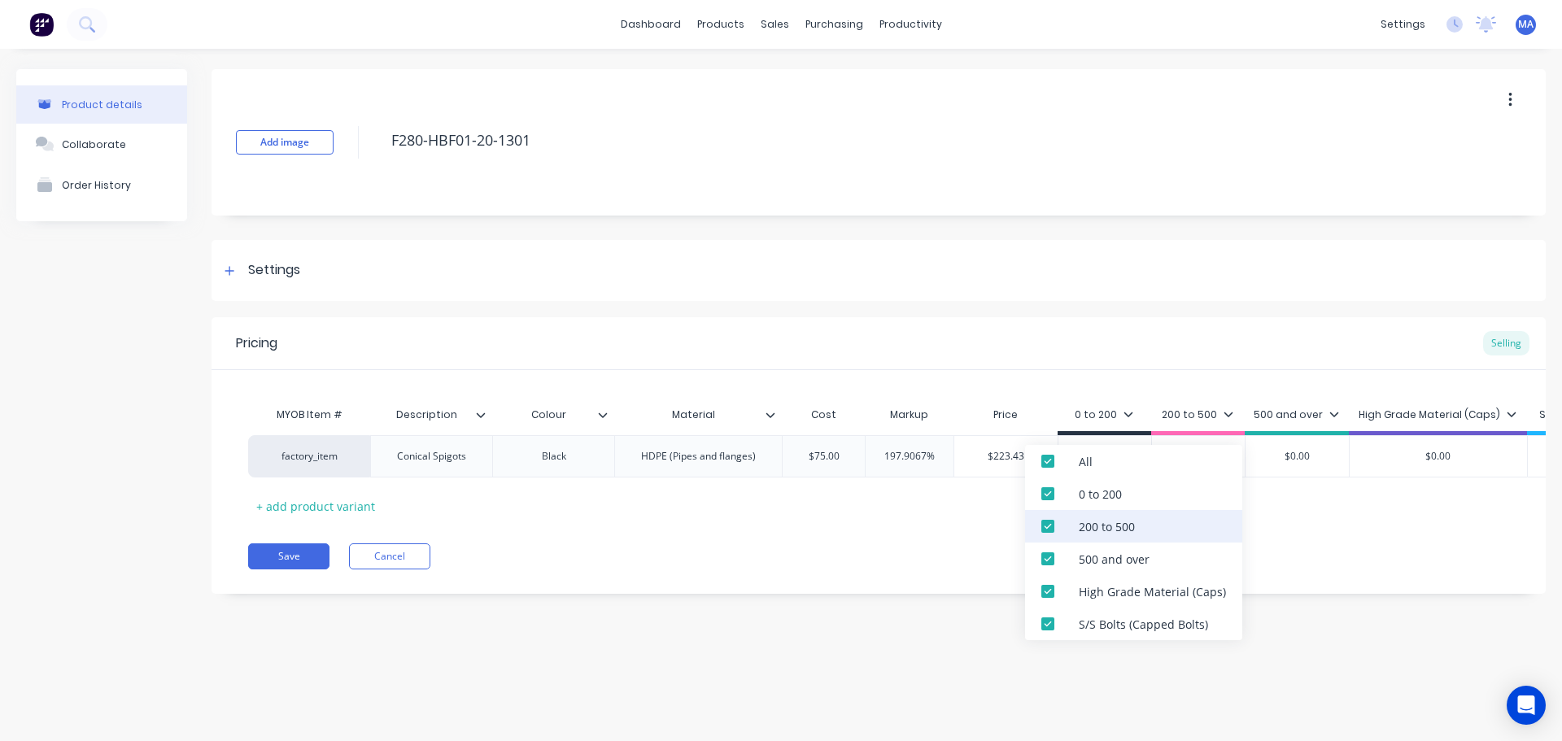
drag, startPoint x: 1094, startPoint y: 527, endPoint x: 1091, endPoint y: 542, distance: 14.8
click at [1094, 530] on div "200 to 500" at bounding box center [1107, 526] width 56 height 17
click at [1083, 558] on div "500 and over" at bounding box center [1114, 559] width 71 height 17
click at [1082, 591] on div "High Grade Material (Caps)" at bounding box center [1152, 591] width 147 height 17
click at [1083, 618] on div "S/S Bolts (Capped Bolts)" at bounding box center [1143, 624] width 129 height 17
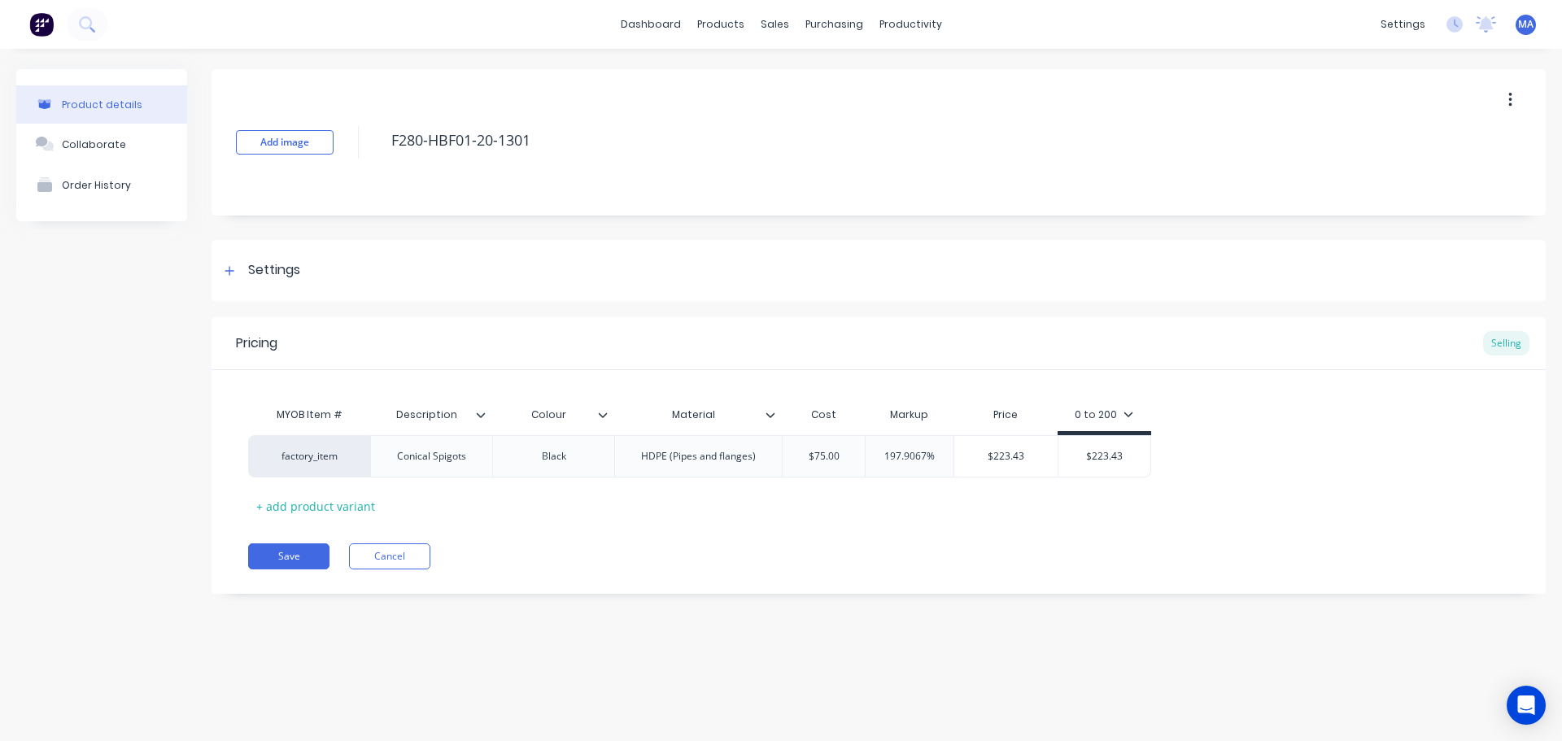
click at [1203, 308] on div "Add image F280-HBF01-20-1301 Settings Product Options I buy this item I sell th…" at bounding box center [879, 343] width 1334 height 549
click at [314, 551] on button "Save" at bounding box center [288, 557] width 81 height 26
type textarea "x"
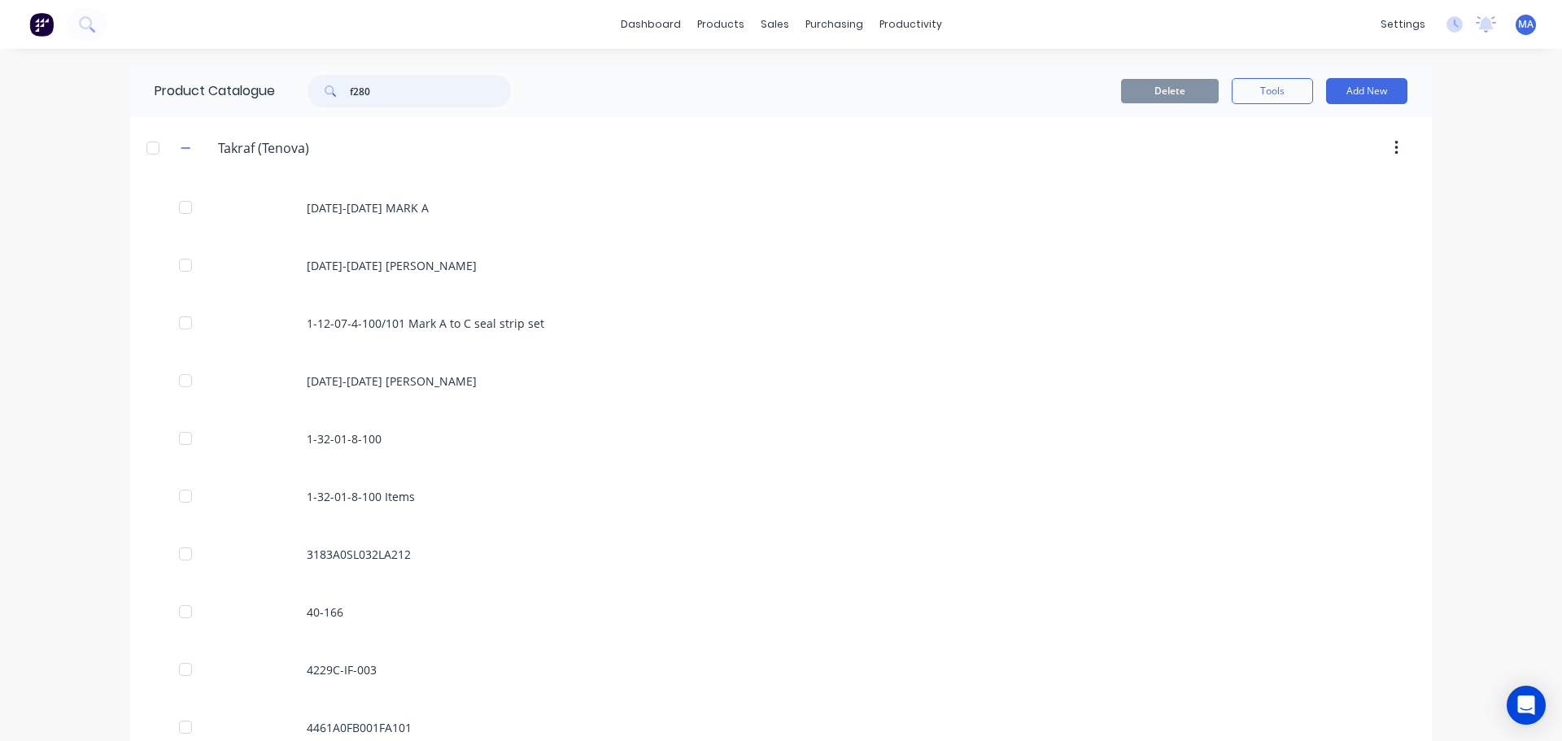
click at [398, 92] on input "f280" at bounding box center [430, 91] width 161 height 33
type input "f280"
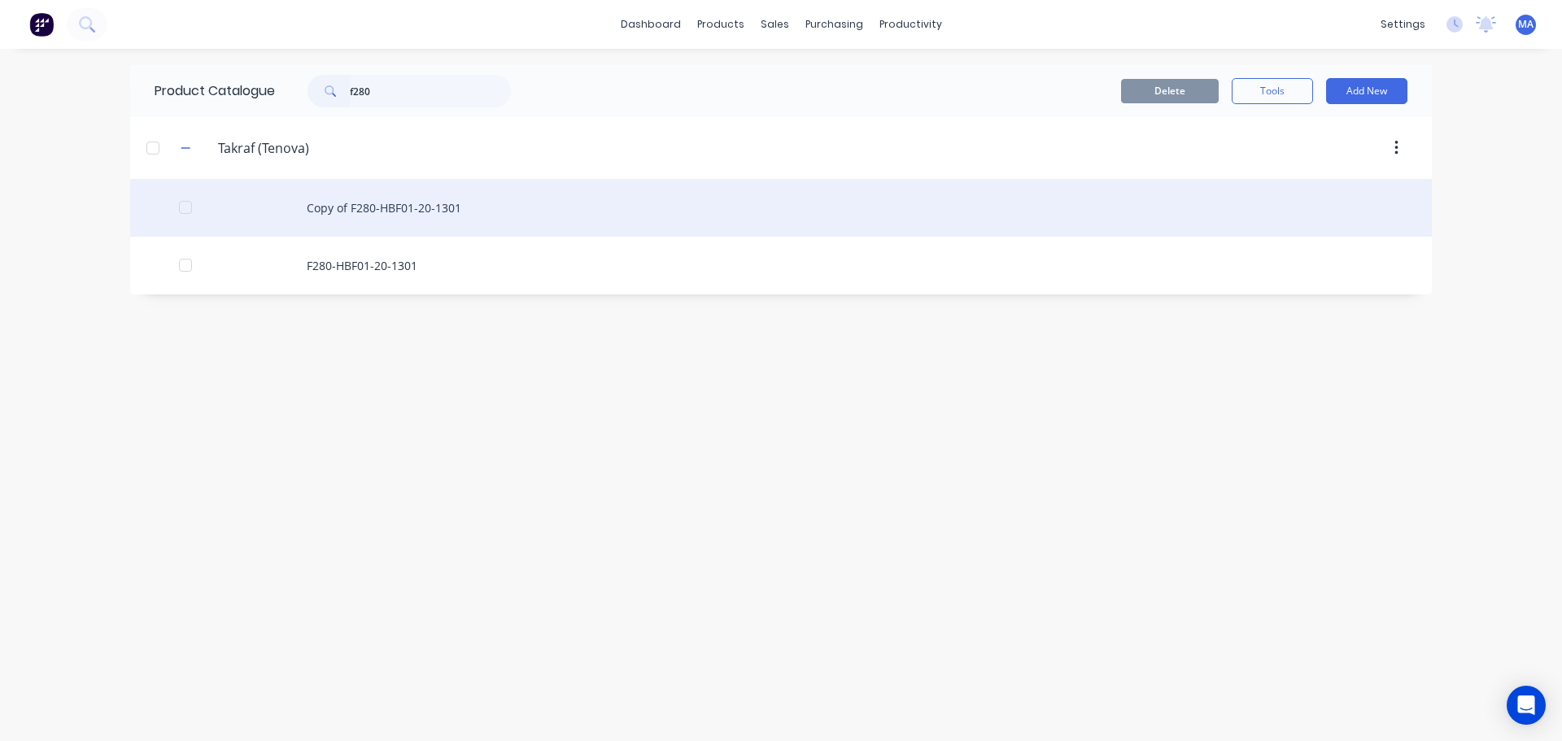
click at [437, 201] on div "Copy of F280-HBF01-20-1301" at bounding box center [781, 208] width 1302 height 58
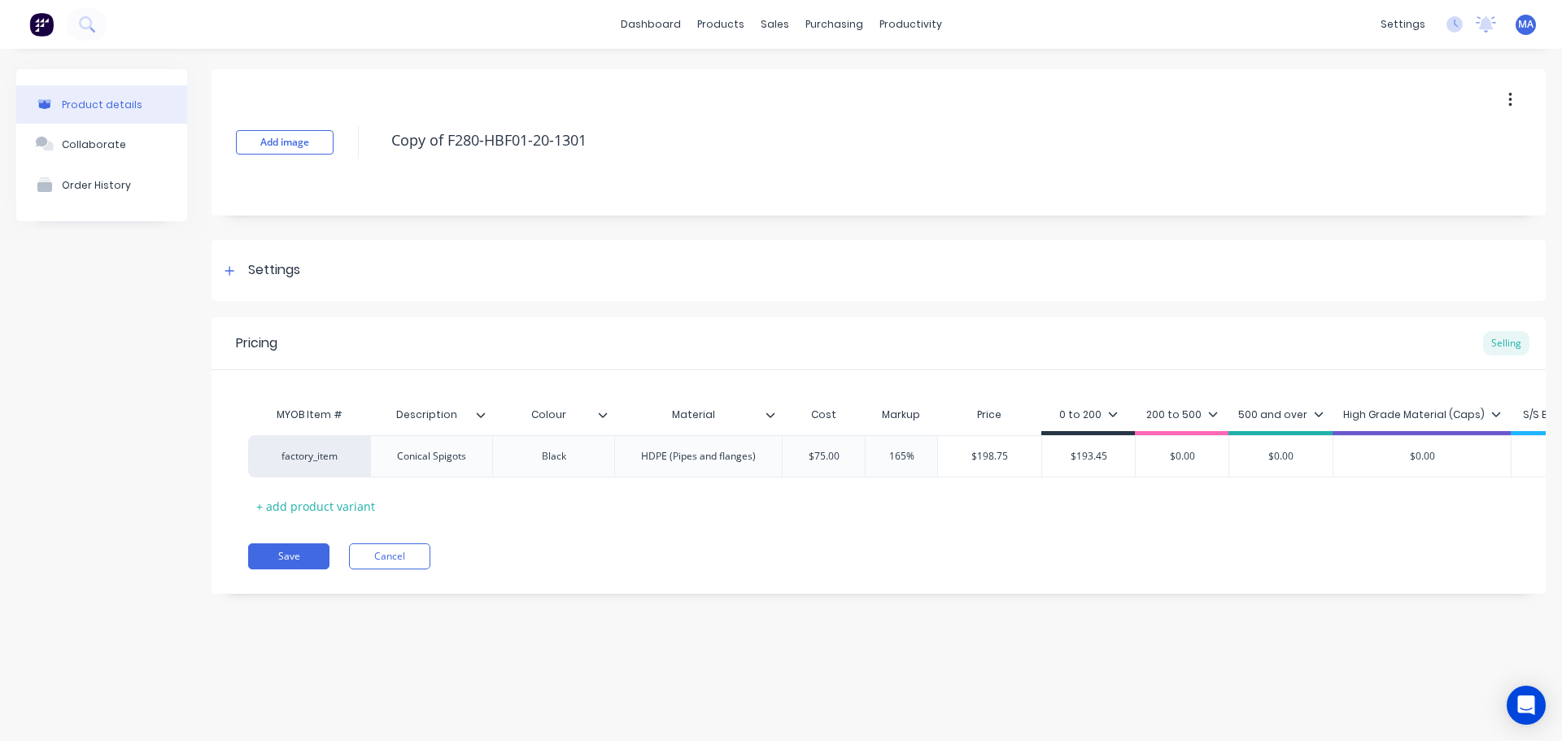
drag, startPoint x: 444, startPoint y: 139, endPoint x: 337, endPoint y: 140, distance: 107.4
click at [338, 140] on div "Add image Copy of F280-HBF01-20-1301" at bounding box center [879, 142] width 1334 height 146
type textarea "x"
type textarea "F280-HBF01-20-1301"
type textarea "x"
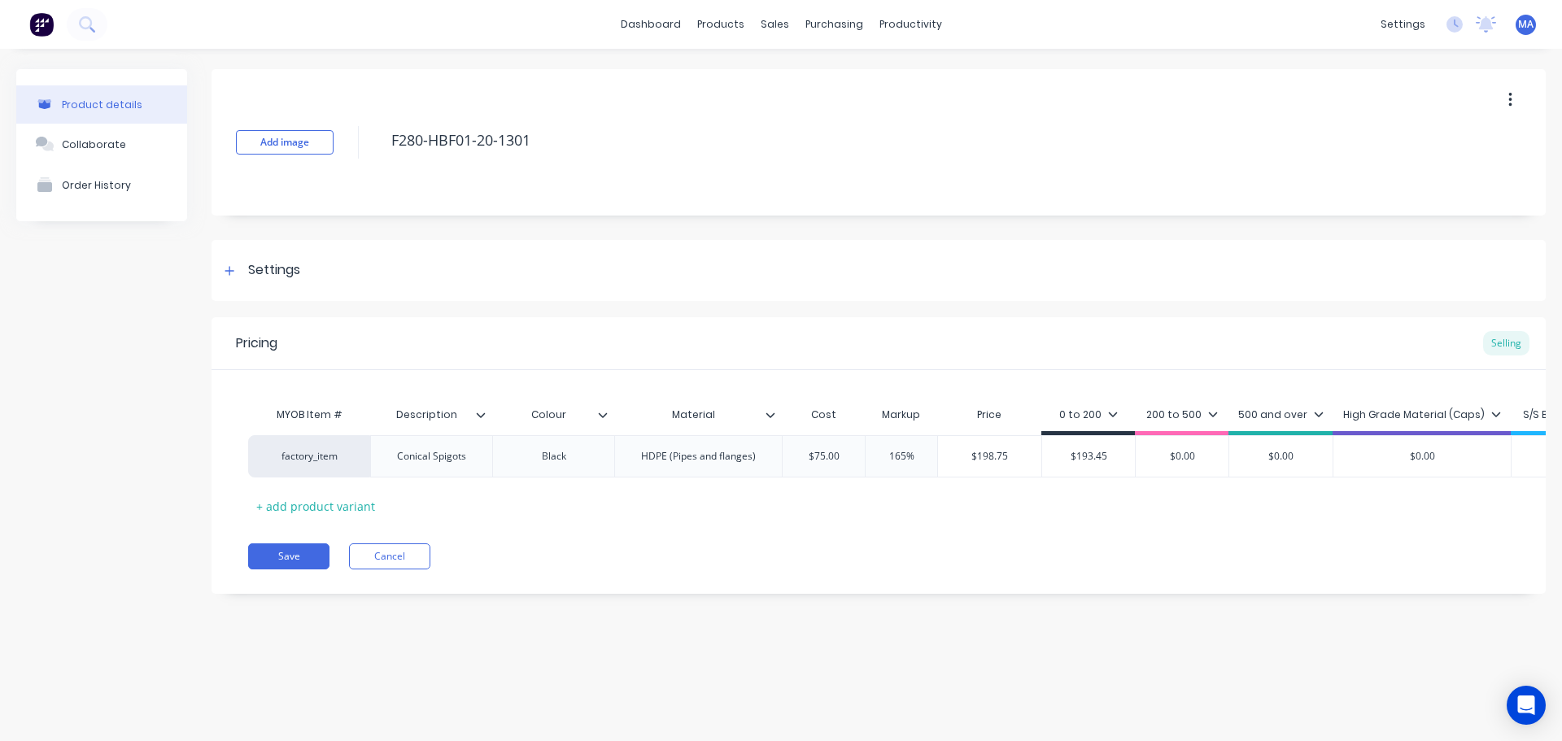
type textarea "F280-HBF01-20-1301"
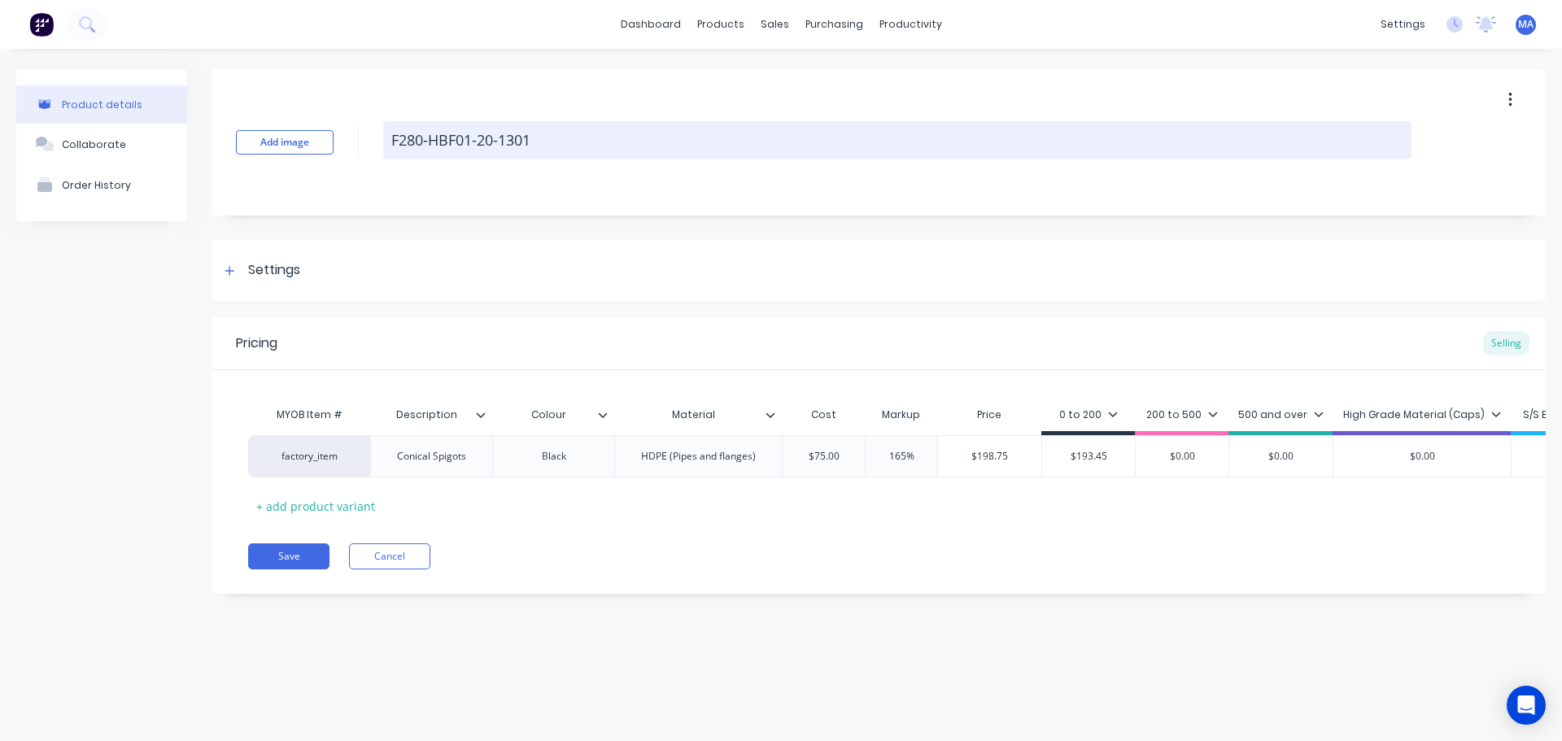
click at [539, 137] on textarea "F280-HBF01-20-1301" at bounding box center [897, 140] width 1029 height 38
type textarea "x"
type textarea "F280-HBF01-20-130"
type textarea "x"
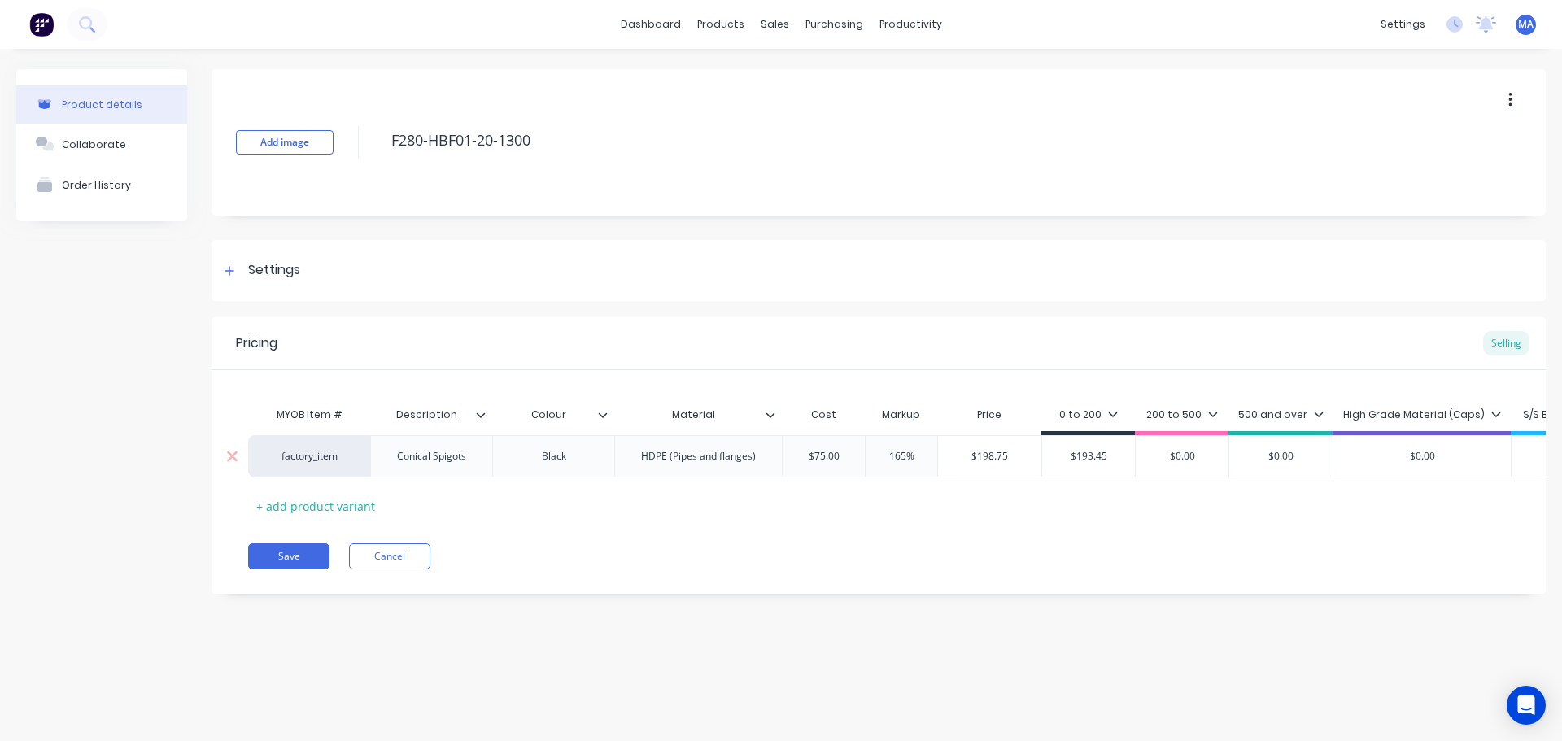
type textarea "F280-HBF01-20-1300"
type textarea "x"
type textarea "F280-HBF01-20-1300"
type input "$75.00"
click at [843, 459] on input "$75.00" at bounding box center [824, 456] width 82 height 15
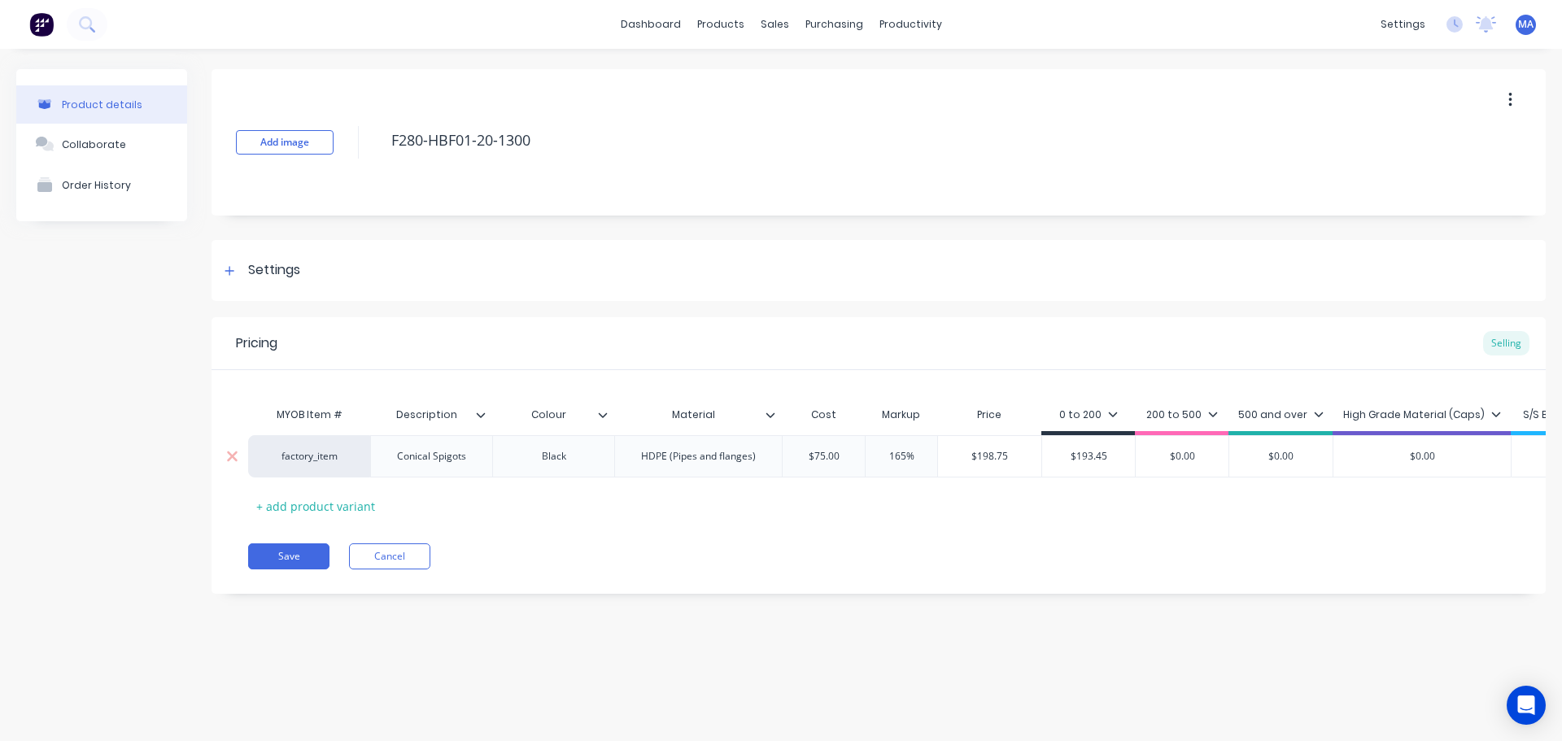
click at [843, 459] on input "$75.00" at bounding box center [824, 456] width 82 height 15
type input "$198.75"
click at [997, 458] on input "$198.75" at bounding box center [989, 456] width 103 height 15
click at [840, 459] on input "$75.00" at bounding box center [824, 456] width 82 height 15
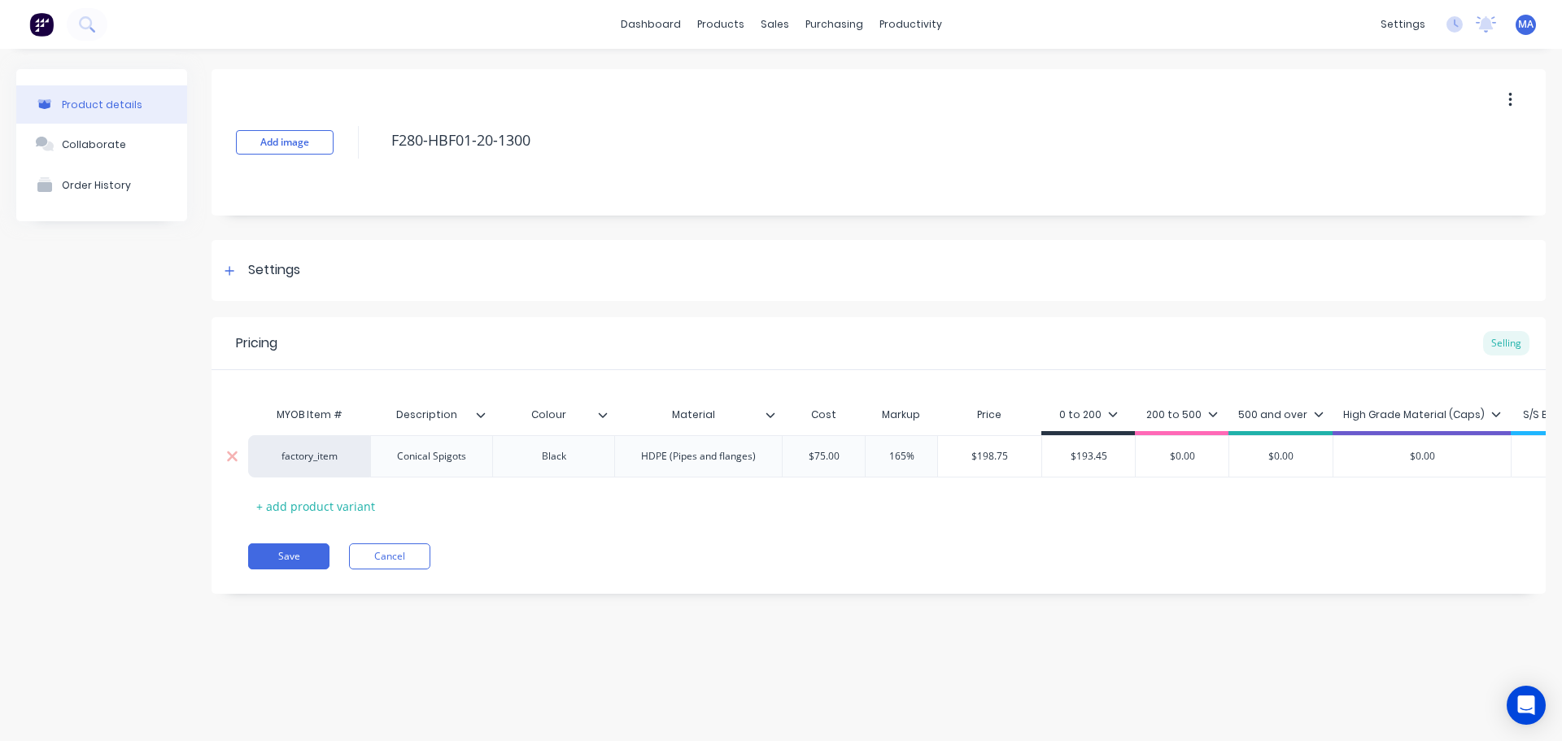
click at [840, 459] on input "$75.00" at bounding box center [824, 456] width 82 height 15
click at [835, 454] on input "$75.00" at bounding box center [824, 456] width 82 height 15
type textarea "x"
type input "$7"
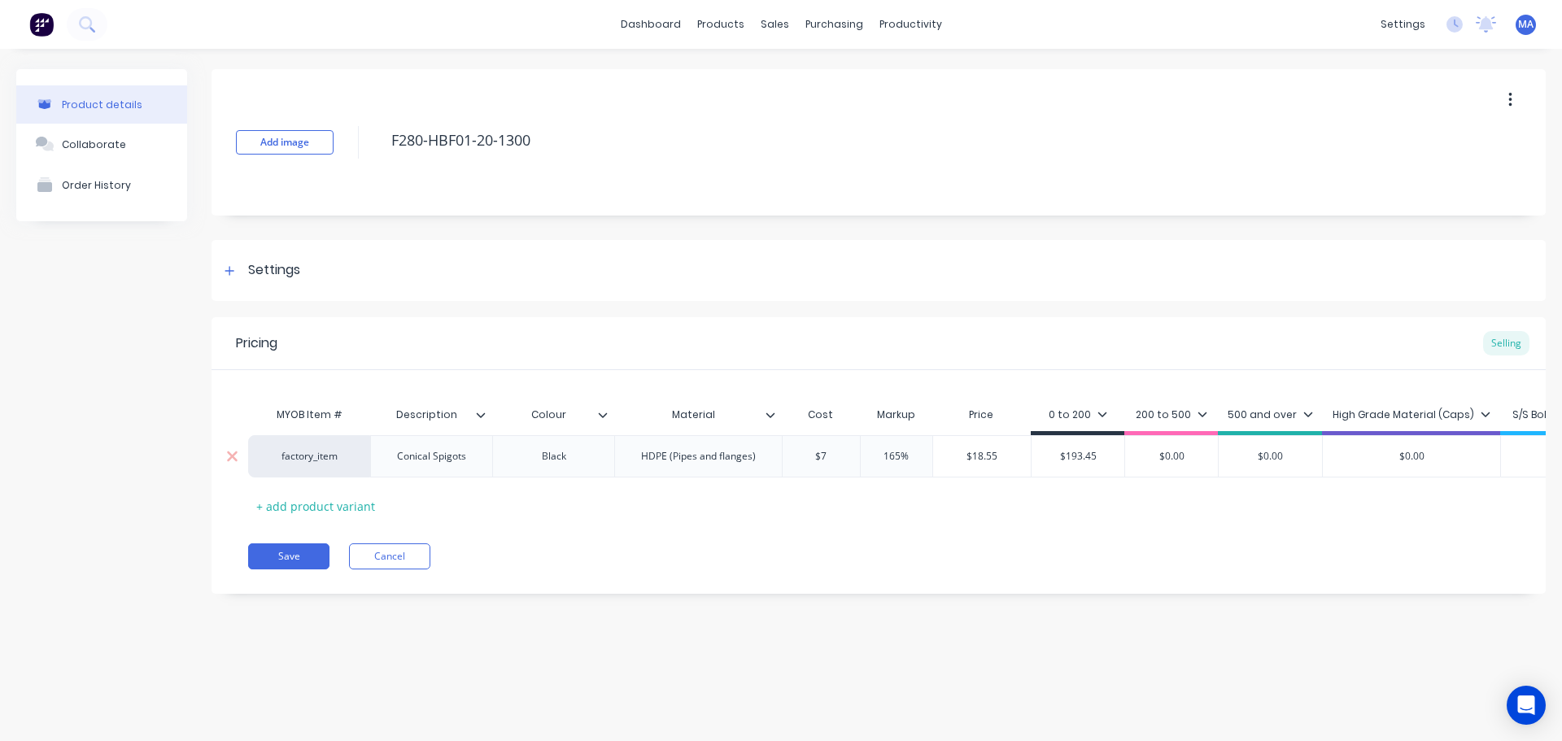
type textarea "x"
type input "$71."
type textarea "x"
type input "$71.4"
type textarea "x"
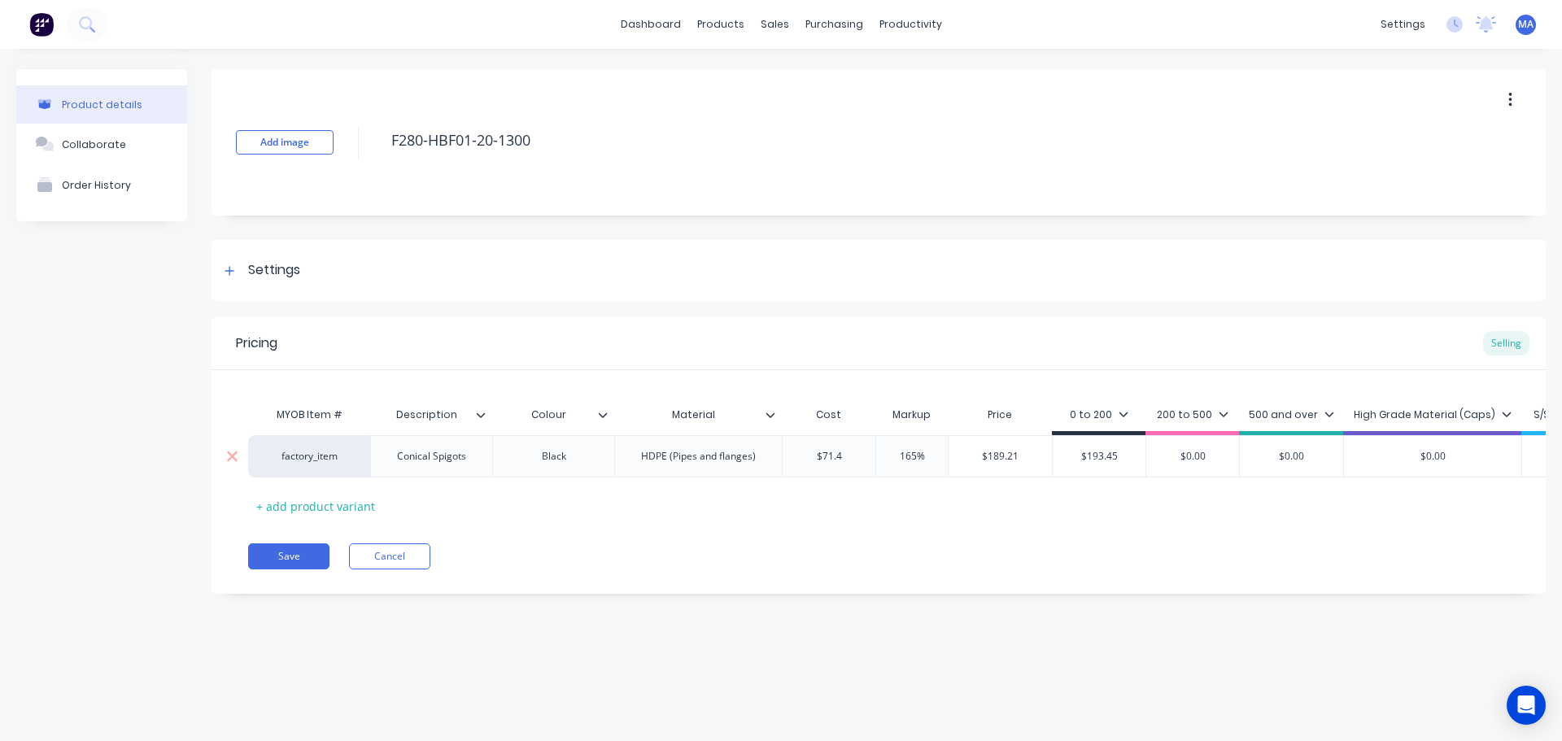
type input "$71.45"
click at [838, 454] on input "$71.45" at bounding box center [832, 456] width 98 height 15
type textarea "x"
type input "$7"
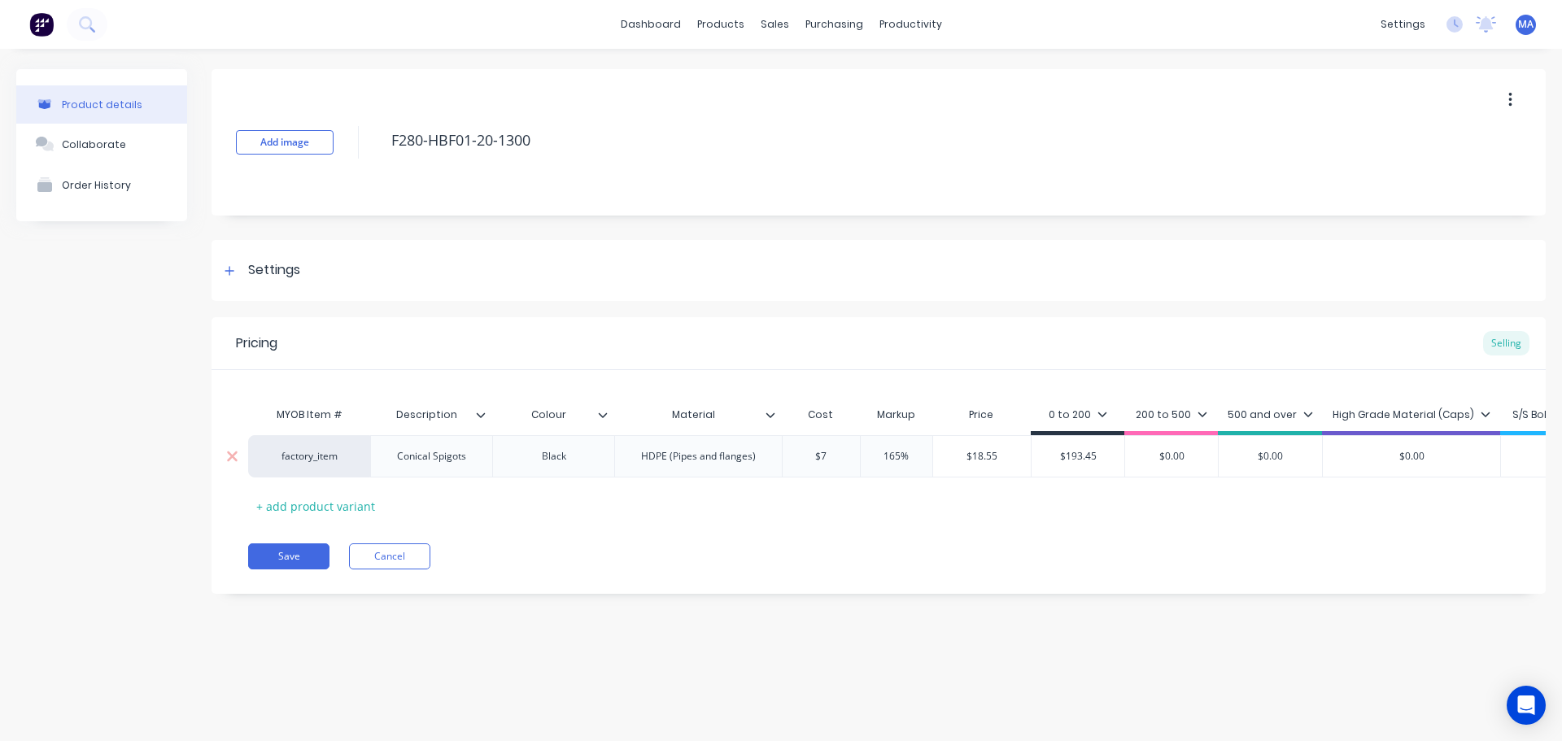
type textarea "x"
type input "$75"
type input "165%"
click at [889, 452] on input "165%" at bounding box center [901, 456] width 81 height 15
click at [893, 457] on input "165%" at bounding box center [901, 456] width 81 height 15
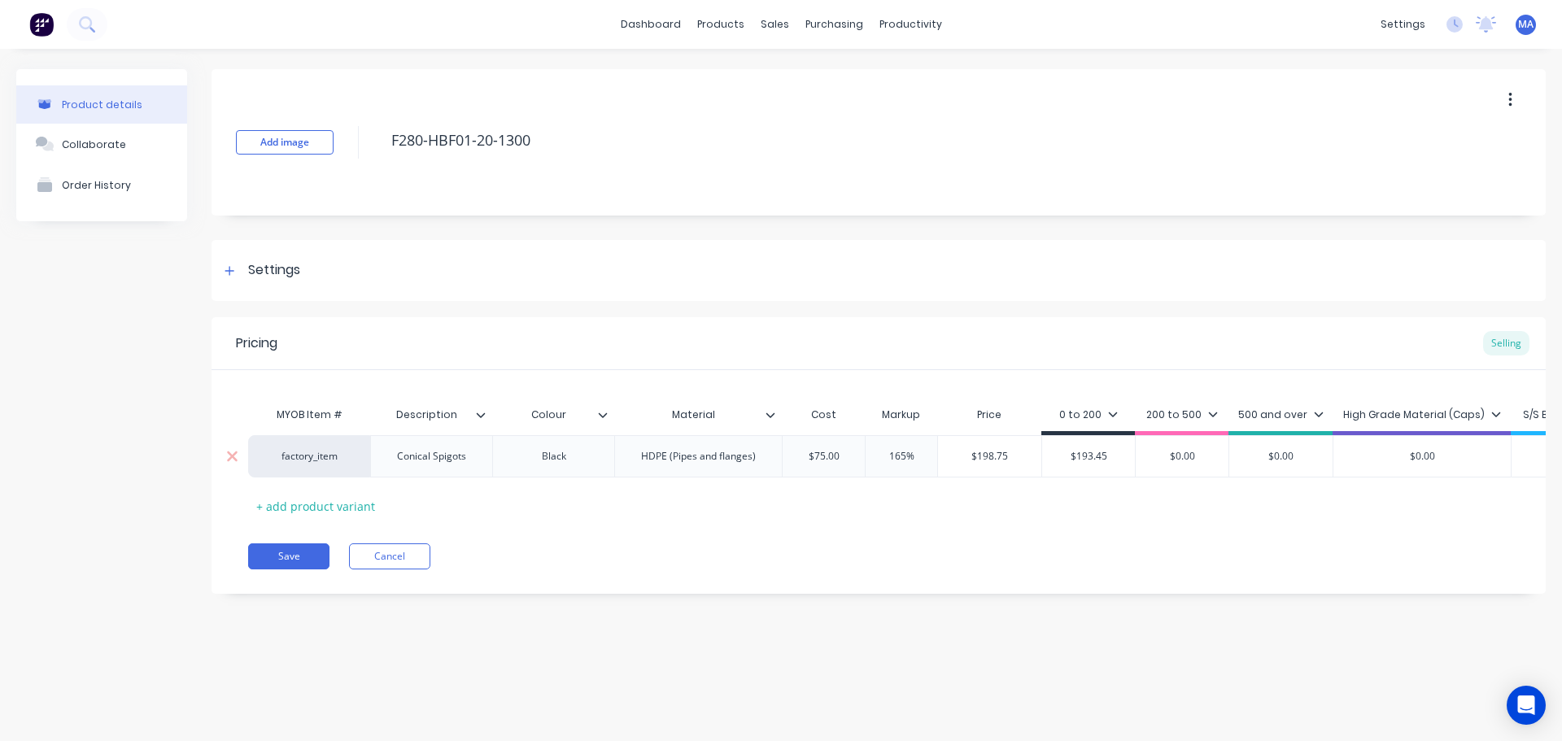
click at [893, 457] on input "165%" at bounding box center [901, 456] width 81 height 15
type textarea "x"
type input "1%"
type textarea "x"
type input "17%"
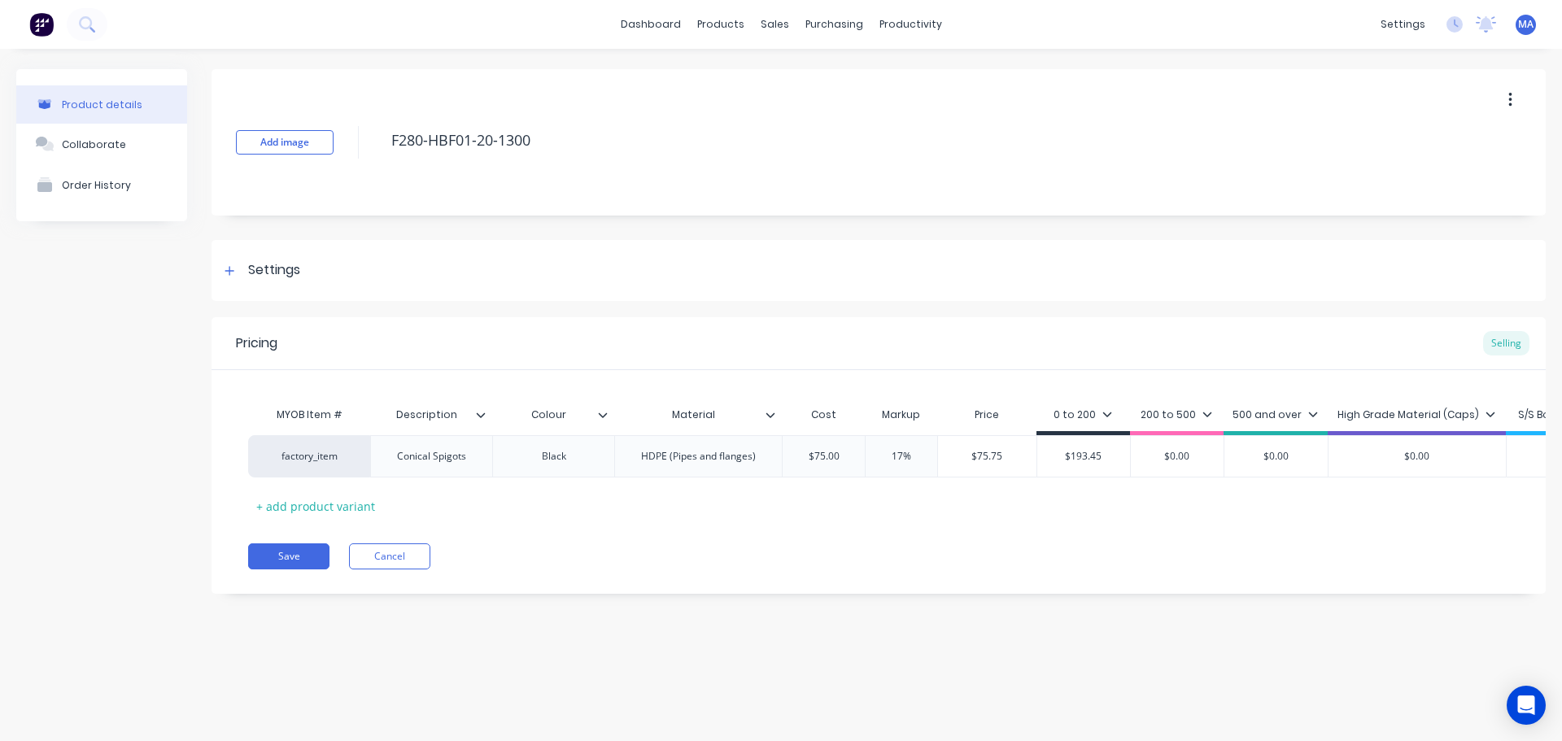
type textarea "x"
type input "170%"
type input "$202.50"
click at [962, 454] on input "$202.50" at bounding box center [987, 456] width 98 height 15
drag, startPoint x: 962, startPoint y: 453, endPoint x: 1023, endPoint y: 456, distance: 61.1
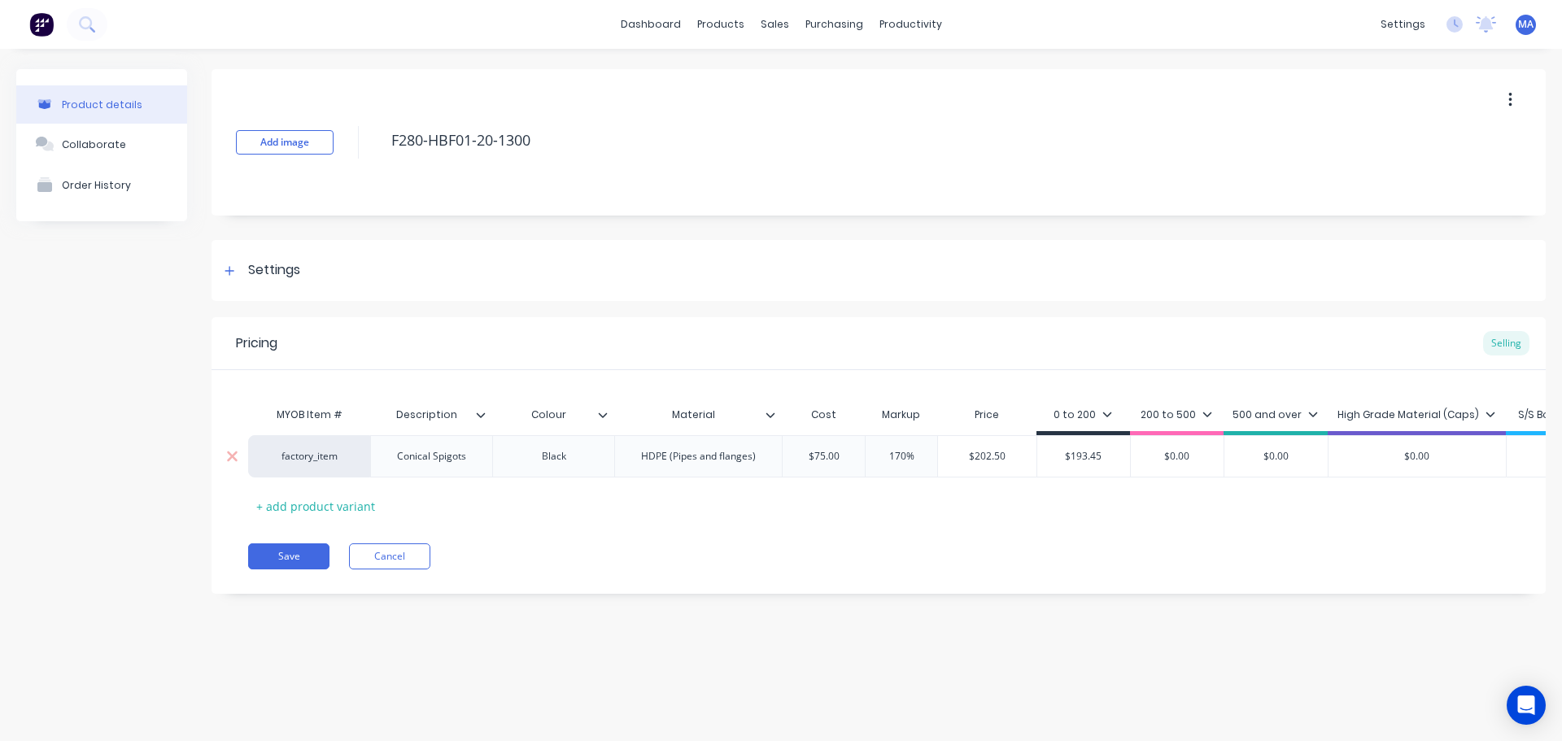
click at [1023, 456] on input "$202.50" at bounding box center [987, 456] width 98 height 15
type input "$193.45"
drag, startPoint x: 1023, startPoint y: 454, endPoint x: 988, endPoint y: 455, distance: 35.0
click at [1001, 455] on div "factory_item Conical Spigots Black HDPE (Pipes and flanges) $75.00 $75 170% 170…" at bounding box center [961, 456] width 1426 height 42
paste input "202.50"
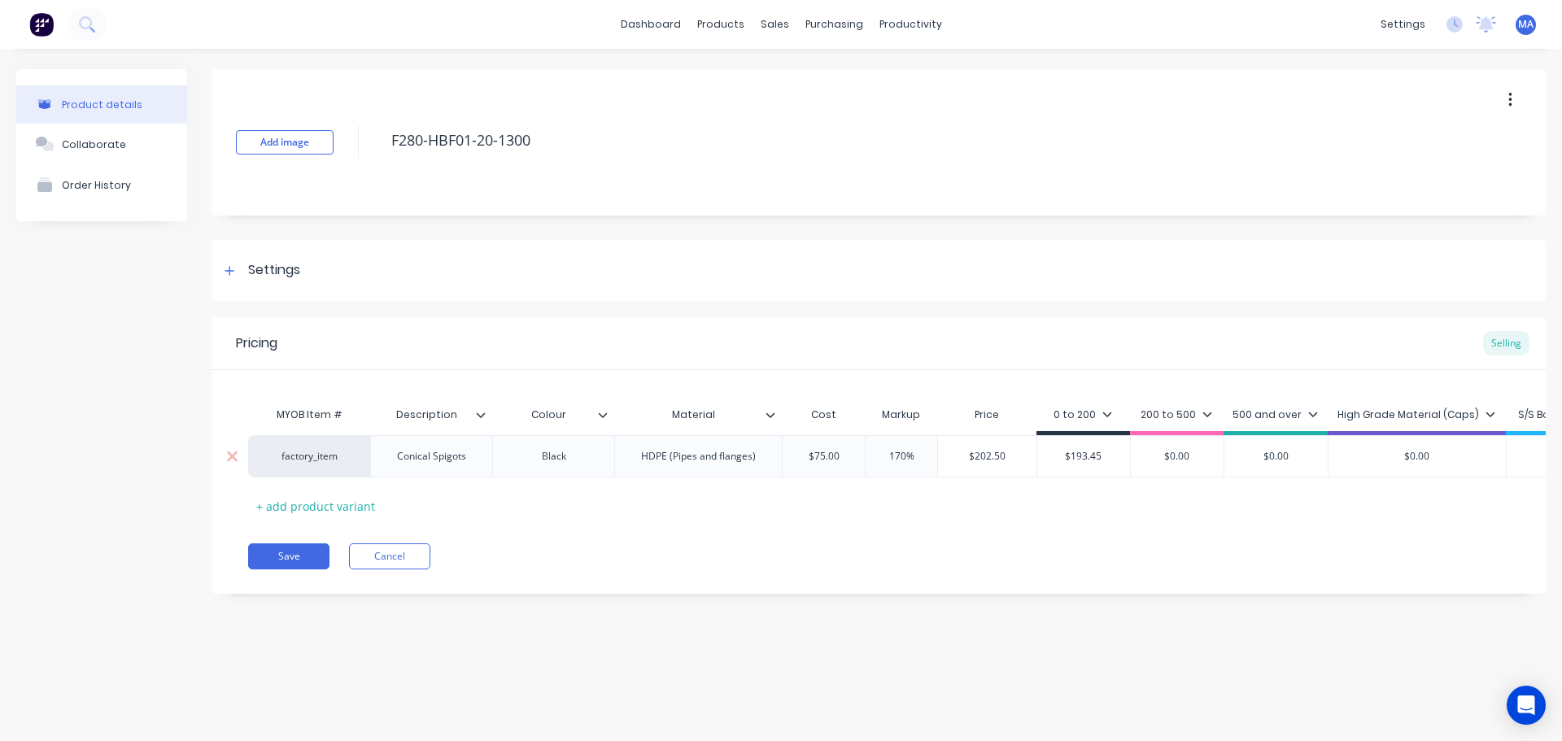
type textarea "x"
type input "$202.50"
click at [1013, 494] on div "MYOB Item # Description Colour Material Cost Markup Price 0 to 200 200 to 500 5…" at bounding box center [878, 459] width 1261 height 120
click at [1172, 401] on div "200 to 500" at bounding box center [1172, 417] width 94 height 37
click at [1169, 414] on div "200 to 500" at bounding box center [1172, 415] width 72 height 15
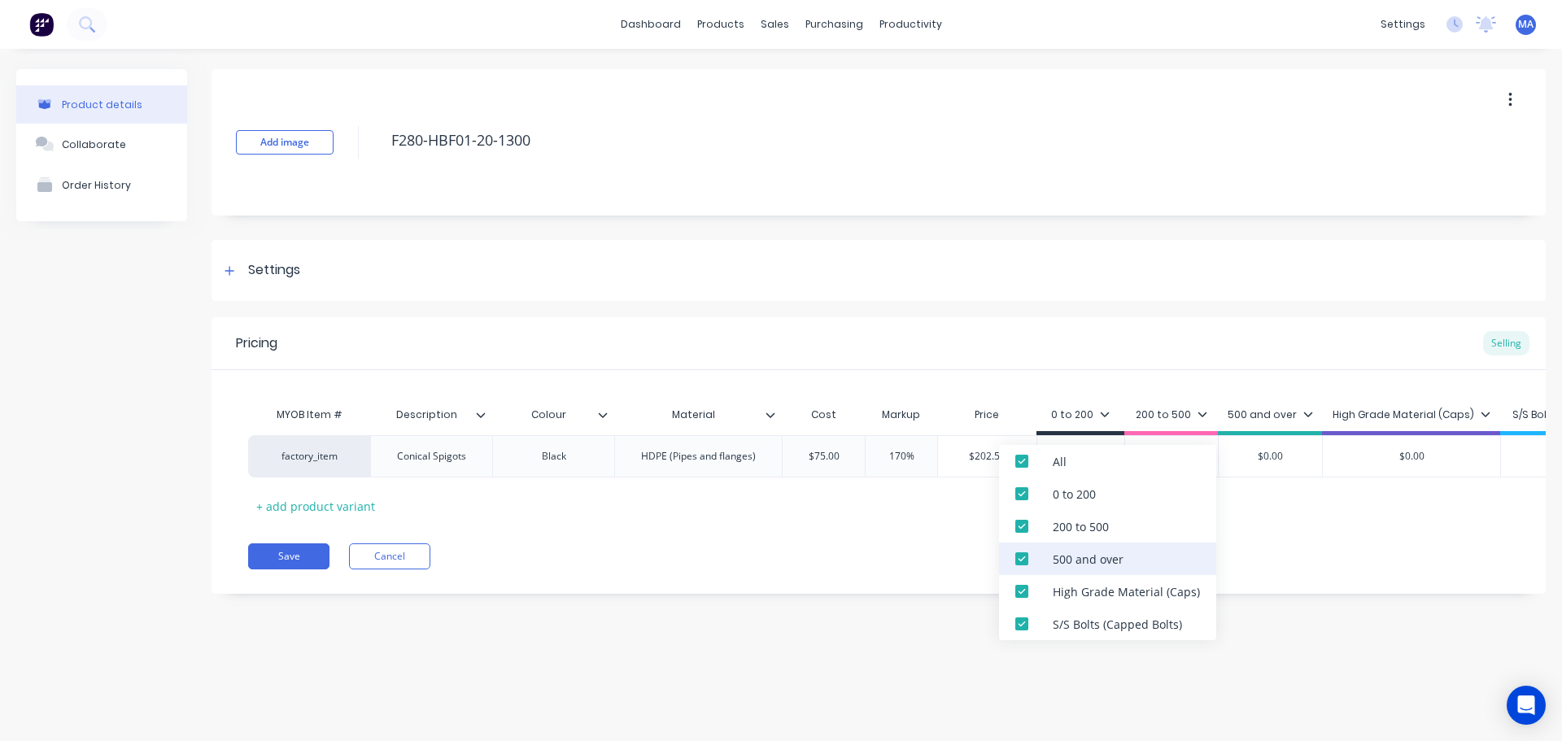
click at [1024, 561] on div at bounding box center [1022, 559] width 33 height 33
drag, startPoint x: 1024, startPoint y: 587, endPoint x: 1025, endPoint y: 616, distance: 28.5
click at [1024, 588] on div at bounding box center [1022, 591] width 33 height 33
click at [1025, 617] on div at bounding box center [1022, 624] width 33 height 33
click at [1030, 522] on div at bounding box center [1022, 526] width 33 height 33
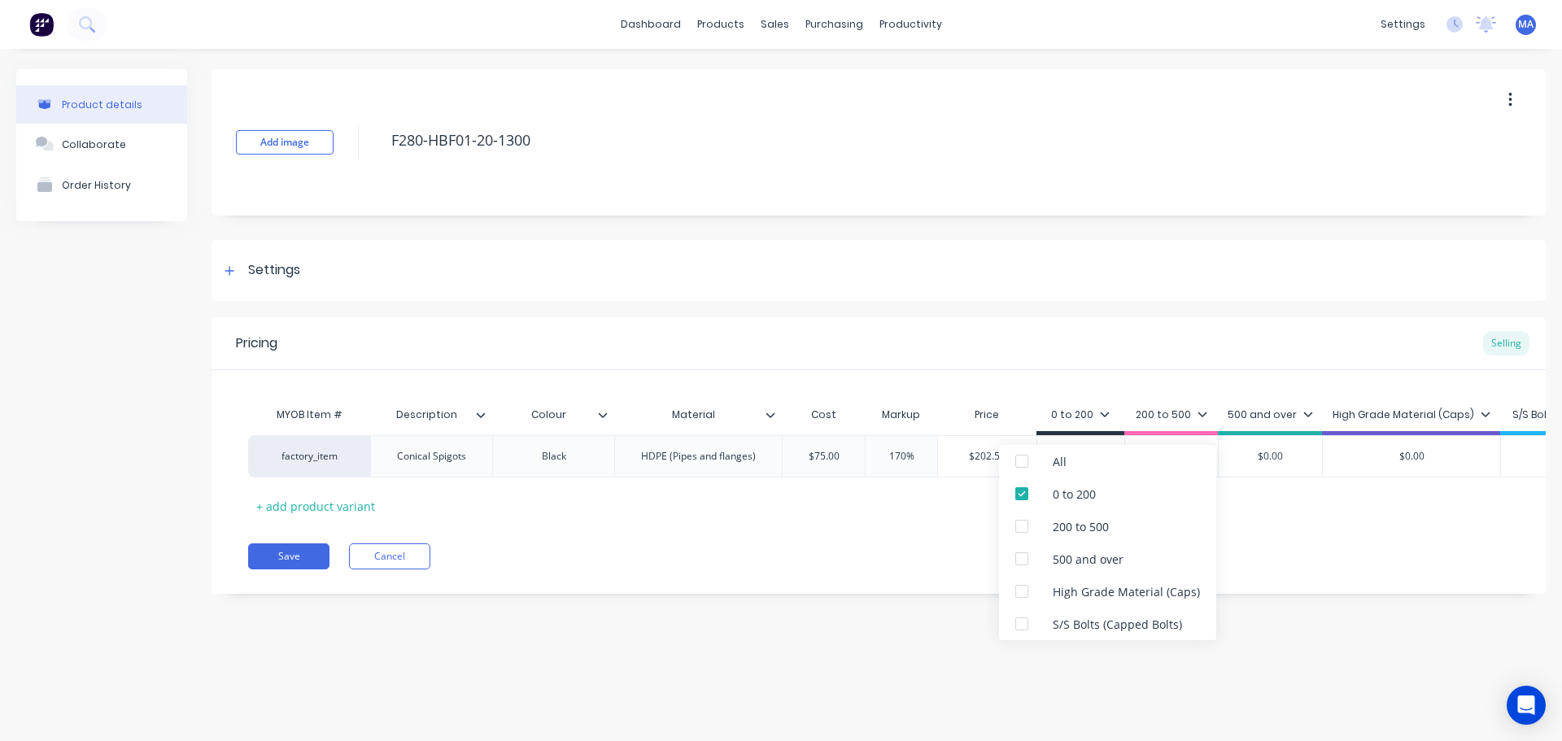
type textarea "x"
click at [678, 566] on div "Save Cancel" at bounding box center [897, 557] width 1298 height 26
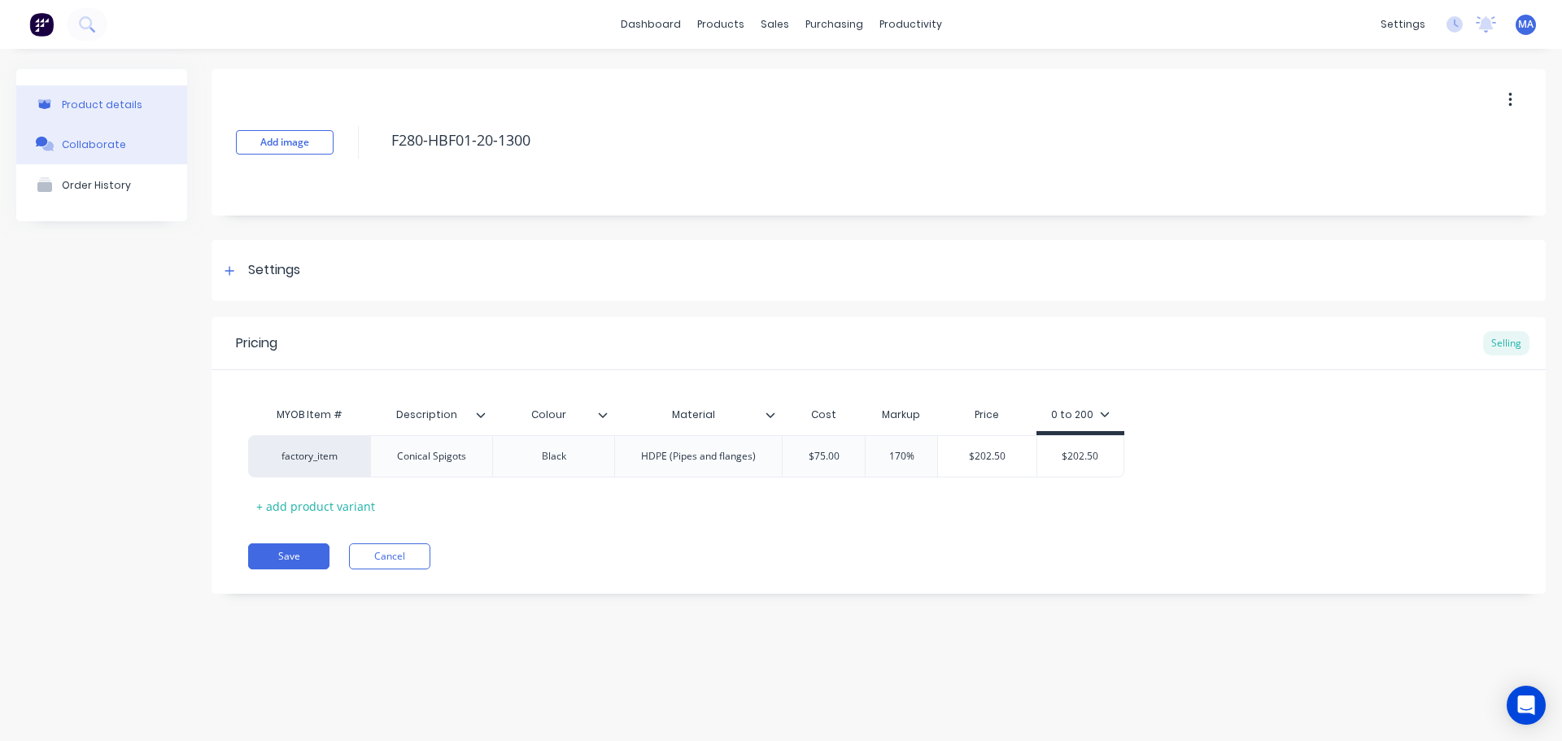
click at [109, 148] on div "Collaborate" at bounding box center [94, 144] width 64 height 12
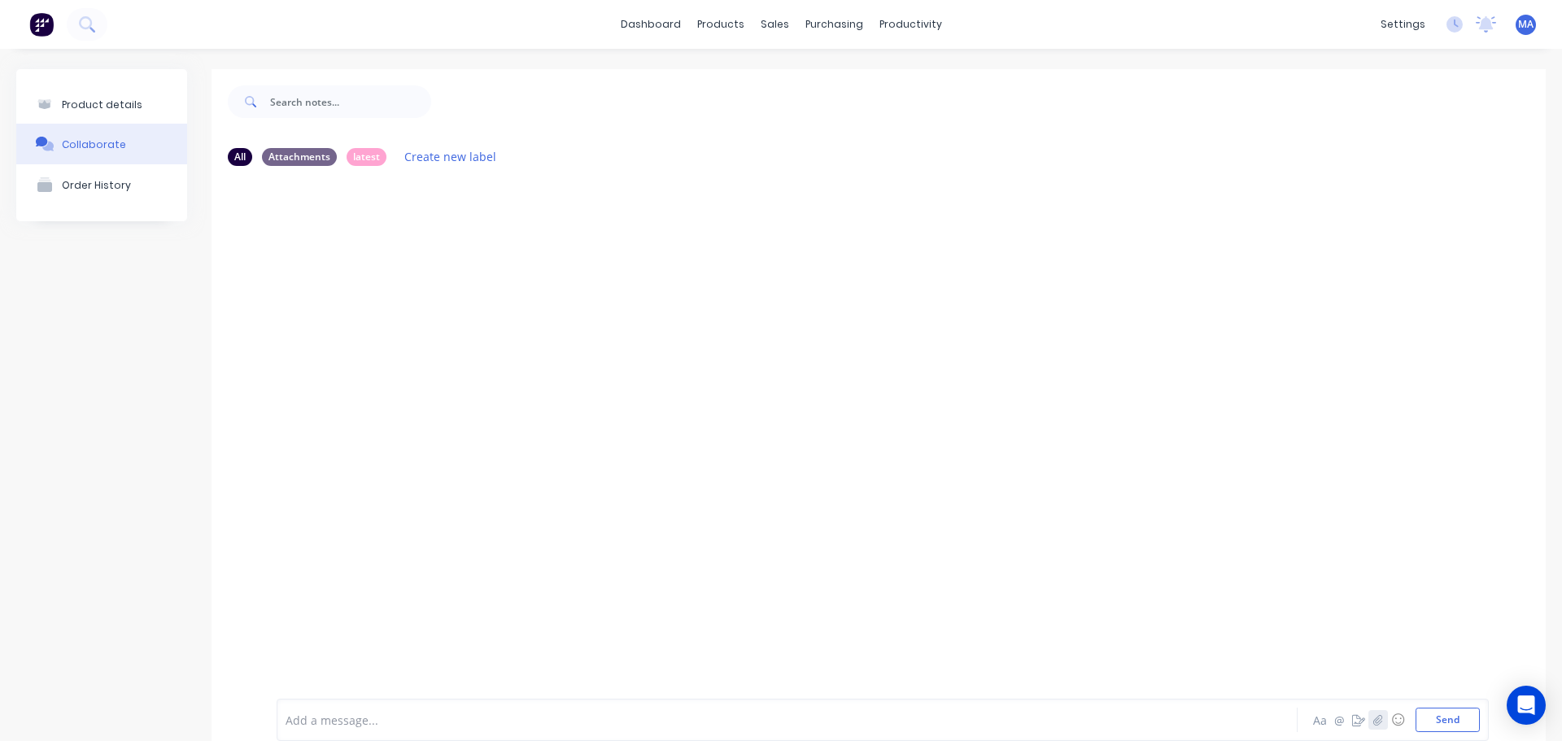
click at [1374, 724] on icon "button" at bounding box center [1379, 719] width 10 height 11
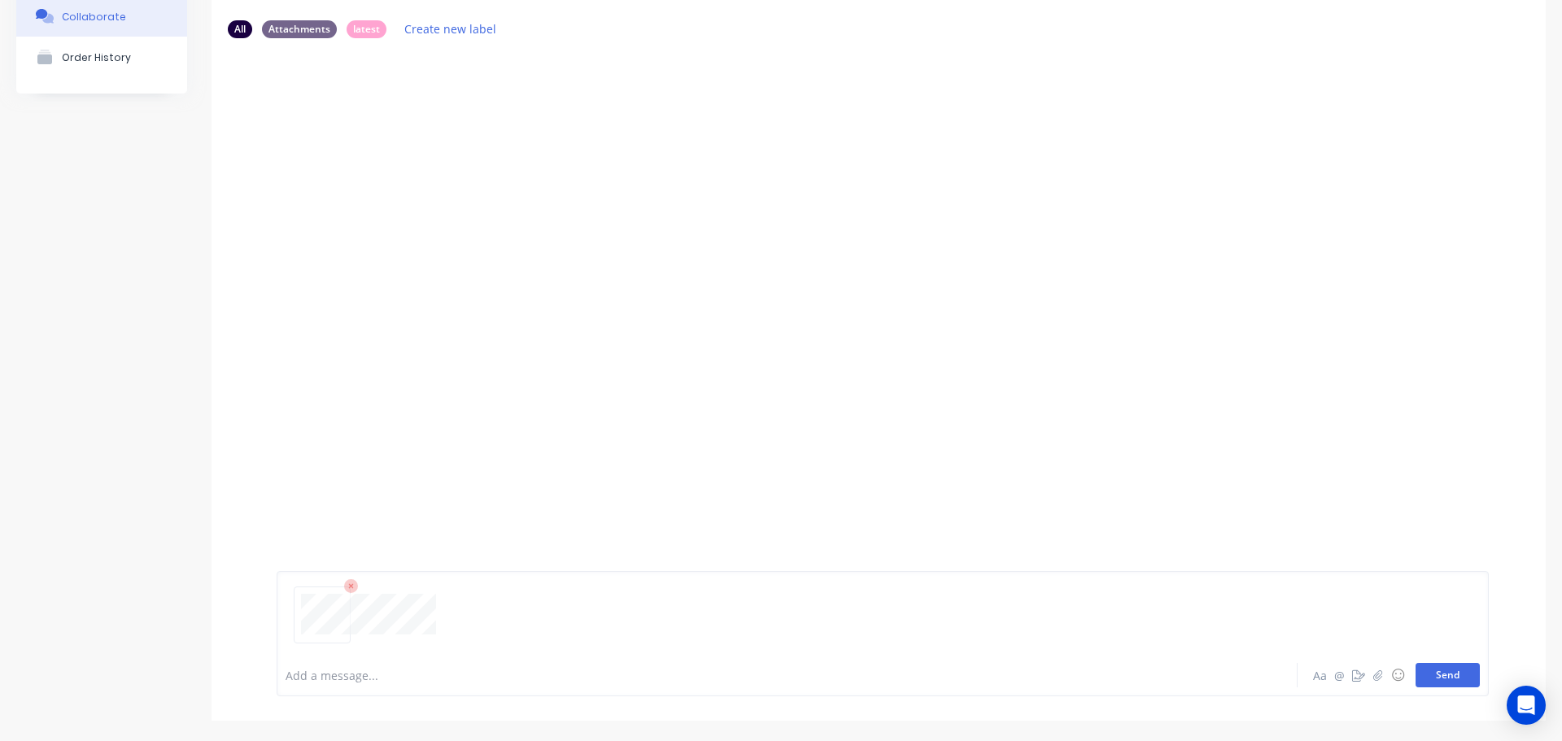
click at [1416, 681] on button "Send" at bounding box center [1448, 675] width 64 height 24
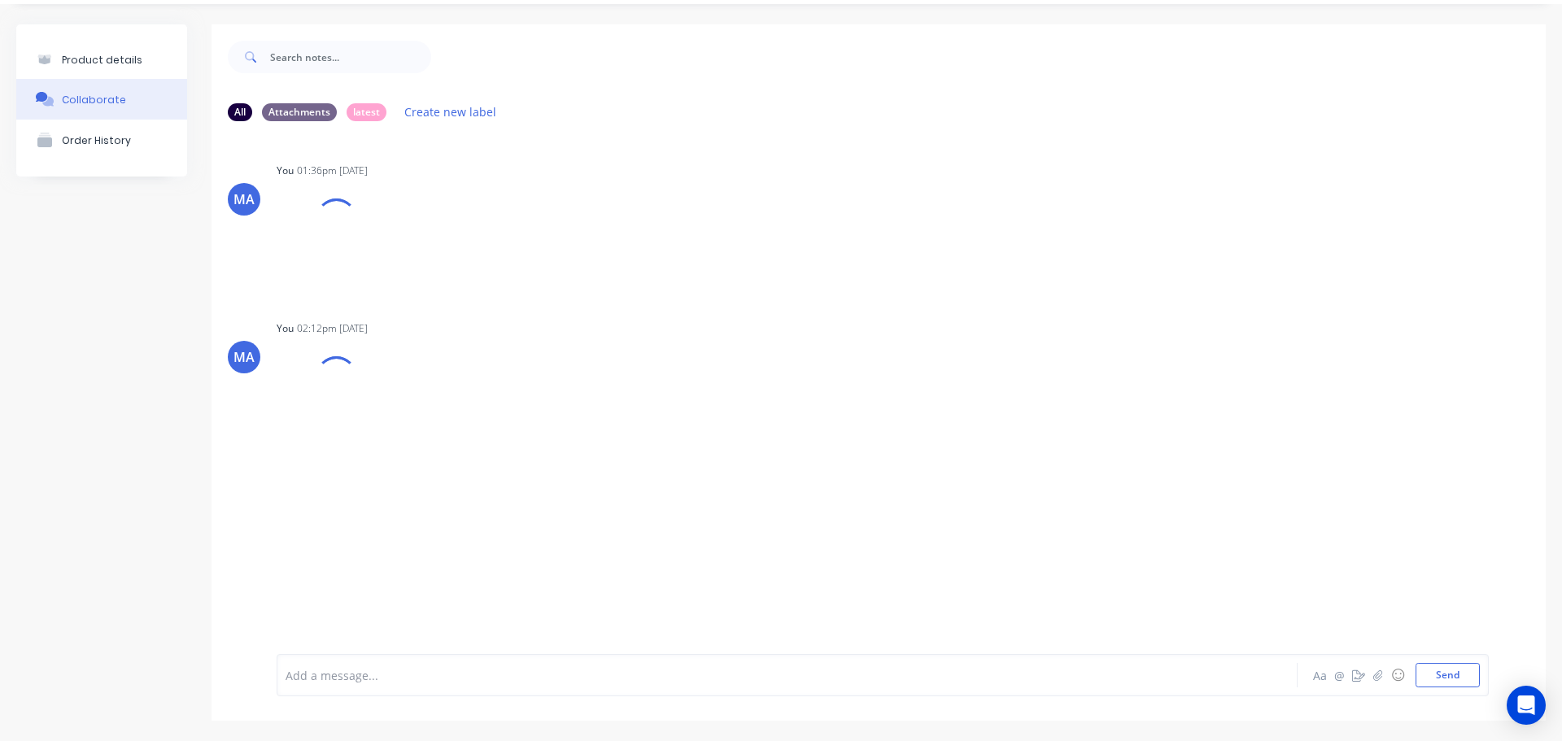
scroll to position [45, 0]
click at [519, 259] on icon "button" at bounding box center [518, 258] width 3 height 15
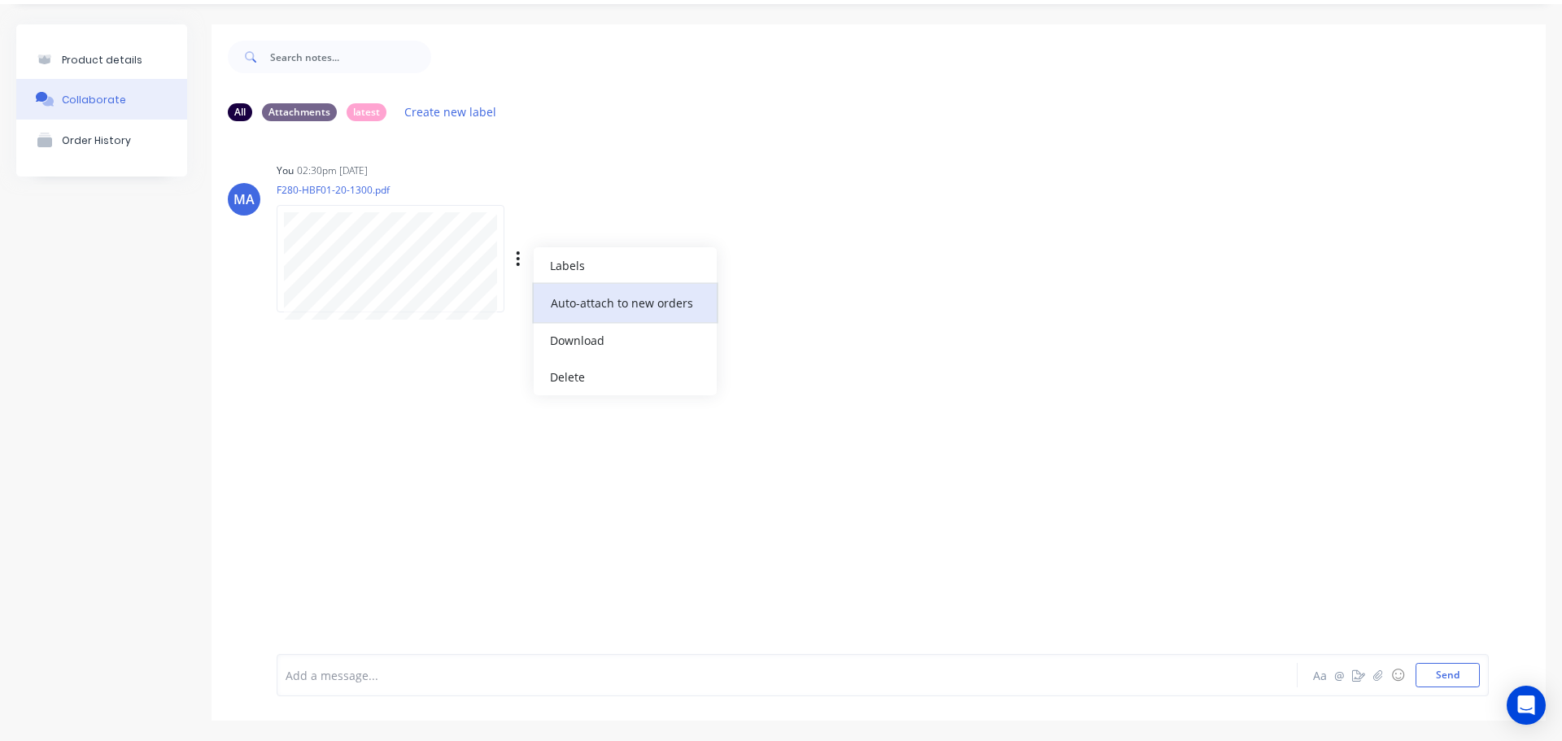
click at [555, 297] on button "Auto-attach to new orders" at bounding box center [625, 303] width 183 height 38
click at [782, 294] on label at bounding box center [782, 294] width 0 height 0
click at [757, 303] on input "checkbox" at bounding box center [750, 301] width 13 height 15
checkbox input "true"
click at [771, 230] on div "You 02:30pm 02/09/25 F280-HBF01-20-1300.pdf Labels Auto-attach to new orders Sa…" at bounding box center [531, 232] width 509 height 146
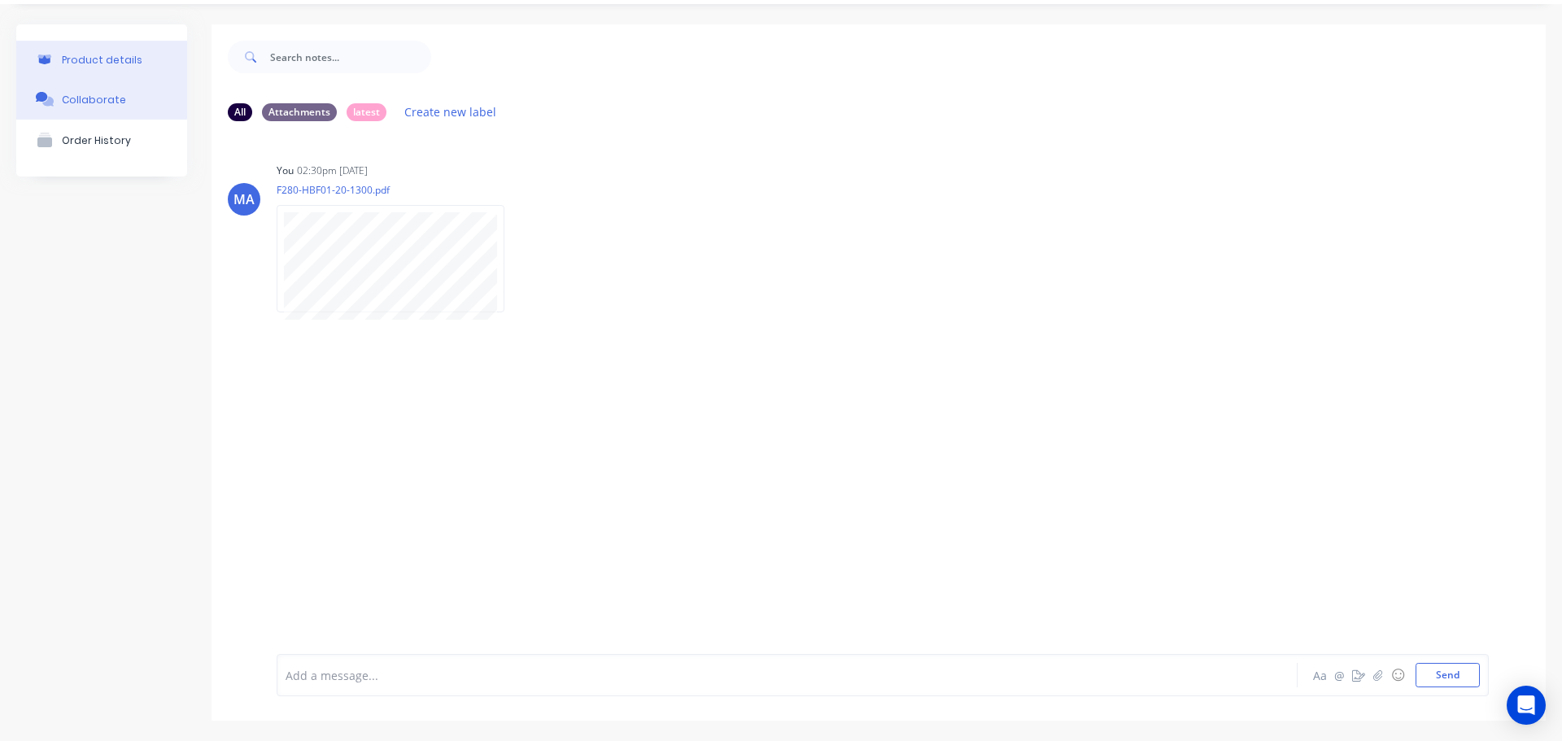
click at [128, 48] on button "Product details" at bounding box center [101, 60] width 171 height 38
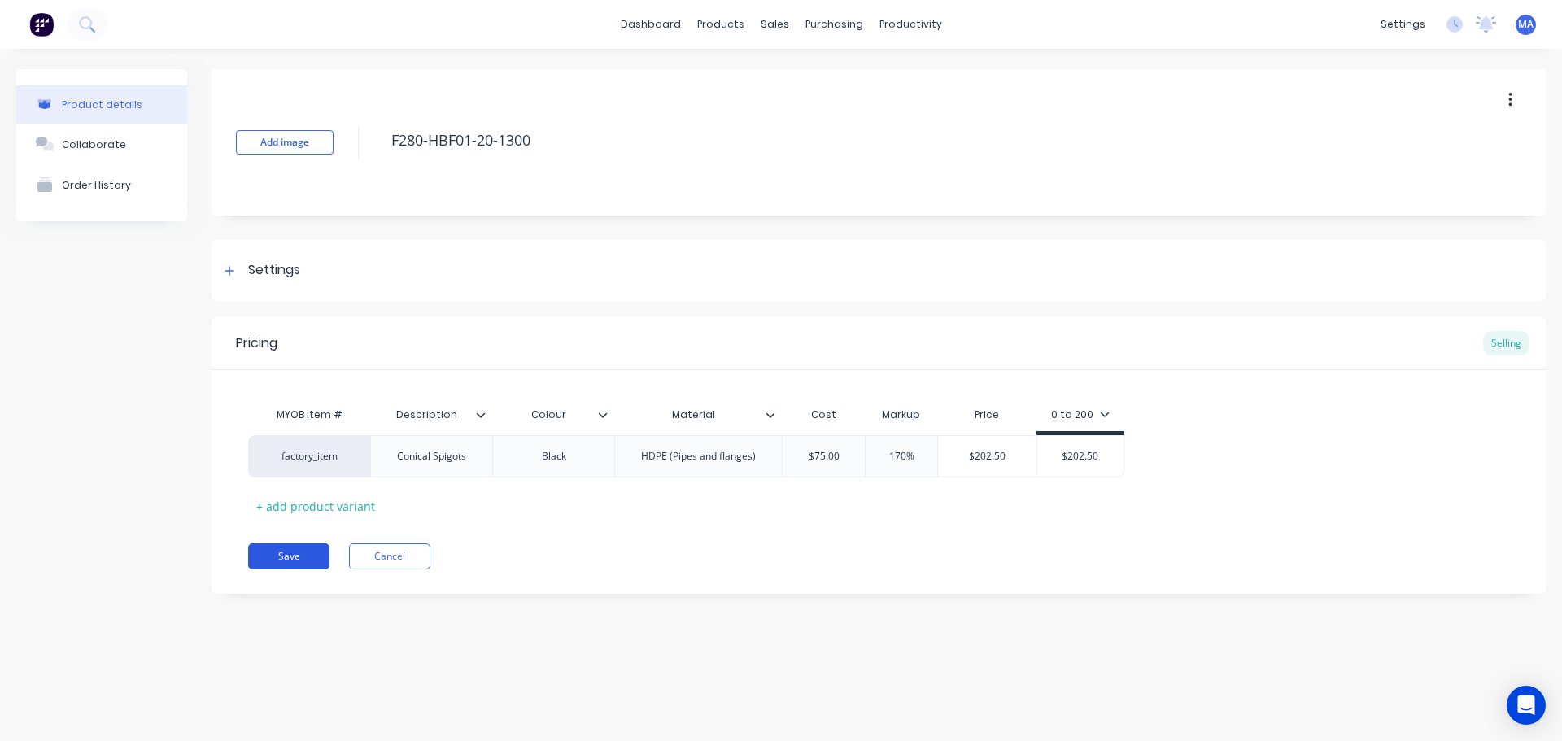
click at [313, 550] on button "Save" at bounding box center [288, 557] width 81 height 26
type textarea "x"
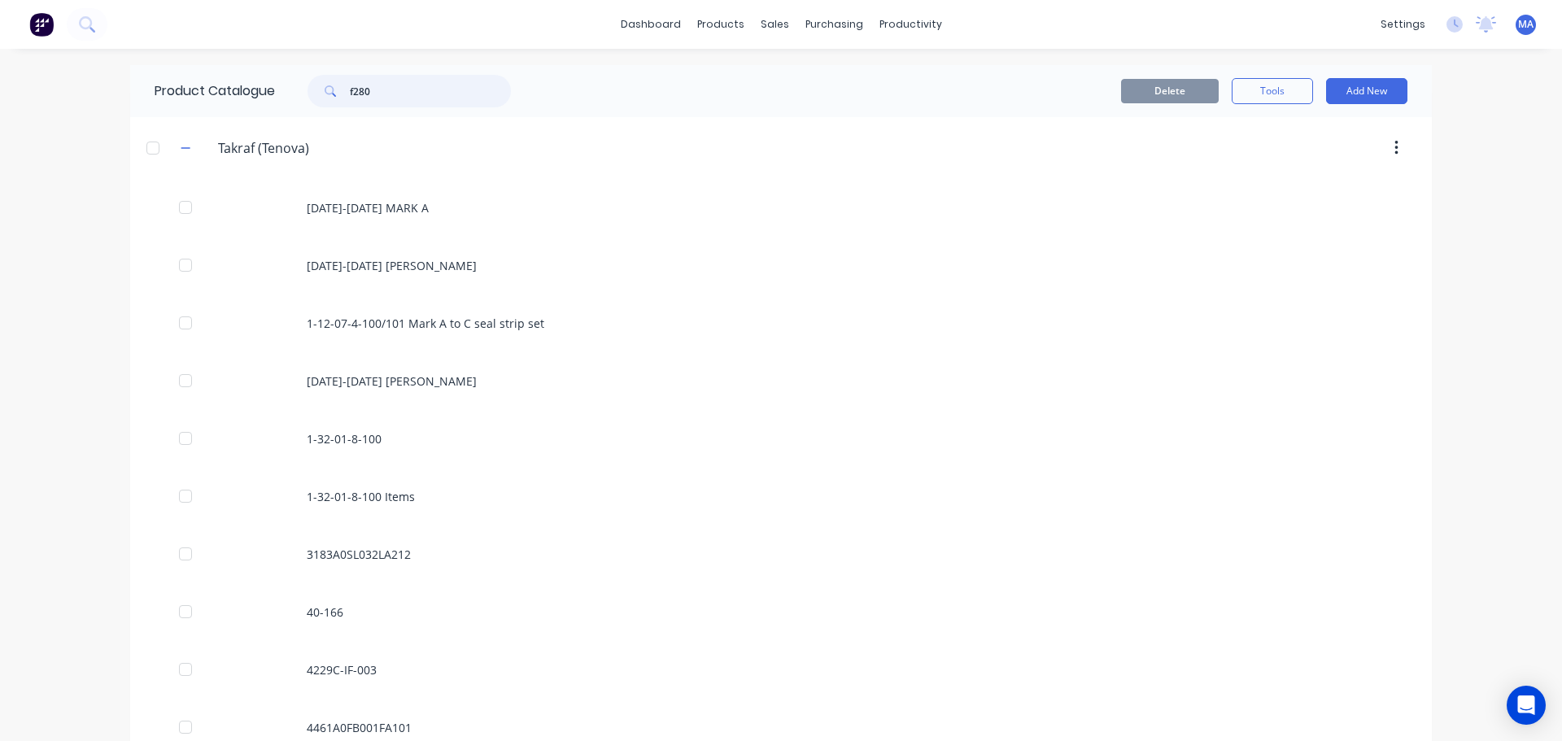
click at [414, 94] on input "f280" at bounding box center [430, 91] width 161 height 33
type input "f"
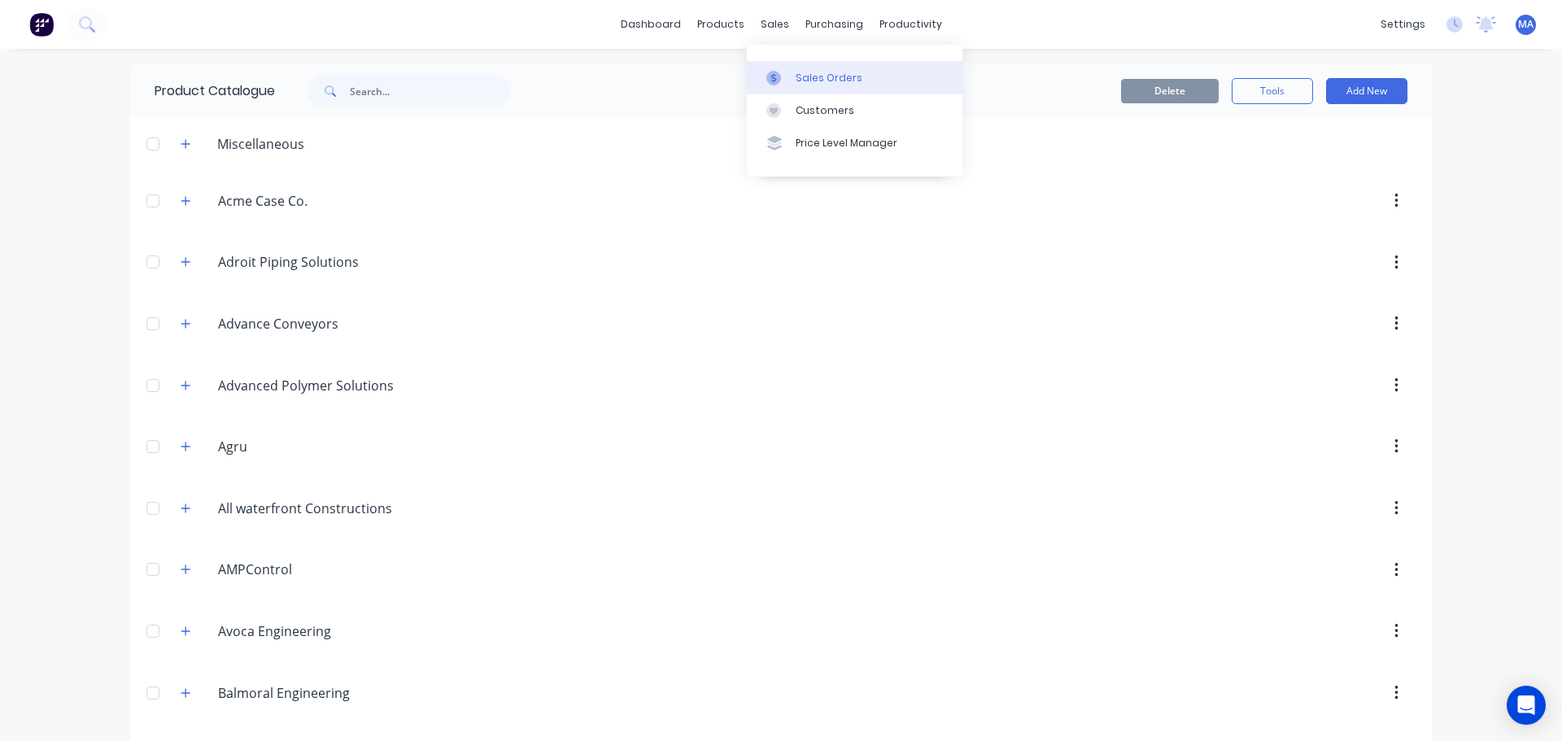
click at [797, 71] on div "Sales Orders" at bounding box center [829, 78] width 67 height 15
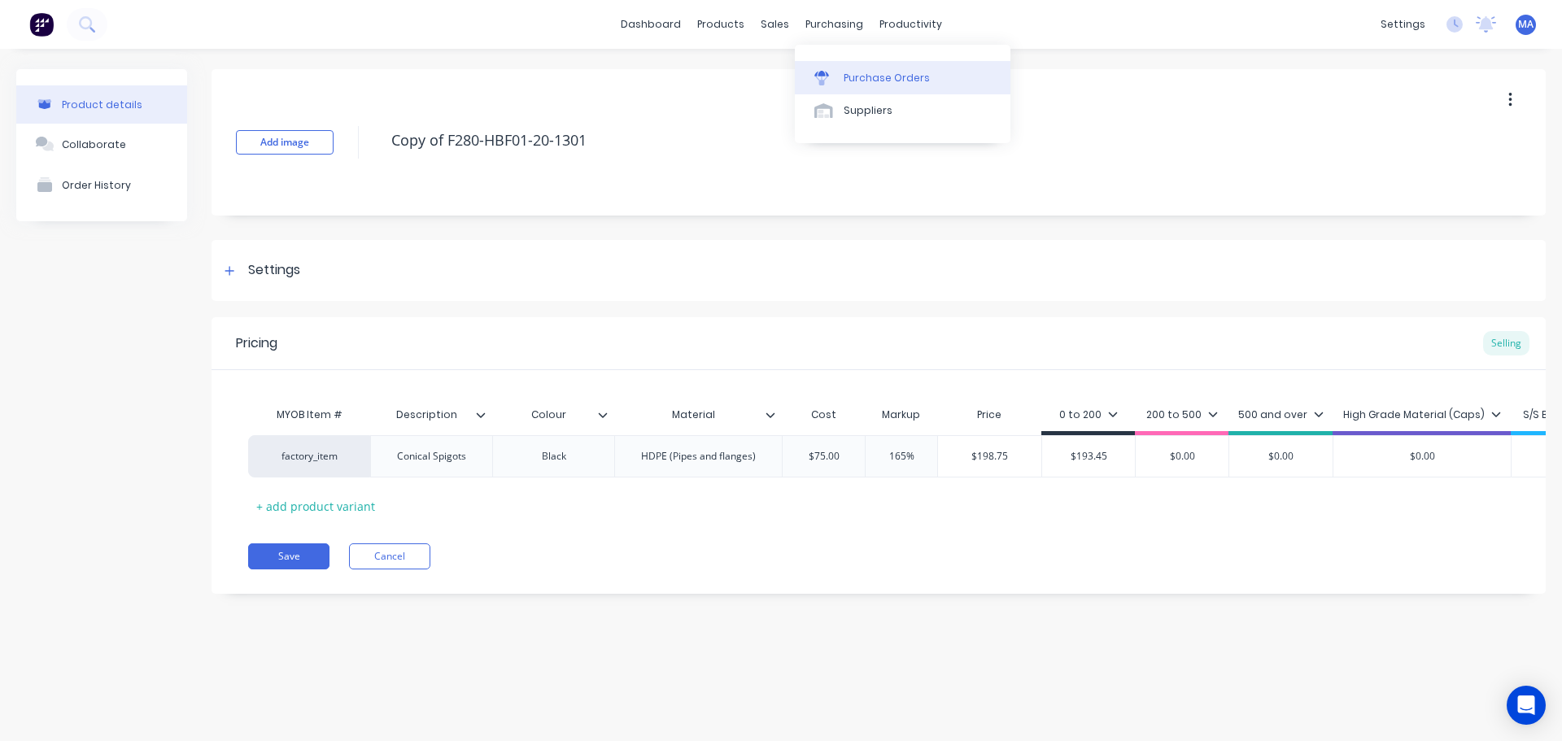
drag, startPoint x: 849, startPoint y: 38, endPoint x: 870, endPoint y: 81, distance: 47.3
click at [870, 81] on div "Purchase Orders" at bounding box center [887, 78] width 86 height 15
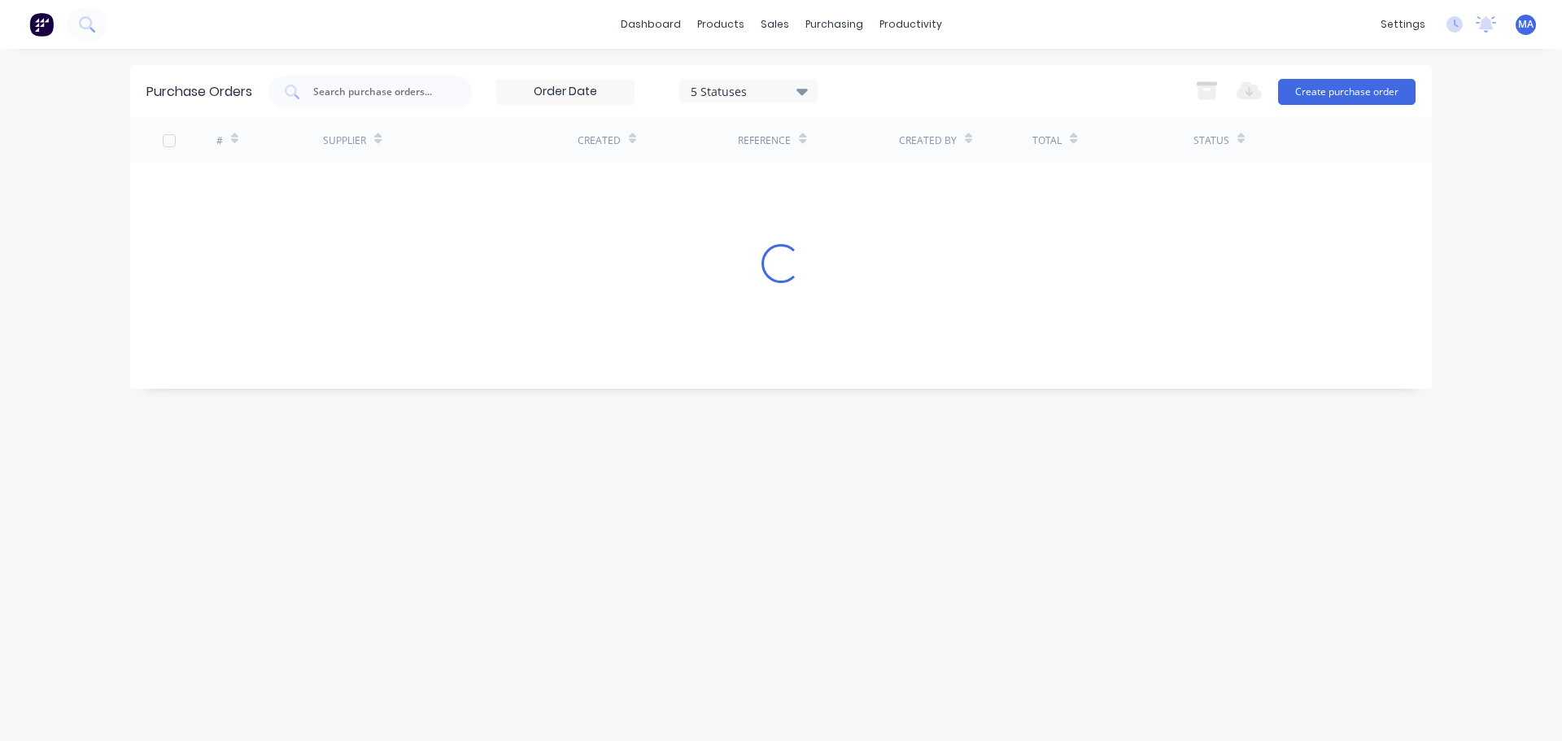
click at [459, 87] on div at bounding box center [370, 92] width 203 height 33
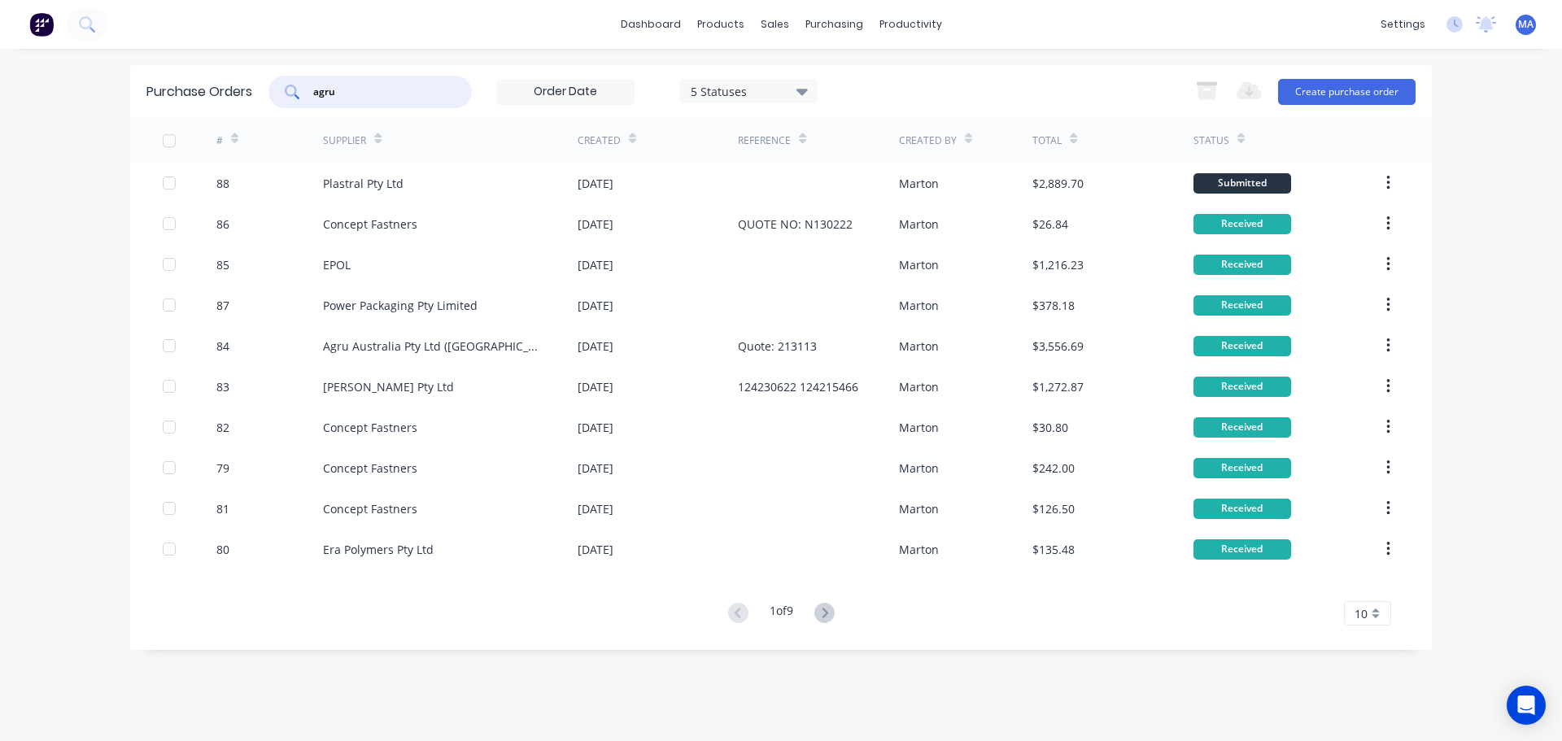
type input "agru"
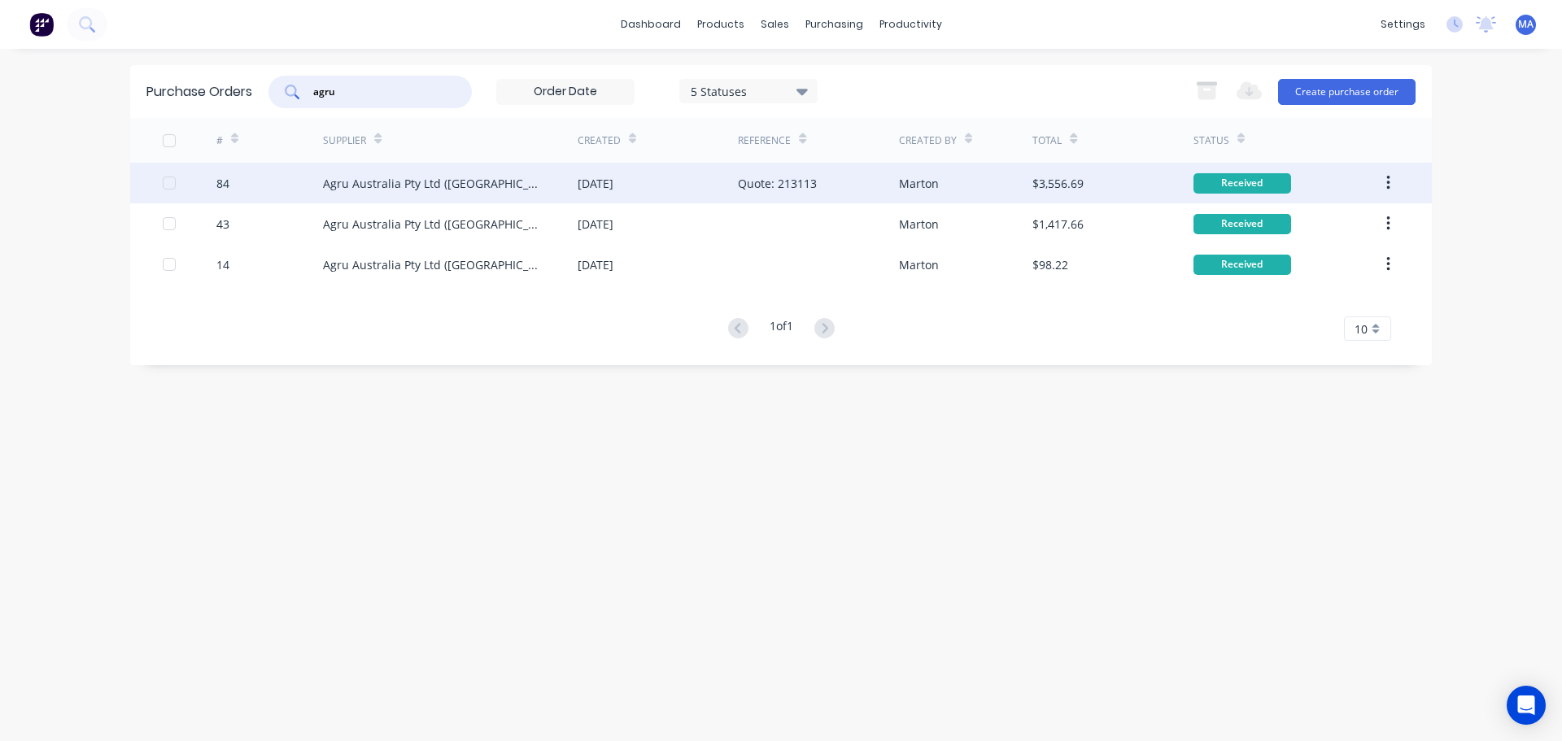
click at [643, 192] on div "[DATE]" at bounding box center [658, 183] width 160 height 41
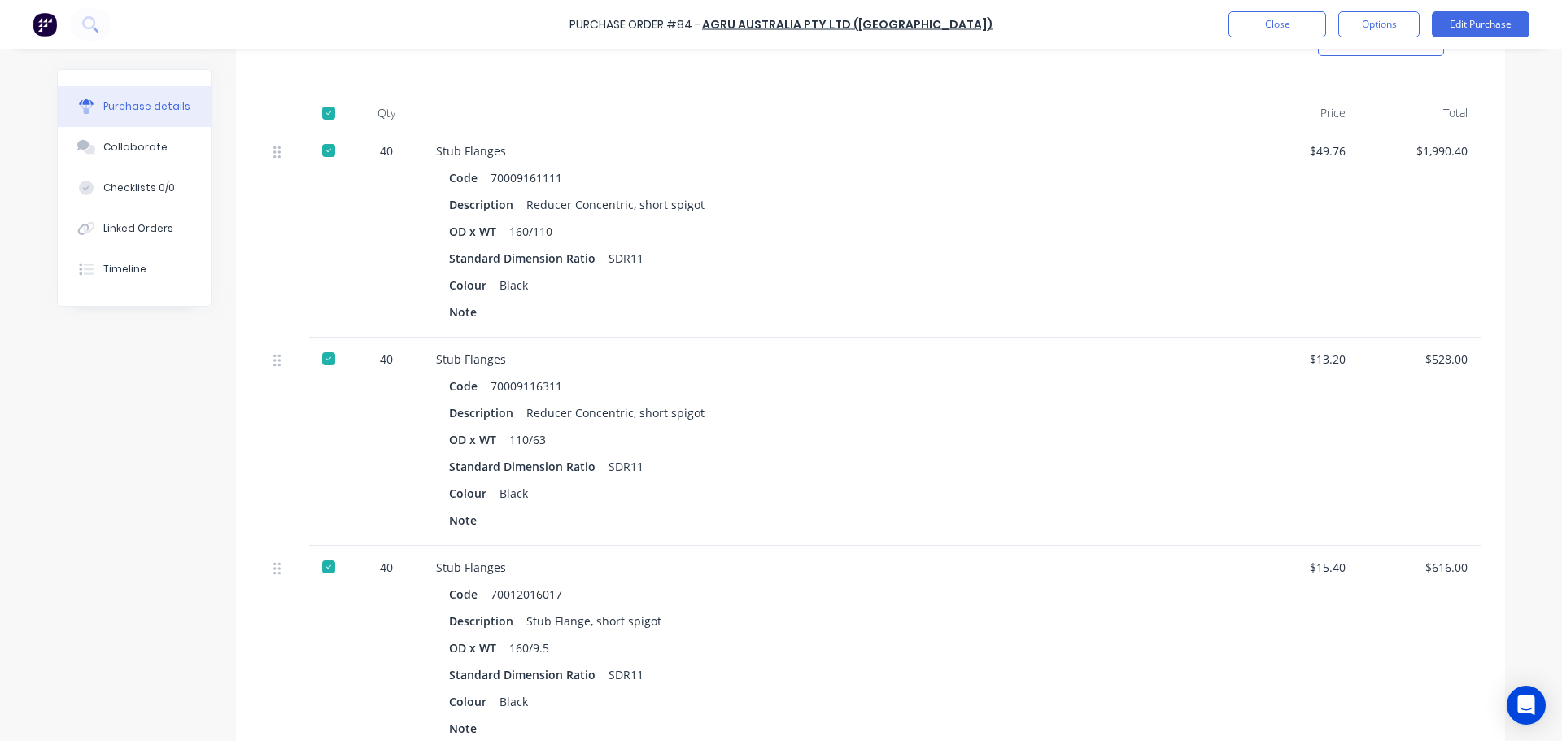
scroll to position [325, 0]
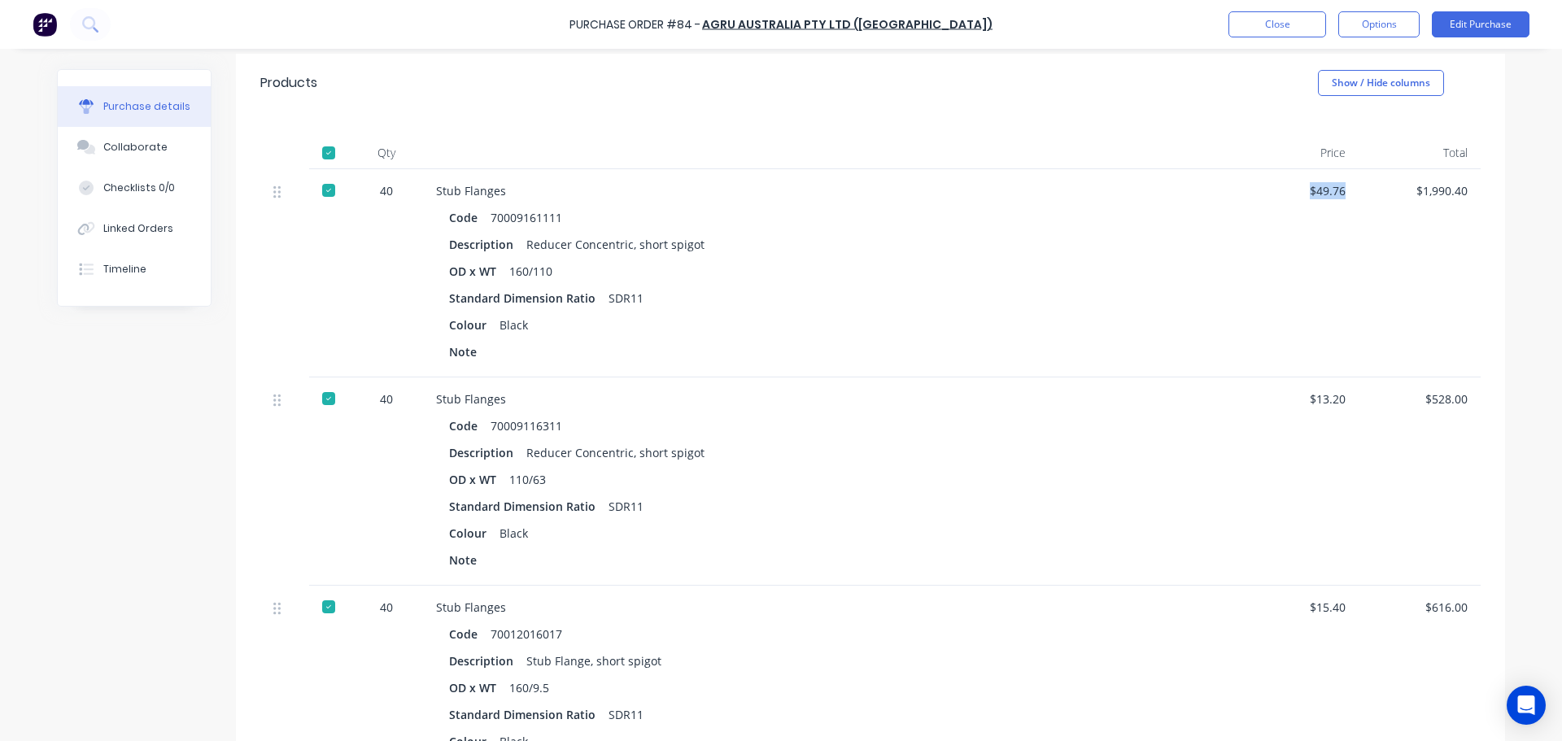
drag, startPoint x: 1319, startPoint y: 191, endPoint x: 1339, endPoint y: 204, distance: 23.5
click at [1341, 191] on div "$49.76" at bounding box center [1298, 273] width 122 height 208
click at [1275, 36] on button "Close" at bounding box center [1278, 24] width 98 height 26
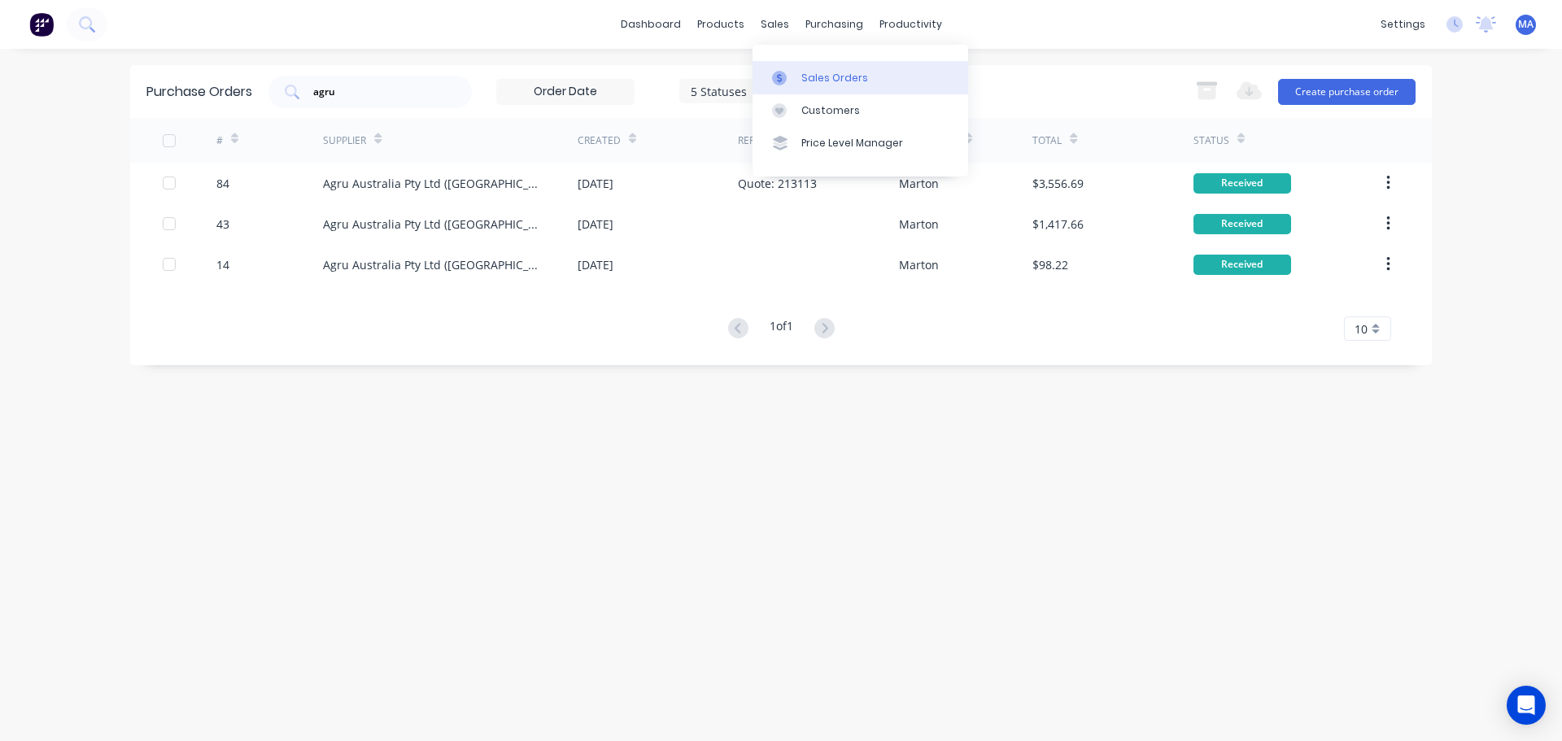
click at [814, 81] on div "Sales Orders" at bounding box center [834, 78] width 67 height 15
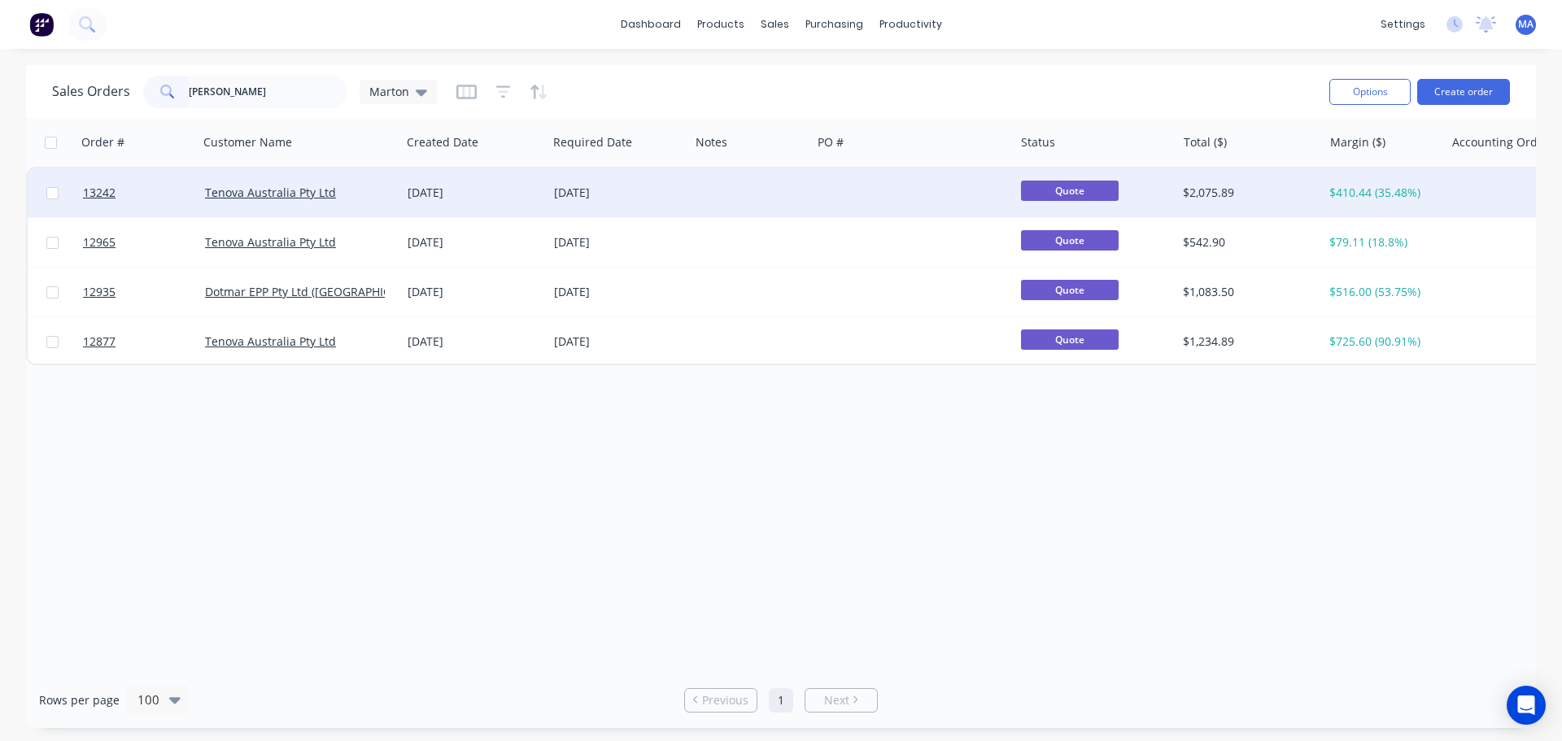
type input "[PERSON_NAME]"
click at [727, 196] on div at bounding box center [751, 192] width 122 height 49
click at [579, 202] on div "[DATE]" at bounding box center [619, 192] width 142 height 49
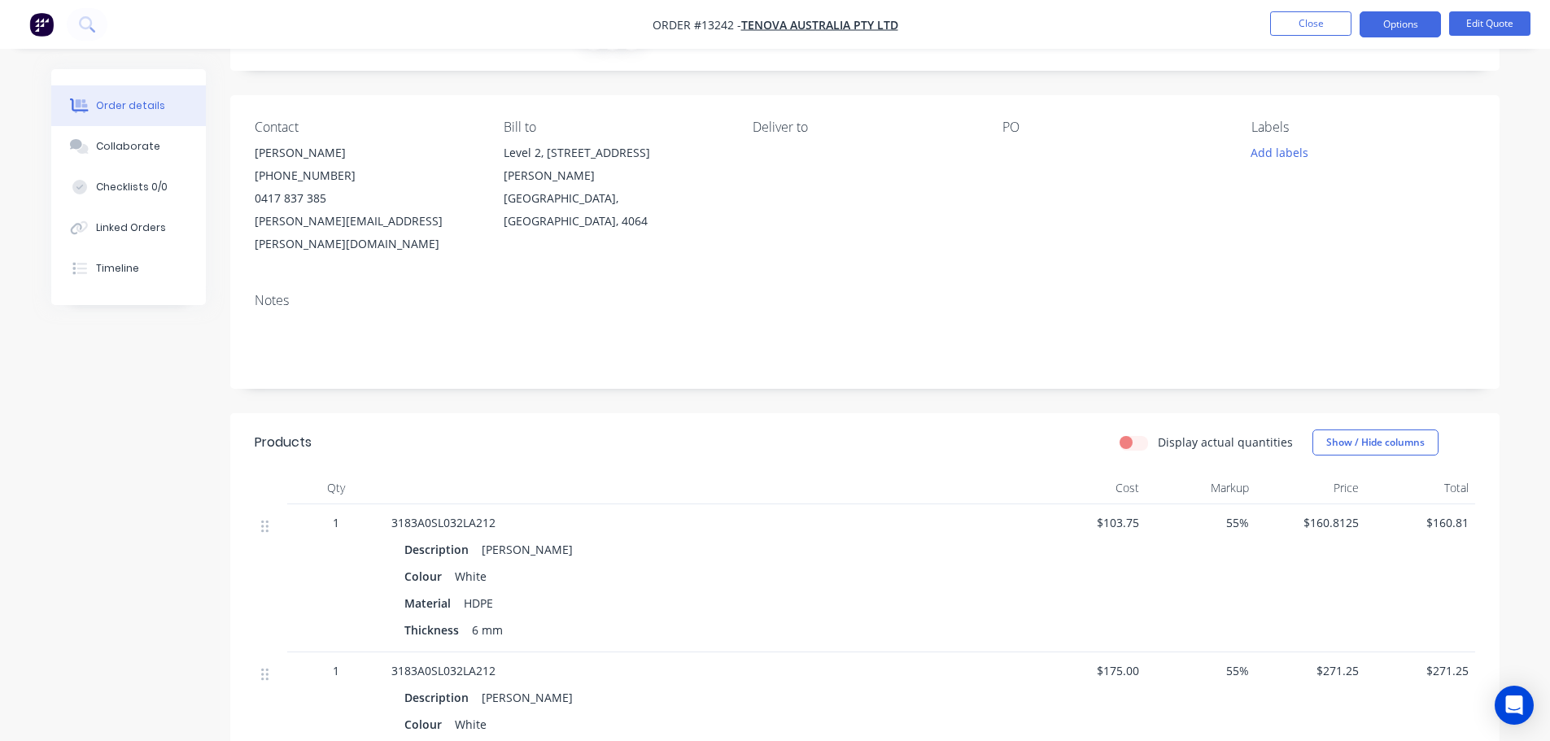
scroll to position [81, 0]
click at [1334, 28] on button "Close" at bounding box center [1310, 23] width 81 height 24
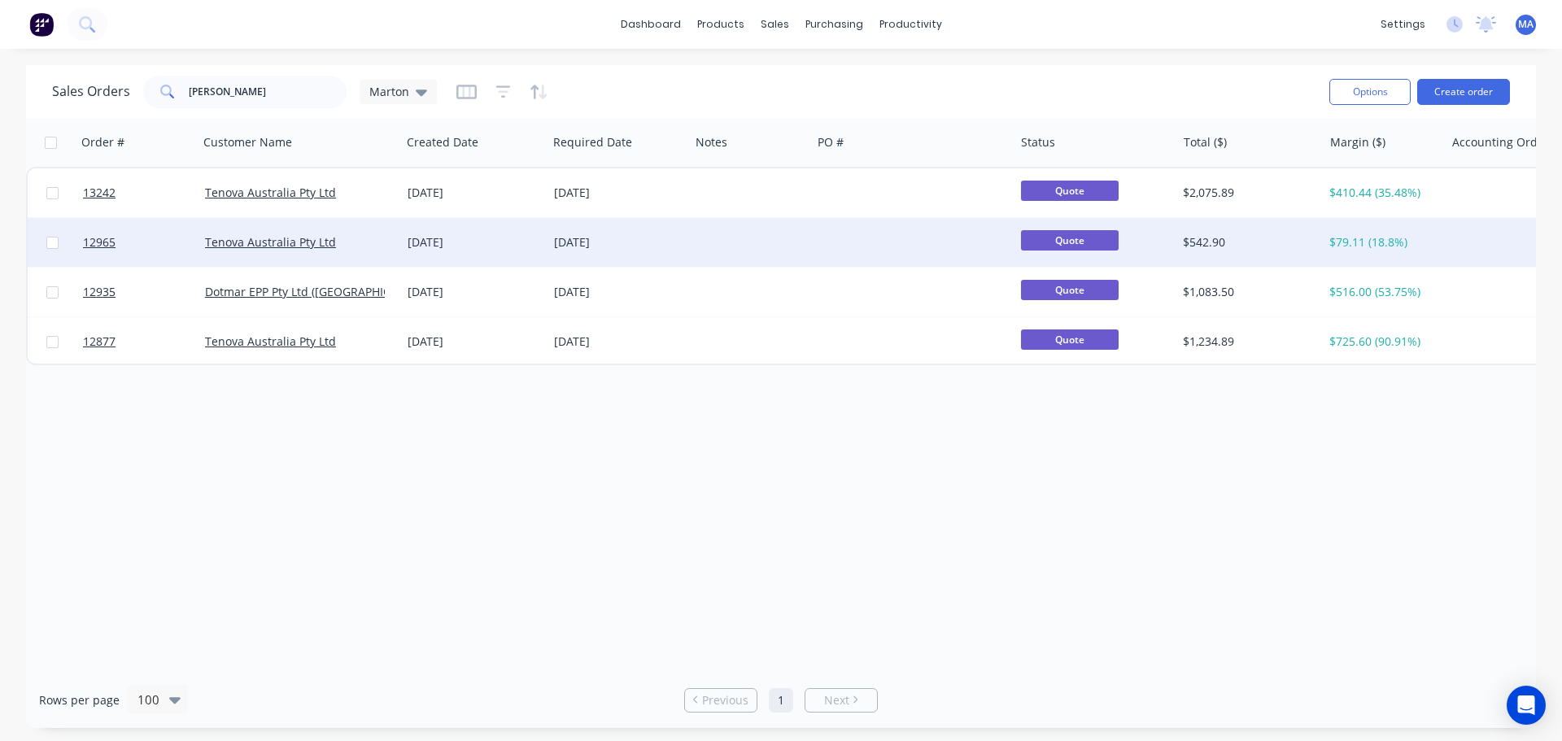
click at [496, 244] on div "[DATE]" at bounding box center [474, 242] width 133 height 16
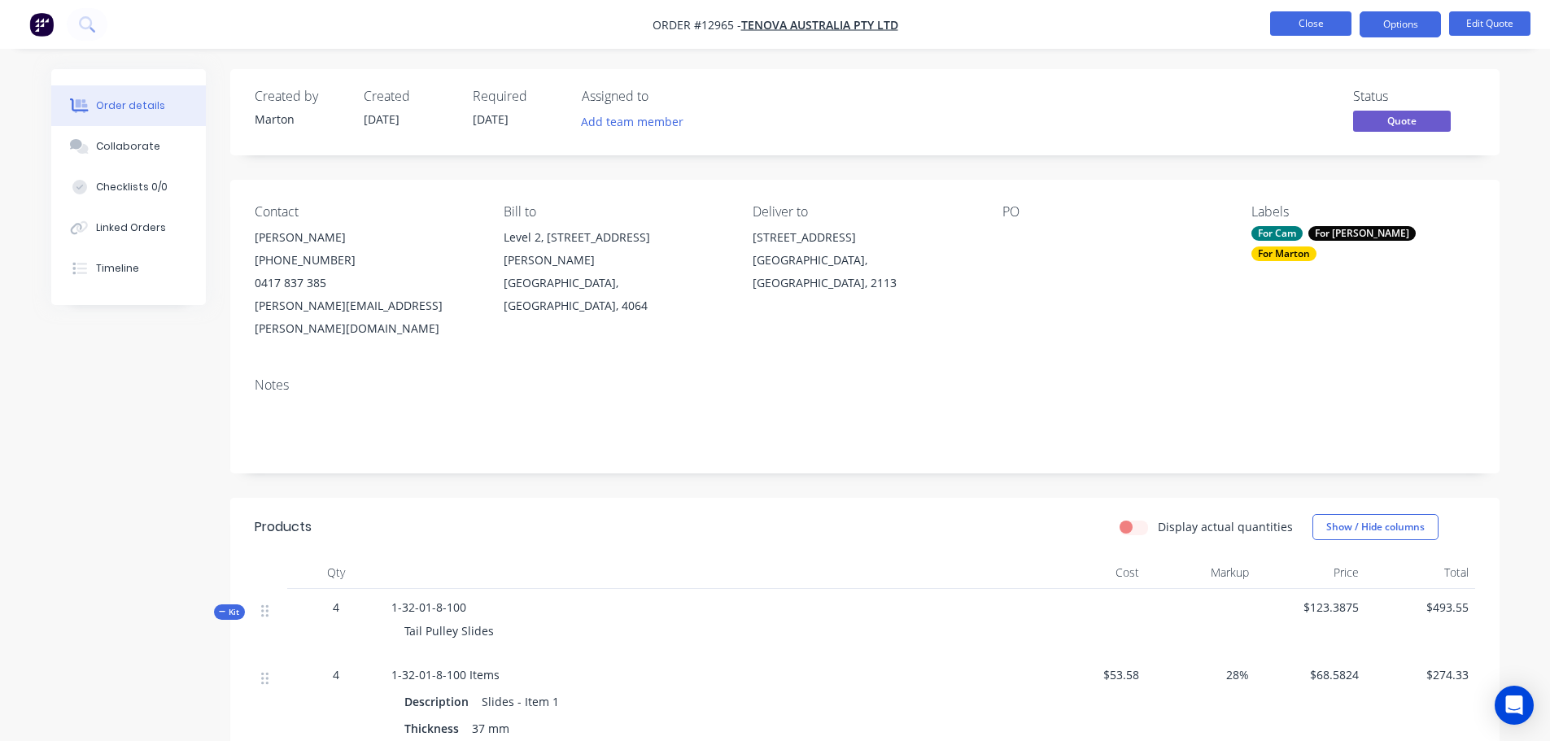
click at [1287, 24] on button "Close" at bounding box center [1310, 23] width 81 height 24
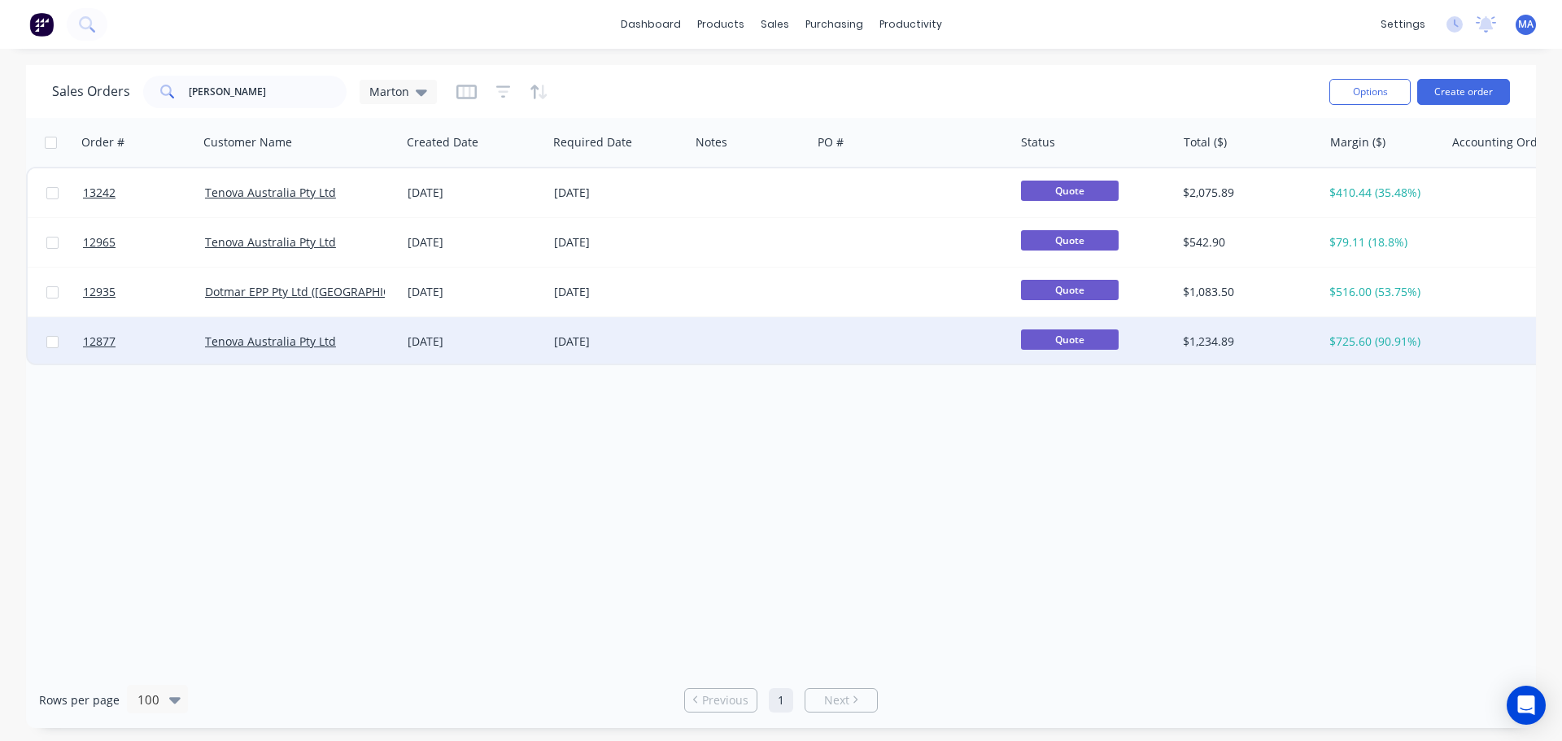
click at [378, 328] on div "Tenova Australia Pty Ltd" at bounding box center [300, 341] width 203 height 49
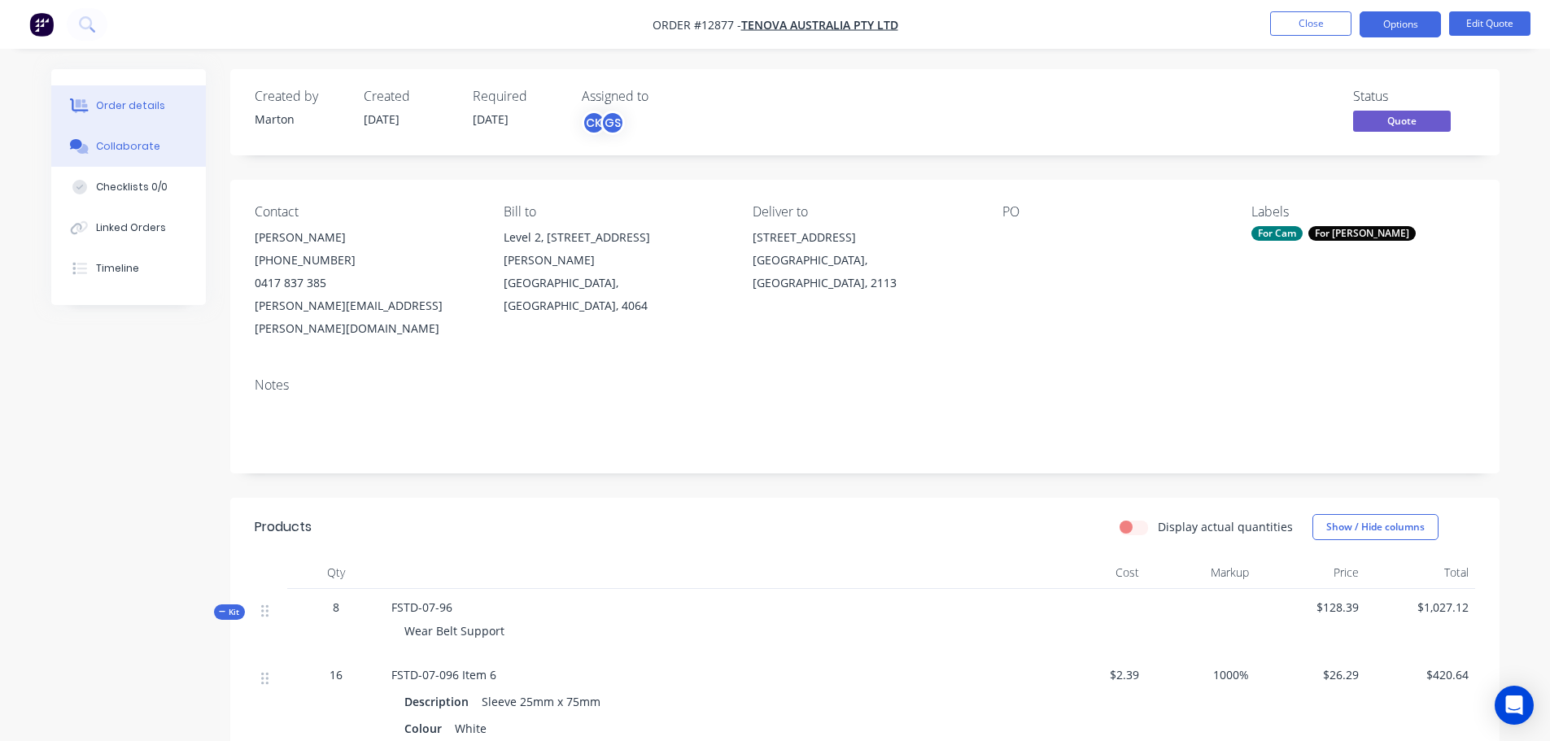
click at [109, 145] on div "Collaborate" at bounding box center [128, 146] width 64 height 15
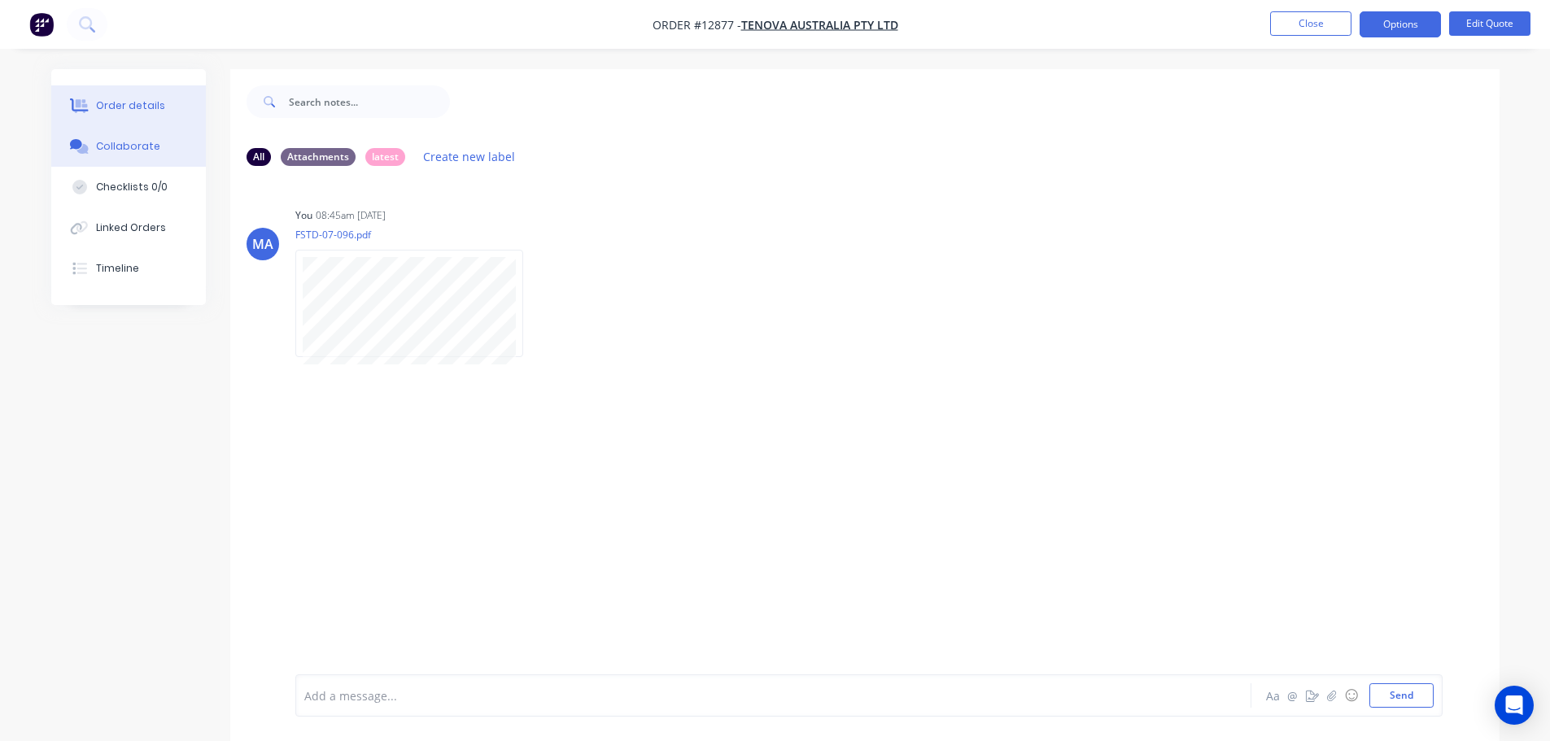
click at [154, 123] on button "Order details" at bounding box center [128, 105] width 155 height 41
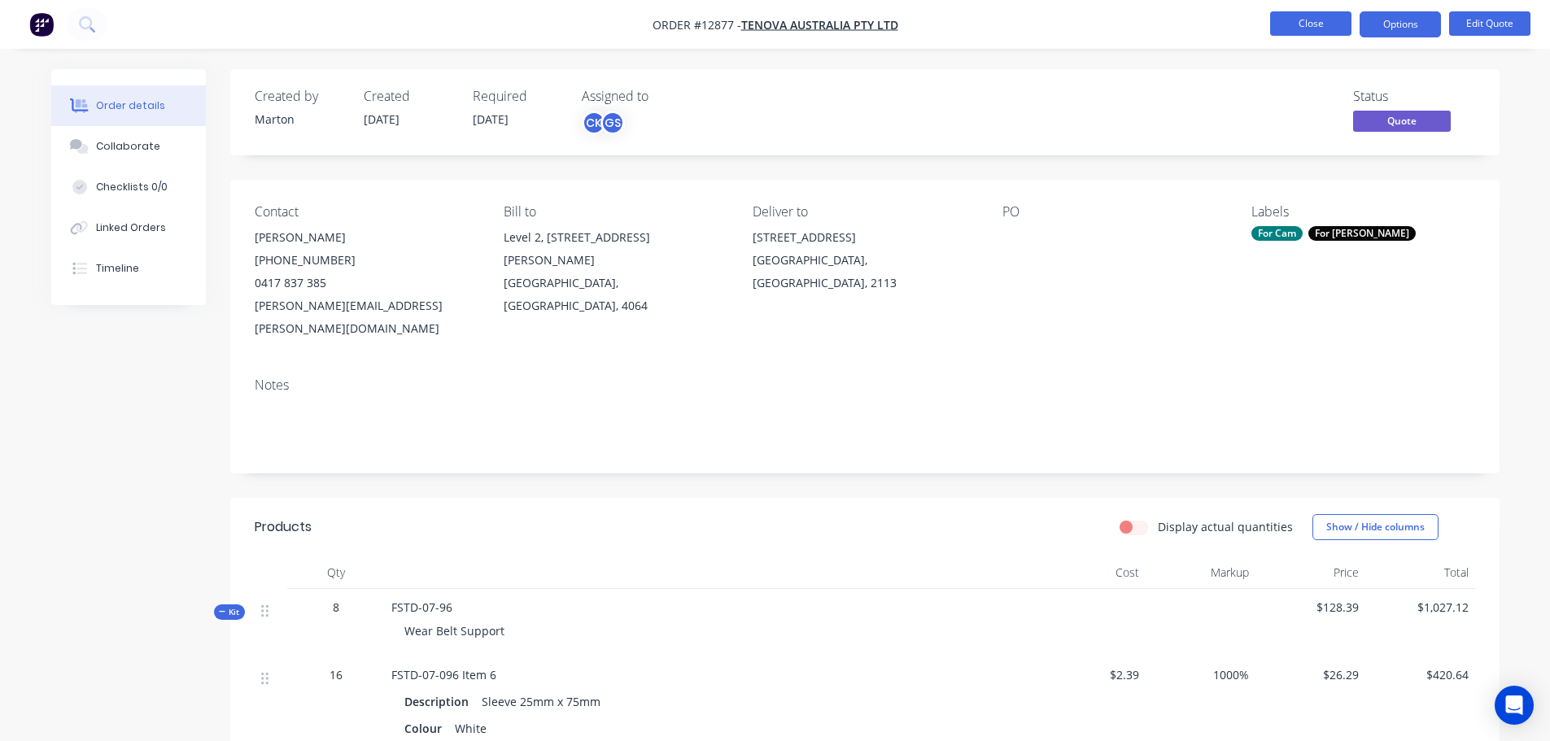
click at [1291, 28] on button "Close" at bounding box center [1310, 23] width 81 height 24
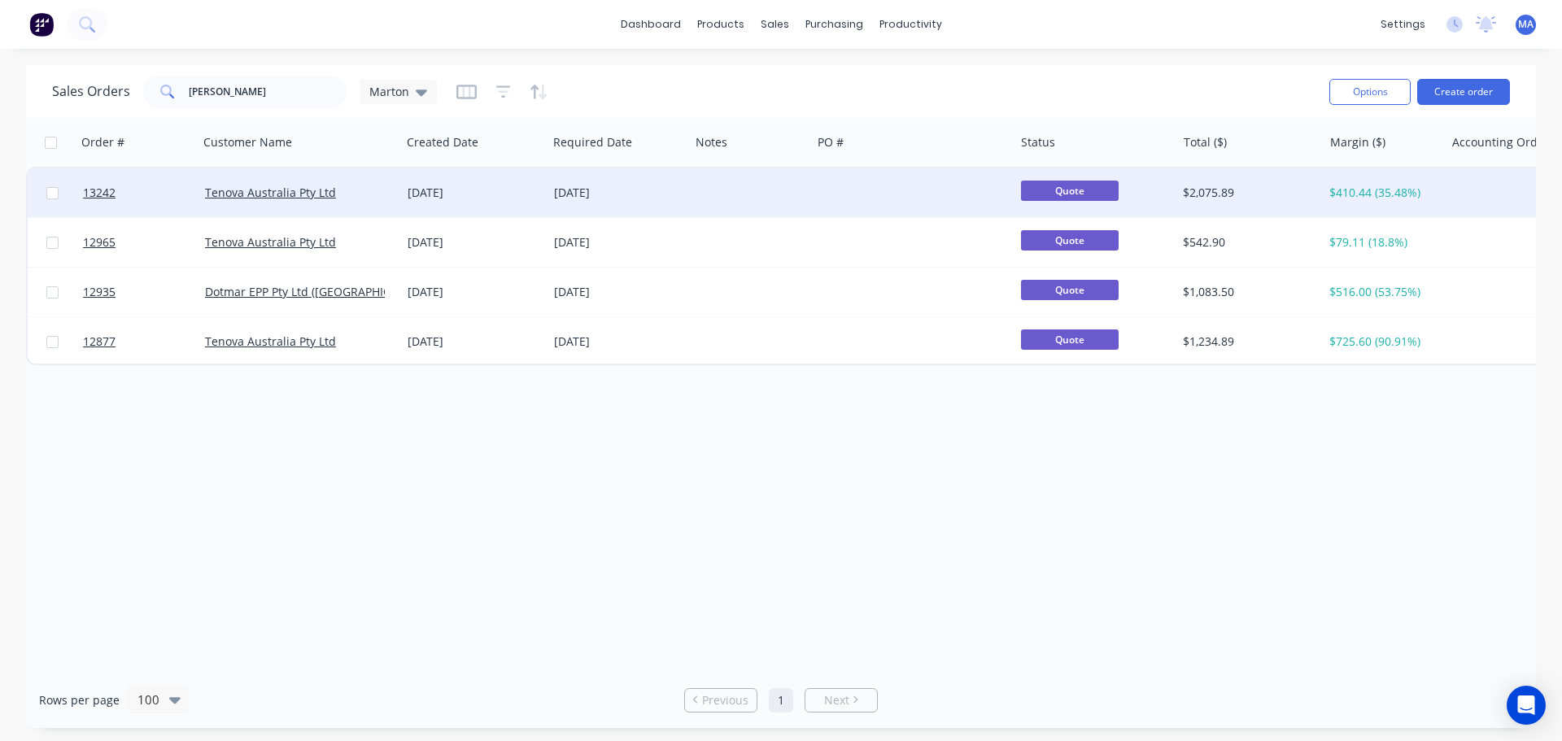
click at [376, 190] on div "Tenova Australia Pty Ltd" at bounding box center [295, 193] width 181 height 16
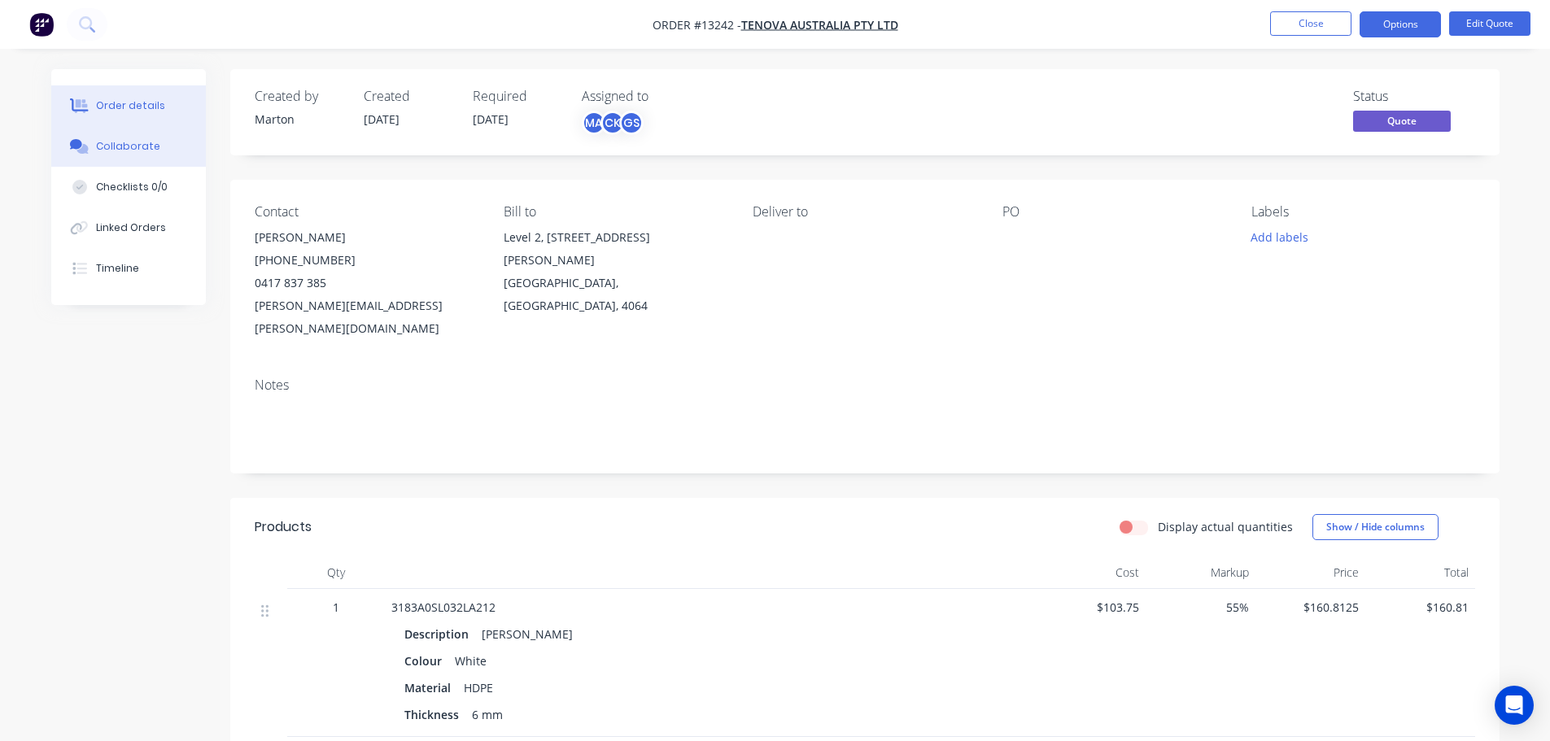
click at [143, 155] on button "Collaborate" at bounding box center [128, 146] width 155 height 41
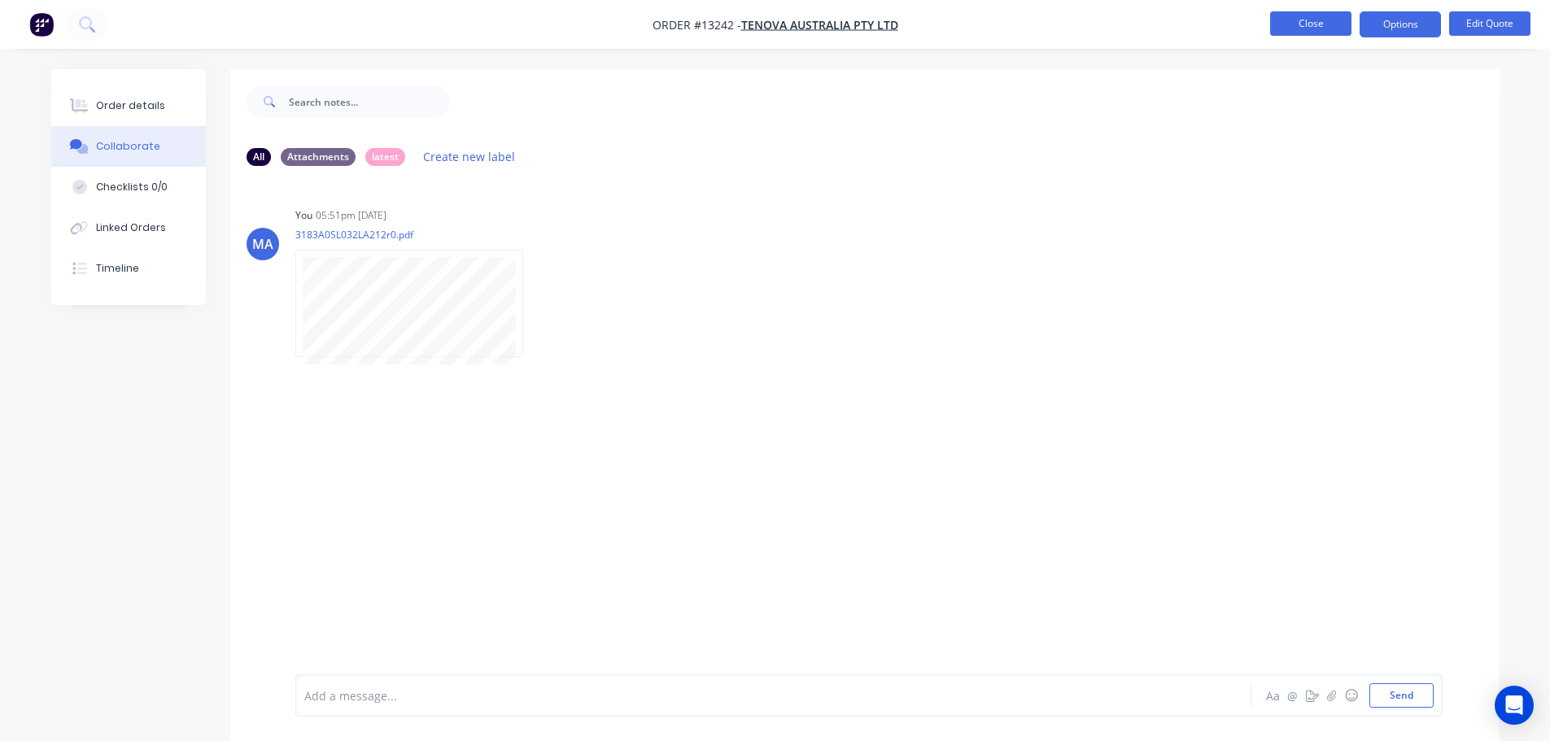
click at [1291, 22] on button "Close" at bounding box center [1310, 23] width 81 height 24
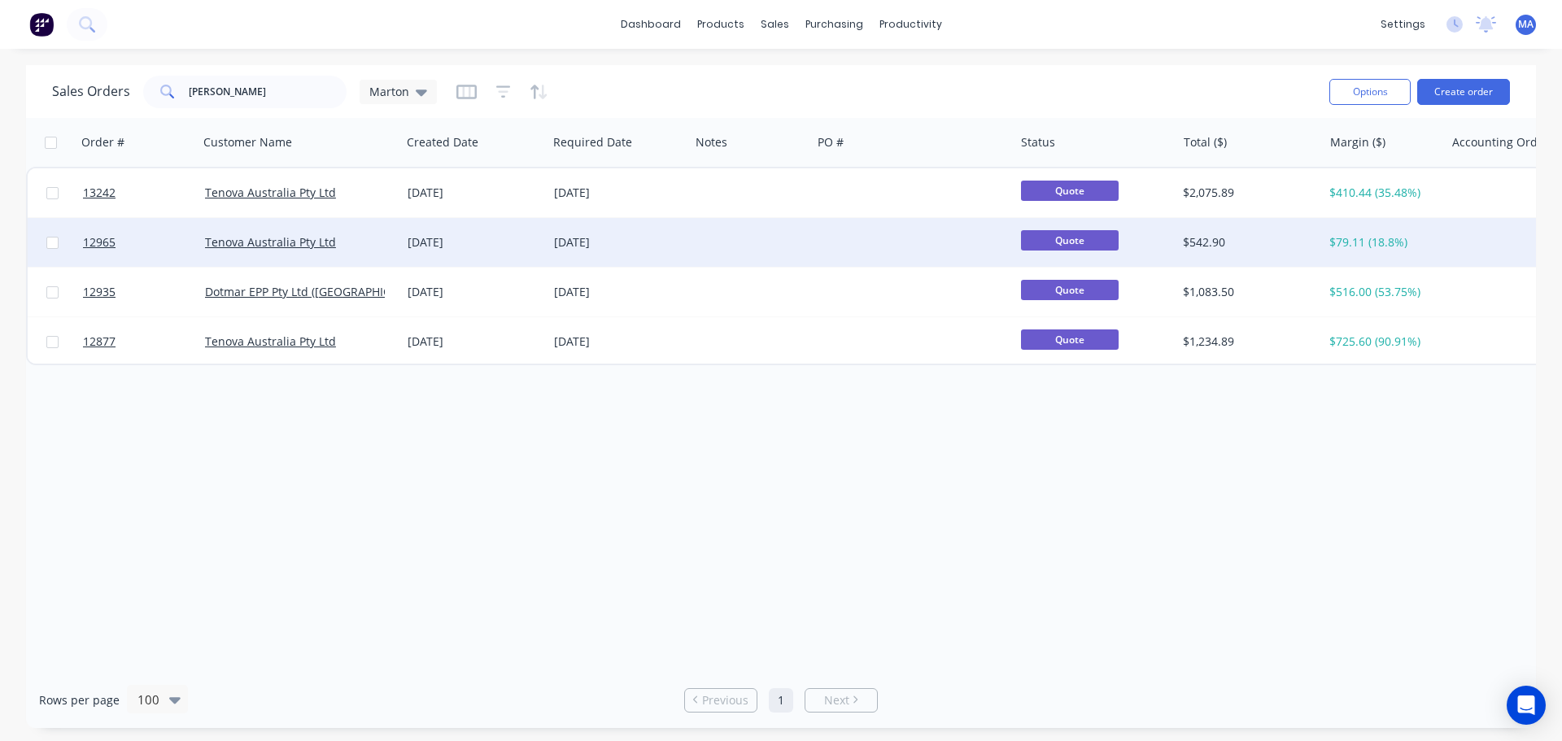
click at [421, 242] on div "14 May 2025" at bounding box center [474, 242] width 133 height 16
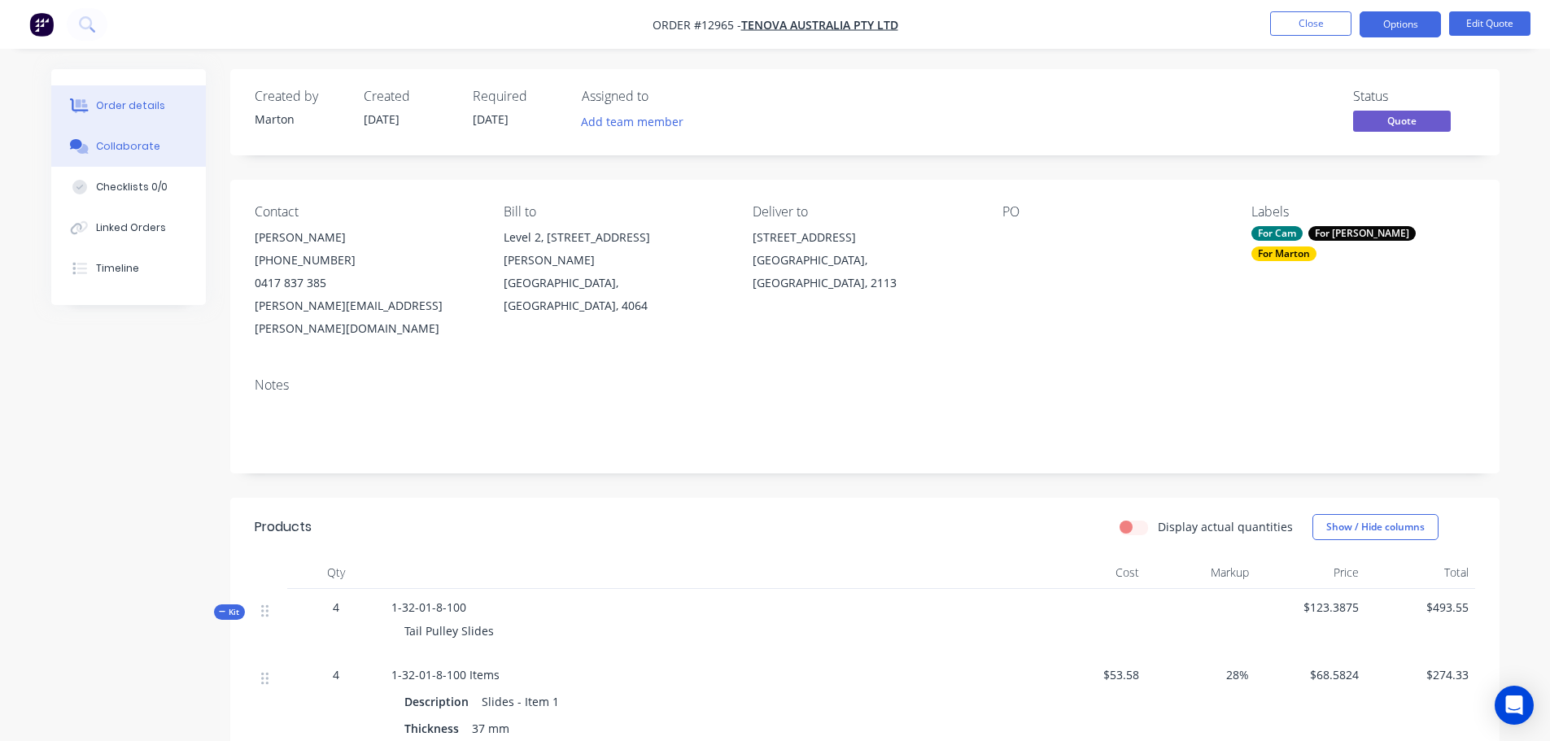
click at [152, 150] on div "Collaborate" at bounding box center [128, 146] width 64 height 15
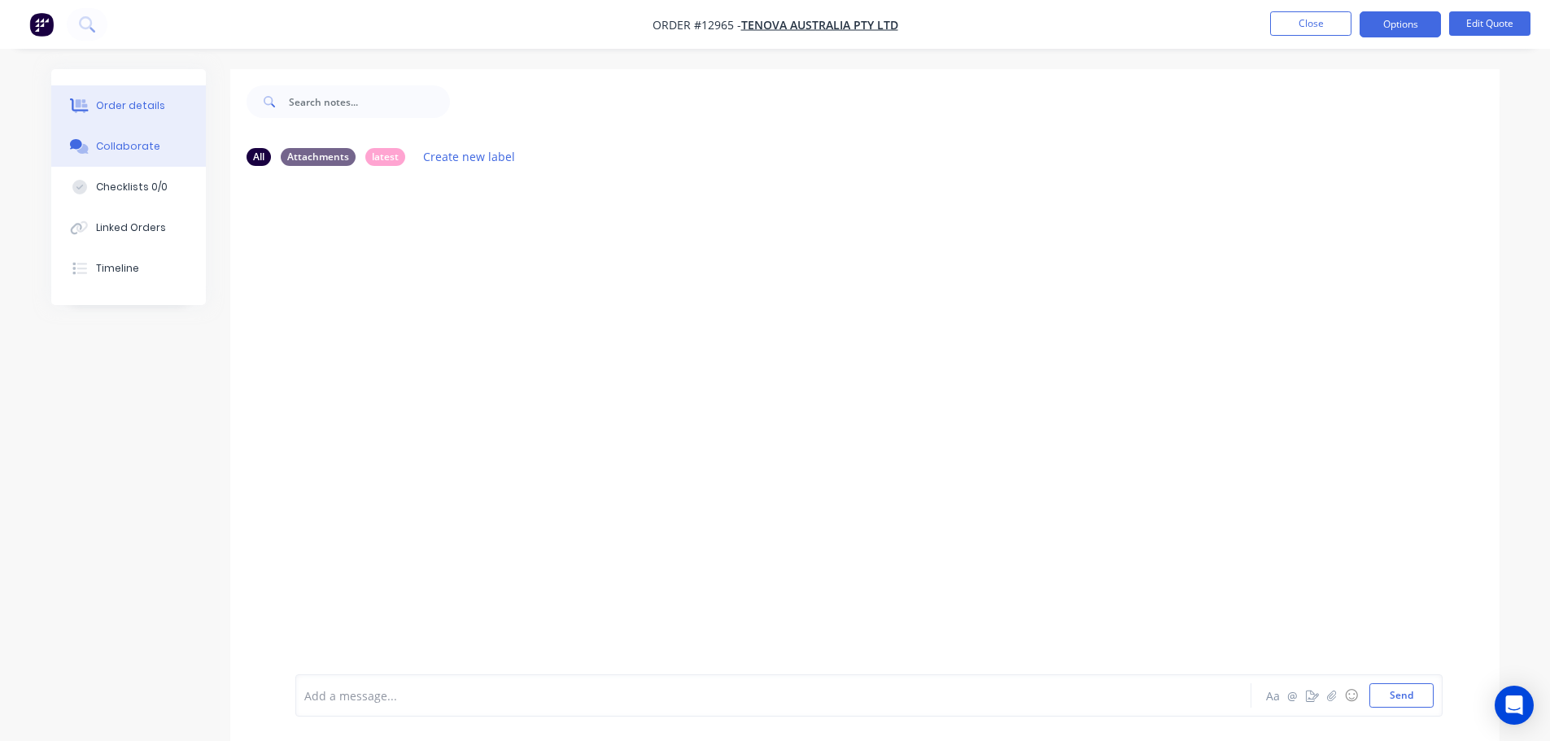
click at [152, 113] on button "Order details" at bounding box center [128, 105] width 155 height 41
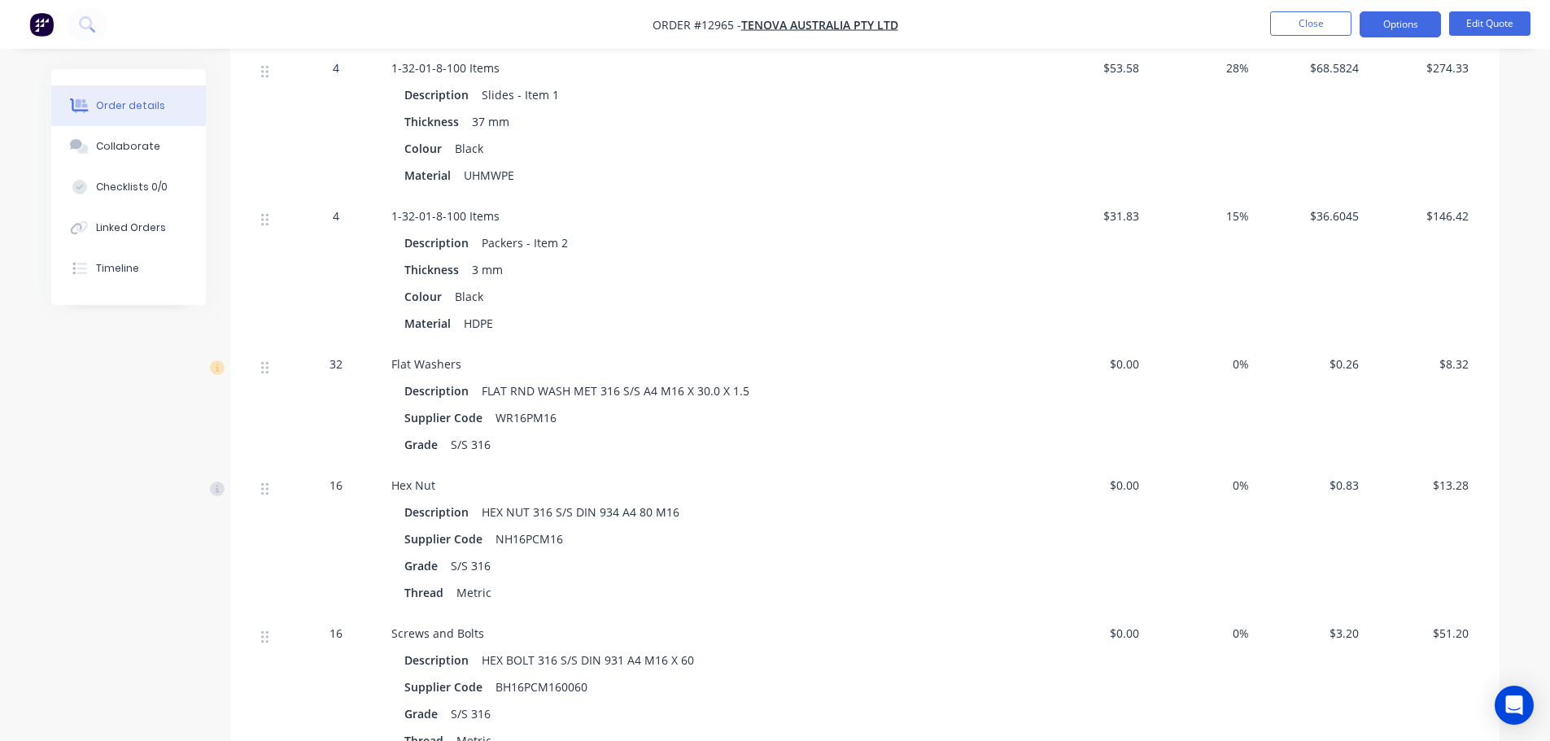
scroll to position [244, 0]
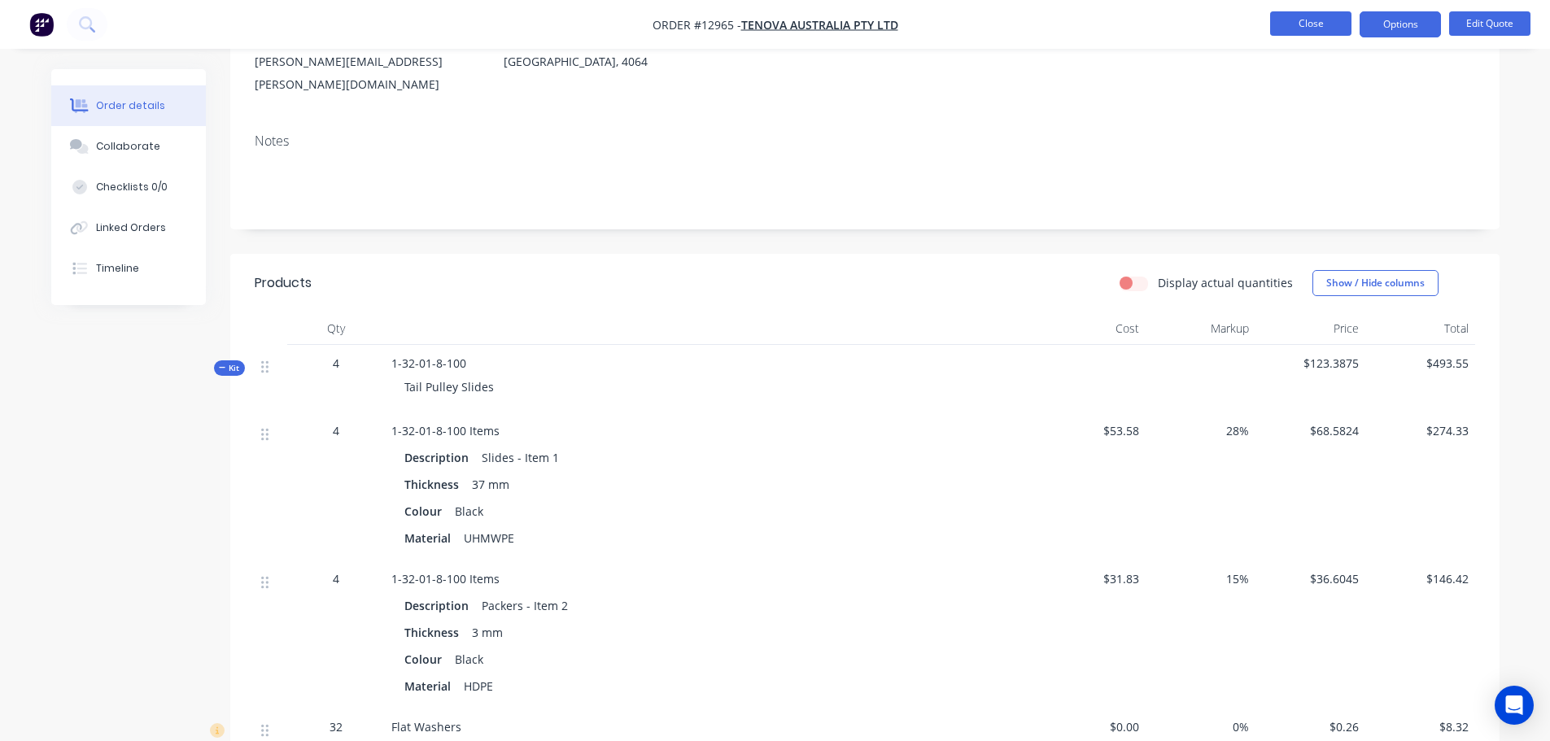
click at [1302, 28] on button "Close" at bounding box center [1310, 23] width 81 height 24
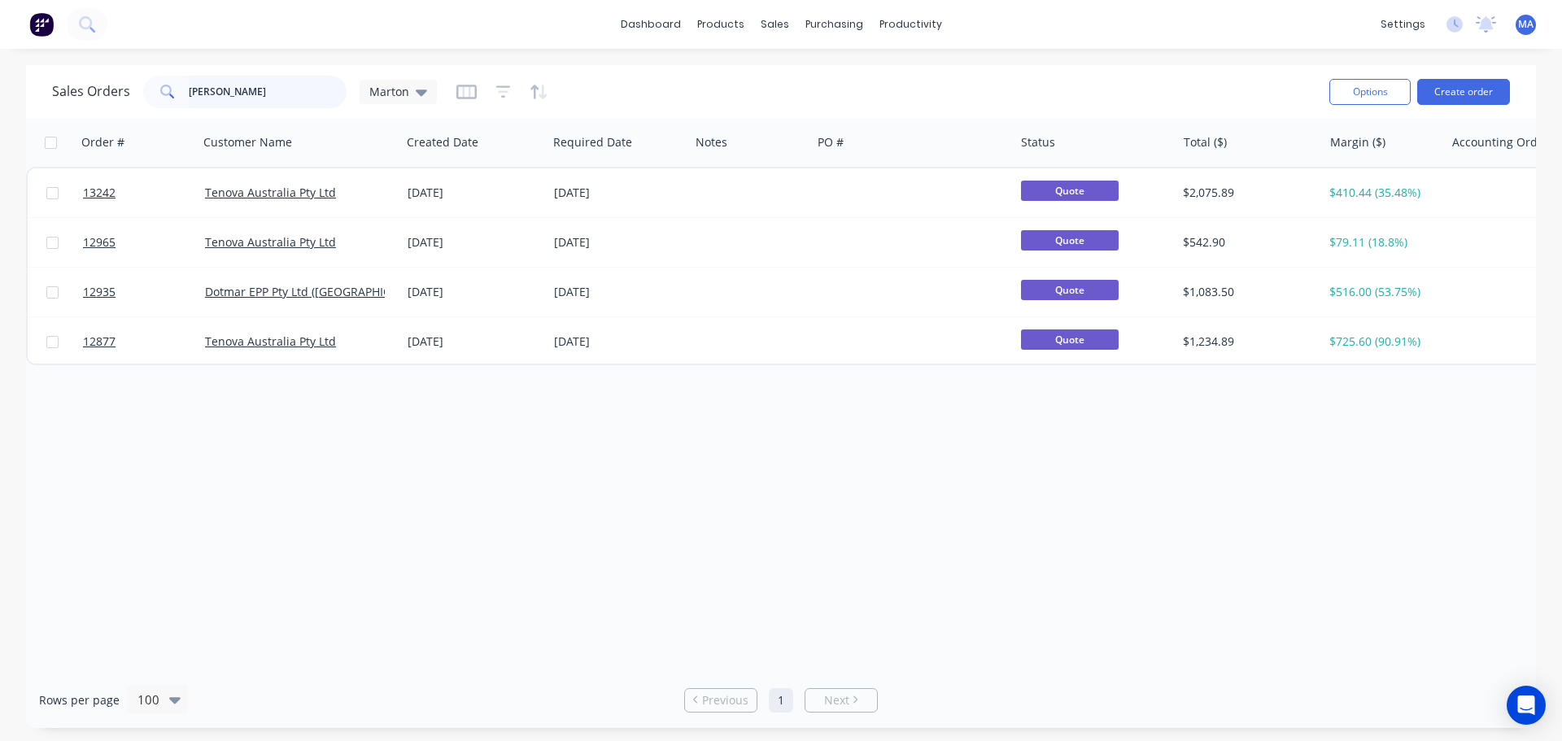
click at [103, 107] on div "Sales Orders richard Marton" at bounding box center [244, 92] width 385 height 33
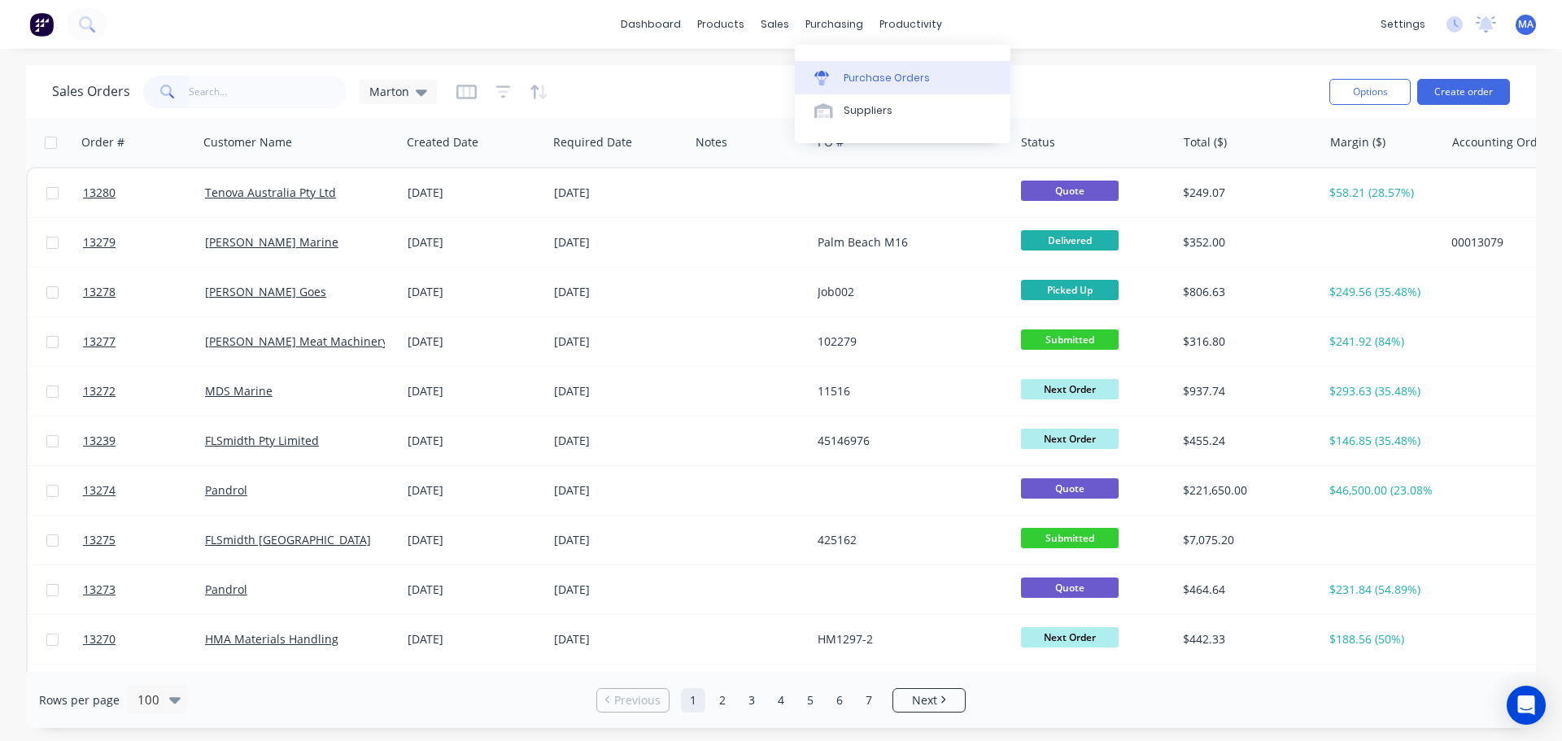
click at [885, 61] on link "Purchase Orders" at bounding box center [903, 77] width 216 height 33
click at [1448, 97] on button "Create order" at bounding box center [1463, 92] width 93 height 26
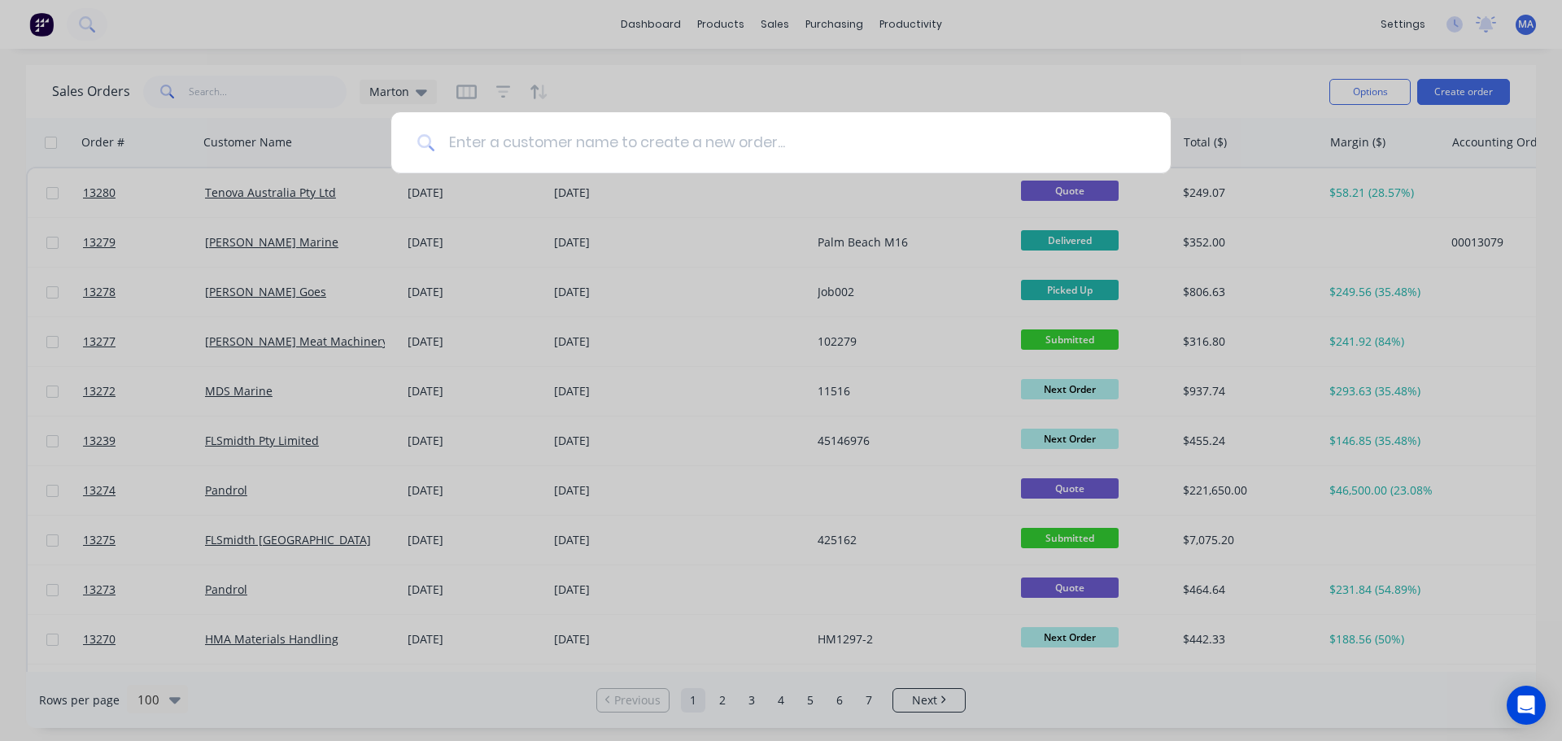
click at [495, 138] on input at bounding box center [790, 142] width 710 height 61
type input "tenova"
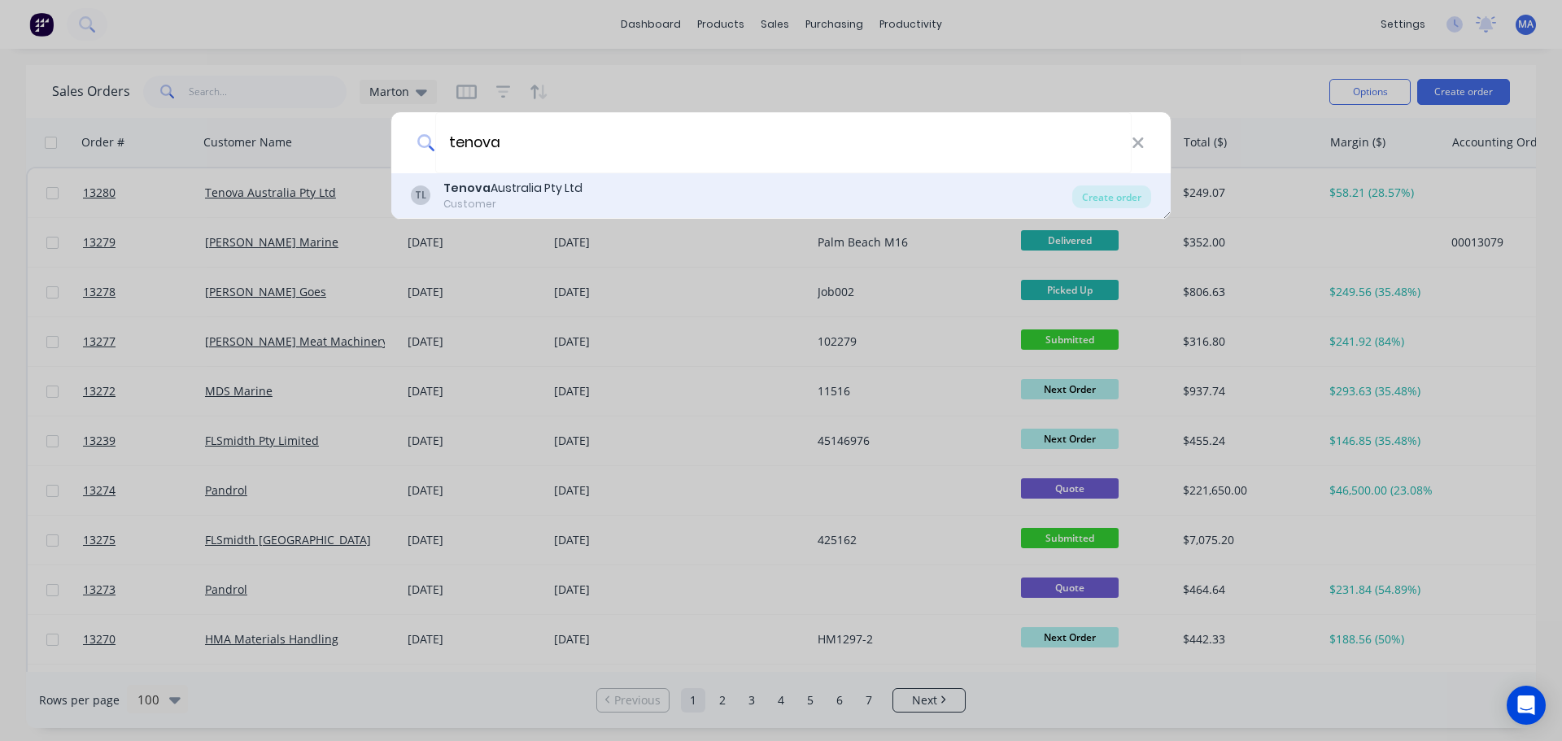
click at [498, 192] on div "Tenova Australia Pty Ltd" at bounding box center [512, 188] width 139 height 17
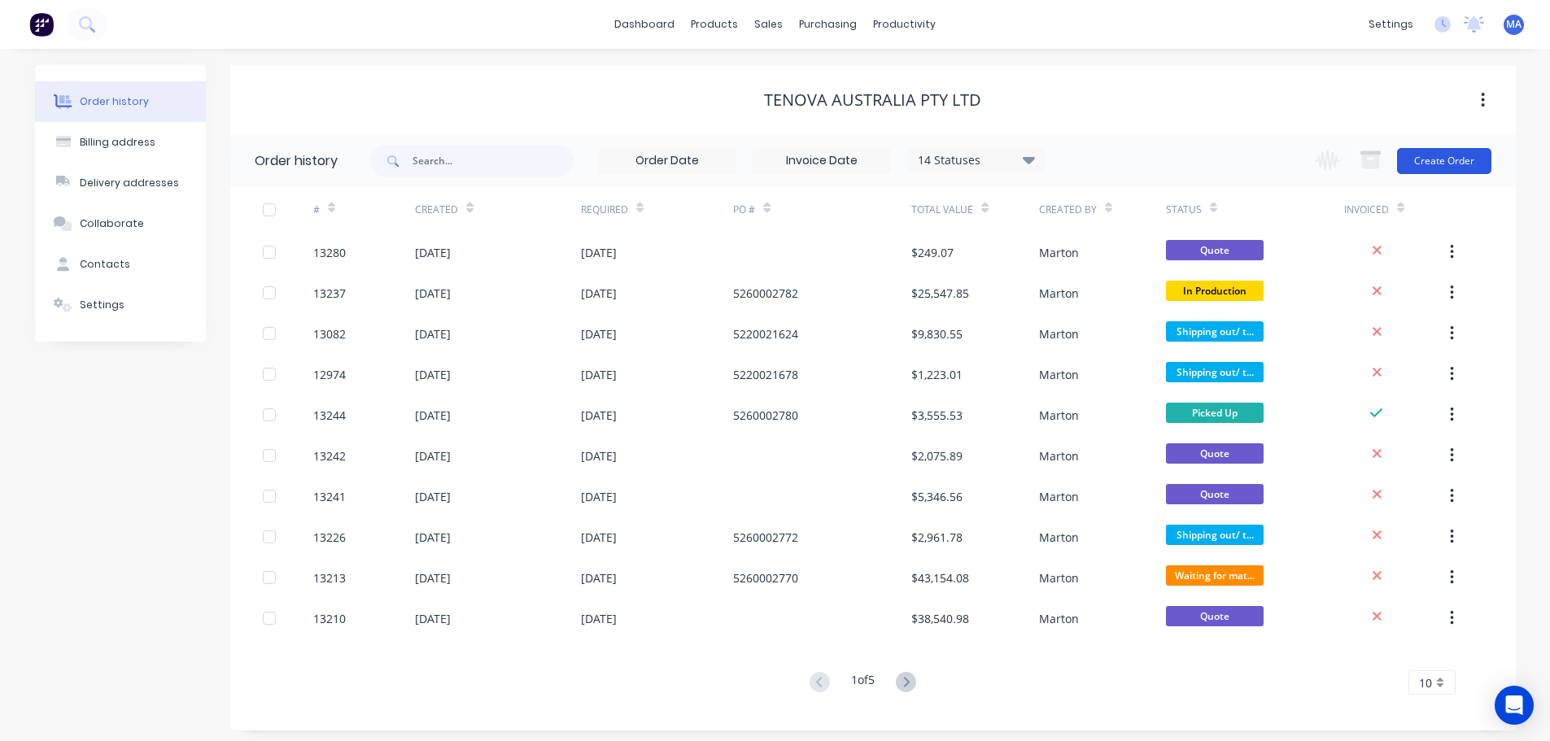
click at [1425, 159] on button "Create Order" at bounding box center [1444, 161] width 94 height 26
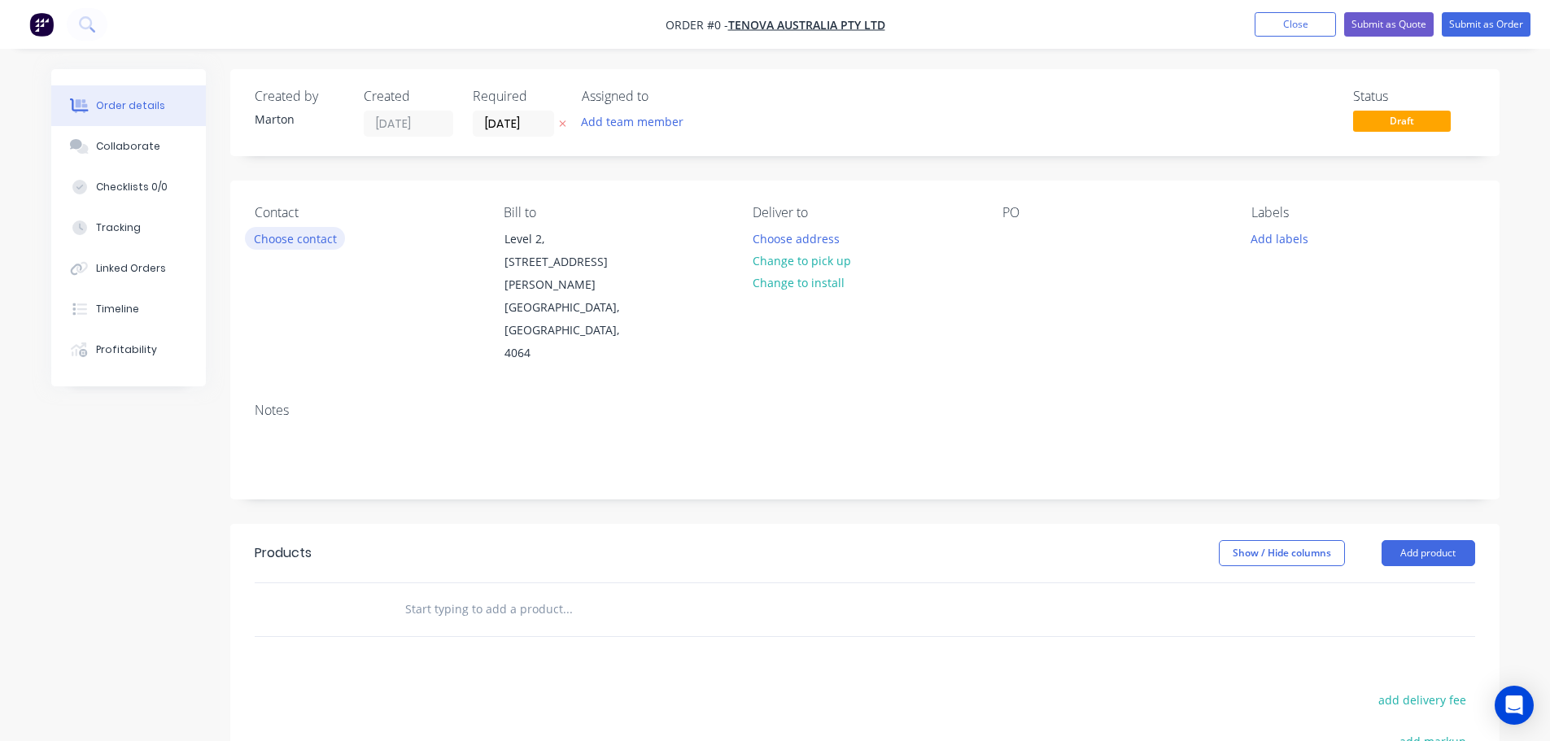
click at [288, 242] on button "Choose contact" at bounding box center [295, 238] width 100 height 22
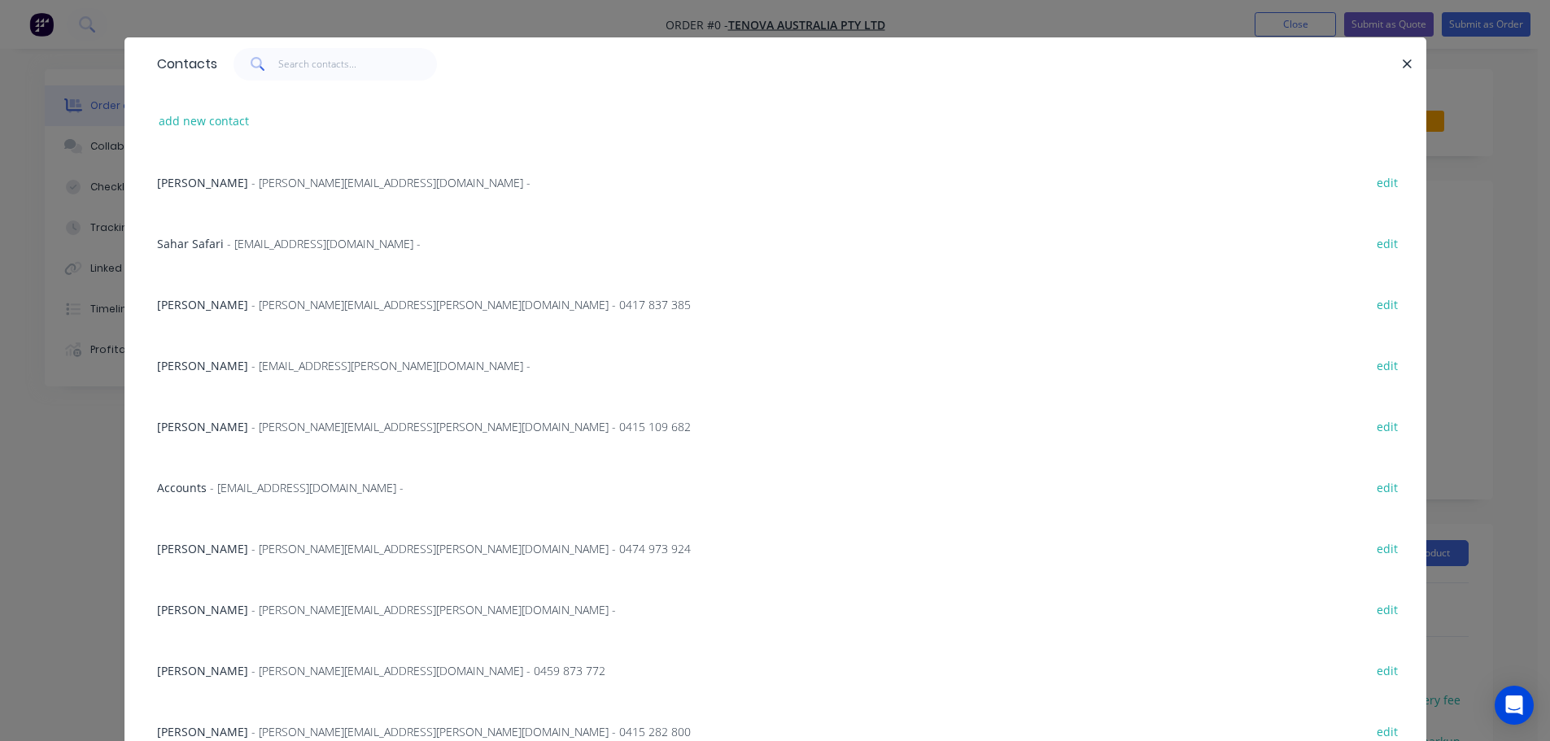
scroll to position [81, 0]
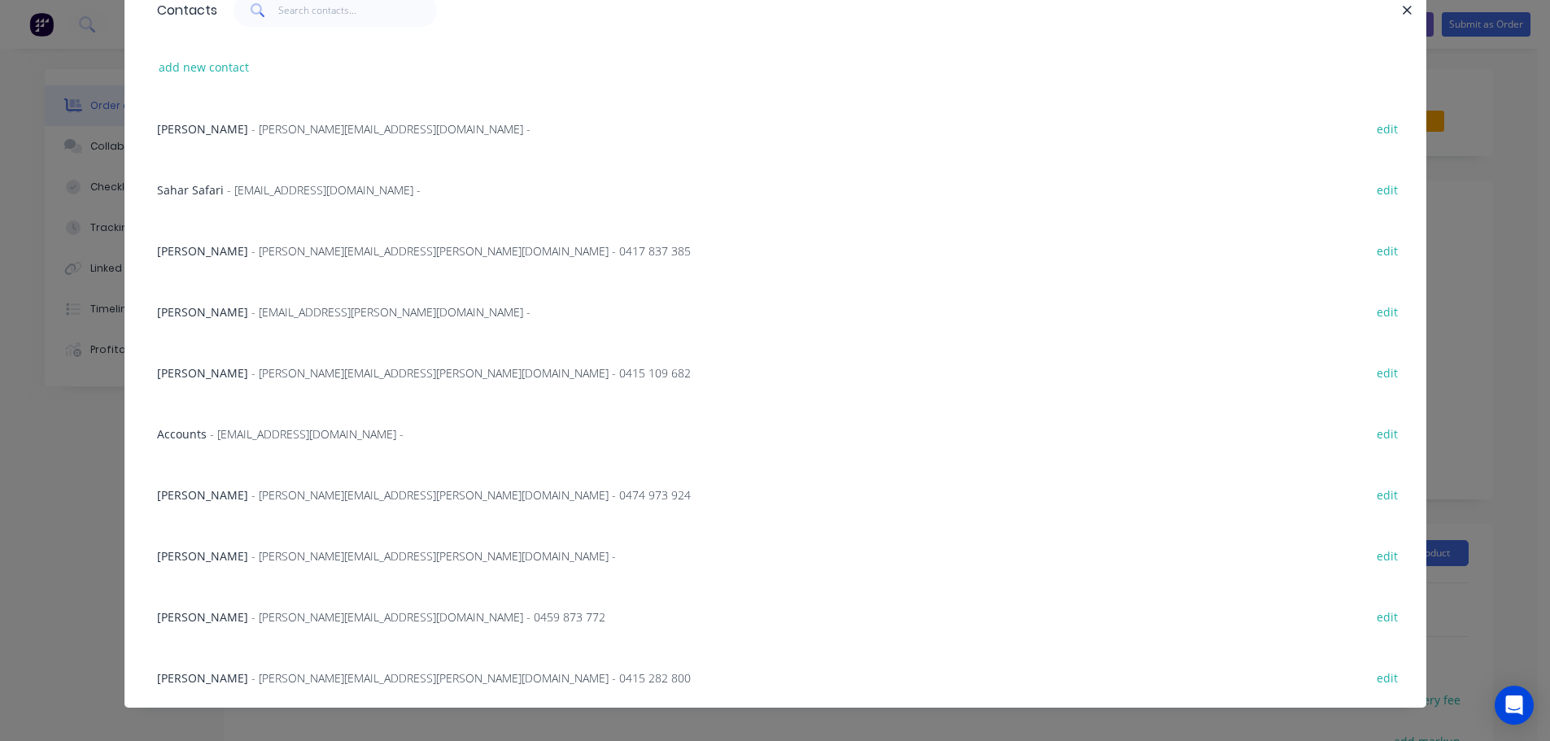
click at [235, 491] on div "Kyle Cawthorne - kyle.cawthorne@takraf.com - 0474 973 924" at bounding box center [424, 495] width 534 height 17
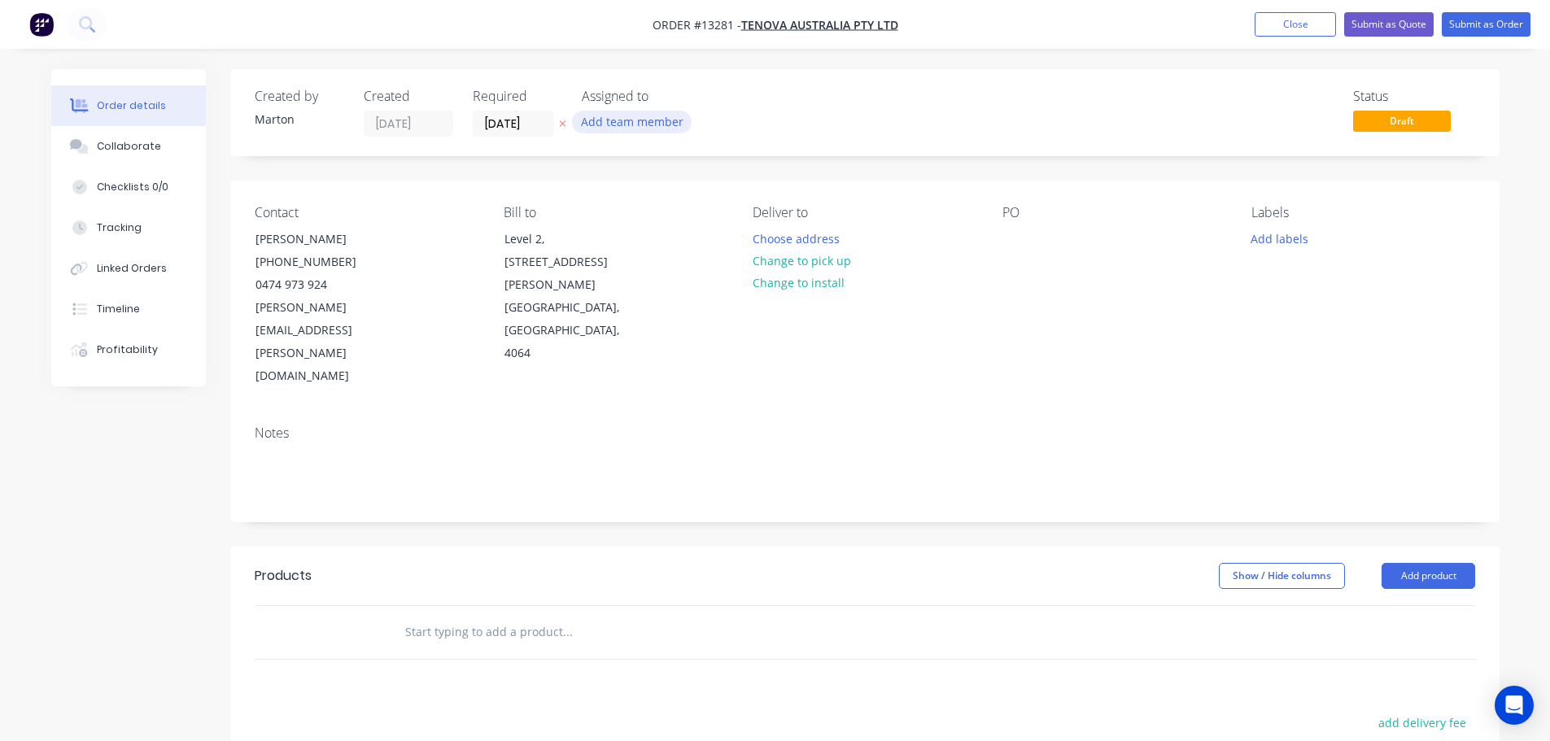
click at [592, 121] on button "Add team member" at bounding box center [632, 122] width 120 height 22
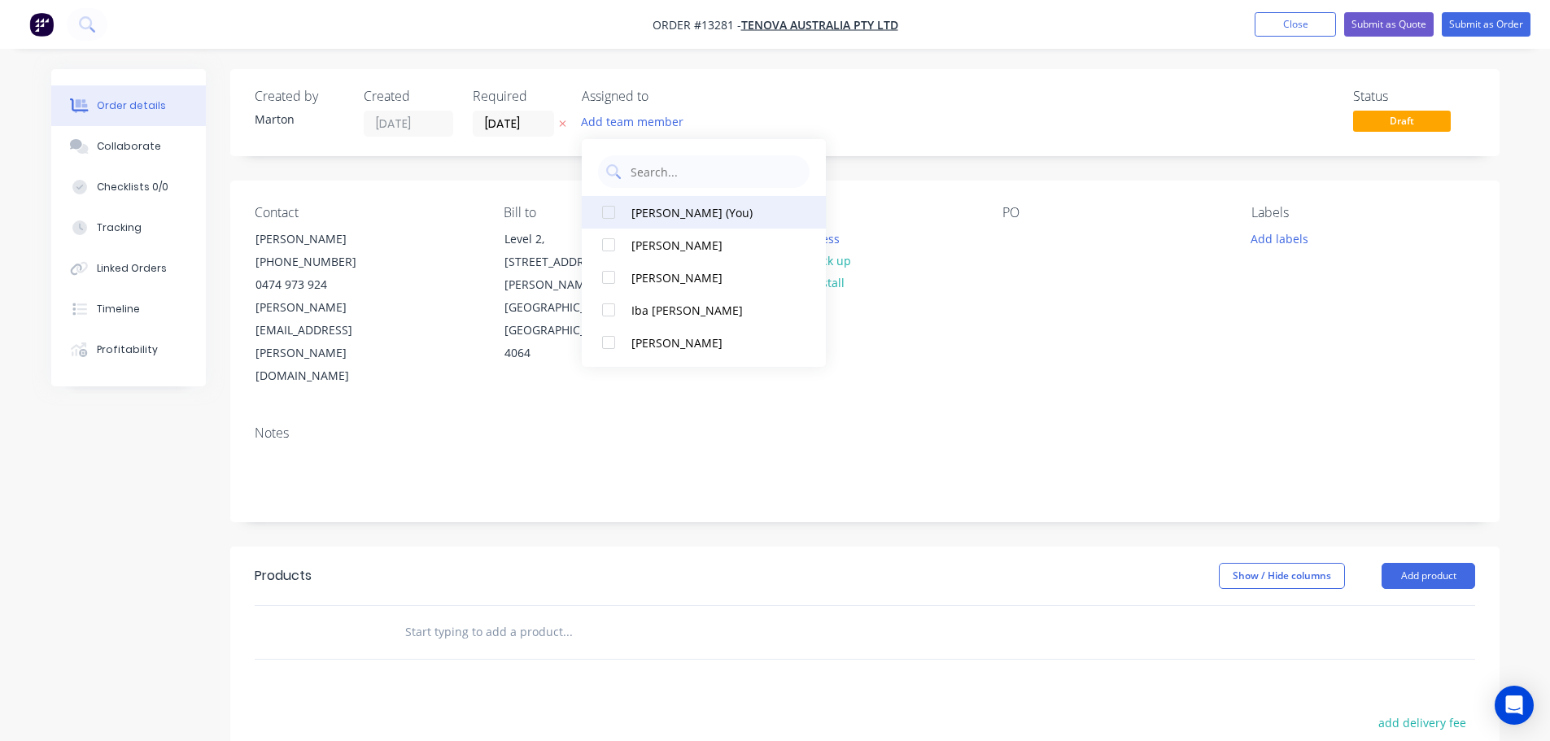
click at [606, 221] on div at bounding box center [608, 212] width 33 height 33
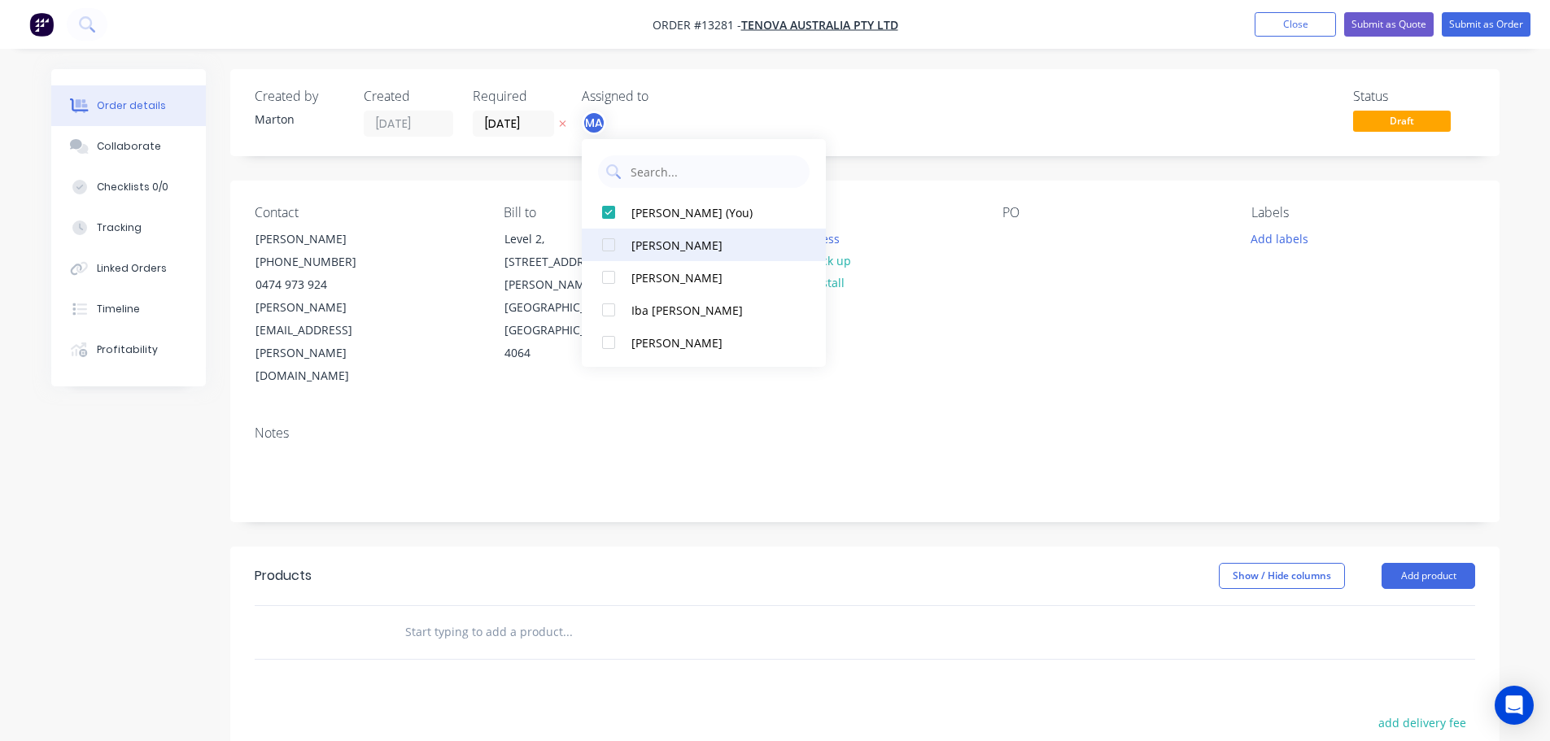
click at [609, 247] on div at bounding box center [608, 245] width 33 height 33
click at [609, 282] on div at bounding box center [608, 277] width 33 height 33
click at [876, 106] on div "Status Draft" at bounding box center [1110, 113] width 731 height 48
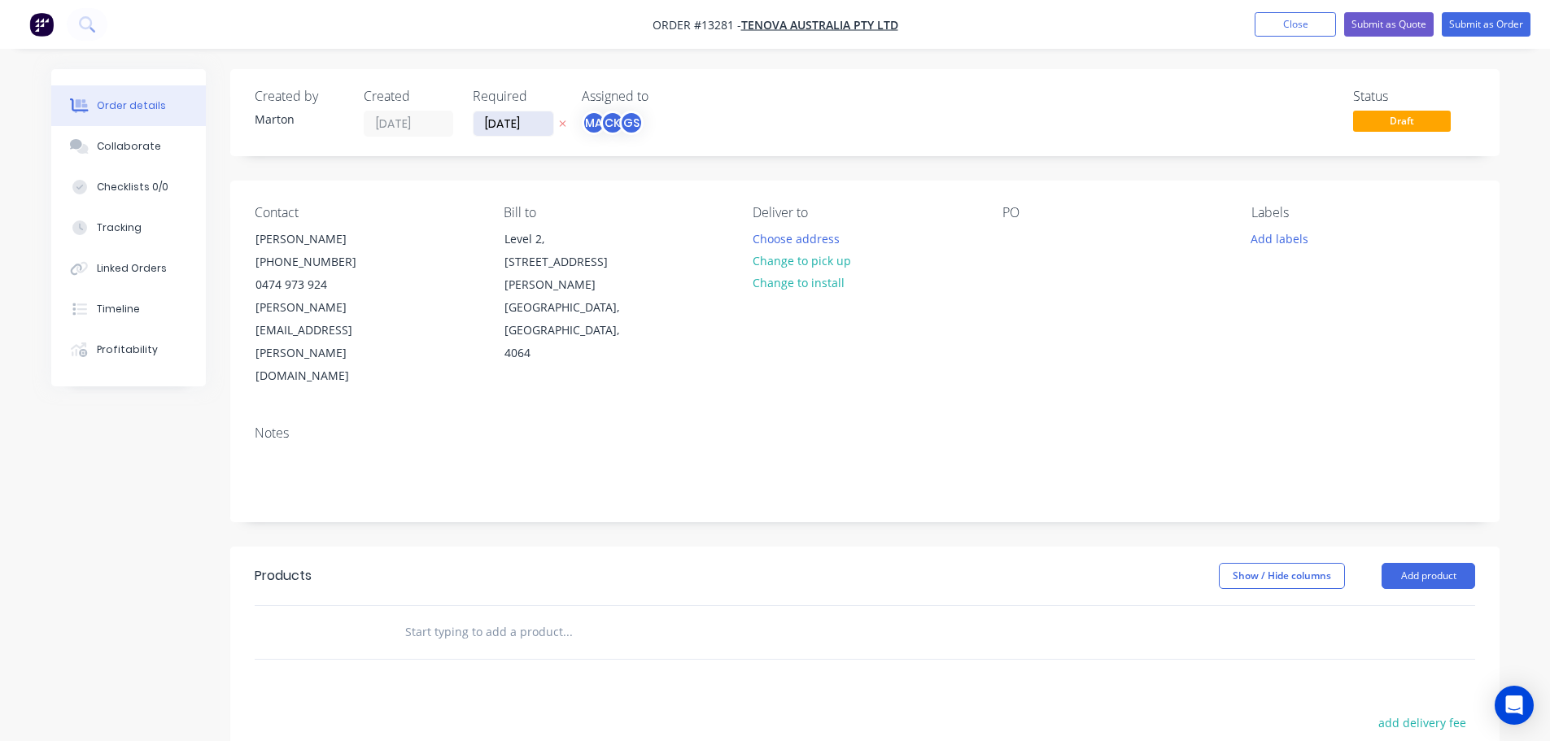
click at [506, 124] on input "[DATE]" at bounding box center [514, 123] width 80 height 24
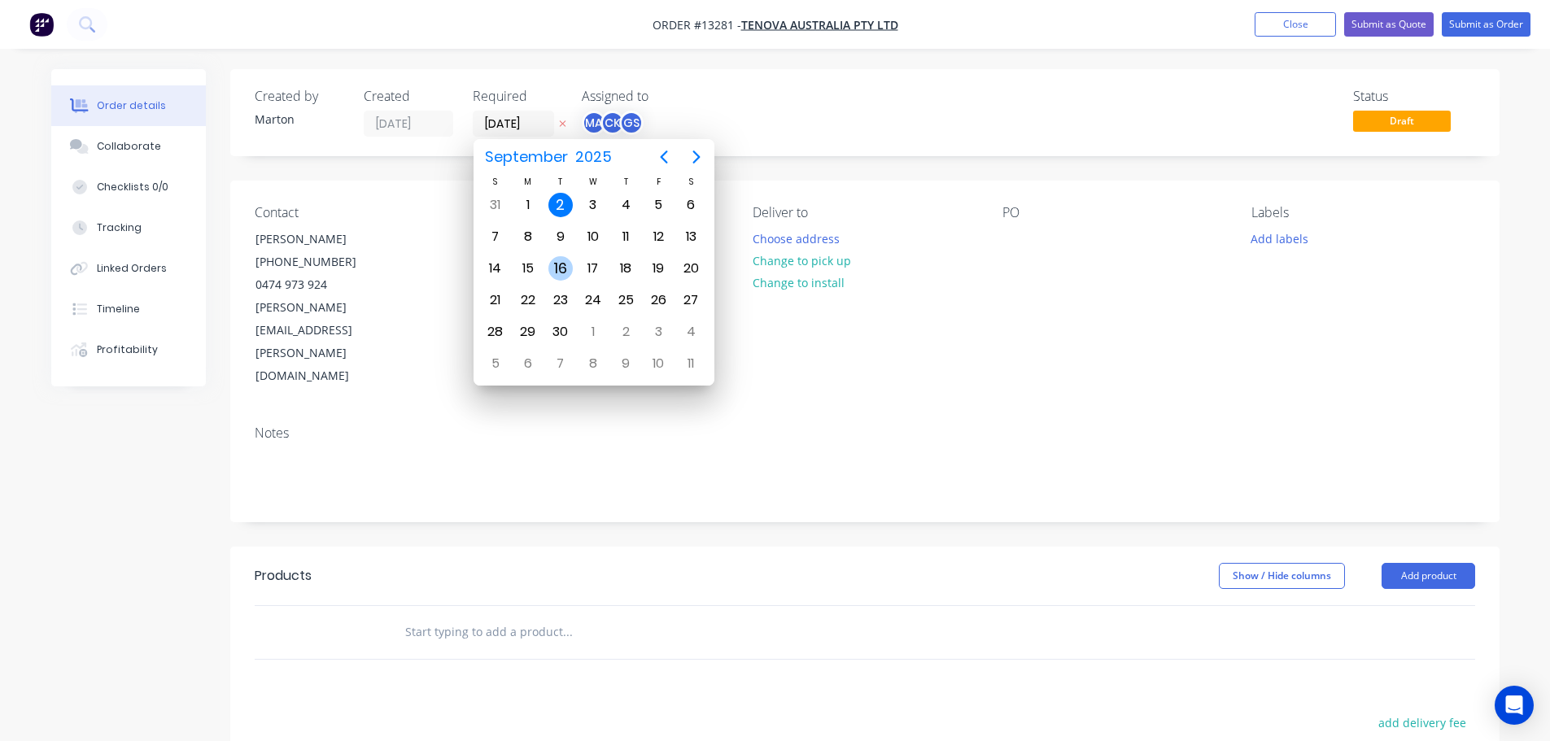
click at [568, 277] on div "16" at bounding box center [560, 268] width 24 height 24
type input "16/09/25"
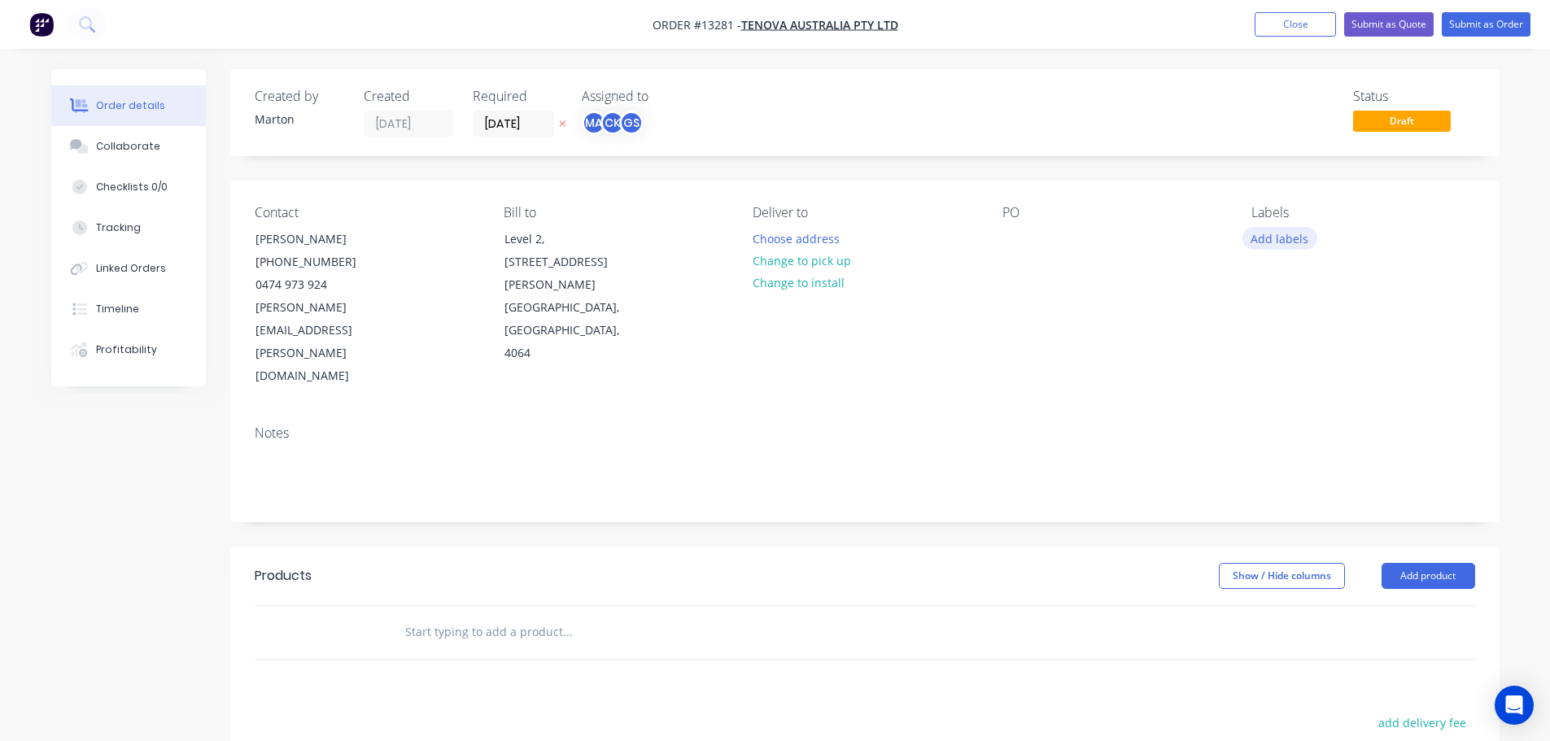
click at [1259, 246] on button "Add labels" at bounding box center [1280, 238] width 75 height 22
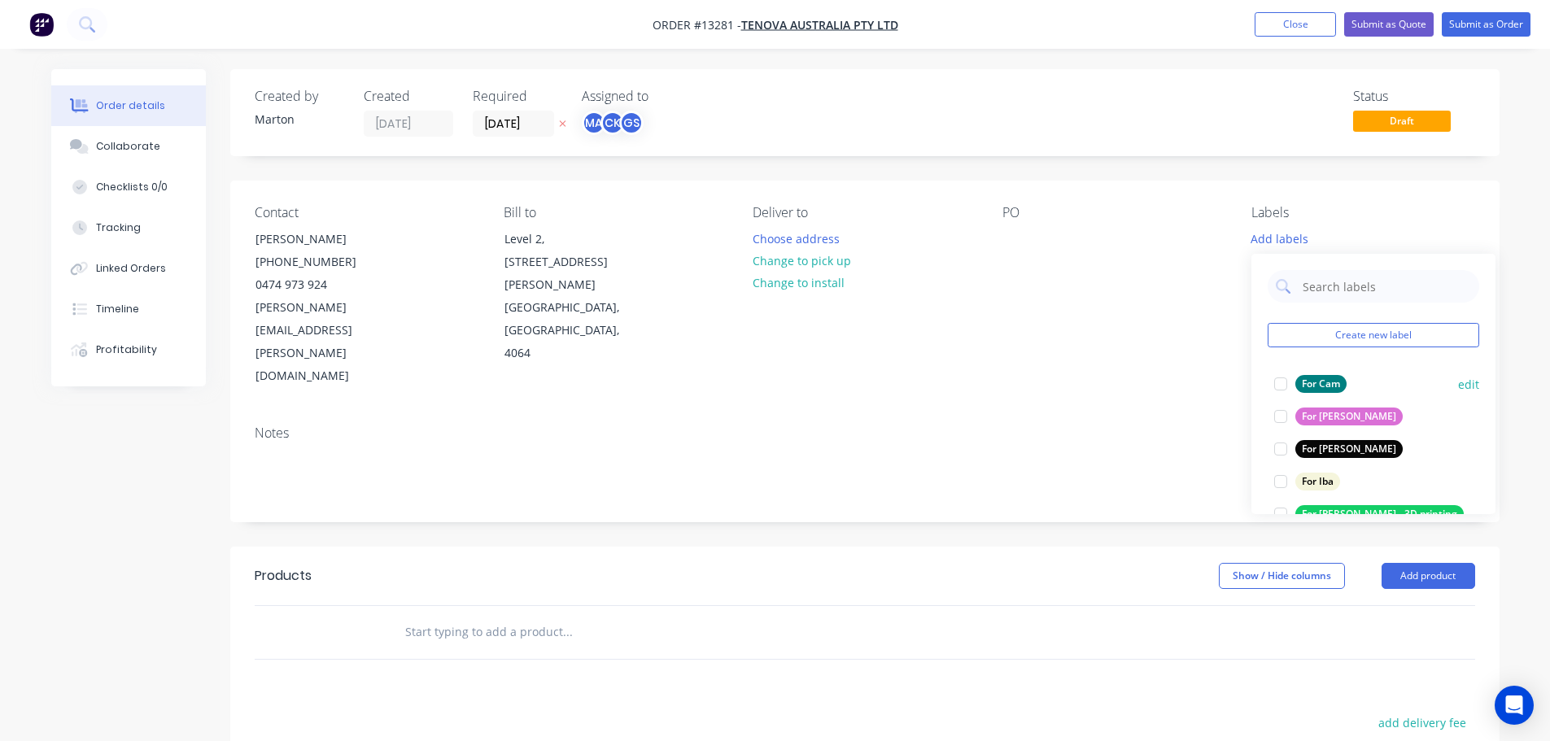
click at [1282, 400] on div at bounding box center [1280, 384] width 33 height 33
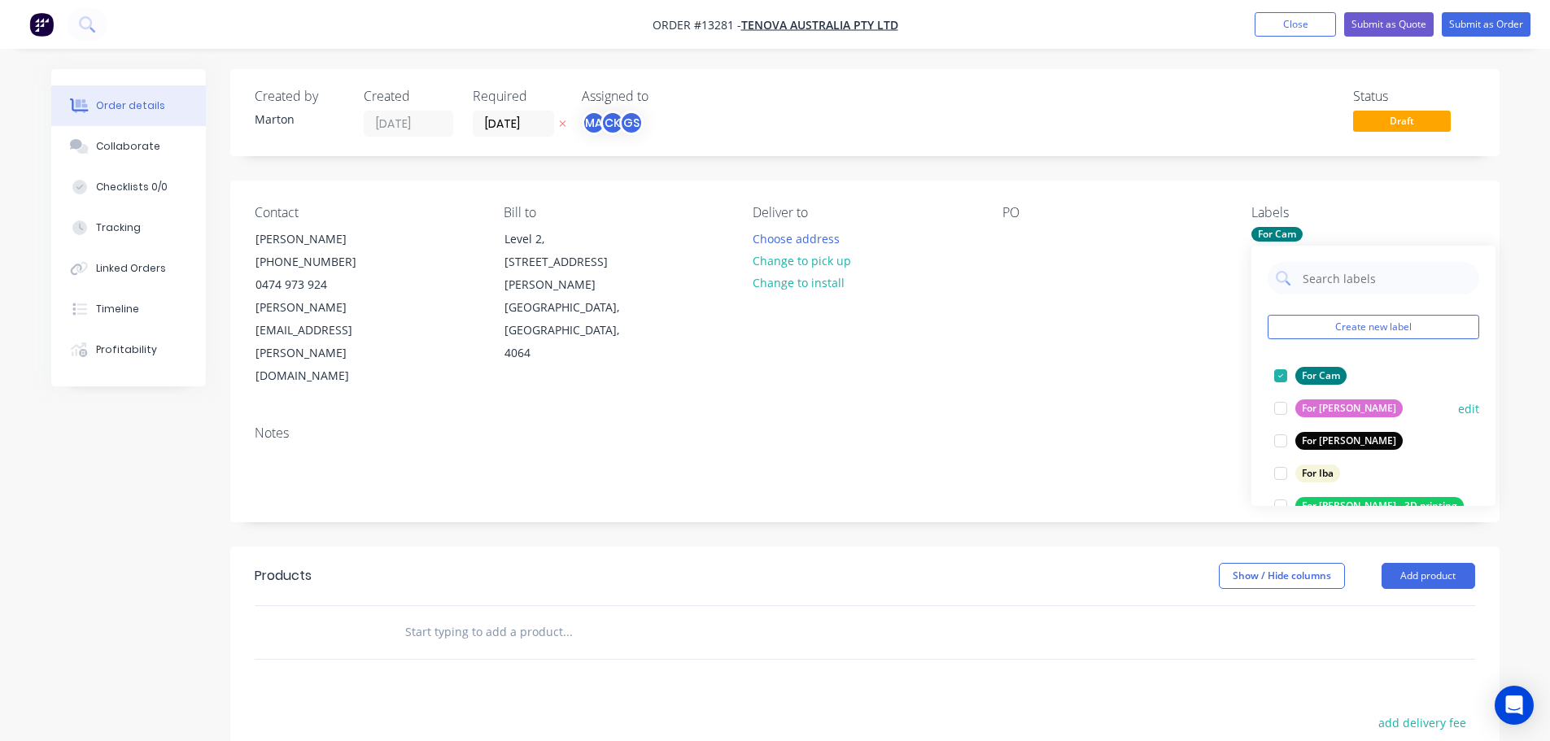
click at [1284, 439] on div at bounding box center [1280, 441] width 33 height 33
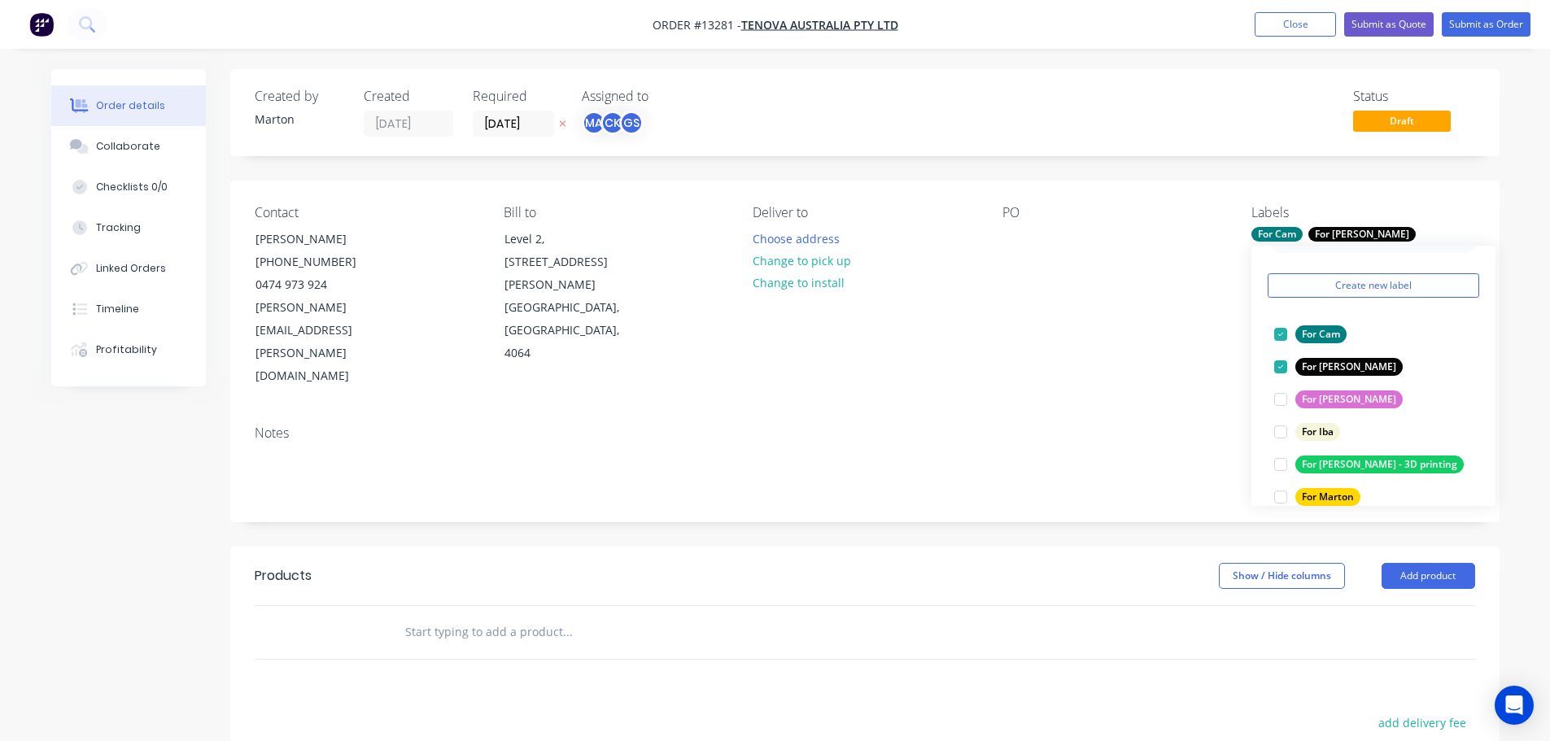
scroll to position [81, 0]
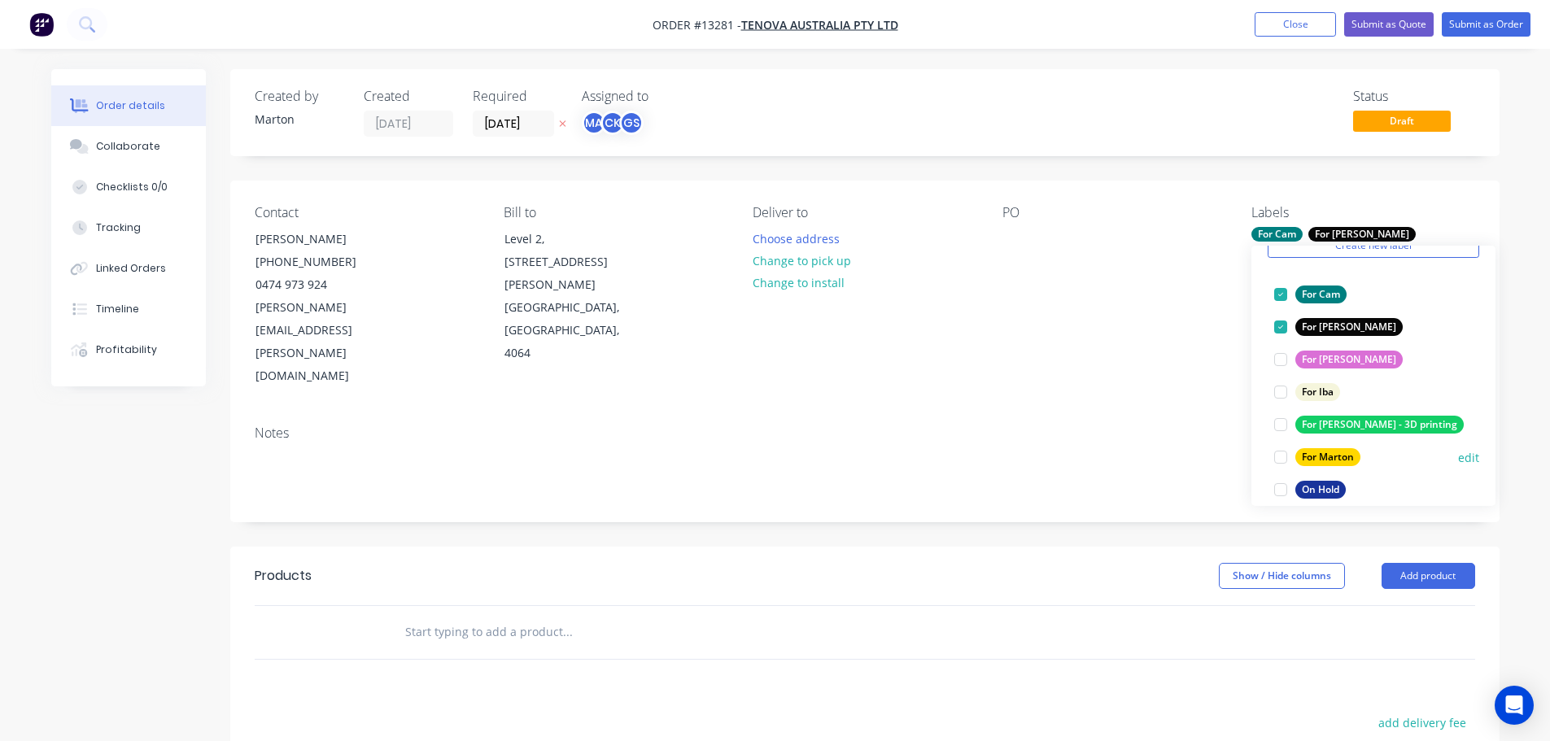
click at [1282, 453] on div at bounding box center [1280, 457] width 33 height 33
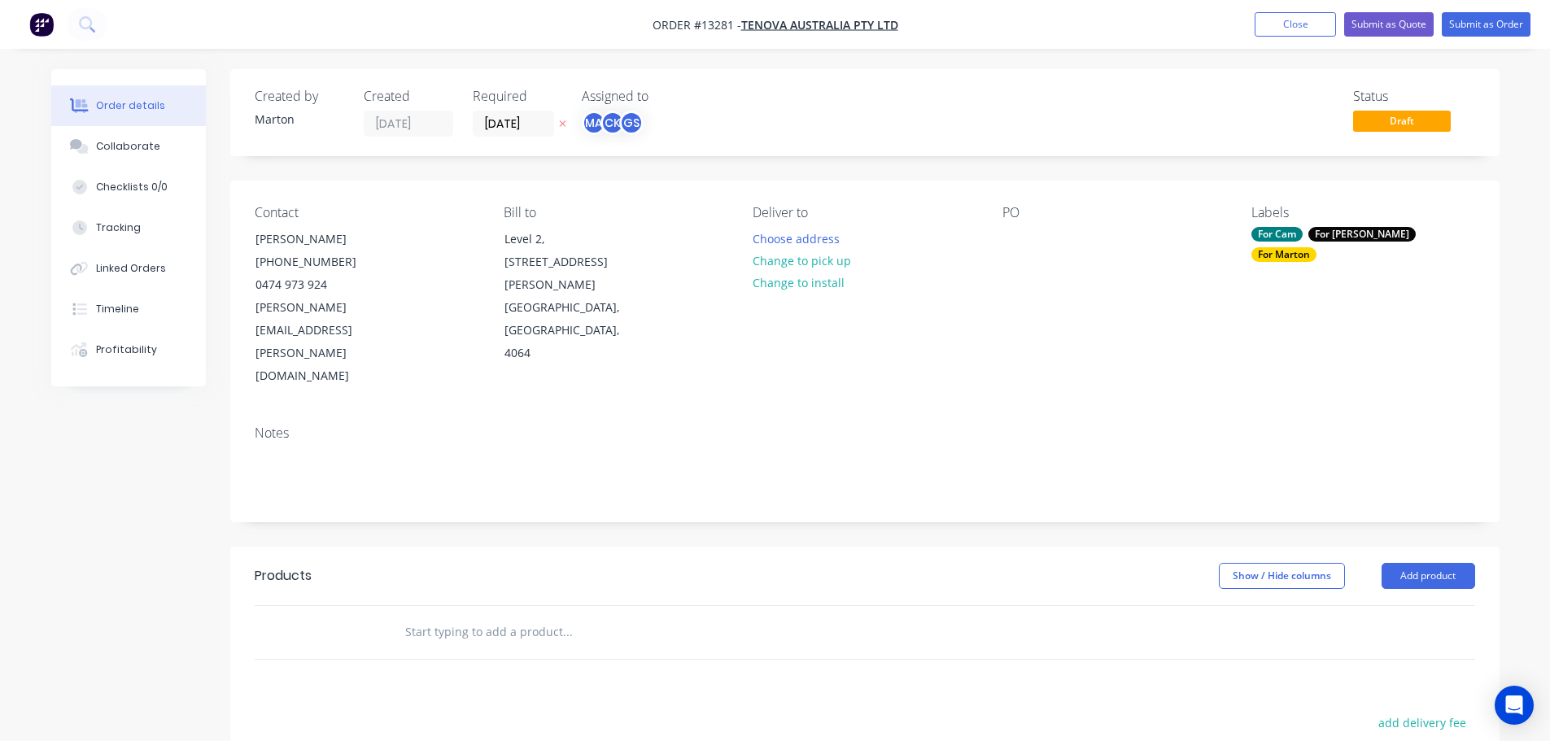
click at [467, 547] on header "Products Show / Hide columns Add product" at bounding box center [864, 576] width 1269 height 59
click at [444, 616] on input "text" at bounding box center [566, 632] width 325 height 33
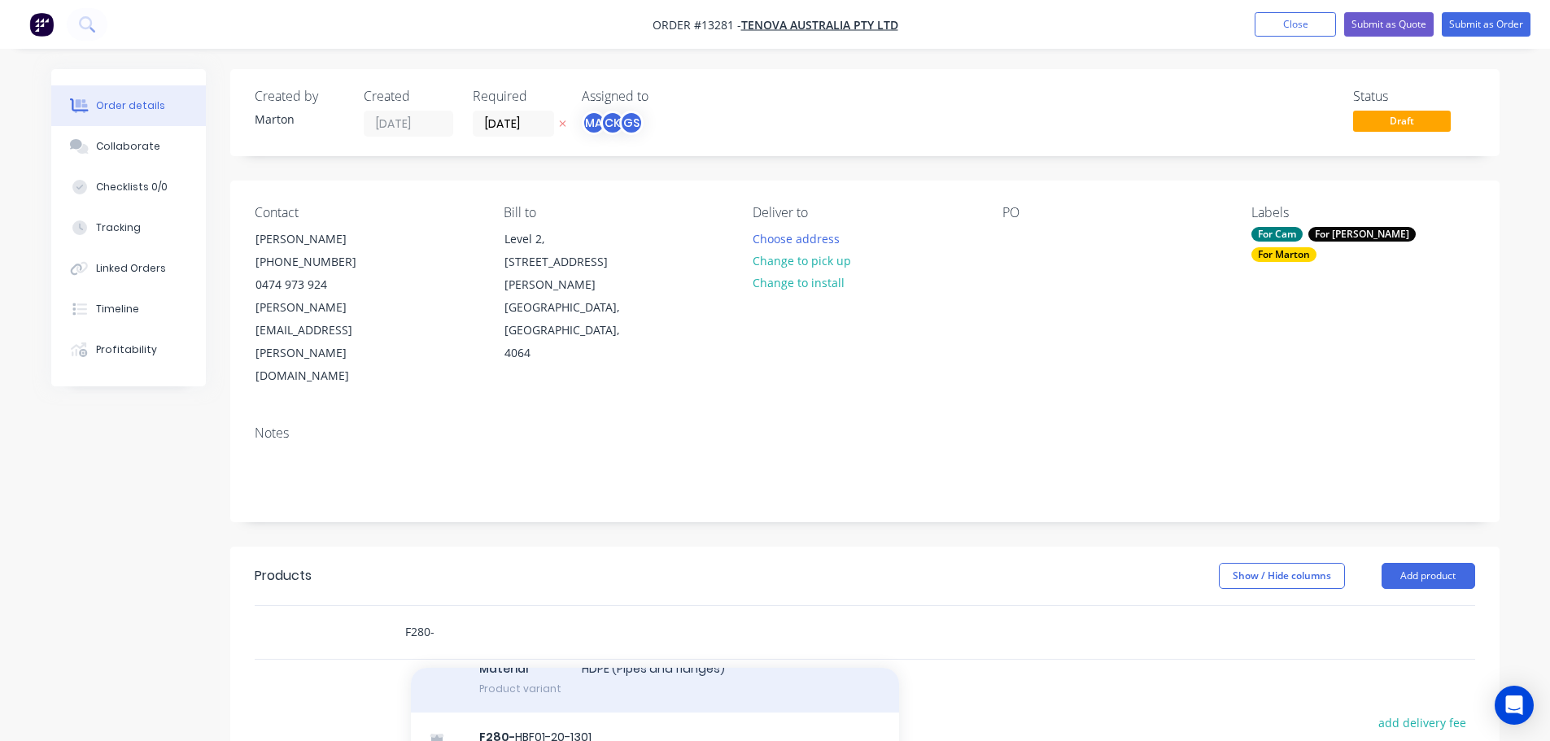
scroll to position [28, 0]
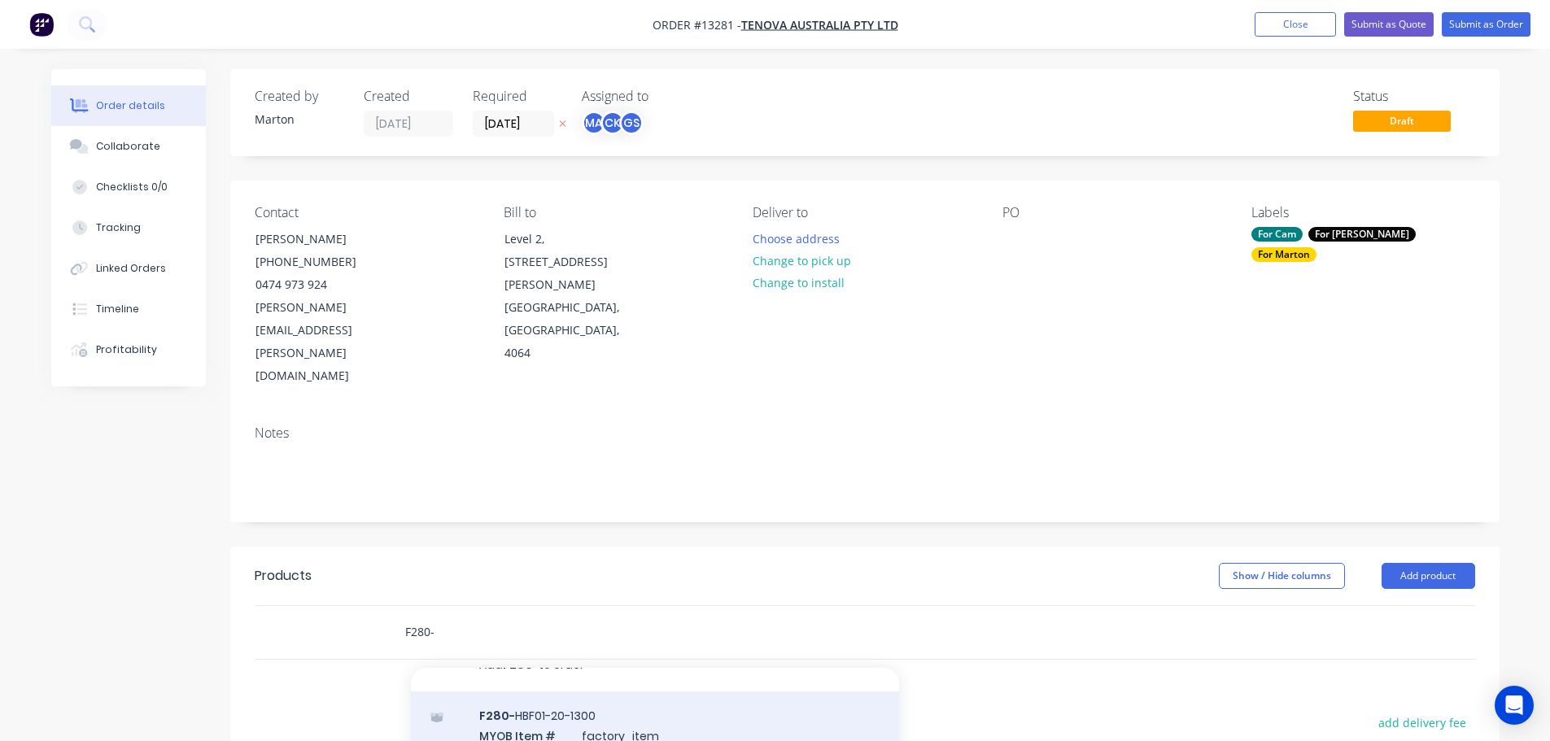
type input "F280-"
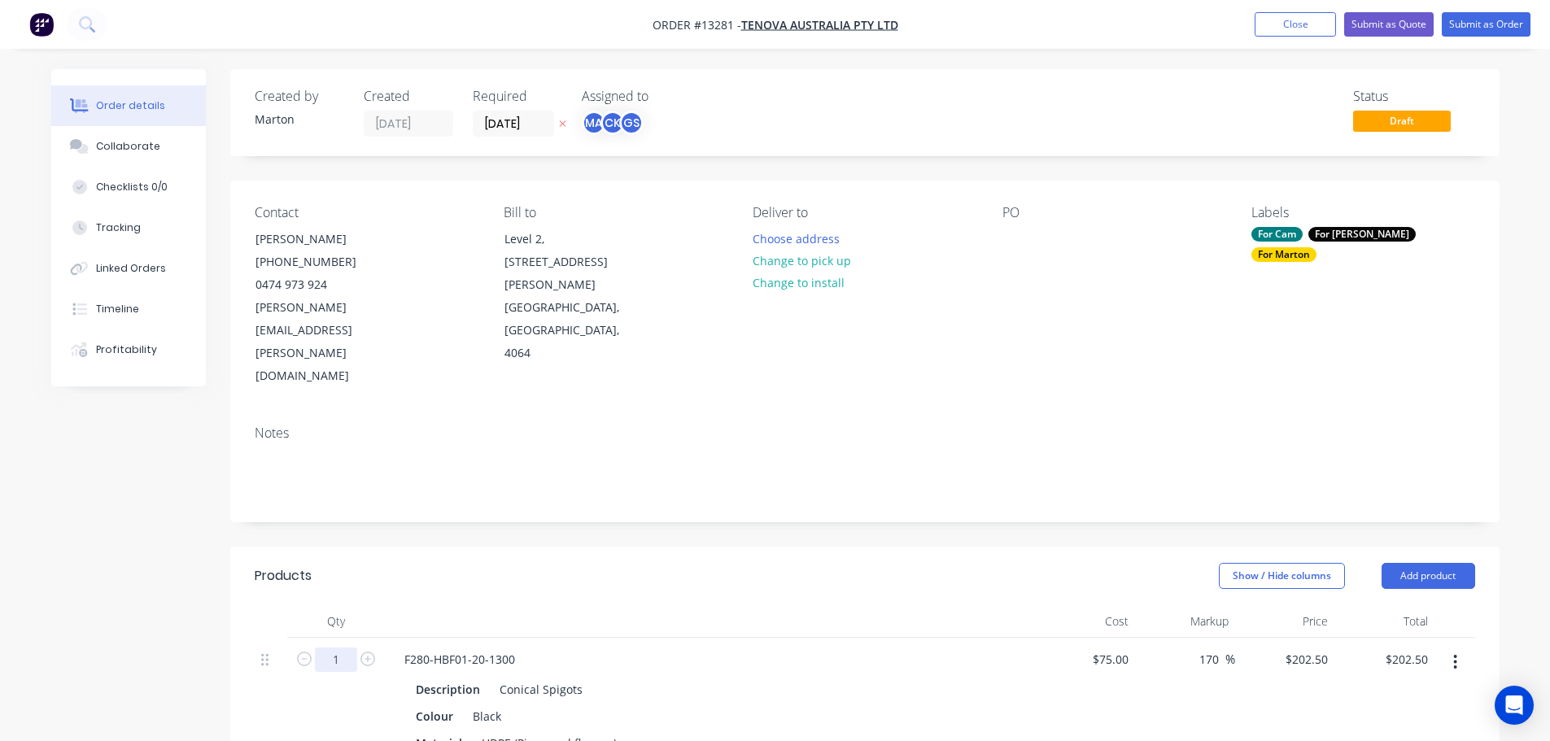
click at [343, 648] on input "1" at bounding box center [336, 660] width 42 height 24
click at [635, 547] on header "Products Show / Hide columns Add product" at bounding box center [864, 576] width 1269 height 59
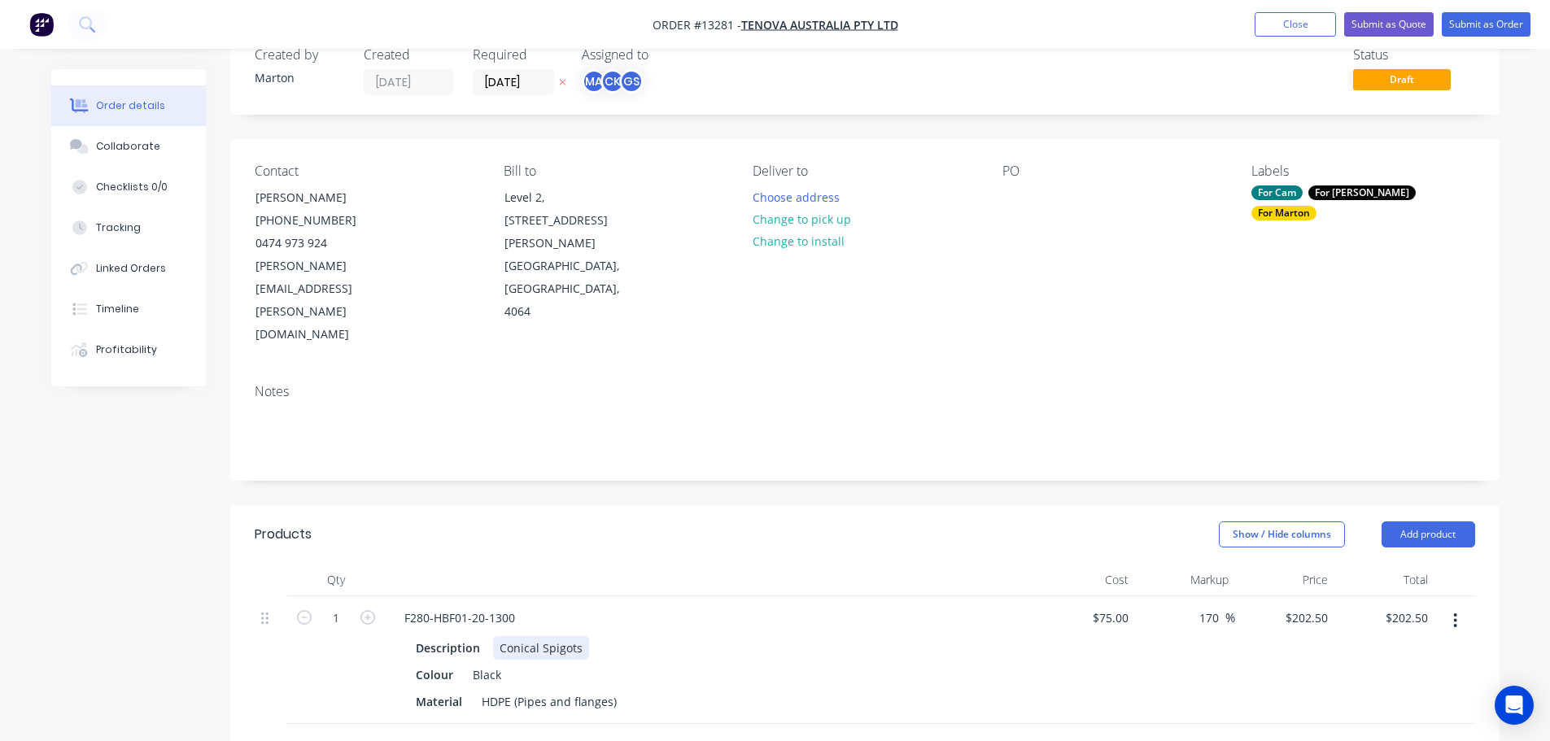
scroll to position [81, 0]
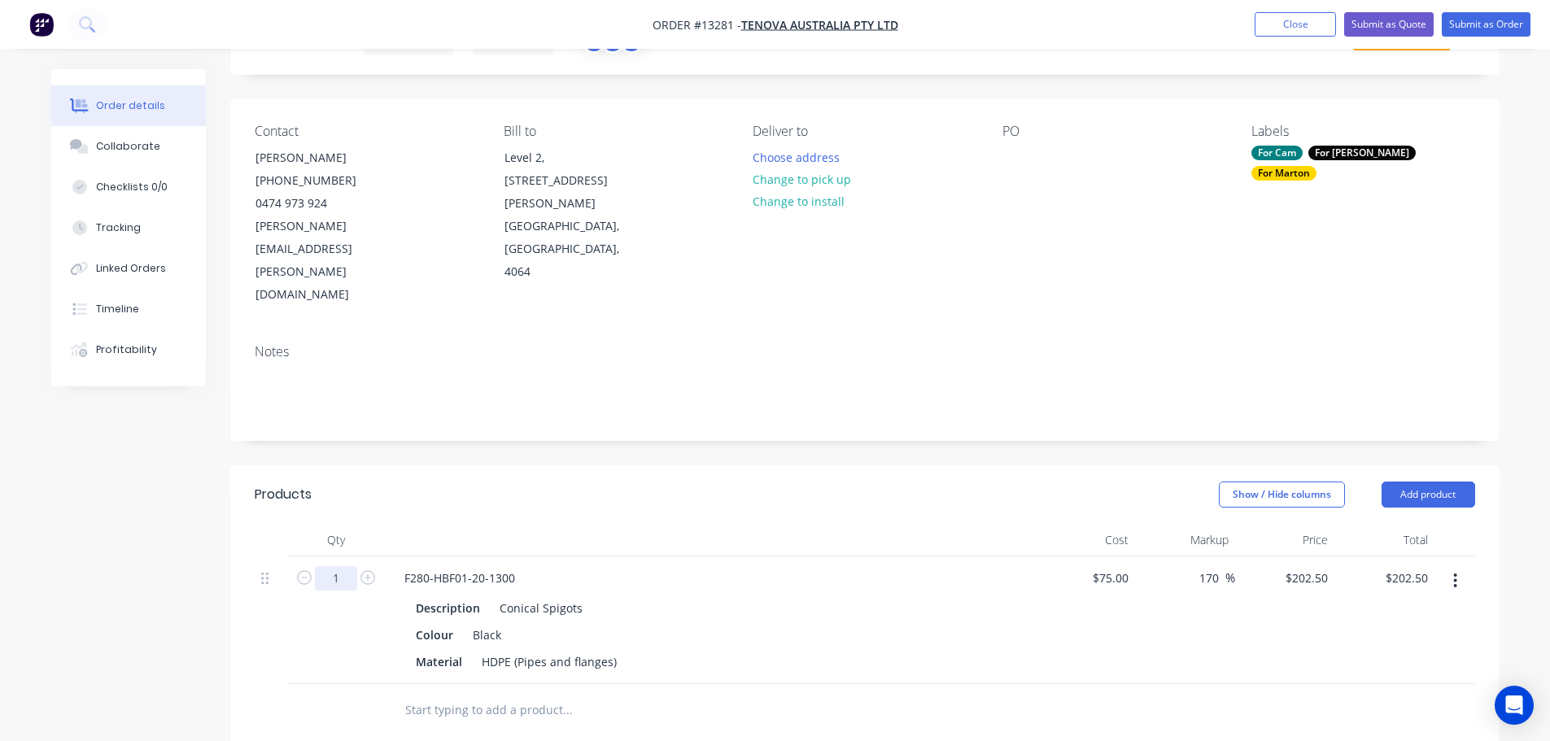
click at [344, 566] on input "1" at bounding box center [336, 578] width 42 height 24
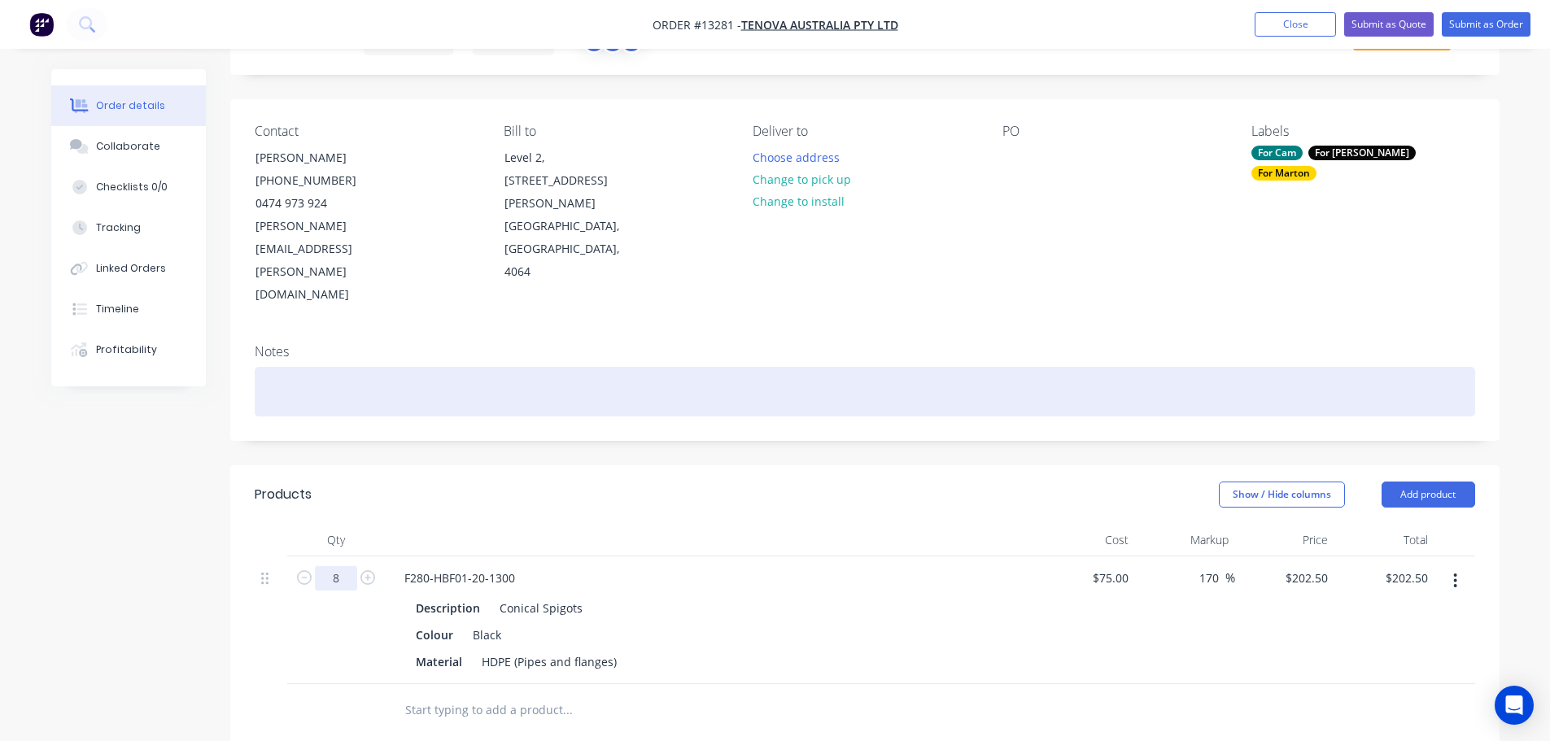
type input "8"
type input "$1,620.00"
click at [697, 367] on div at bounding box center [865, 392] width 1221 height 50
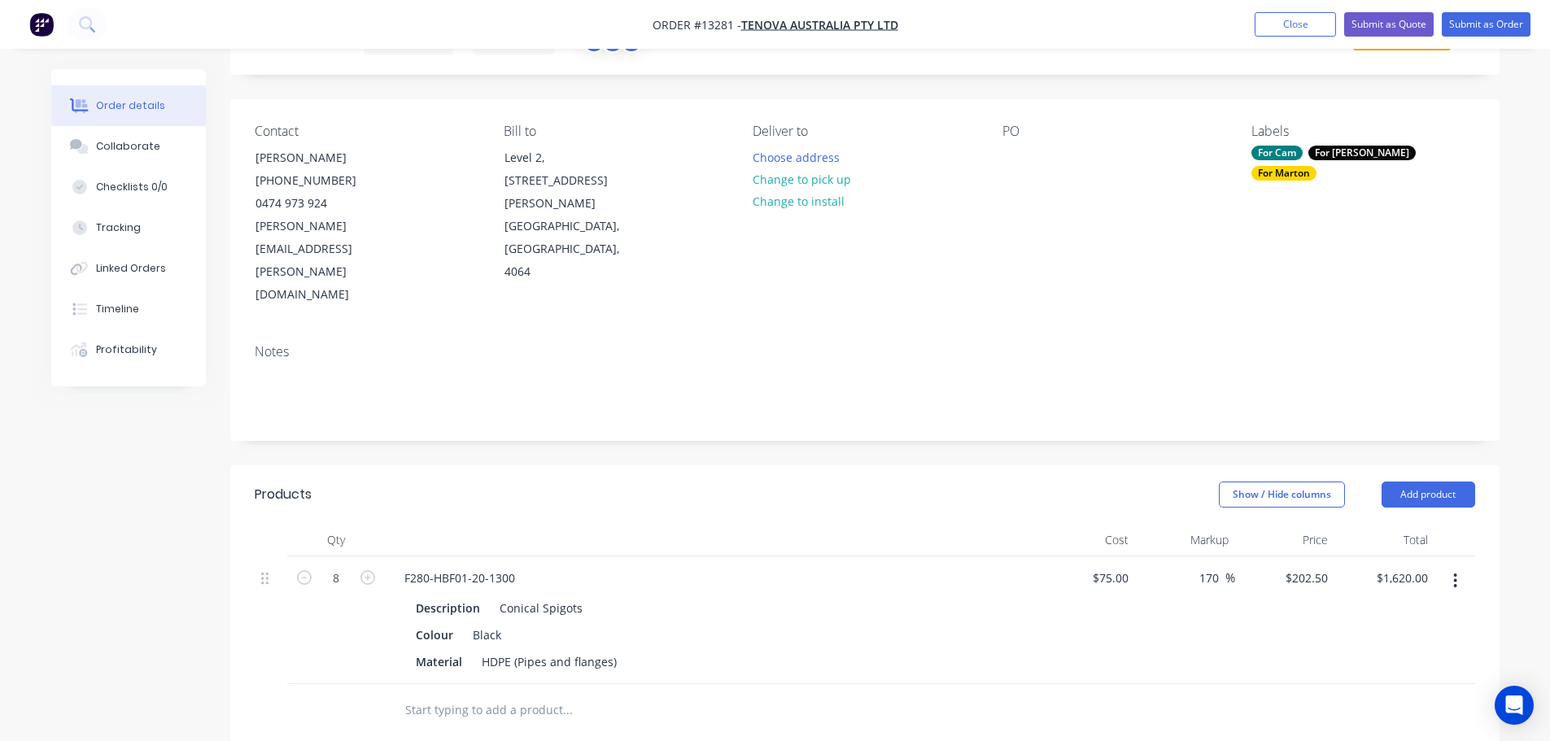
click at [672, 465] on header "Products Show / Hide columns Add product" at bounding box center [864, 494] width 1269 height 59
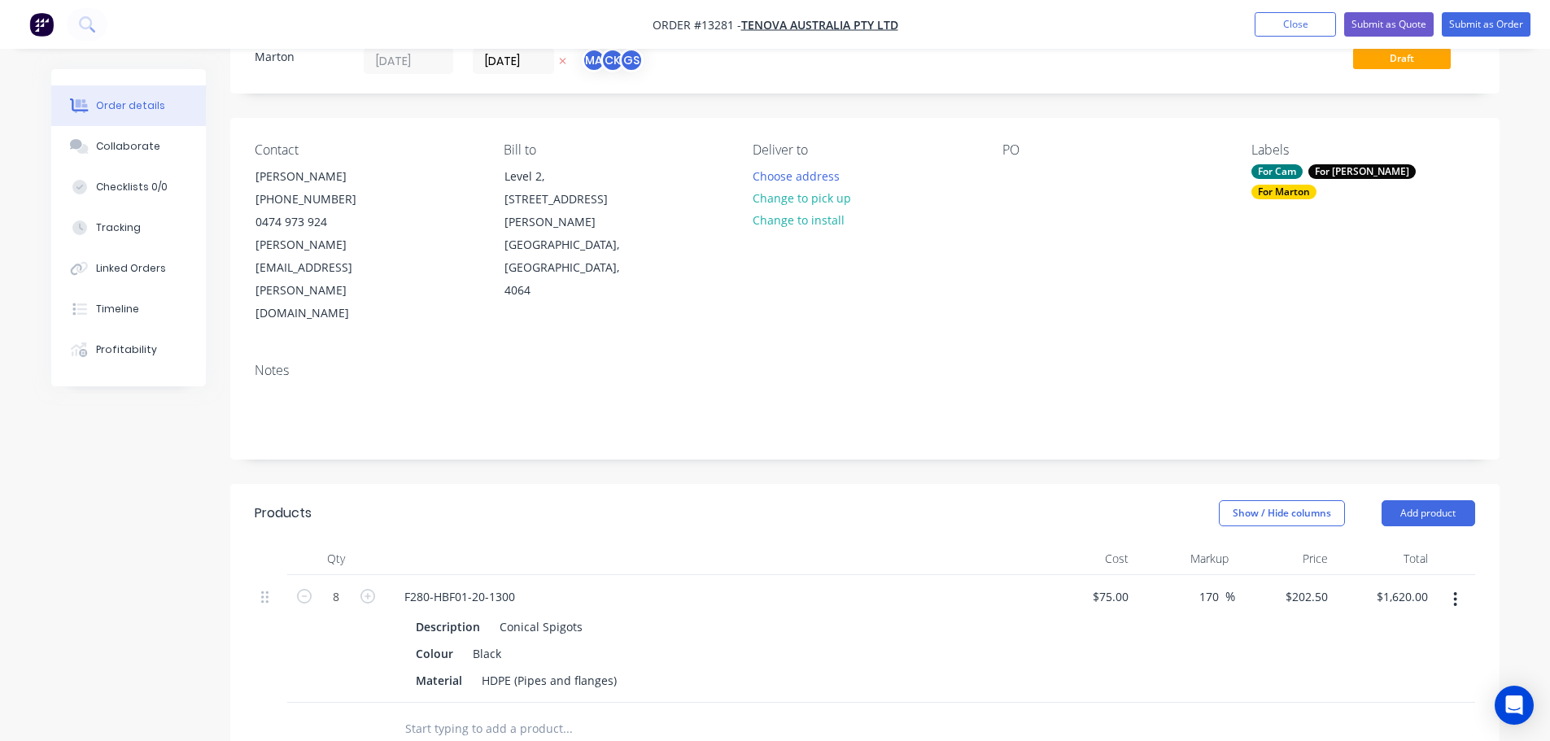
scroll to position [17, 0]
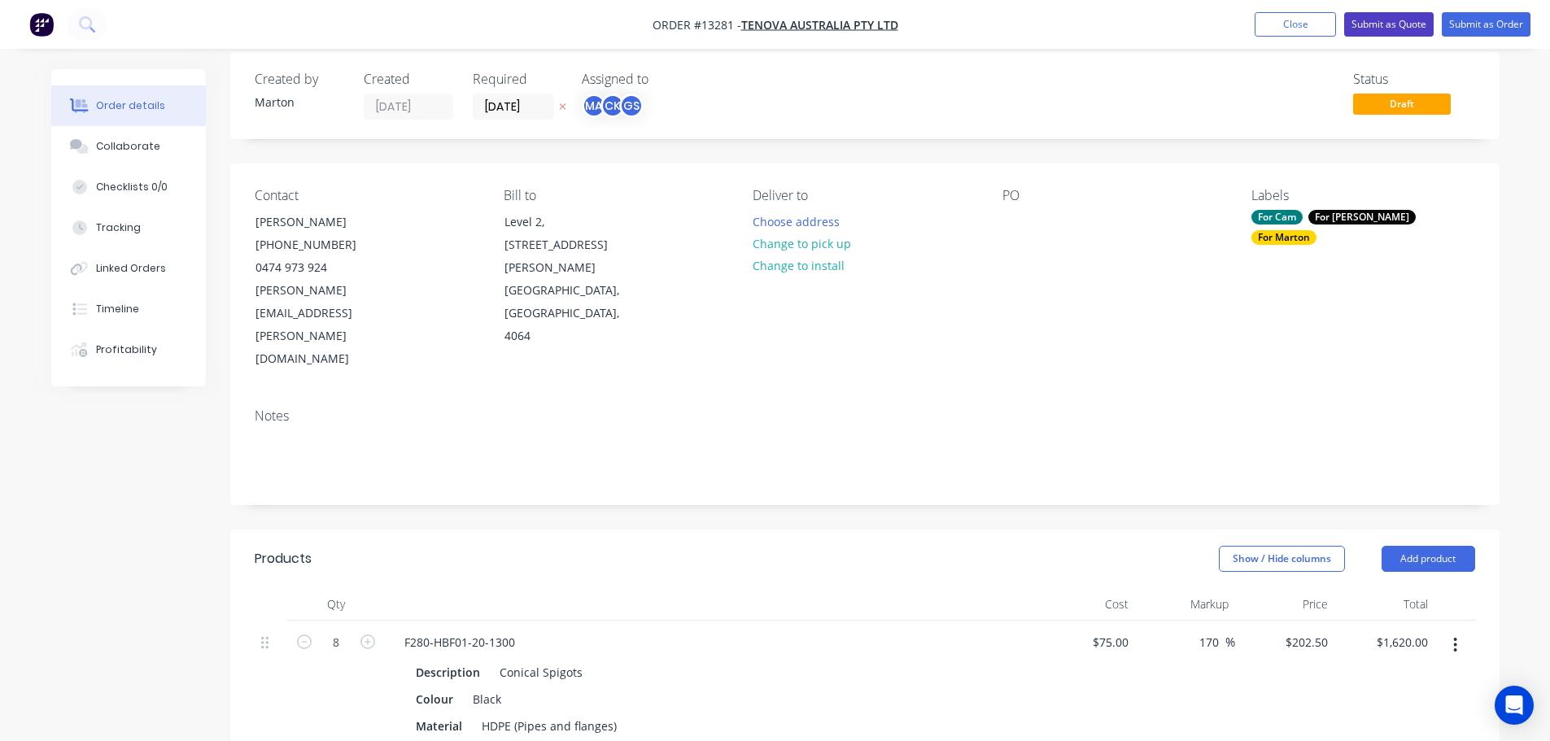
click at [1366, 32] on button "Submit as Quote" at bounding box center [1389, 24] width 90 height 24
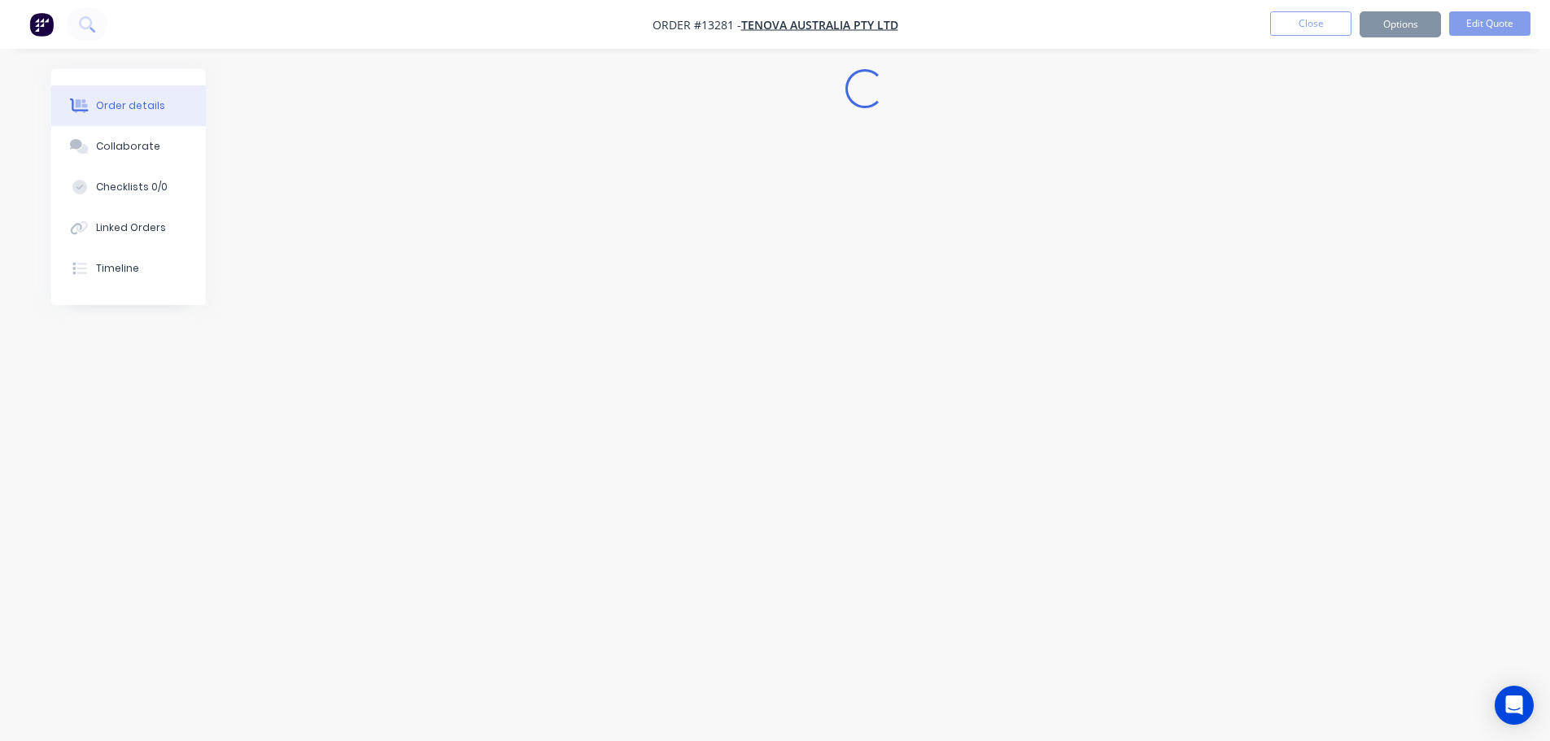
scroll to position [0, 0]
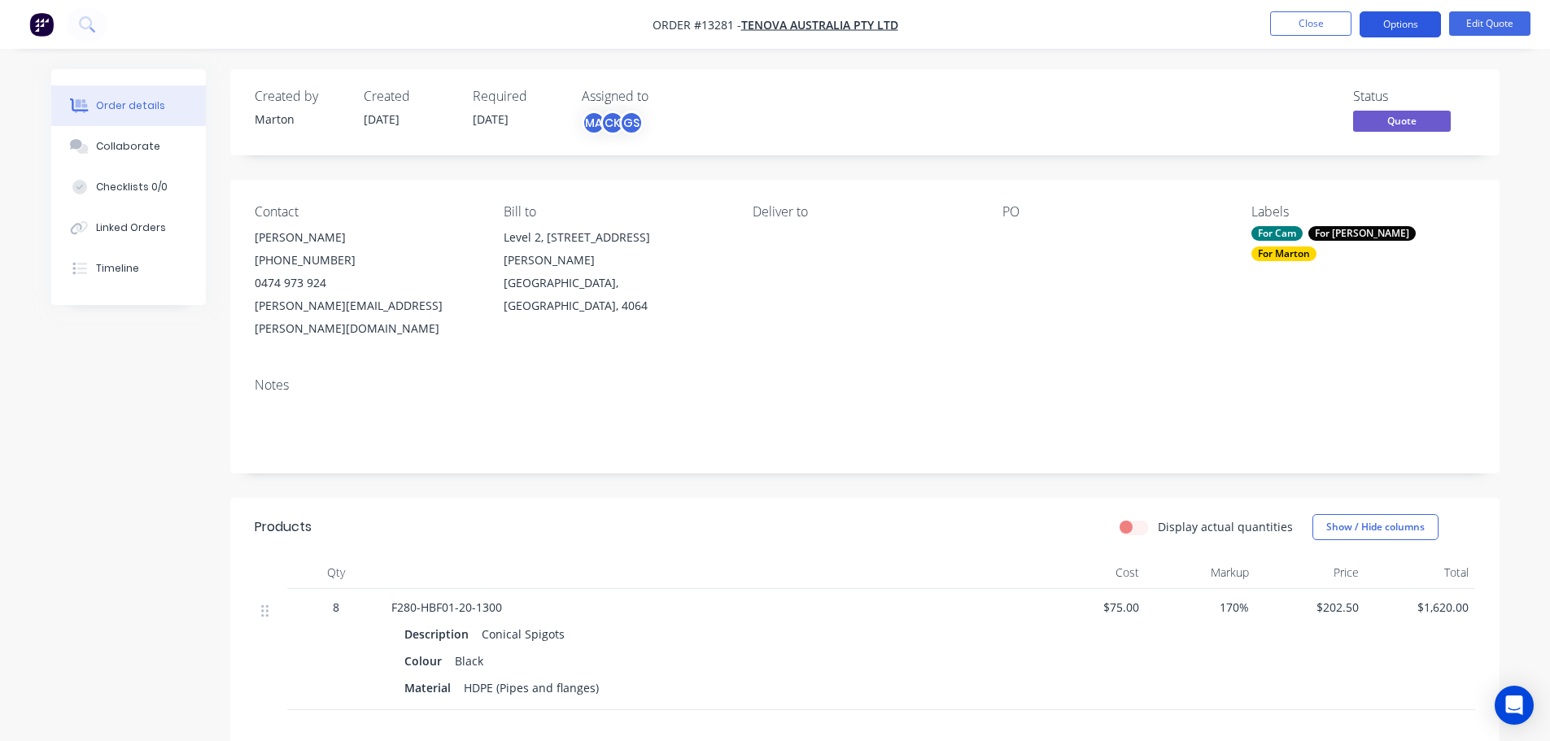
click at [1387, 29] on button "Options" at bounding box center [1400, 24] width 81 height 26
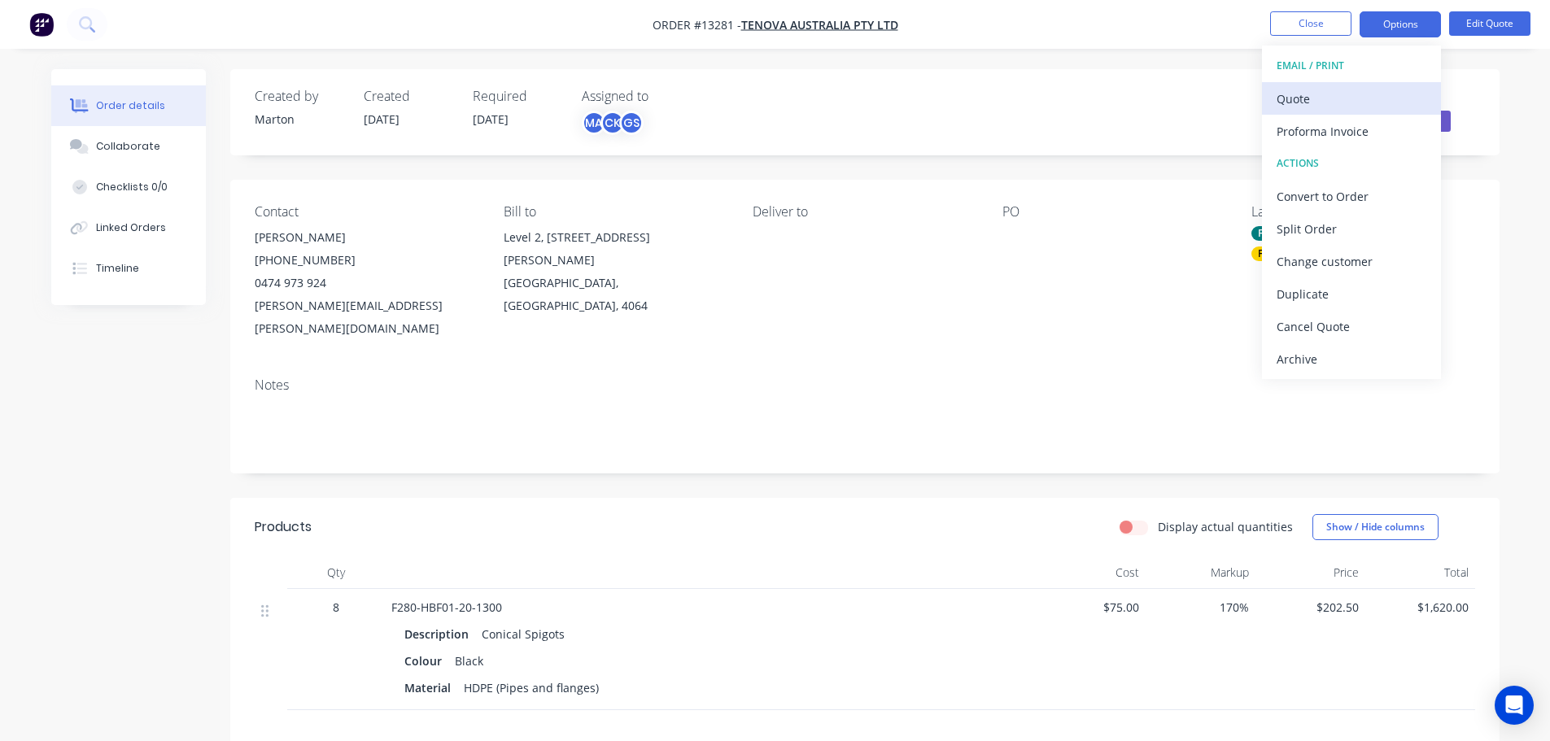
click at [1357, 94] on div "Quote" at bounding box center [1352, 99] width 150 height 24
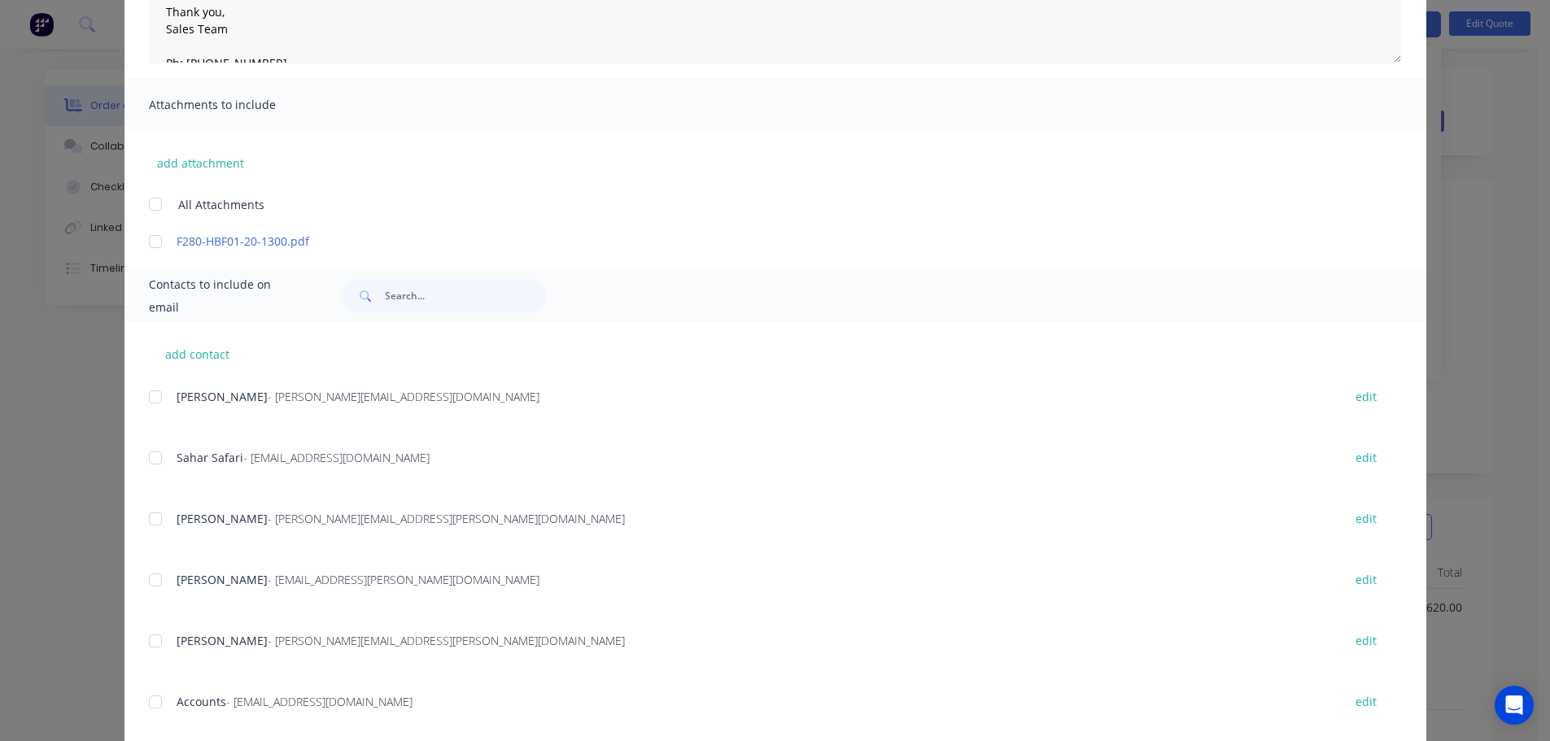
scroll to position [325, 0]
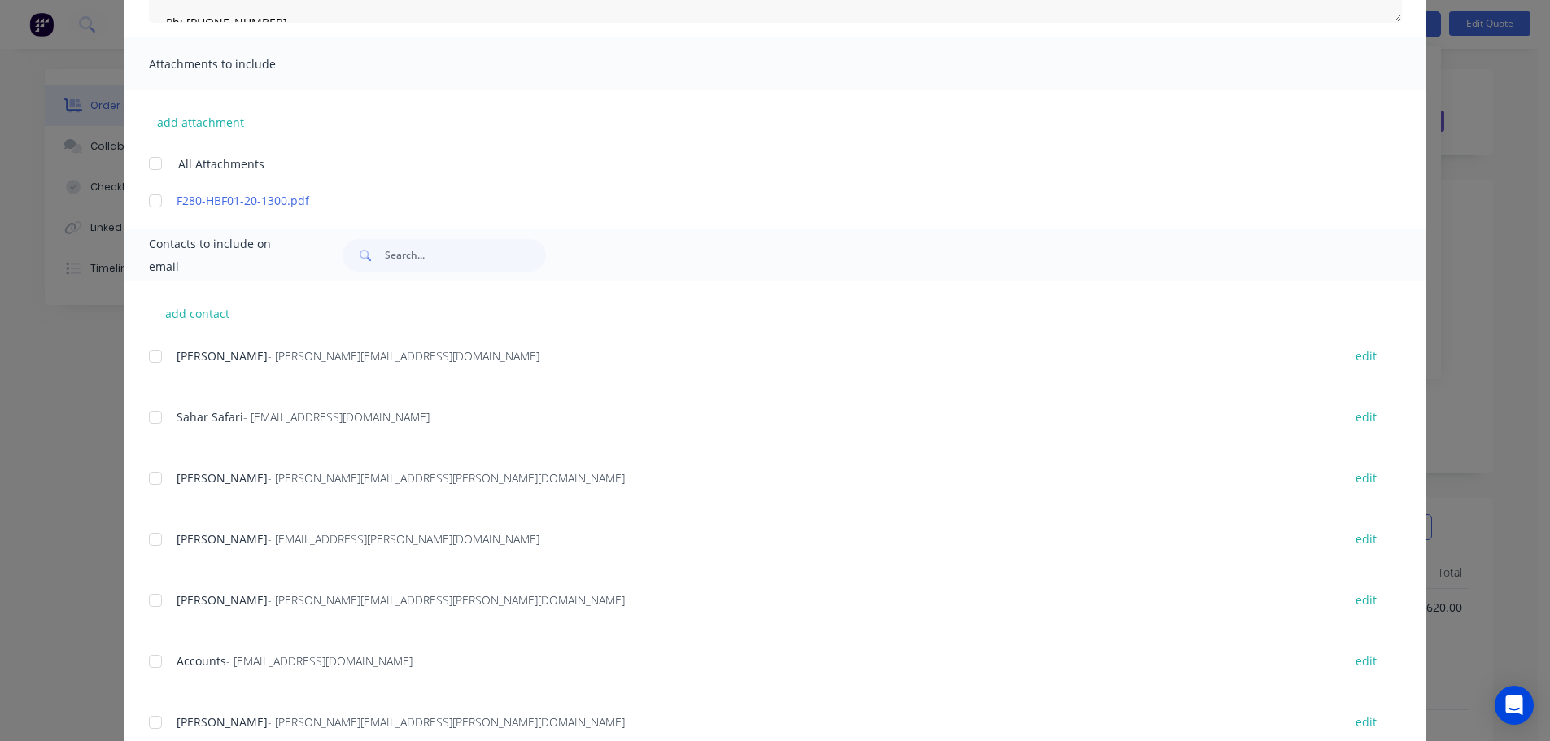
click at [147, 669] on div at bounding box center [155, 661] width 33 height 33
click at [148, 664] on div at bounding box center [155, 661] width 33 height 33
click at [158, 718] on div at bounding box center [155, 722] width 33 height 33
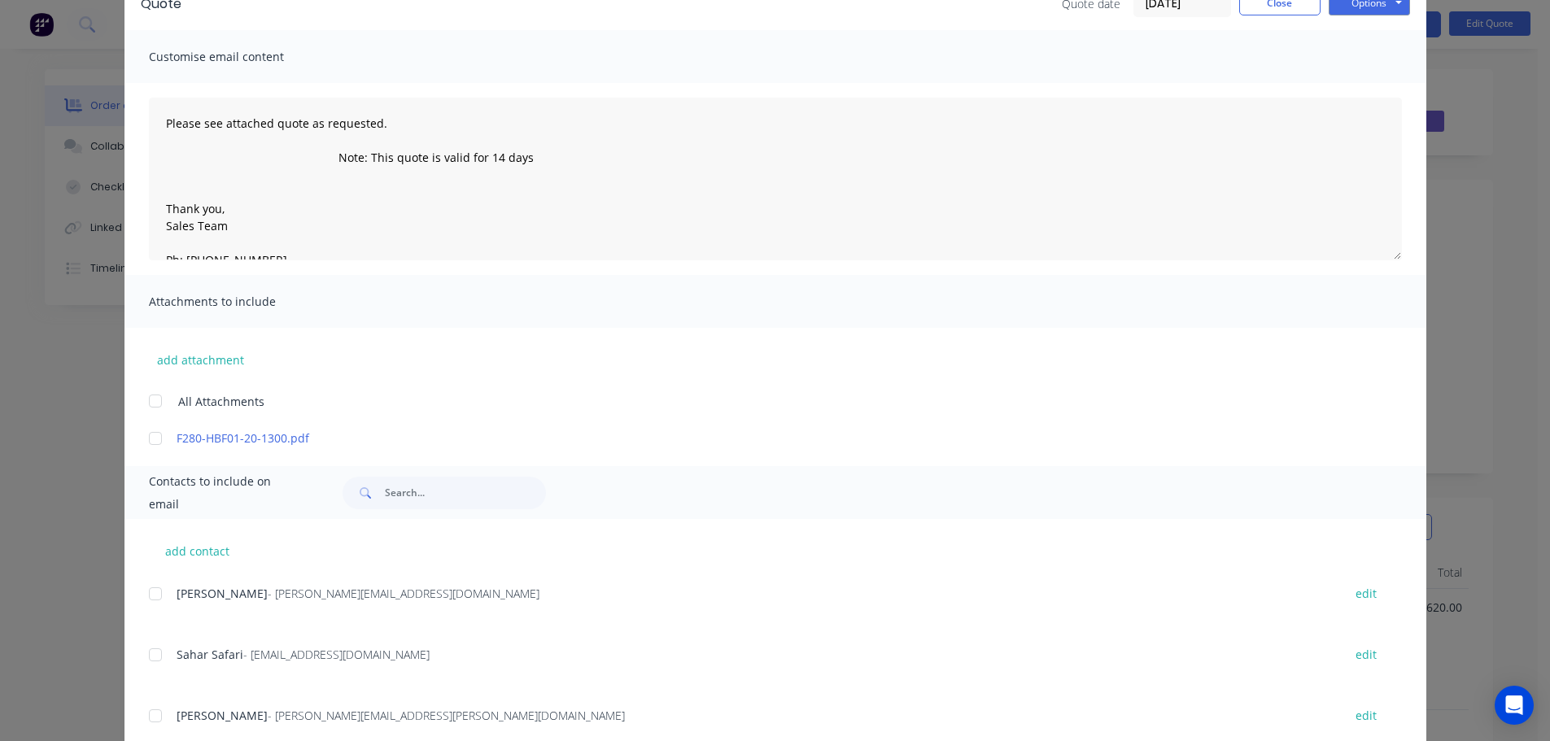
scroll to position [81, 0]
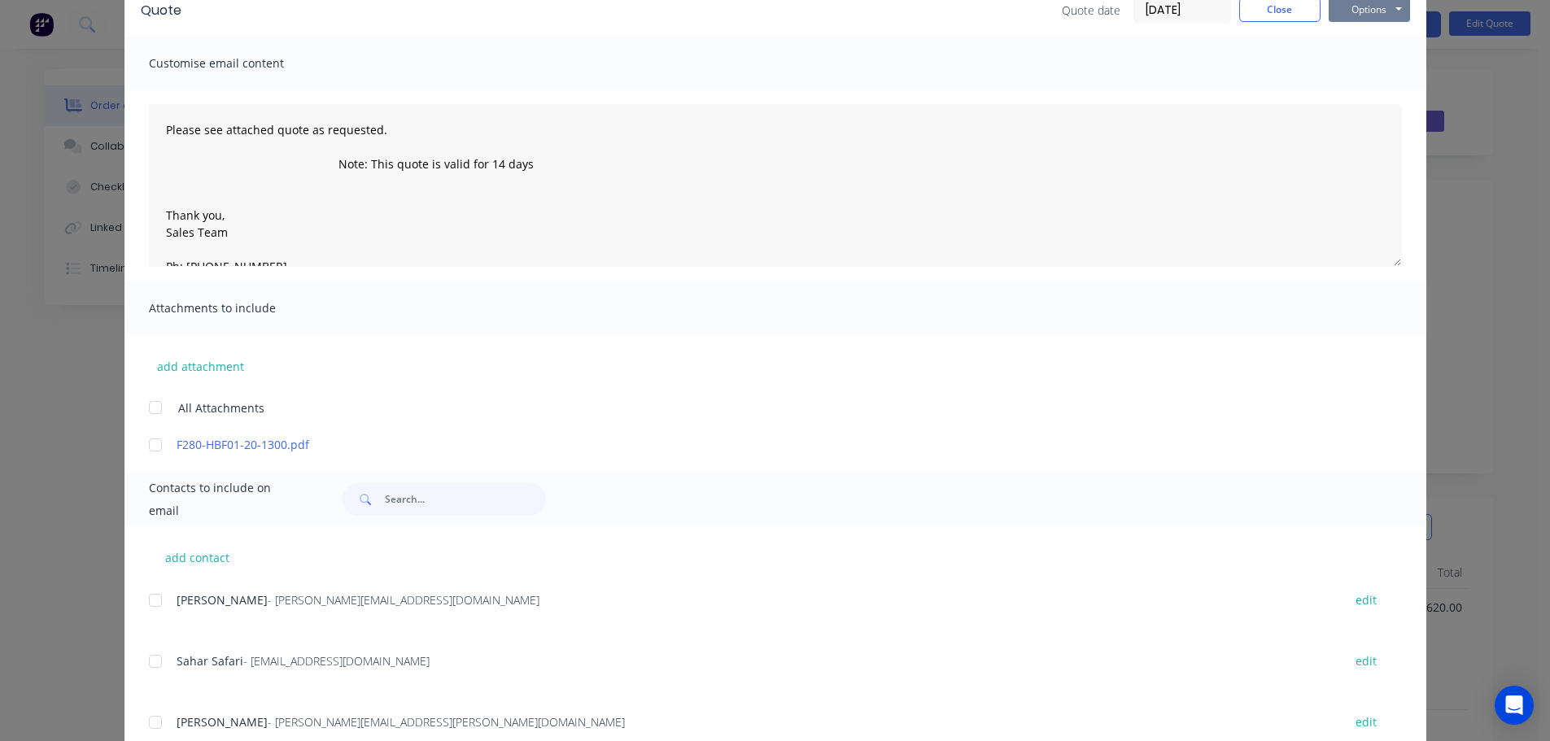
click at [1367, 18] on button "Options" at bounding box center [1369, 10] width 81 height 24
click at [1362, 83] on button "Email" at bounding box center [1381, 92] width 104 height 27
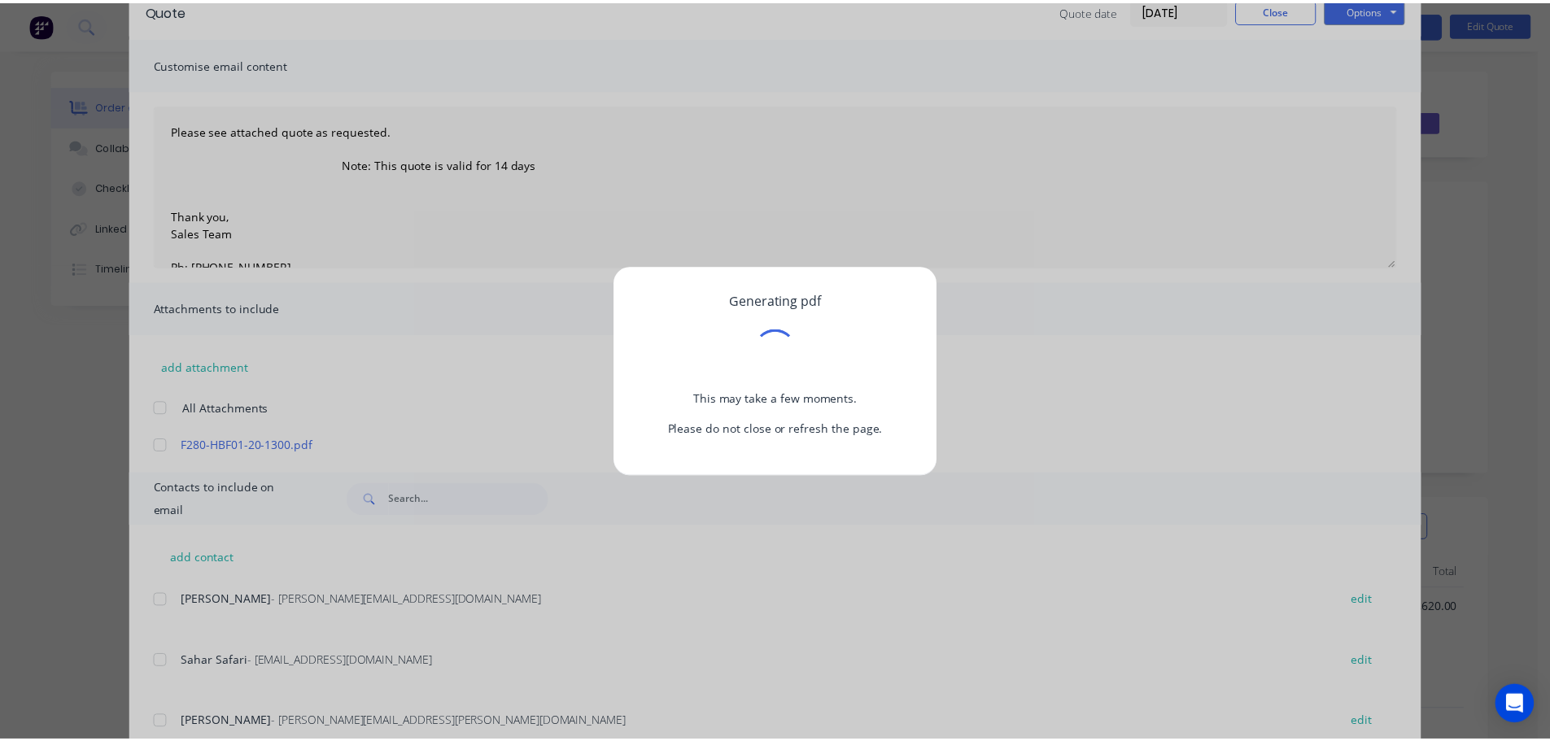
scroll to position [0, 0]
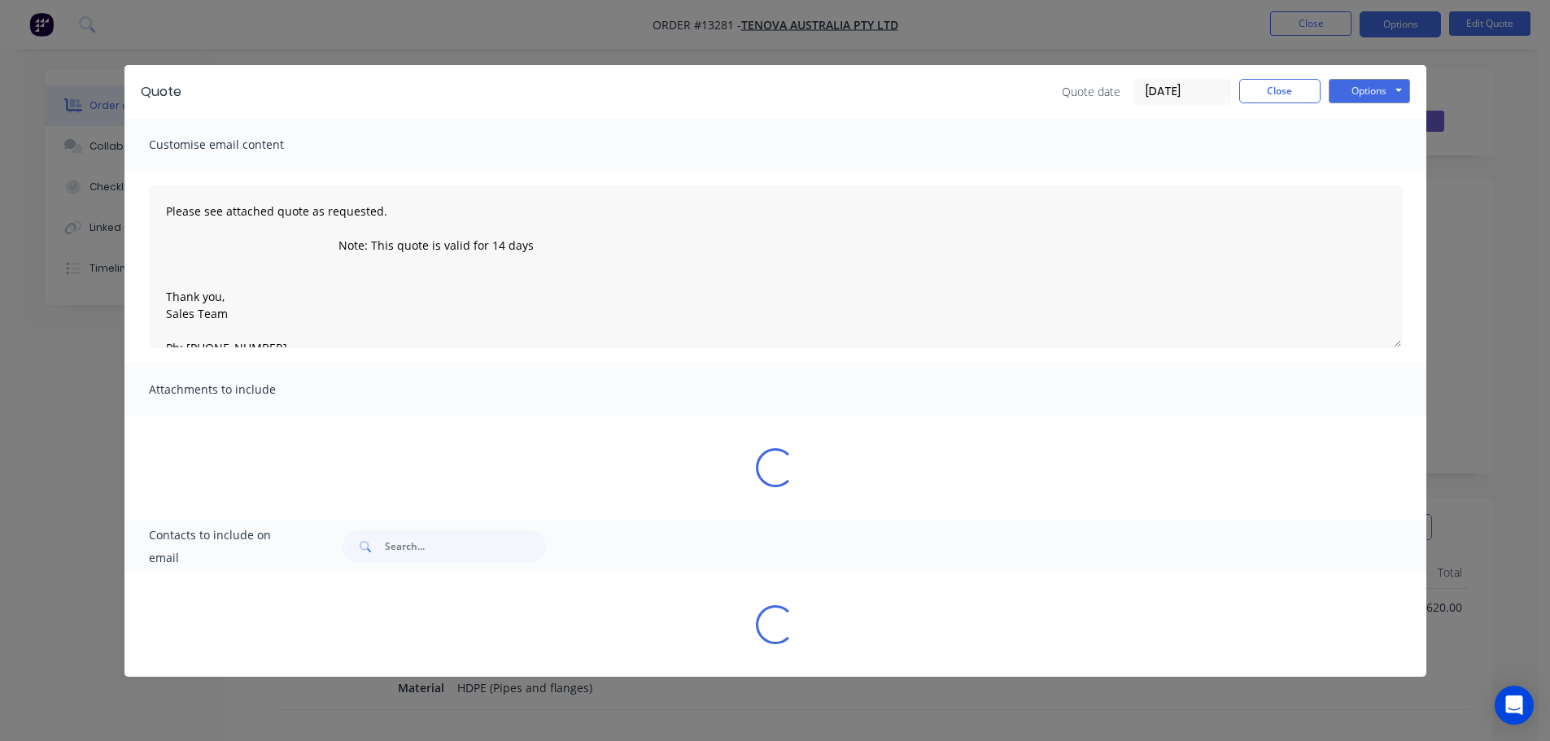
type textarea "Please see attached quote as requested. Note: This quote is valid for 14 days T…"
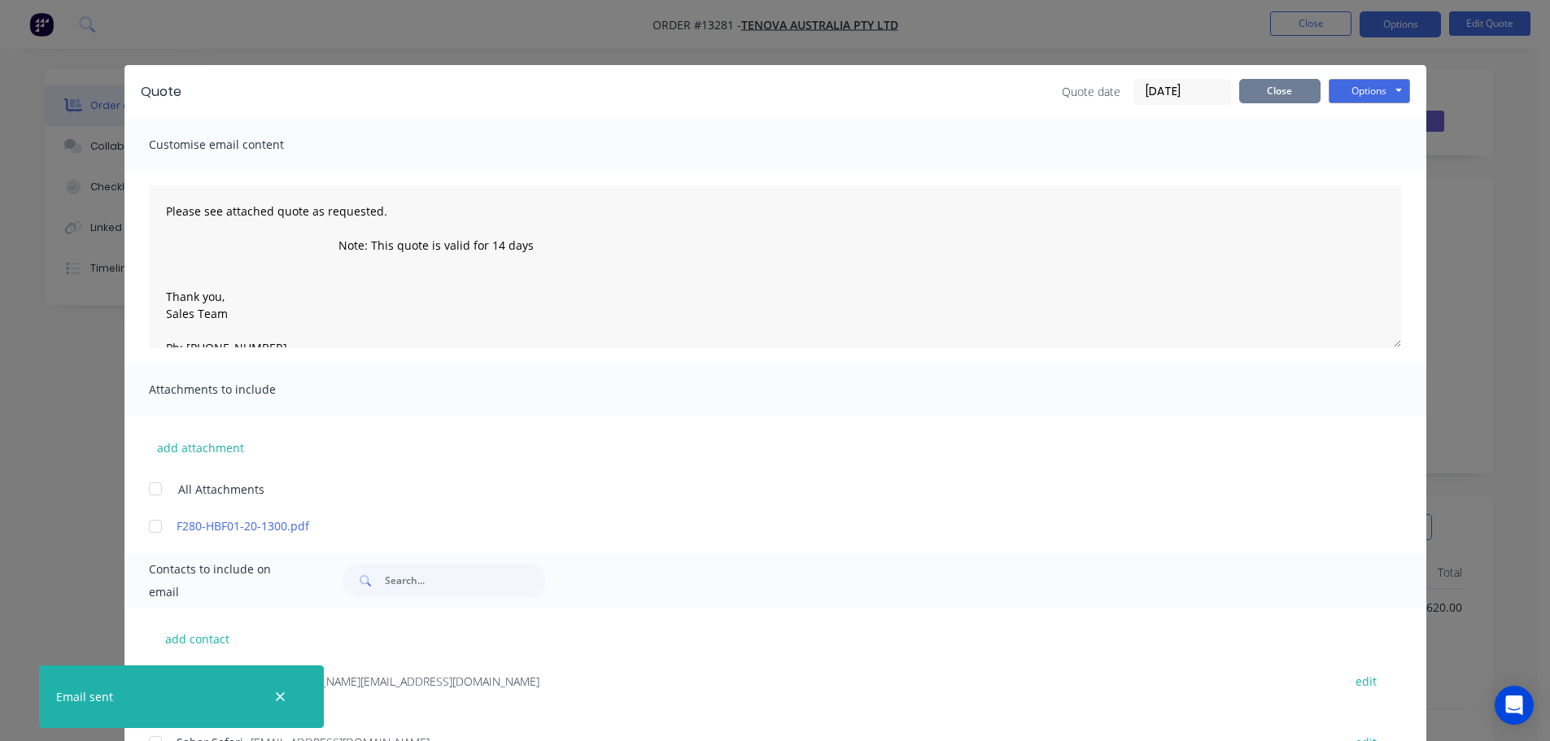
click at [1268, 90] on button "Close" at bounding box center [1279, 91] width 81 height 24
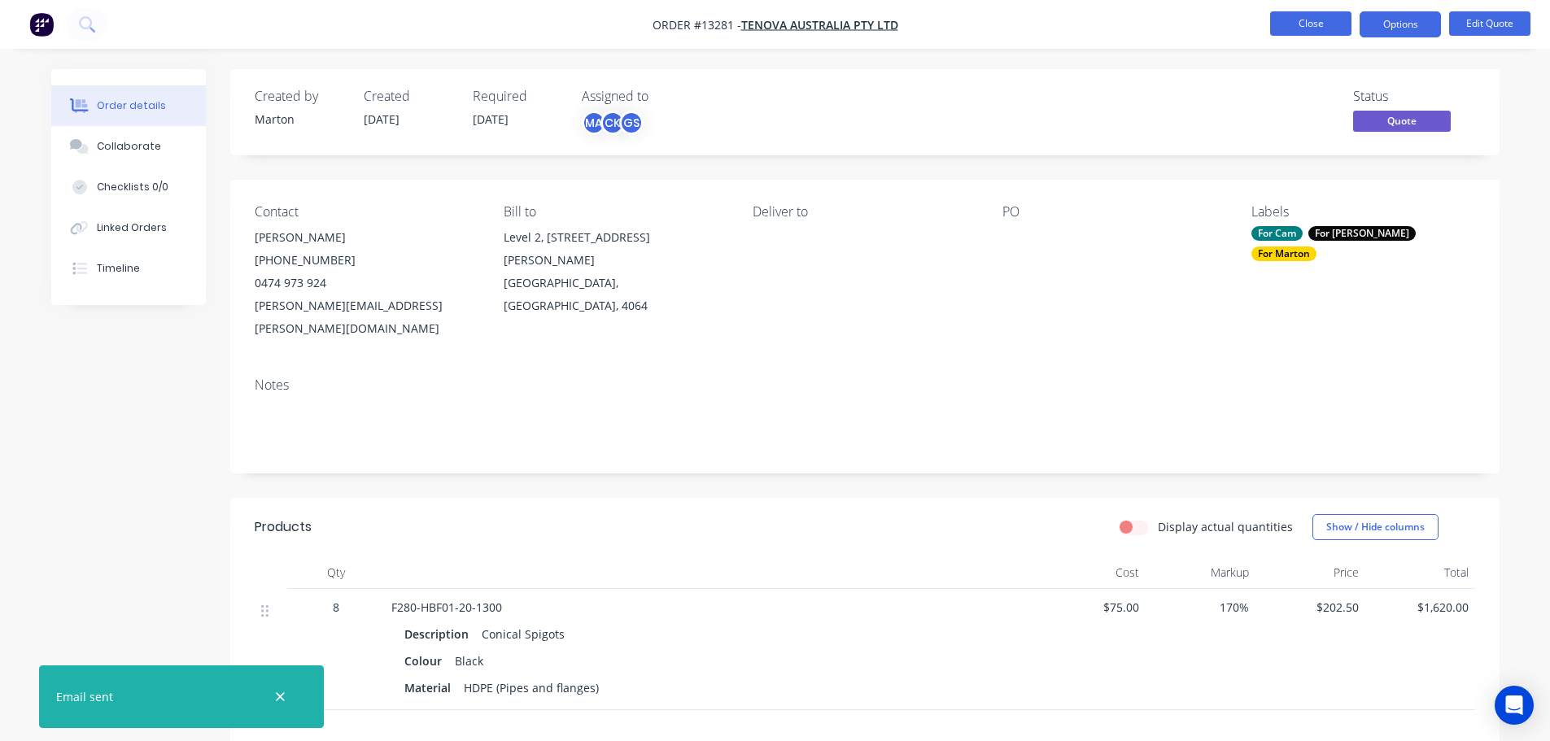
click at [1300, 30] on button "Close" at bounding box center [1310, 23] width 81 height 24
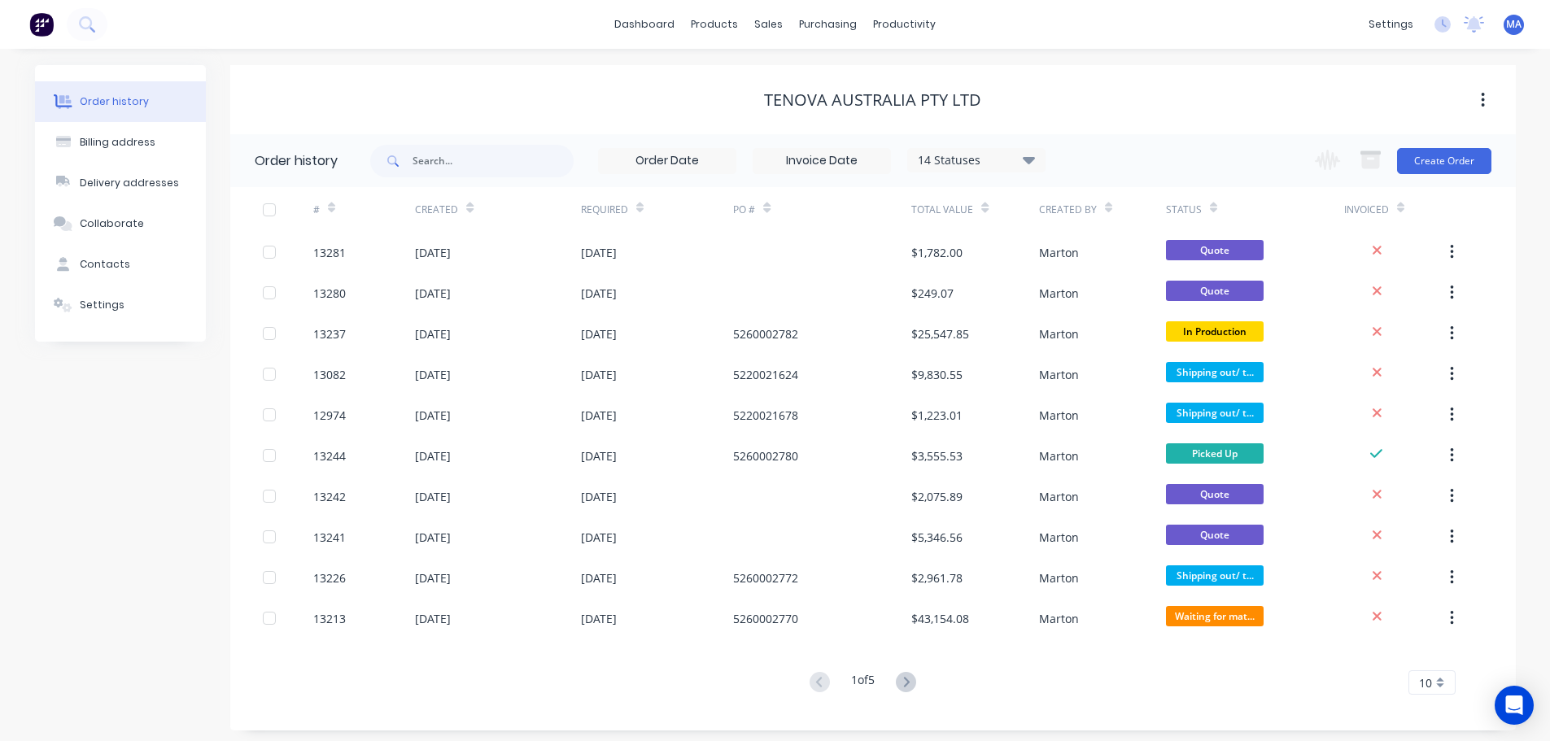
click at [711, 115] on div "Tenova Australia Pty Ltd" at bounding box center [873, 99] width 1286 height 69
click at [612, 84] on div "Tenova Australia Pty Ltd" at bounding box center [873, 99] width 1286 height 69
click at [655, 102] on div "Tenova Australia Pty Ltd" at bounding box center [873, 100] width 1286 height 20
click at [800, 83] on div "Sales Orders" at bounding box center [829, 78] width 67 height 15
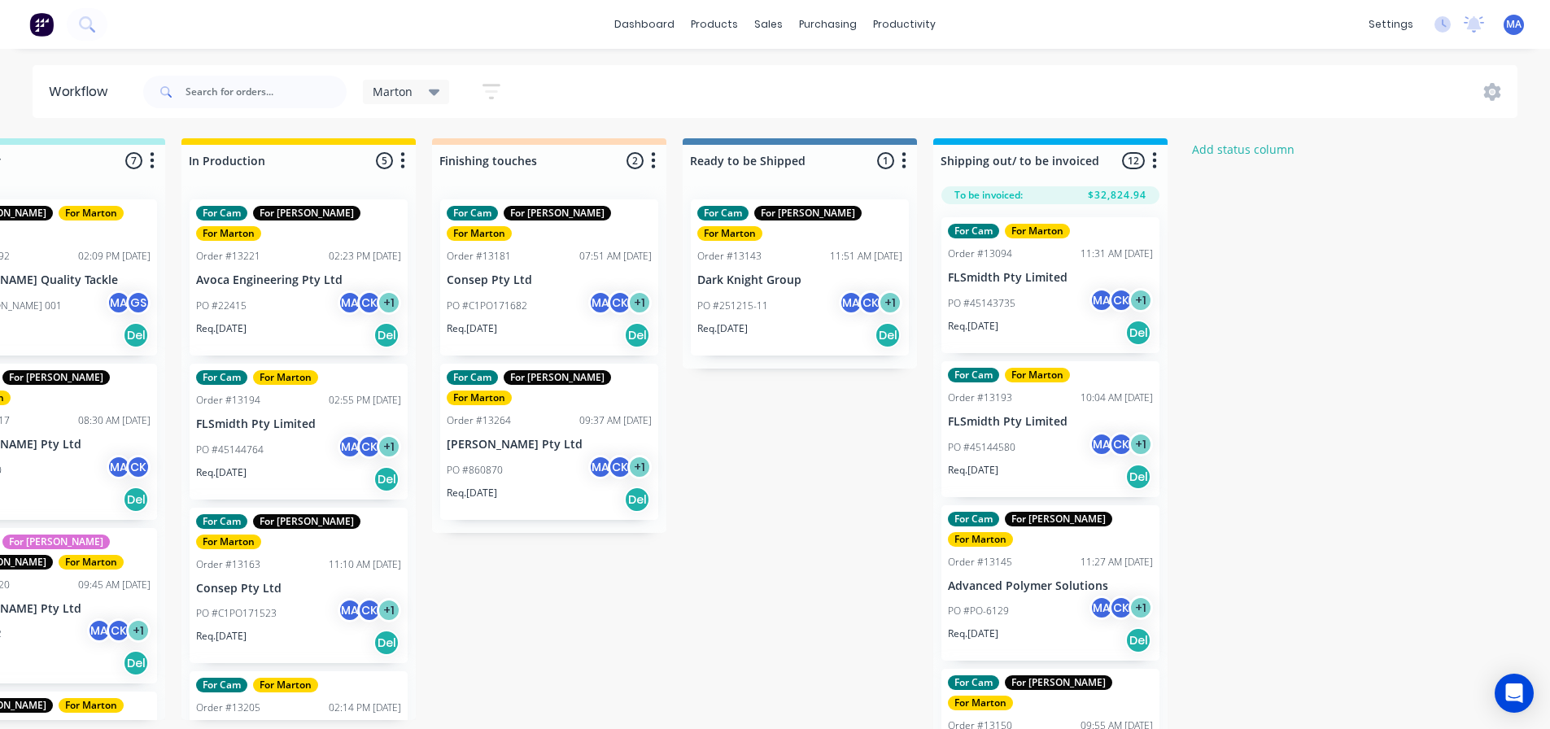
scroll to position [0, 603]
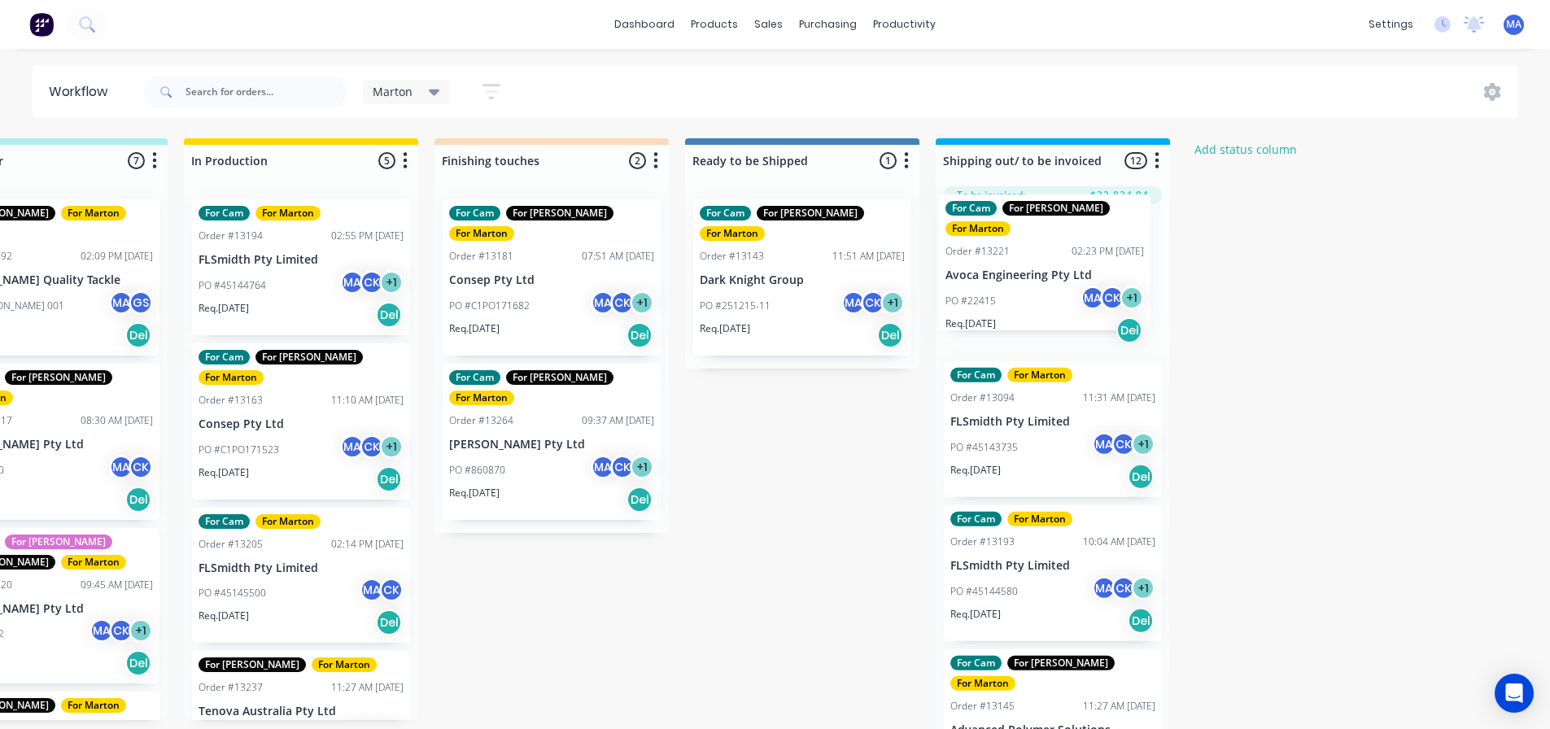
drag, startPoint x: 273, startPoint y: 287, endPoint x: 1035, endPoint y: 281, distance: 762.5
click at [1035, 281] on div "Submitted 7 Status colour #32CD32 hex #32CD32 Save Cancel Summaries Total order…" at bounding box center [506, 438] width 2242 height 600
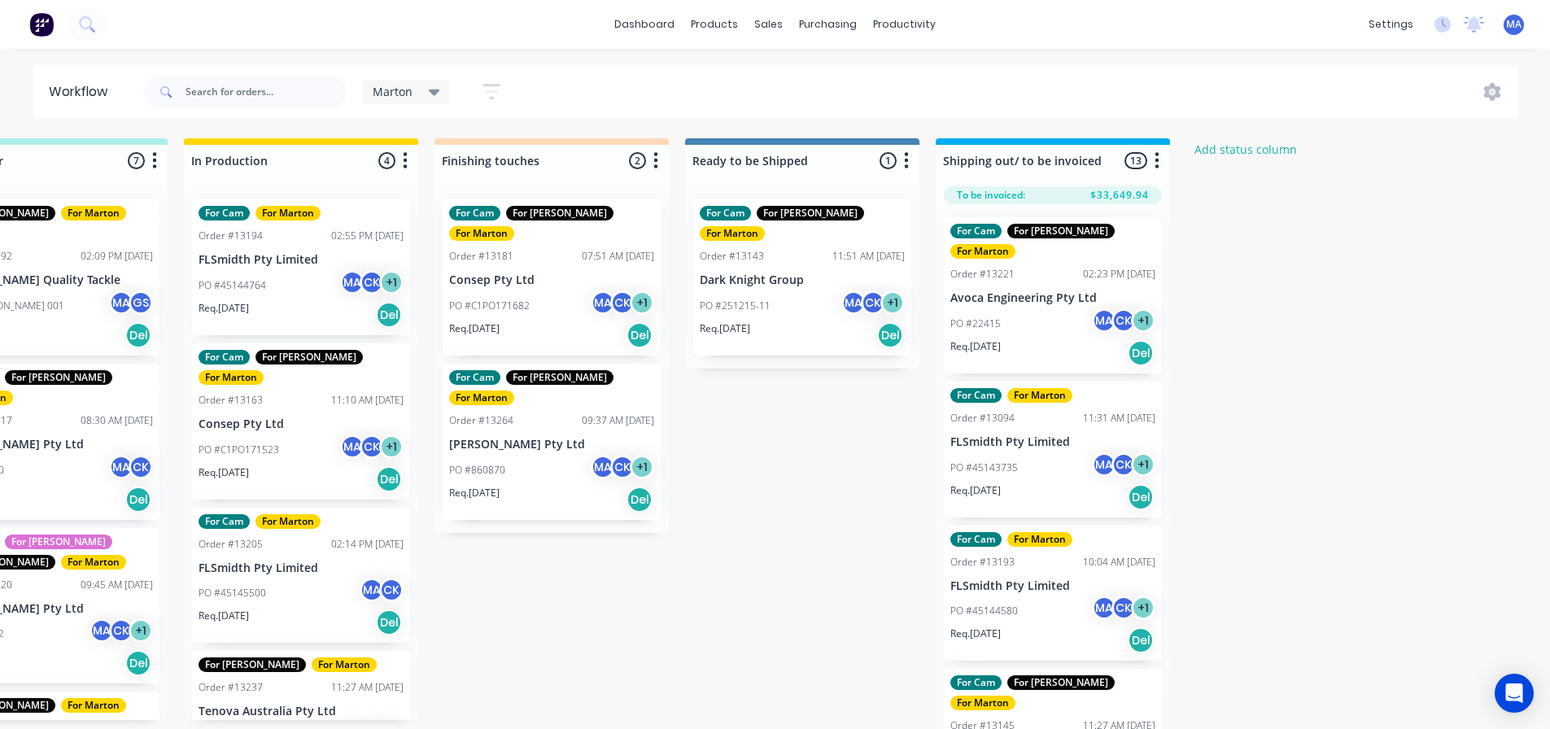
click at [524, 321] on div "Req. [DATE] Del" at bounding box center [551, 335] width 205 height 28
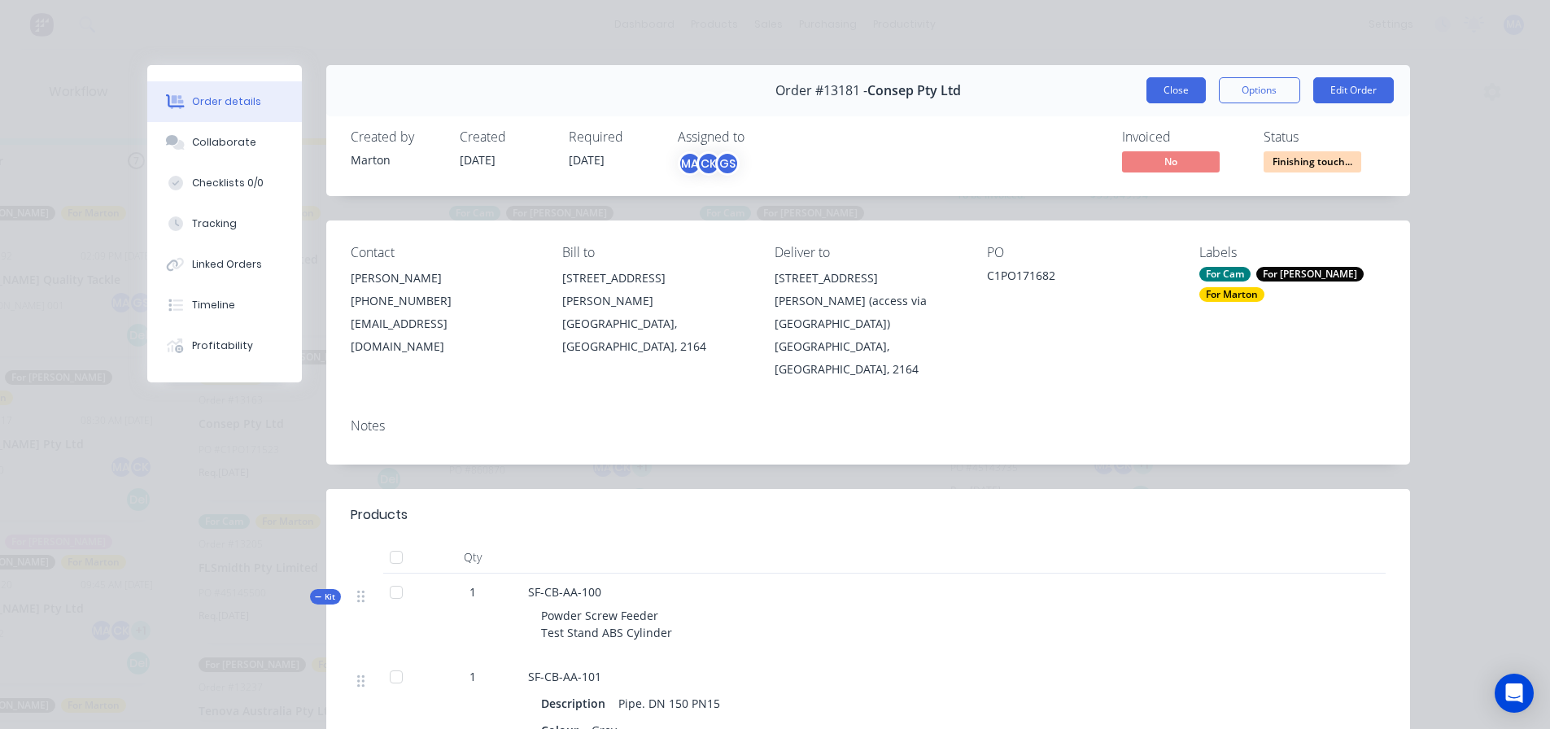
click at [1177, 100] on button "Close" at bounding box center [1175, 90] width 59 height 26
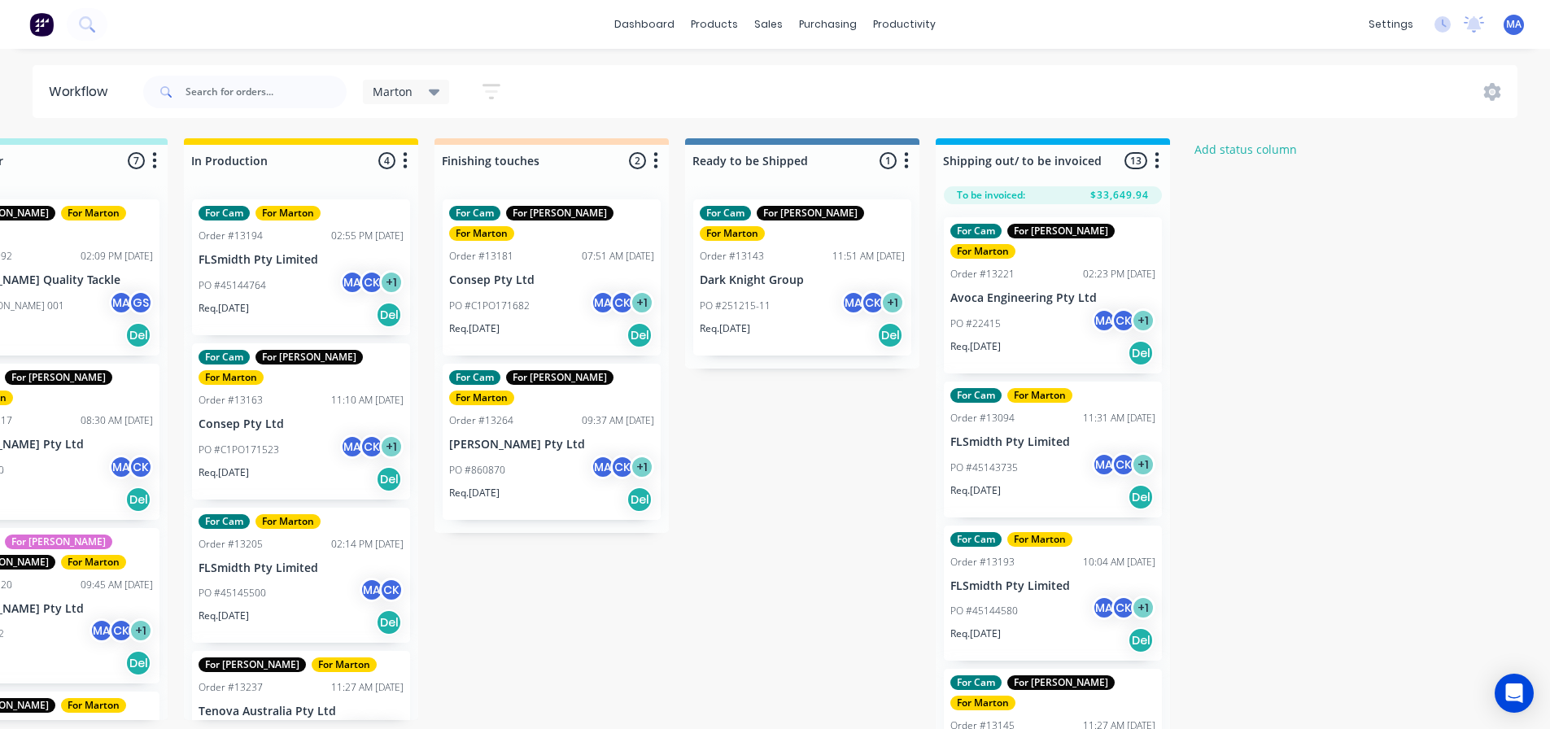
click at [566, 486] on div "Req. [DATE] Del" at bounding box center [551, 500] width 205 height 28
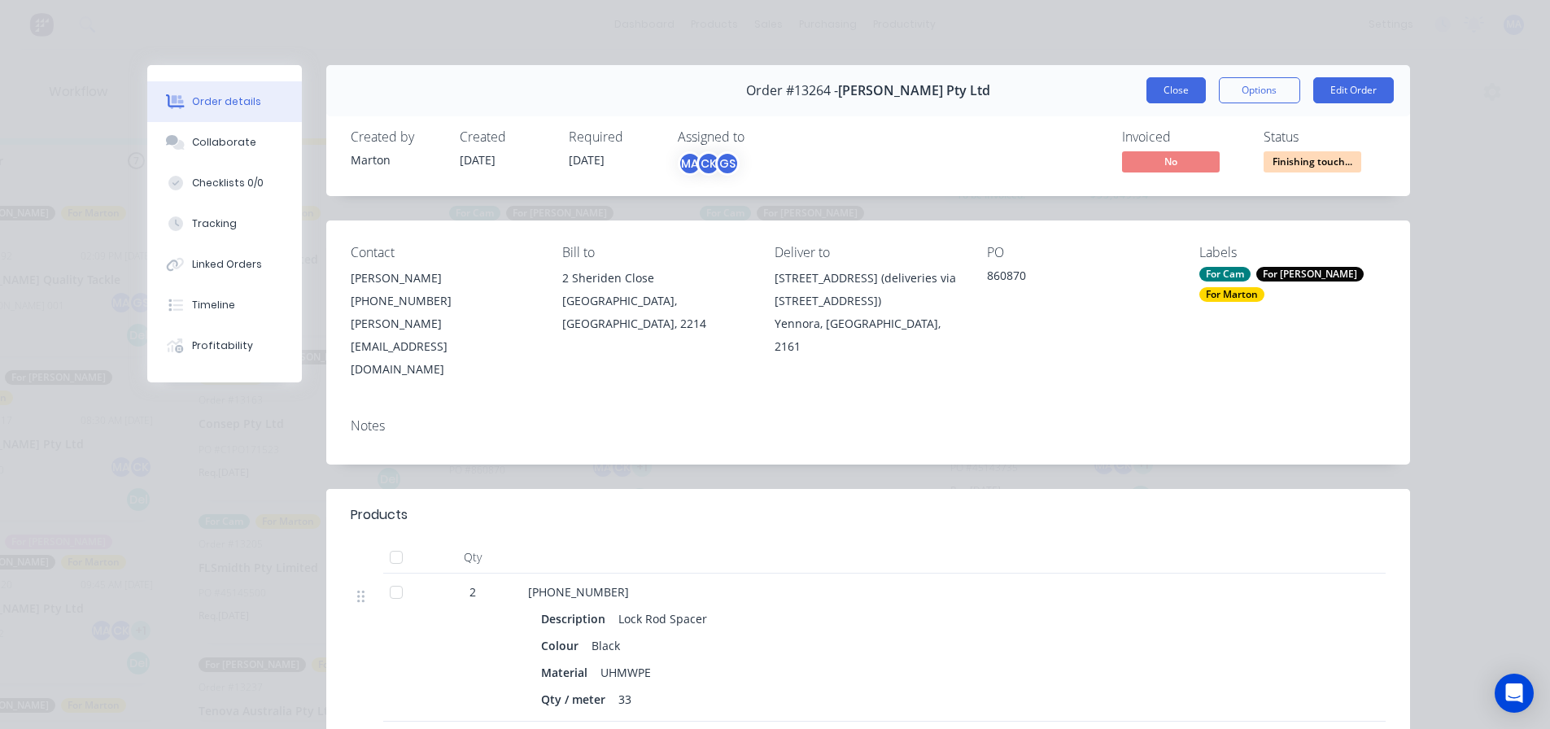
click at [1166, 89] on button "Close" at bounding box center [1175, 90] width 59 height 26
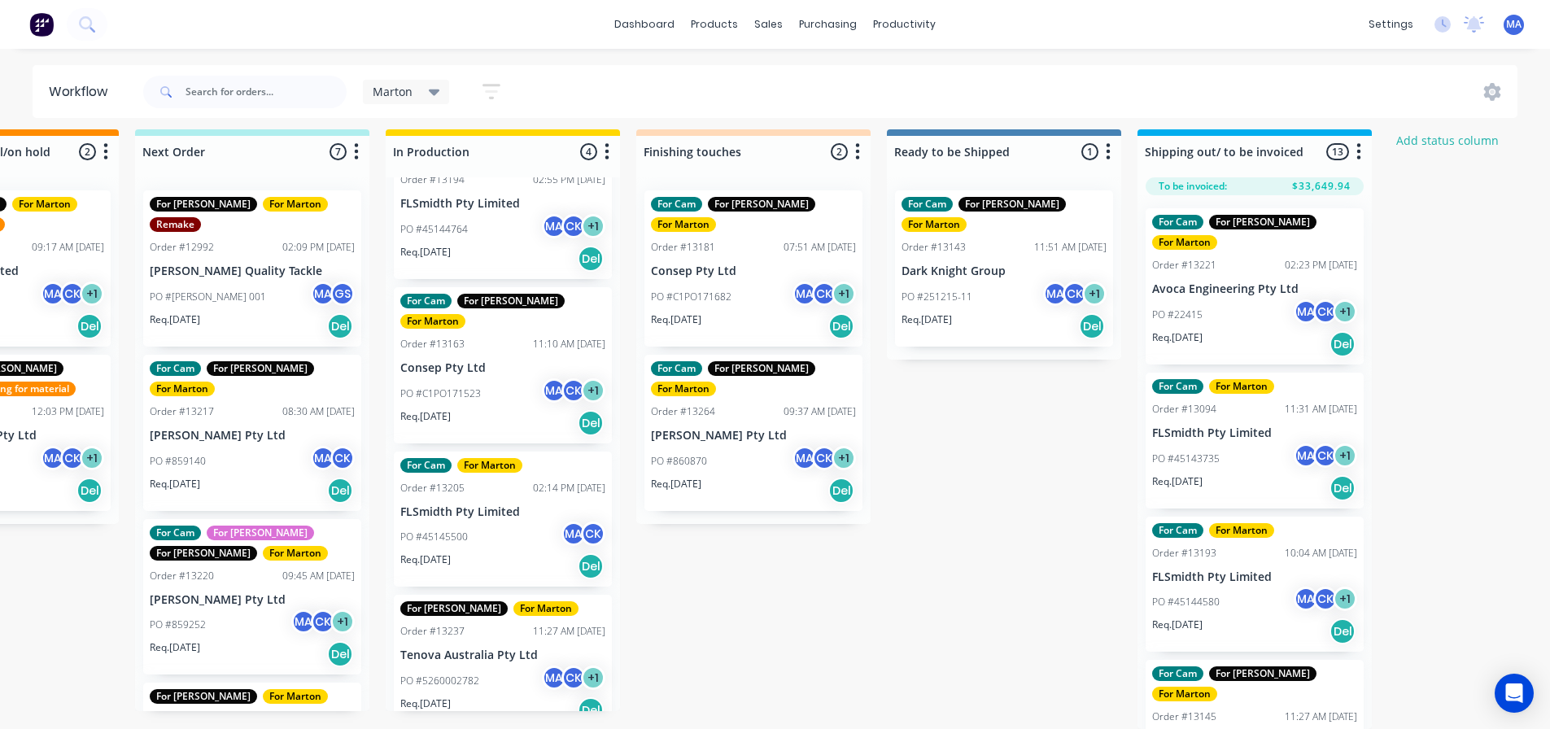
scroll to position [21, 357]
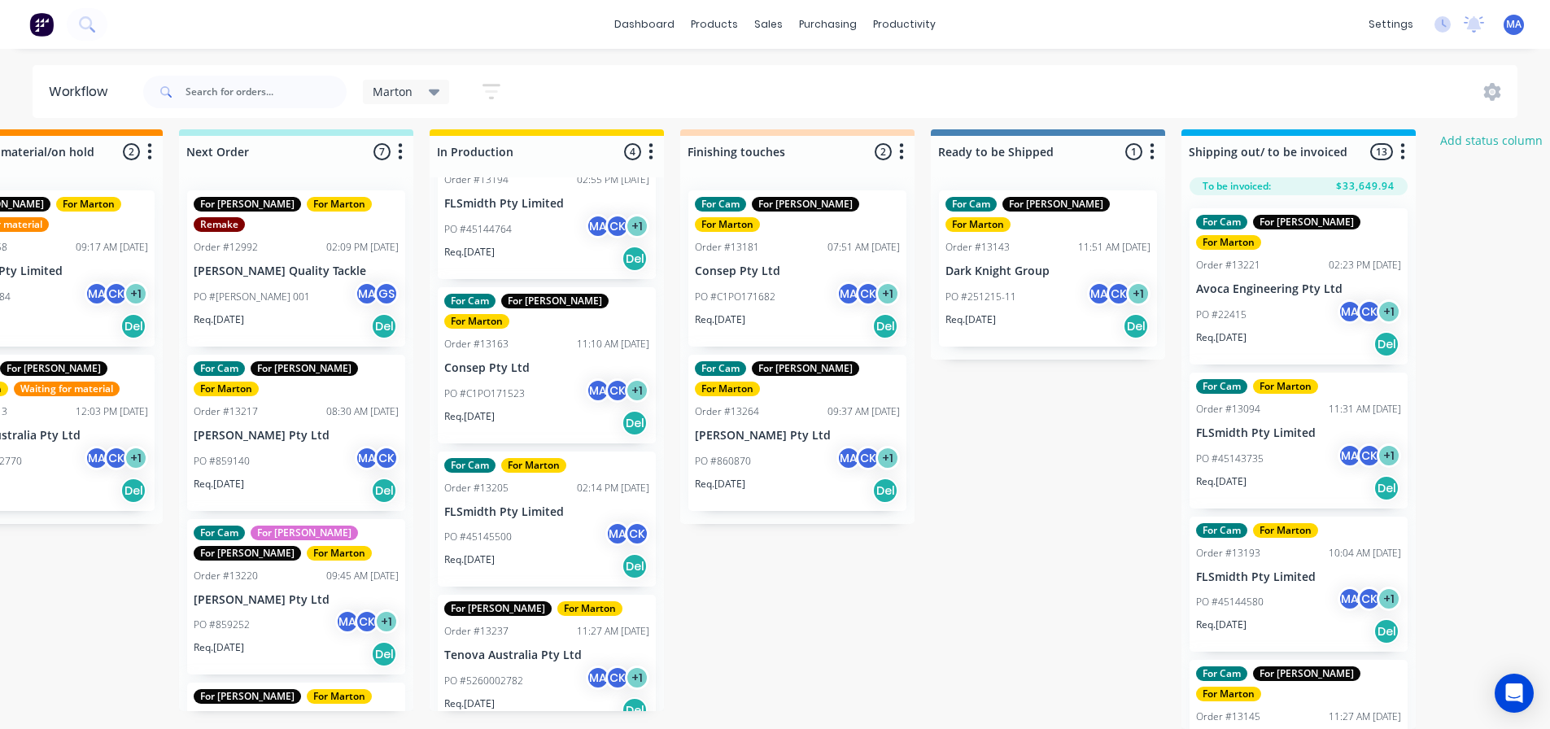
click at [298, 593] on p "G.H. Varley Pty Ltd" at bounding box center [296, 600] width 205 height 14
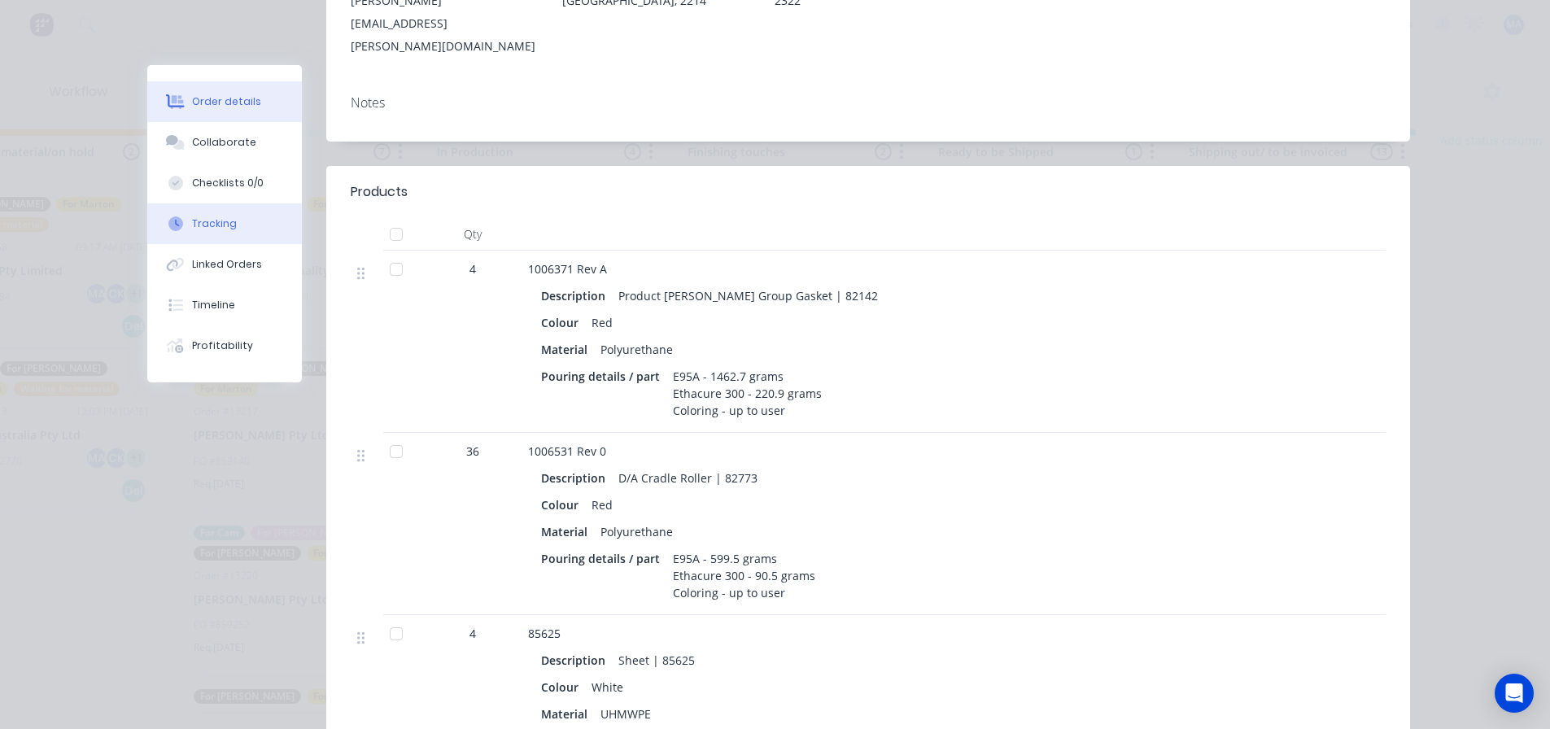
scroll to position [325, 0]
click at [254, 129] on button "Collaborate" at bounding box center [224, 142] width 155 height 41
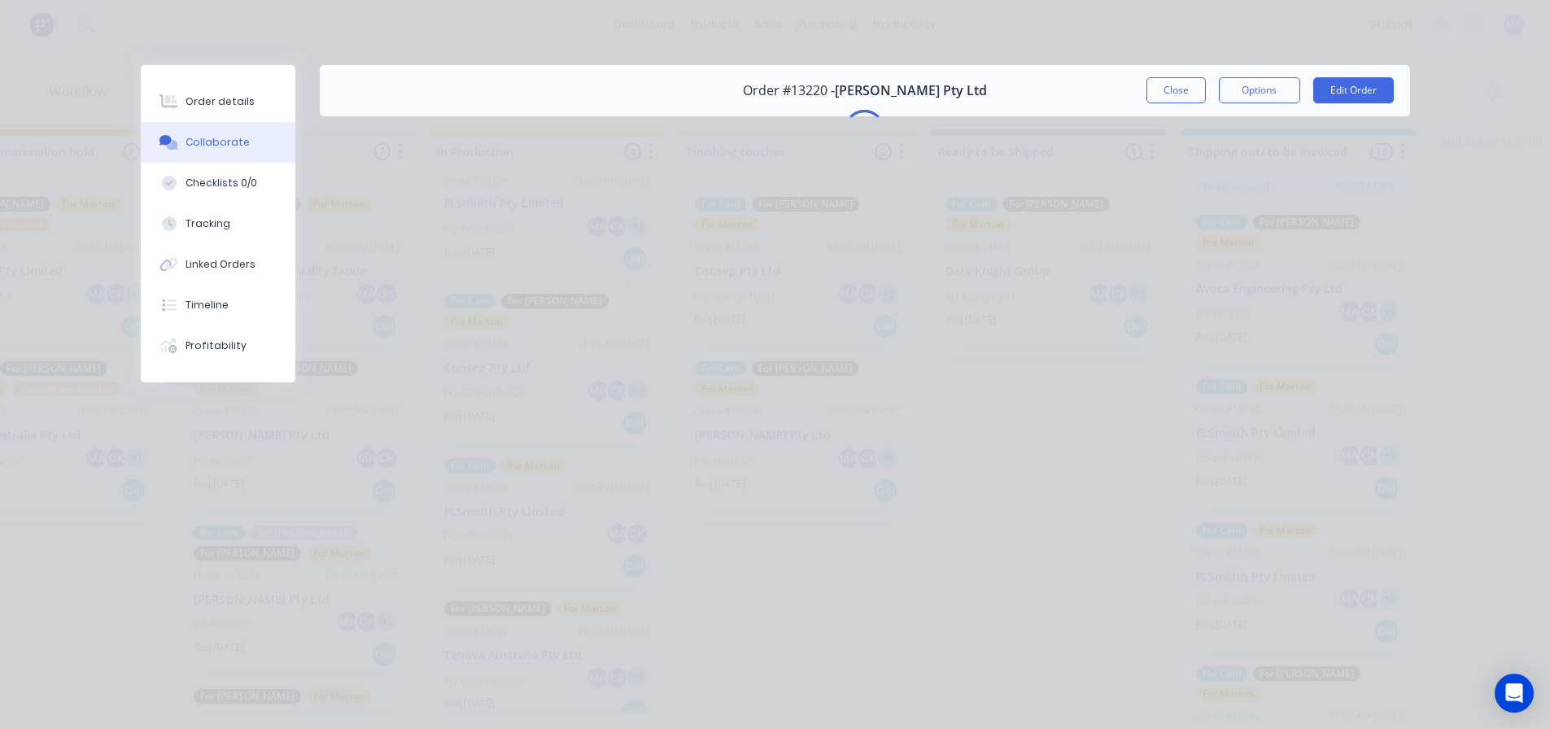
scroll to position [0, 0]
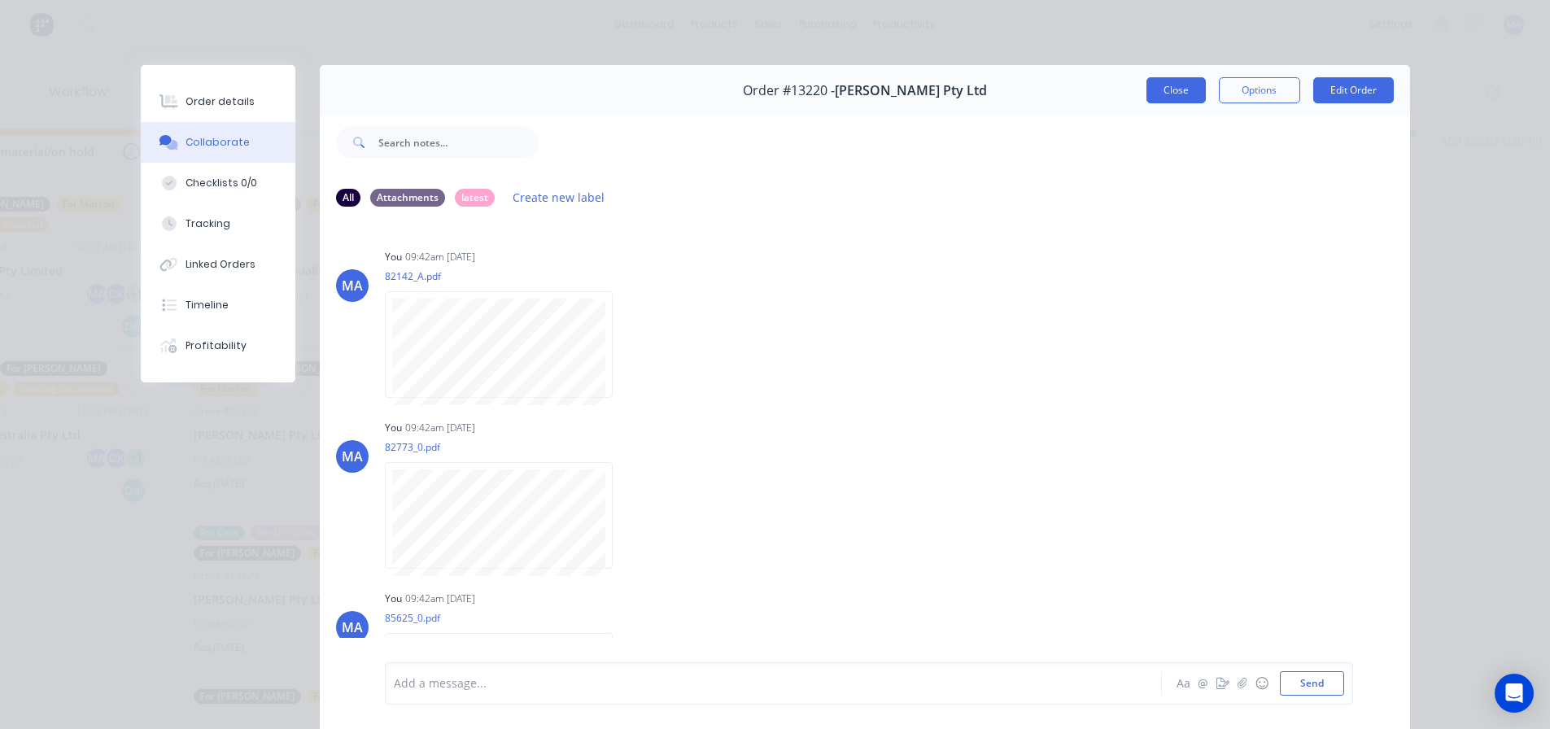
click at [1171, 81] on button "Close" at bounding box center [1175, 90] width 59 height 26
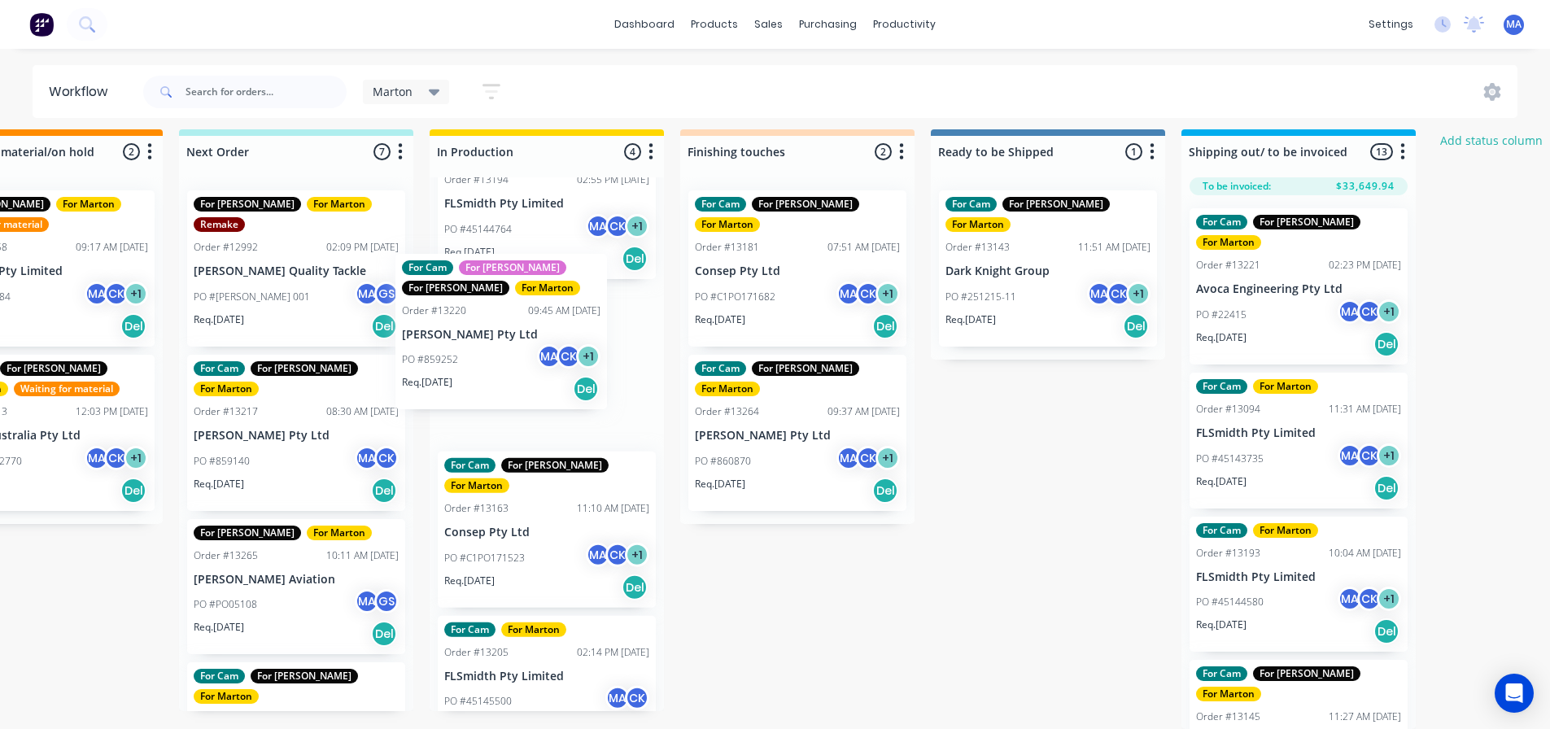
scroll to position [21, 352]
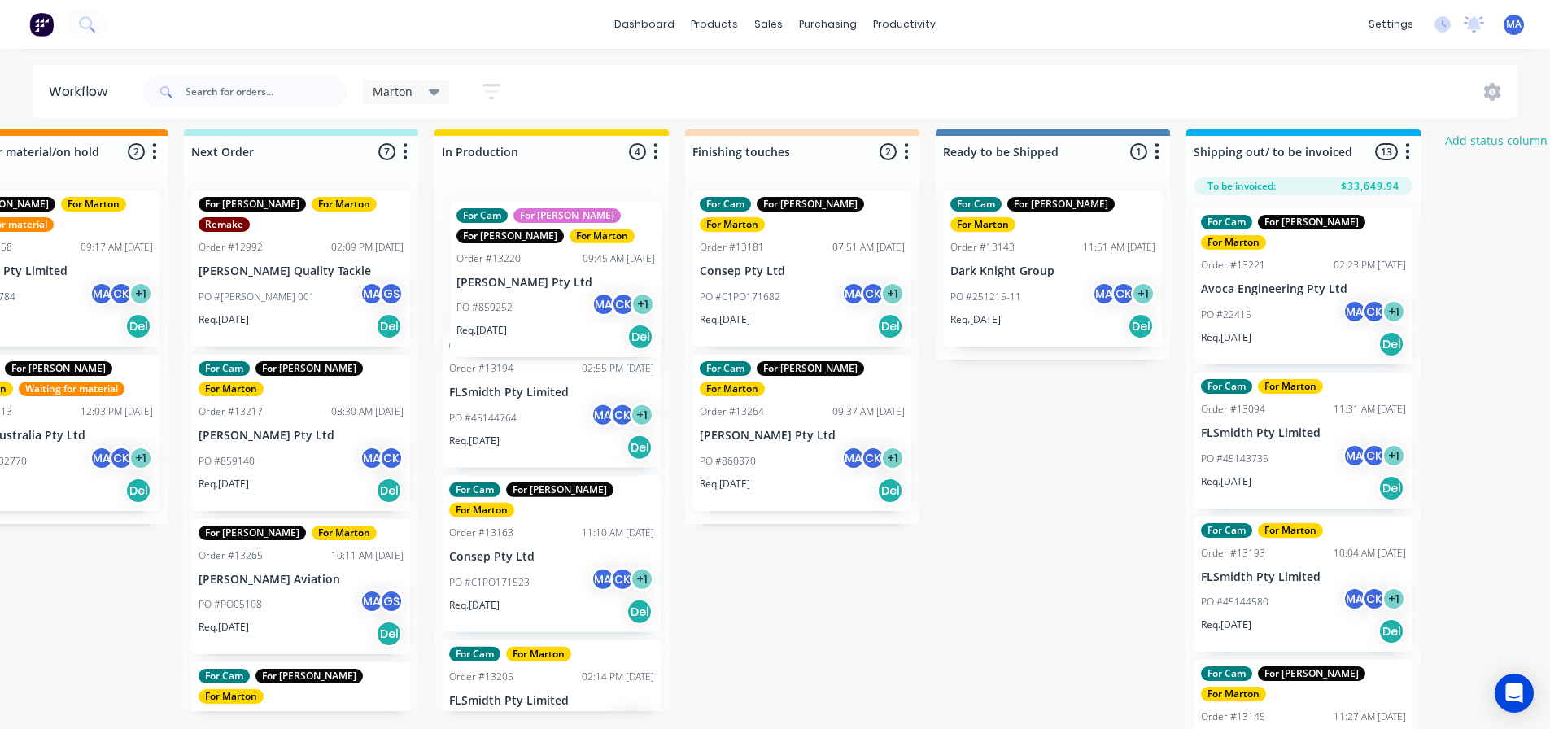
drag, startPoint x: 286, startPoint y: 545, endPoint x: 557, endPoint y: 273, distance: 383.2
click at [557, 273] on div "Submitted 7 Status colour #32CD32 hex #32CD32 Save Cancel Summaries Total order…" at bounding box center [756, 429] width 2242 height 600
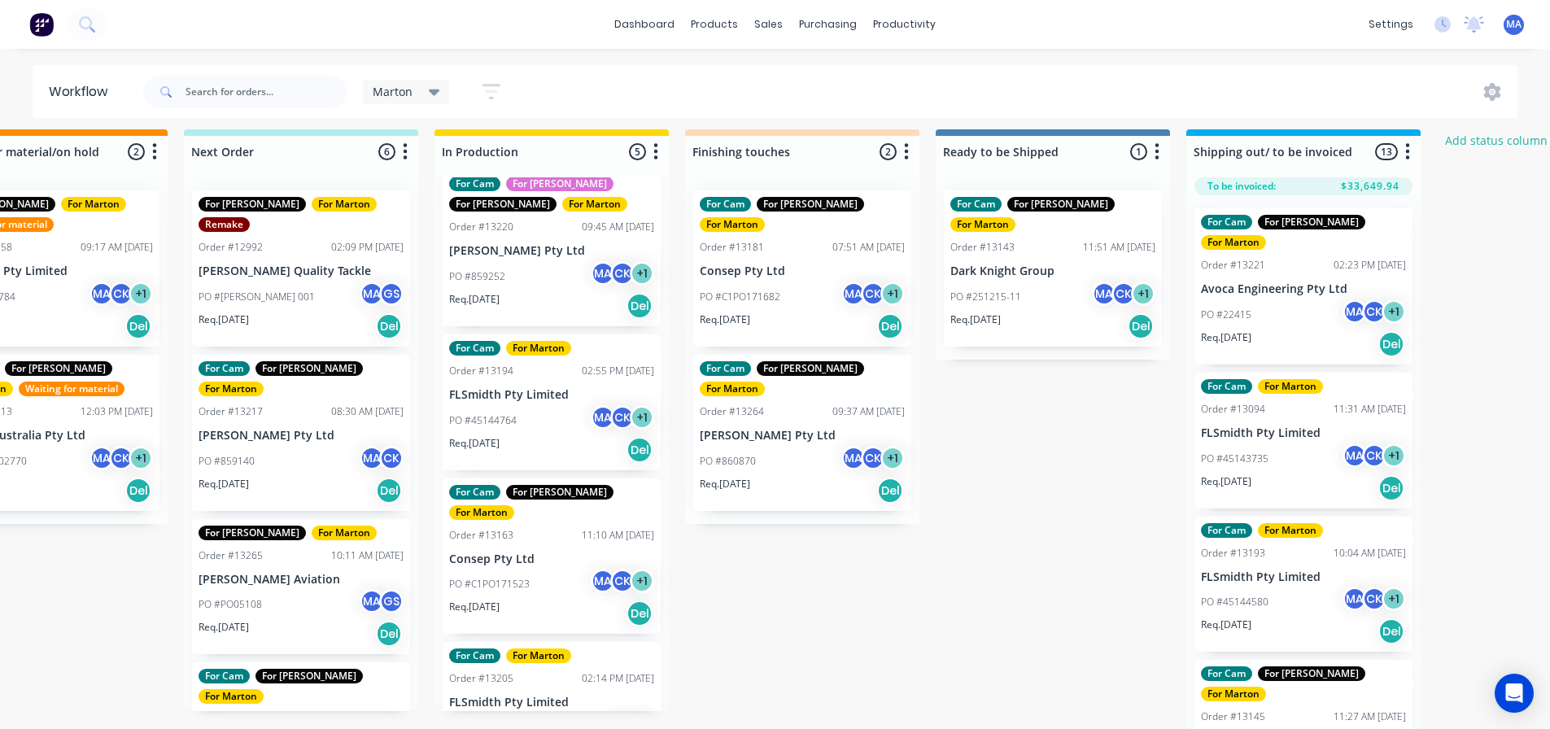
drag, startPoint x: 301, startPoint y: 430, endPoint x: 396, endPoint y: 347, distance: 126.3
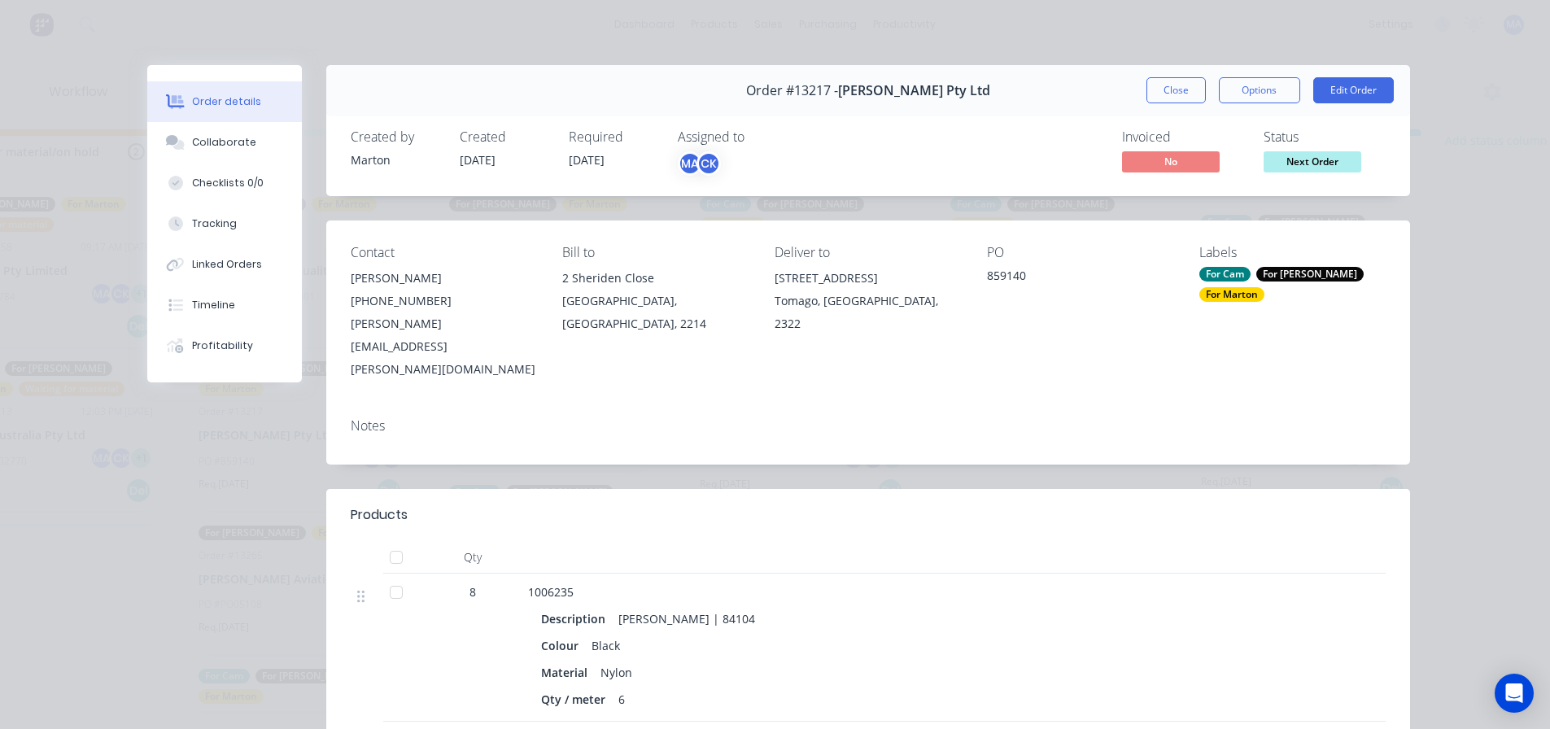
click at [1177, 85] on button "Close" at bounding box center [1175, 90] width 59 height 26
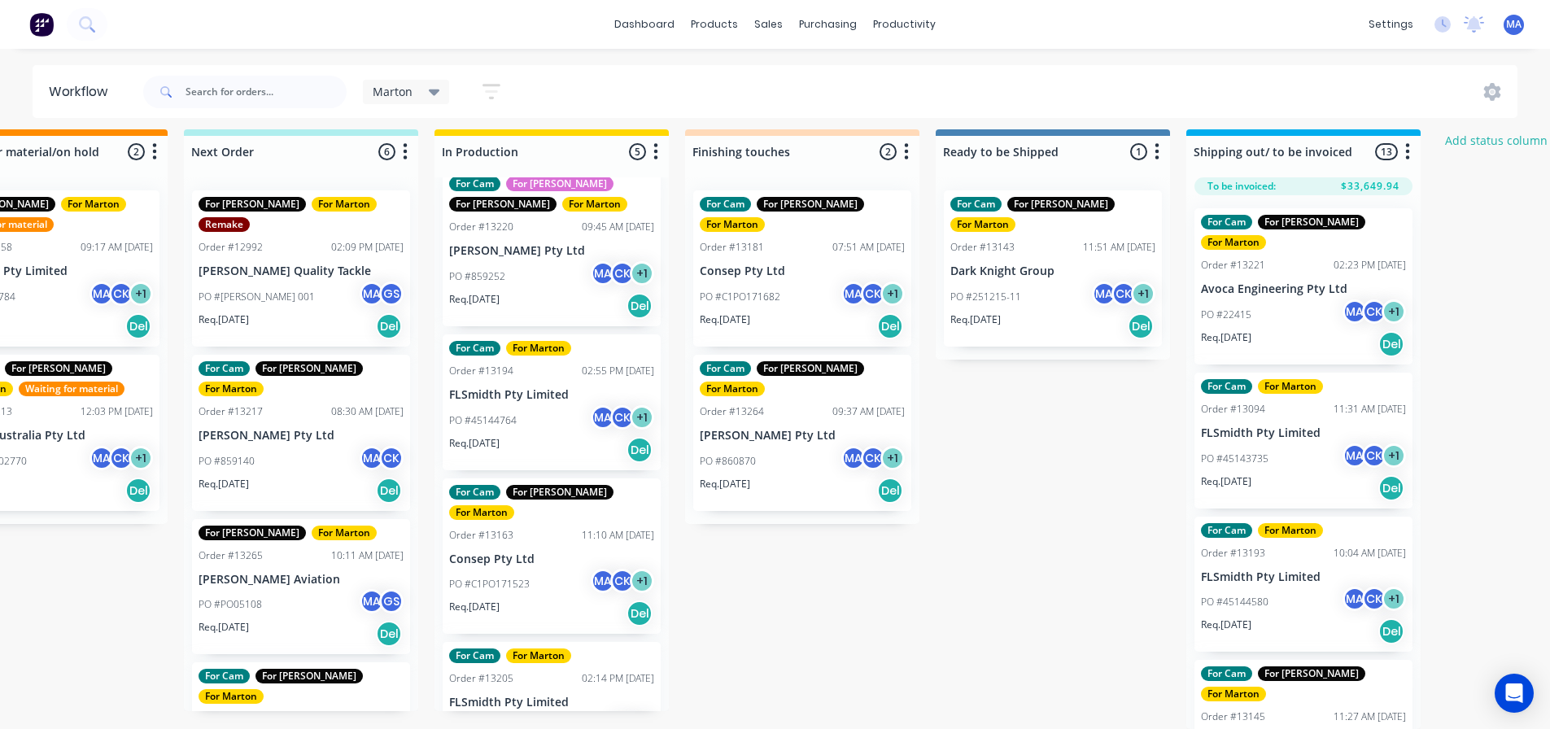
click at [1024, 550] on div "Submitted 7 Status colour #32CD32 hex #32CD32 Save Cancel Summaries Total order…" at bounding box center [756, 429] width 2242 height 600
click at [334, 446] on div "PO #859140 MA CK" at bounding box center [301, 461] width 205 height 31
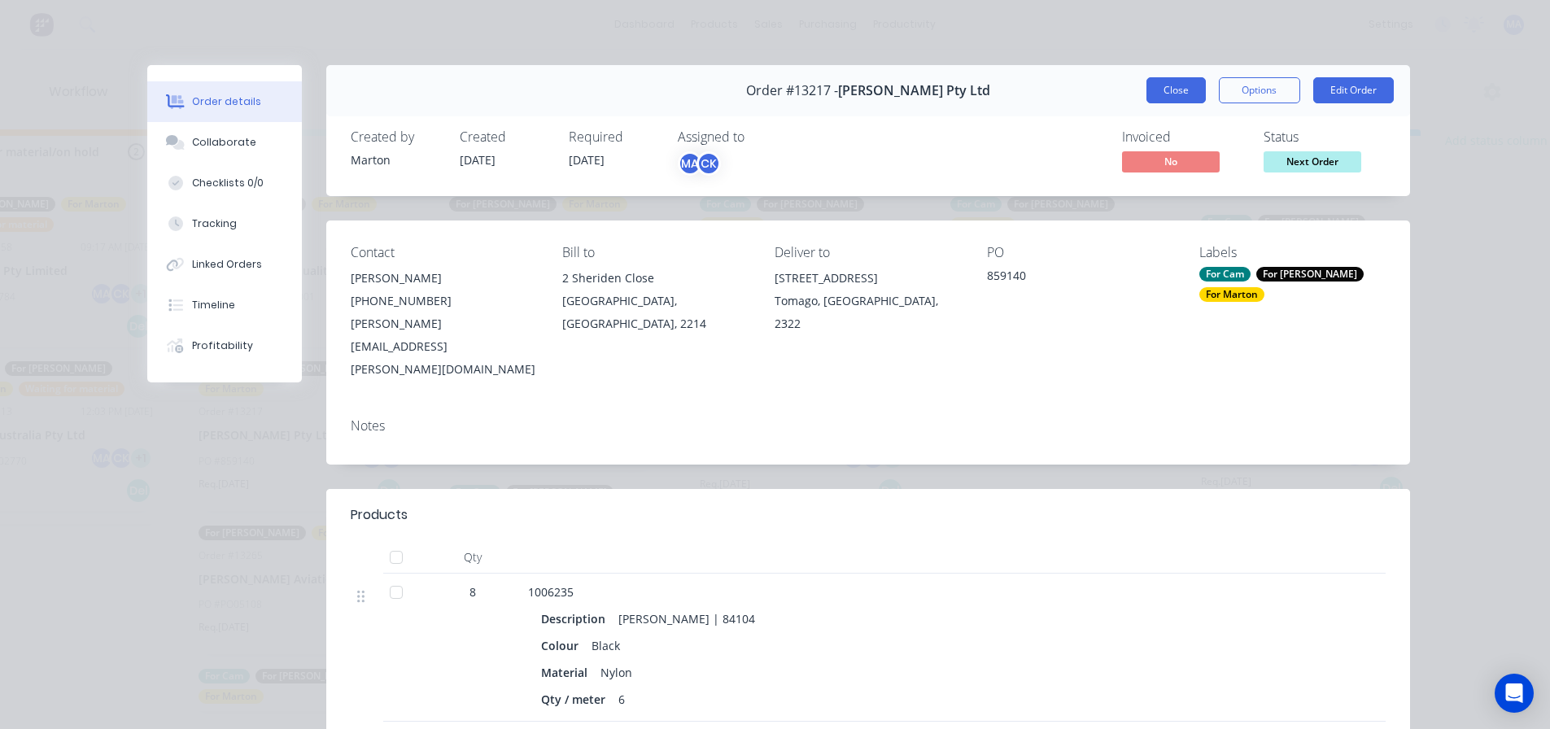
click at [1155, 88] on button "Close" at bounding box center [1175, 90] width 59 height 26
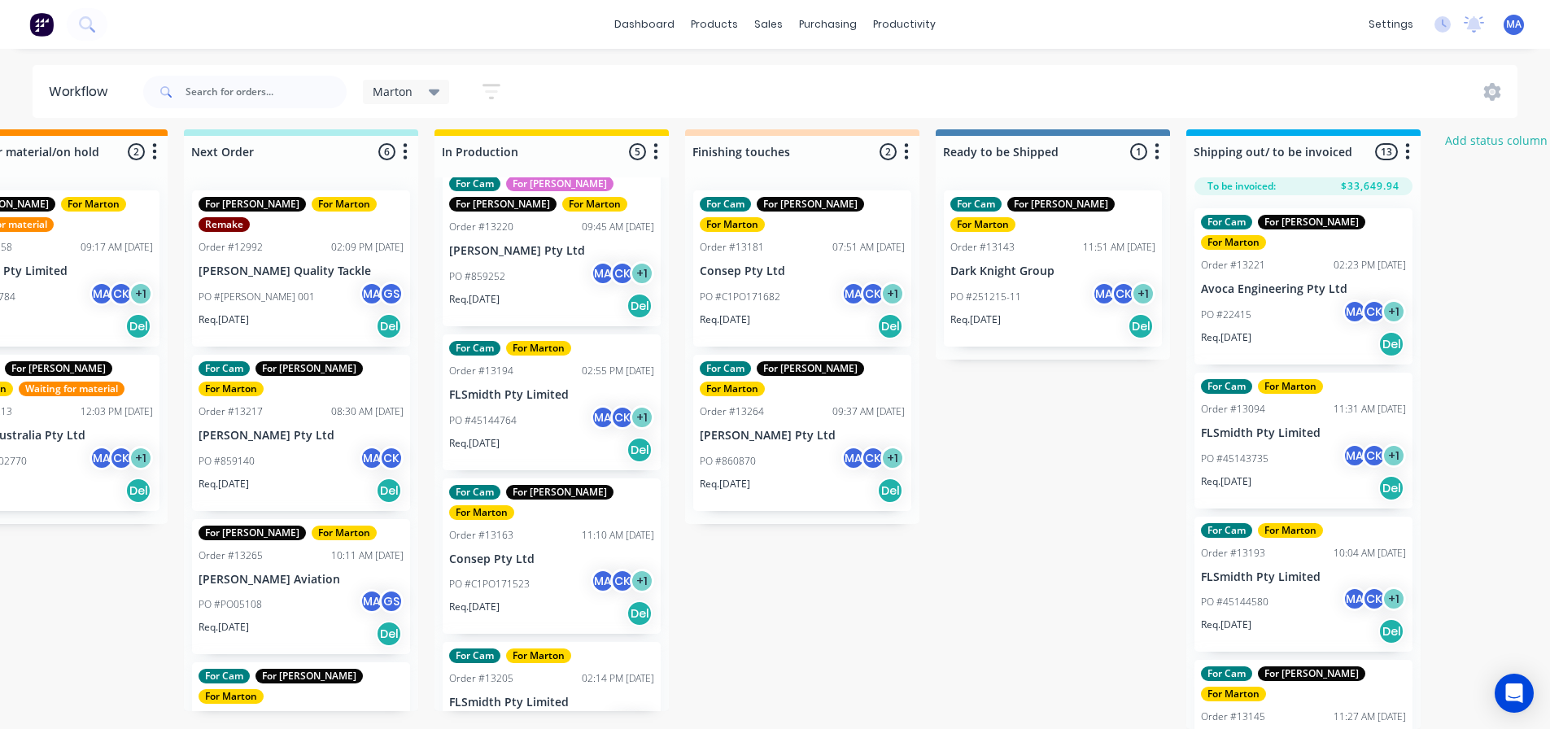
scroll to position [21, 348]
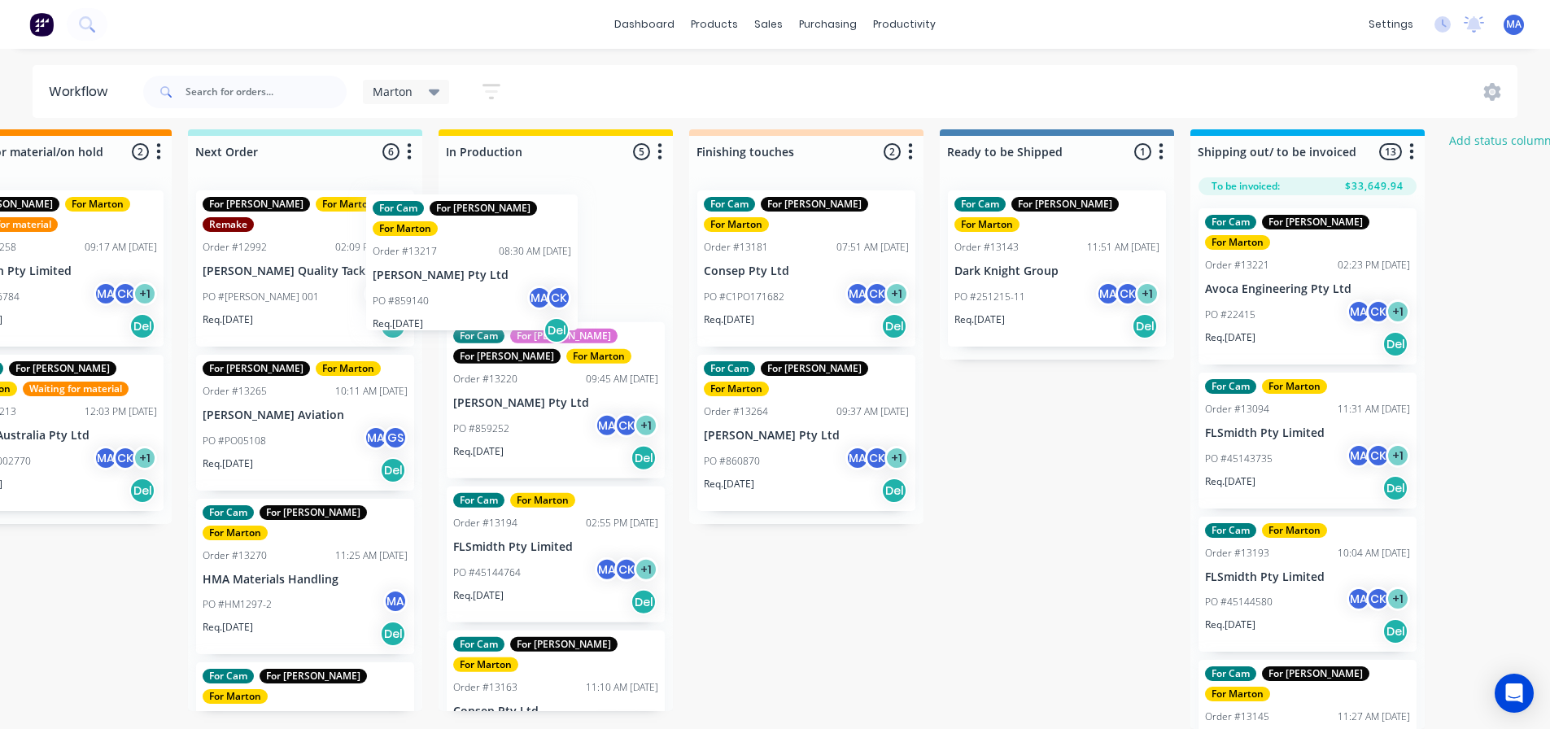
drag, startPoint x: 334, startPoint y: 382, endPoint x: 495, endPoint y: 264, distance: 199.7
click at [495, 264] on div "Submitted 7 Status colour #32CD32 hex #32CD32 Save Cancel Summaries Total order…" at bounding box center [761, 429] width 2242 height 600
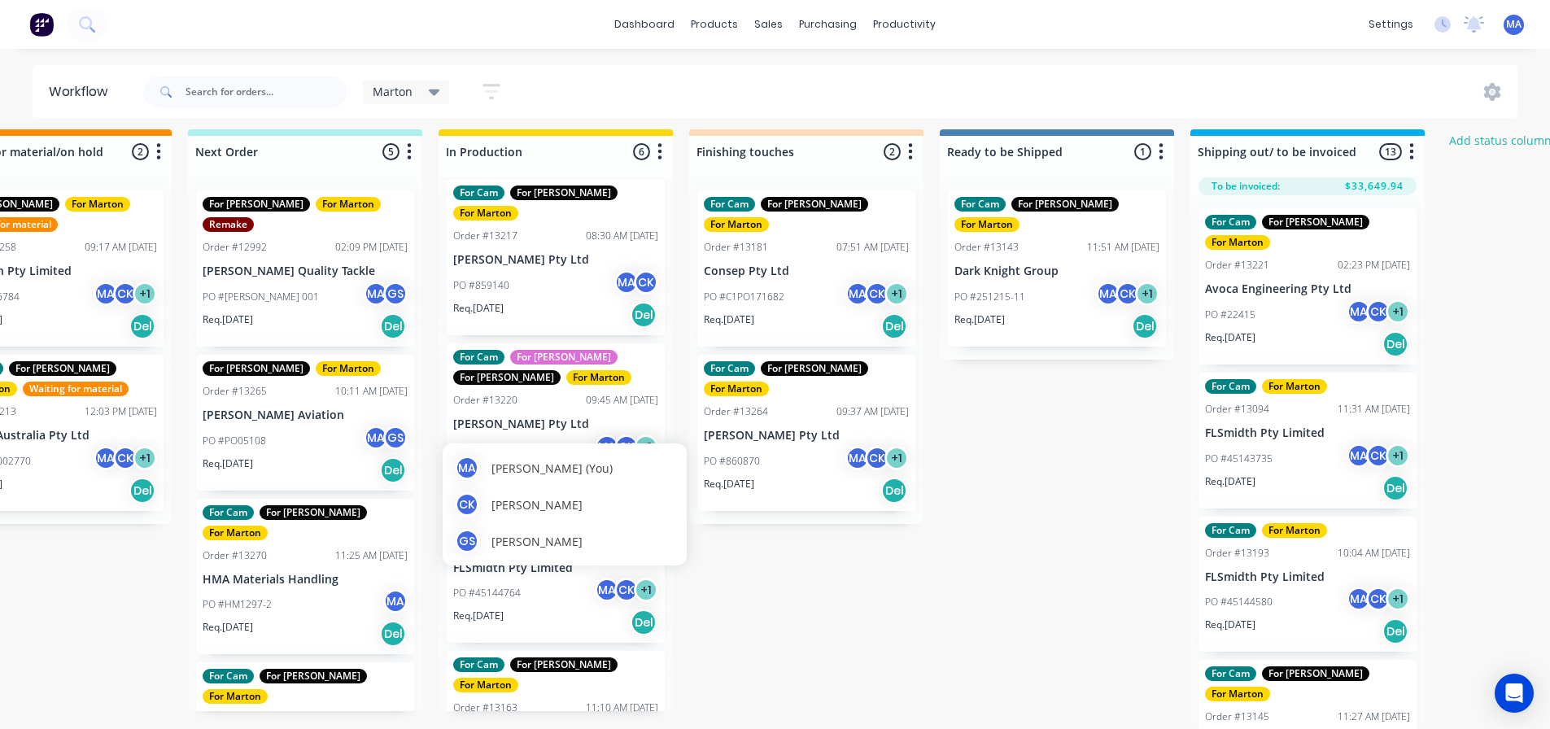
click at [757, 497] on div "Submitted 7 Status colour #32CD32 hex #32CD32 Save Cancel Summaries Total order…" at bounding box center [761, 429] width 2242 height 600
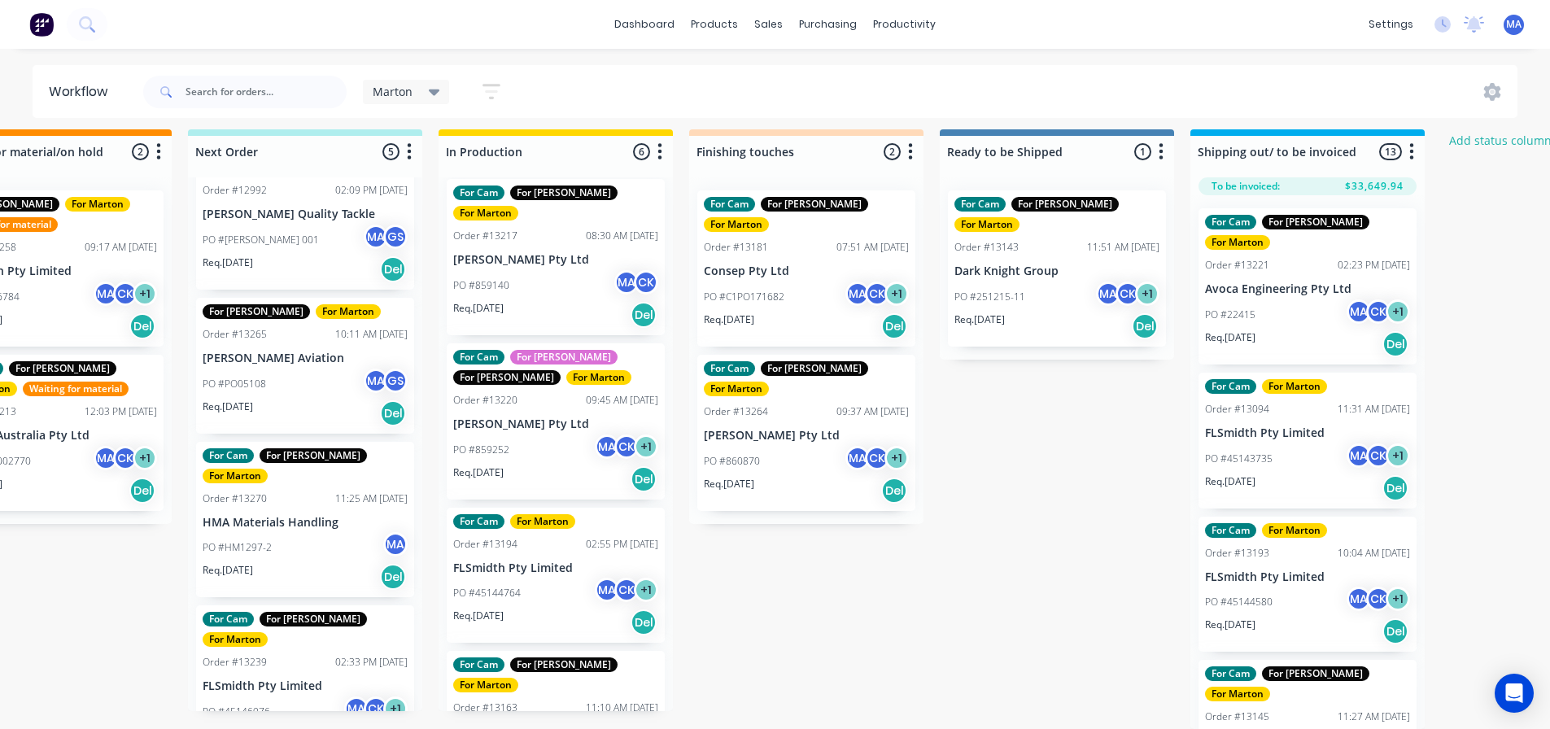
scroll to position [28, 0]
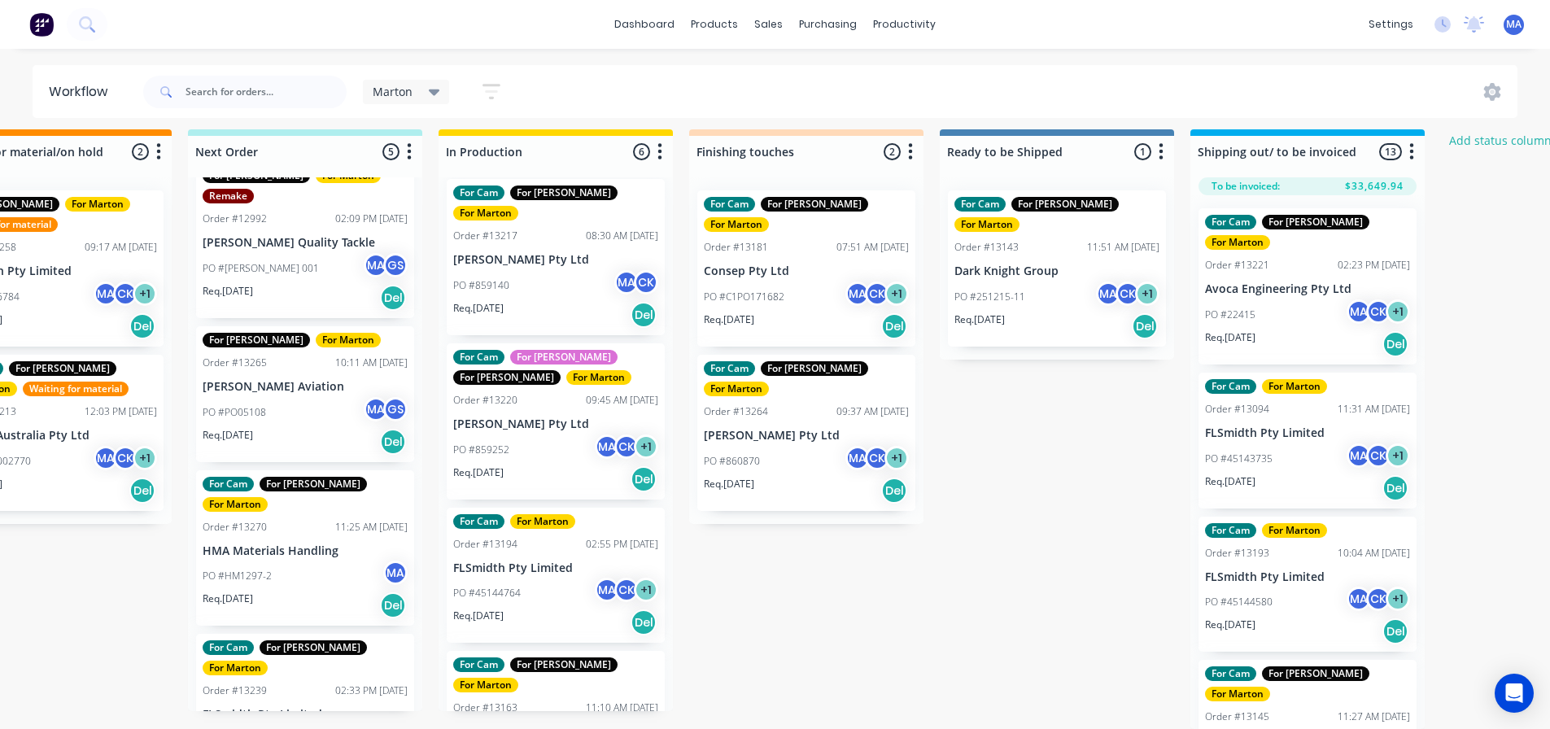
click at [287, 428] on div "Req. 03/09/25 Del" at bounding box center [305, 442] width 205 height 28
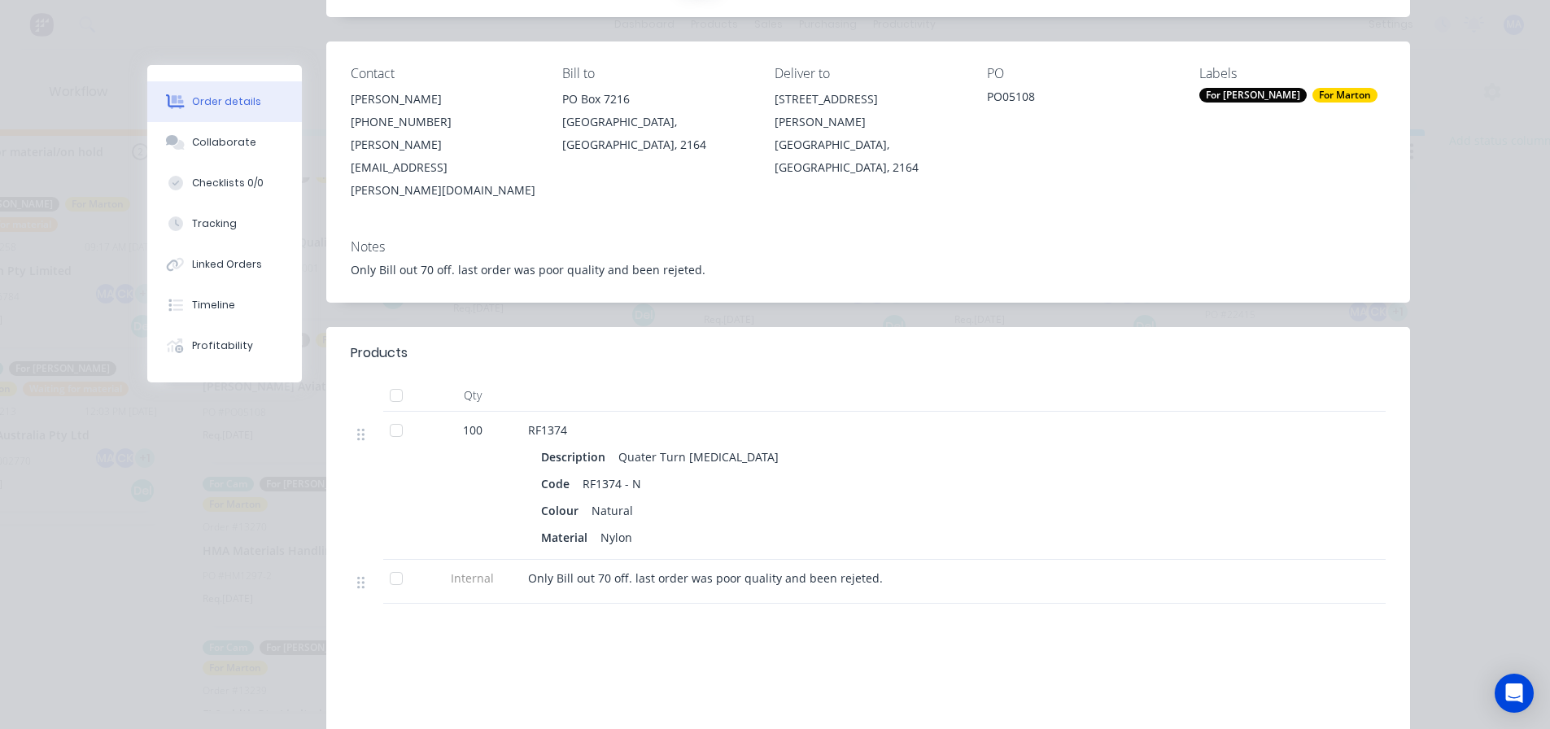
scroll to position [0, 0]
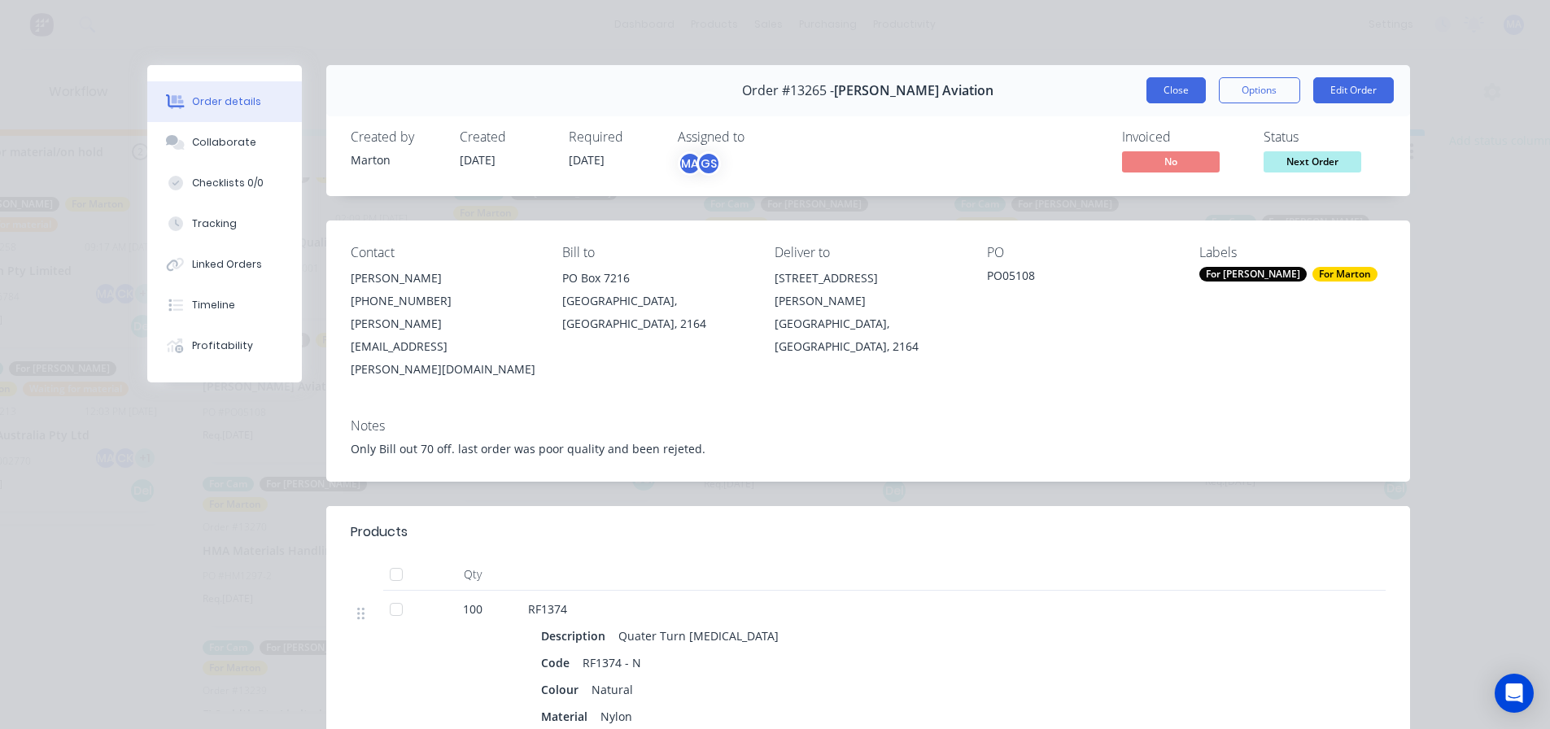
click at [1171, 90] on button "Close" at bounding box center [1175, 90] width 59 height 26
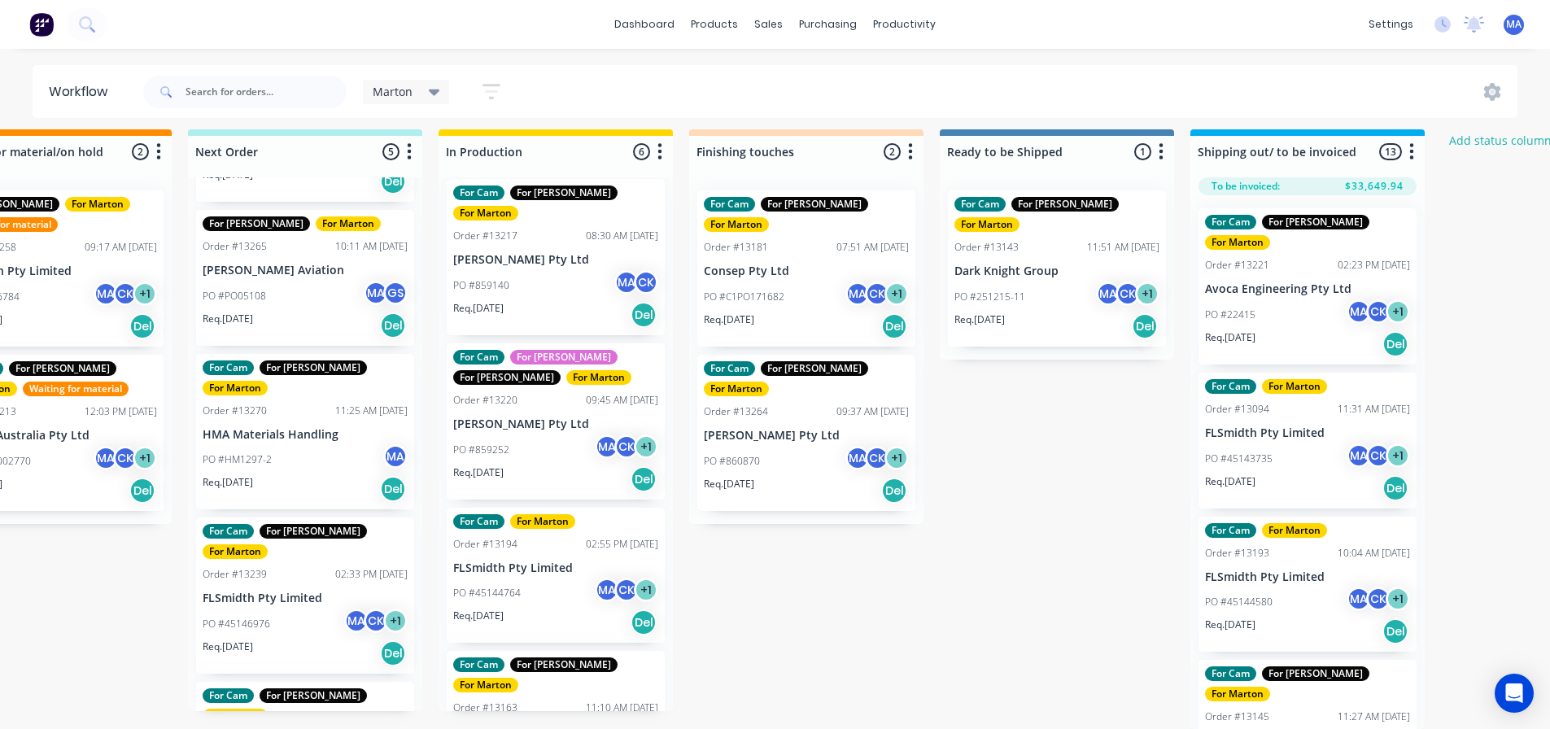
scroll to position [191, 0]
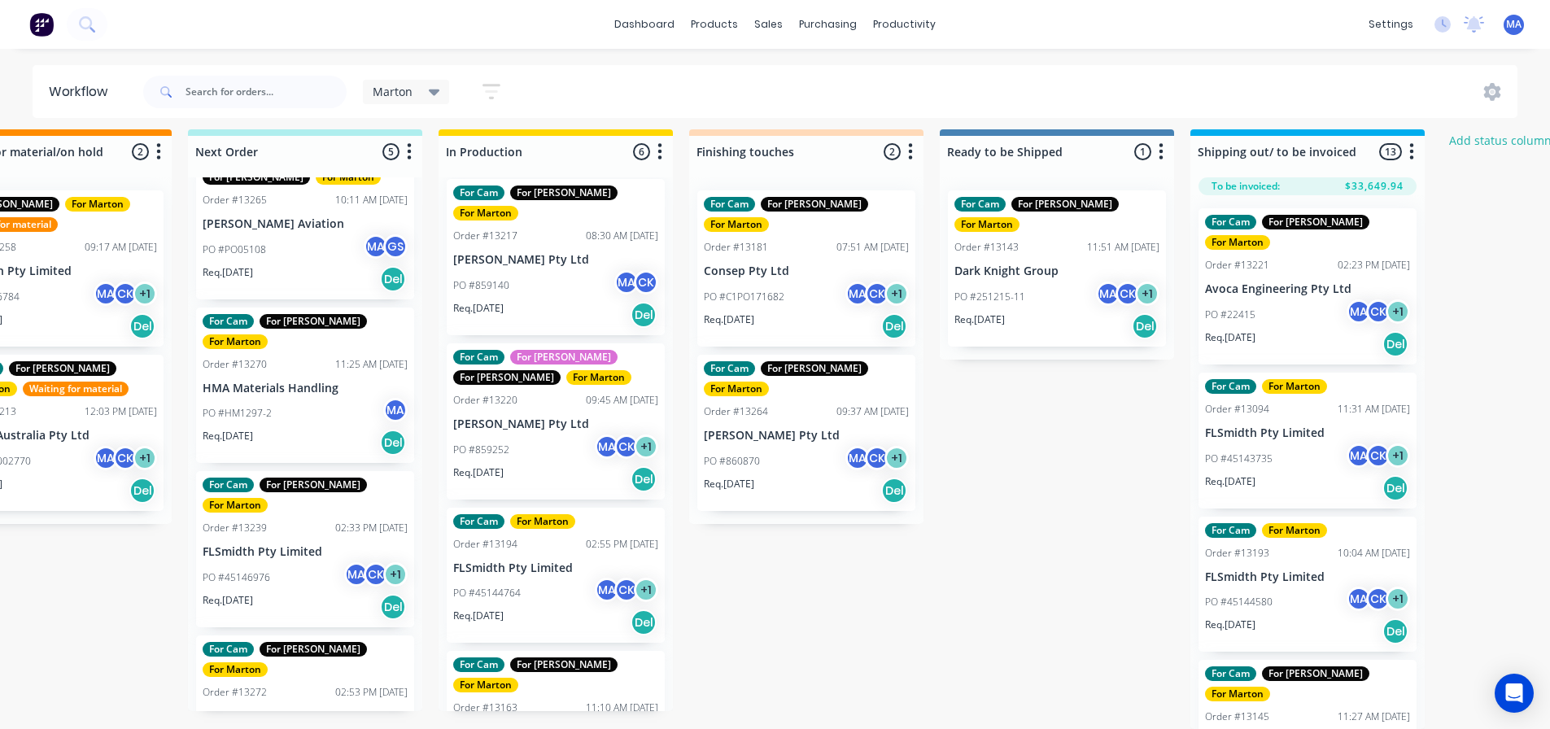
click at [307, 727] on div "PO #11516 MA CK + 1" at bounding box center [305, 742] width 205 height 31
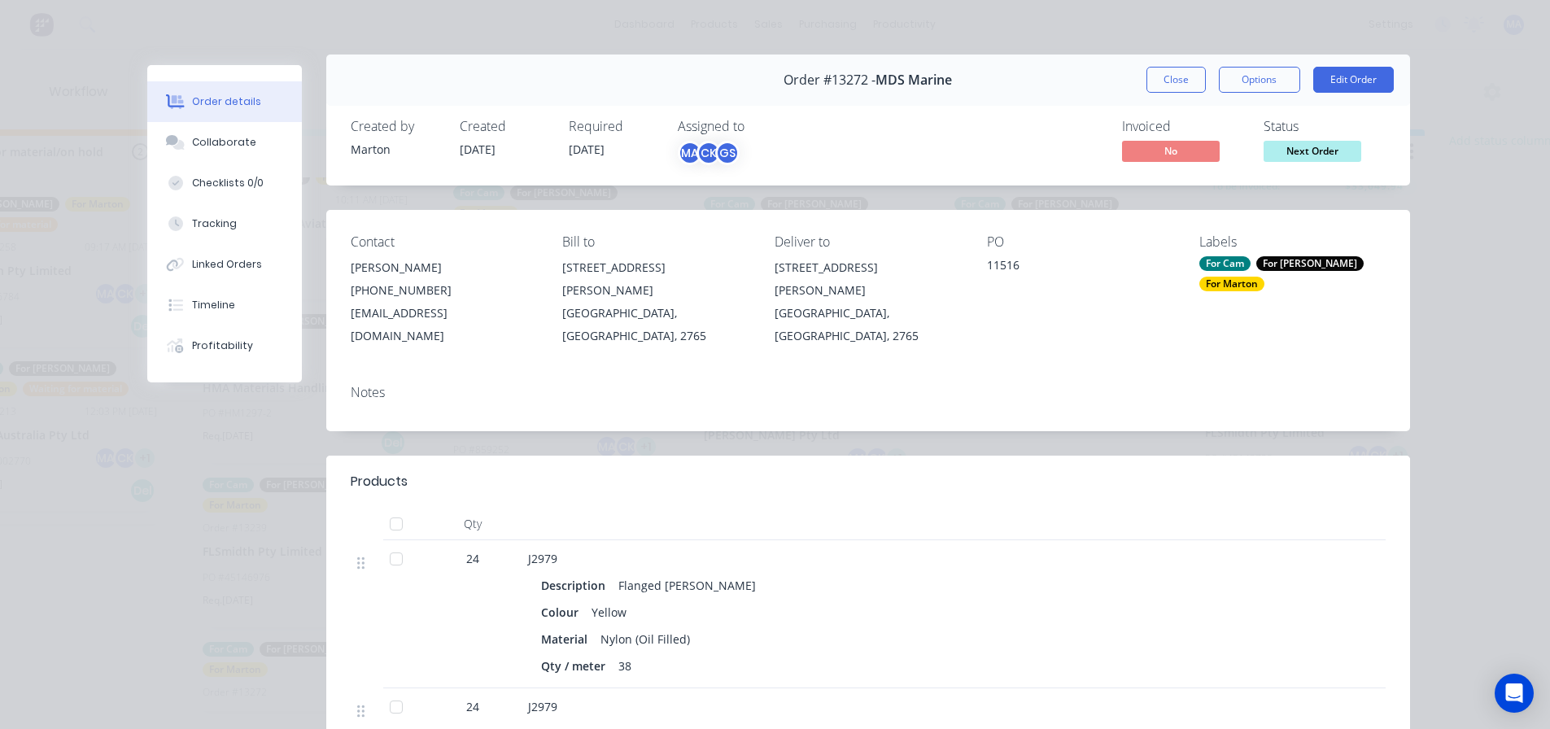
scroll to position [0, 0]
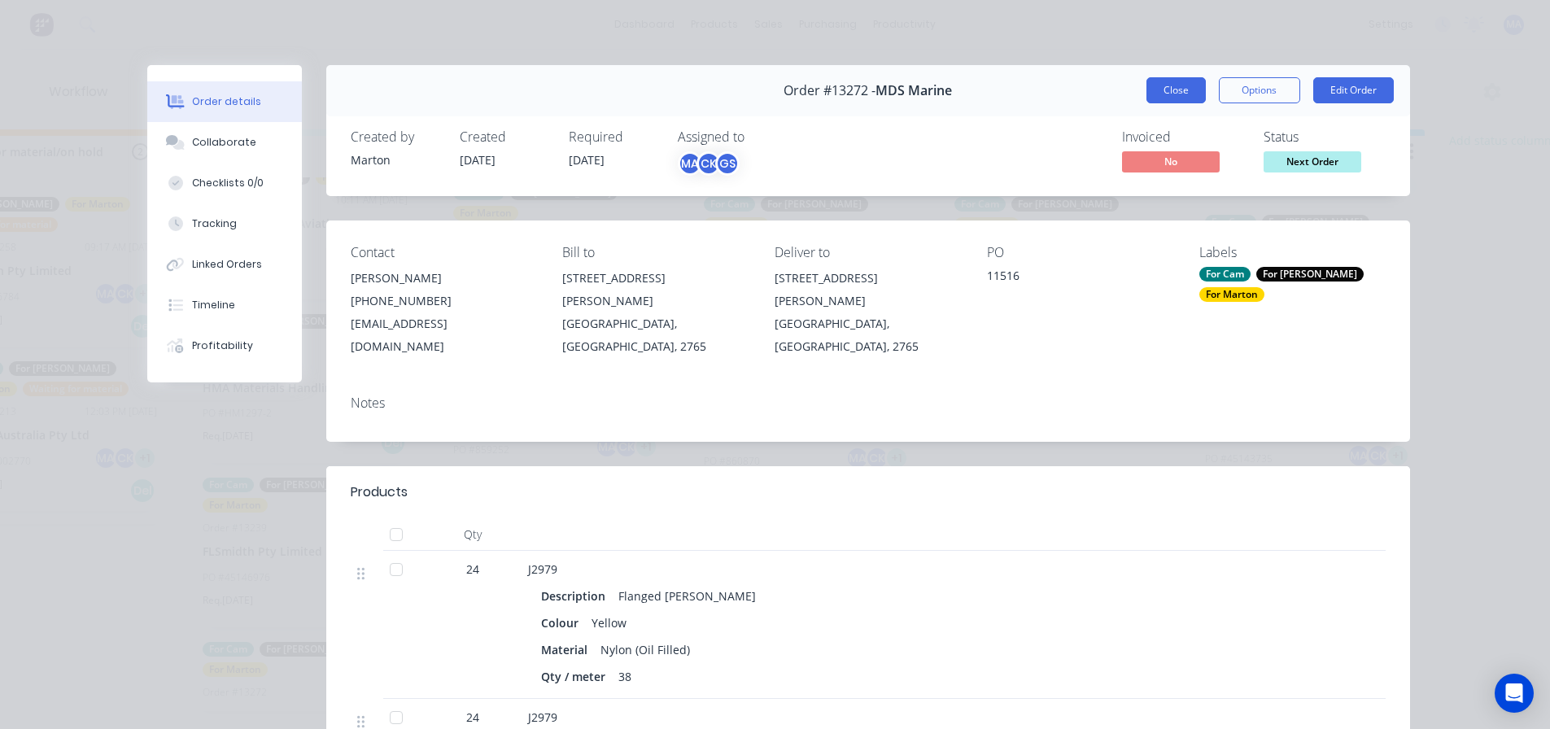
click at [1184, 86] on button "Close" at bounding box center [1175, 90] width 59 height 26
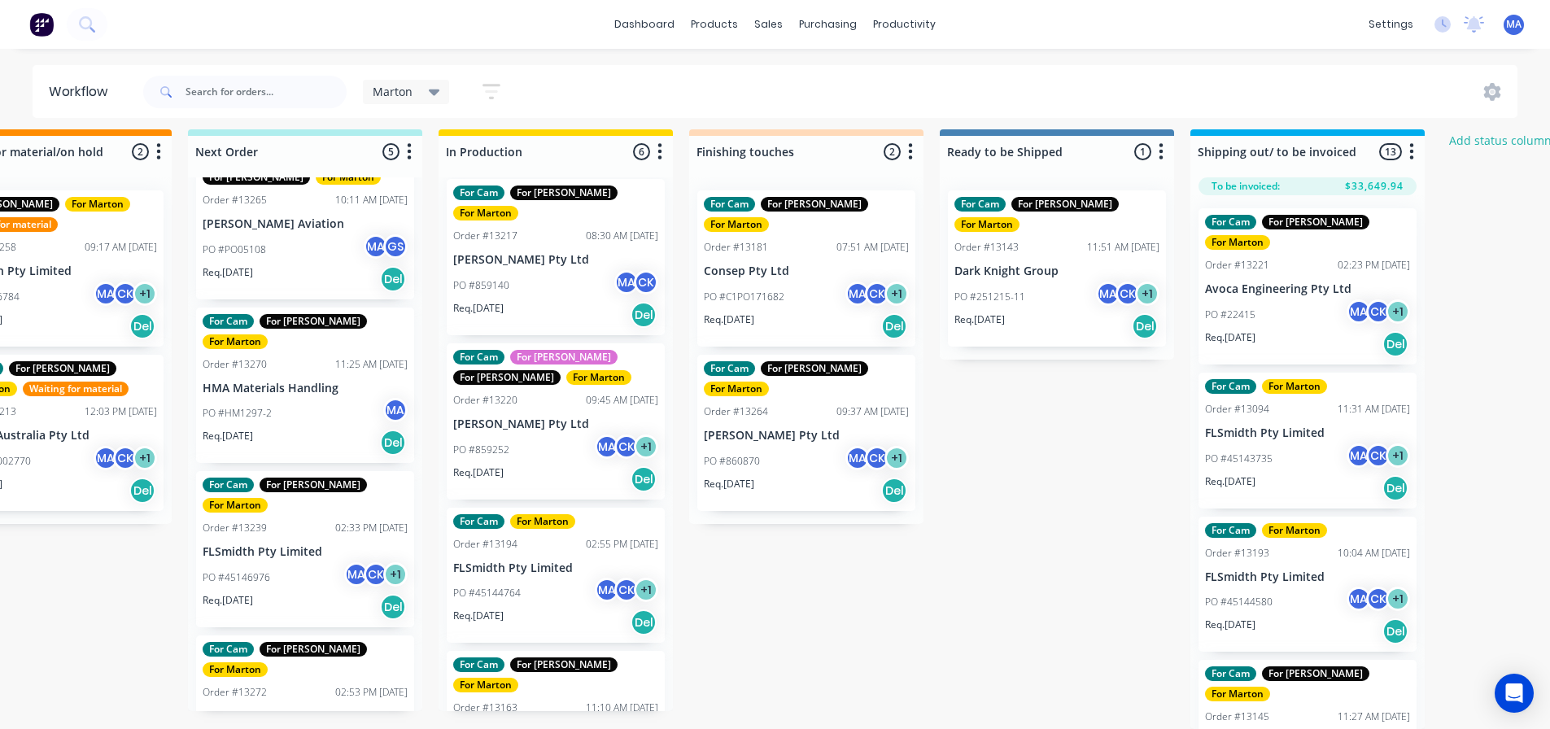
click at [320, 562] on div "PO #45146976 MA CK + 1" at bounding box center [305, 577] width 205 height 31
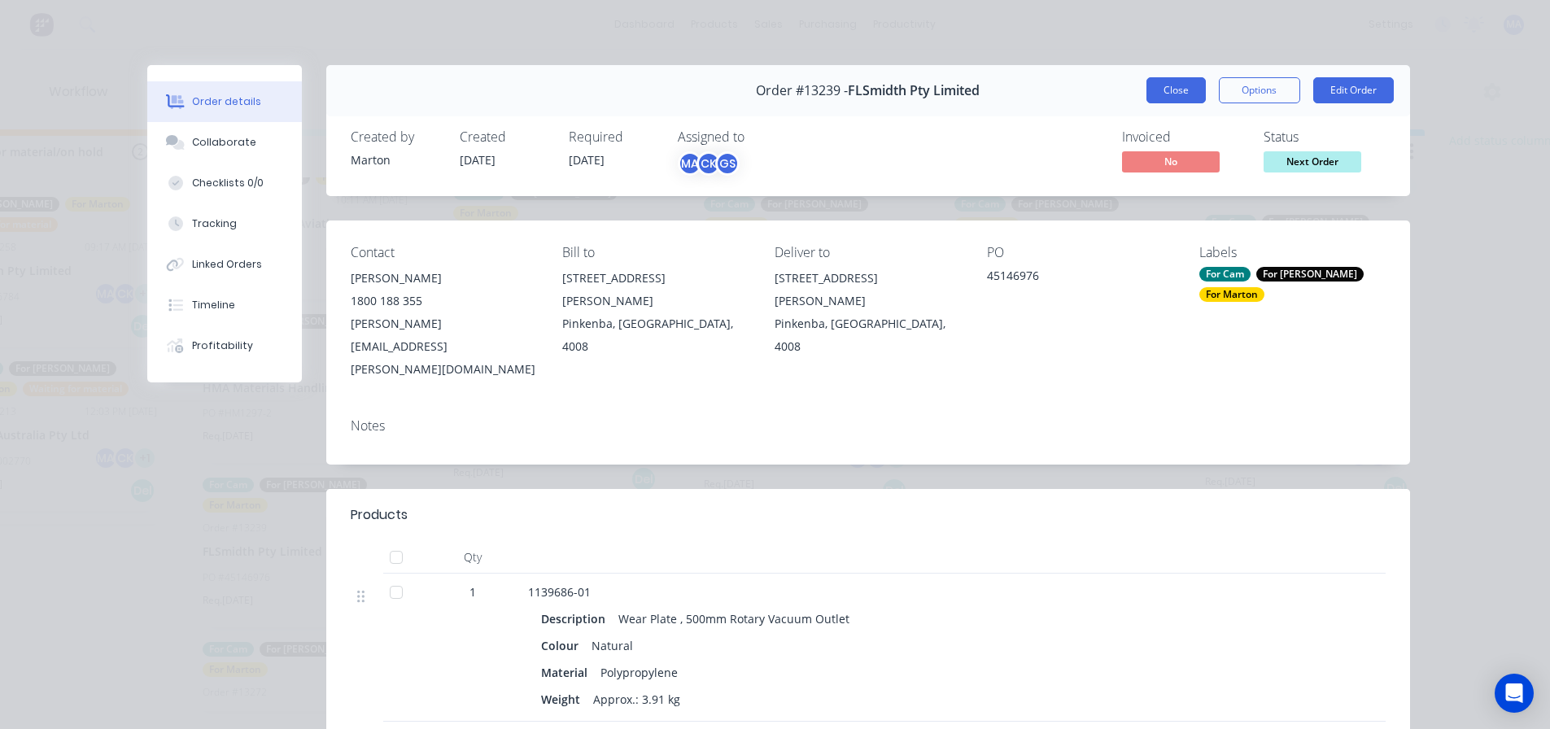
click at [1180, 100] on button "Close" at bounding box center [1175, 90] width 59 height 26
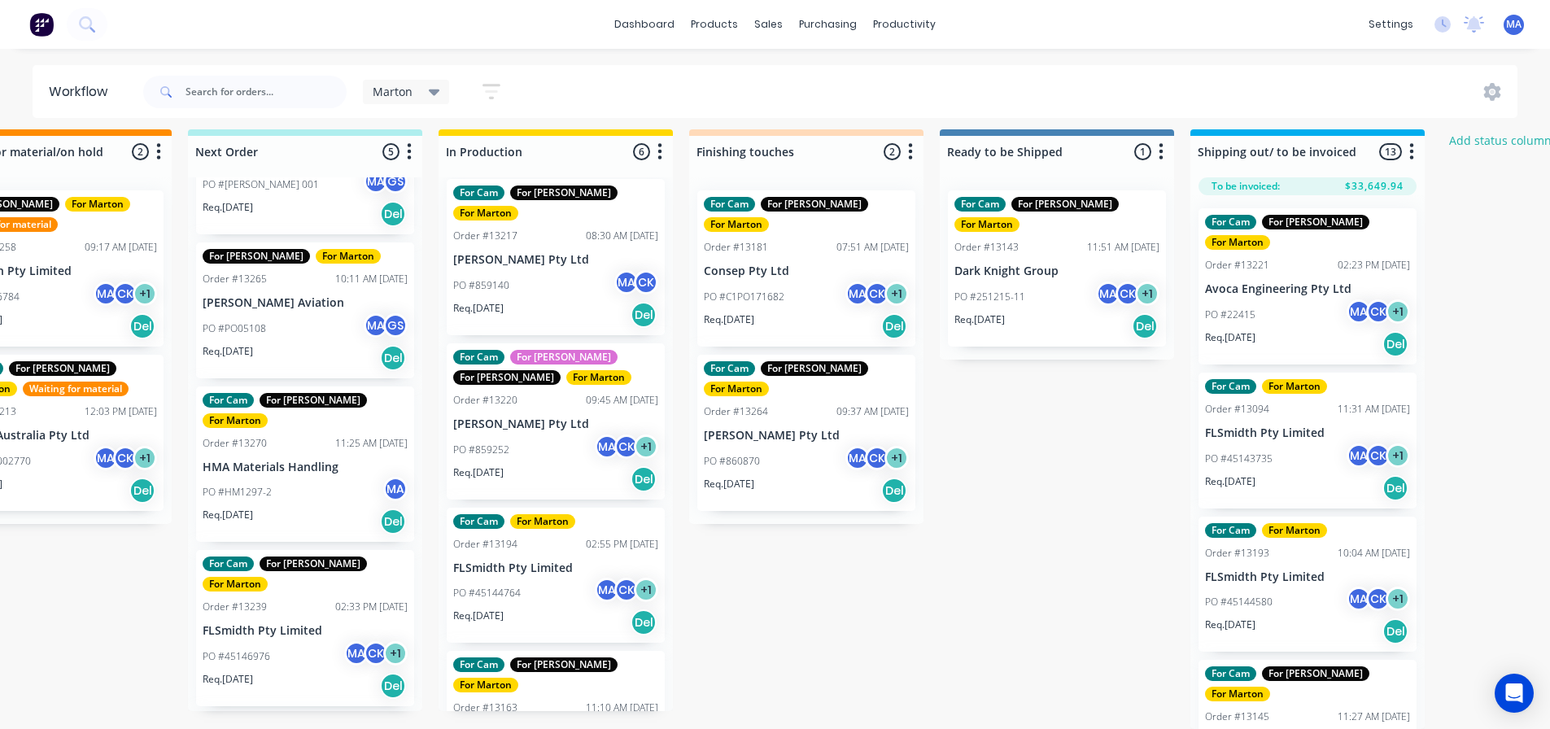
scroll to position [110, 0]
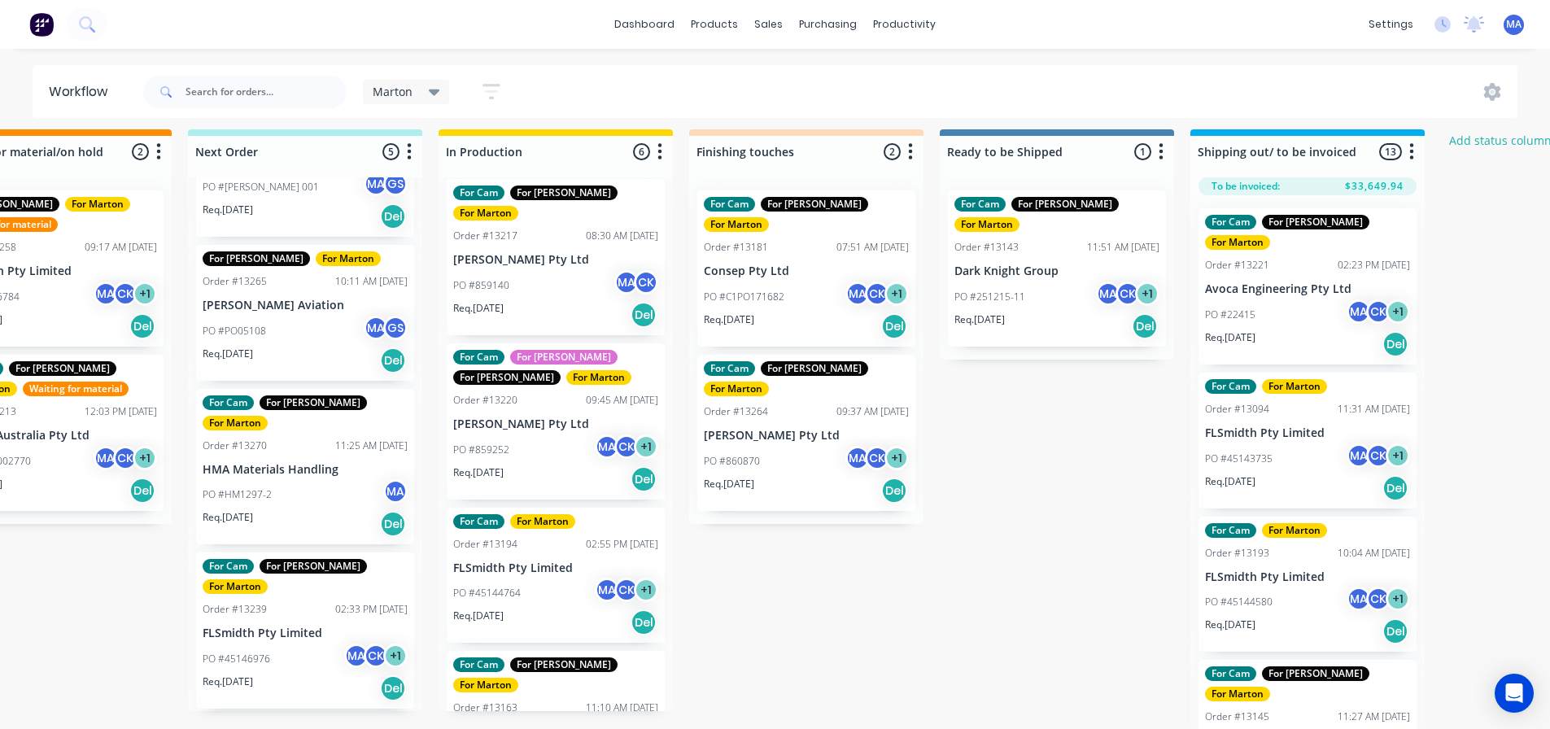
click at [299, 644] on div "PO #45146976 MA CK + 1" at bounding box center [305, 659] width 205 height 31
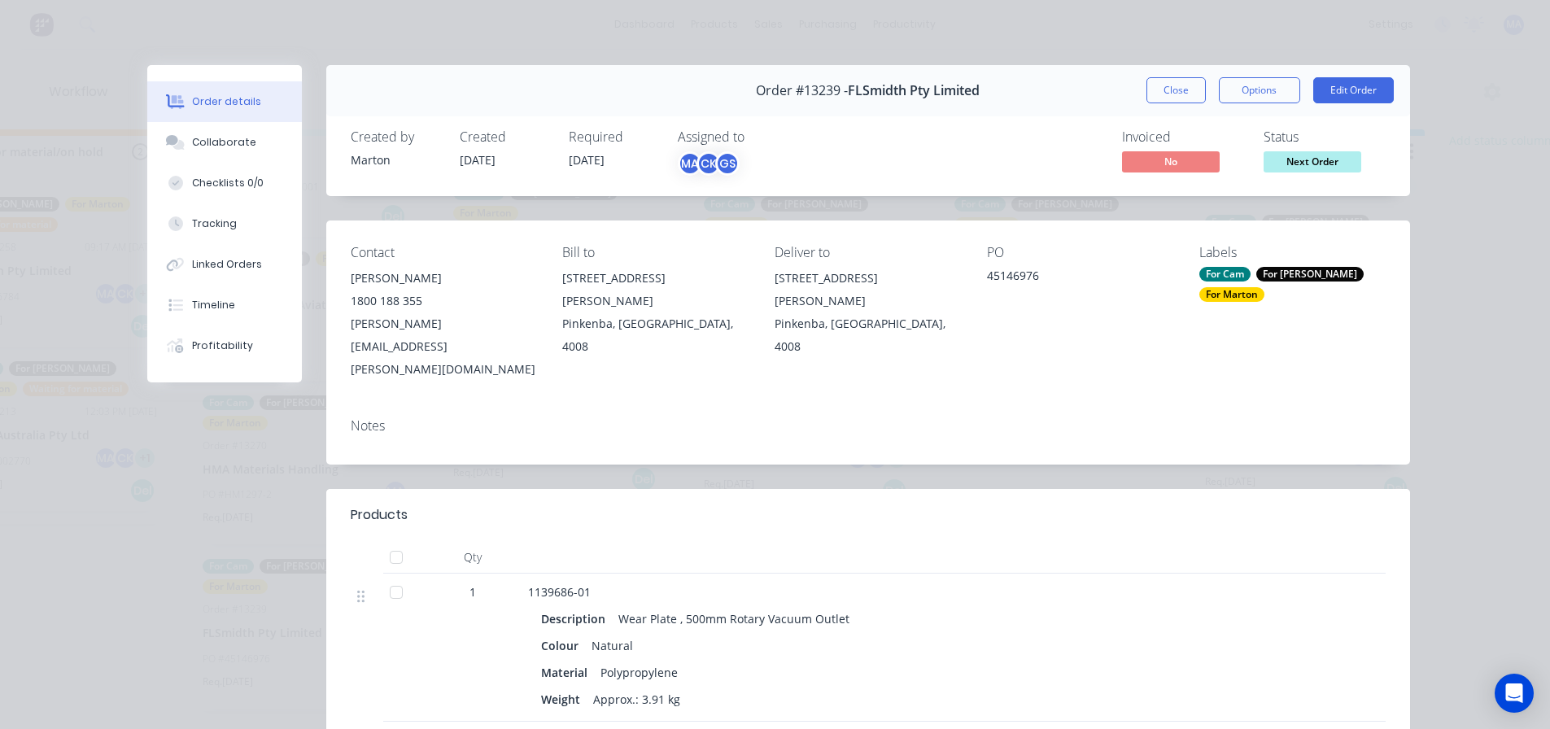
click at [1269, 269] on div "For [PERSON_NAME]" at bounding box center [1309, 274] width 107 height 15
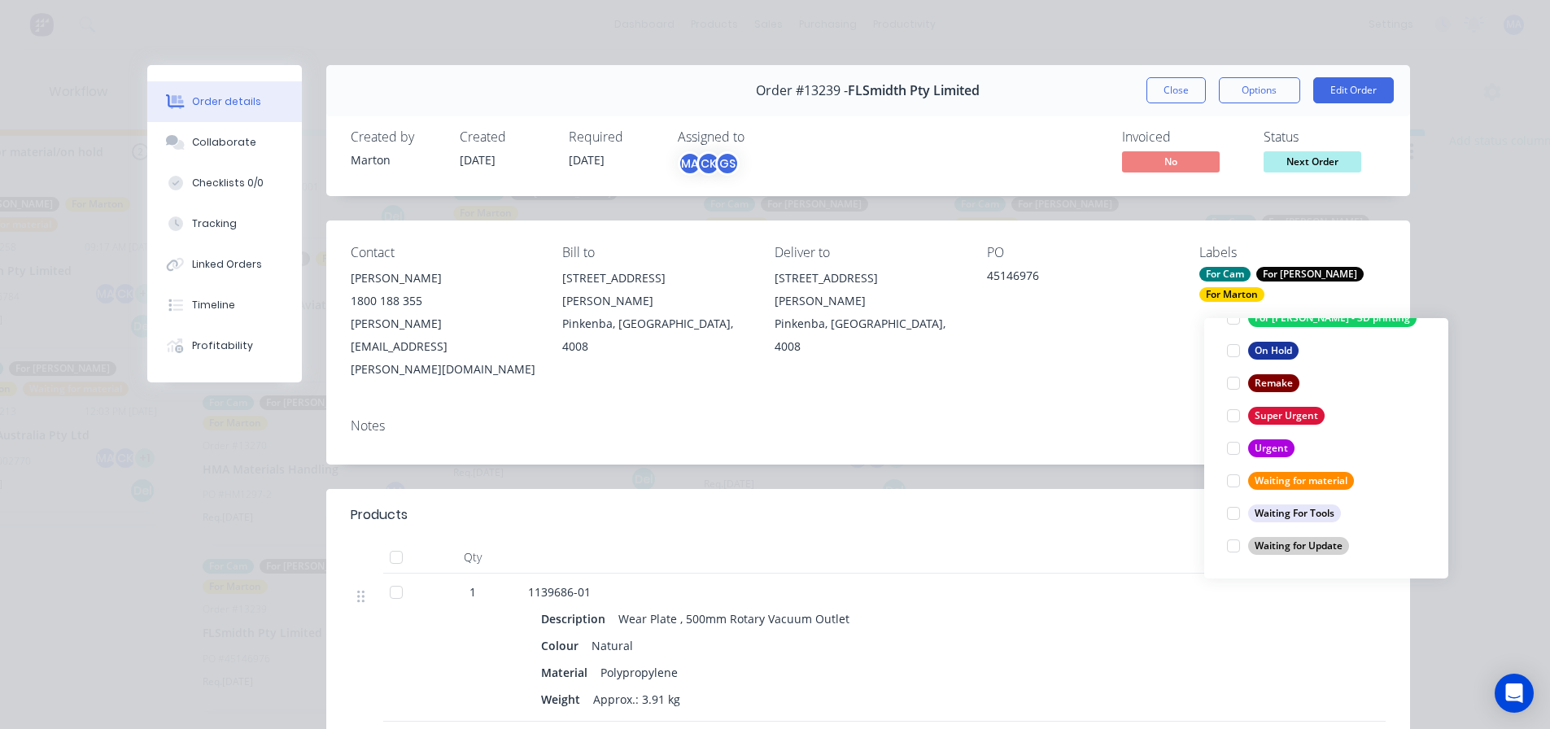
drag, startPoint x: 1238, startPoint y: 468, endPoint x: 1230, endPoint y: 418, distance: 50.2
click at [1238, 468] on div at bounding box center [1233, 481] width 33 height 33
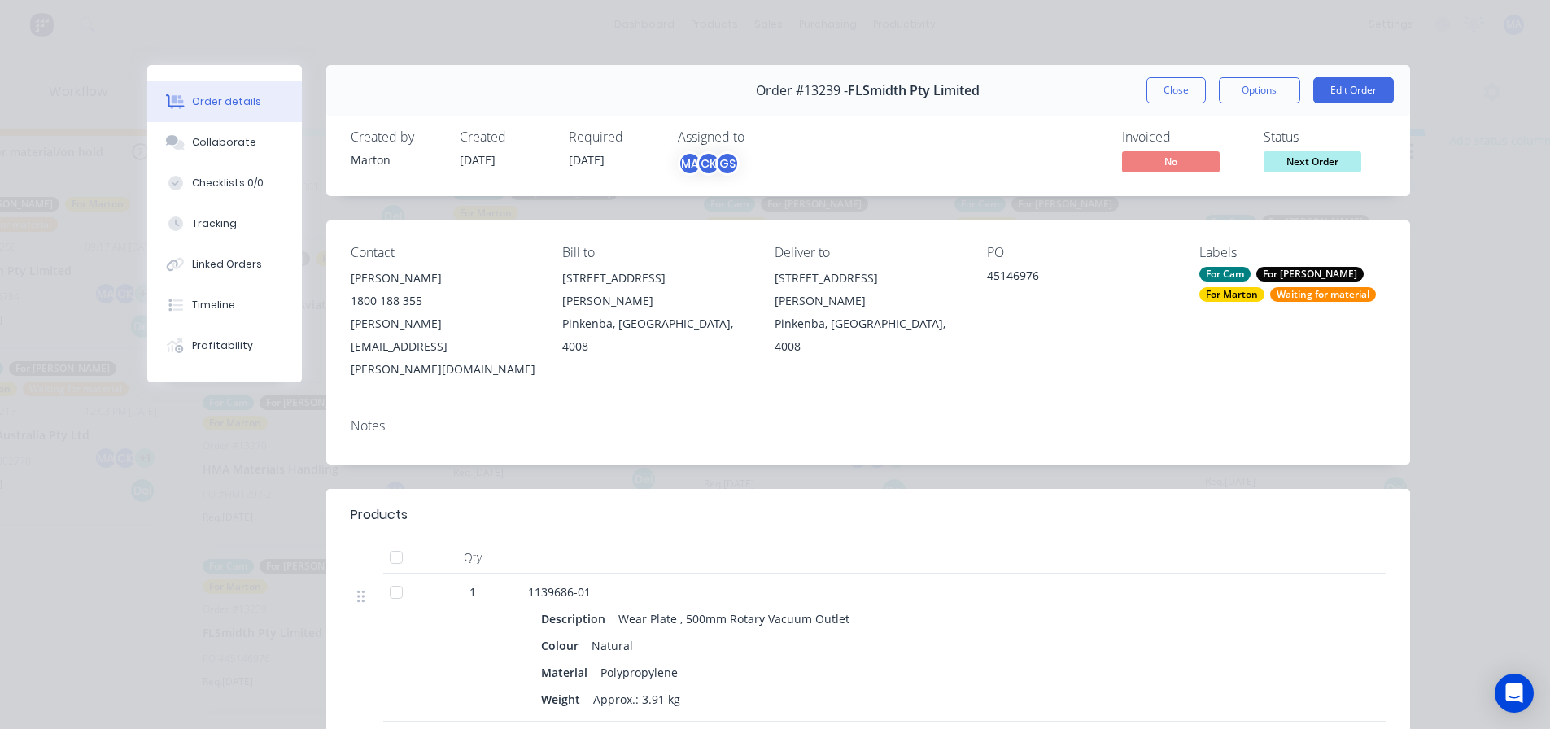
click at [1186, 357] on div "Contact Manickam Narayanasamy 1800 188 355 MANICKAM.NARAYANASAMY@flsmidth.com B…" at bounding box center [868, 313] width 1084 height 185
click at [1170, 90] on button "Close" at bounding box center [1175, 90] width 59 height 26
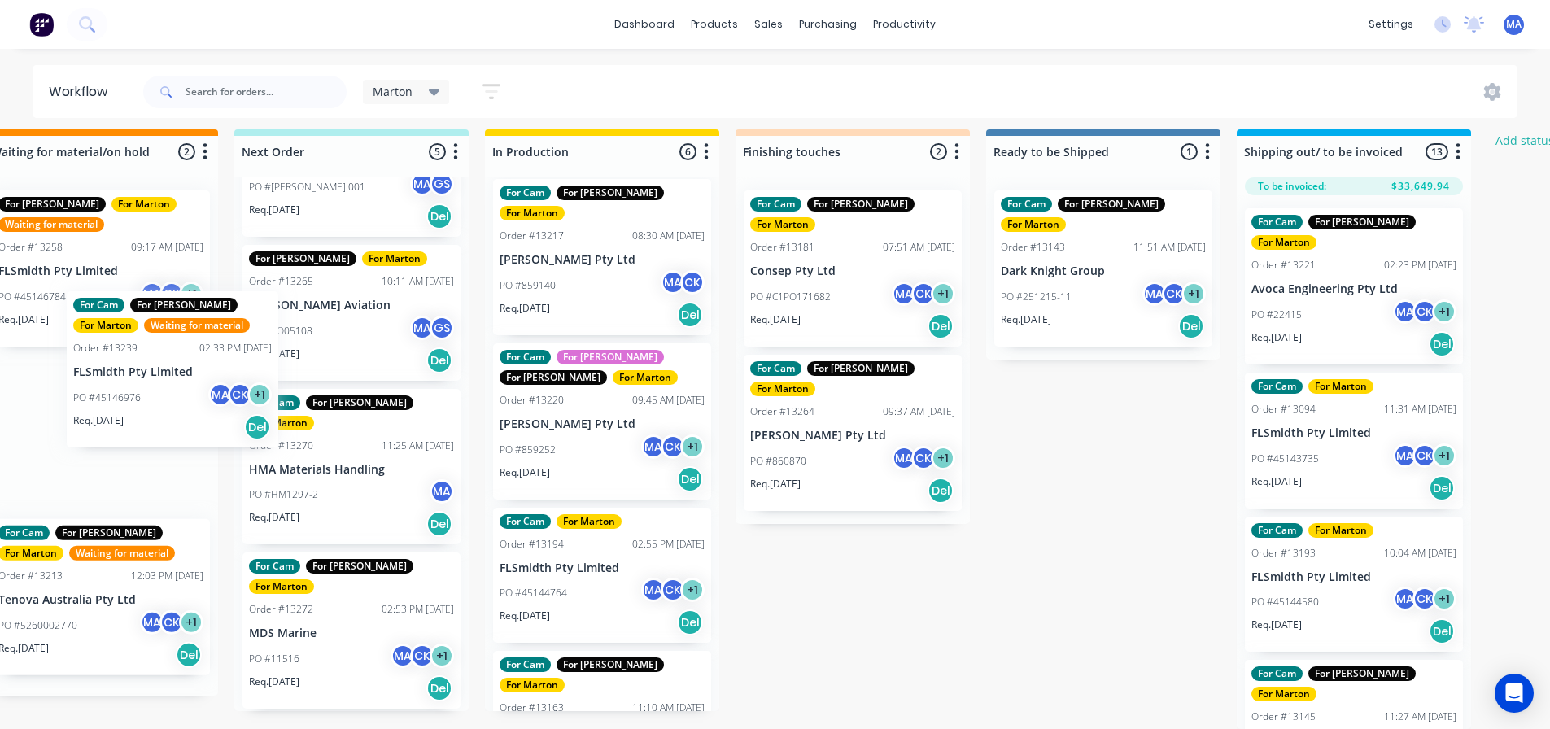
drag, startPoint x: 260, startPoint y: 588, endPoint x: 124, endPoint y: 381, distance: 248.5
click at [124, 381] on div "Submitted 7 Status colour #32CD32 hex #32CD32 Save Cancel Summaries Total order…" at bounding box center [807, 429] width 2242 height 600
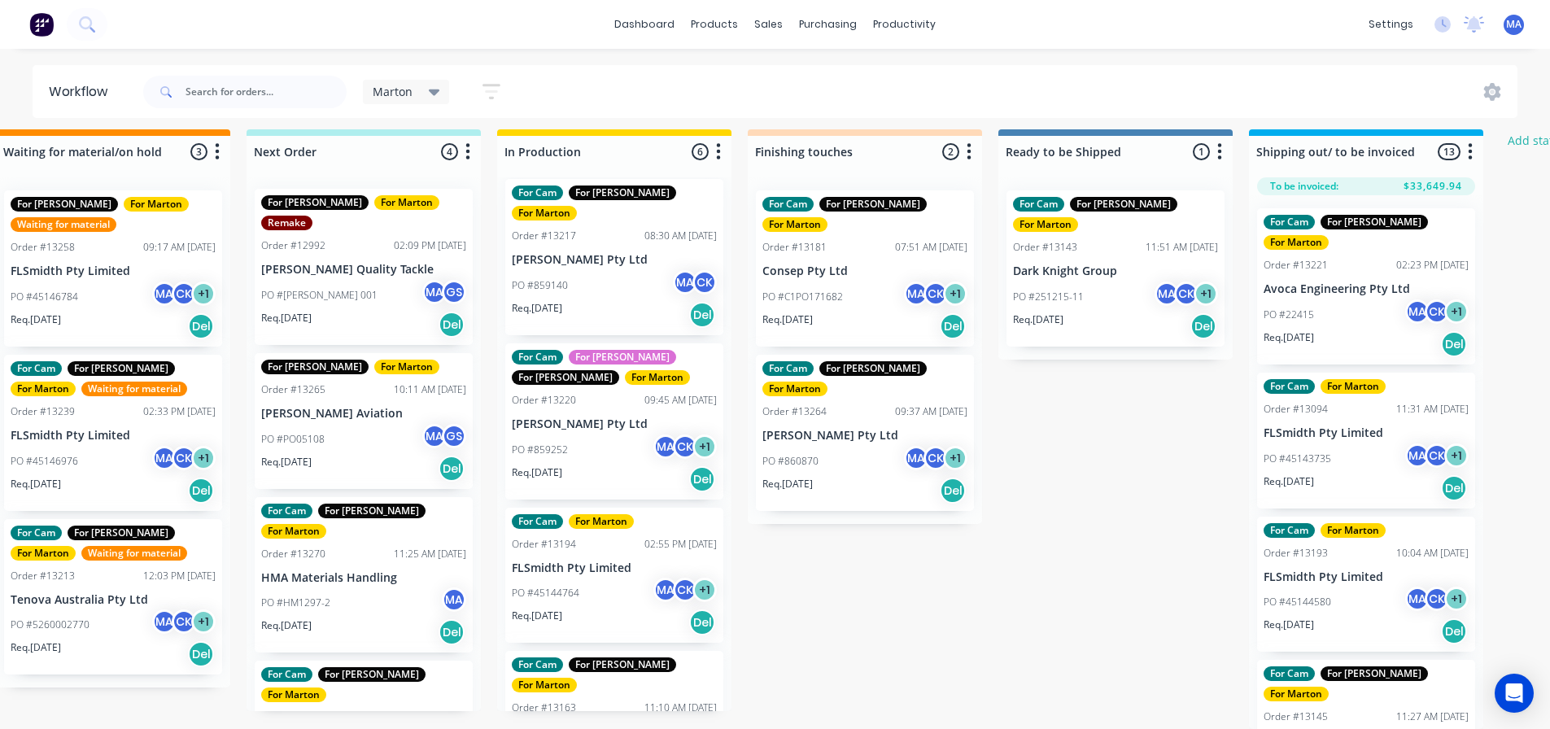
scroll to position [0, 0]
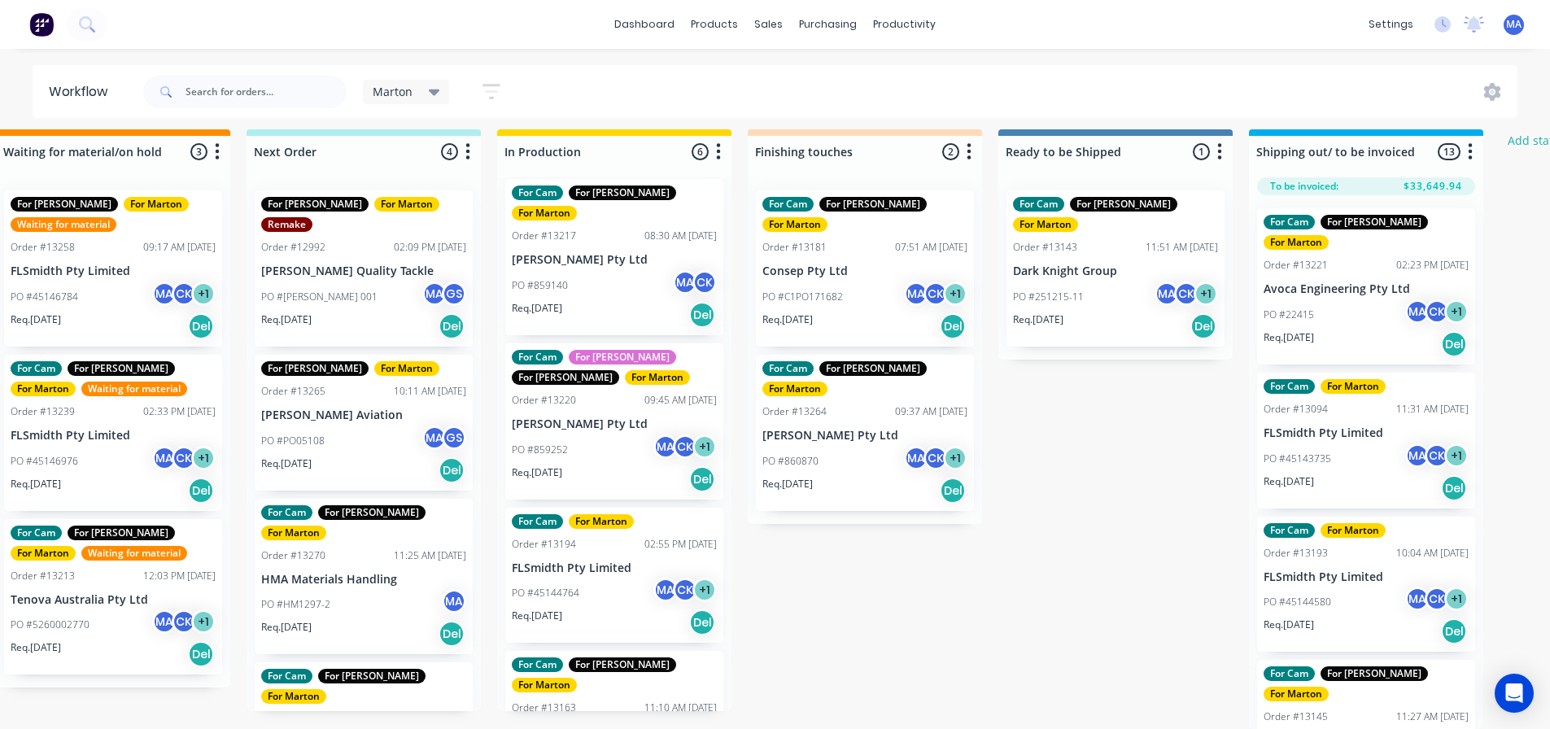
click at [619, 465] on div "Req. 02/09/25 Del" at bounding box center [614, 479] width 205 height 28
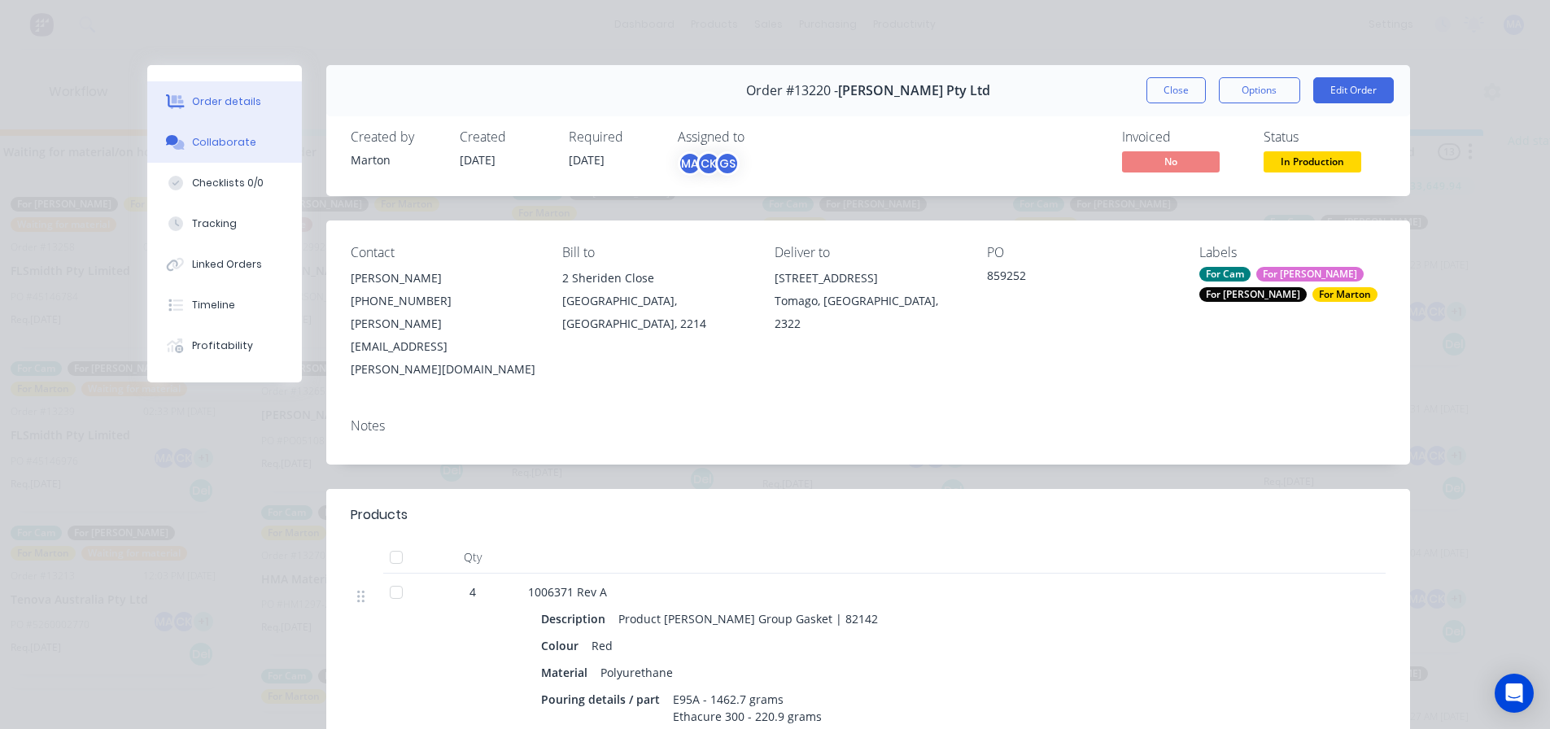
click at [243, 149] on div "Collaborate" at bounding box center [224, 142] width 64 height 15
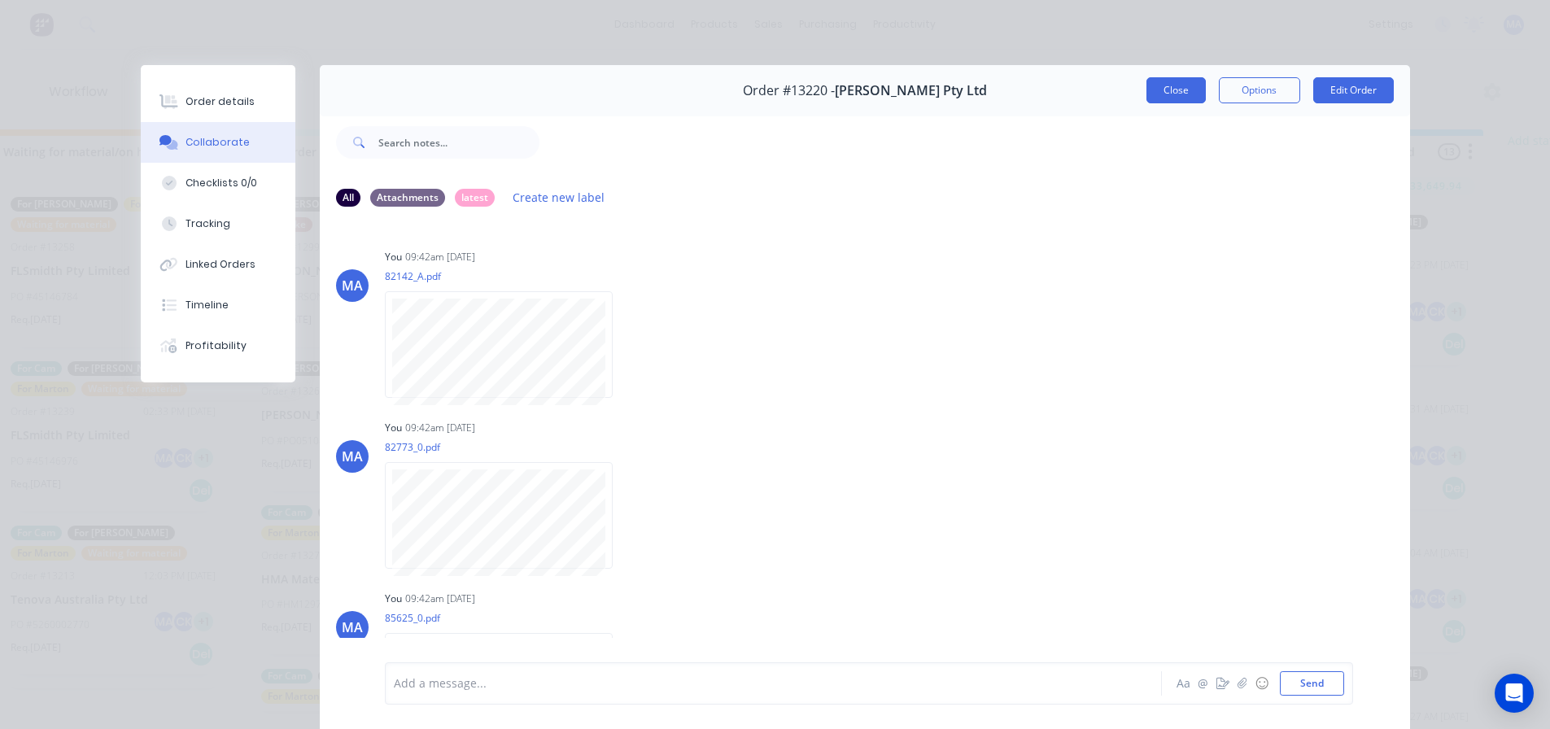
click at [1163, 91] on button "Close" at bounding box center [1175, 90] width 59 height 26
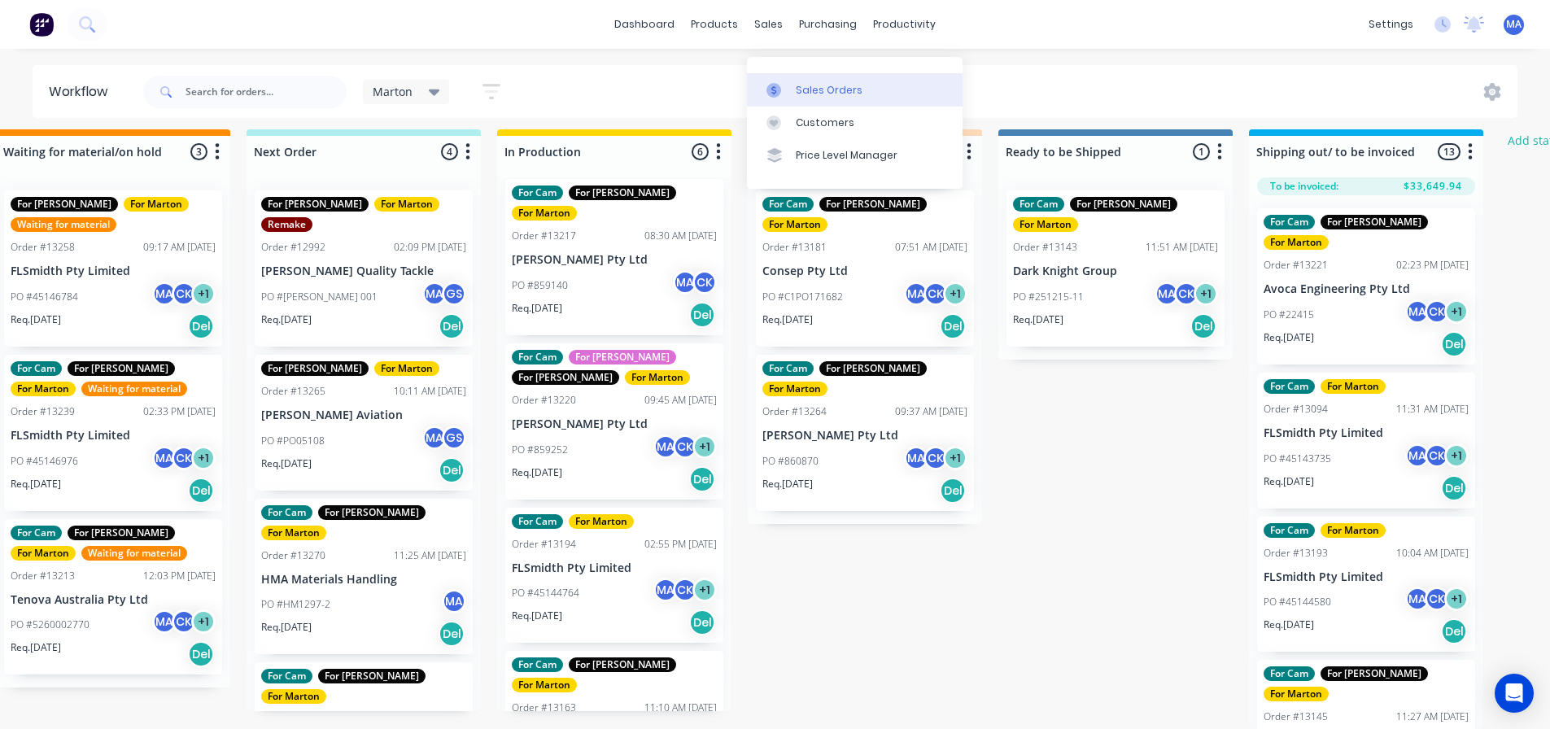
click at [789, 73] on link "Sales Orders" at bounding box center [855, 89] width 216 height 33
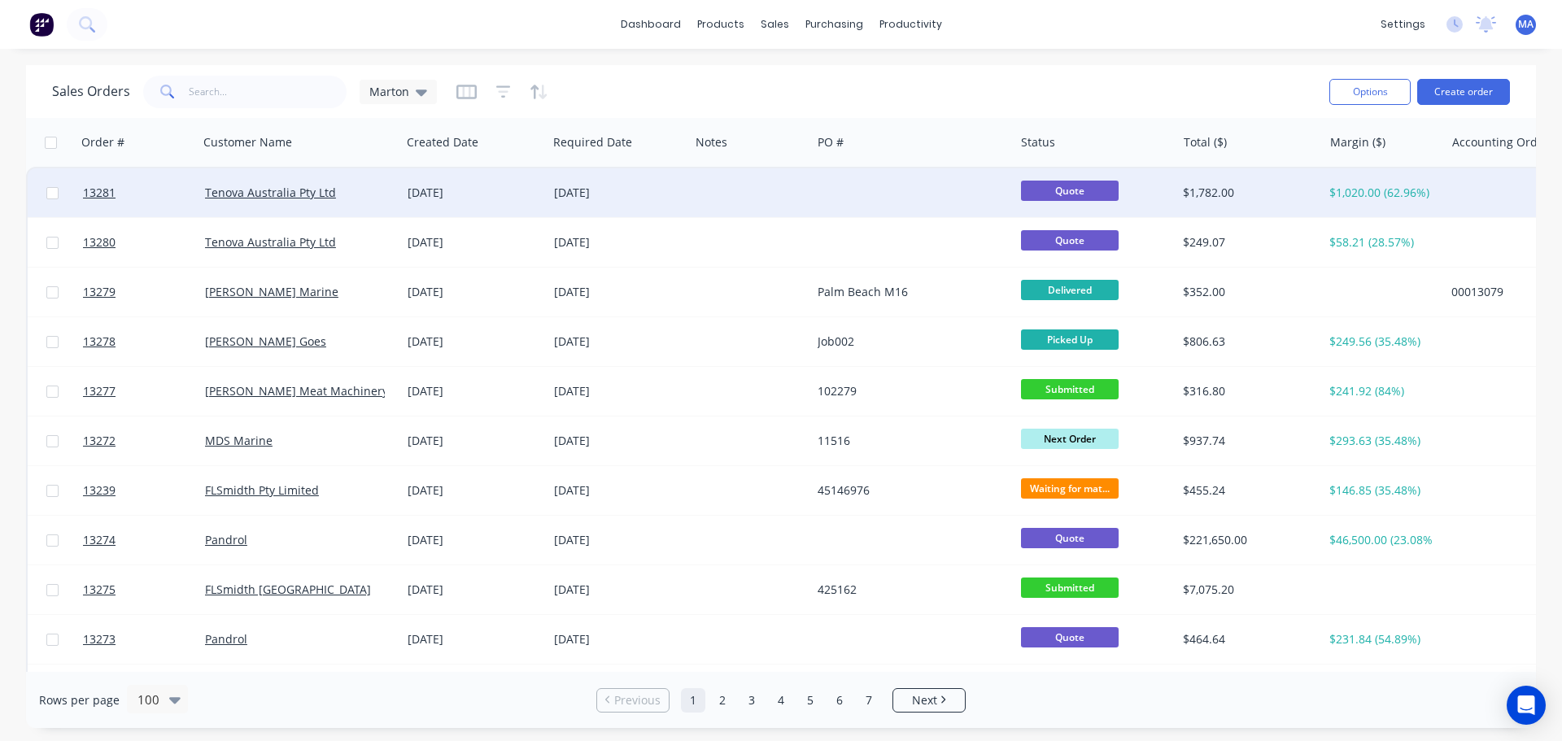
click at [554, 200] on div "[DATE]" at bounding box center [618, 193] width 129 height 16
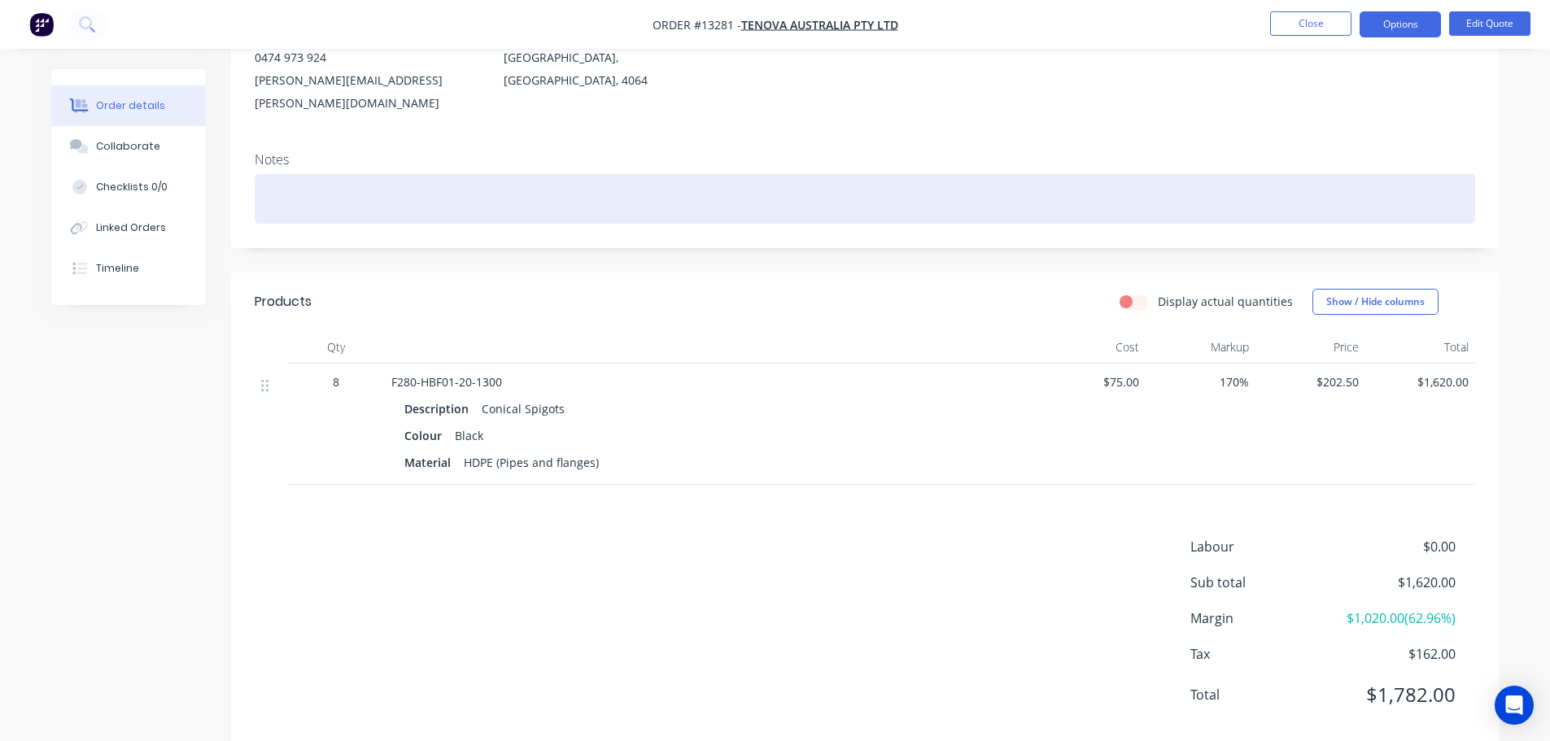
scroll to position [236, 0]
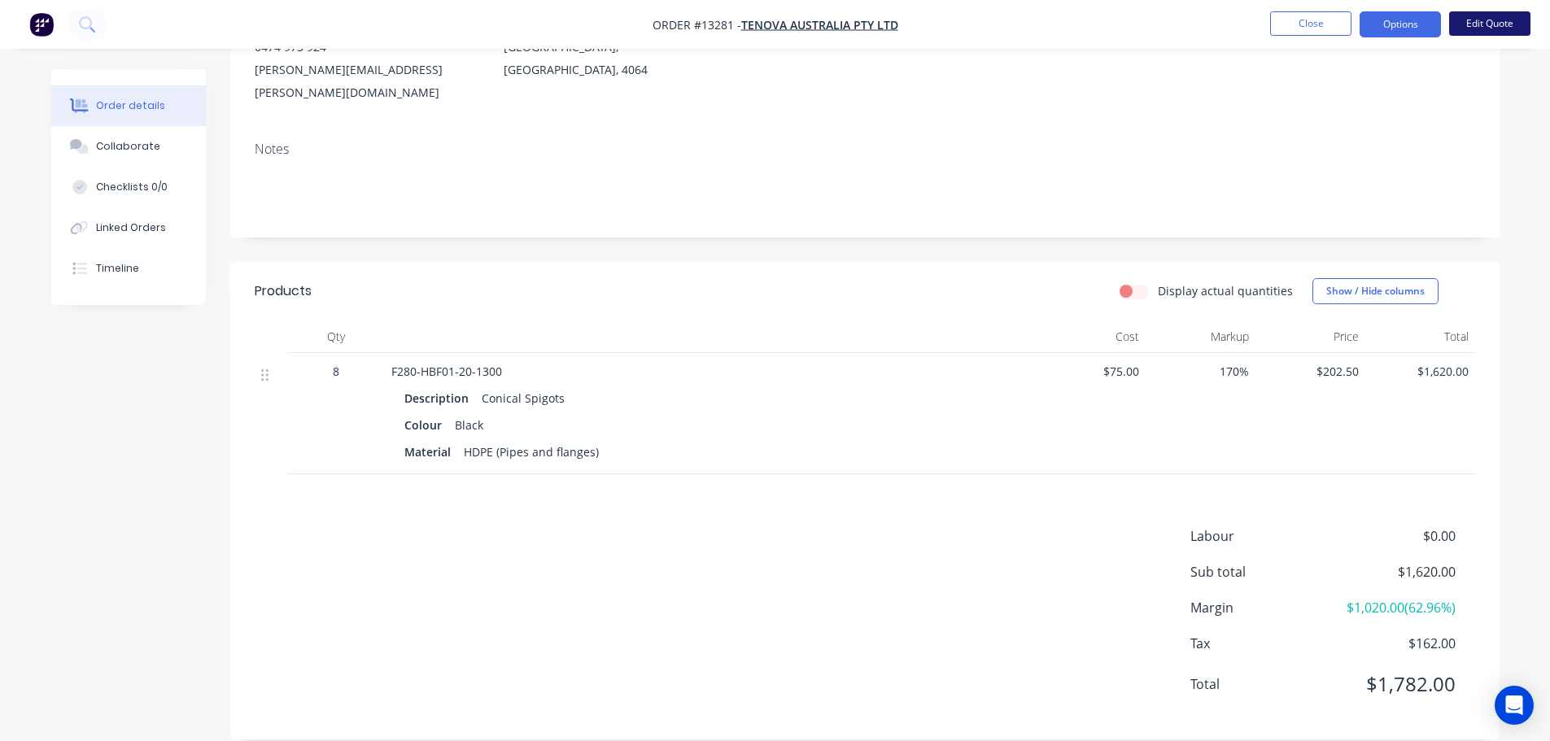
click at [1471, 31] on button "Edit Quote" at bounding box center [1489, 23] width 81 height 24
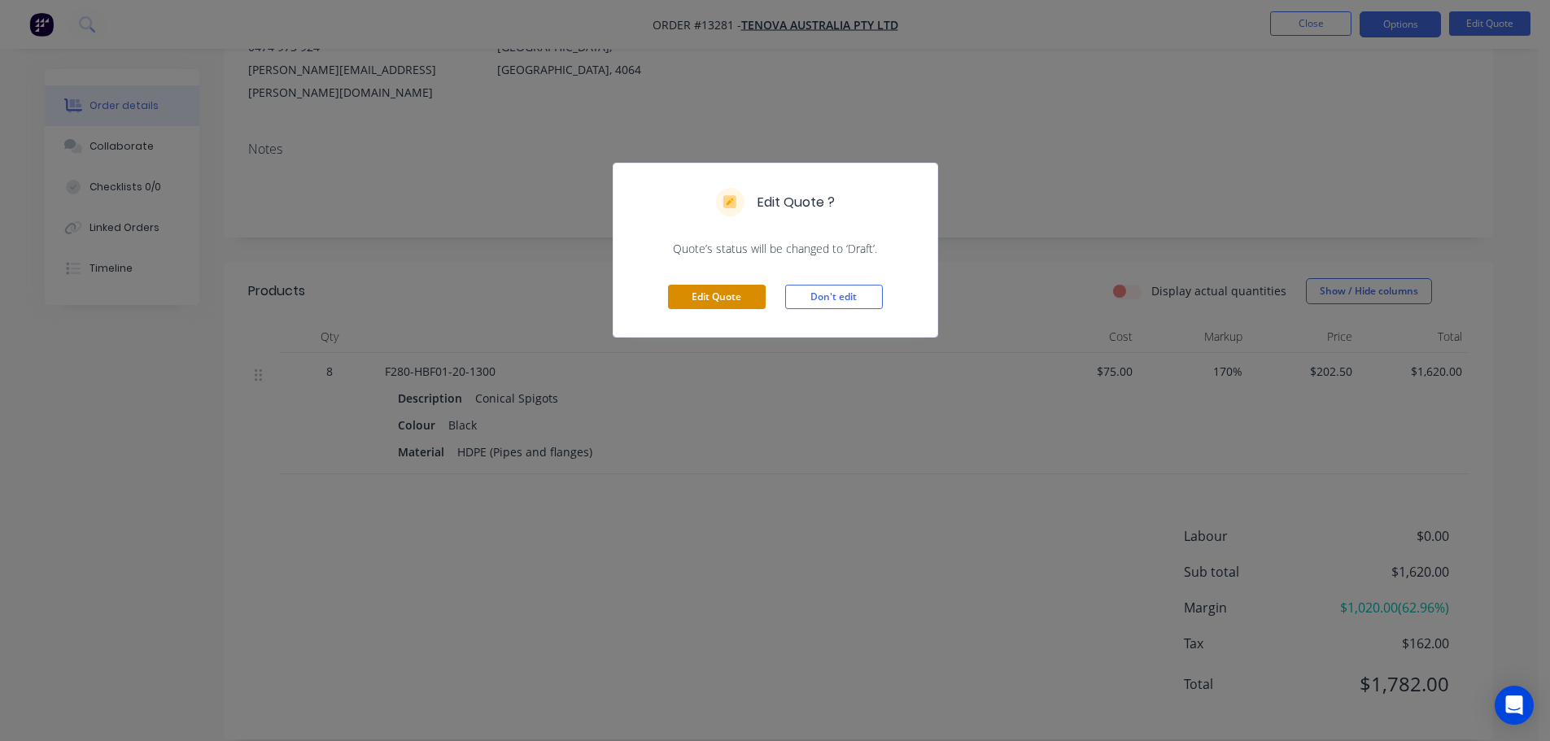
click at [707, 290] on button "Edit Quote" at bounding box center [717, 297] width 98 height 24
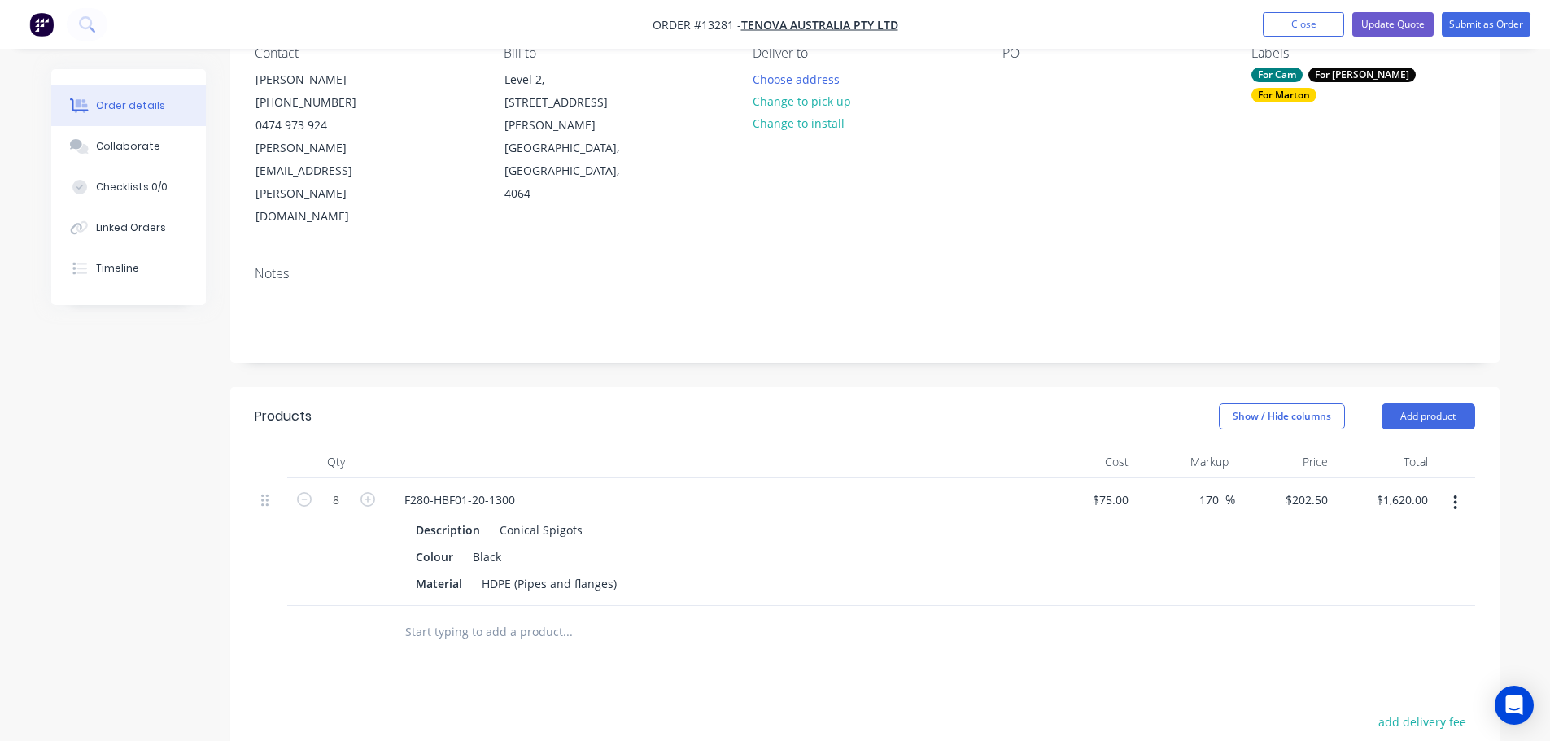
scroll to position [163, 0]
click at [1445, 400] on button "Add product" at bounding box center [1429, 413] width 94 height 26
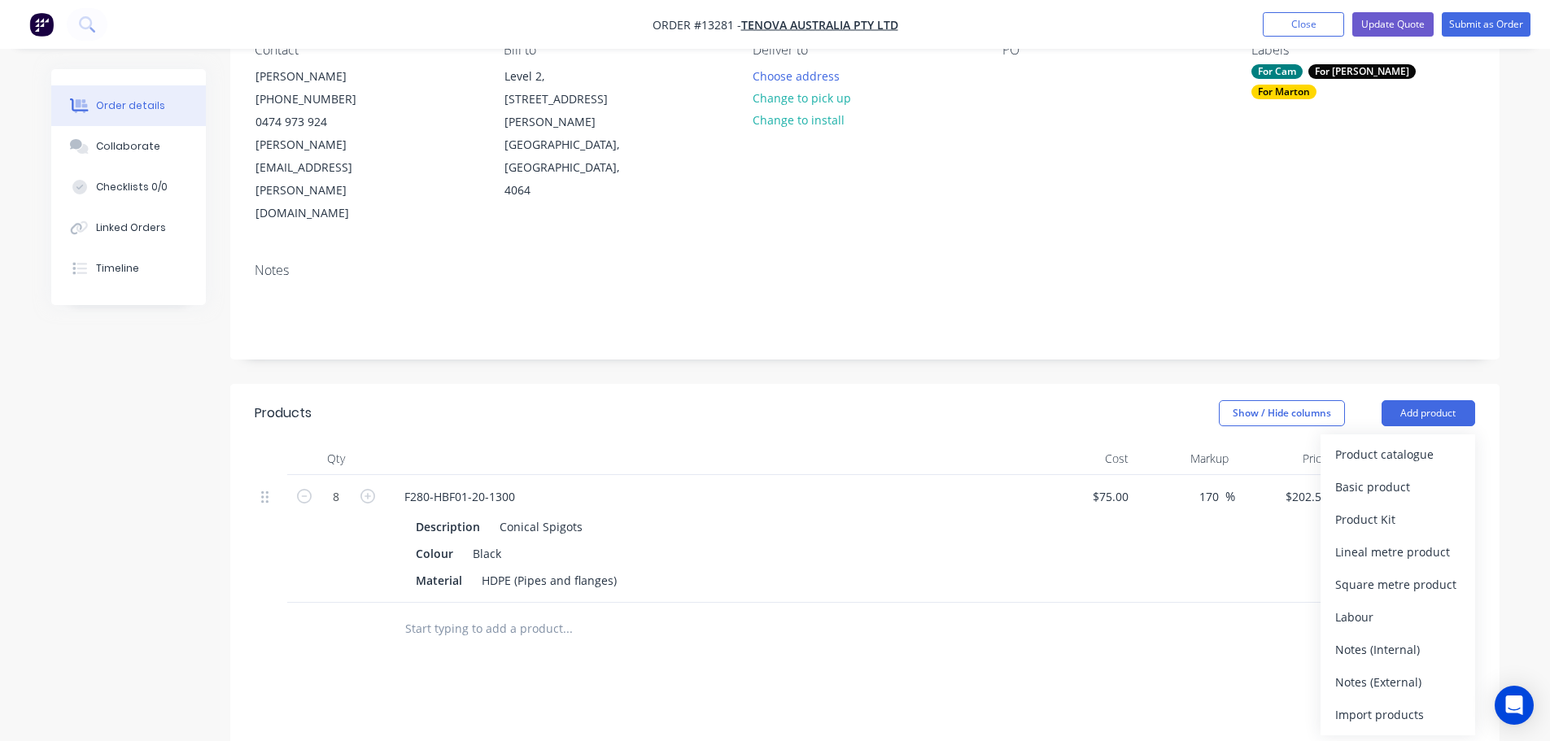
click at [1378, 670] on div "Notes (External)" at bounding box center [1397, 682] width 125 height 24
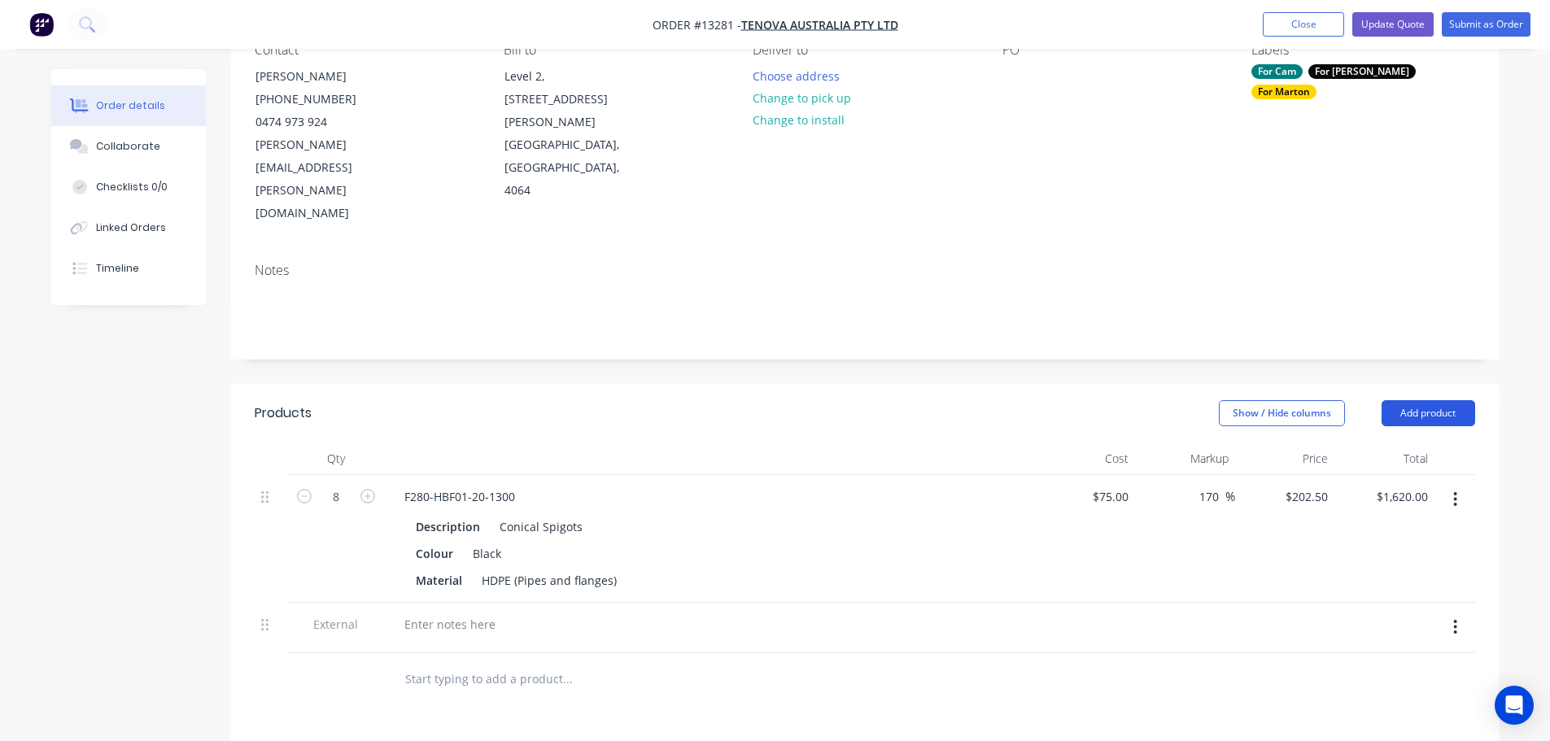
click at [1410, 400] on button "Add product" at bounding box center [1429, 413] width 94 height 26
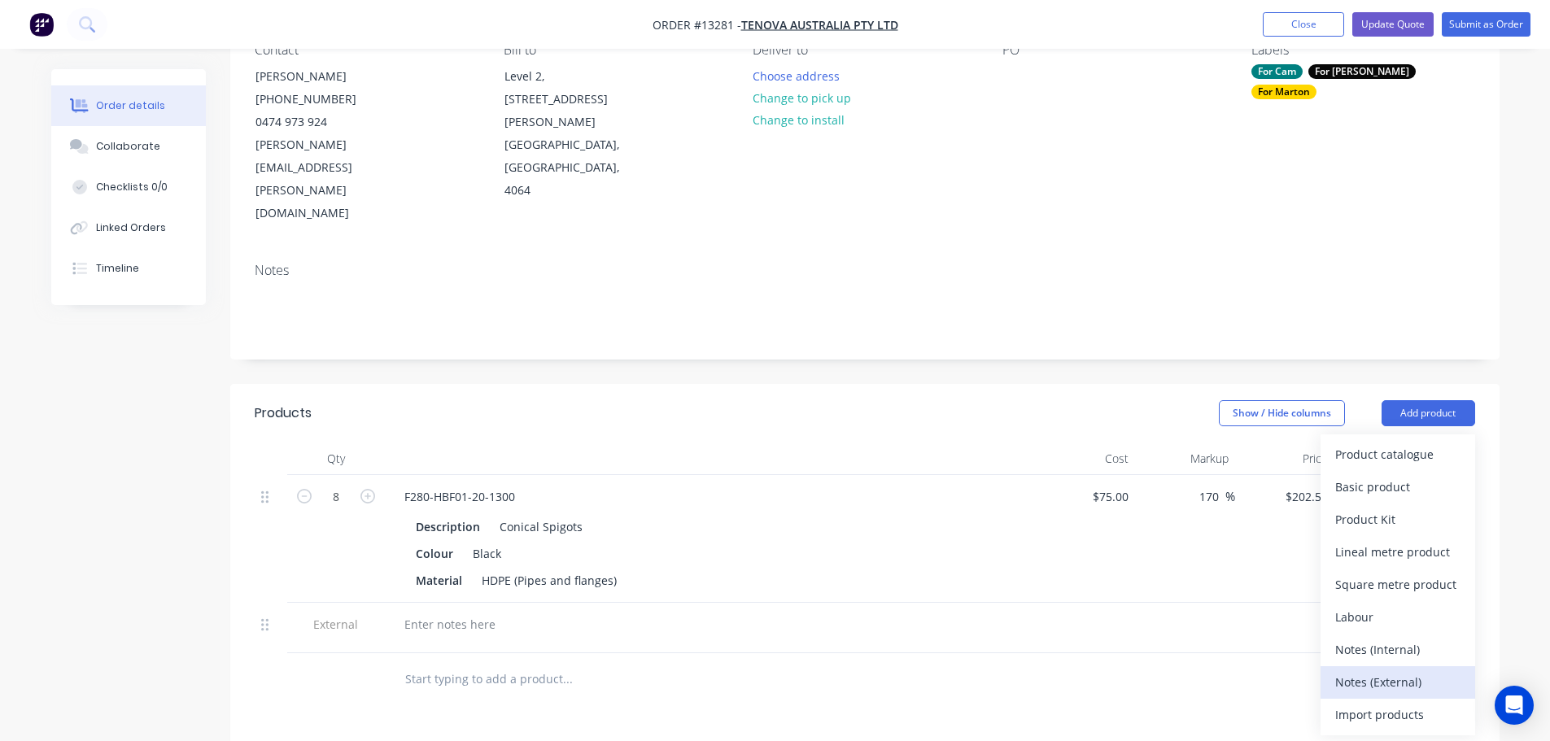
click at [1360, 670] on div "Notes (External)" at bounding box center [1397, 682] width 125 height 24
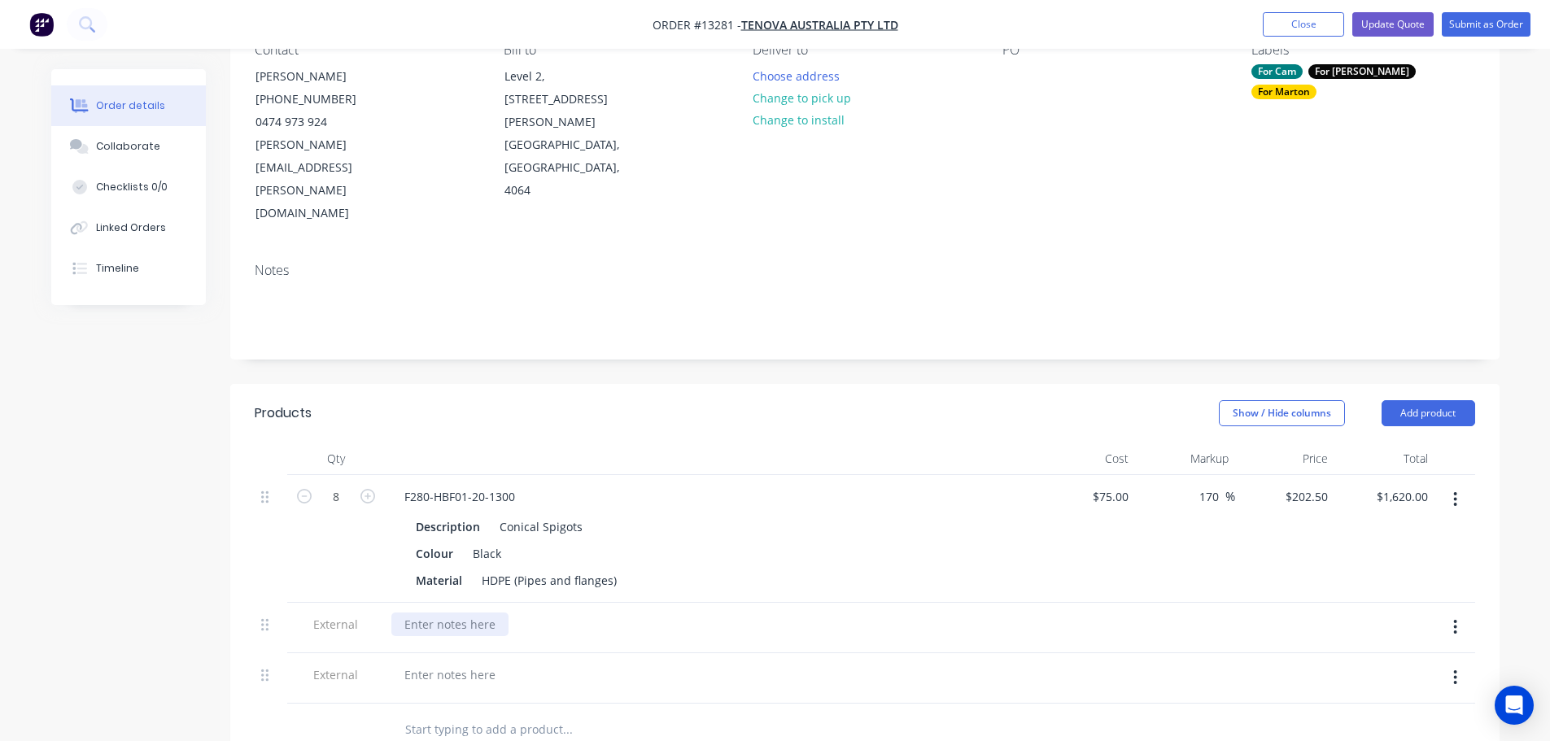
drag, startPoint x: 462, startPoint y: 561, endPoint x: 481, endPoint y: 561, distance: 18.7
click at [463, 613] on div at bounding box center [449, 625] width 117 height 24
click at [543, 613] on div "Lead Time: 2 weeks from receving PO" at bounding box center [543, 625] width 305 height 24
click at [529, 663] on div at bounding box center [710, 675] width 638 height 24
click at [480, 663] on div at bounding box center [449, 675] width 117 height 24
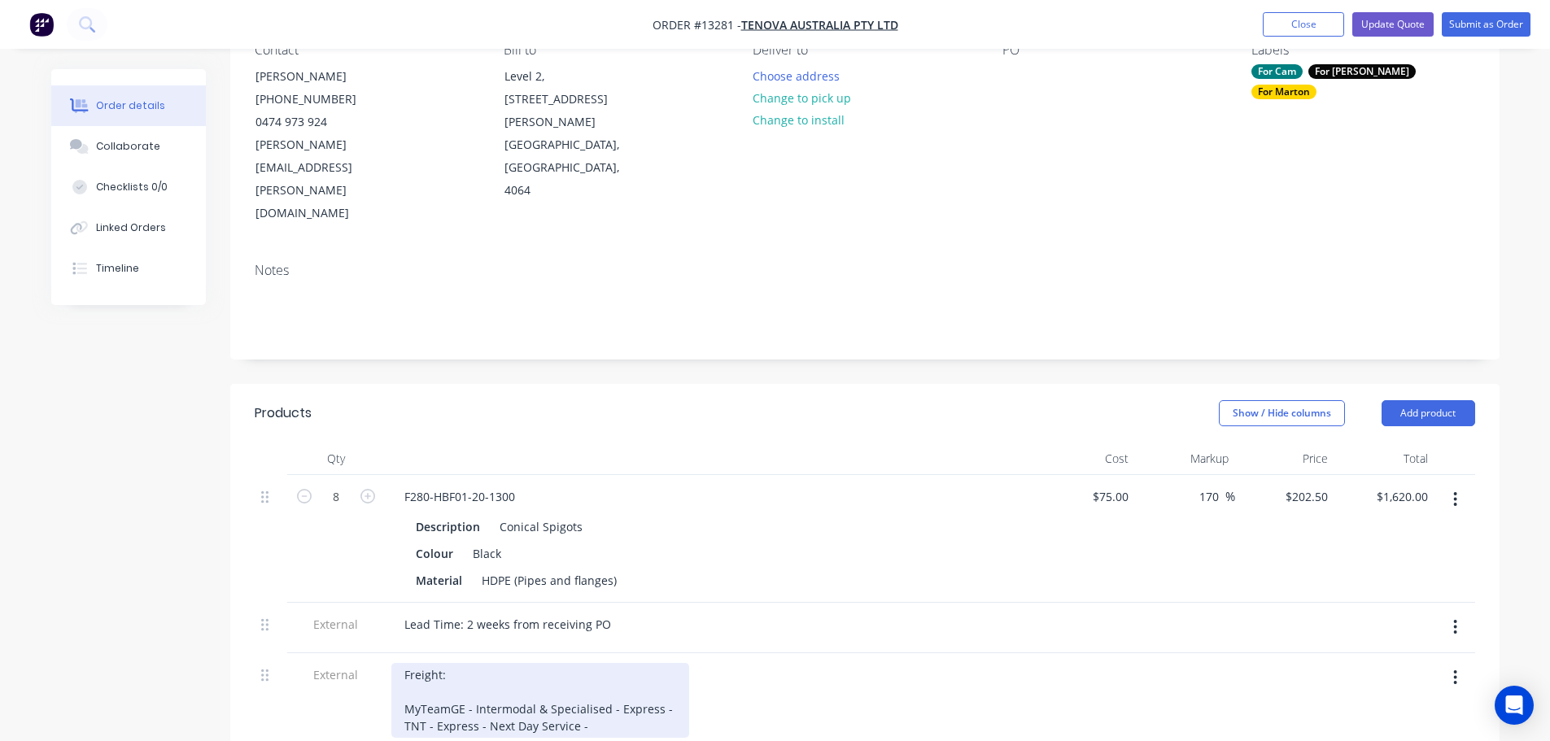
click at [587, 663] on div "Freight: MyTeamGE - Intermodal & Specialised - Express - TNT - Express - Next D…" at bounding box center [540, 700] width 298 height 75
click at [673, 663] on div "Freight: MyTeamGE - Intermodal & Specialised - Express - TNT - Express - Next D…" at bounding box center [540, 700] width 298 height 75
click at [672, 663] on div "Freight: MyTeamGE - Intermodal & Specialised - Express - $ TNT - Express - Next…" at bounding box center [543, 700] width 304 height 75
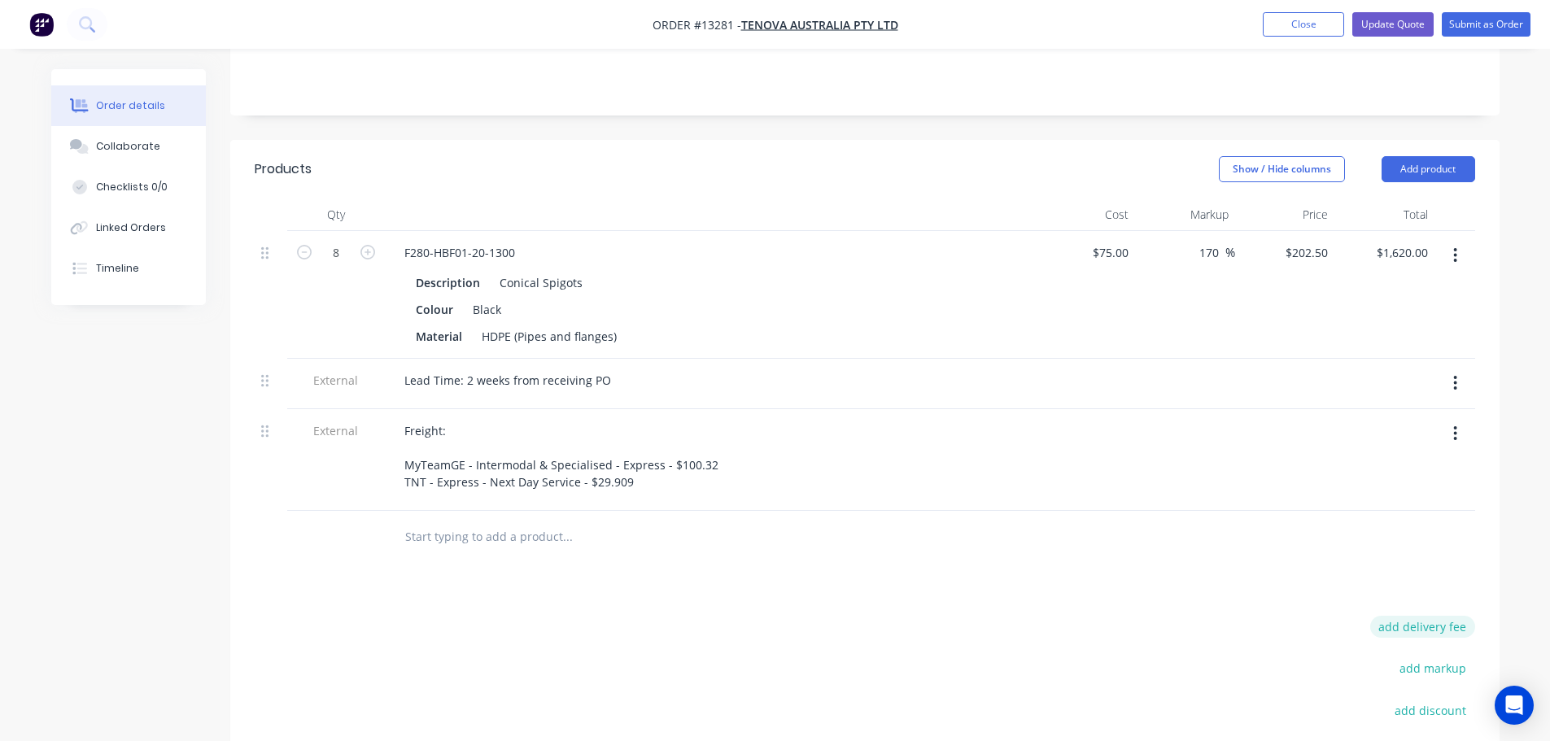
click at [1415, 616] on button "add delivery fee" at bounding box center [1422, 627] width 105 height 22
type input "29.909"
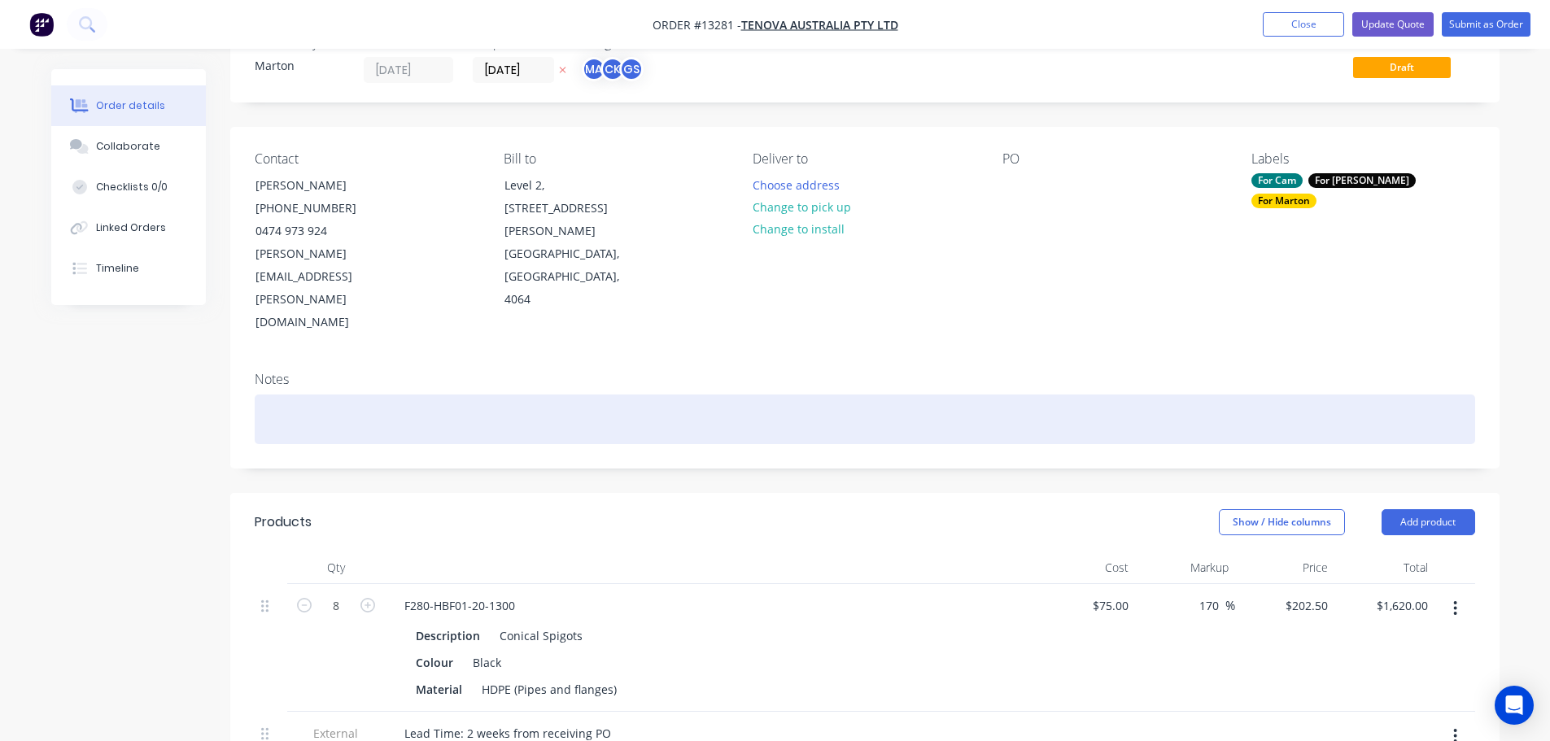
scroll to position [0, 0]
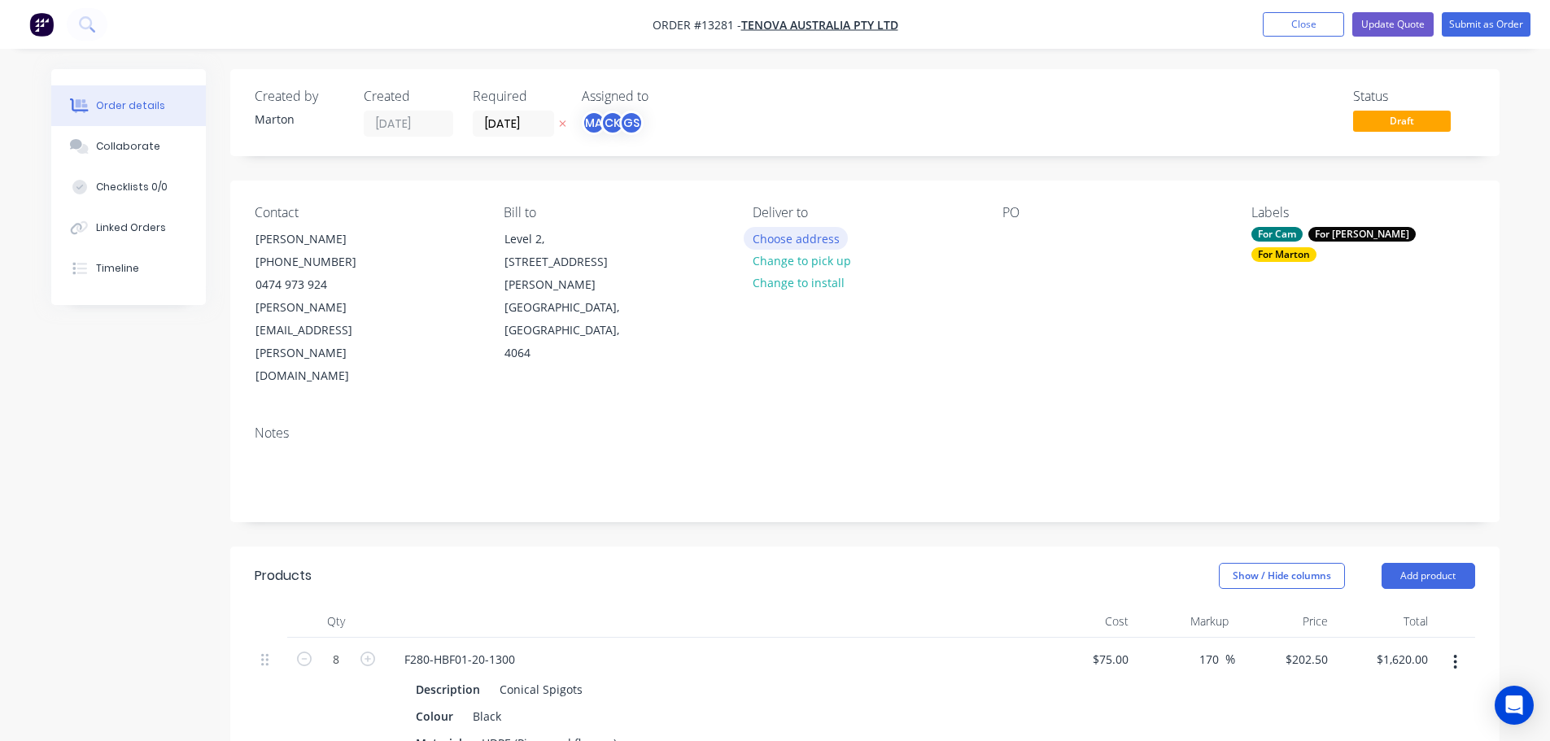
click at [804, 228] on button "Choose address" at bounding box center [796, 238] width 104 height 22
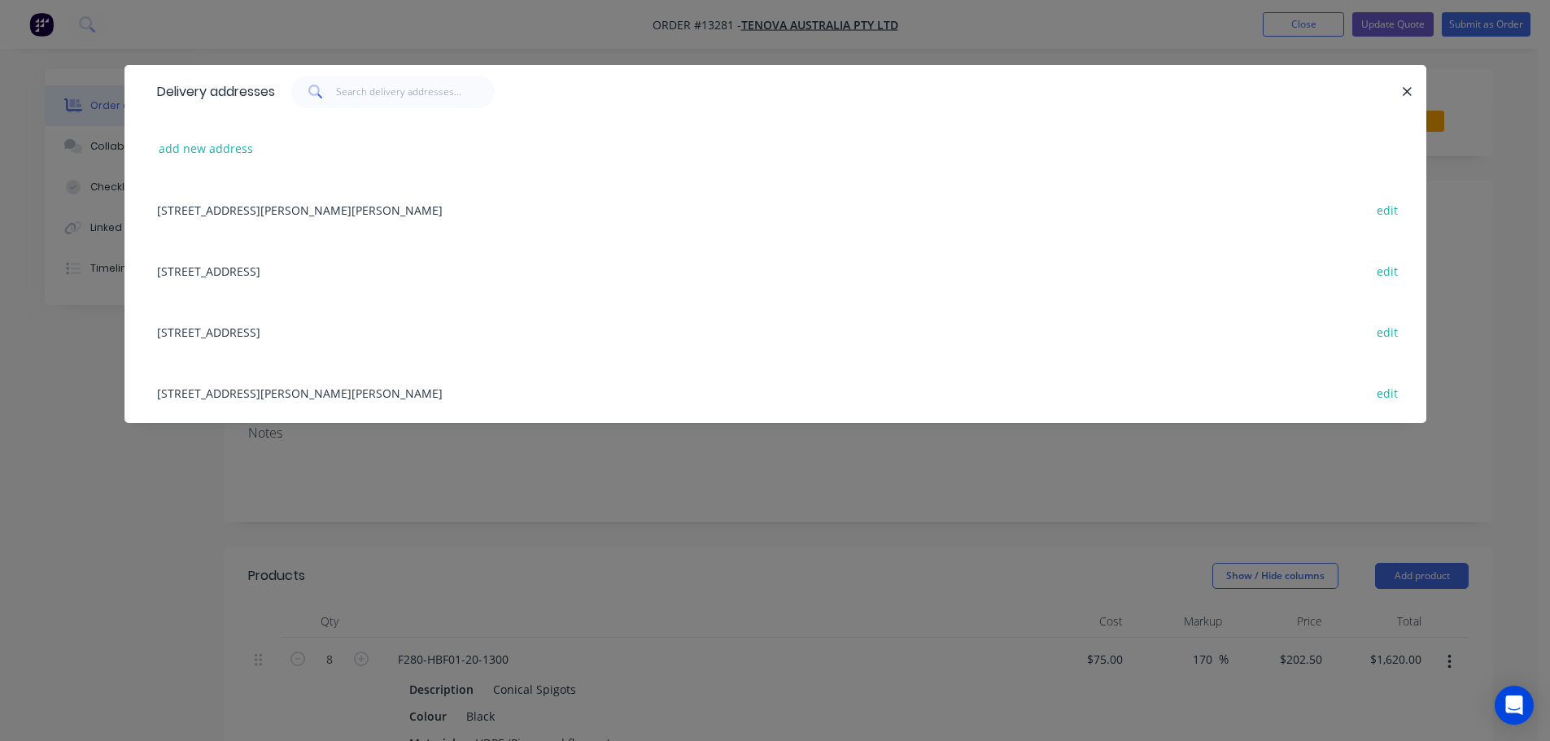
click at [250, 335] on div "Unit 9/2 Eden Park Drive, Macquarie Park, New South Wales, Australia, 2113 edit" at bounding box center [775, 331] width 1253 height 61
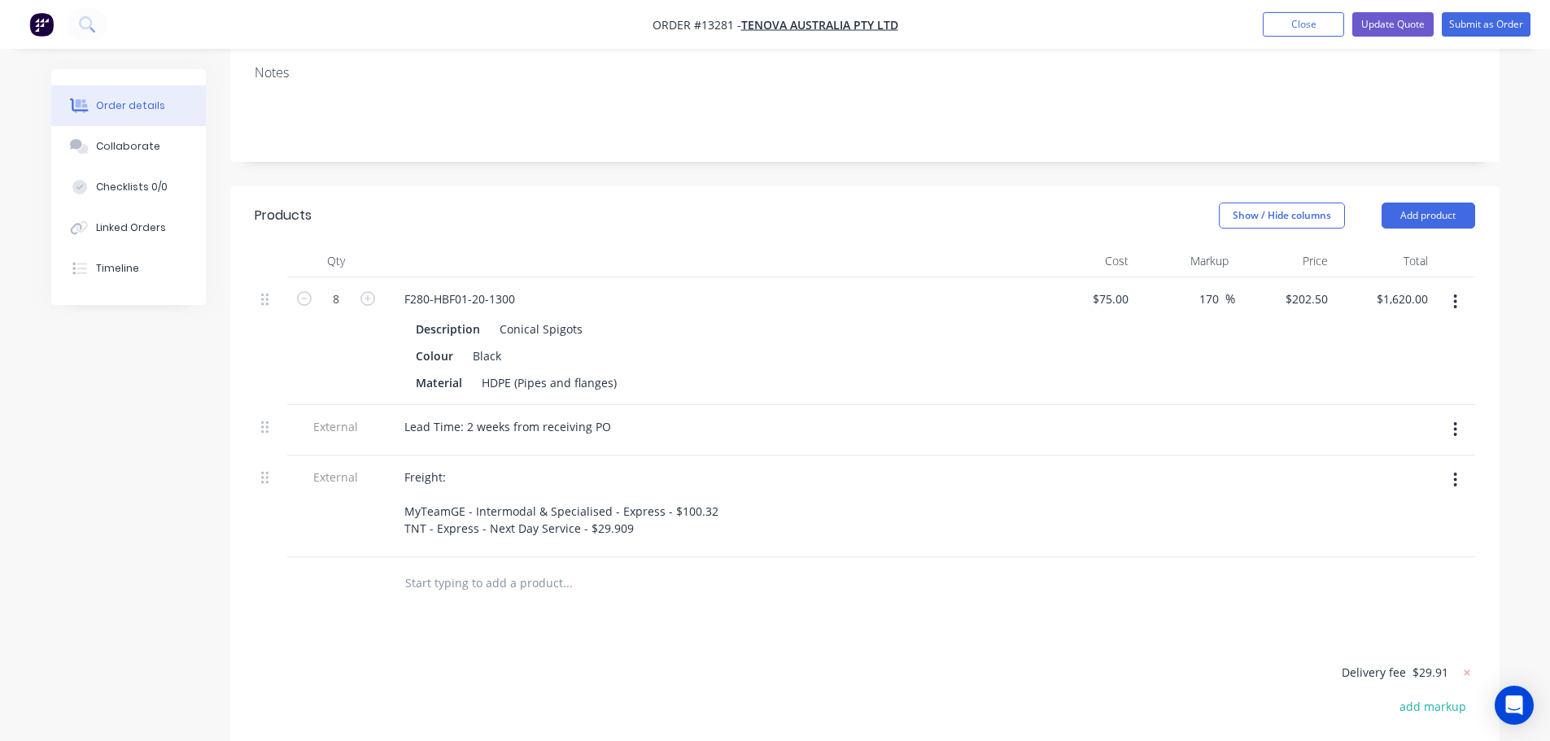
scroll to position [324, 0]
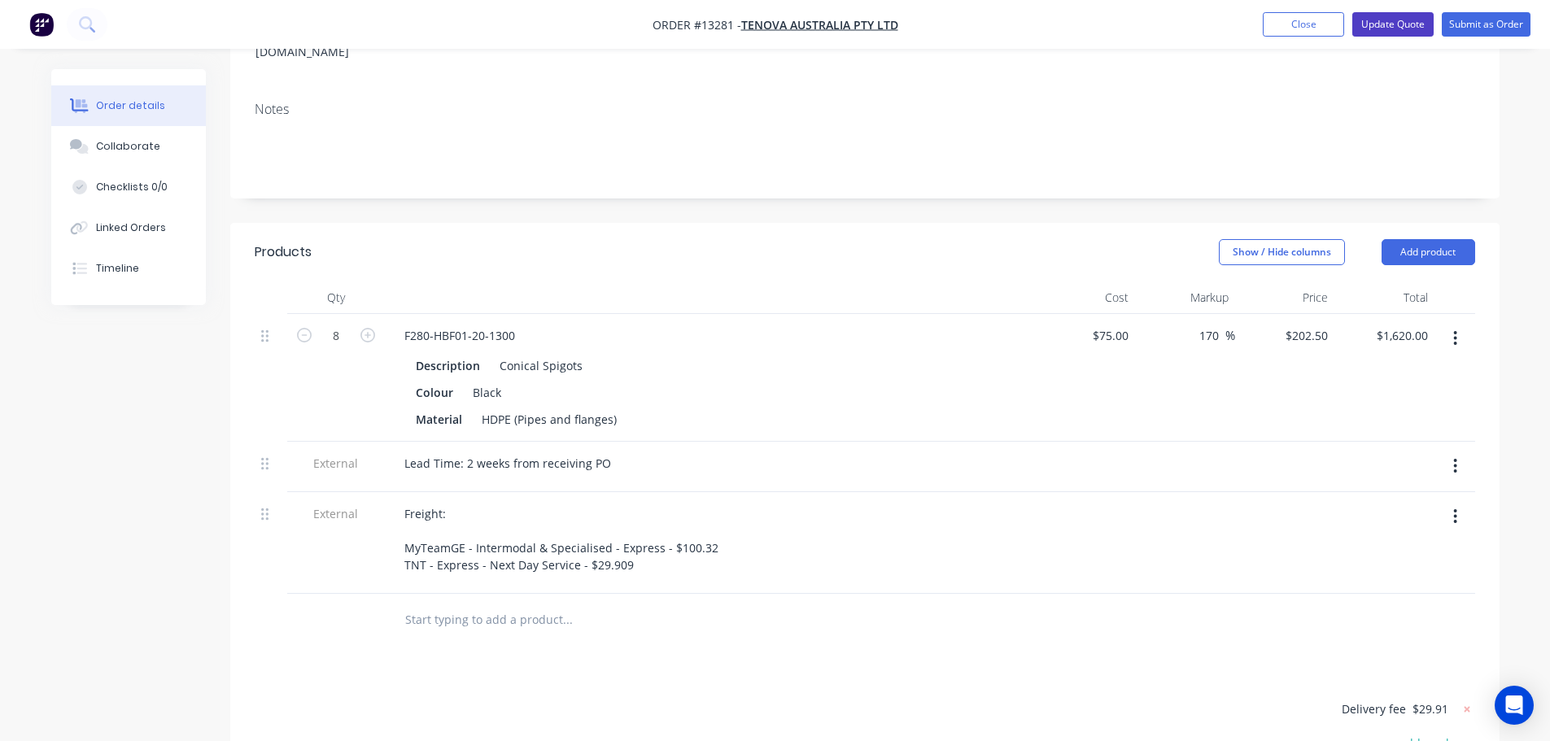
click at [1389, 28] on button "Update Quote" at bounding box center [1392, 24] width 81 height 24
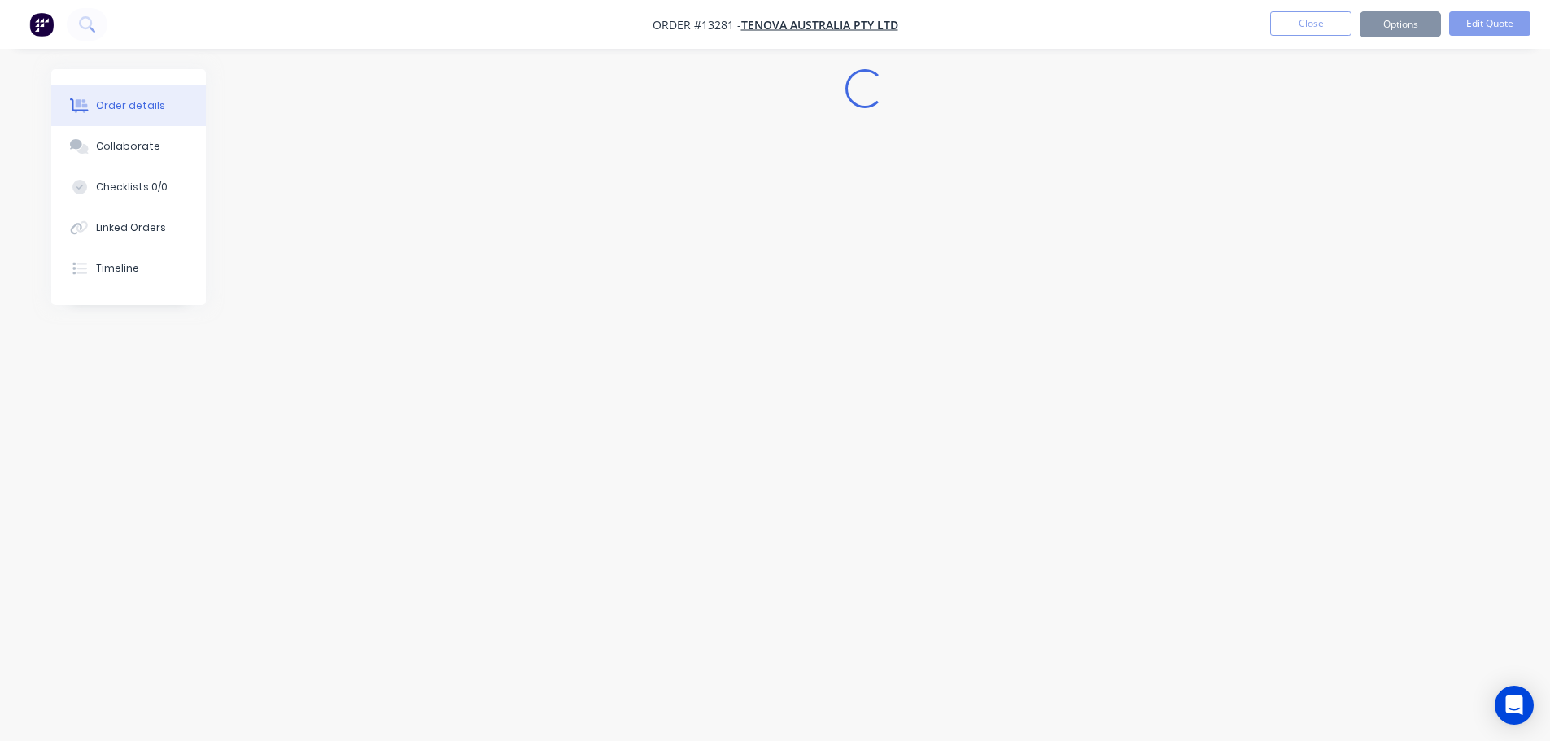
scroll to position [0, 0]
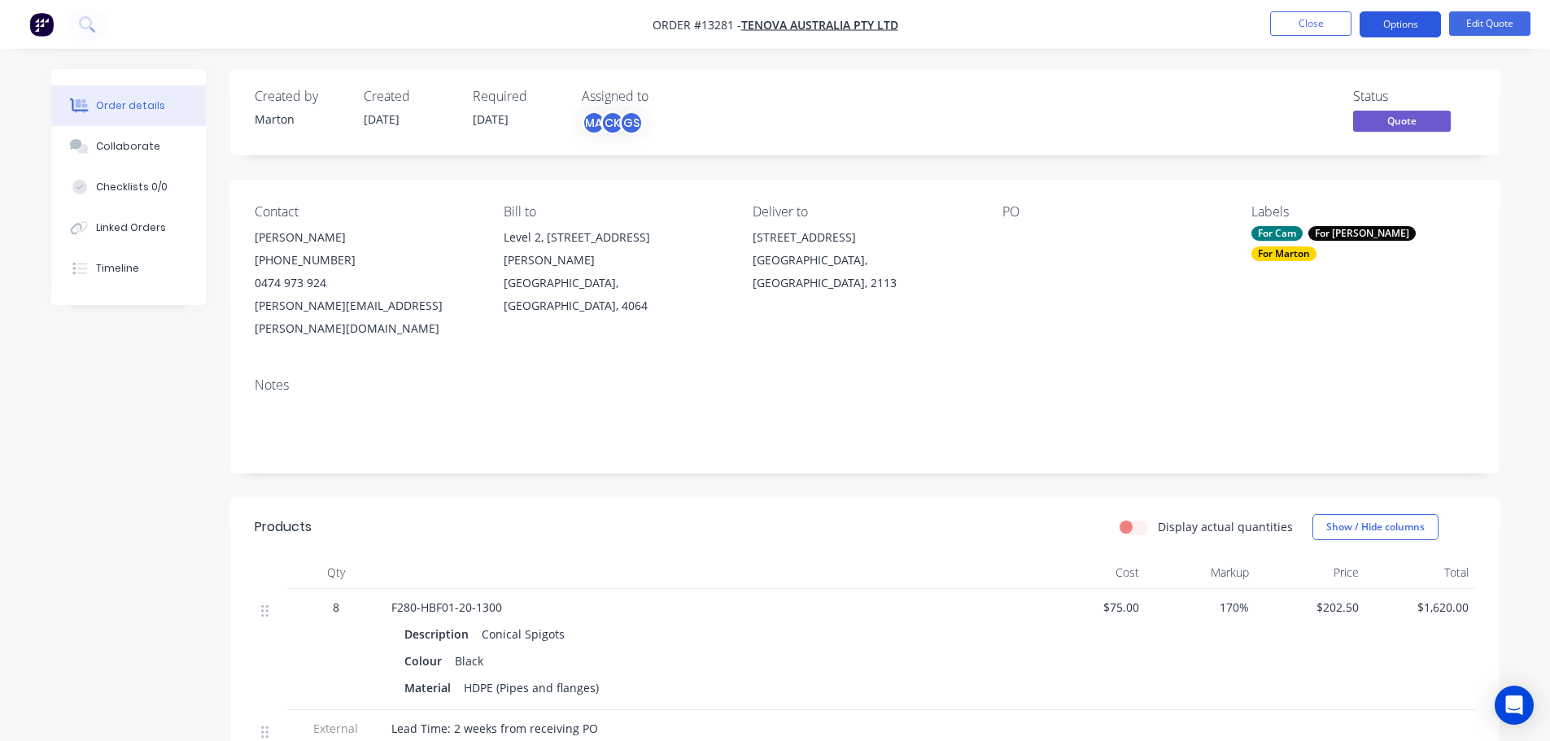
click at [1404, 35] on button "Options" at bounding box center [1400, 24] width 81 height 26
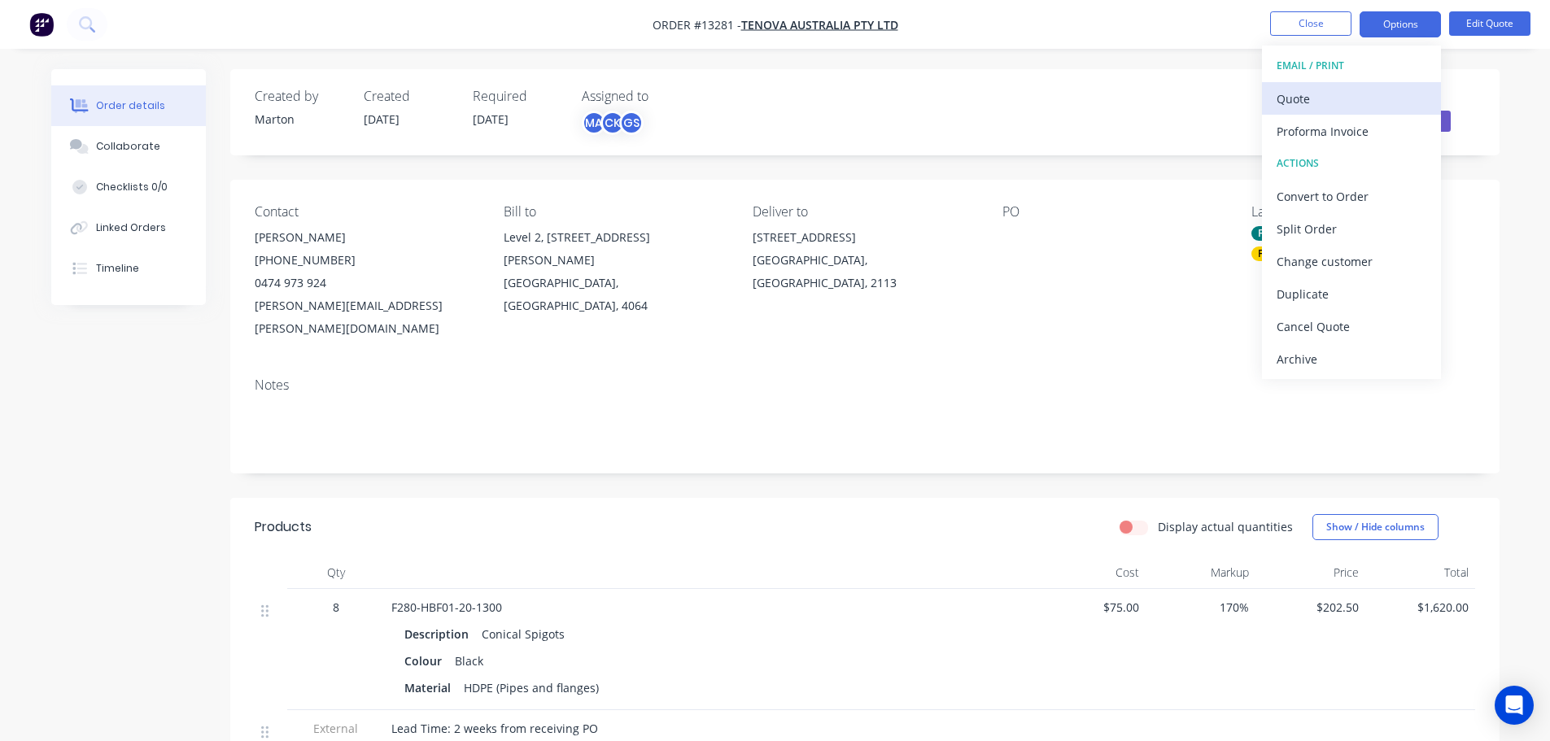
click at [1334, 94] on div "Quote" at bounding box center [1352, 99] width 150 height 24
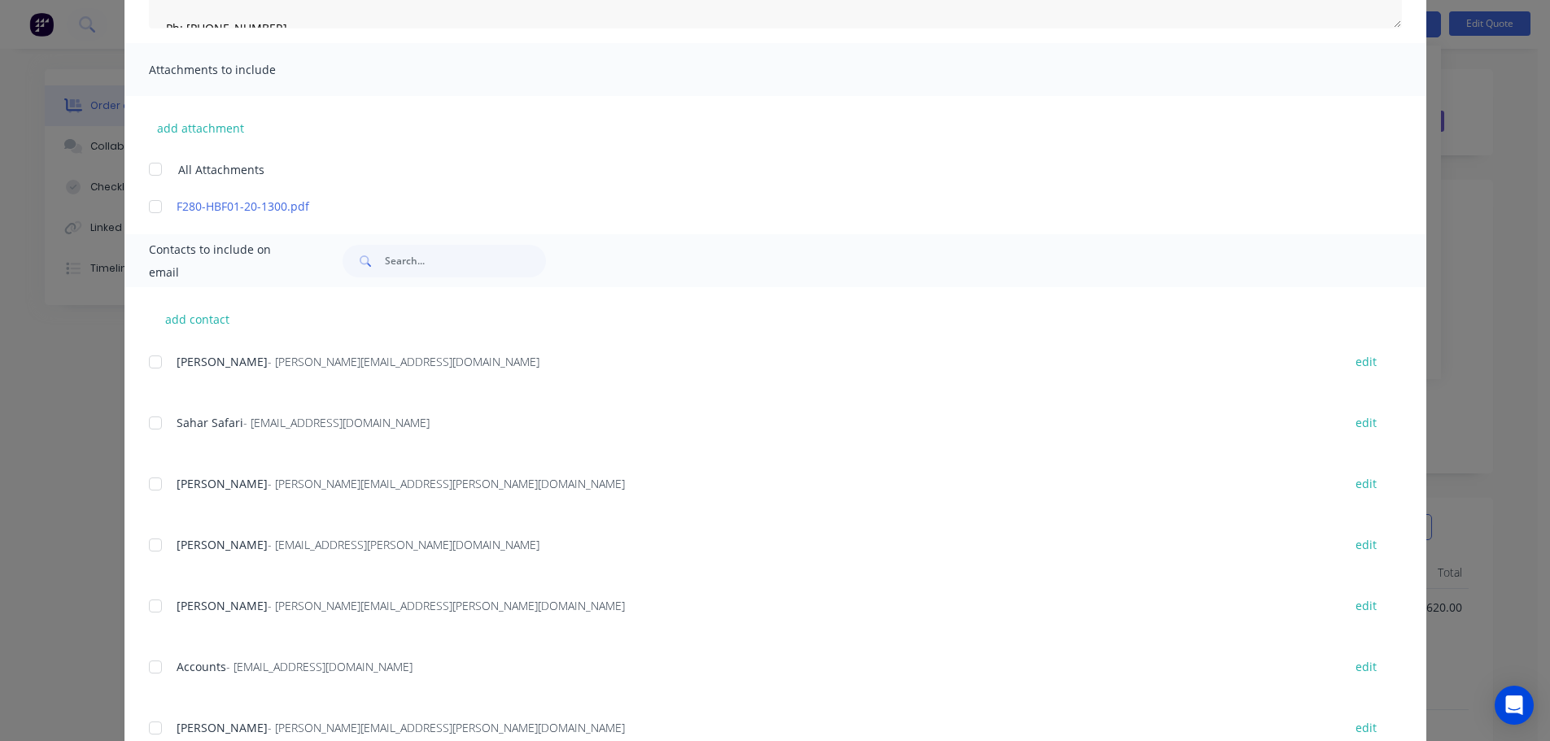
scroll to position [325, 0]
click at [148, 716] on div at bounding box center [155, 722] width 33 height 33
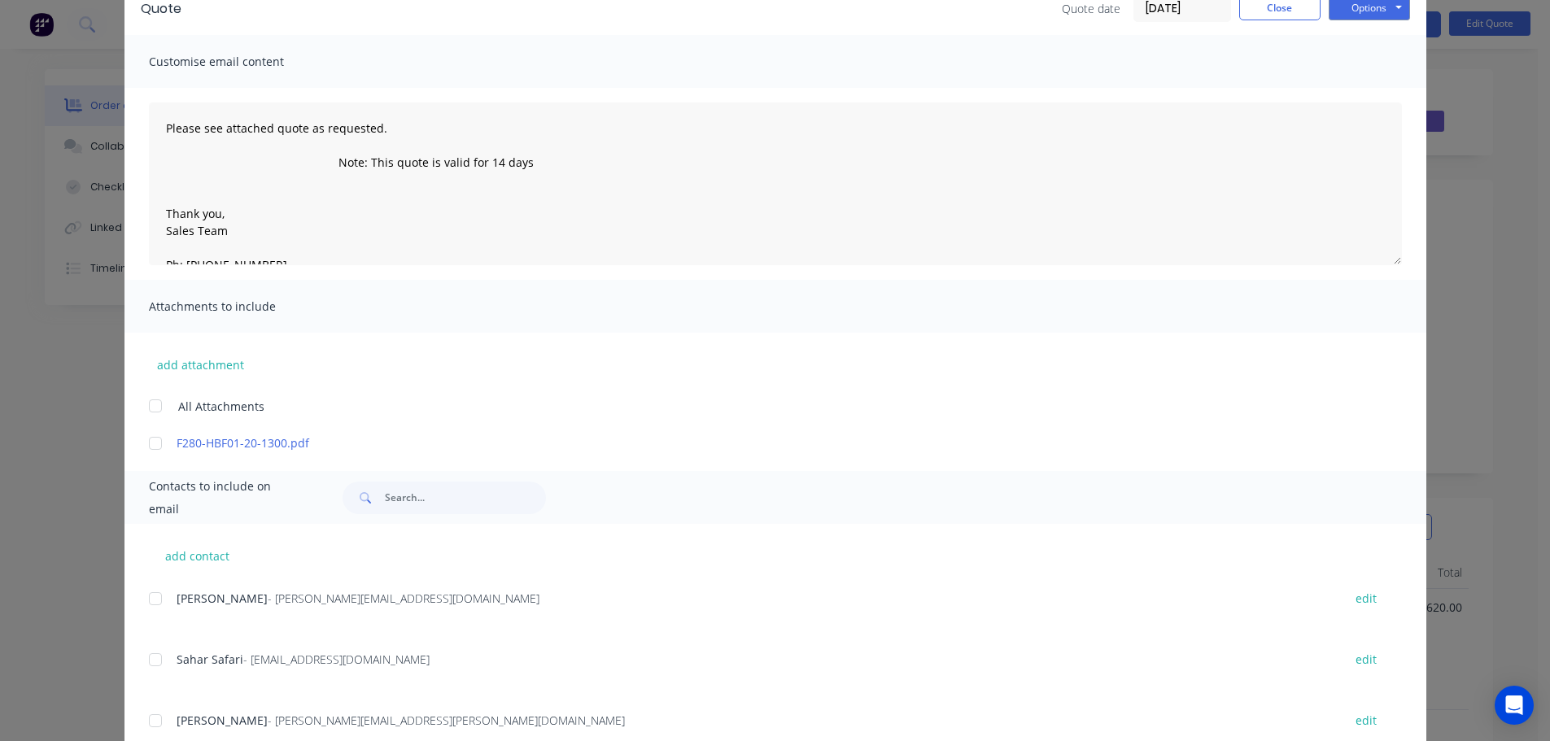
scroll to position [81, 0]
click at [1378, 15] on button "Options" at bounding box center [1369, 10] width 81 height 24
click at [1369, 78] on button "Print" at bounding box center [1381, 65] width 104 height 27
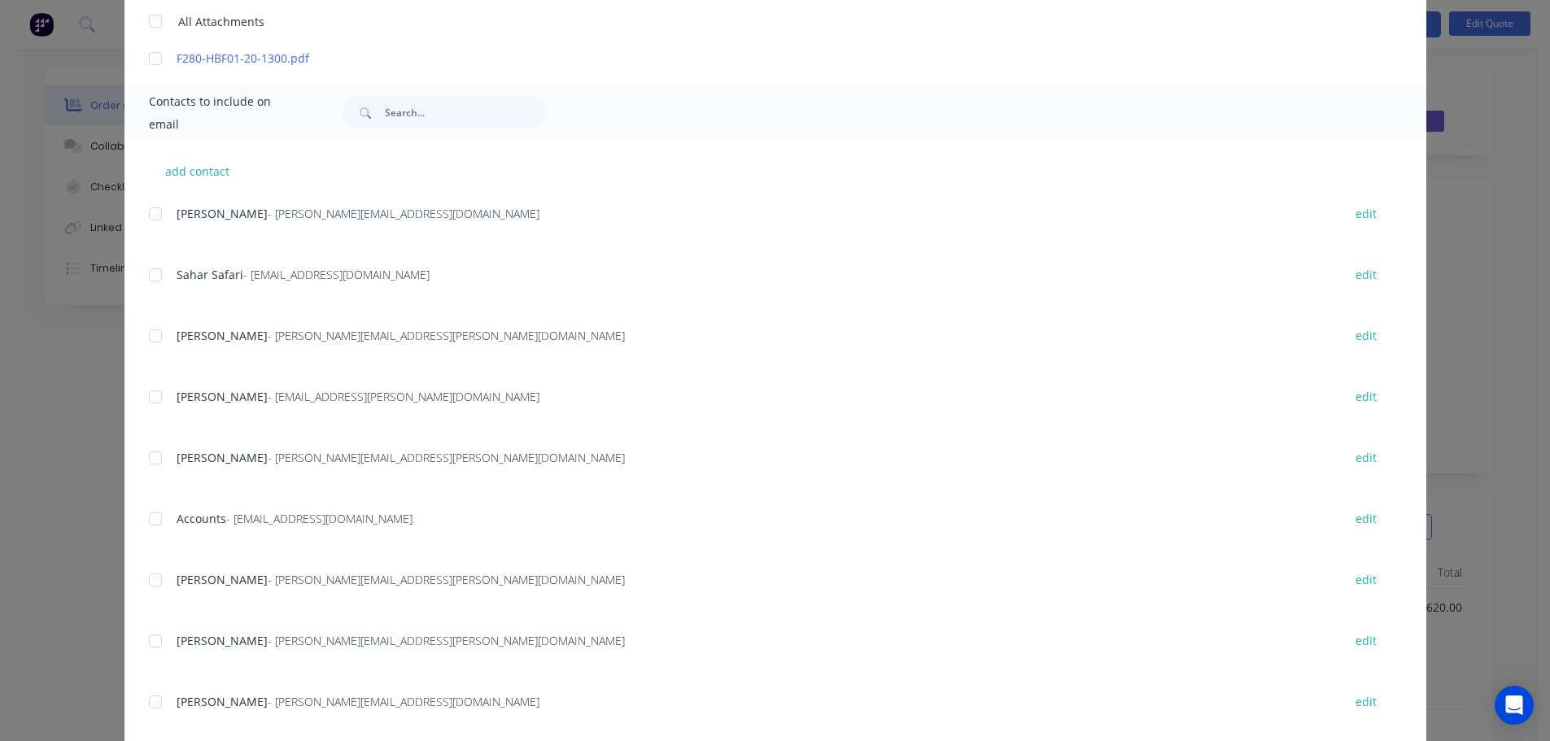
scroll to position [562, 0]
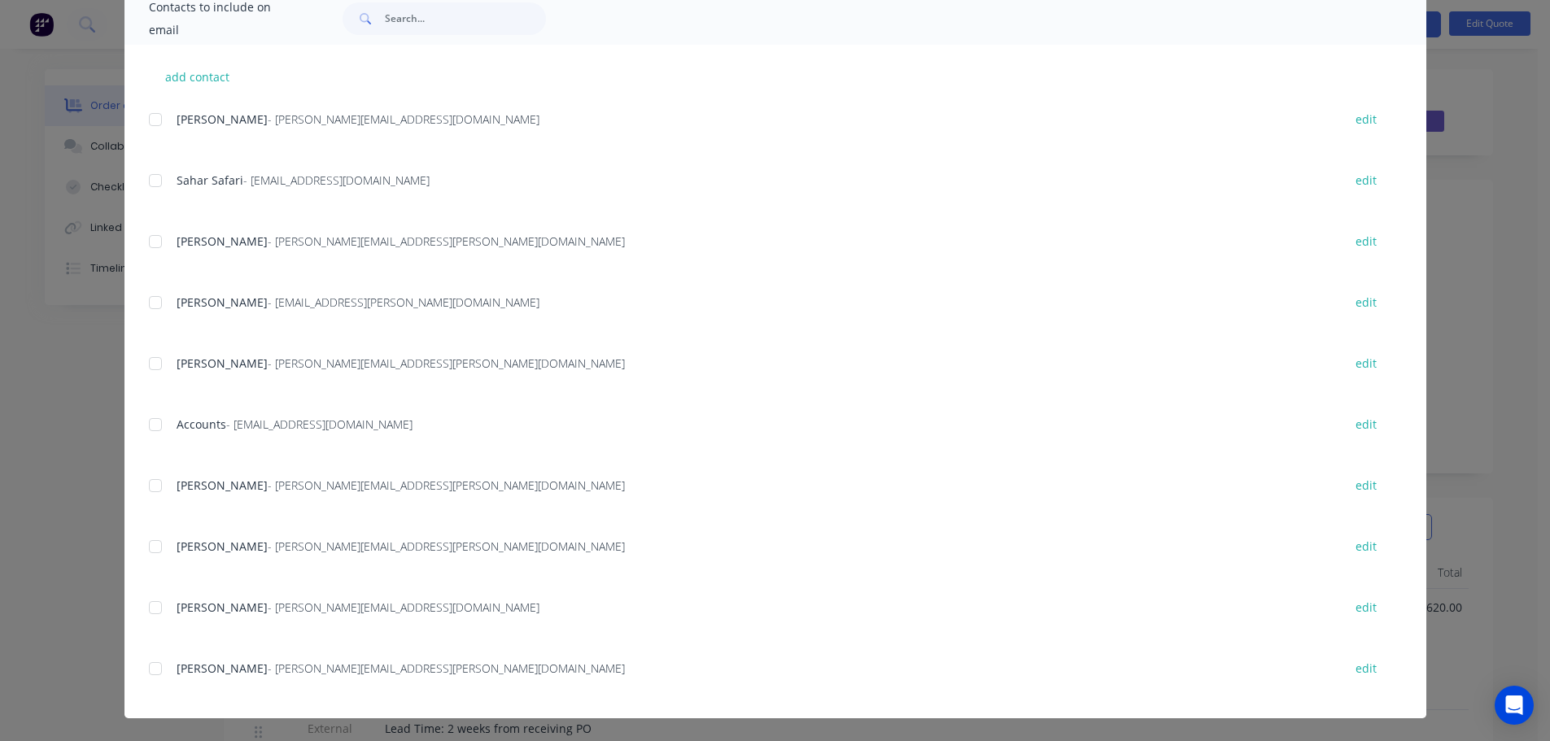
click at [154, 487] on div at bounding box center [155, 485] width 33 height 33
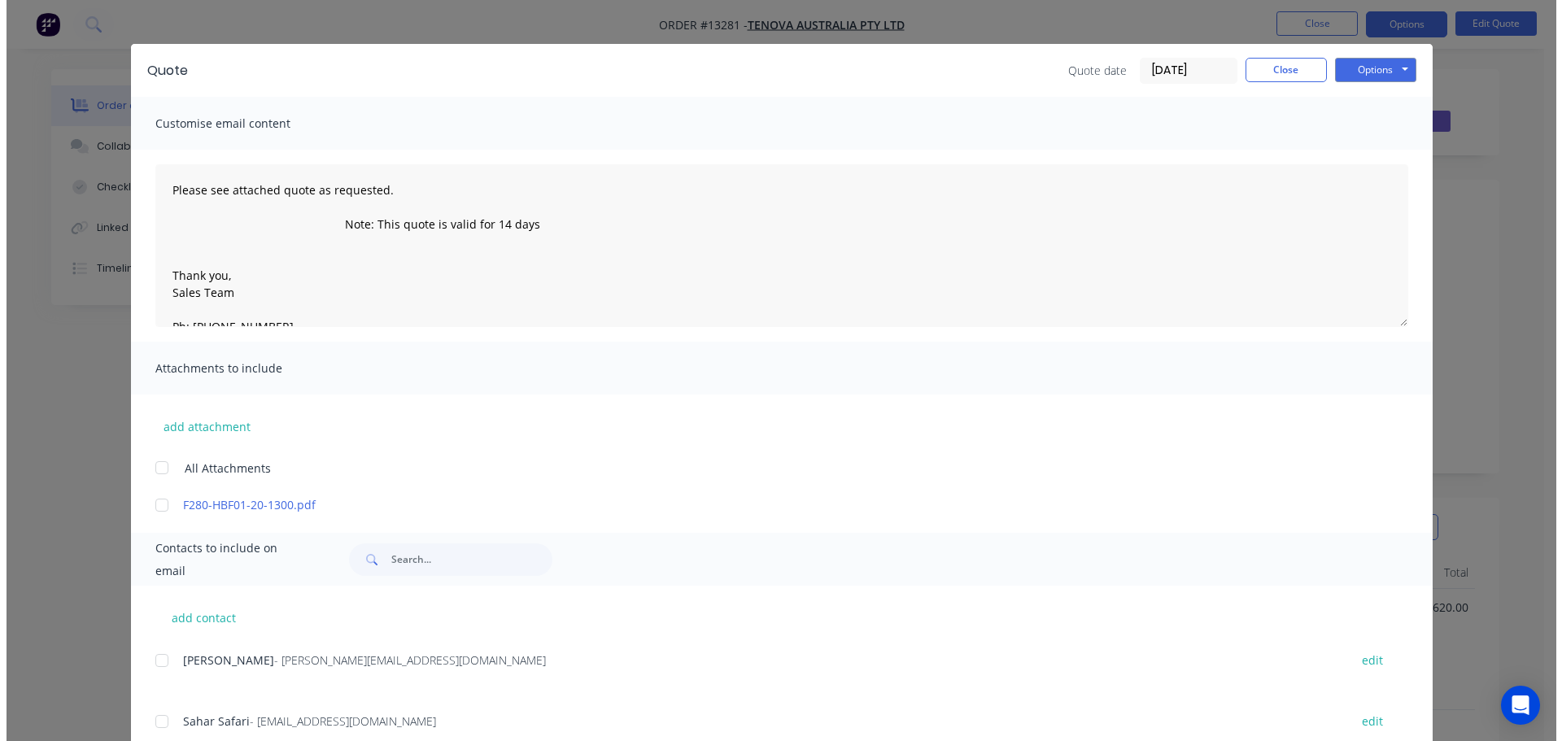
scroll to position [0, 0]
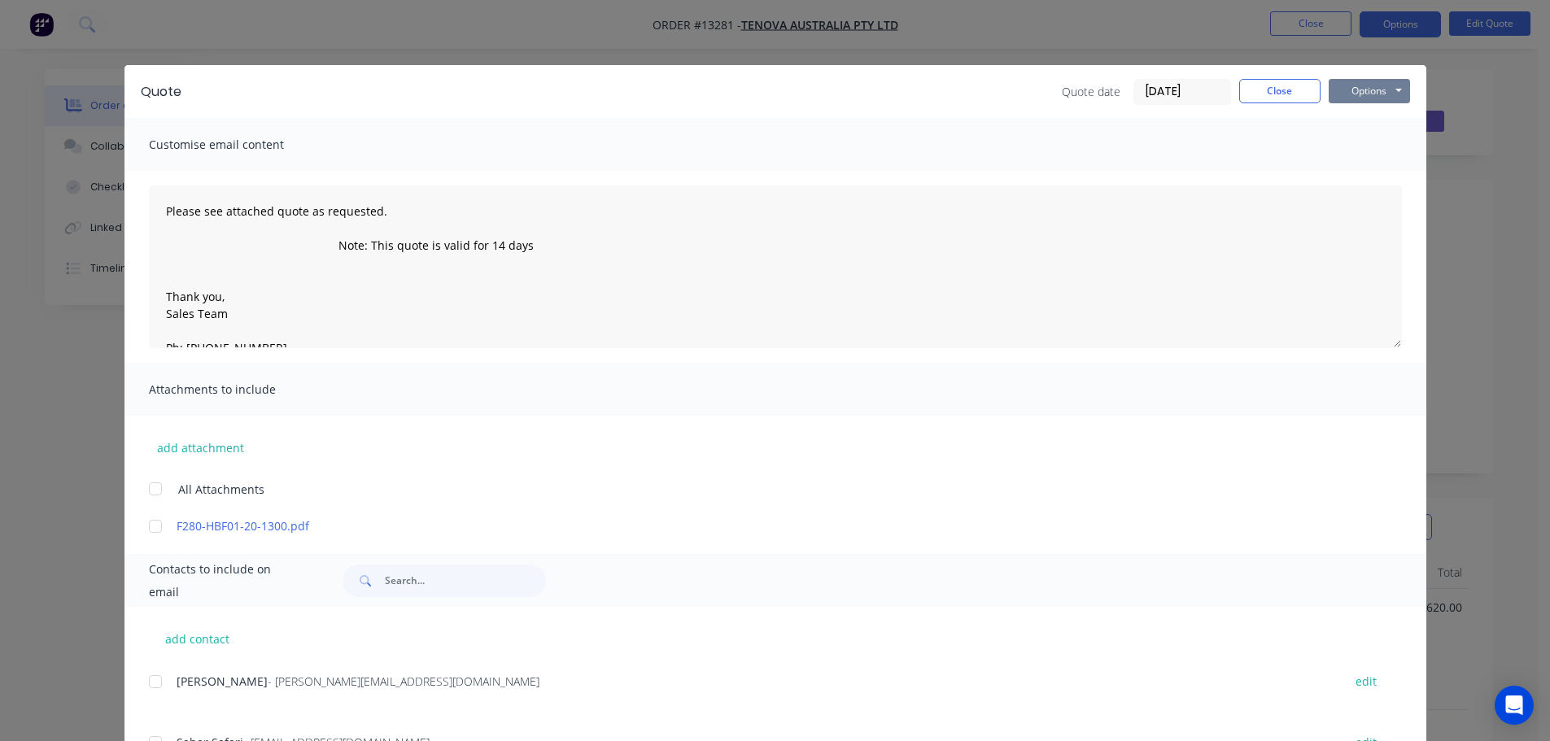
click at [1362, 88] on button "Options" at bounding box center [1369, 91] width 81 height 24
click at [1352, 167] on button "Email" at bounding box center [1381, 173] width 104 height 27
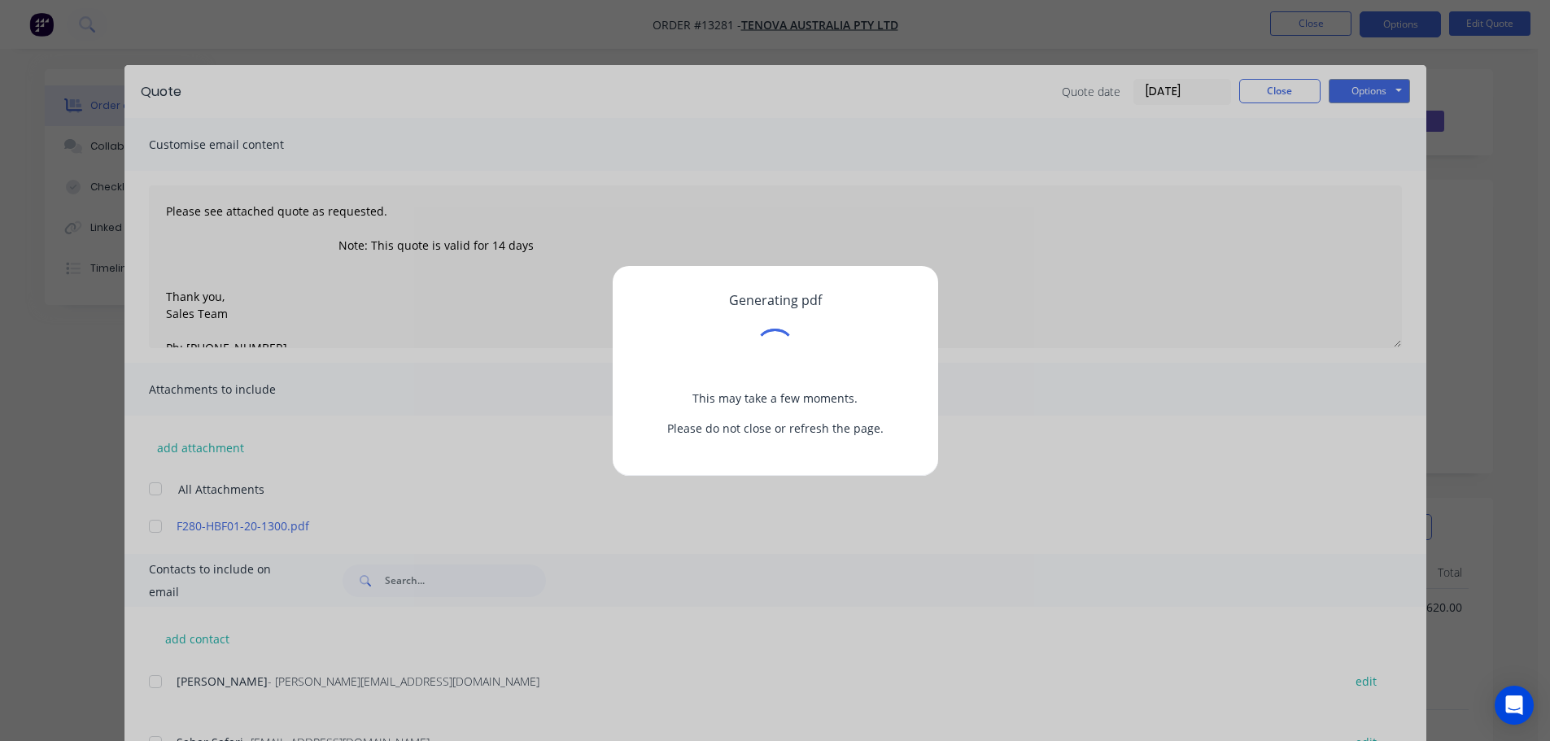
type textarea "Please see attached quote as requested. Note: This quote is valid for 14 days T…"
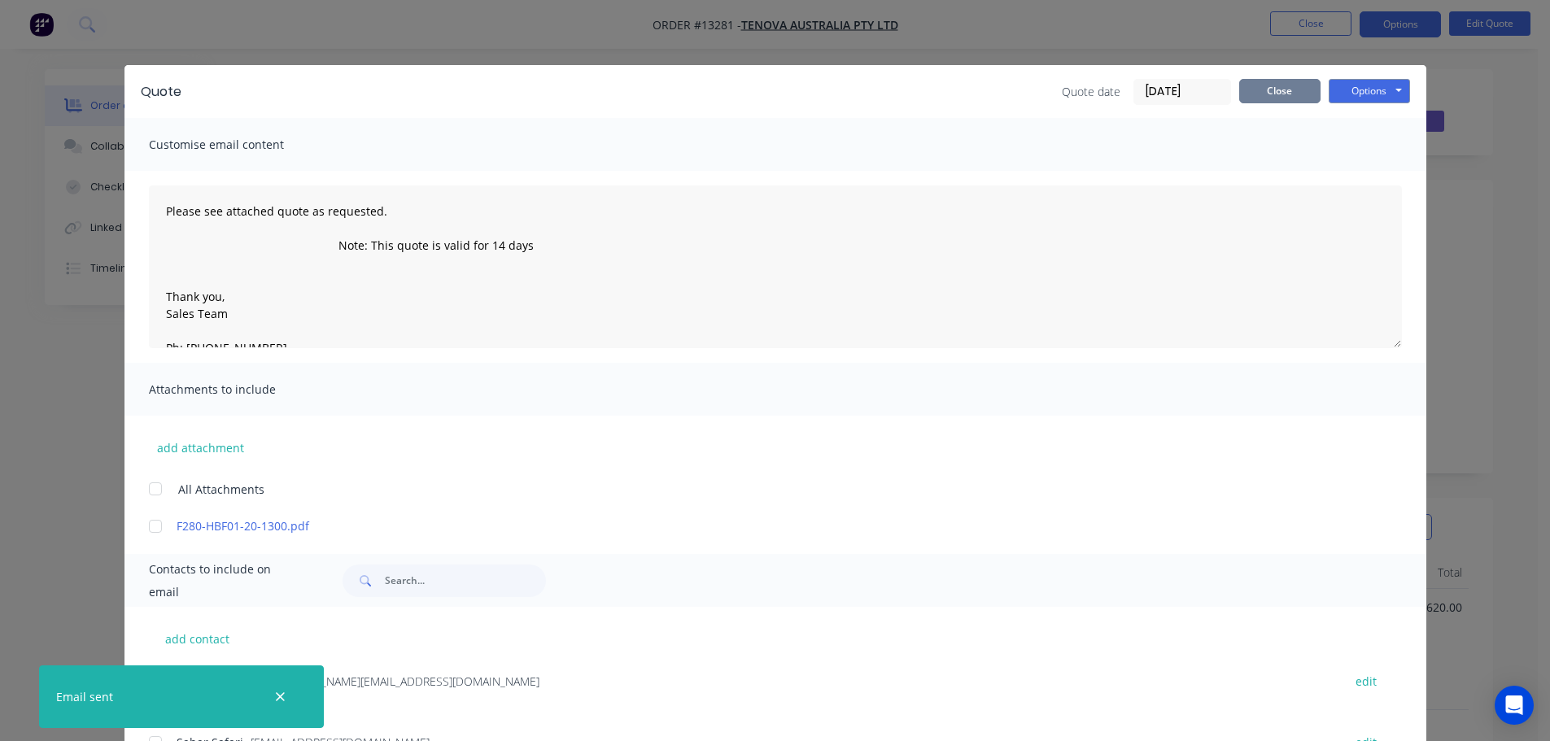
click at [1247, 87] on button "Close" at bounding box center [1279, 91] width 81 height 24
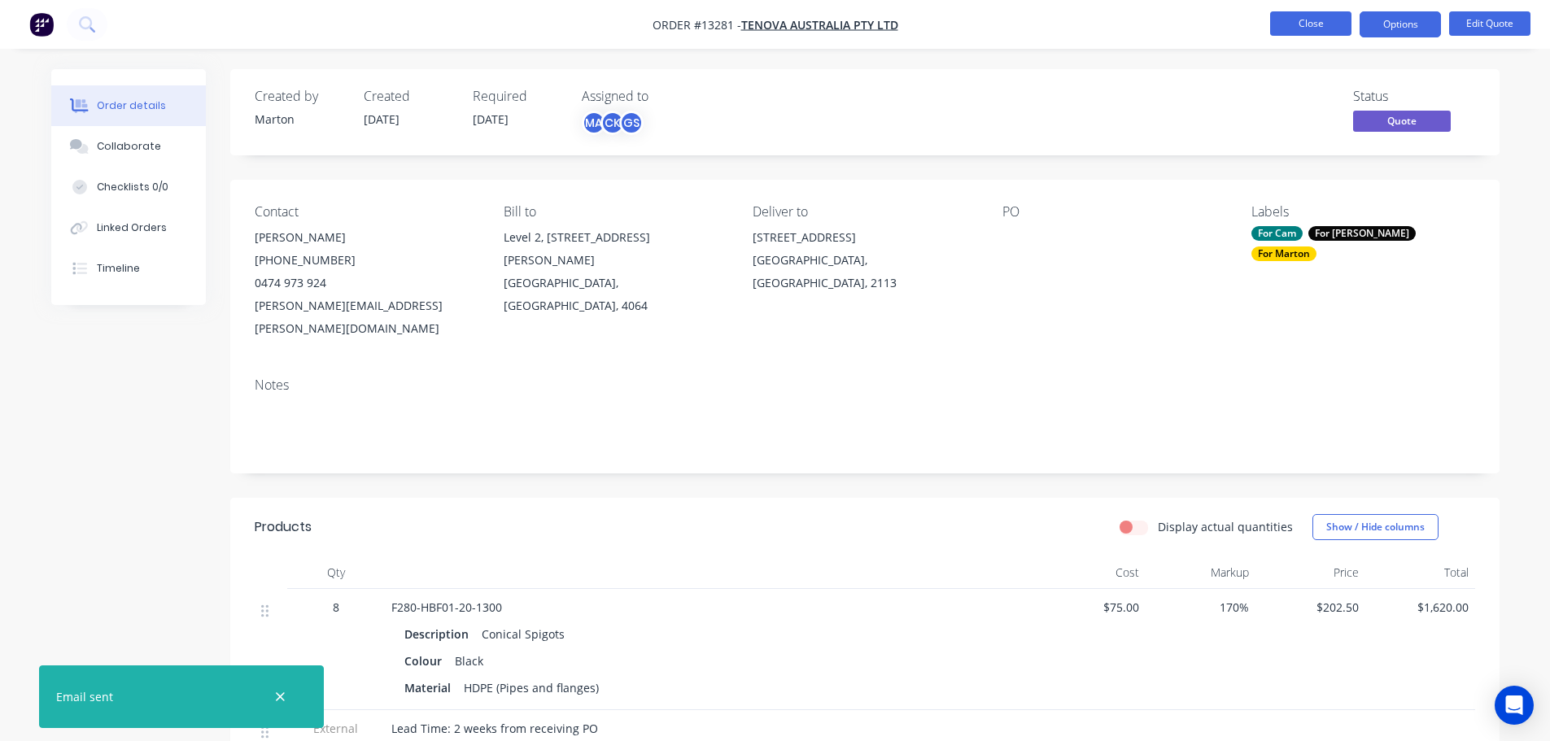
click at [1313, 20] on button "Close" at bounding box center [1310, 23] width 81 height 24
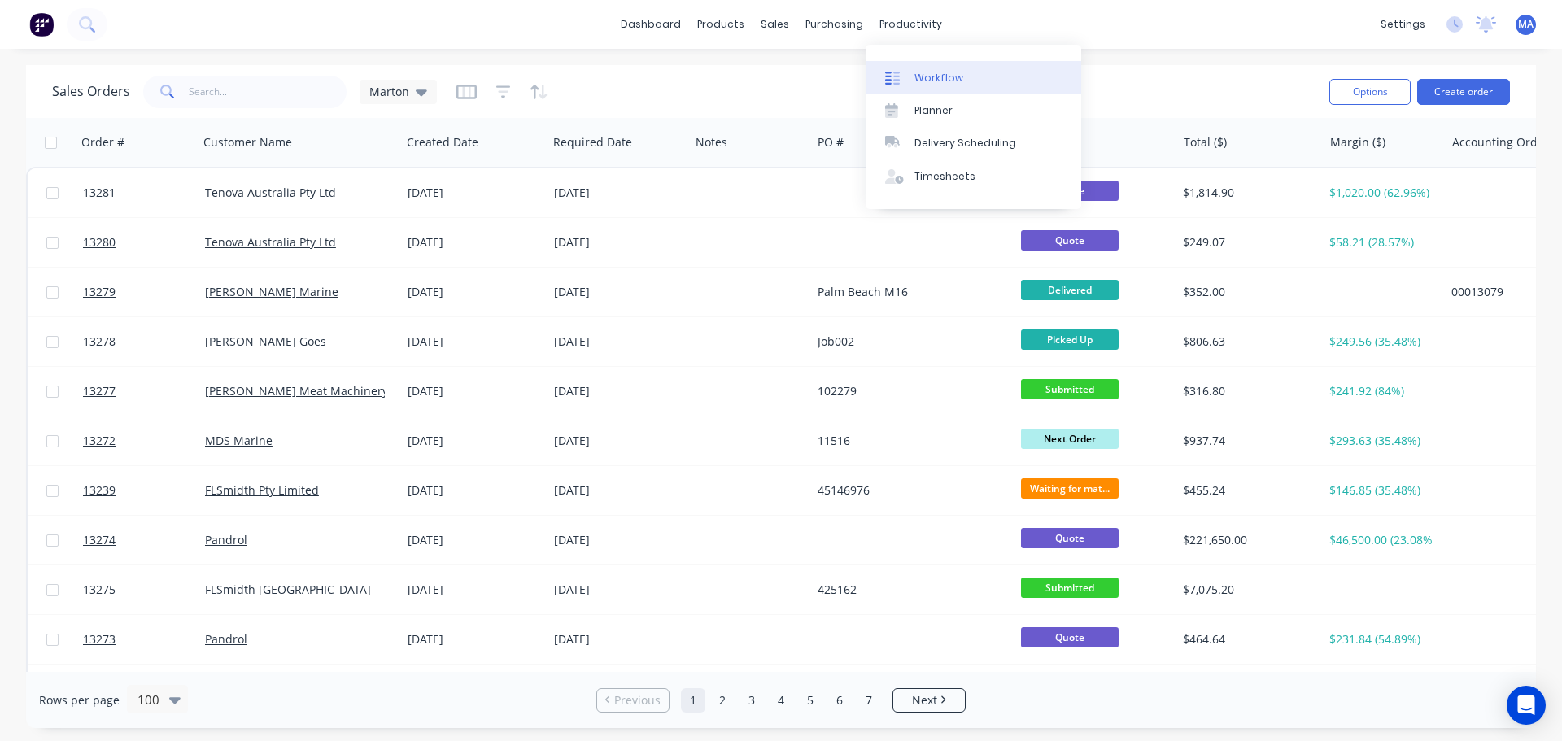
click at [910, 71] on link "Workflow" at bounding box center [974, 77] width 216 height 33
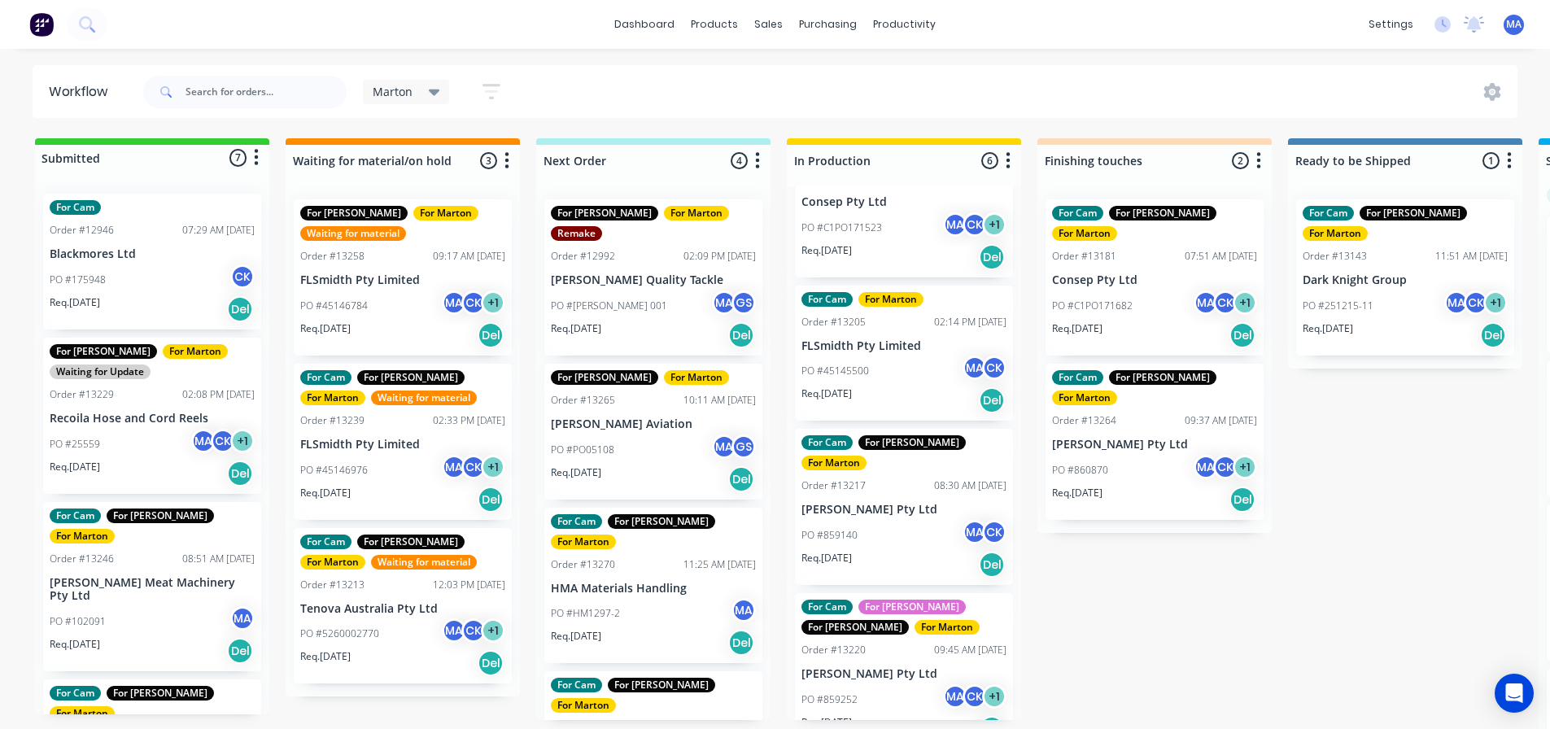
scroll to position [244, 0]
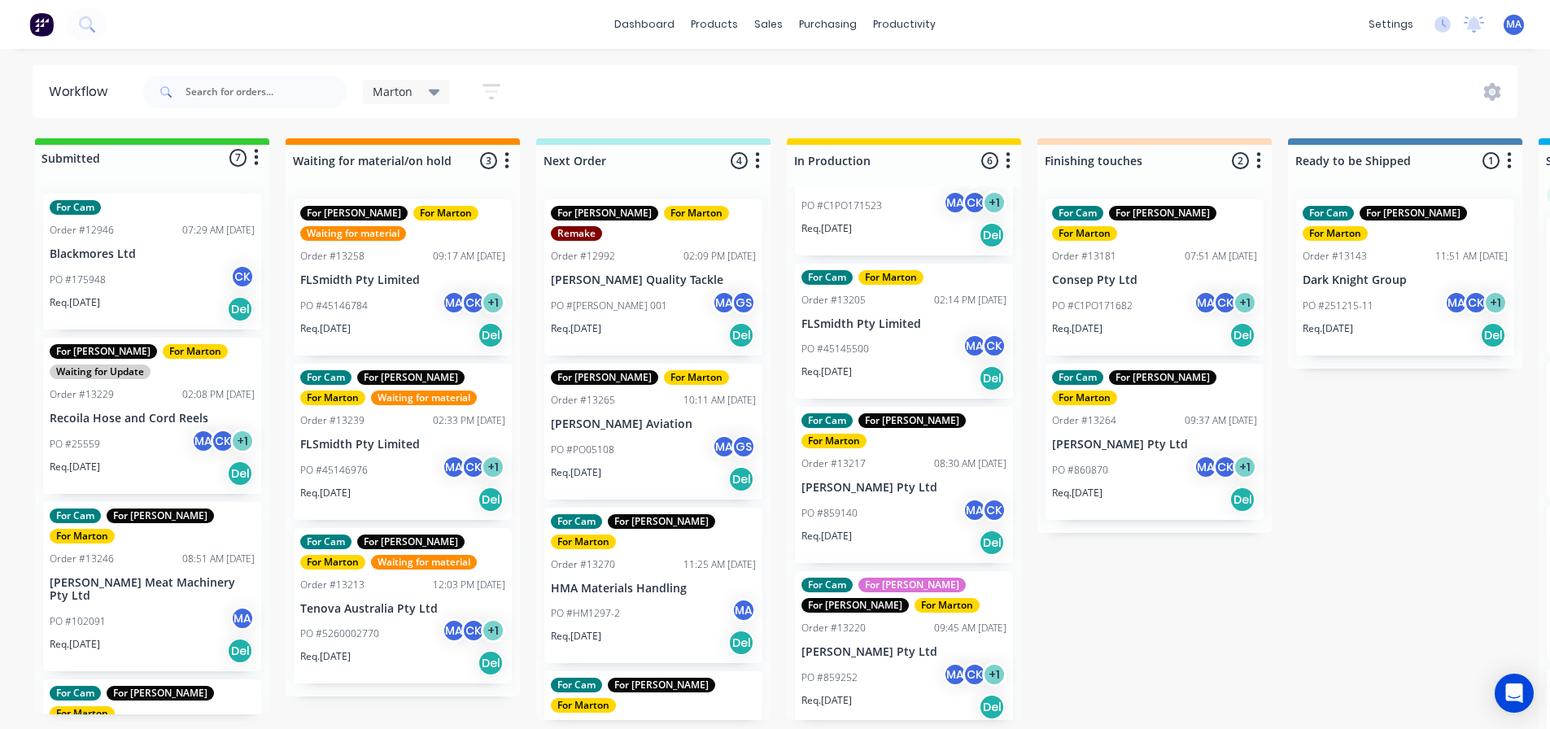
click at [904, 662] on div "PO #859252 MA CK + 1" at bounding box center [903, 677] width 205 height 31
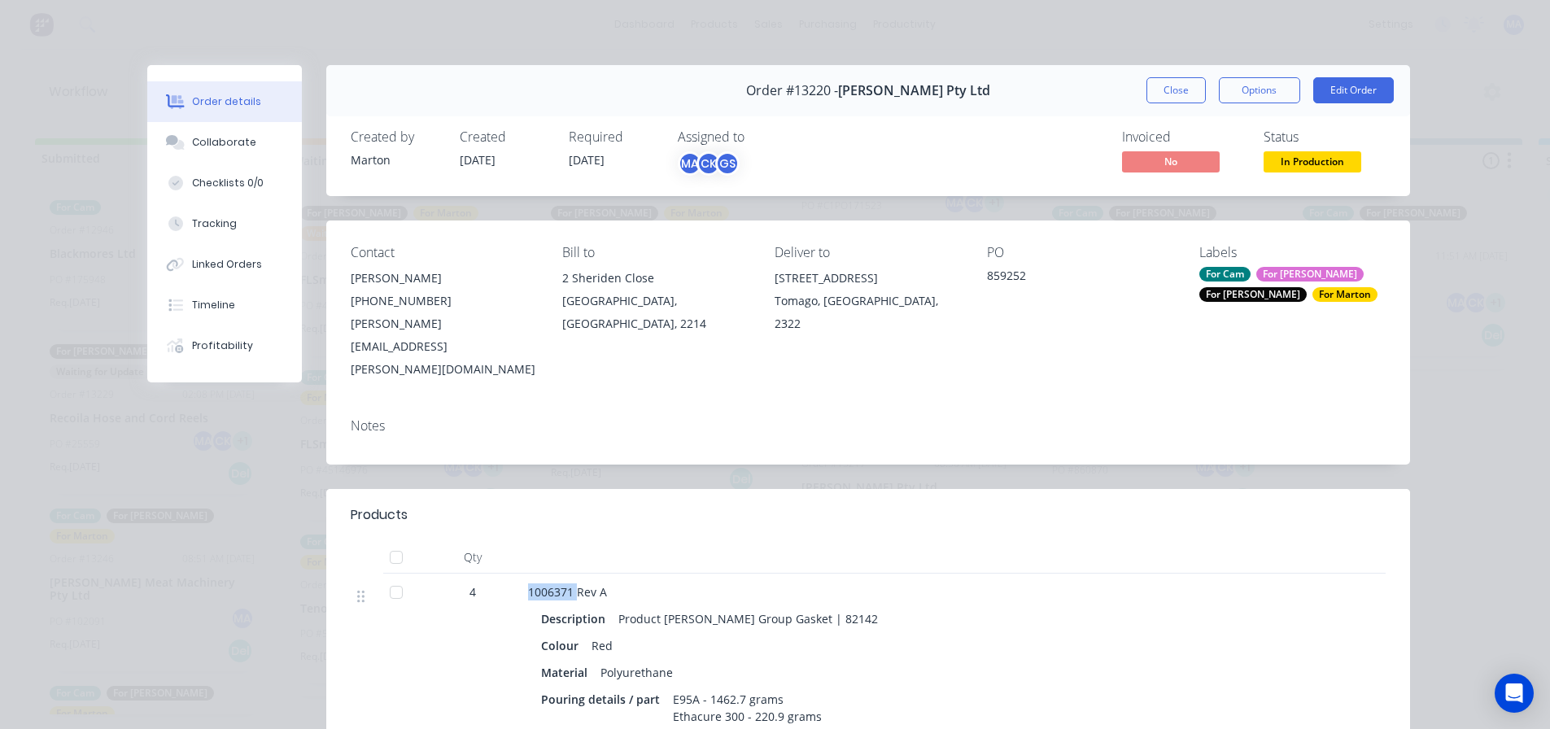
drag, startPoint x: 523, startPoint y: 546, endPoint x: 573, endPoint y: 548, distance: 49.7
click at [573, 584] on span "1006371 Rev A" at bounding box center [567, 591] width 79 height 15
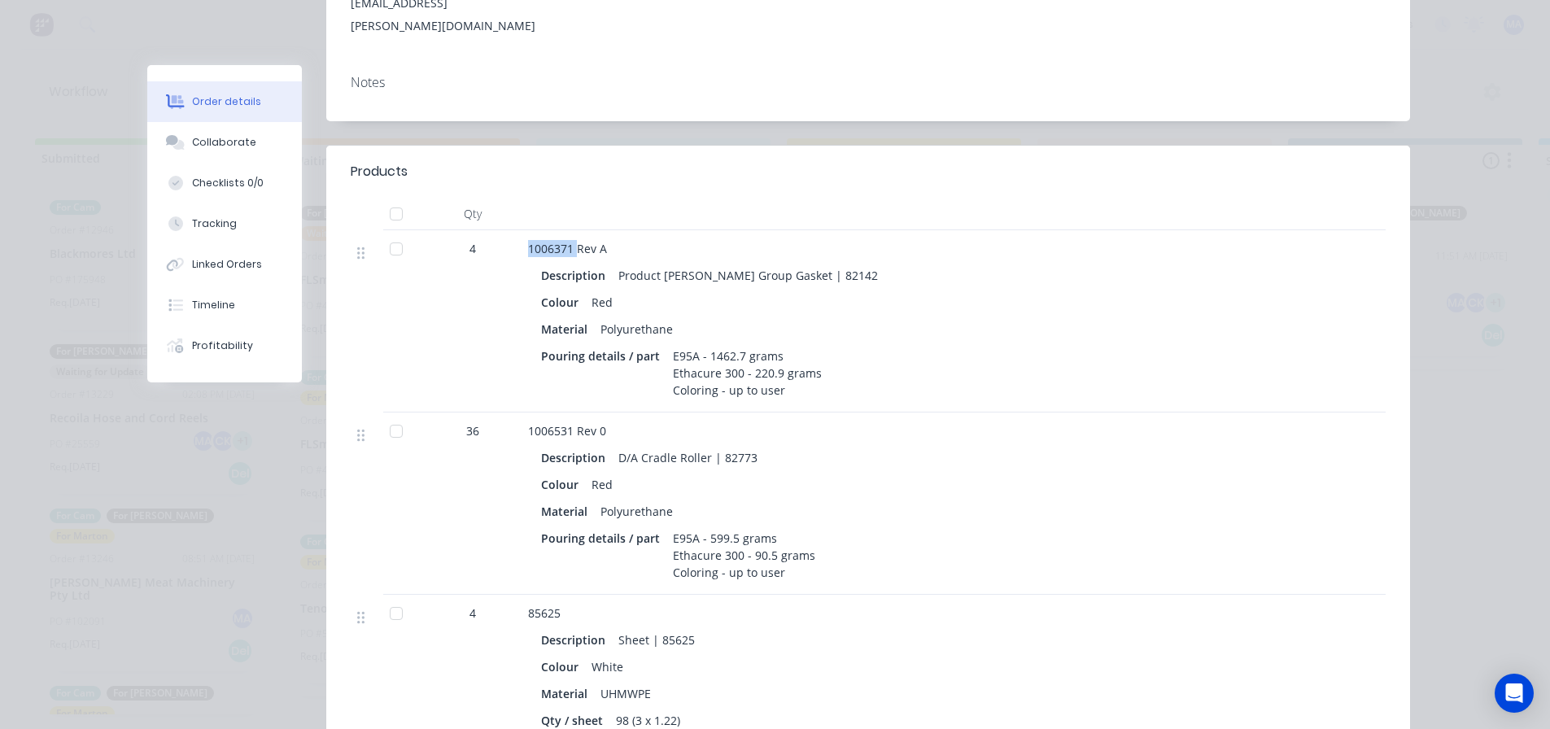
scroll to position [325, 0]
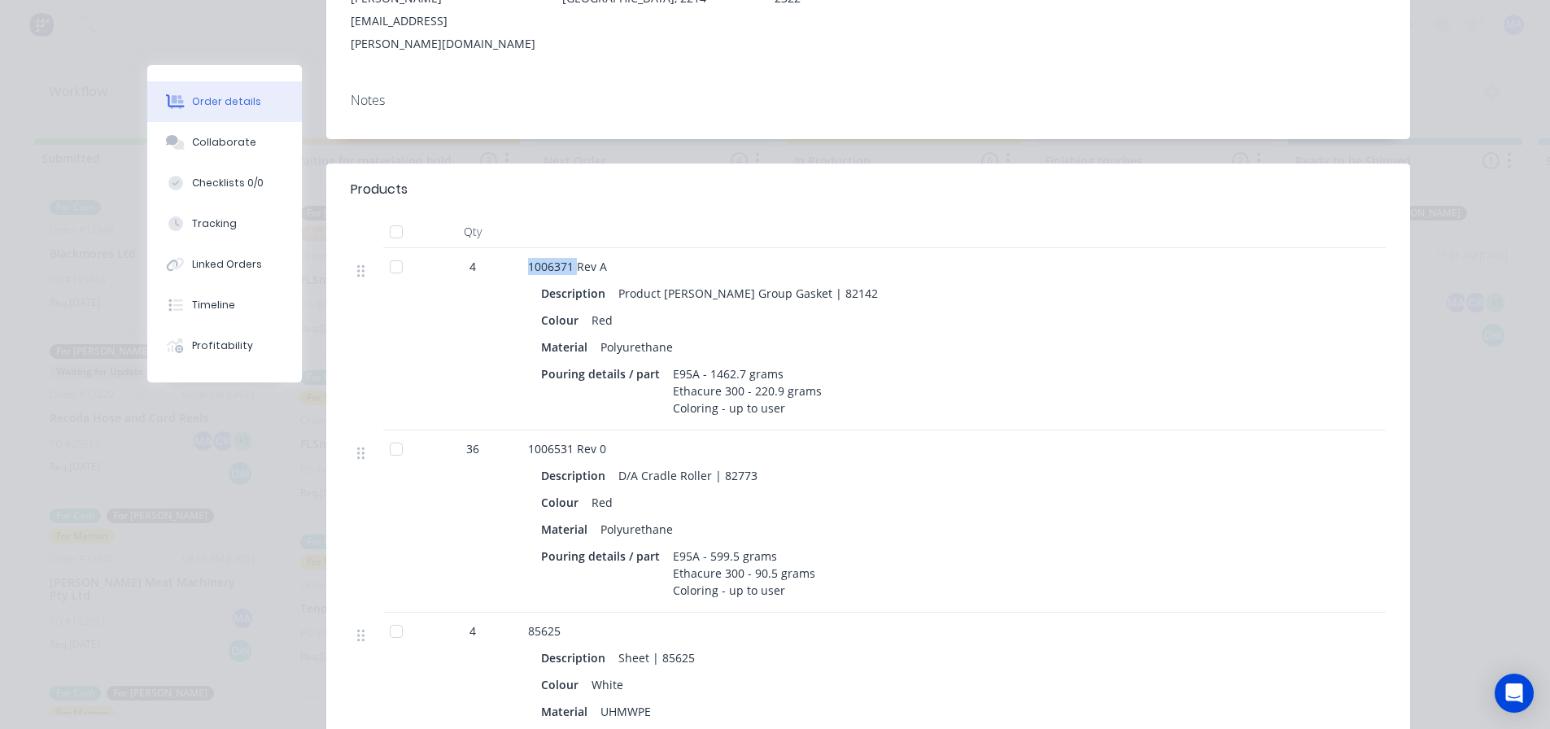
click at [534, 259] on span "1006371 Rev A" at bounding box center [567, 266] width 79 height 15
drag, startPoint x: 523, startPoint y: 219, endPoint x: 613, endPoint y: 224, distance: 89.6
click at [613, 248] on div "1006371 Rev A Description Product [PERSON_NAME] Group Gasket | 82142 Colour Red…" at bounding box center [847, 339] width 651 height 182
copy span "1006371 Rev A"
